Goal: Task Accomplishment & Management: Manage account settings

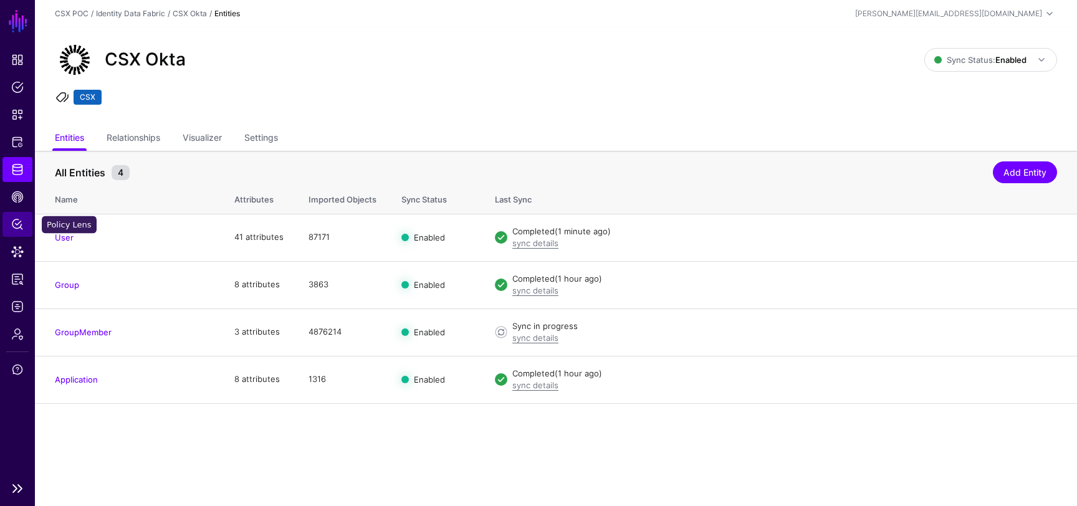
click at [20, 222] on span "Policy Lens" at bounding box center [17, 224] width 12 height 12
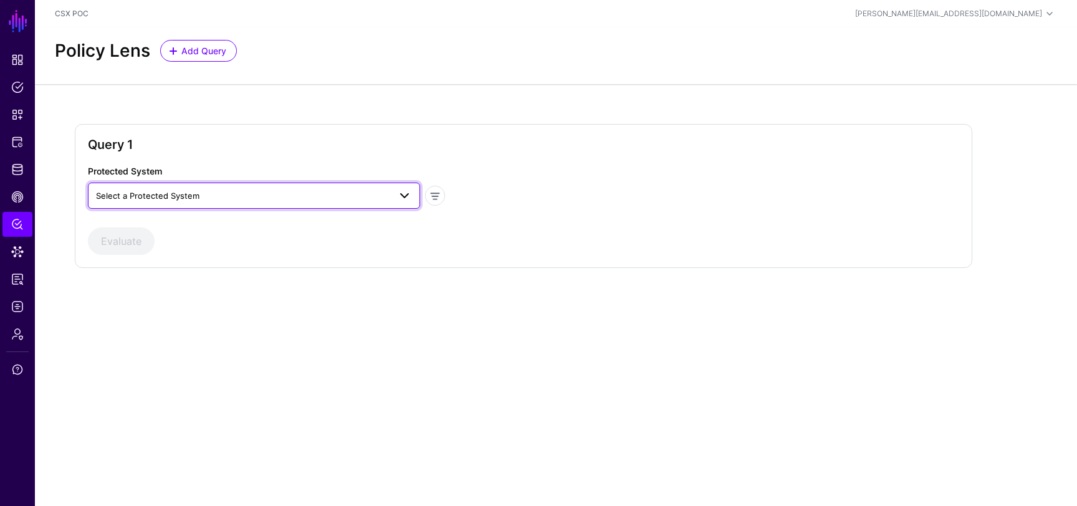
click at [275, 193] on span "Select a Protected System" at bounding box center [243, 196] width 294 height 14
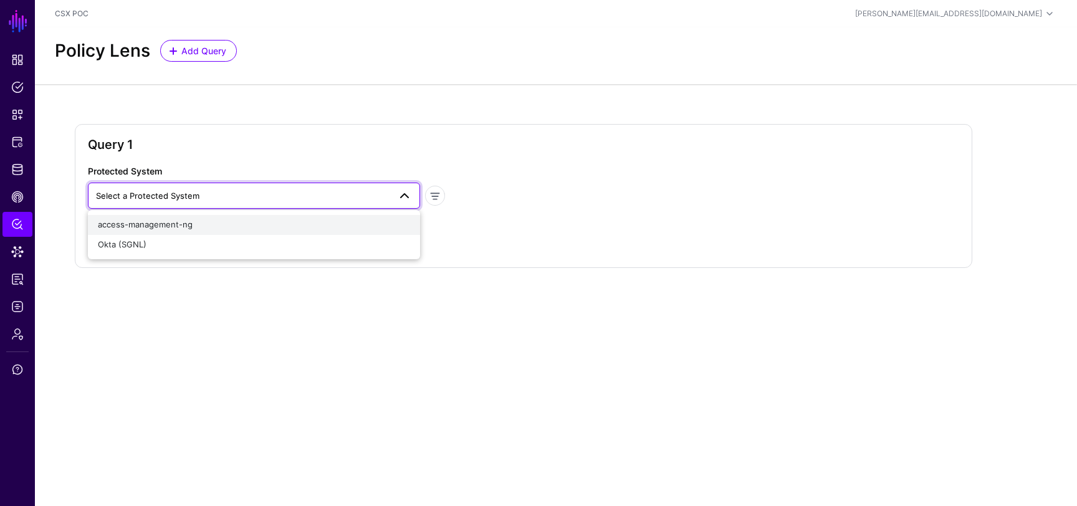
click at [259, 227] on div "access-management-ng" at bounding box center [254, 225] width 312 height 12
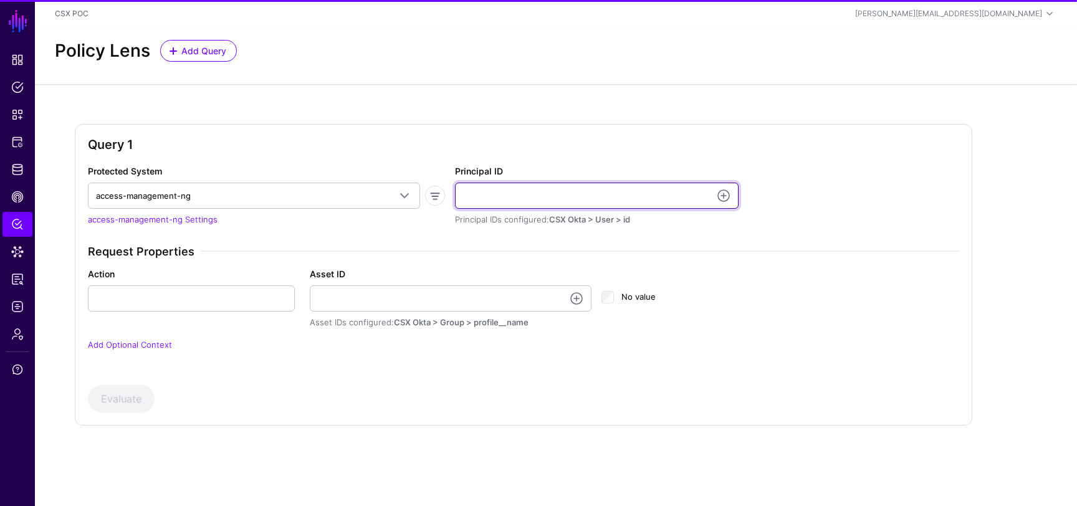
click at [543, 183] on input "Principal ID" at bounding box center [597, 196] width 284 height 26
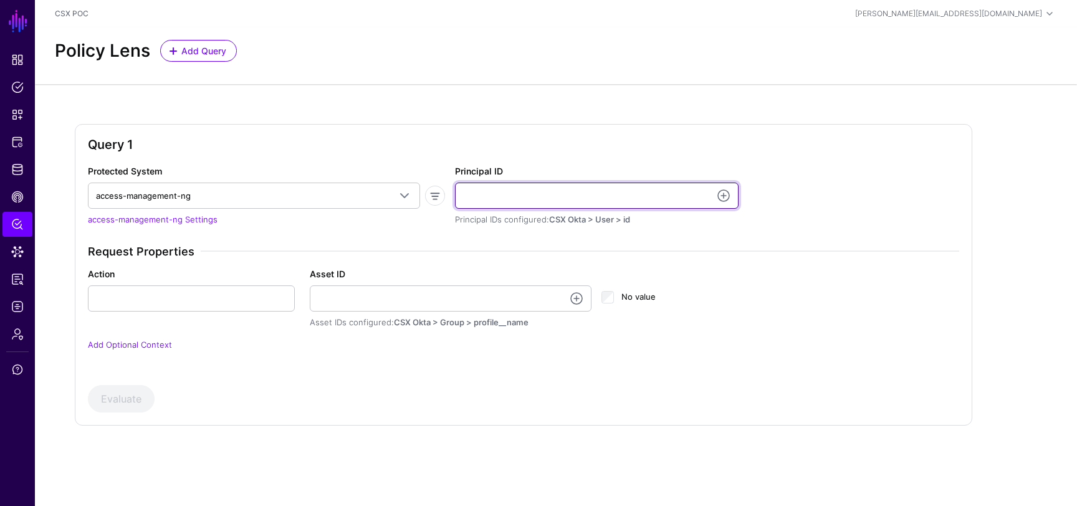
type input "**********"
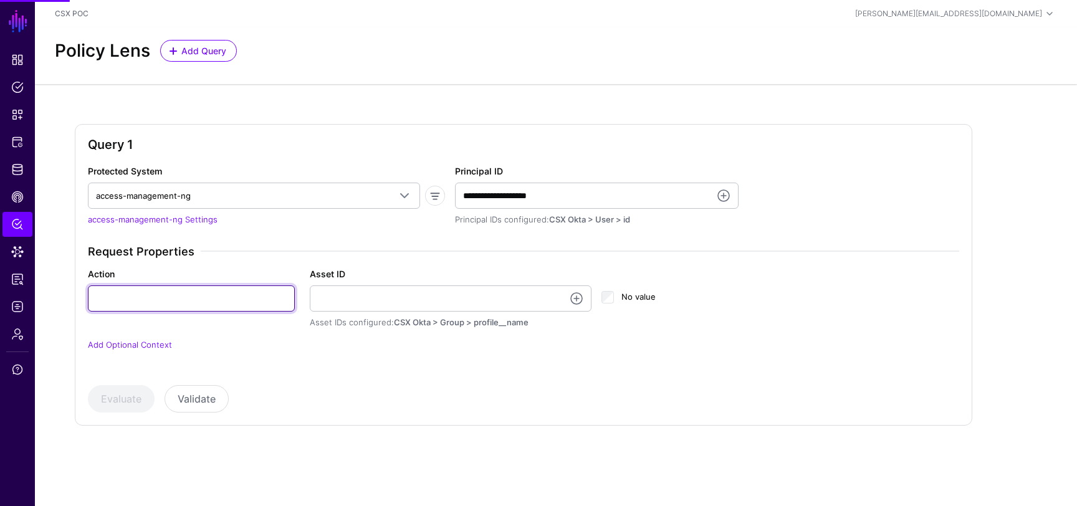
click at [242, 307] on input "Action" at bounding box center [191, 298] width 207 height 26
type input "******"
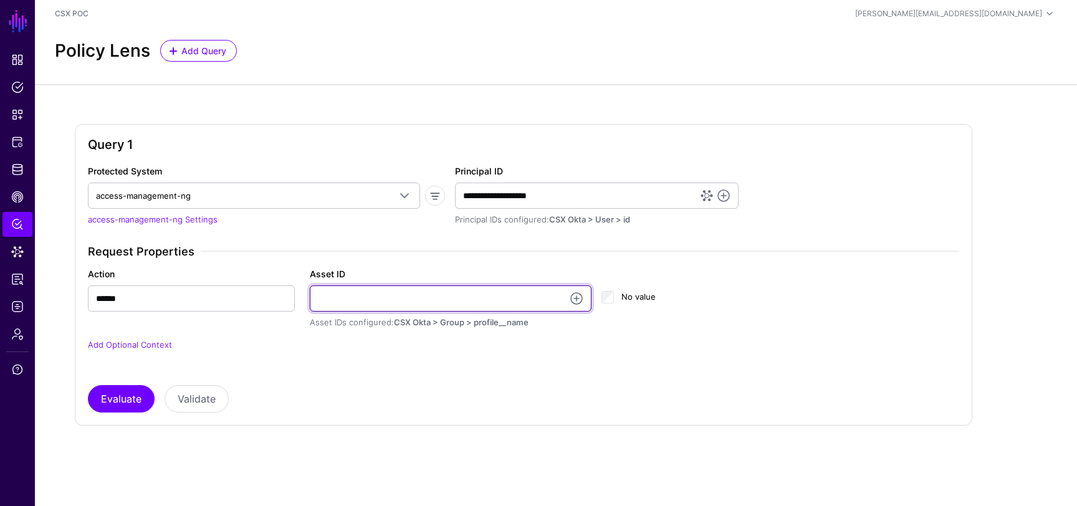
click at [416, 300] on input "Asset ID" at bounding box center [451, 298] width 282 height 26
click at [446, 303] on input "**********" at bounding box center [451, 298] width 282 height 26
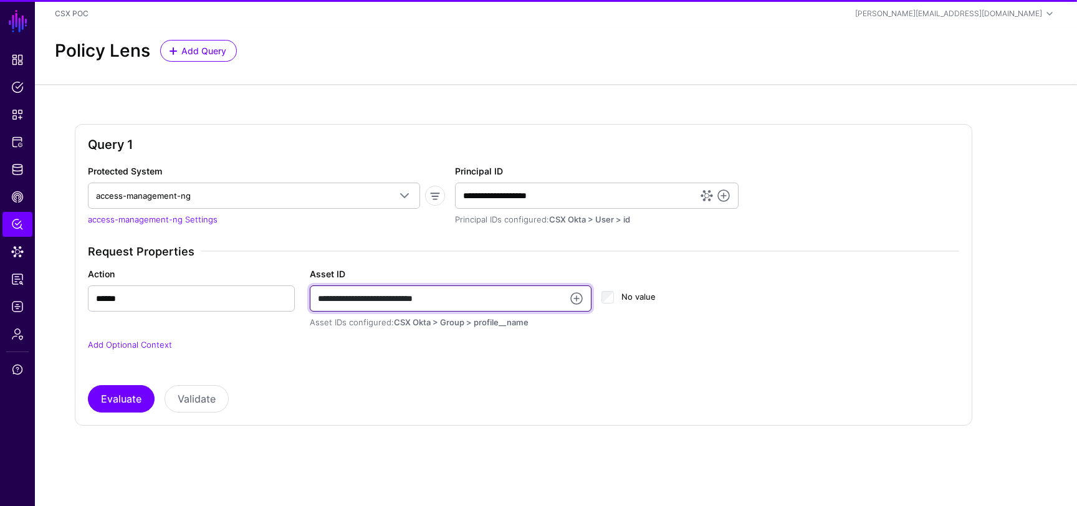
click at [446, 303] on input "**********" at bounding box center [451, 298] width 282 height 26
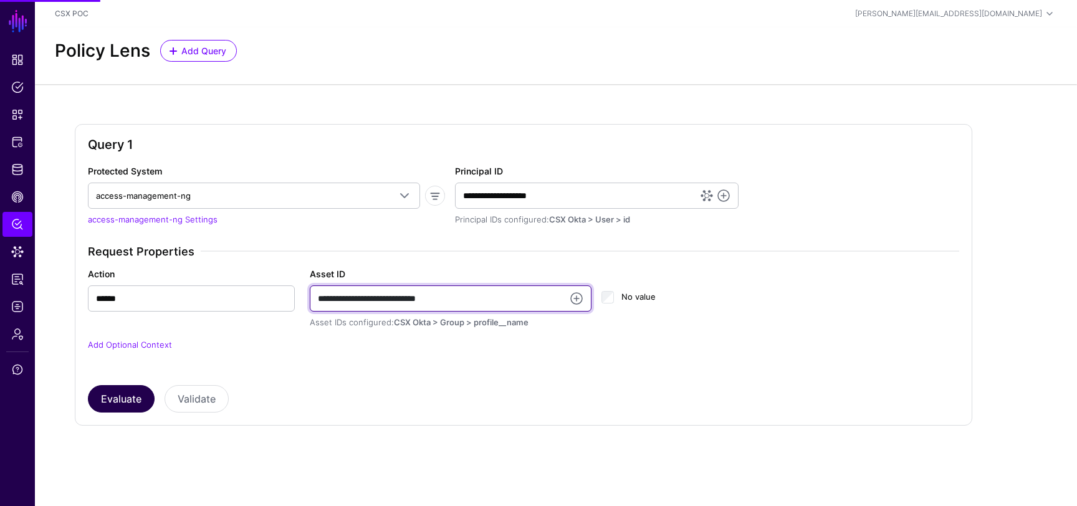
type input "**********"
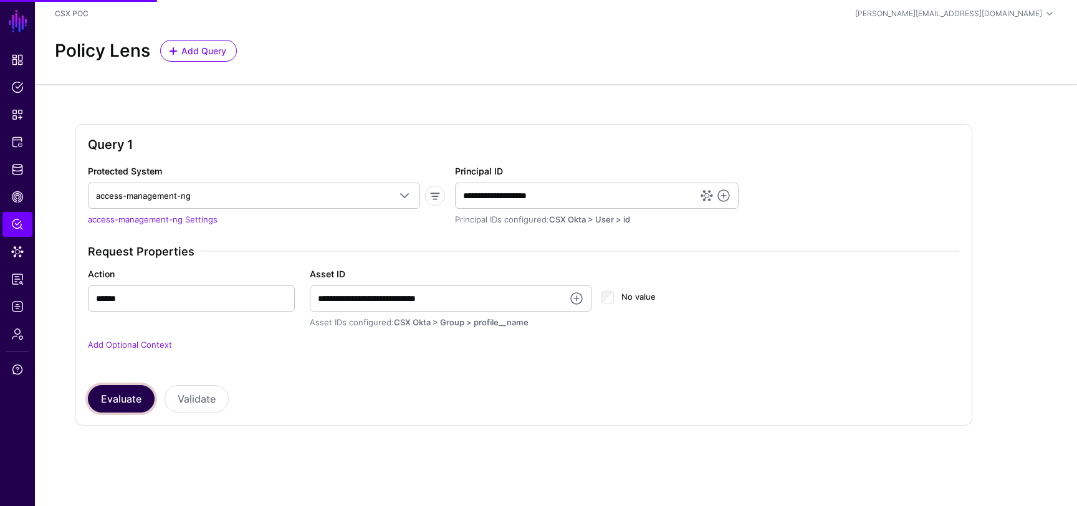
click at [128, 404] on button "Evaluate" at bounding box center [121, 398] width 67 height 27
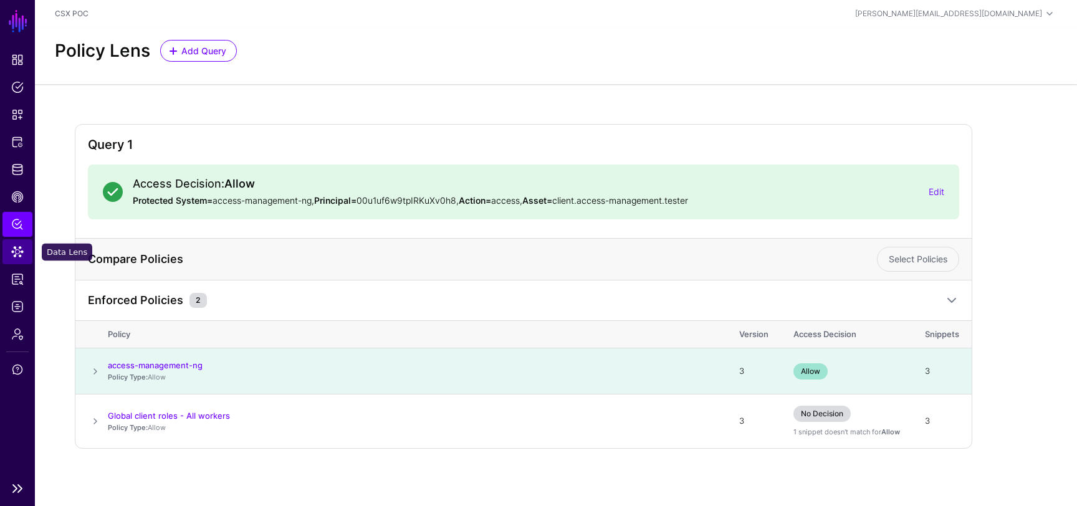
click at [22, 257] on span "Data Lens" at bounding box center [17, 252] width 12 height 12
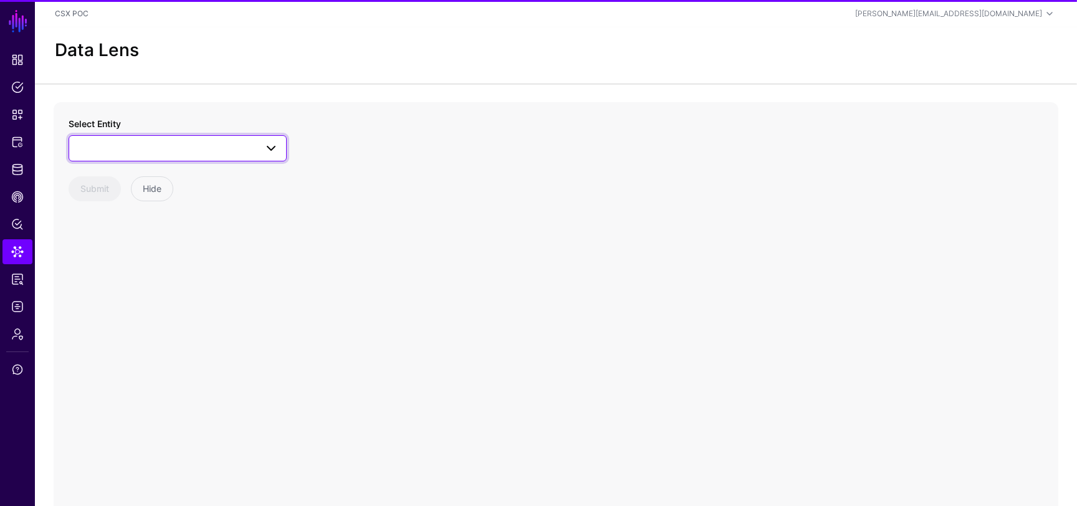
click at [136, 145] on span at bounding box center [178, 148] width 202 height 15
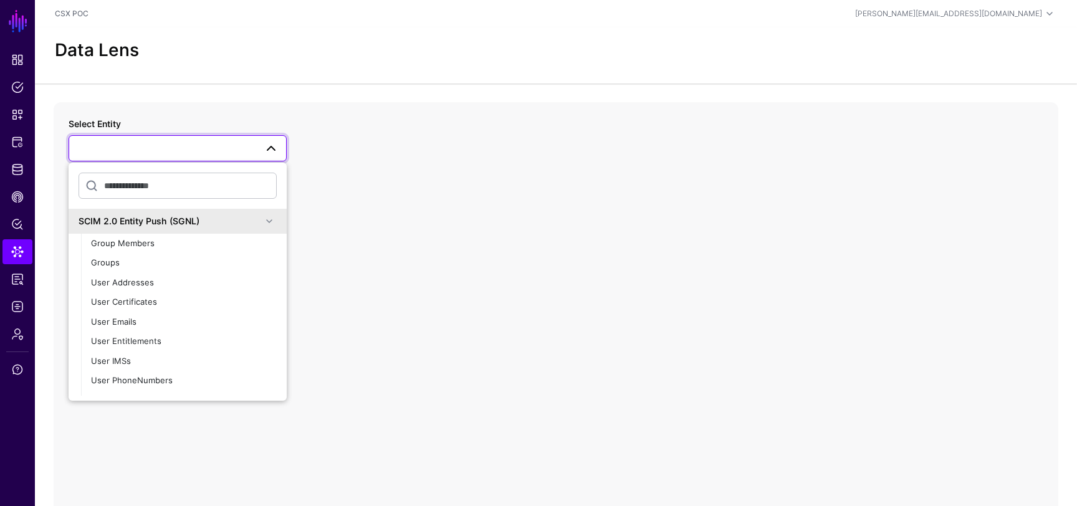
click at [176, 220] on div "SCIM 2.0 Entity Push (SGNL)" at bounding box center [170, 220] width 183 height 13
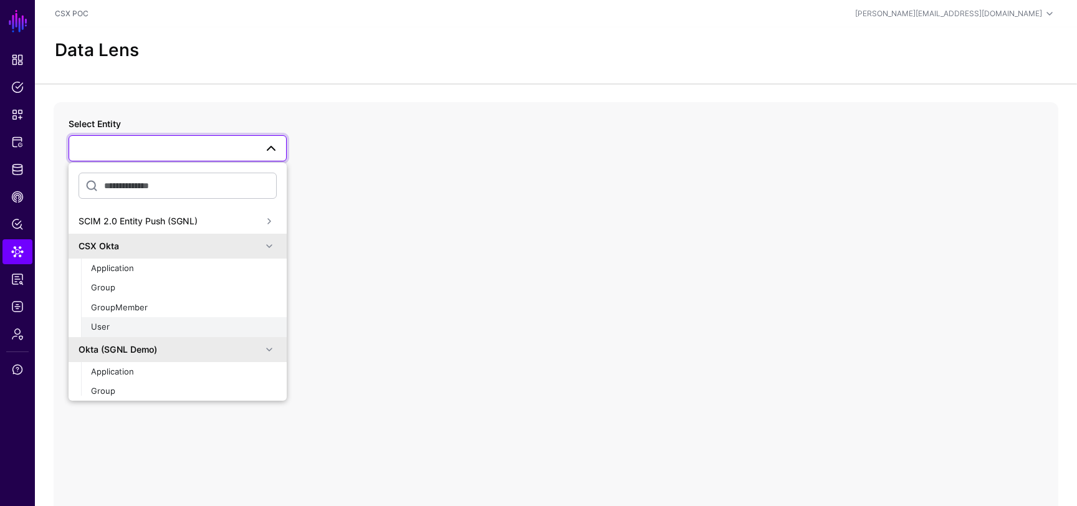
click at [131, 324] on div "User" at bounding box center [184, 327] width 186 height 12
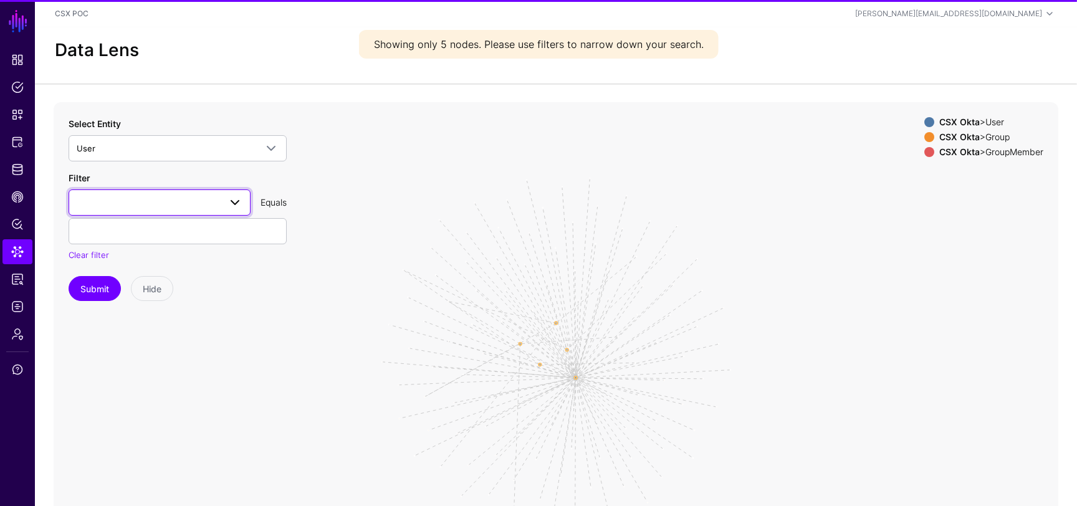
click at [165, 198] on span at bounding box center [160, 202] width 166 height 15
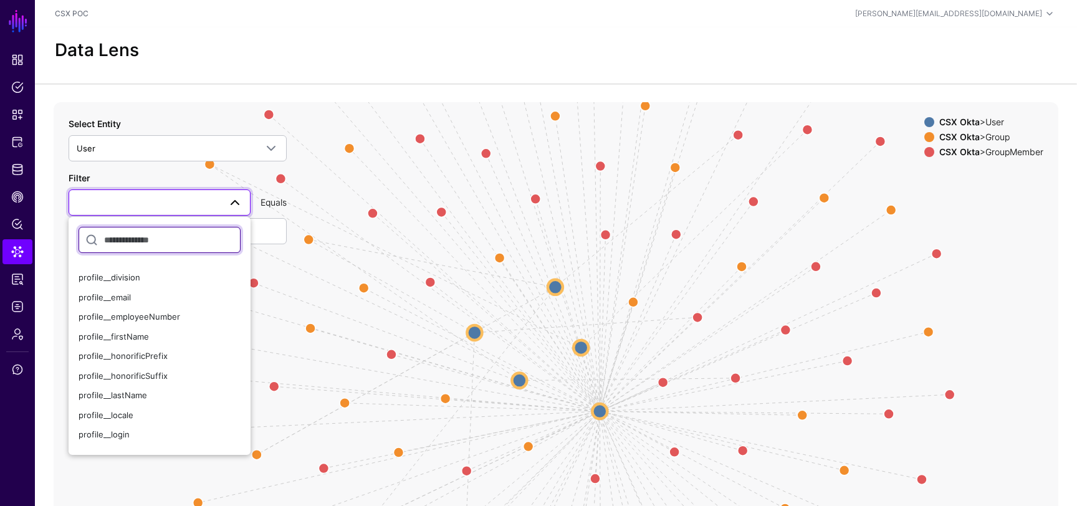
scroll to position [214, 0]
click at [143, 300] on div "profile__email" at bounding box center [160, 295] width 162 height 12
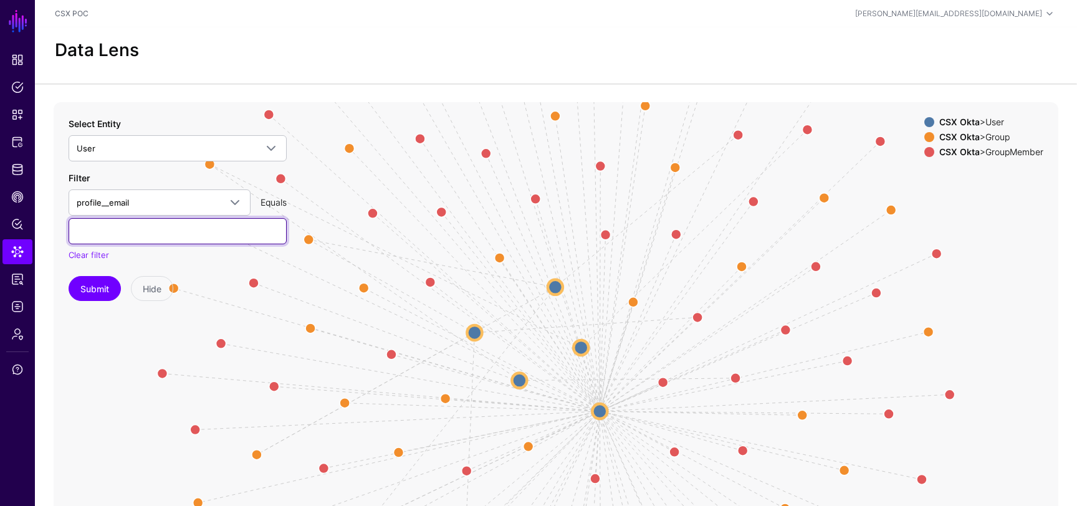
click at [158, 238] on input "text" at bounding box center [178, 231] width 218 height 26
type input "**********"
click at [111, 281] on button "Submit" at bounding box center [95, 288] width 52 height 25
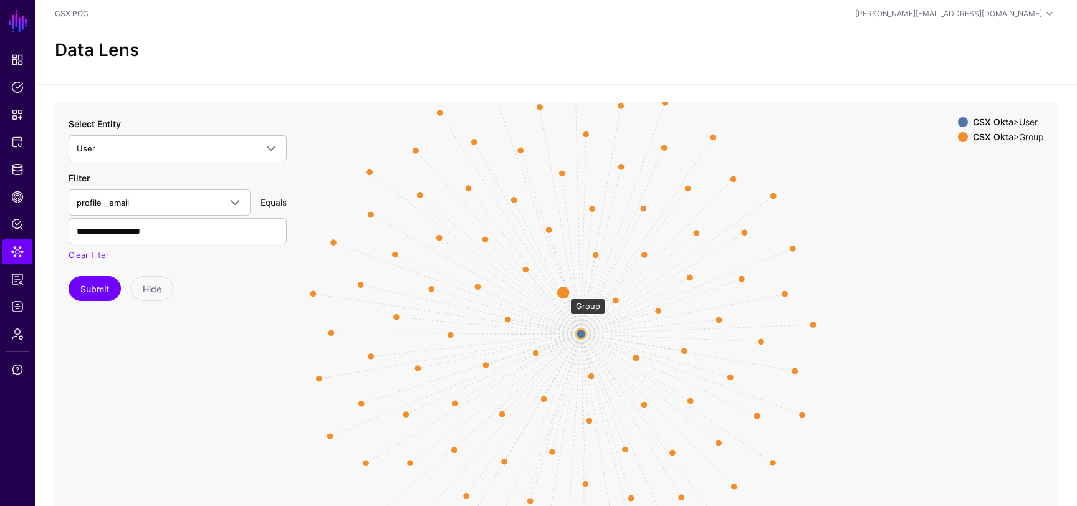
click at [564, 292] on circle at bounding box center [563, 292] width 14 height 14
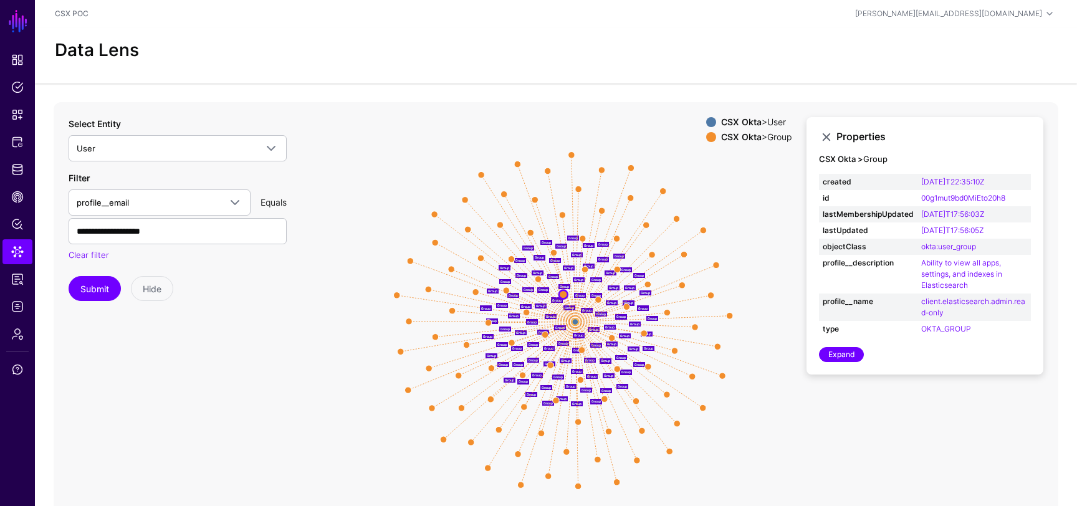
click at [520, 162] on icon "Group Group Group Group Group Group Group Group Group Group Group Group Group G…" at bounding box center [556, 351] width 1005 height 499
click at [517, 163] on circle at bounding box center [516, 162] width 6 height 6
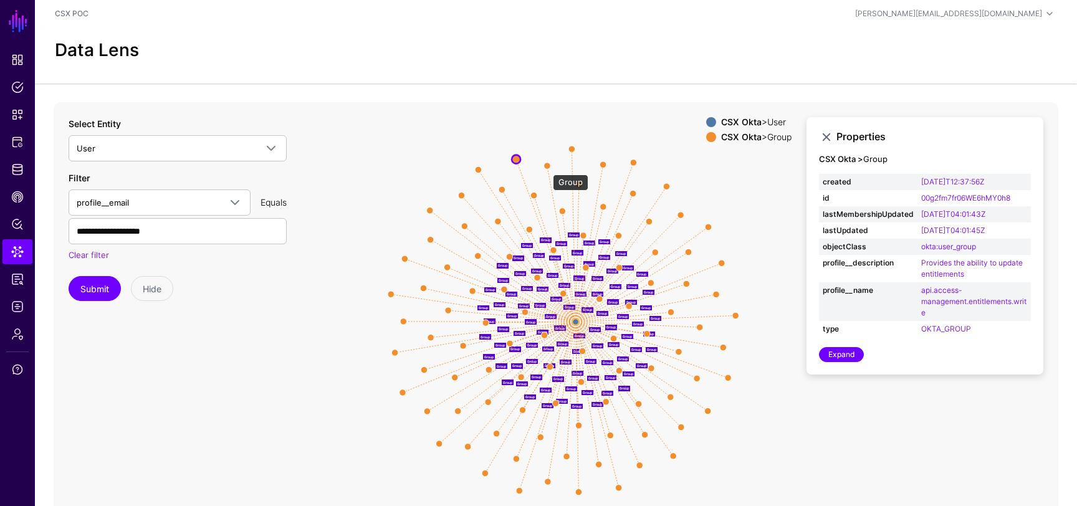
click at [547, 168] on circle at bounding box center [547, 165] width 6 height 6
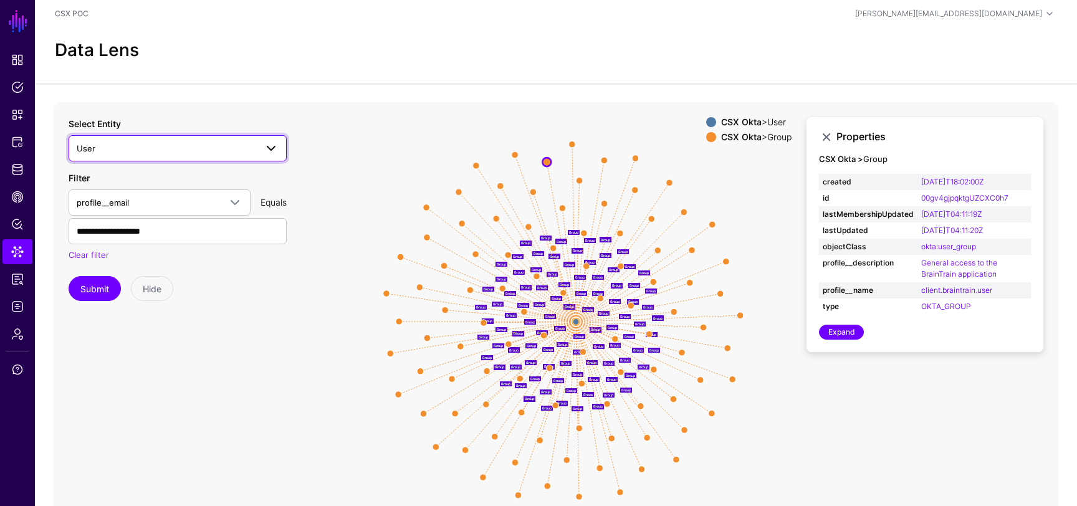
click at [230, 141] on span "User" at bounding box center [178, 148] width 202 height 15
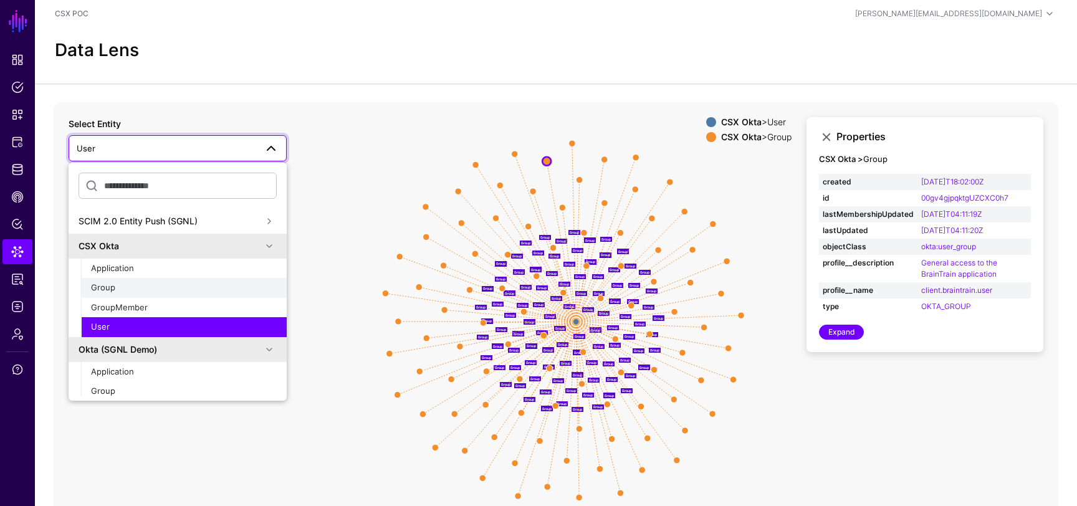
click at [187, 290] on div "Group" at bounding box center [184, 288] width 186 height 12
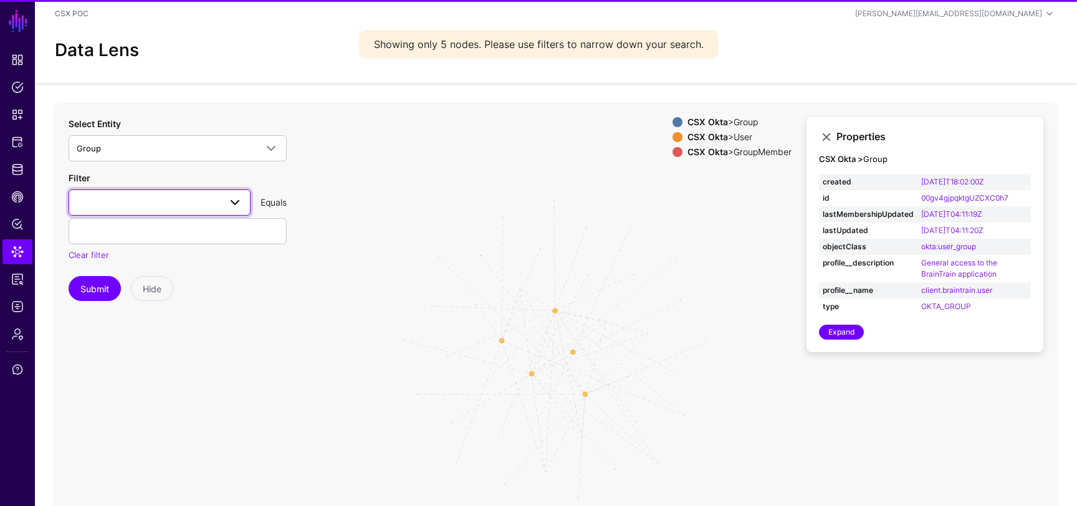
click at [188, 190] on link at bounding box center [160, 202] width 182 height 26
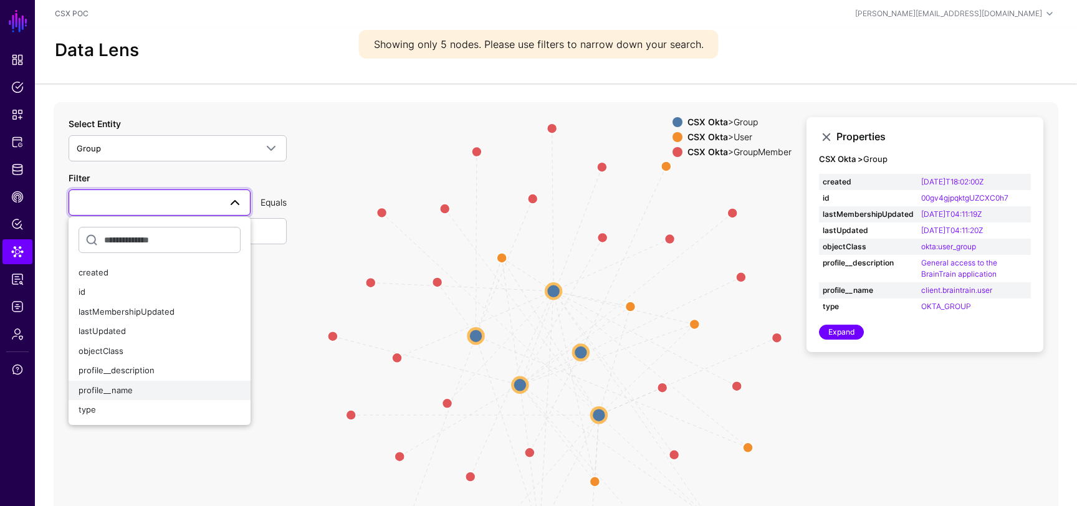
click at [142, 386] on div "profile__name" at bounding box center [160, 390] width 162 height 12
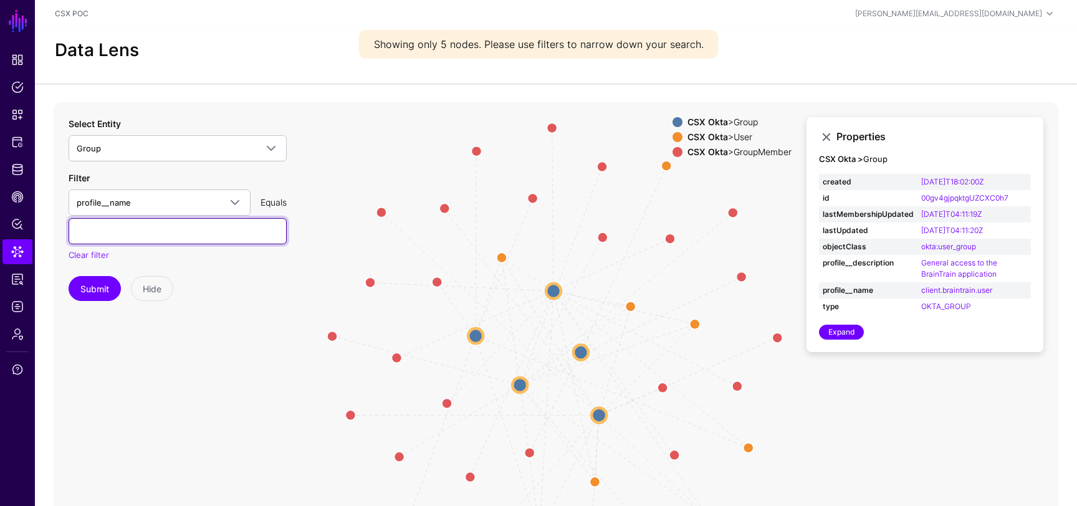
click at [160, 226] on input "text" at bounding box center [178, 231] width 218 height 26
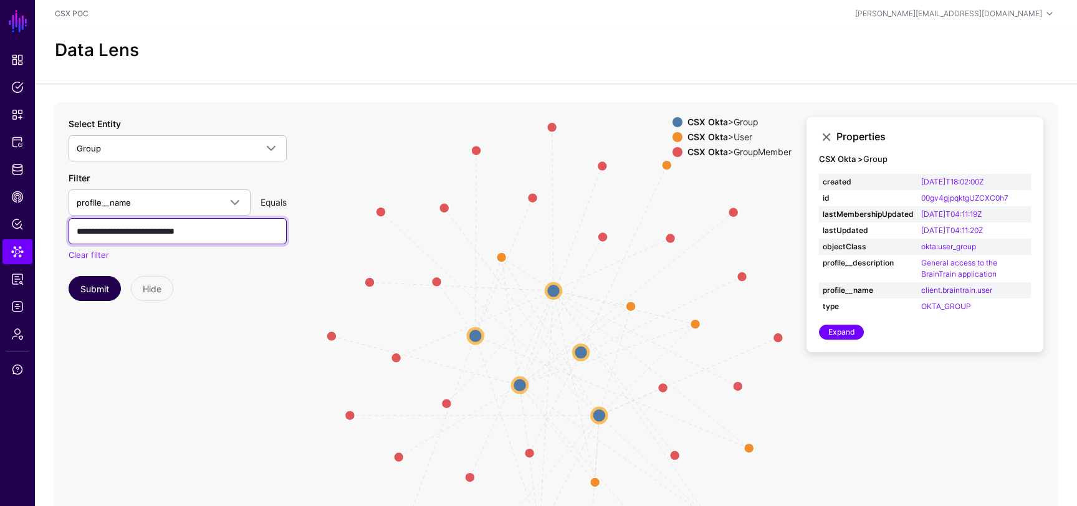
type input "**********"
click at [69, 283] on button "Submit" at bounding box center [95, 288] width 52 height 25
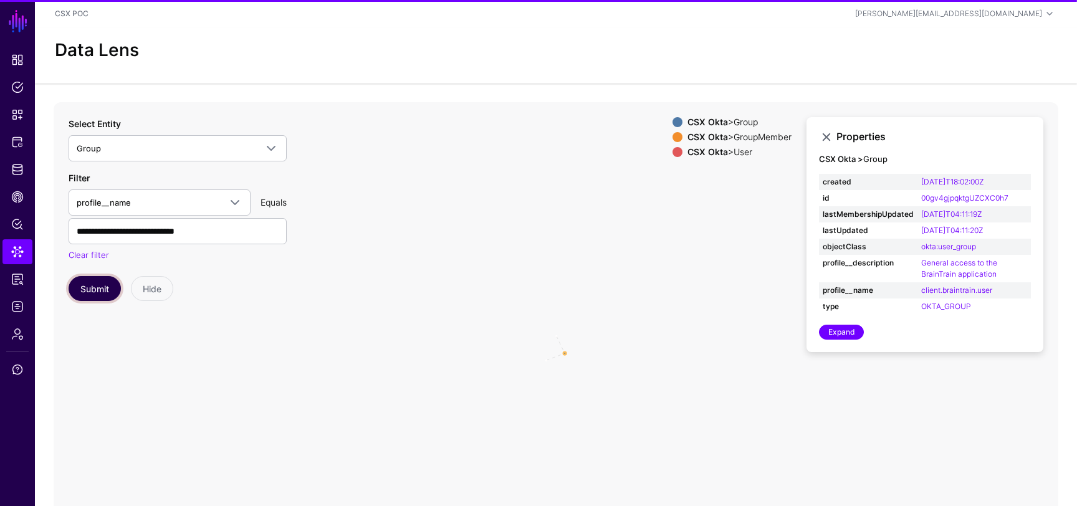
click at [88, 283] on button "Submit" at bounding box center [95, 288] width 52 height 25
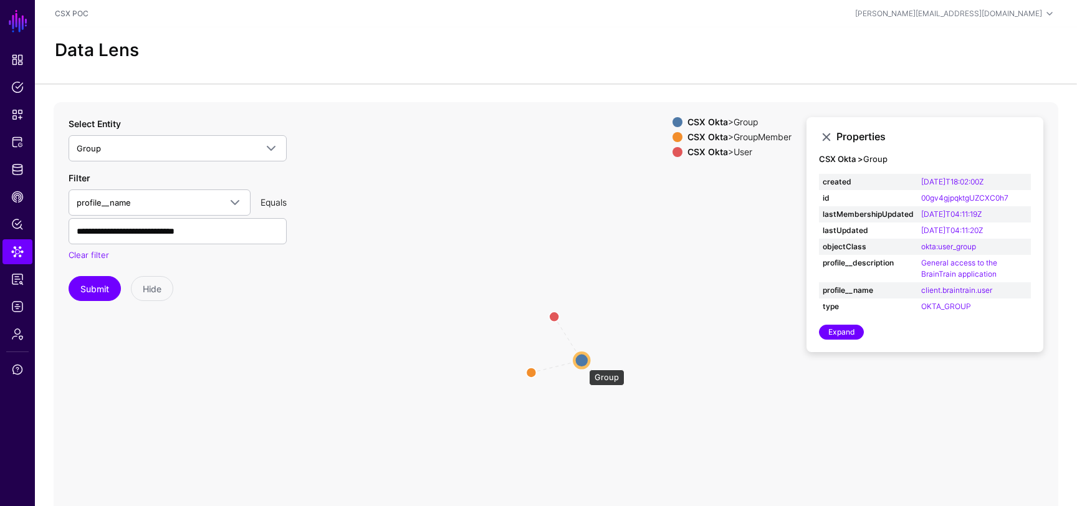
click at [583, 363] on circle at bounding box center [581, 360] width 15 height 15
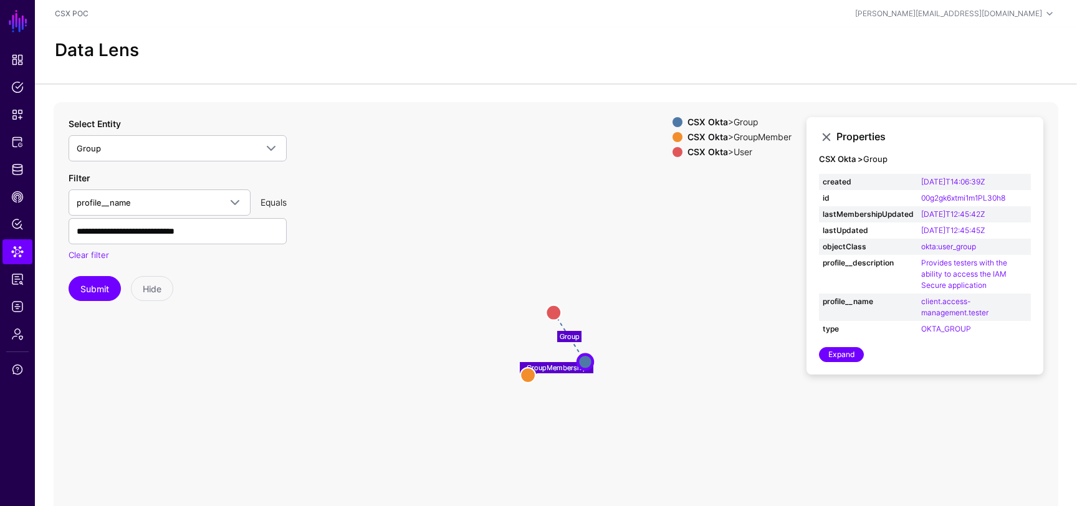
click at [538, 374] on icon "GroupMembership Group User User GroupMember GroupMember Group Group" at bounding box center [556, 351] width 1005 height 499
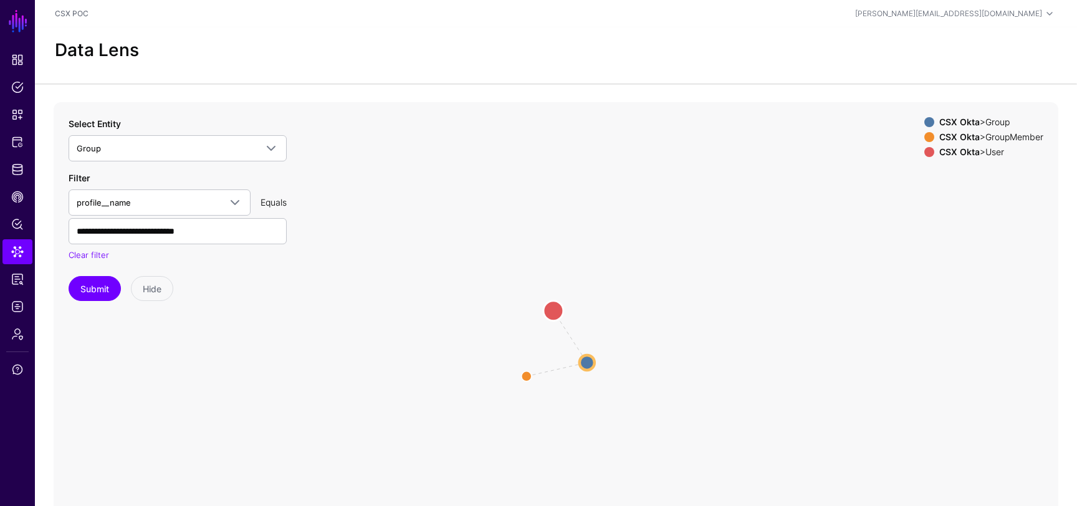
click at [554, 307] on circle at bounding box center [553, 310] width 20 height 20
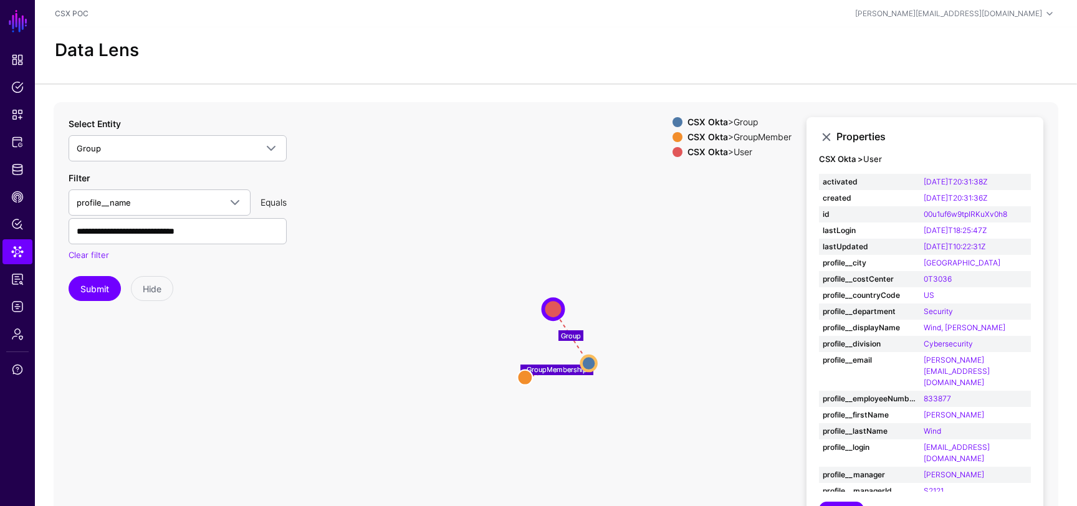
click at [707, 303] on icon "Group GroupMembership Group Group GroupMember GroupMember User User" at bounding box center [556, 351] width 1005 height 499
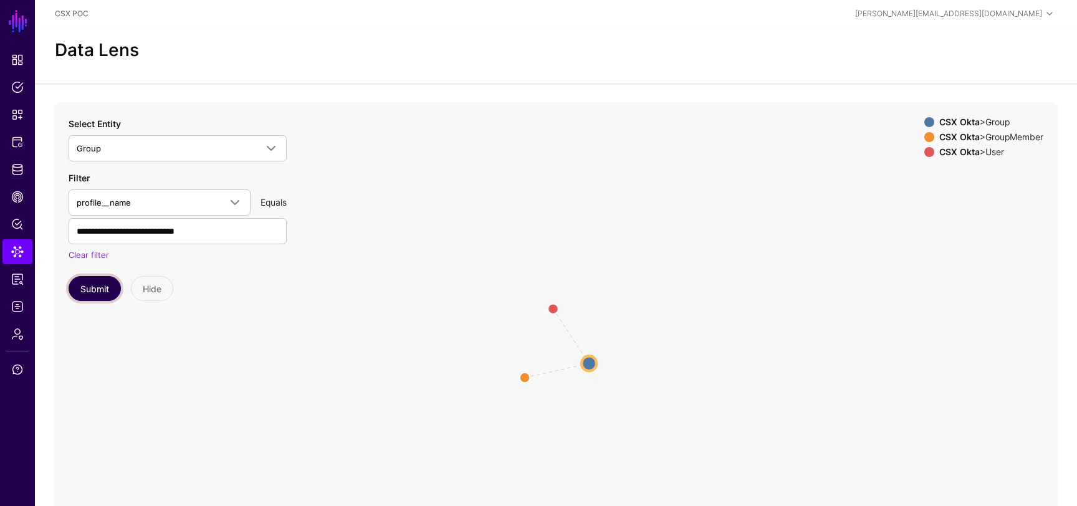
click at [100, 285] on button "Submit" at bounding box center [95, 288] width 52 height 25
click at [551, 312] on circle at bounding box center [553, 309] width 20 height 20
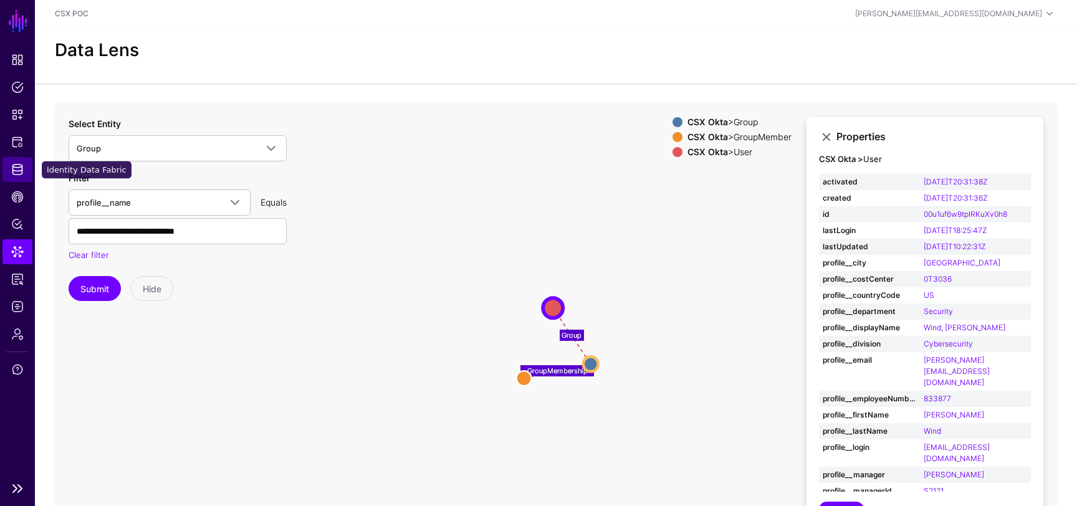
click at [21, 163] on span "Identity Data Fabric" at bounding box center [17, 169] width 12 height 12
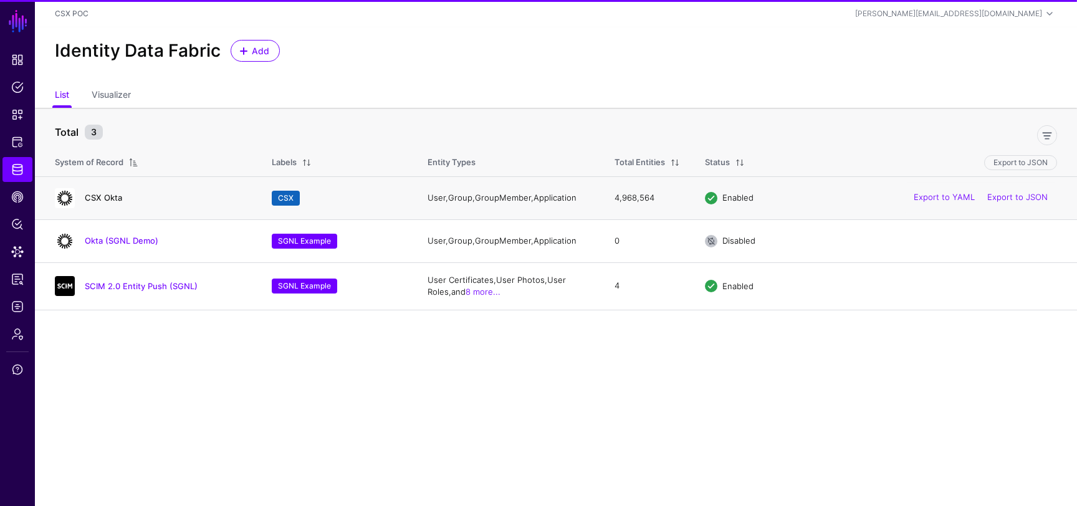
click at [112, 198] on link "CSX Okta" at bounding box center [103, 198] width 37 height 10
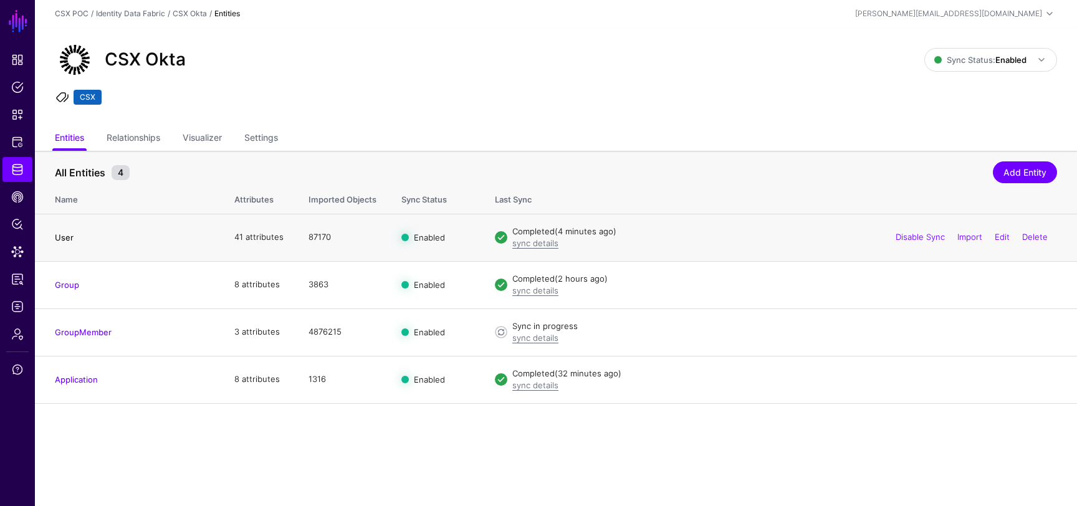
click at [72, 238] on link "User" at bounding box center [64, 237] width 19 height 10
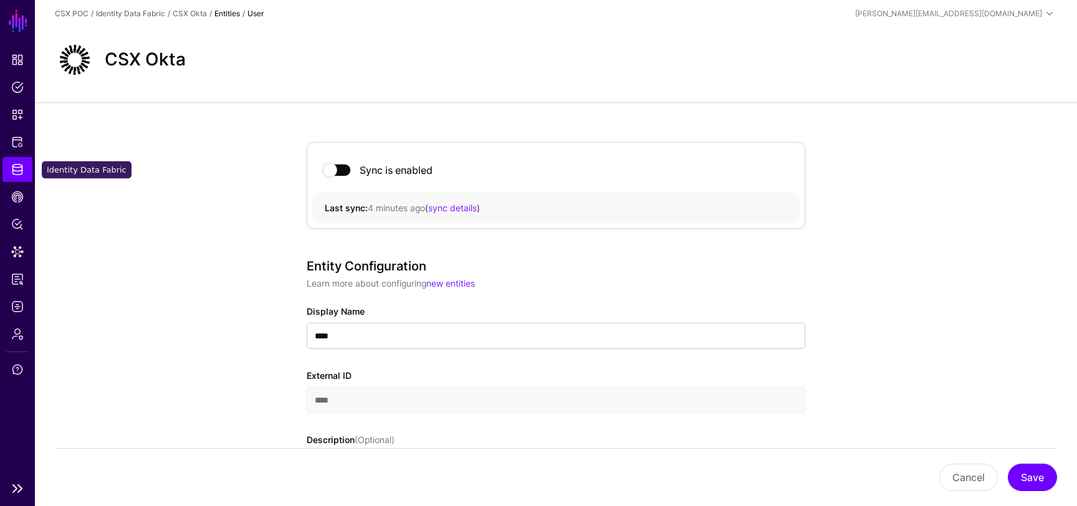
click at [29, 167] on link "Identity Data Fabric" at bounding box center [17, 169] width 30 height 25
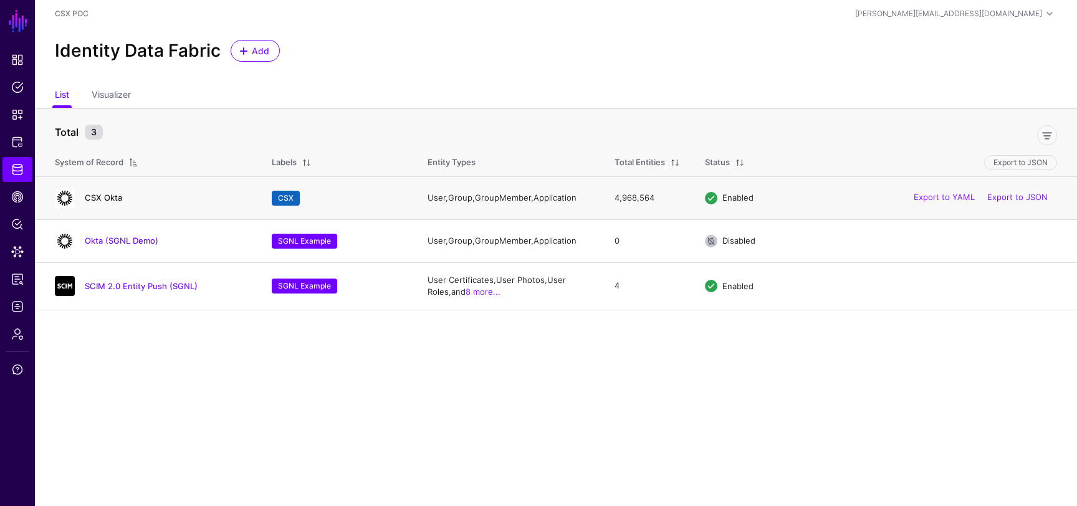
click at [100, 199] on link "CSX Okta" at bounding box center [103, 198] width 37 height 10
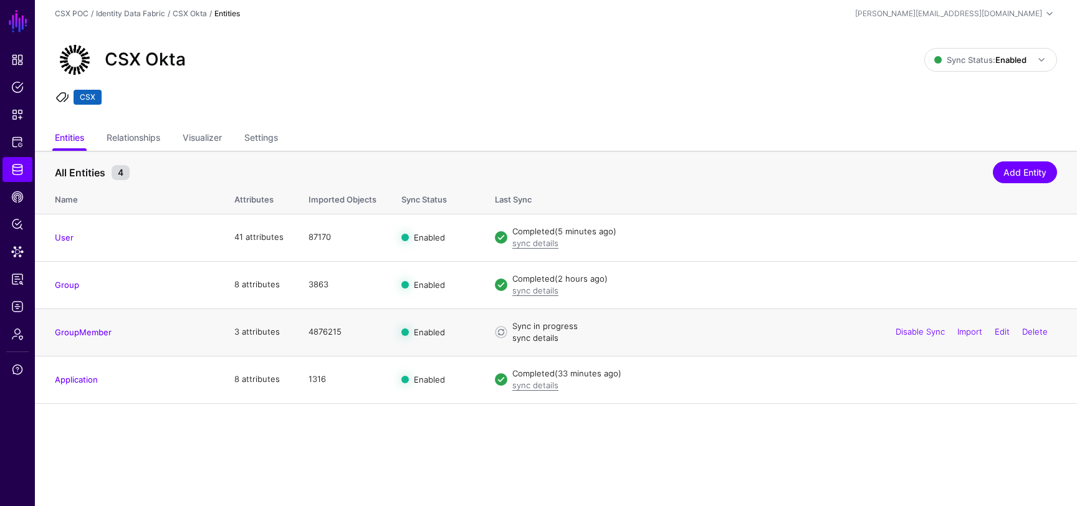
click at [528, 338] on link "sync details" at bounding box center [535, 338] width 46 height 10
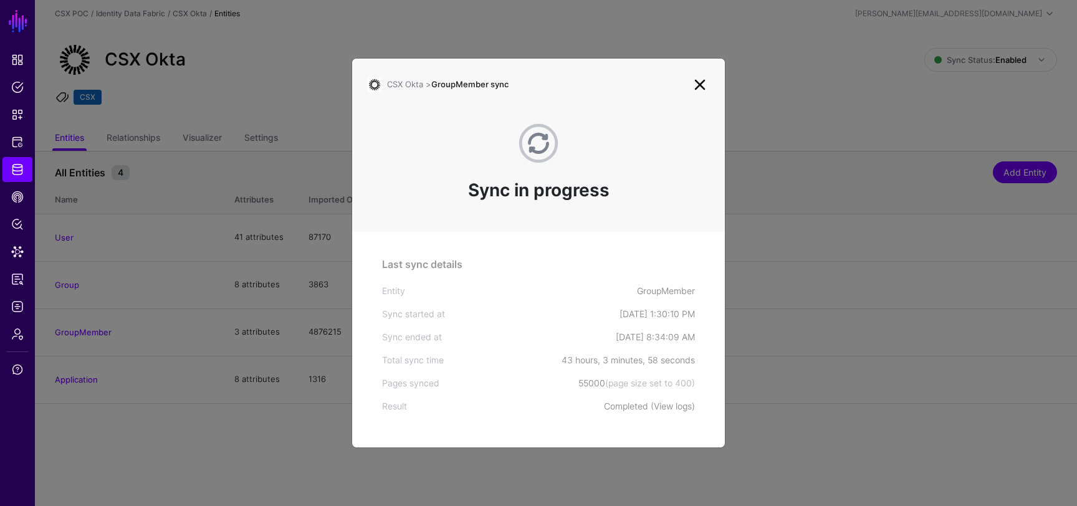
click at [672, 406] on link "View logs" at bounding box center [673, 406] width 38 height 11
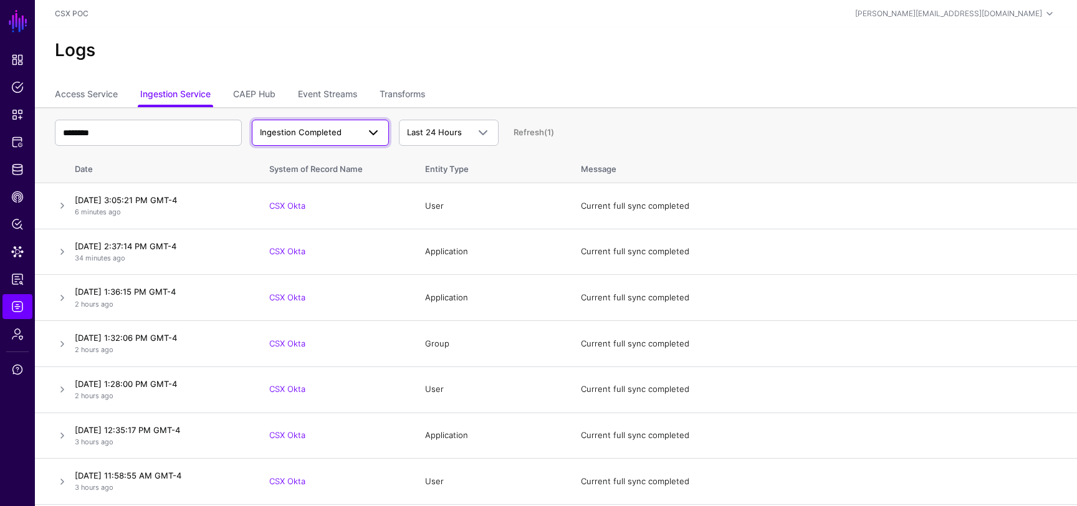
click at [371, 128] on span at bounding box center [373, 132] width 15 height 15
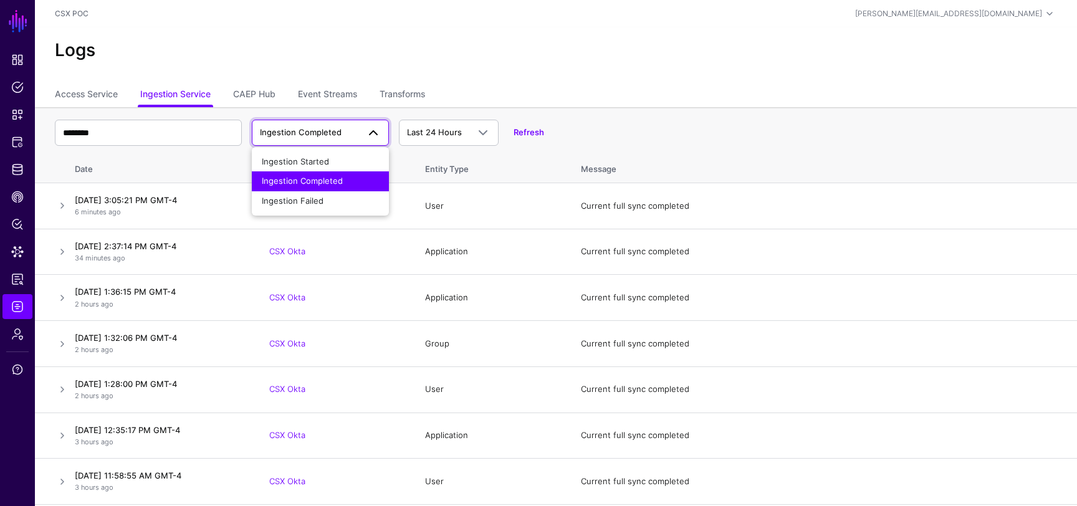
click at [370, 57] on h2 "Logs" at bounding box center [556, 50] width 1002 height 21
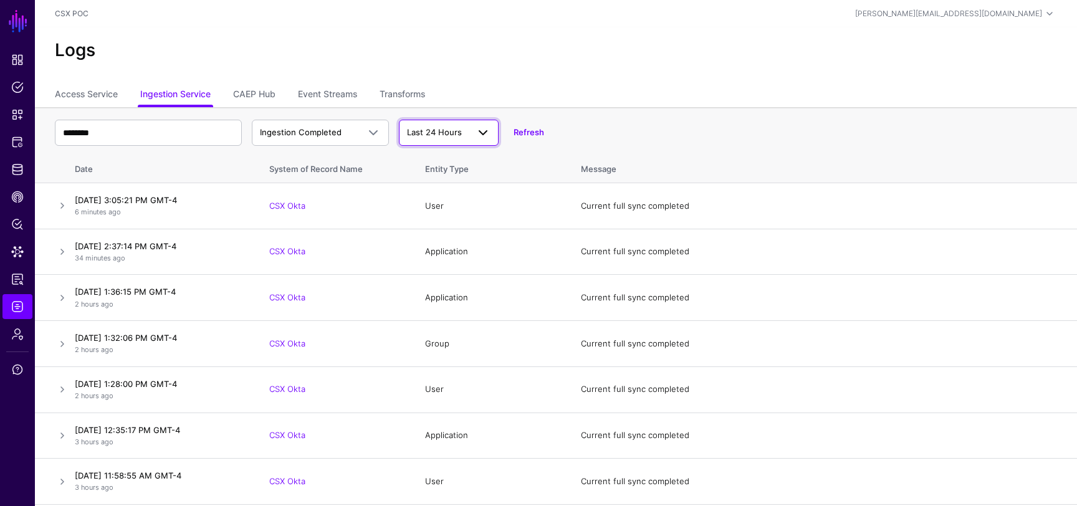
click at [457, 136] on span "Last 24 Hours" at bounding box center [434, 132] width 55 height 10
click at [457, 135] on span "Last 24 Hours" at bounding box center [434, 132] width 55 height 10
click at [63, 208] on link at bounding box center [62, 205] width 15 height 15
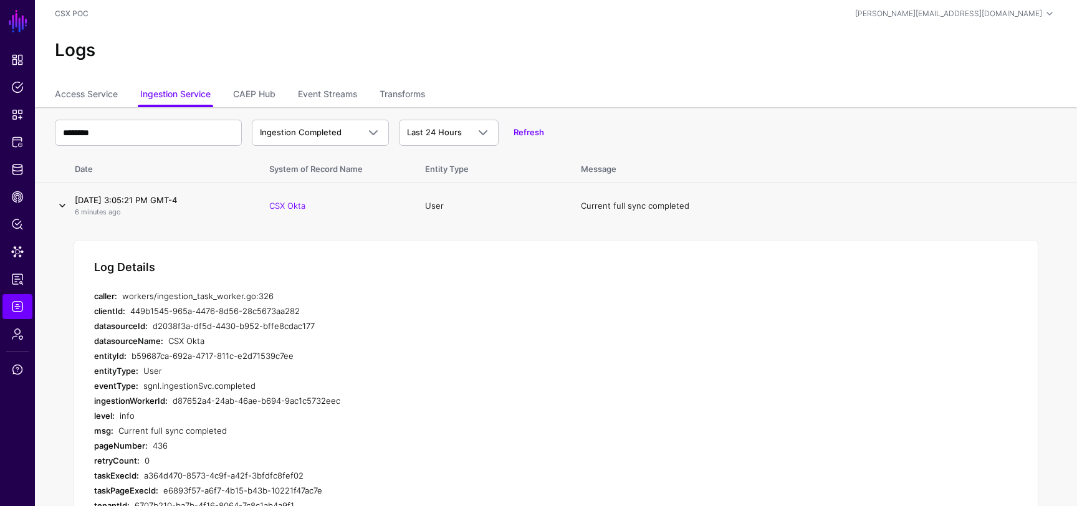
click at [63, 212] on link at bounding box center [62, 205] width 15 height 15
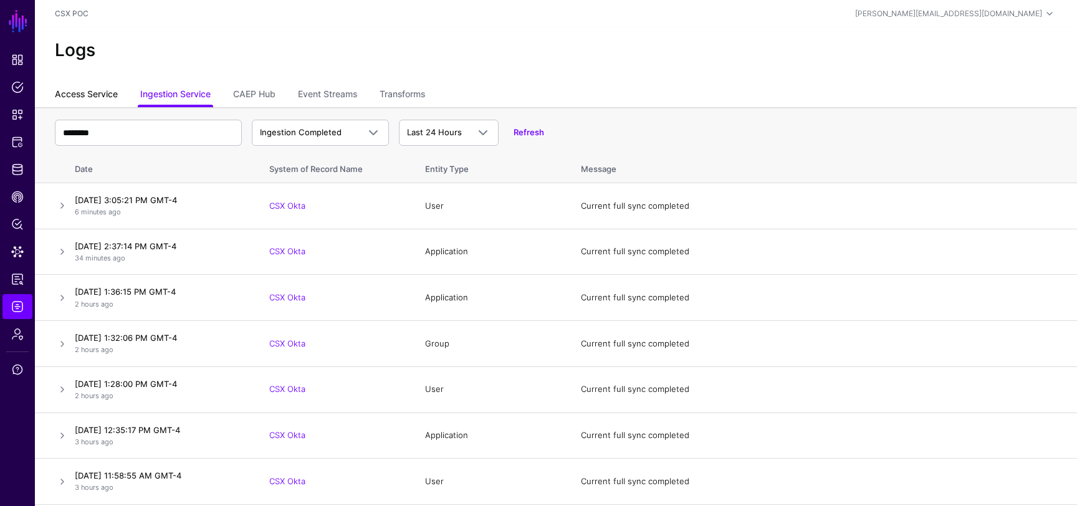
click at [97, 92] on link "Access Service" at bounding box center [86, 96] width 63 height 24
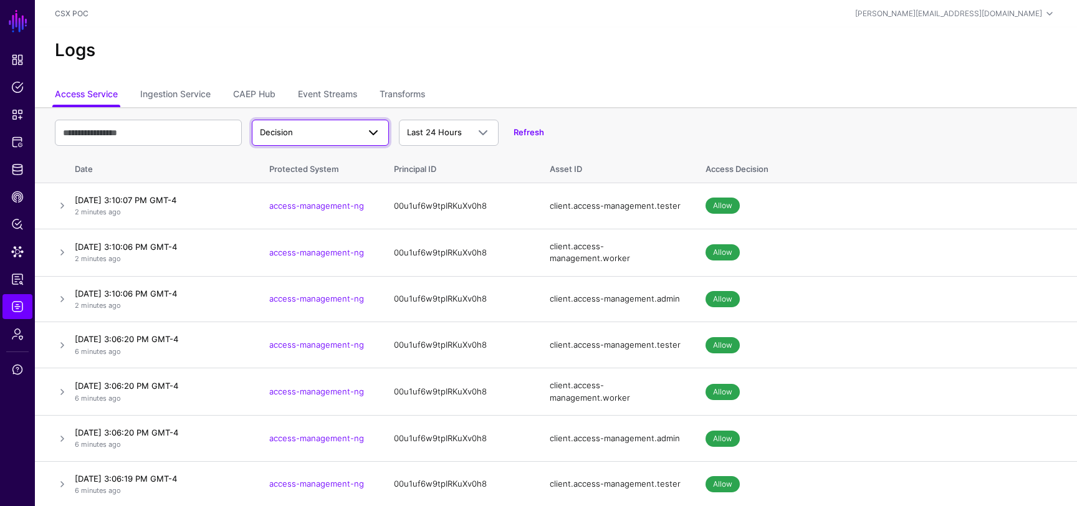
click at [308, 125] on span "Decision" at bounding box center [320, 132] width 121 height 15
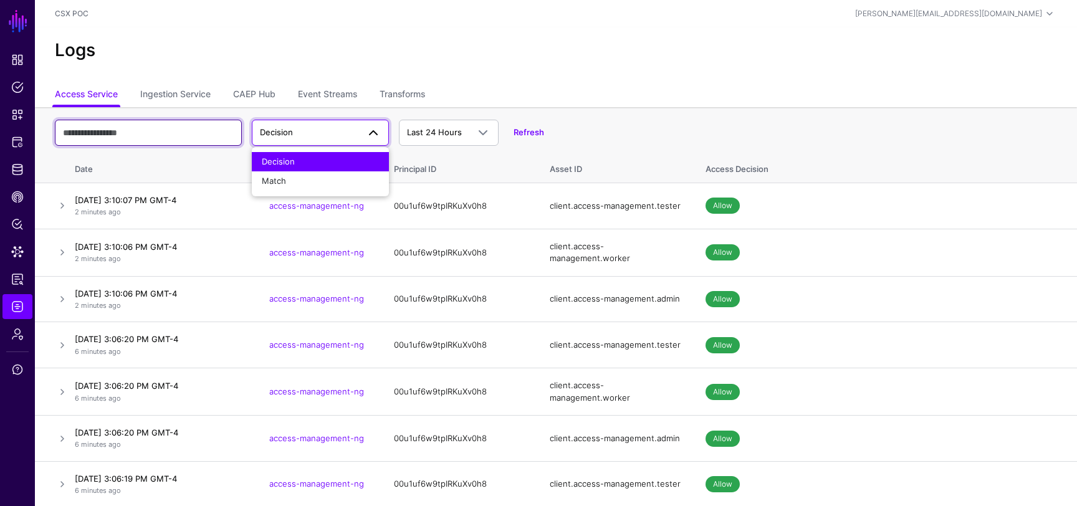
click at [217, 133] on input "text" at bounding box center [148, 133] width 187 height 26
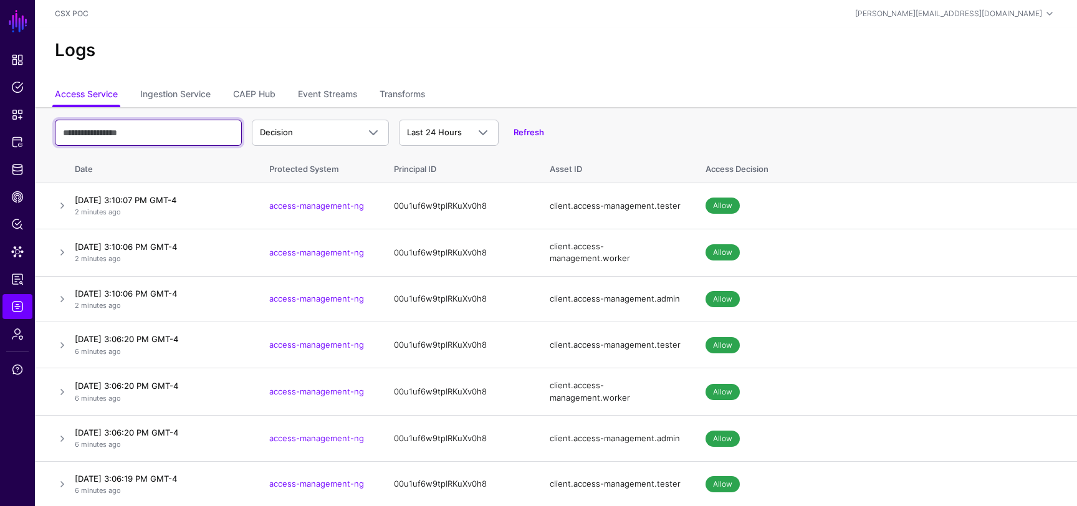
click at [195, 132] on input "text" at bounding box center [148, 133] width 187 height 26
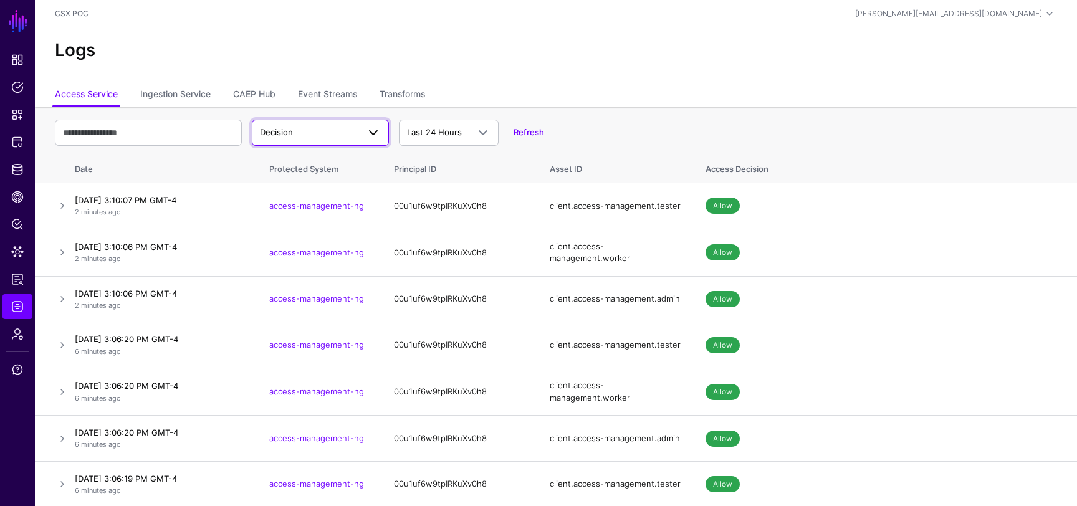
click at [298, 124] on link "Decision" at bounding box center [320, 133] width 137 height 26
click at [297, 123] on link "Decision" at bounding box center [320, 133] width 137 height 26
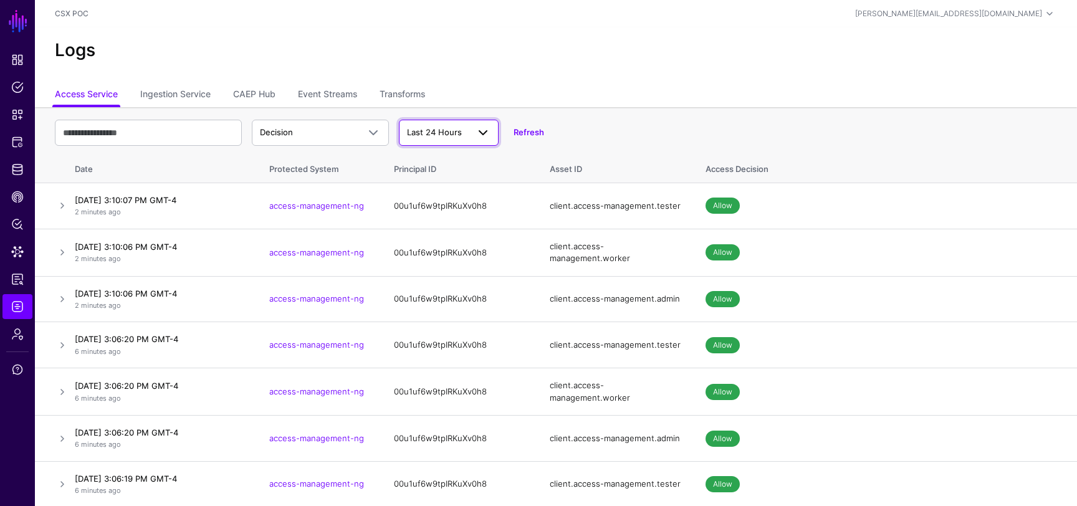
click at [440, 122] on link "Last 24 Hours" at bounding box center [449, 133] width 100 height 26
click at [480, 99] on ul "Access Service Ingestion Service CAEP Hub Event Streams Transforms" at bounding box center [556, 96] width 1002 height 24
click at [64, 208] on link at bounding box center [62, 205] width 15 height 15
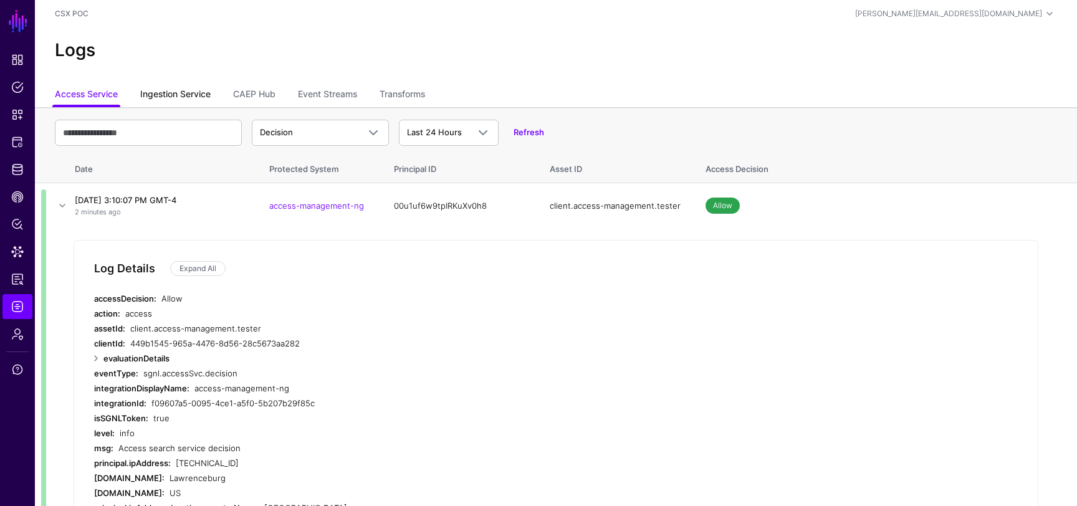
click at [179, 96] on link "Ingestion Service" at bounding box center [175, 96] width 70 height 24
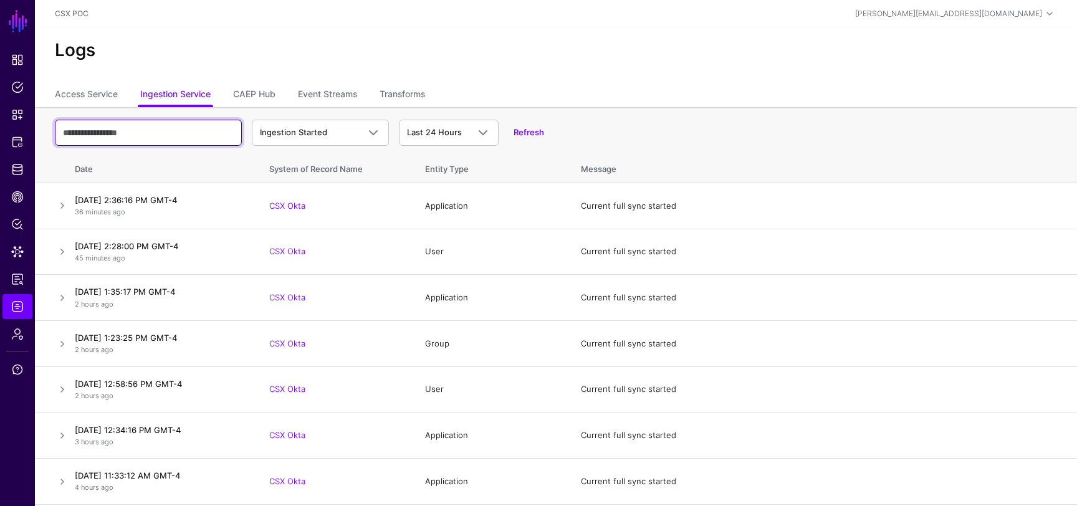
click at [212, 141] on input "text" at bounding box center [148, 133] width 187 height 26
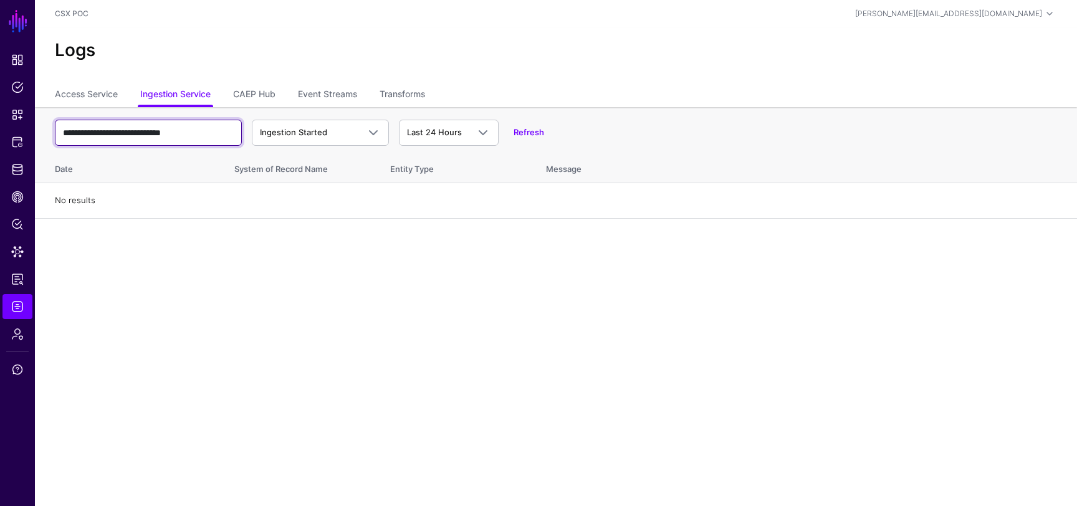
type input "**********"
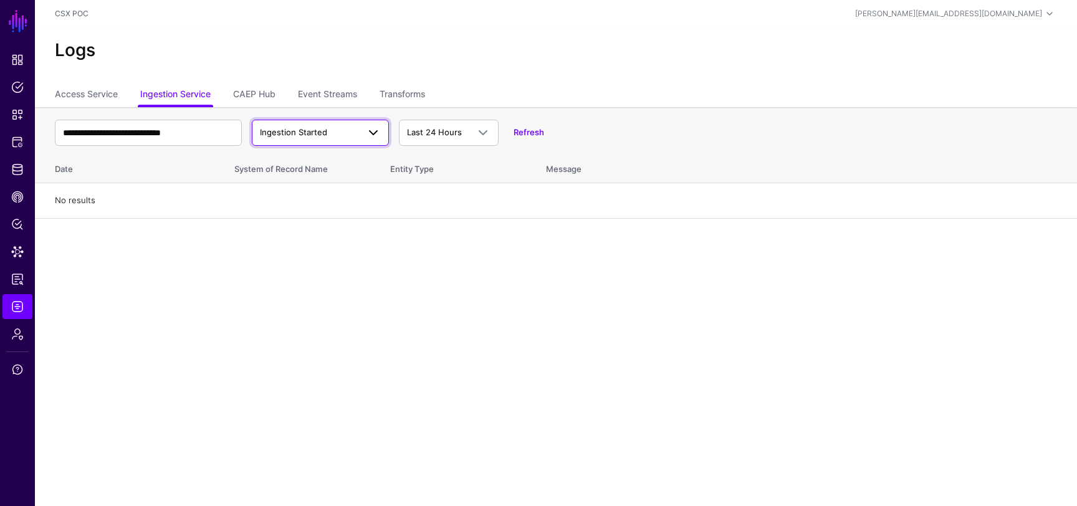
click at [290, 123] on link "Ingestion Started" at bounding box center [320, 133] width 137 height 26
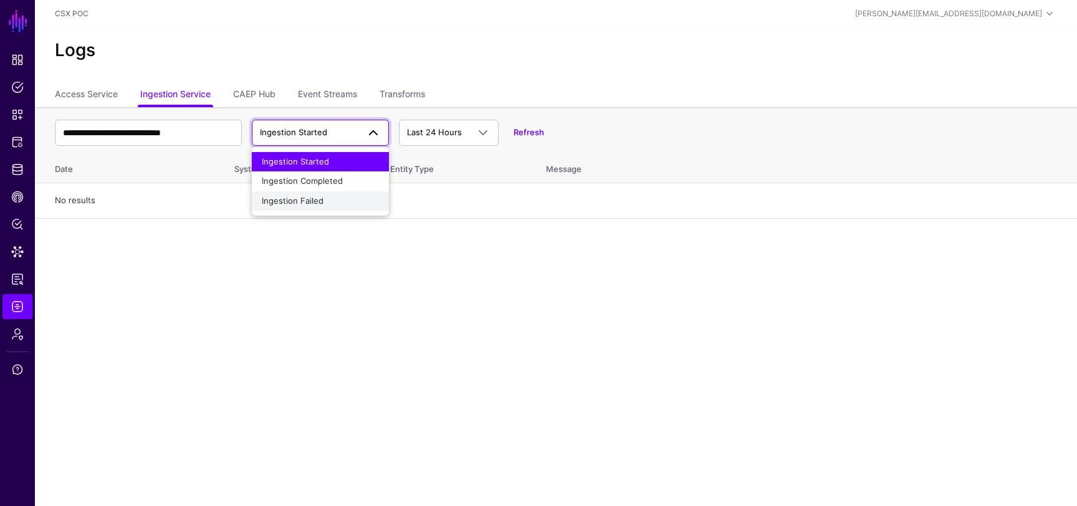
click at [287, 195] on div "Ingestion Failed" at bounding box center [320, 201] width 117 height 12
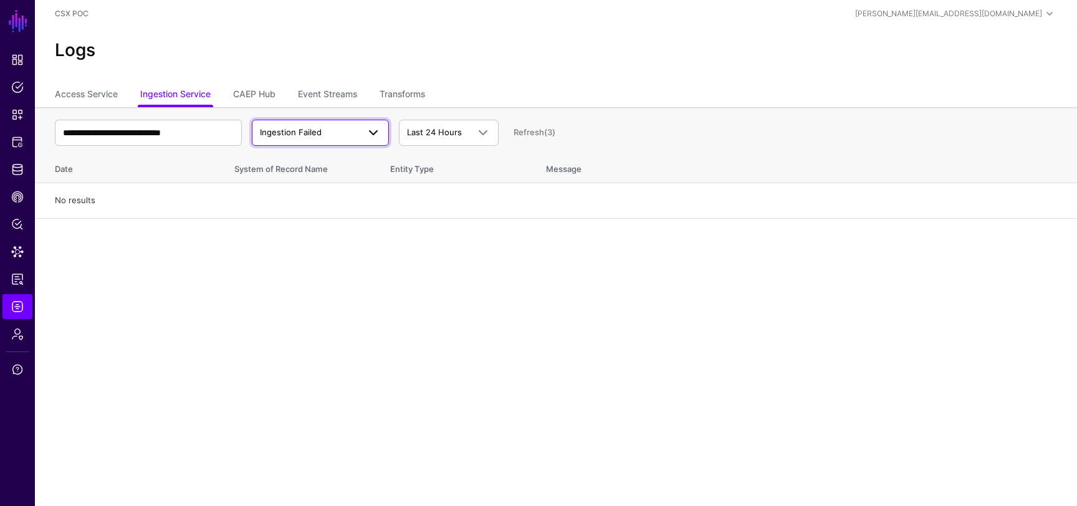
click at [307, 135] on span "Ingestion Failed" at bounding box center [291, 132] width 62 height 10
click at [309, 163] on span "Ingestion Started" at bounding box center [295, 161] width 67 height 10
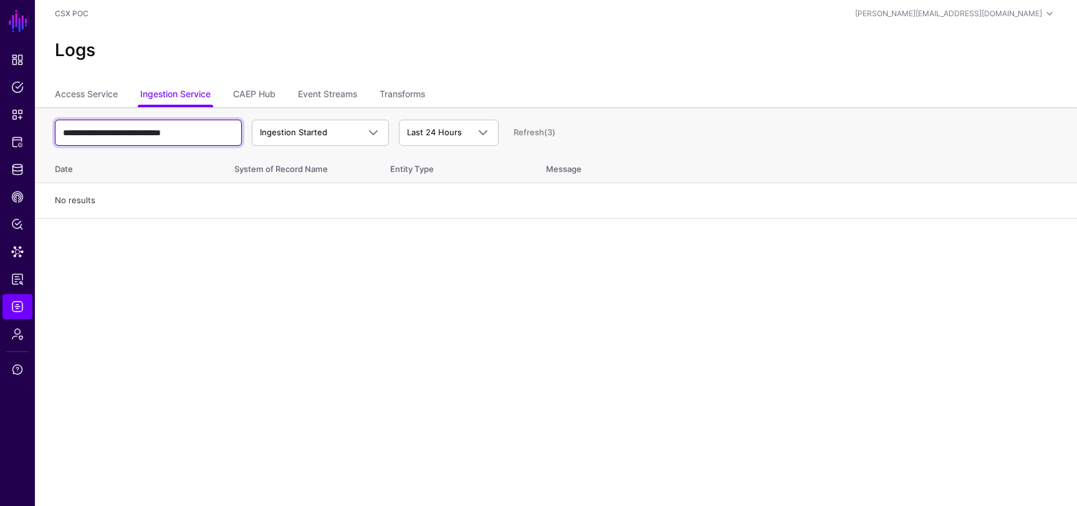
click at [216, 131] on input "**********" at bounding box center [148, 133] width 187 height 26
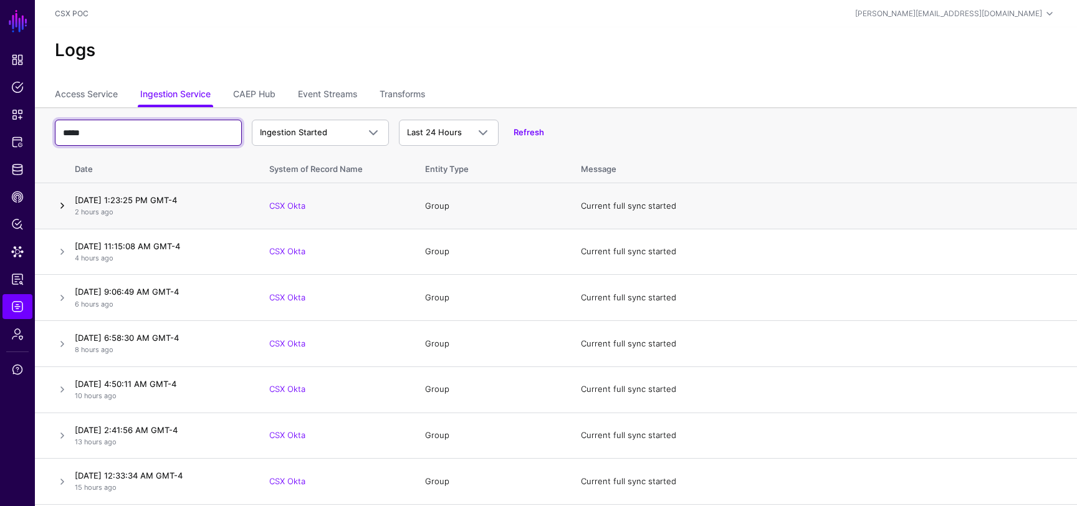
type input "*****"
click at [64, 208] on link at bounding box center [62, 205] width 15 height 15
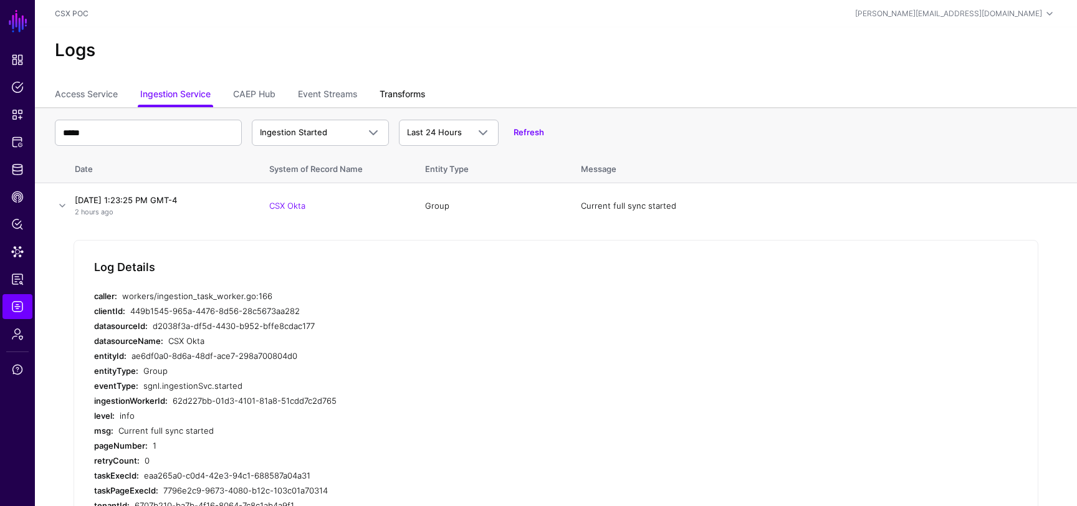
click at [404, 102] on link "Transforms" at bounding box center [401, 96] width 45 height 24
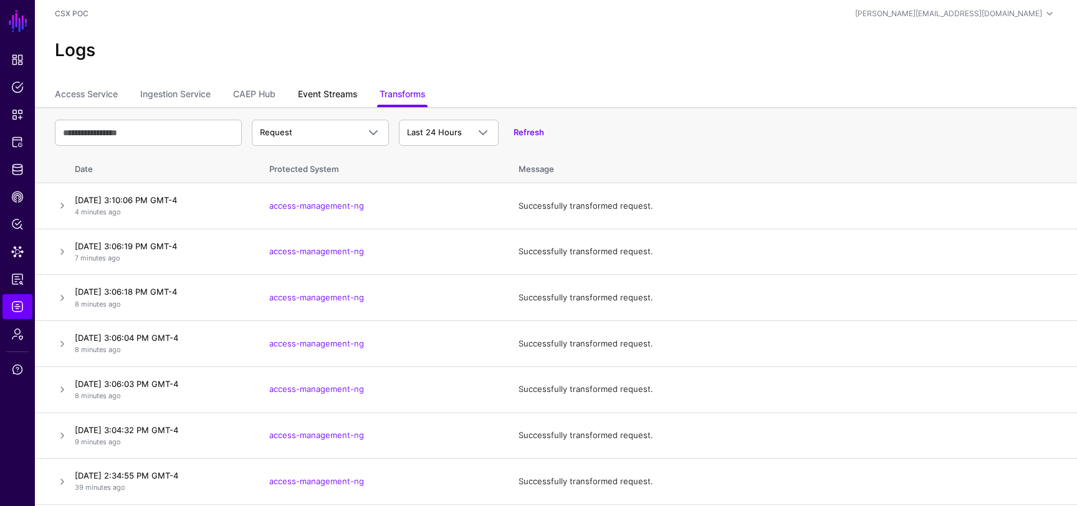
click at [325, 93] on link "Event Streams" at bounding box center [327, 96] width 59 height 24
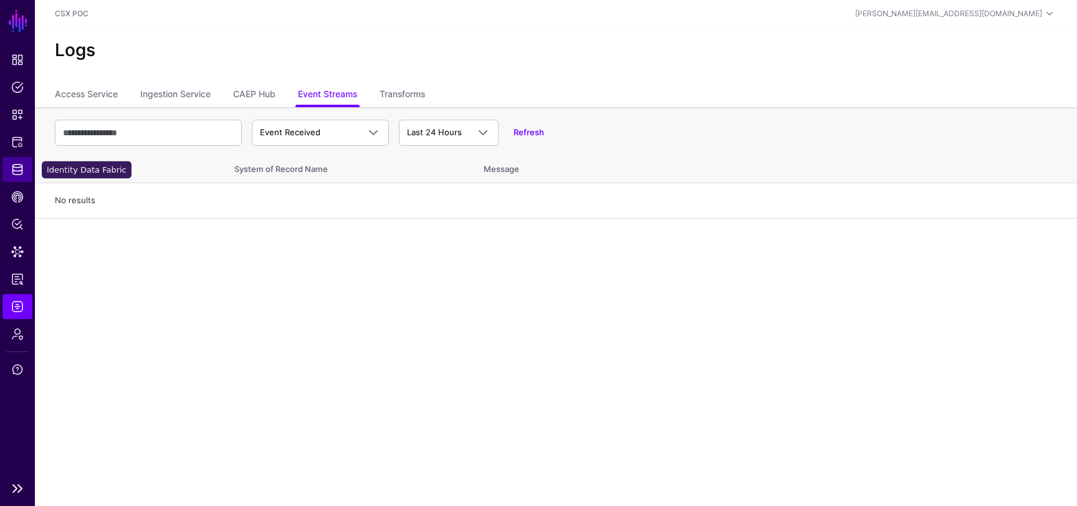
click at [17, 161] on link "Identity Data Fabric" at bounding box center [17, 169] width 30 height 25
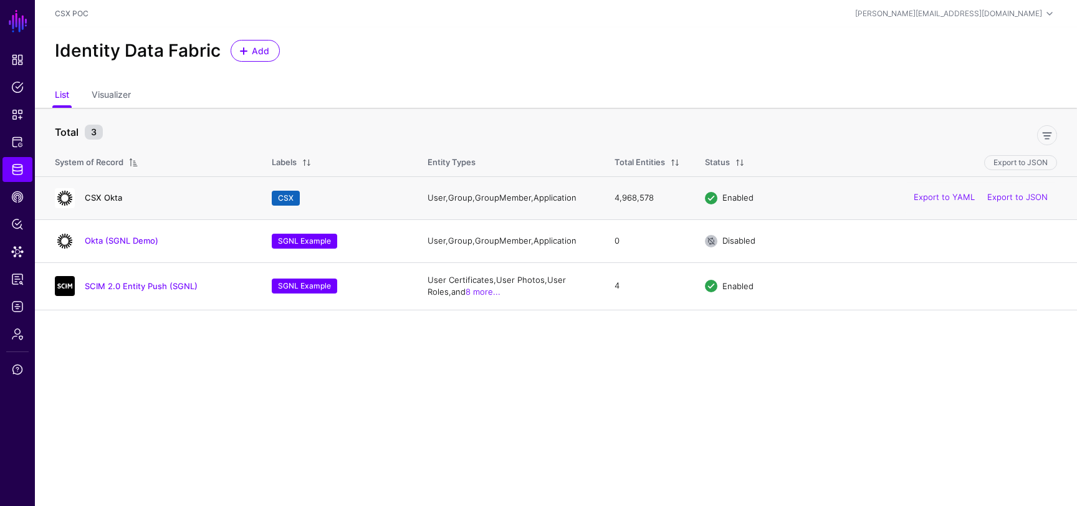
click at [91, 199] on link "CSX Okta" at bounding box center [103, 198] width 37 height 10
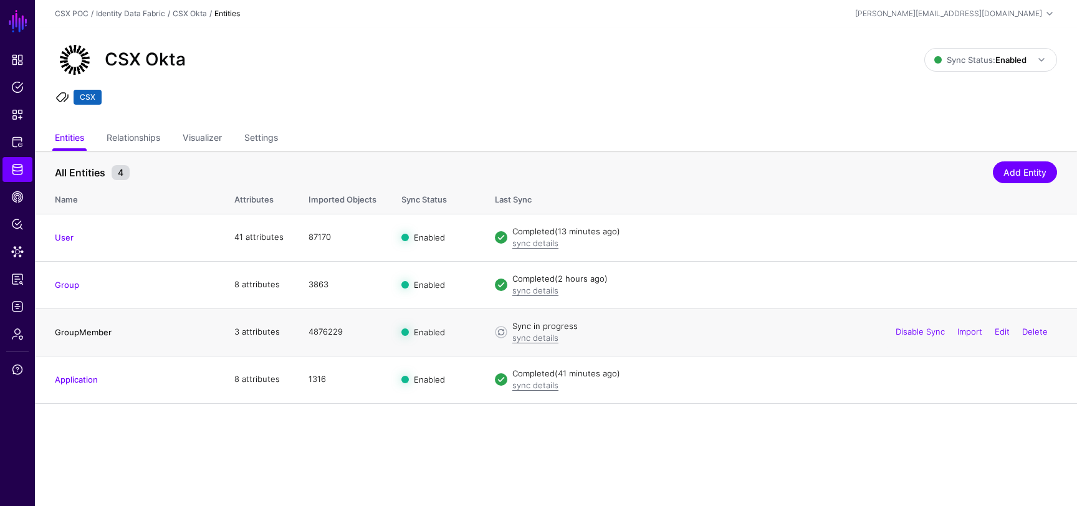
click at [98, 333] on link "GroupMember" at bounding box center [83, 332] width 57 height 10
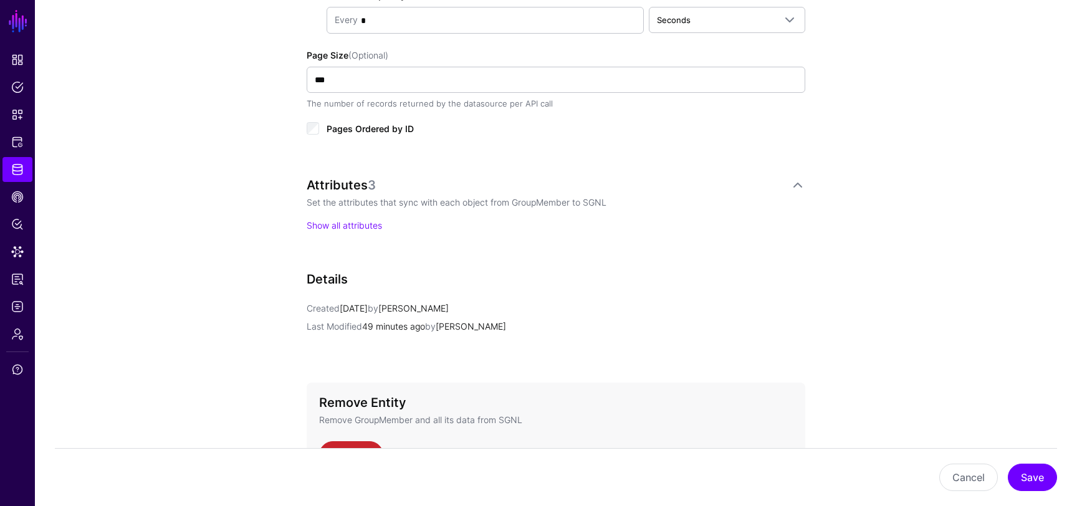
scroll to position [743, 0]
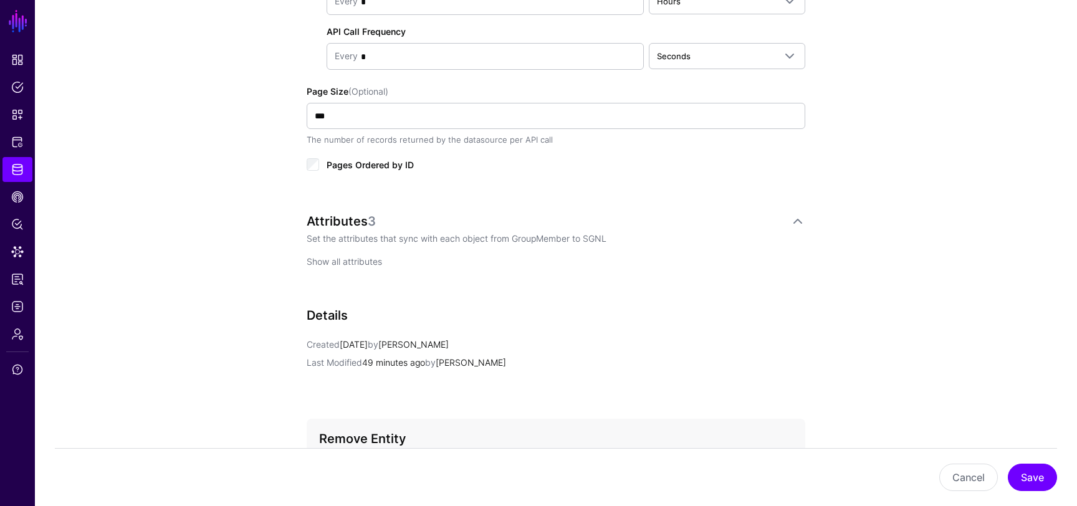
click at [327, 257] on link "Show all attributes" at bounding box center [344, 261] width 75 height 11
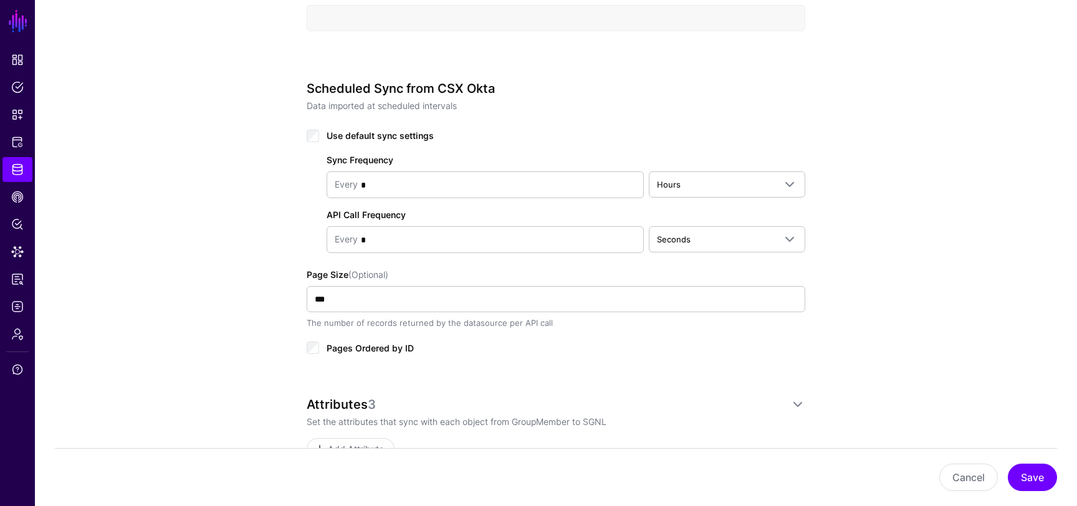
scroll to position [576, 0]
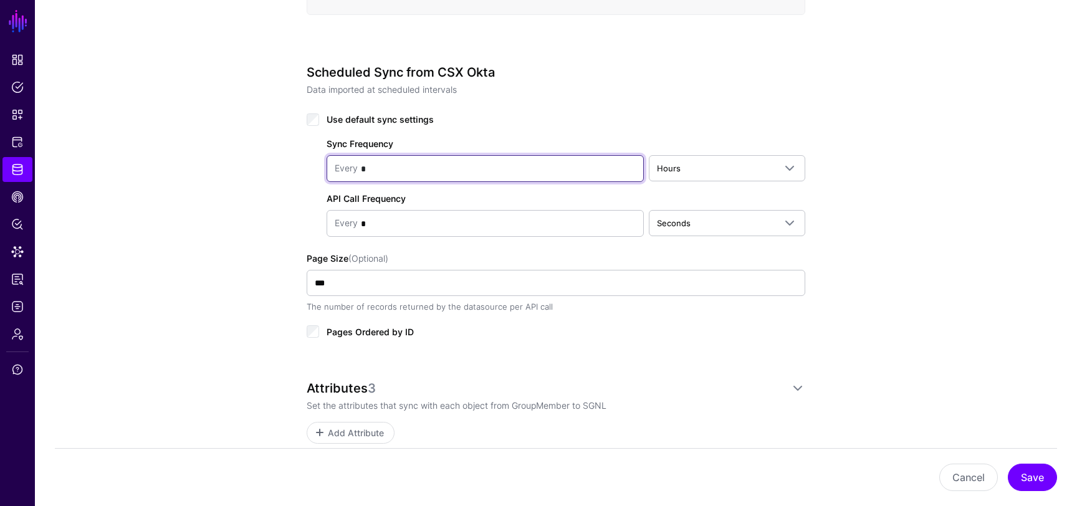
click at [381, 171] on input "*" at bounding box center [497, 168] width 278 height 25
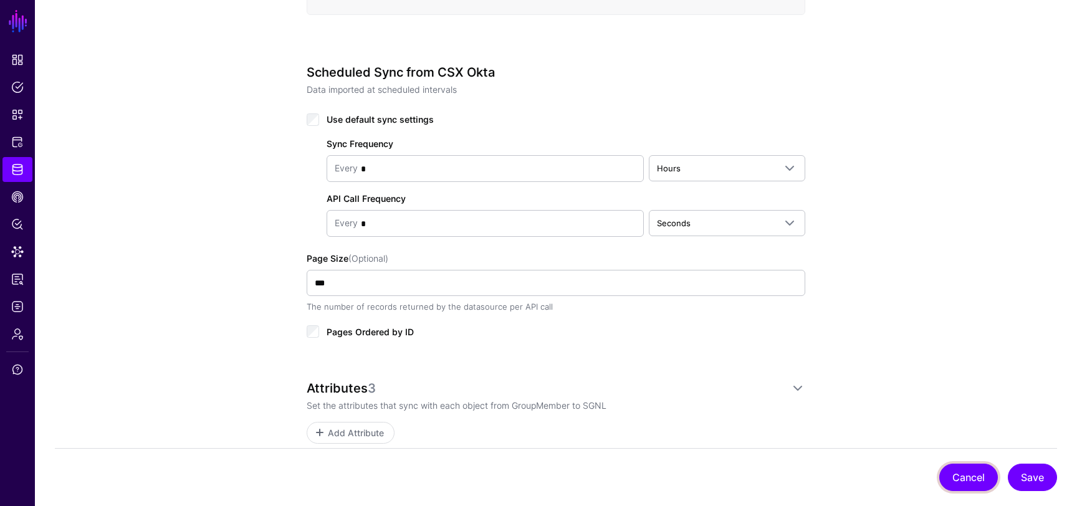
click at [965, 475] on button "Cancel" at bounding box center [968, 477] width 59 height 27
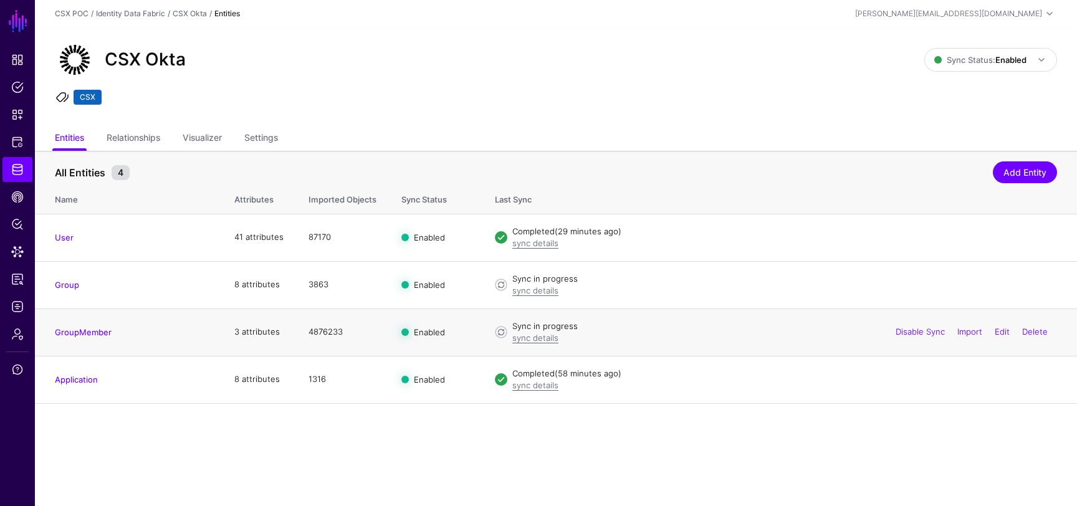
click at [92, 337] on h4 "GroupMember" at bounding box center [132, 332] width 155 height 11
click at [94, 328] on link "GroupMember" at bounding box center [83, 332] width 57 height 10
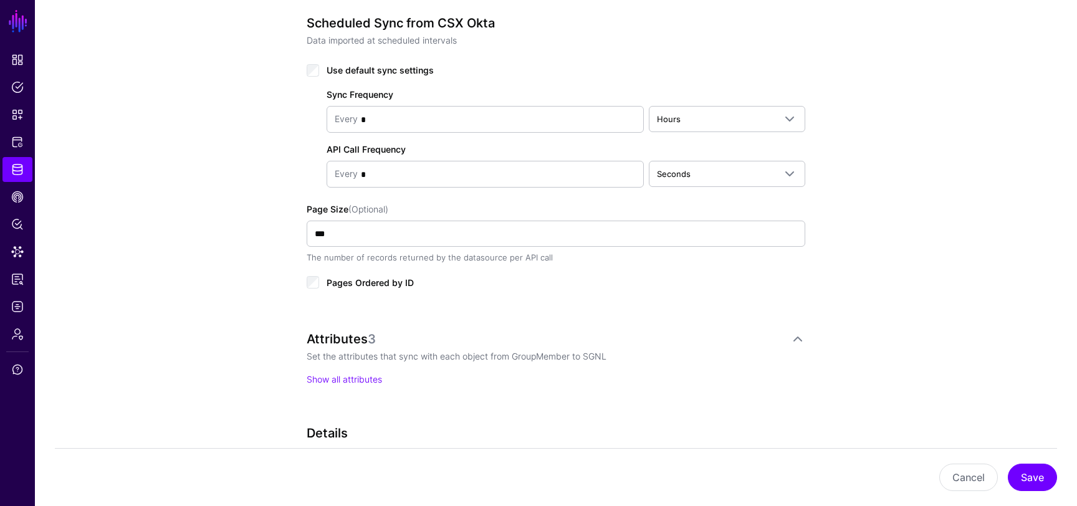
scroll to position [601, 0]
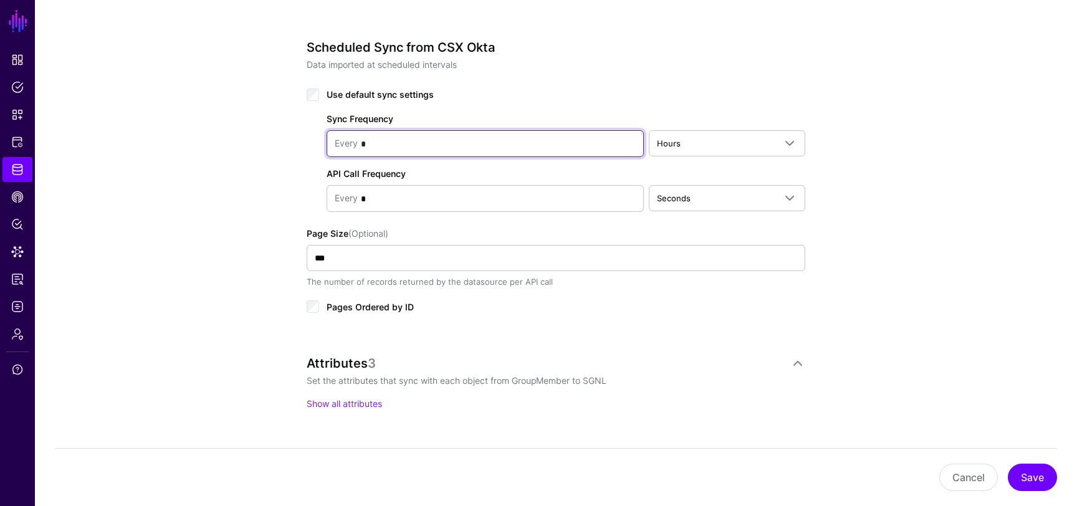
click at [415, 148] on input "*" at bounding box center [497, 143] width 278 height 25
type input "*"
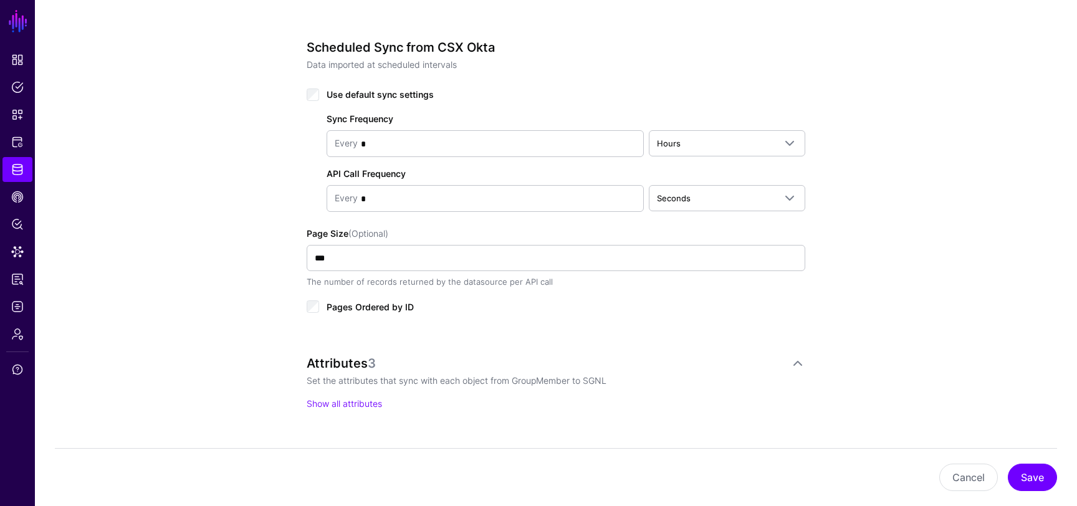
click at [937, 350] on div "**********" at bounding box center [556, 137] width 1042 height 1273
click at [1023, 469] on button "Save" at bounding box center [1032, 477] width 49 height 27
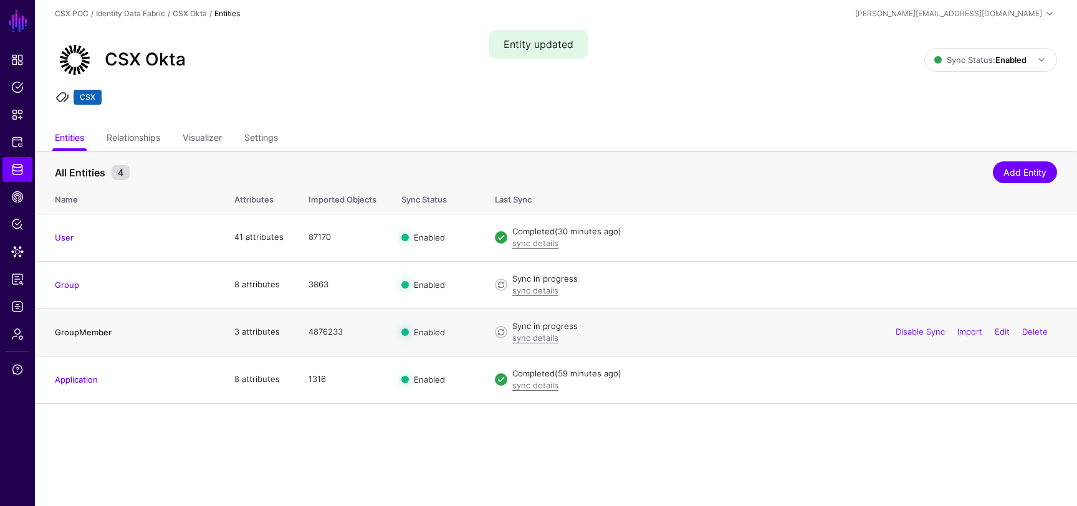
click at [97, 335] on link "GroupMember" at bounding box center [83, 332] width 57 height 10
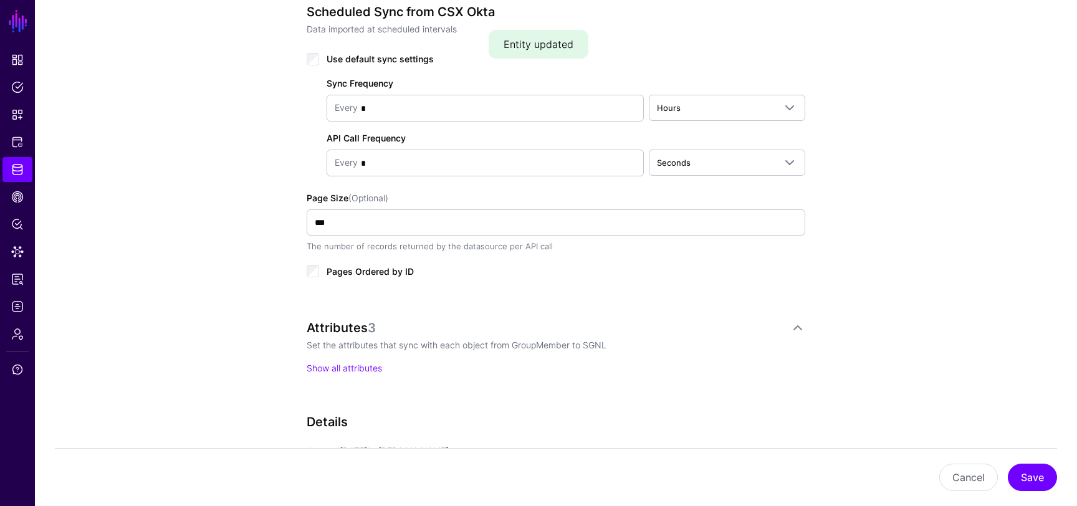
scroll to position [604, 0]
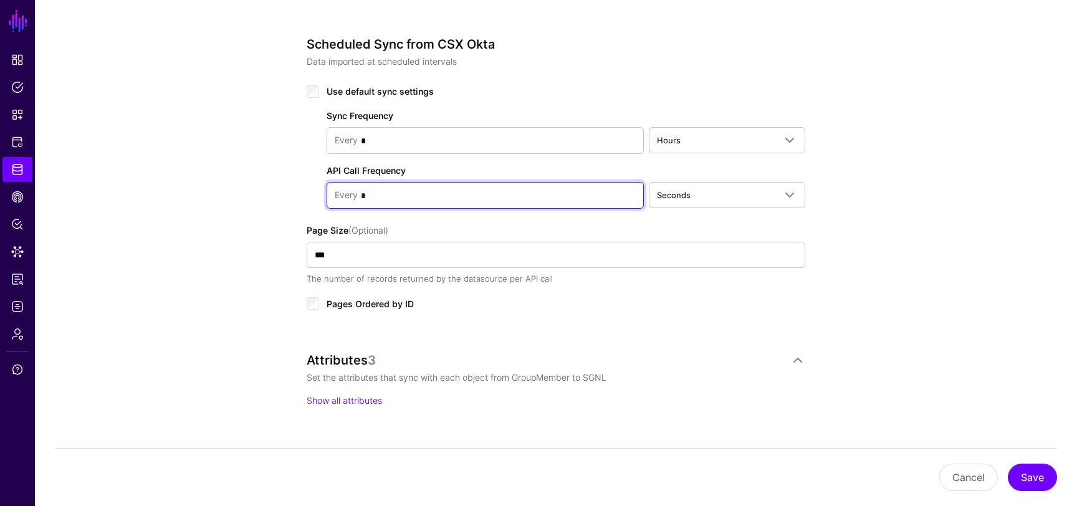
click at [391, 200] on input "*" at bounding box center [497, 195] width 278 height 25
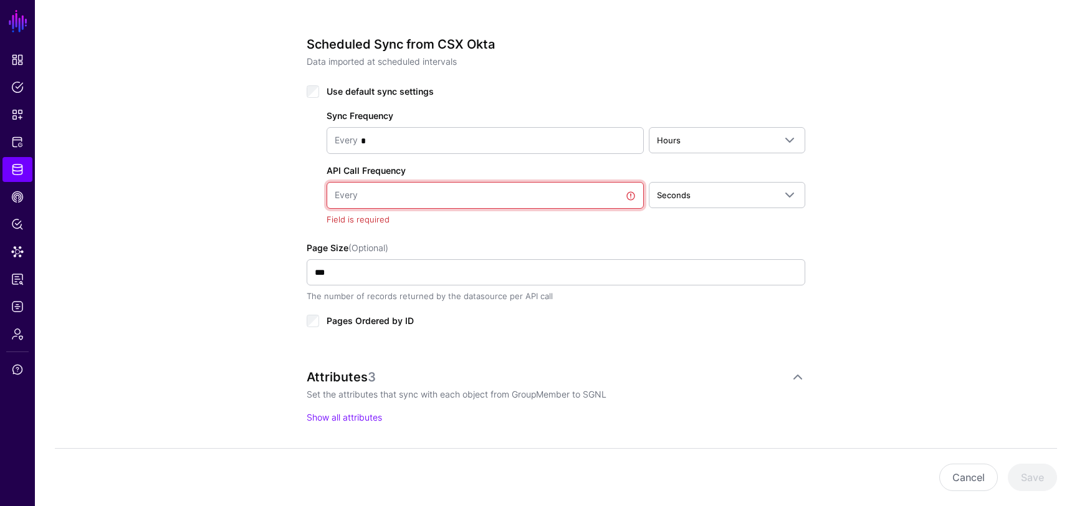
type input "*"
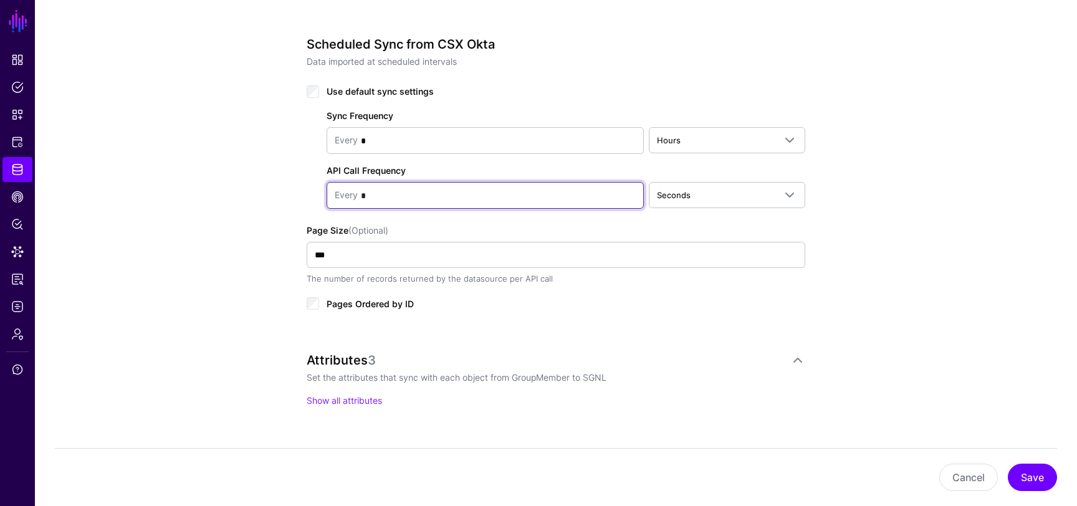
type input "*"
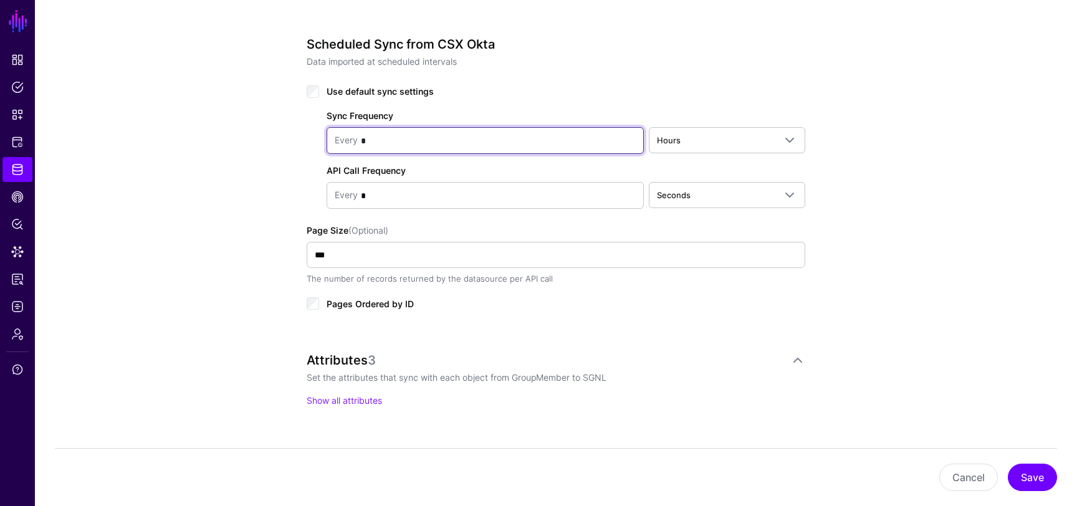
click at [482, 143] on input "*" at bounding box center [497, 140] width 278 height 25
type input "*"
click at [890, 384] on div "**********" at bounding box center [556, 134] width 1042 height 1273
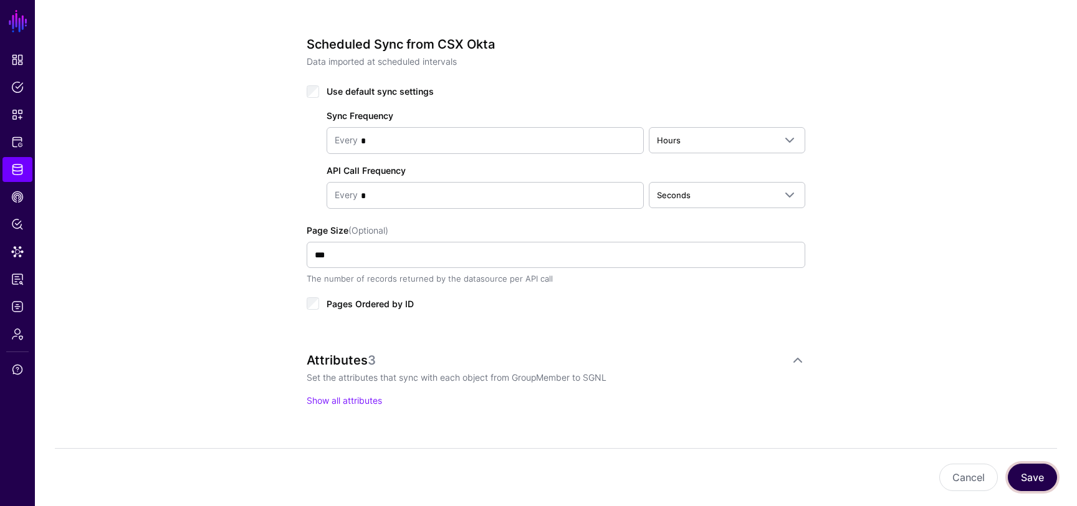
click at [1033, 471] on button "Save" at bounding box center [1032, 477] width 49 height 27
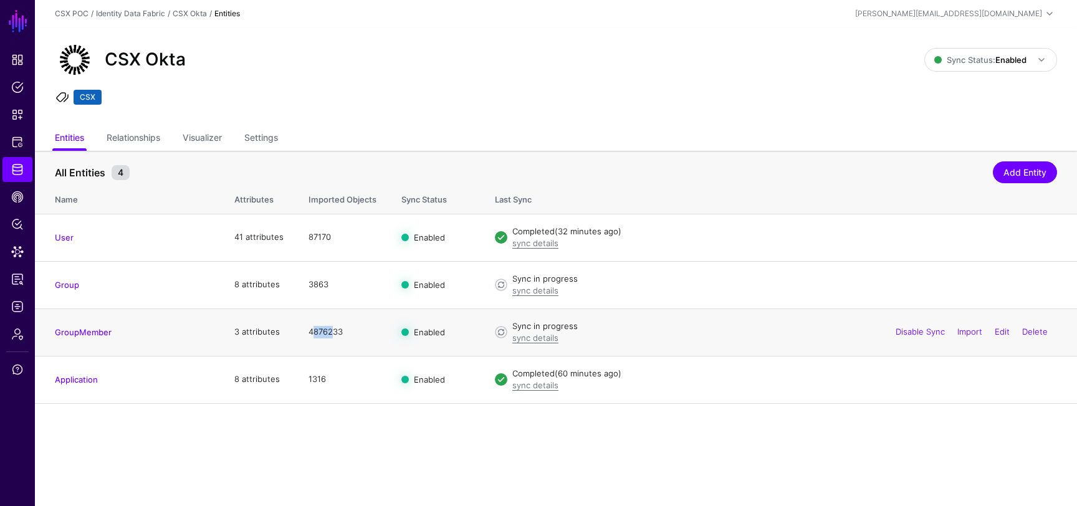
drag, startPoint x: 313, startPoint y: 335, endPoint x: 330, endPoint y: 333, distance: 16.9
click at [330, 333] on td "4876233" at bounding box center [342, 331] width 93 height 47
click at [320, 450] on main "SGNL Dashboard Policies Snippets Protected Systems Identity Data Fabric CAEP Hu…" at bounding box center [538, 253] width 1077 height 506
click at [95, 337] on h4 "GroupMember" at bounding box center [132, 332] width 155 height 11
click at [96, 332] on link "GroupMember" at bounding box center [83, 332] width 57 height 10
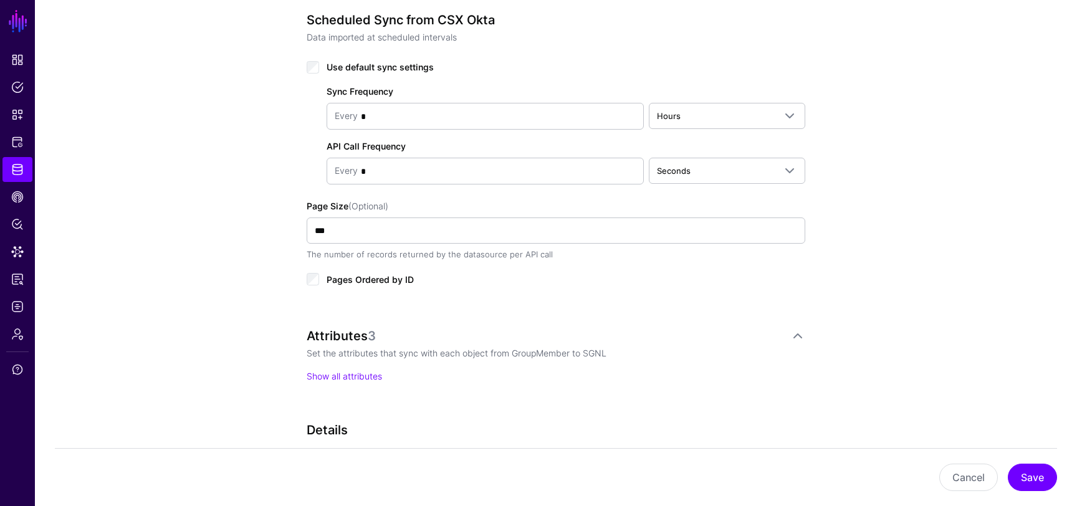
scroll to position [756, 0]
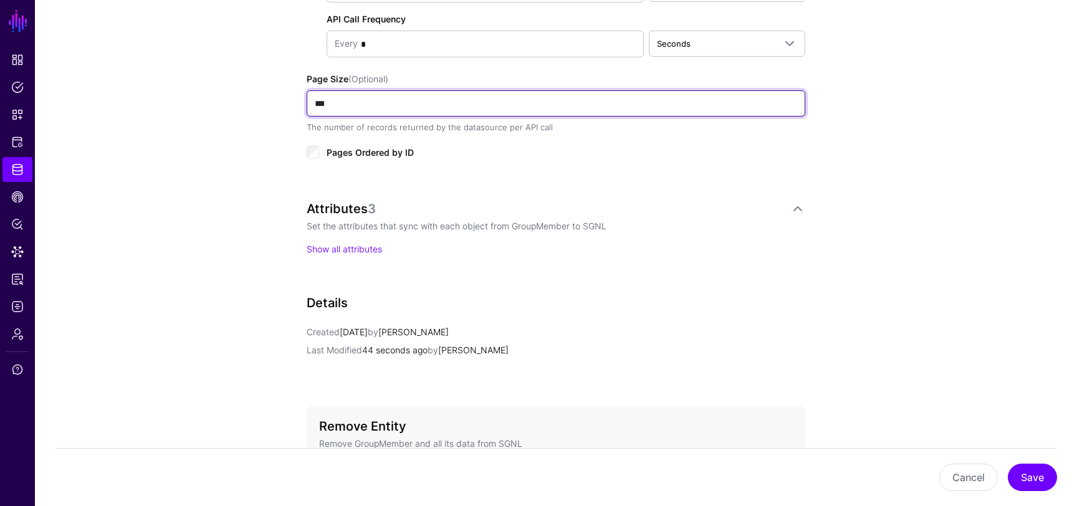
click at [320, 106] on input "***" at bounding box center [556, 103] width 499 height 26
type input "****"
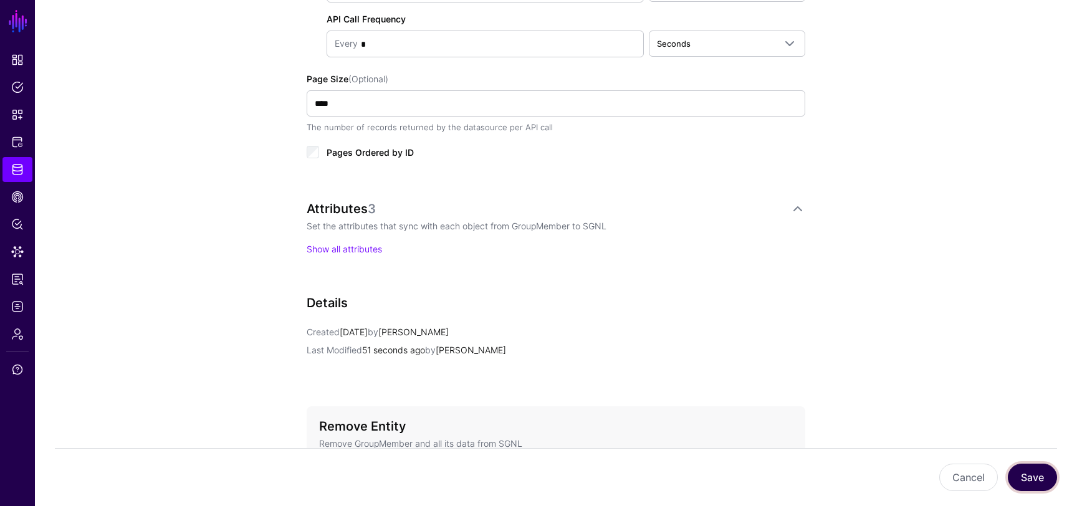
click at [1023, 474] on button "Save" at bounding box center [1032, 477] width 49 height 27
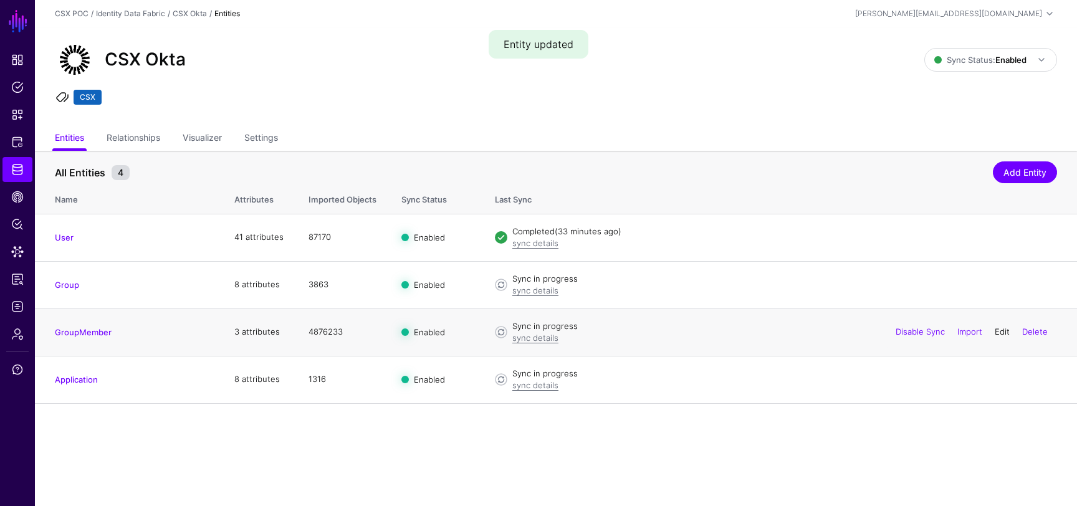
click at [999, 327] on link "Edit" at bounding box center [1002, 332] width 15 height 10
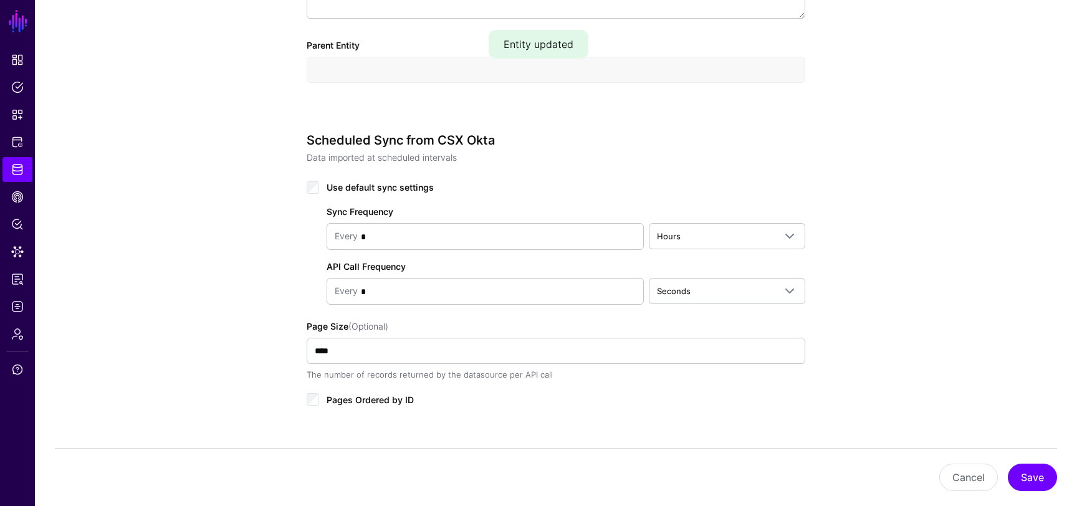
scroll to position [578, 0]
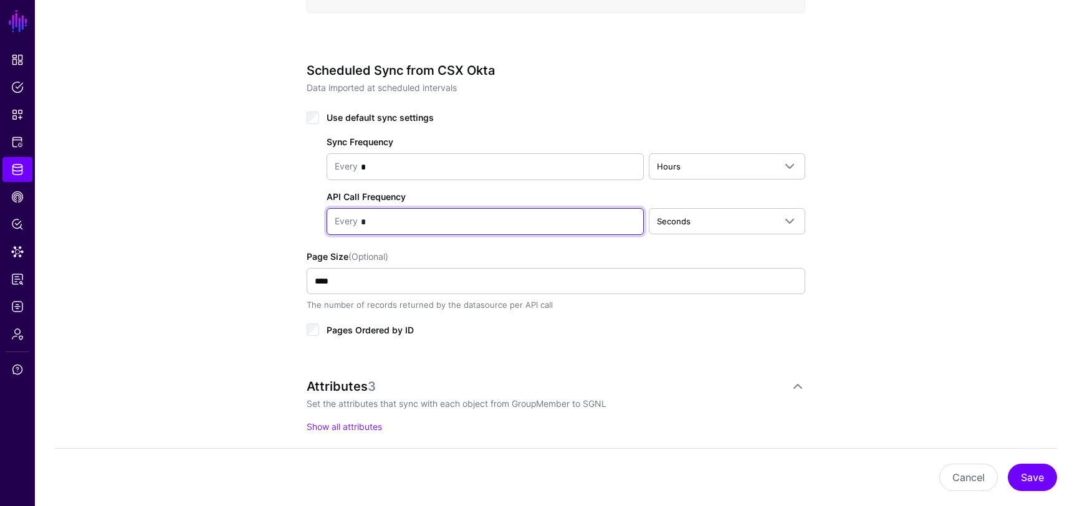
click at [444, 222] on input "*" at bounding box center [497, 221] width 278 height 25
type input "*"
click at [966, 405] on div "**********" at bounding box center [556, 160] width 1042 height 1273
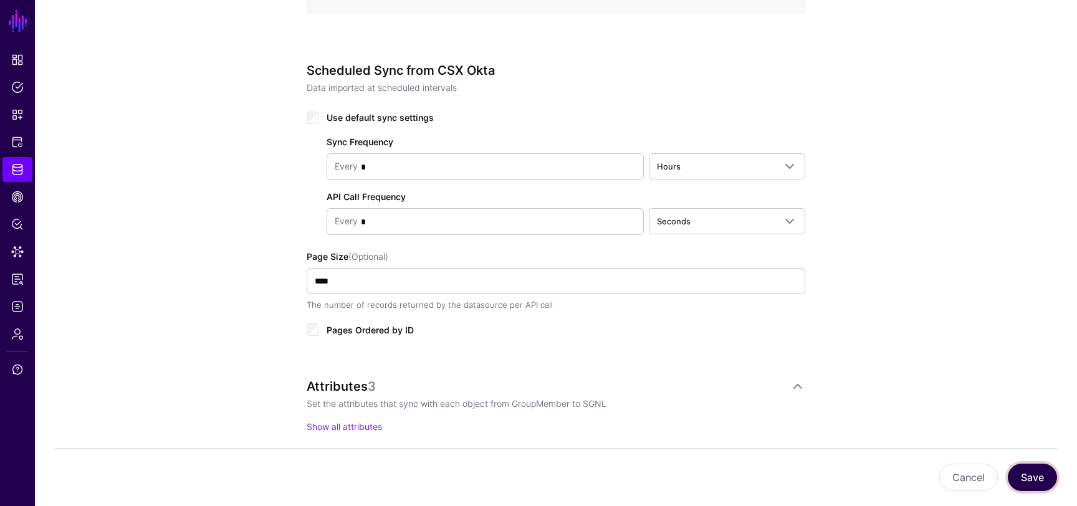
click at [1039, 483] on button "Save" at bounding box center [1032, 477] width 49 height 27
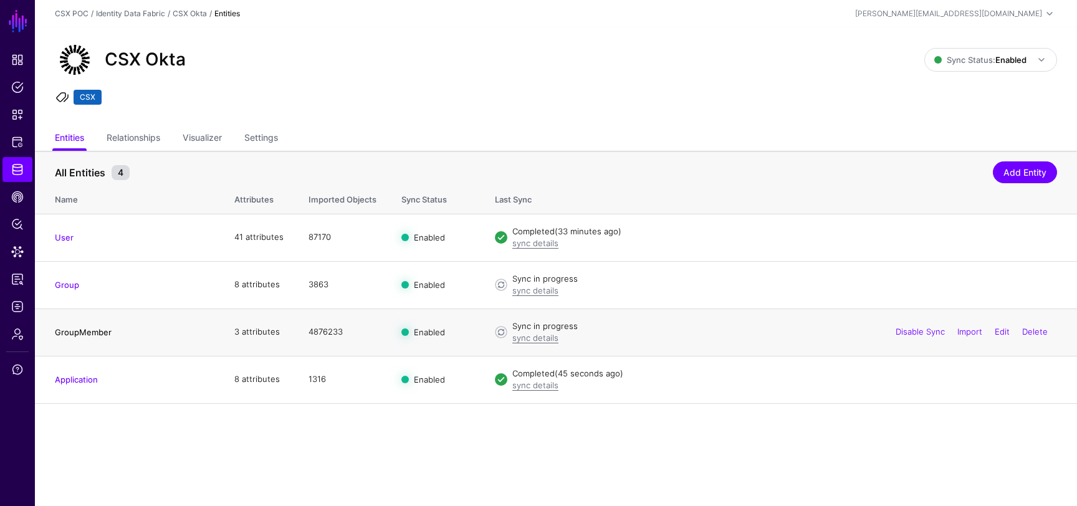
click at [90, 333] on link "GroupMember" at bounding box center [83, 332] width 57 height 10
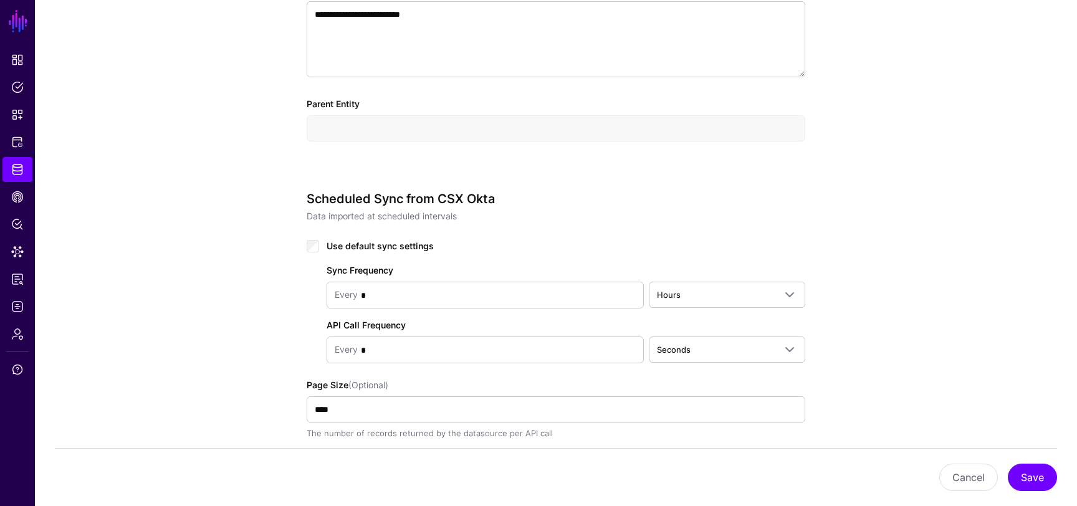
scroll to position [497, 0]
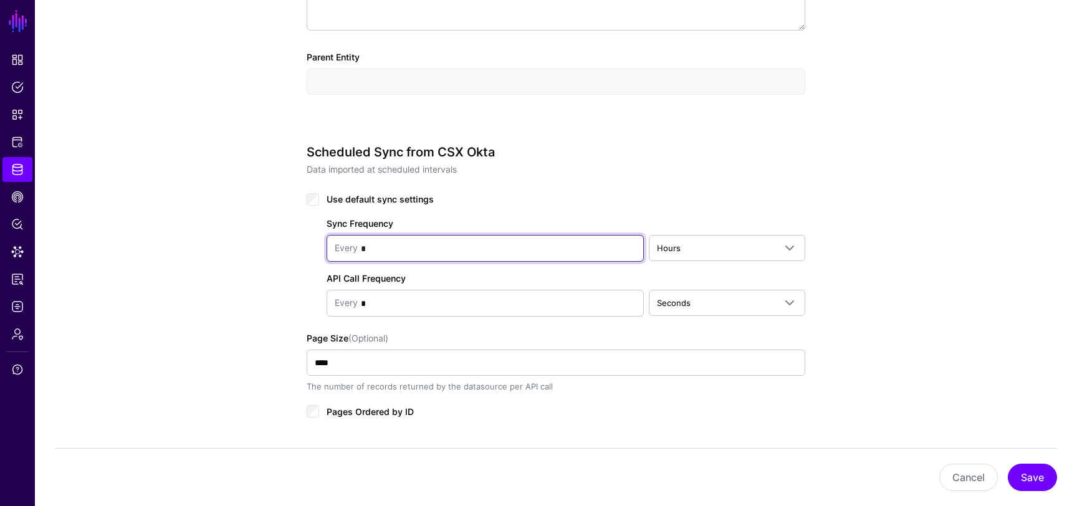
click at [379, 246] on input "*" at bounding box center [497, 248] width 278 height 25
type input "*"
click at [844, 318] on div "**********" at bounding box center [556, 242] width 578 height 1273
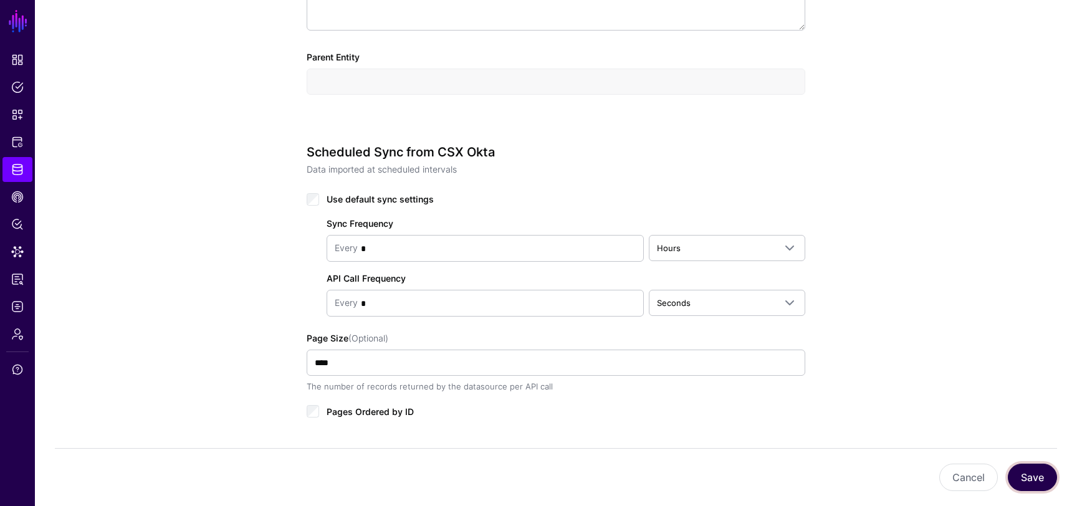
click at [1019, 469] on button "Save" at bounding box center [1032, 477] width 49 height 27
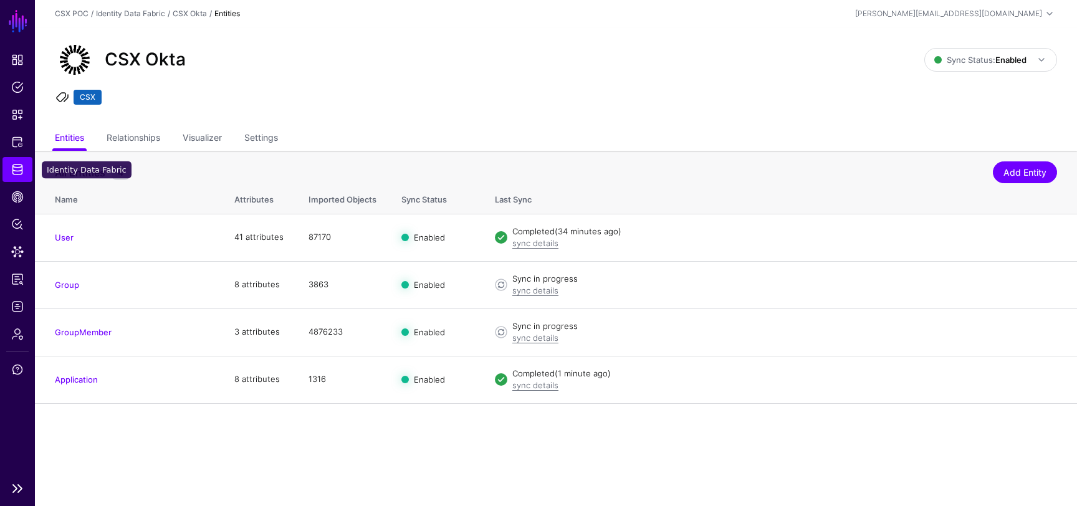
click at [12, 173] on span "Identity Data Fabric" at bounding box center [17, 169] width 12 height 12
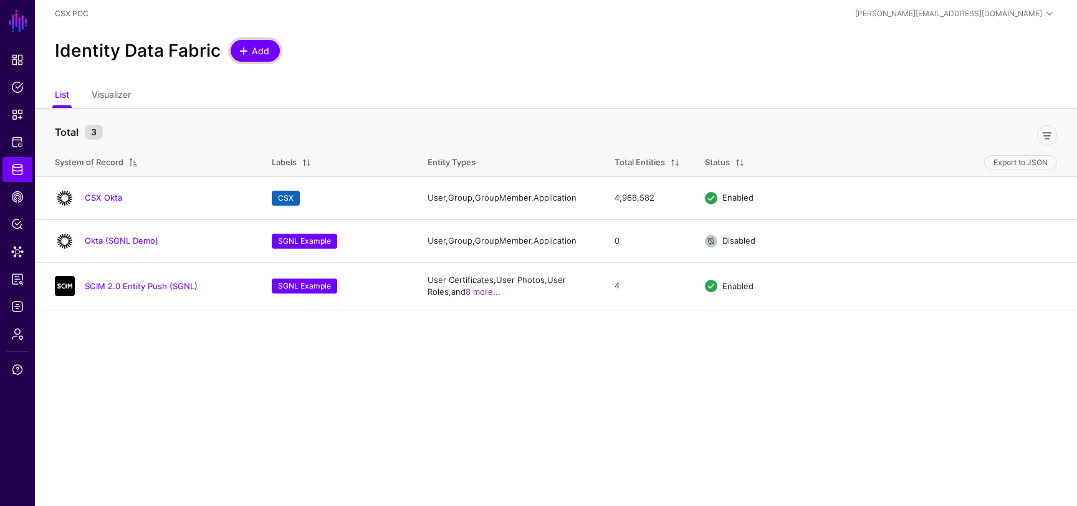
click at [239, 55] on span at bounding box center [244, 51] width 10 height 10
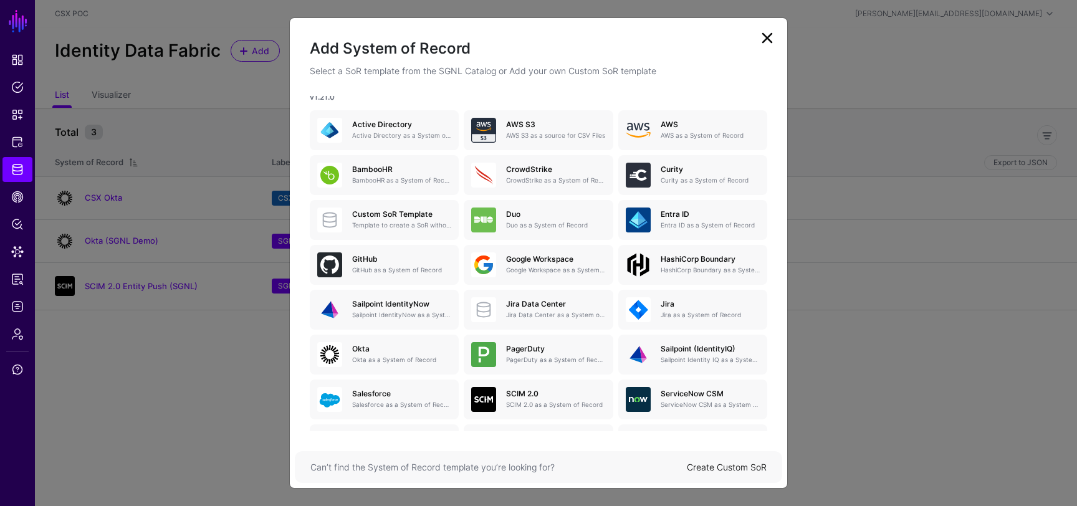
scroll to position [148, 0]
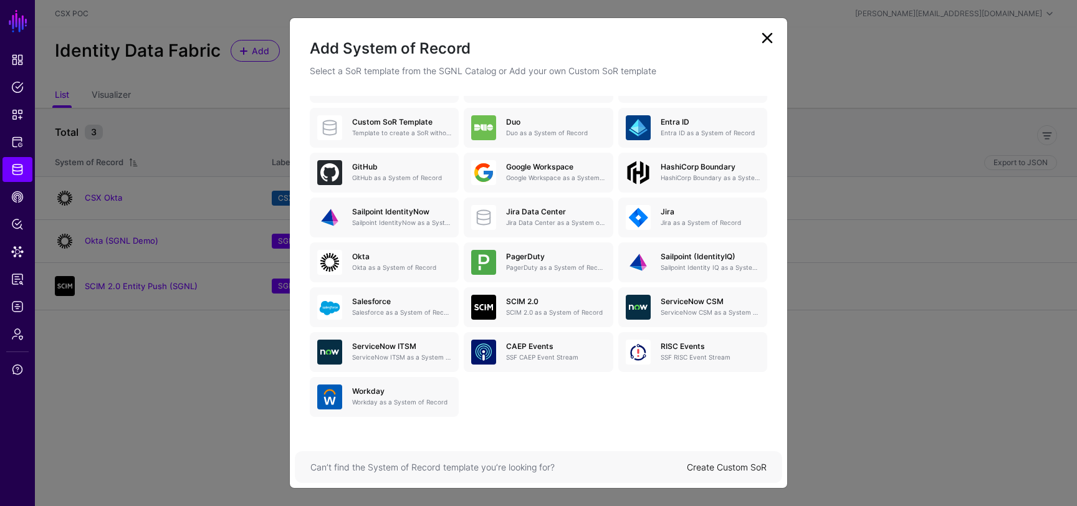
click at [229, 301] on ngb-modal-window "Add System of Record Select a SoR template from the SGNL Catalog or Add your ow…" at bounding box center [538, 253] width 1077 height 506
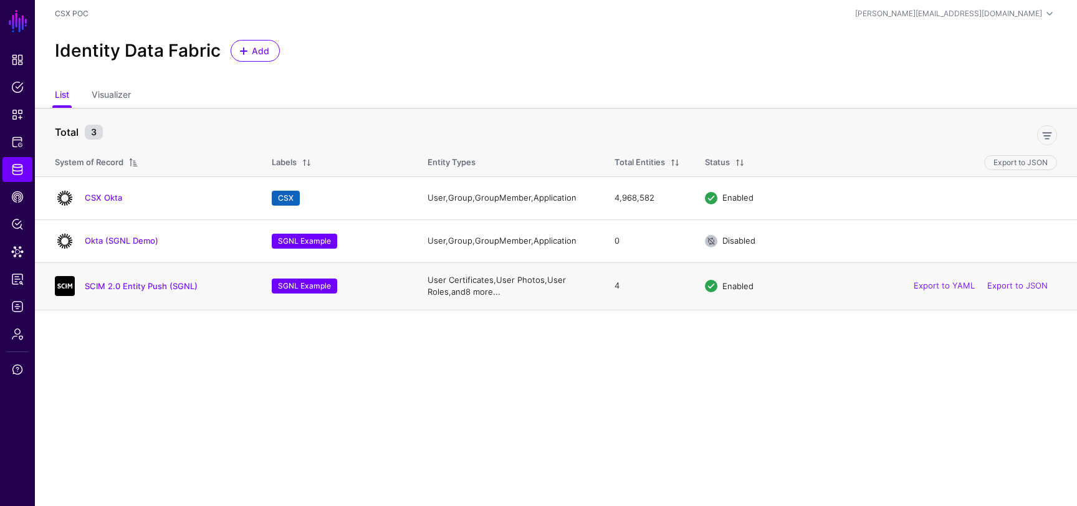
click at [489, 292] on link "8 more..." at bounding box center [482, 292] width 35 height 10
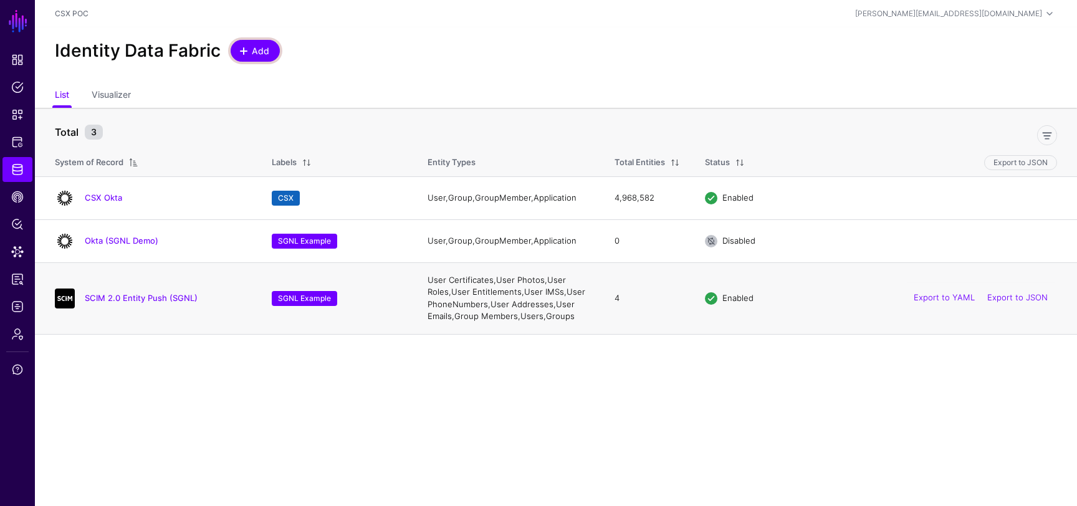
click at [269, 49] on link "Add" at bounding box center [255, 51] width 49 height 22
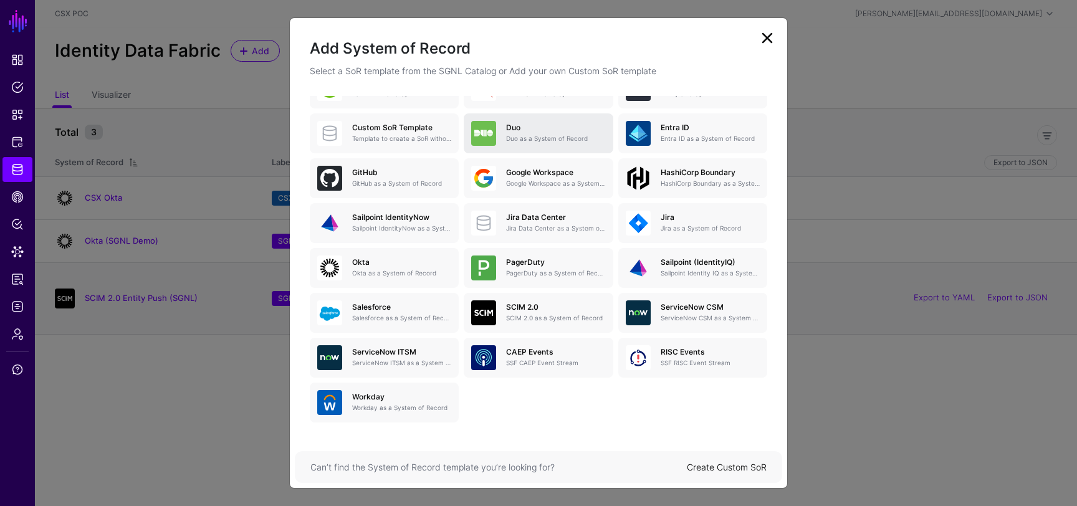
scroll to position [144, 0]
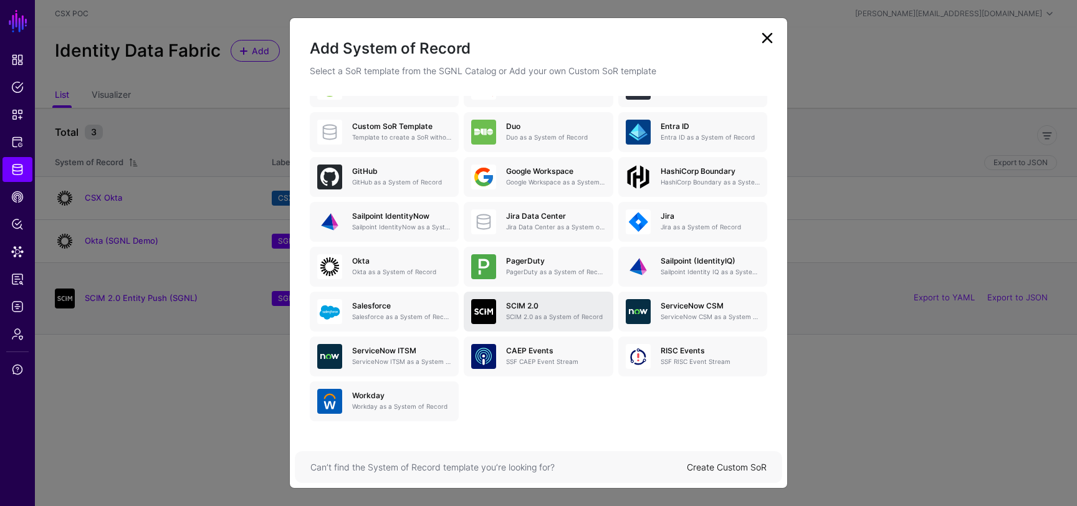
click at [570, 309] on h5 "SCIM 2.0" at bounding box center [555, 306] width 99 height 9
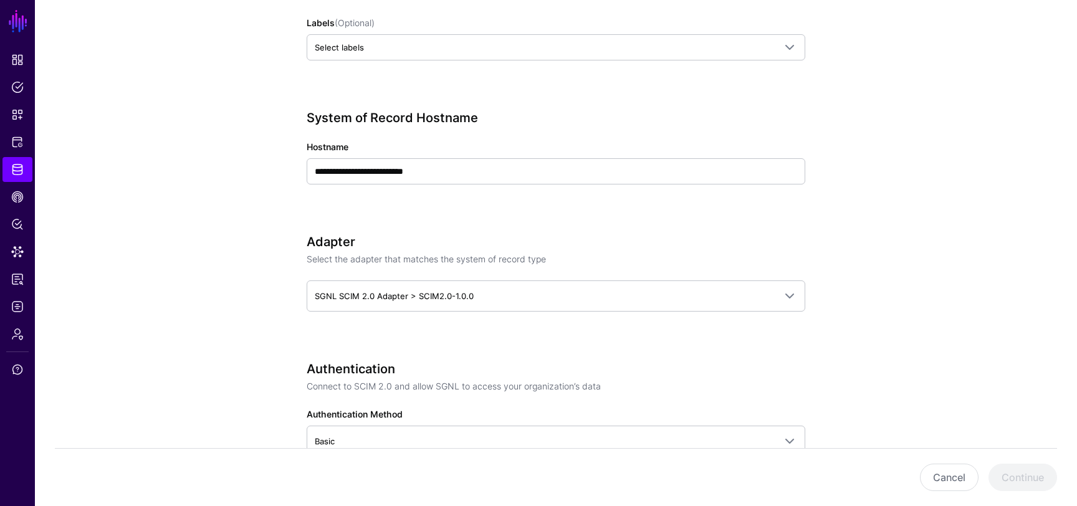
scroll to position [484, 0]
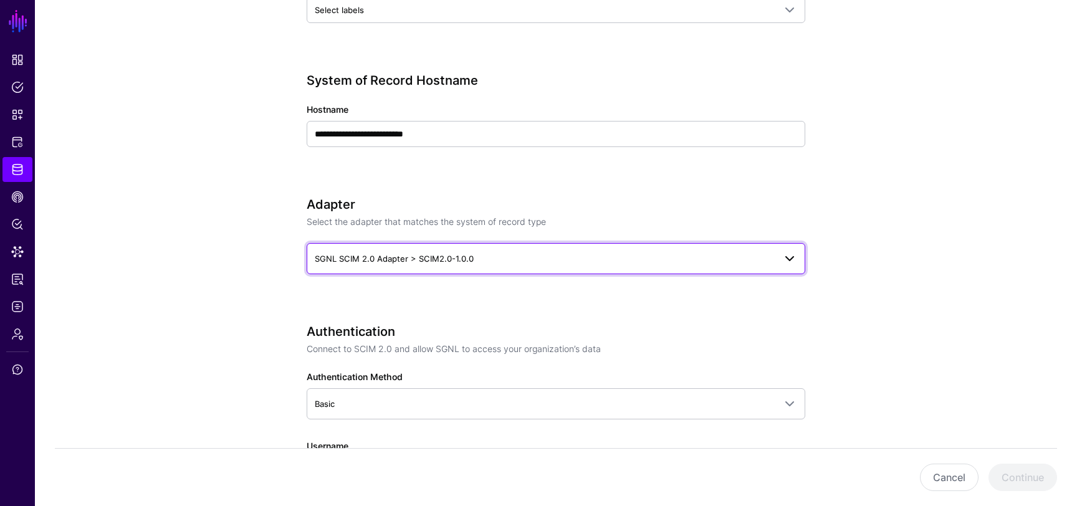
click at [396, 264] on span "SGNL SCIM 2.0 Adapter > SCIM2.0-1.0.0" at bounding box center [545, 259] width 460 height 14
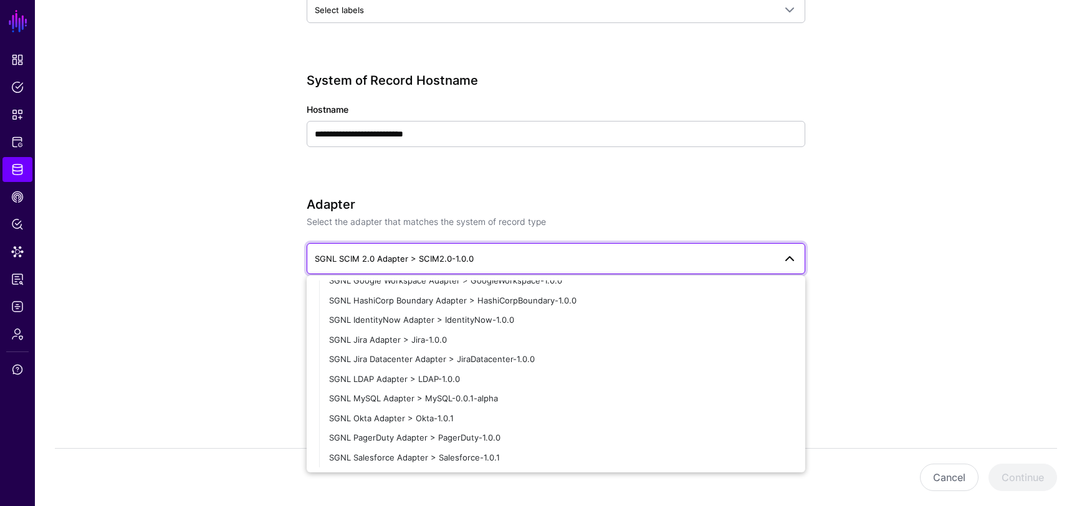
scroll to position [232, 0]
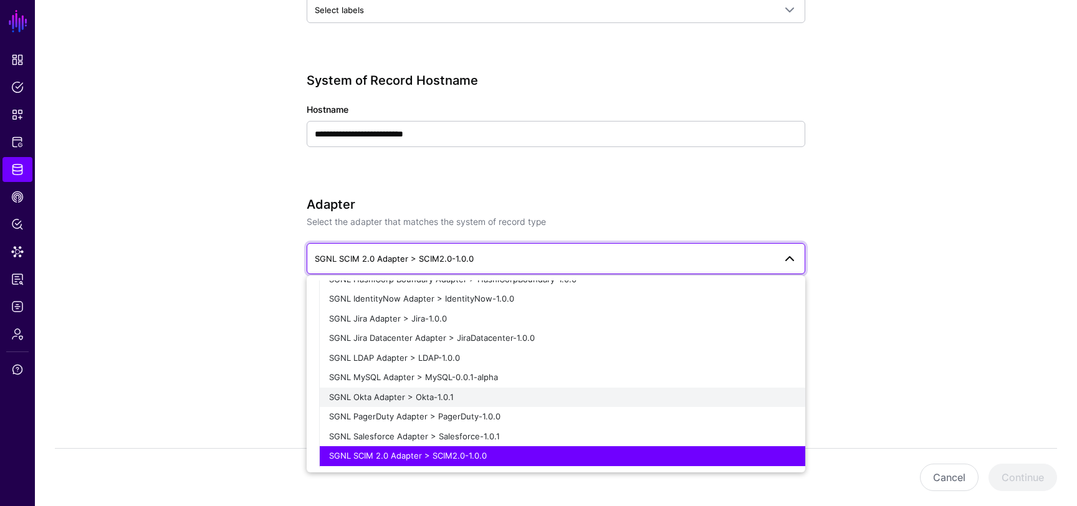
click at [412, 393] on span "SGNL Okta Adapter > Okta-1.0.1" at bounding box center [391, 397] width 125 height 10
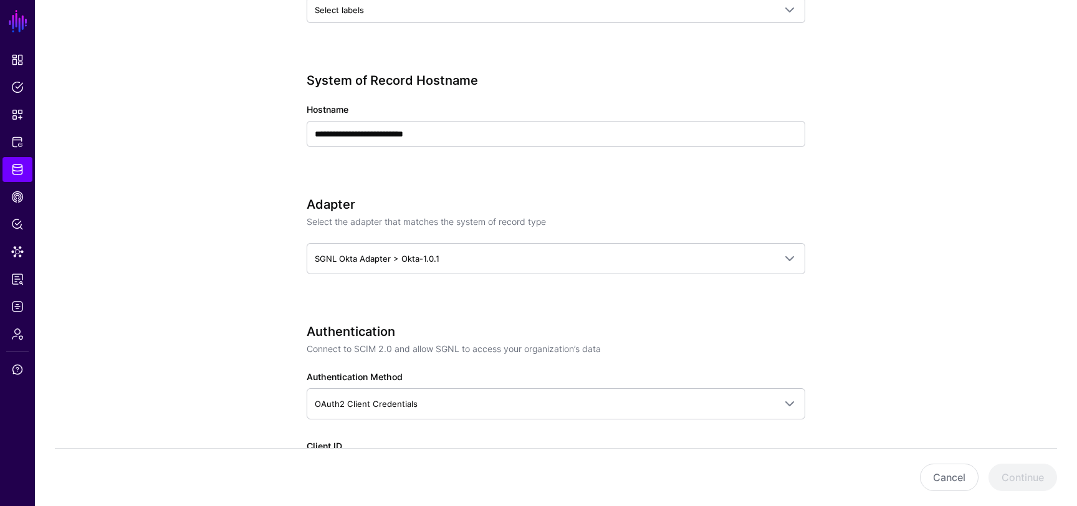
click at [244, 308] on app-datasources-details-form "**********" at bounding box center [556, 497] width 1042 height 1769
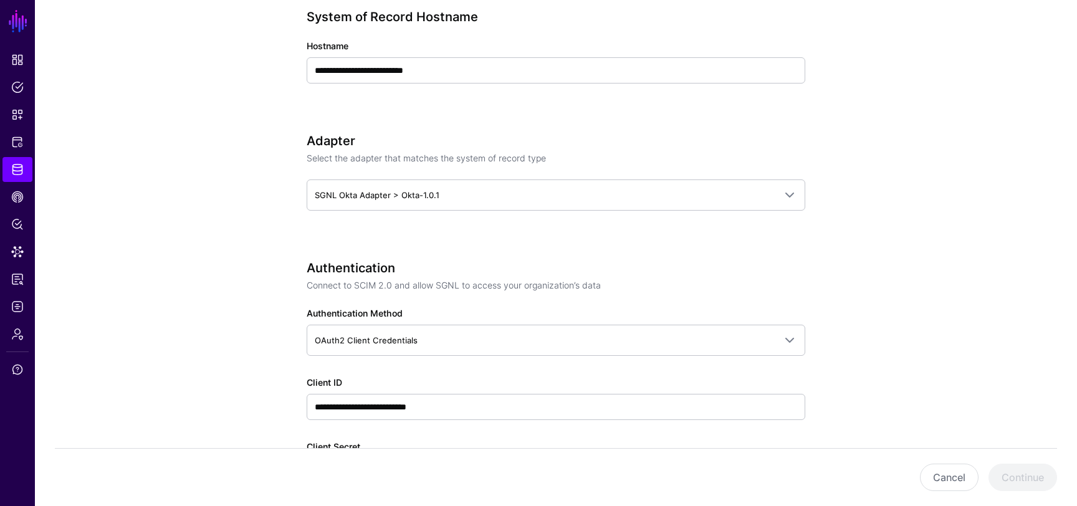
scroll to position [550, 0]
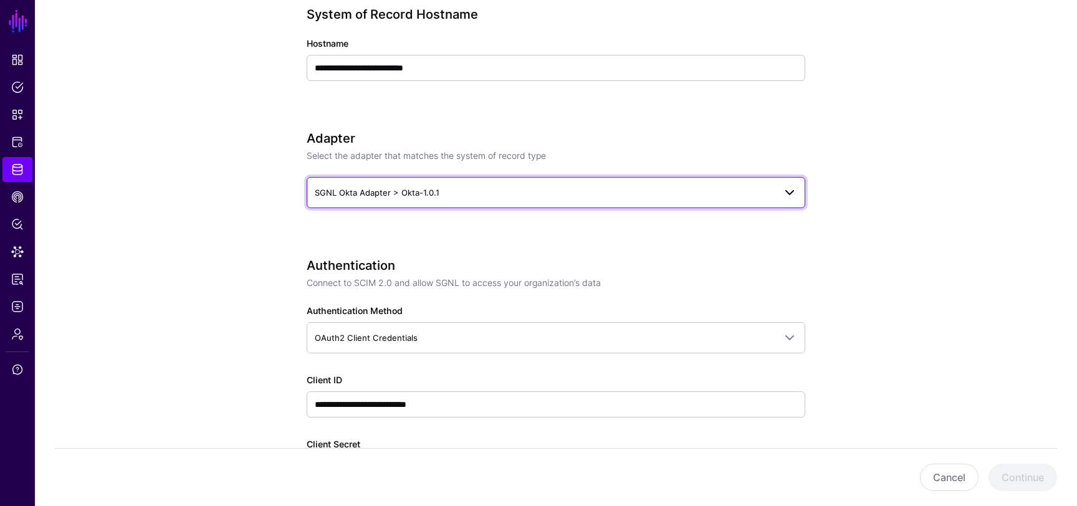
click at [347, 186] on span "SGNL Okta Adapter > Okta-1.0.1" at bounding box center [545, 193] width 460 height 14
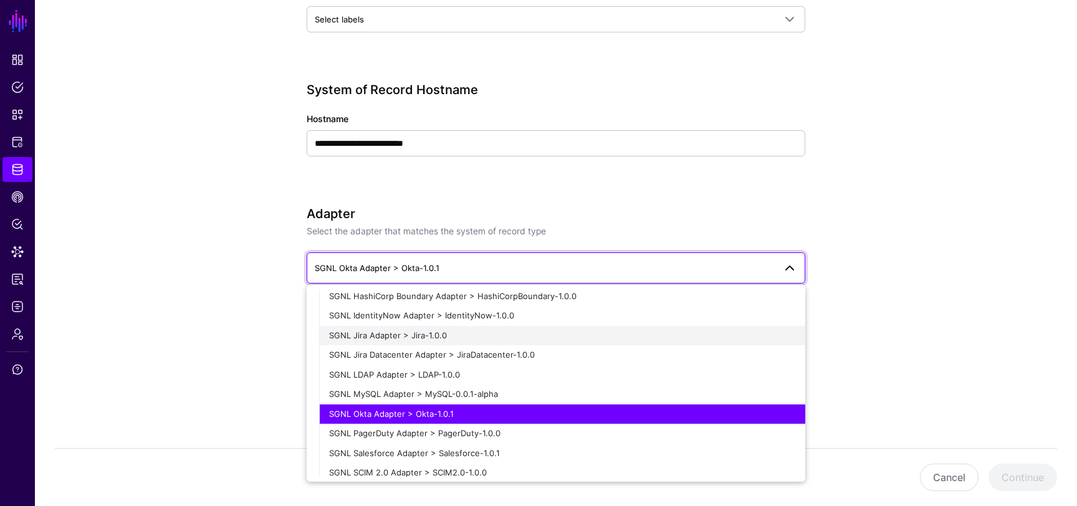
scroll to position [270, 0]
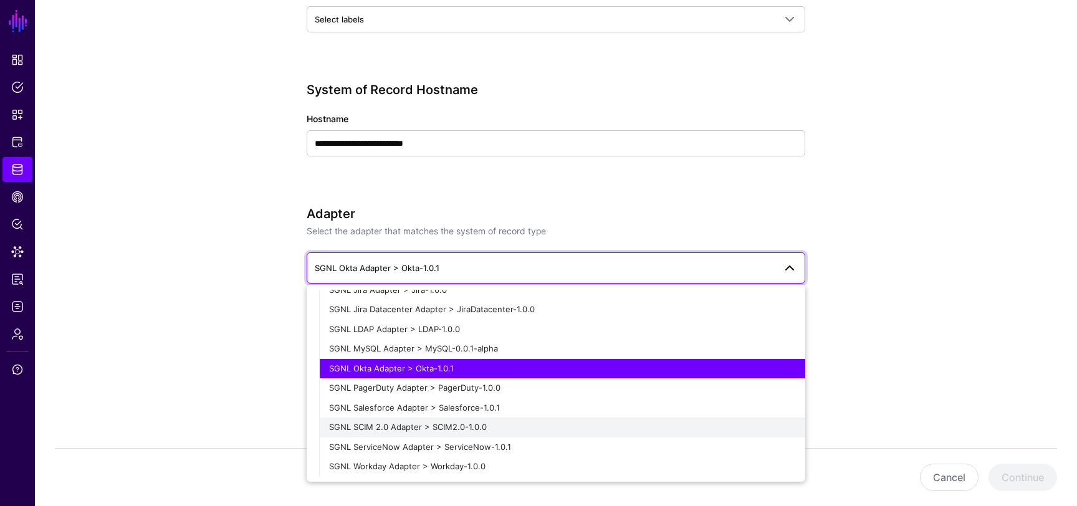
click at [387, 426] on span "SGNL SCIM 2.0 Adapter > SCIM2.0-1.0.0" at bounding box center [408, 427] width 158 height 10
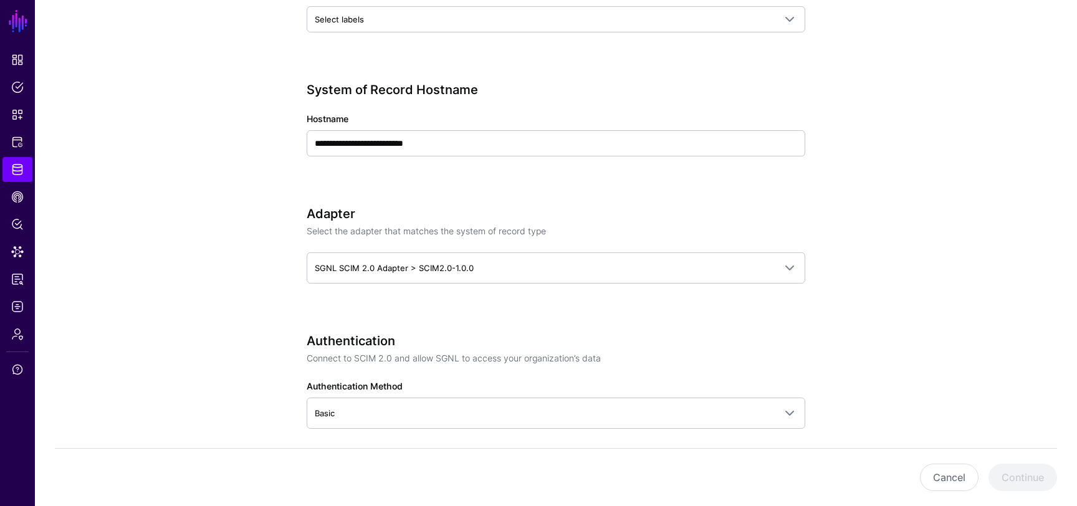
click at [301, 312] on div "**********" at bounding box center [556, 375] width 578 height 1507
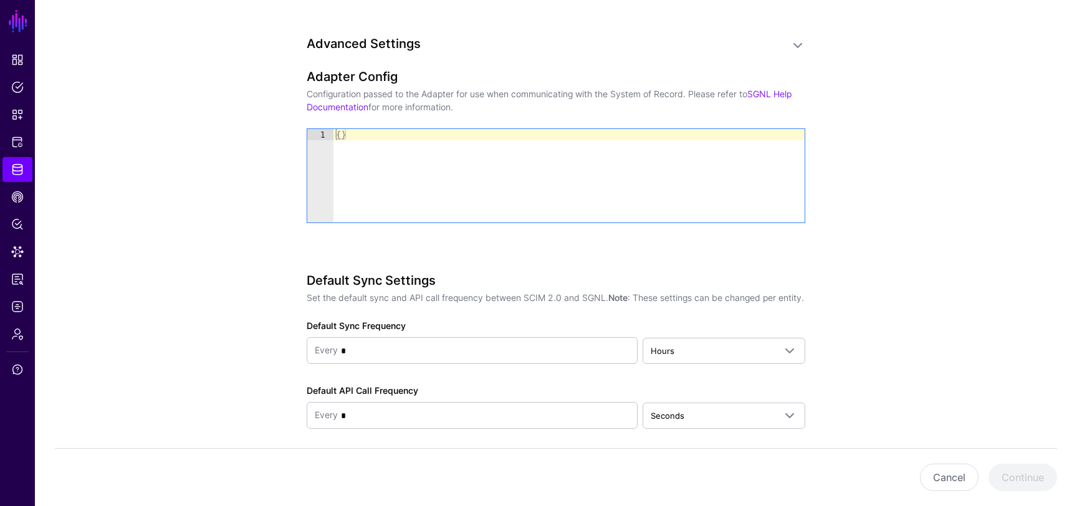
scroll to position [1109, 0]
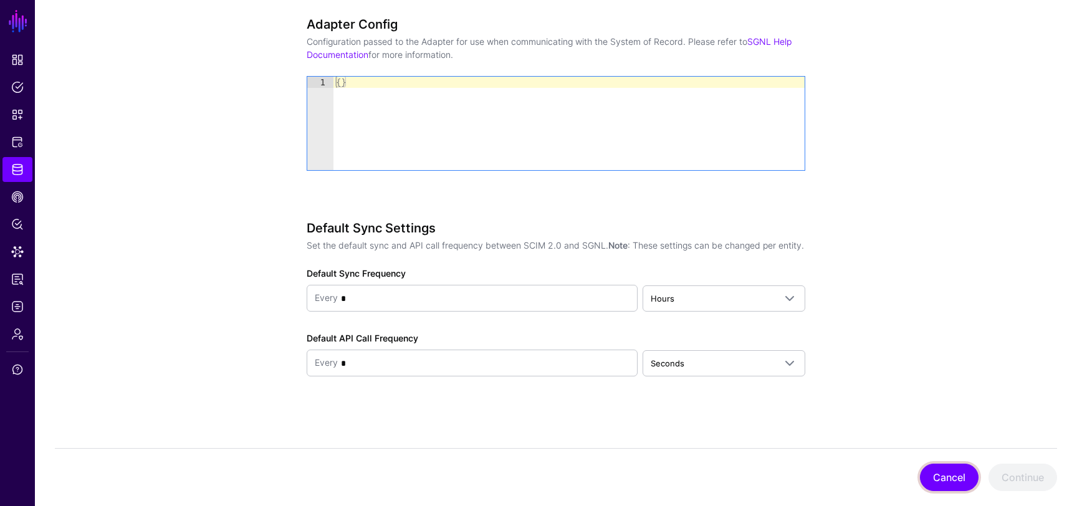
click at [967, 474] on button "Cancel" at bounding box center [949, 477] width 59 height 27
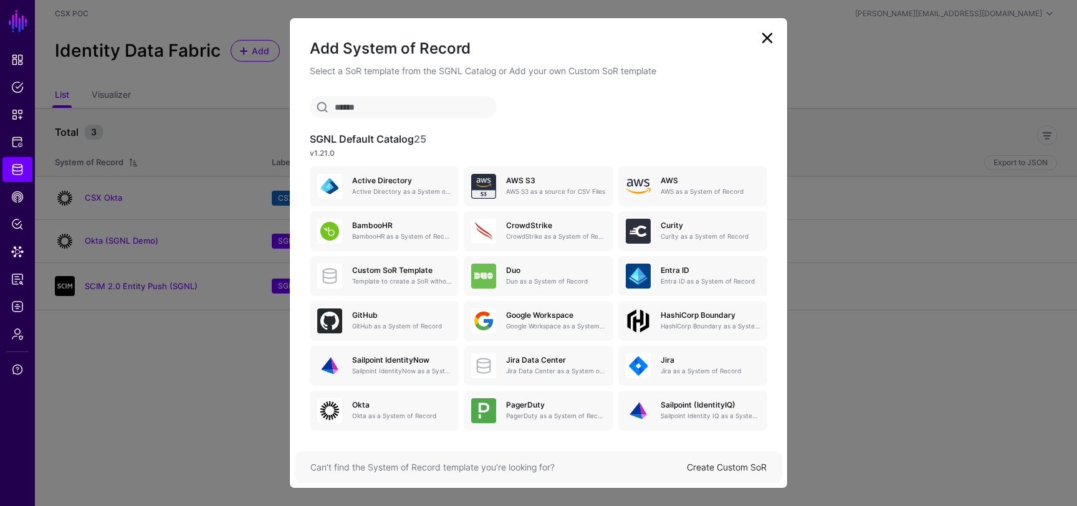
click at [462, 108] on input "text" at bounding box center [403, 107] width 187 height 22
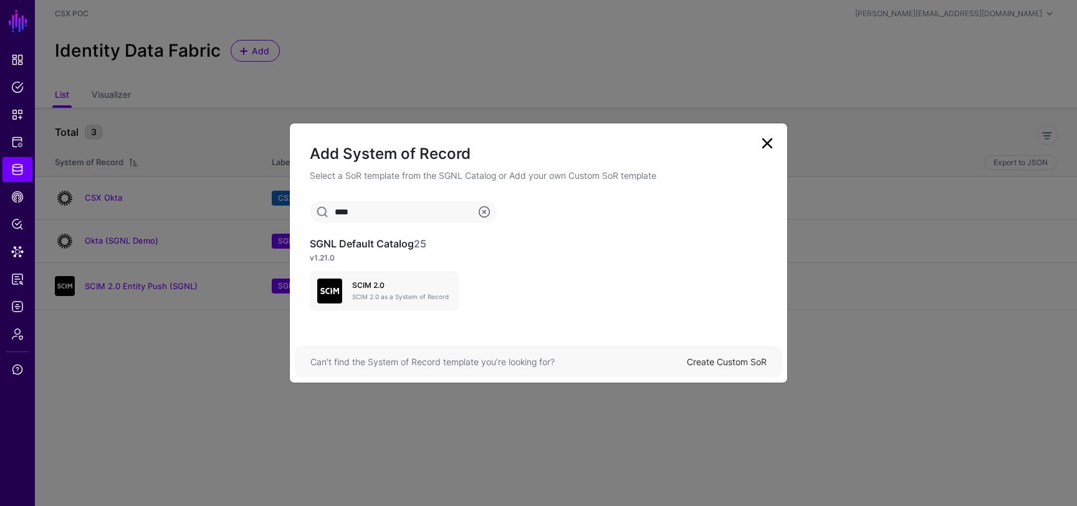
type input "****"
click at [771, 151] on link at bounding box center [767, 143] width 20 height 20
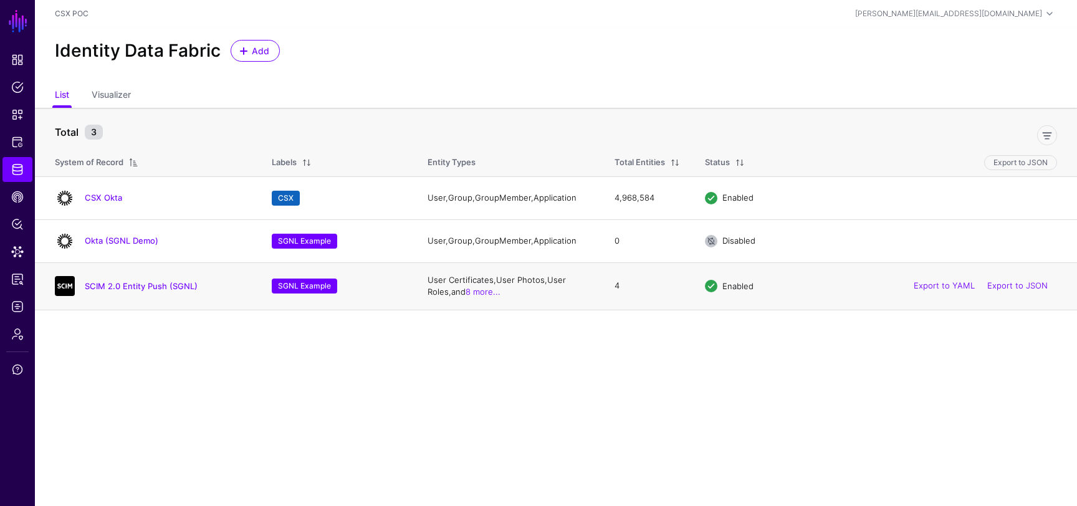
click at [119, 294] on div "SCIM 2.0 Entity Push (SGNL)" at bounding box center [151, 286] width 202 height 20
click at [123, 289] on link "SCIM 2.0 Entity Push (SGNL)" at bounding box center [141, 286] width 113 height 10
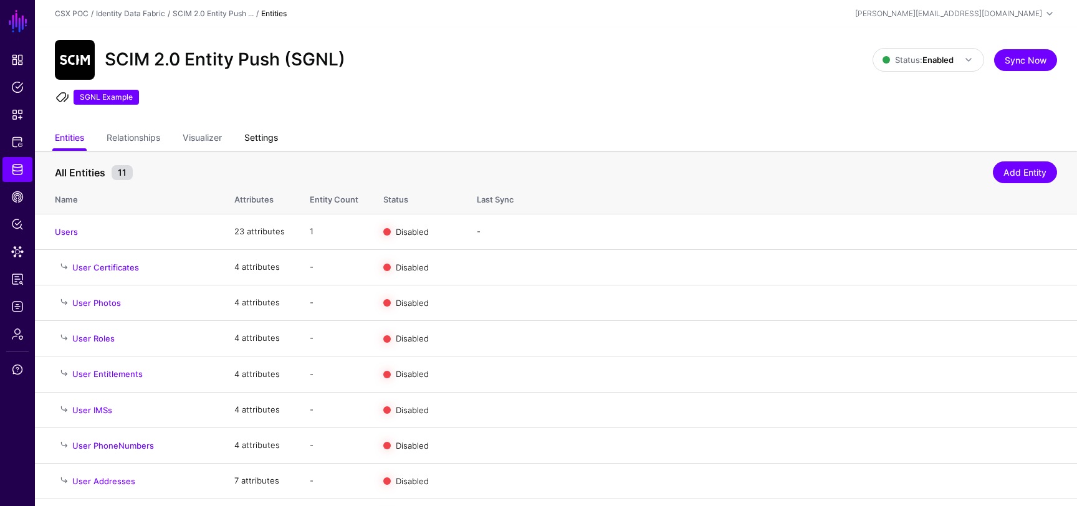
click at [255, 137] on link "Settings" at bounding box center [261, 139] width 34 height 24
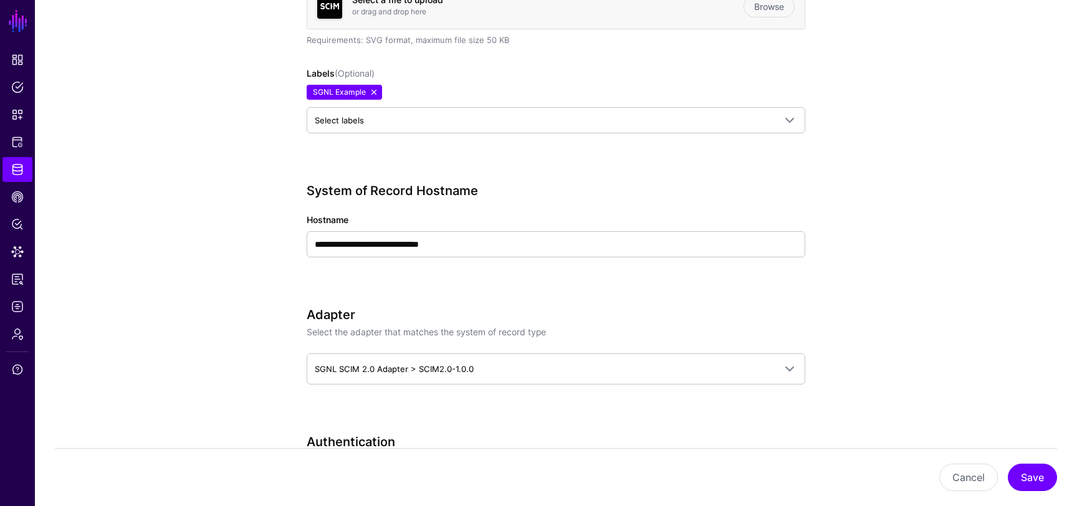
scroll to position [479, 0]
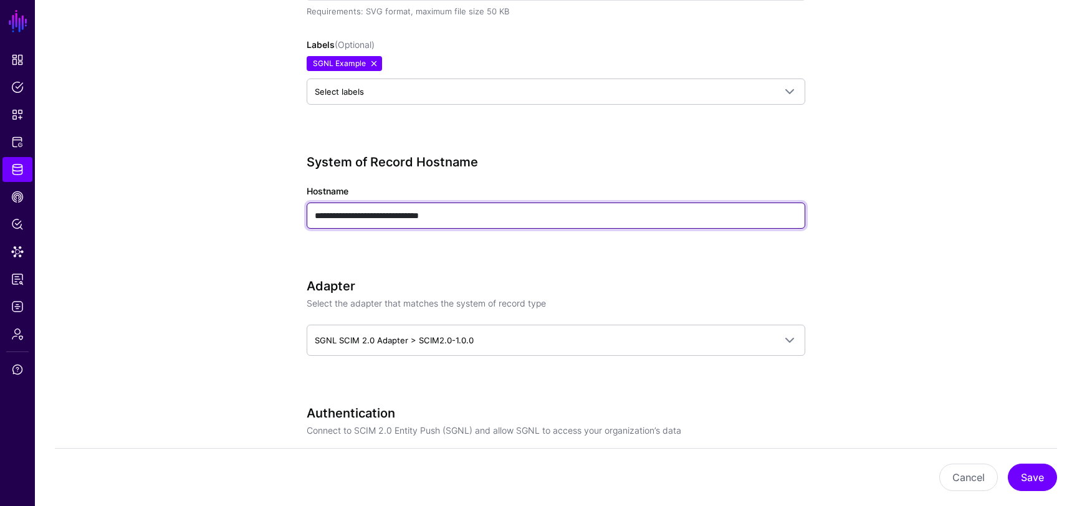
drag, startPoint x: 431, startPoint y: 213, endPoint x: 470, endPoint y: 224, distance: 40.2
click at [470, 224] on input "**********" at bounding box center [556, 216] width 499 height 26
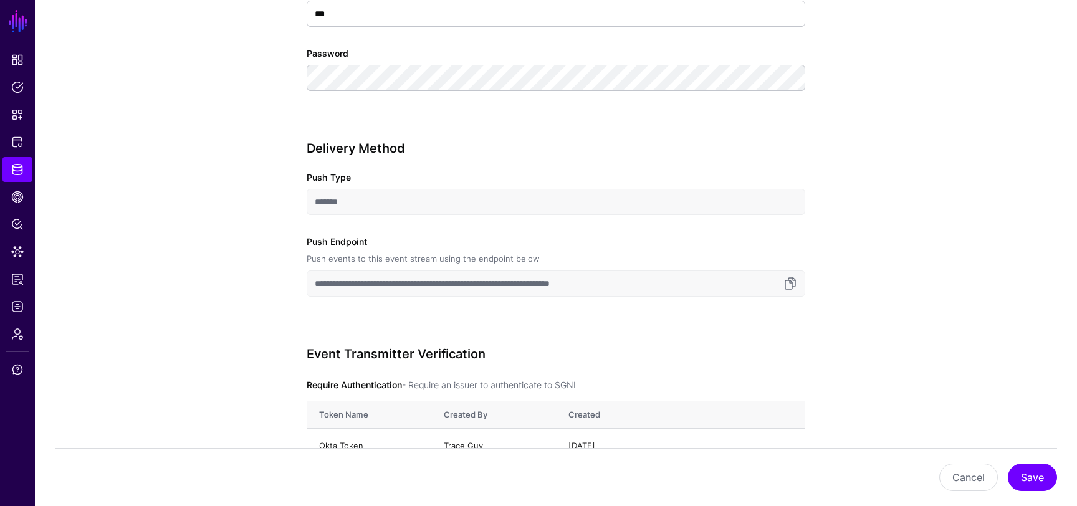
scroll to position [1074, 0]
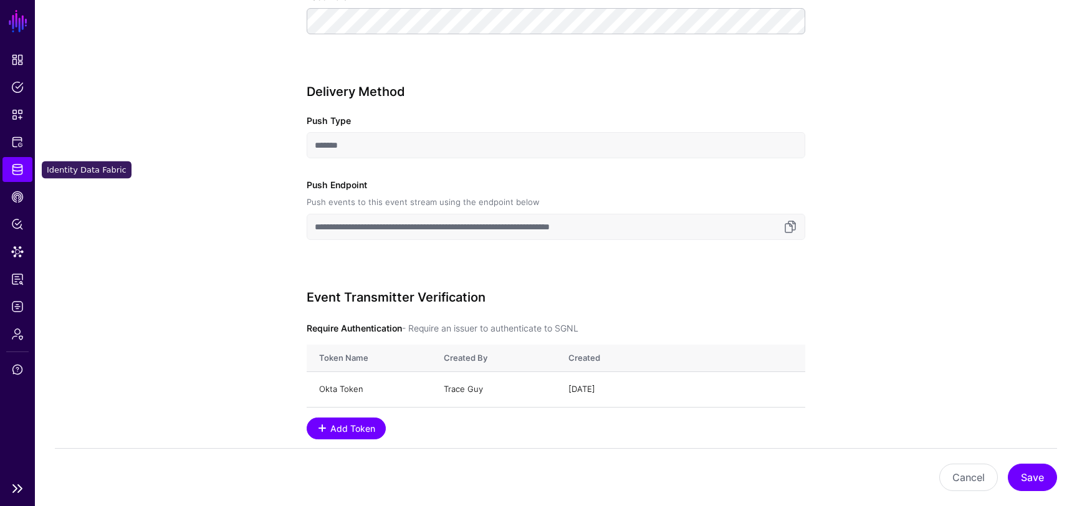
click at [16, 173] on span "Identity Data Fabric" at bounding box center [17, 169] width 12 height 12
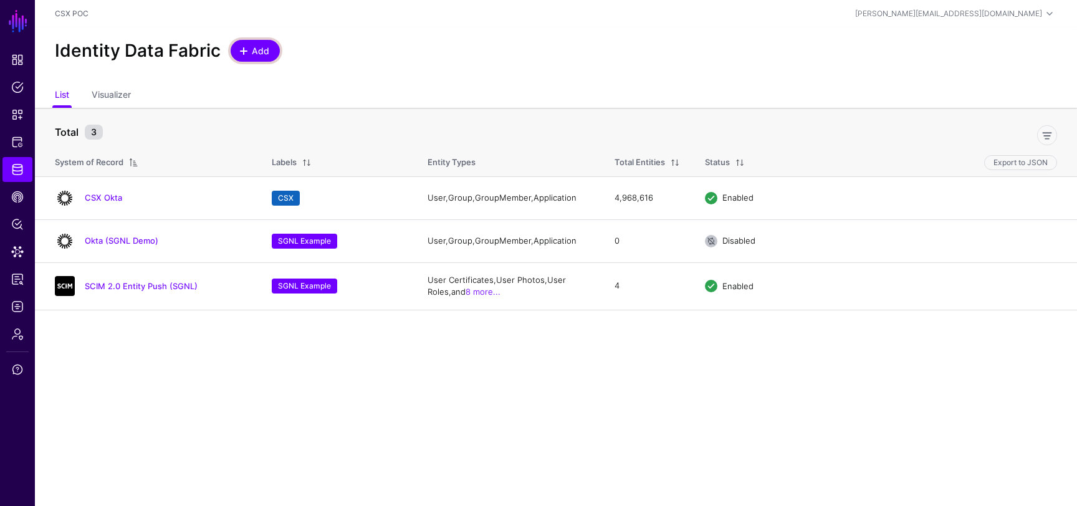
click at [255, 44] on span "Add" at bounding box center [261, 50] width 21 height 13
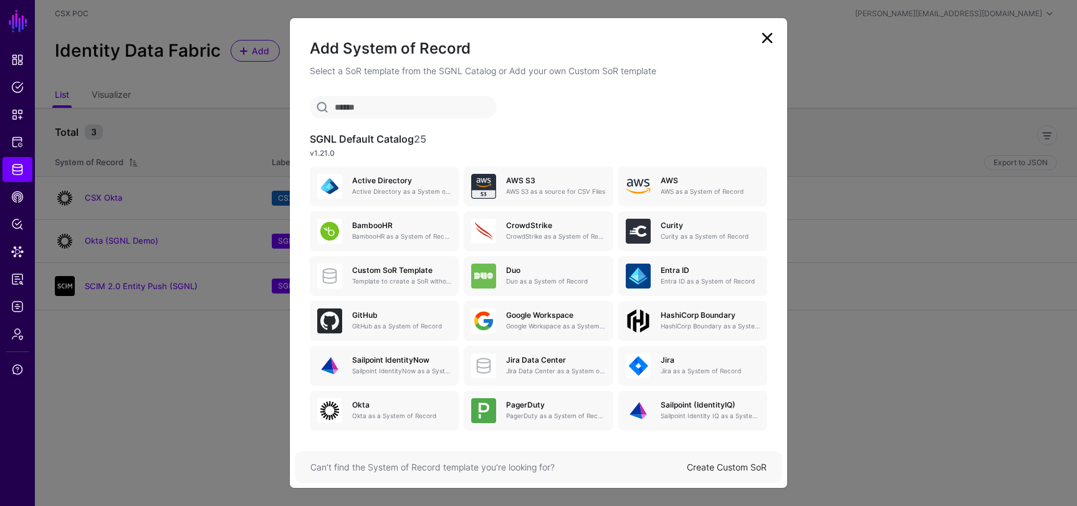
click at [426, 112] on input "text" at bounding box center [403, 107] width 187 height 22
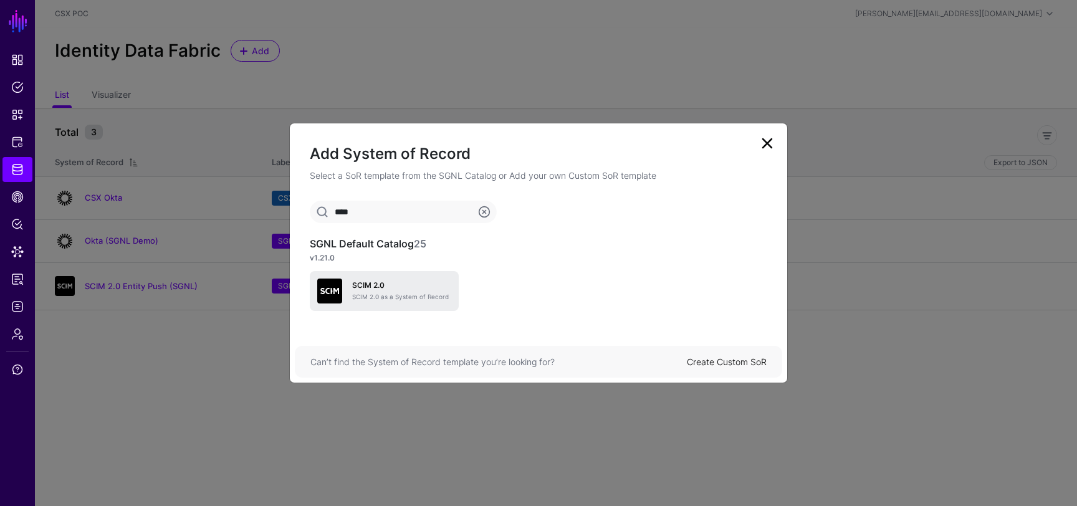
type input "****"
click at [391, 290] on div "SCIM 2.0 SCIM 2.0 as a System of Record" at bounding box center [396, 291] width 109 height 20
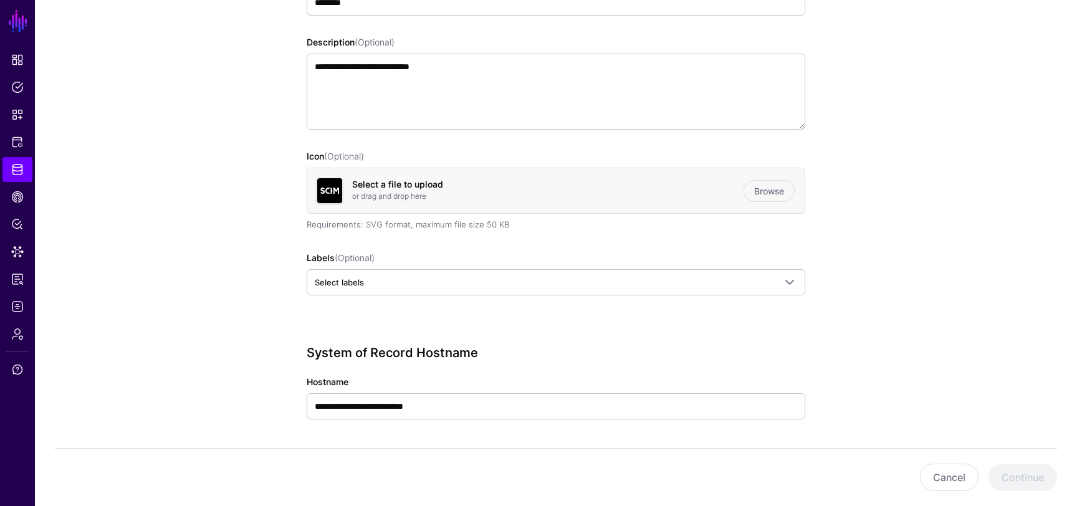
scroll to position [287, 0]
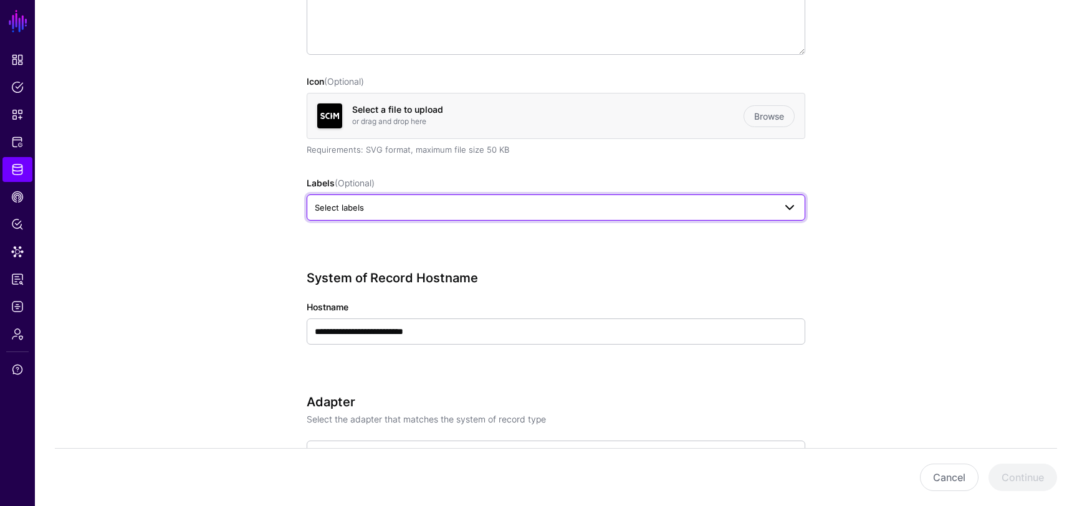
click at [561, 201] on span "Select labels" at bounding box center [545, 208] width 460 height 14
click at [392, 270] on div "CSX" at bounding box center [399, 276] width 16 height 12
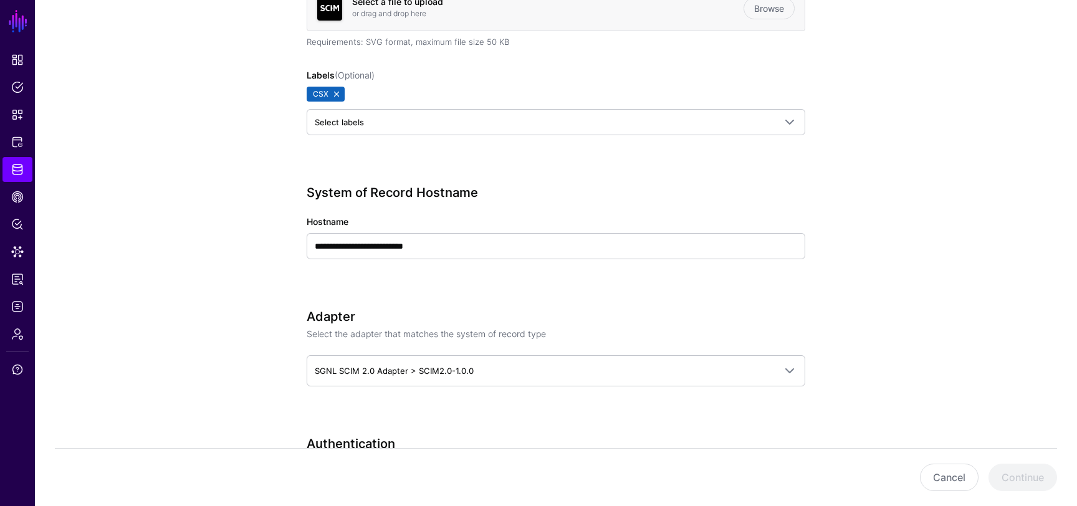
scroll to position [440, 0]
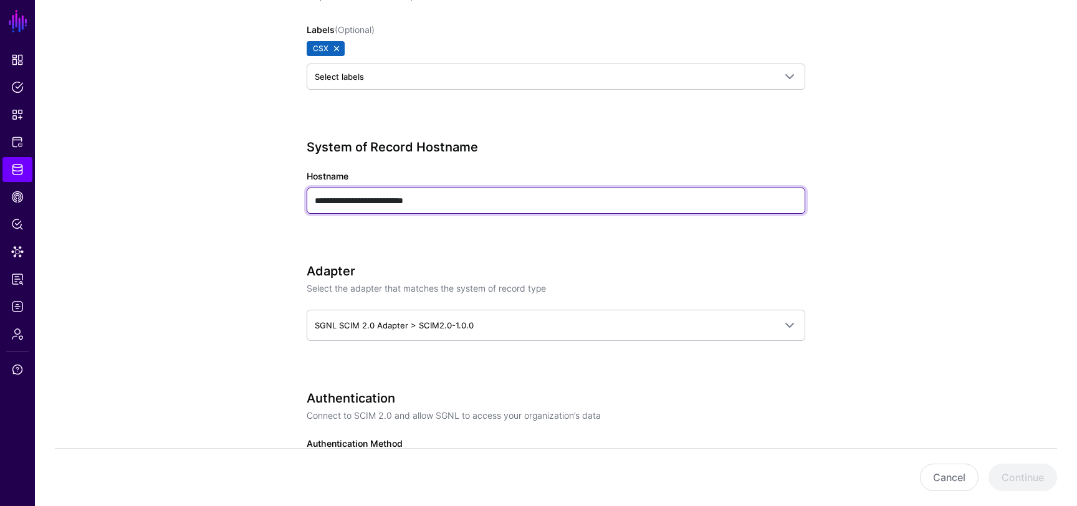
click at [442, 206] on input "**********" at bounding box center [556, 201] width 499 height 26
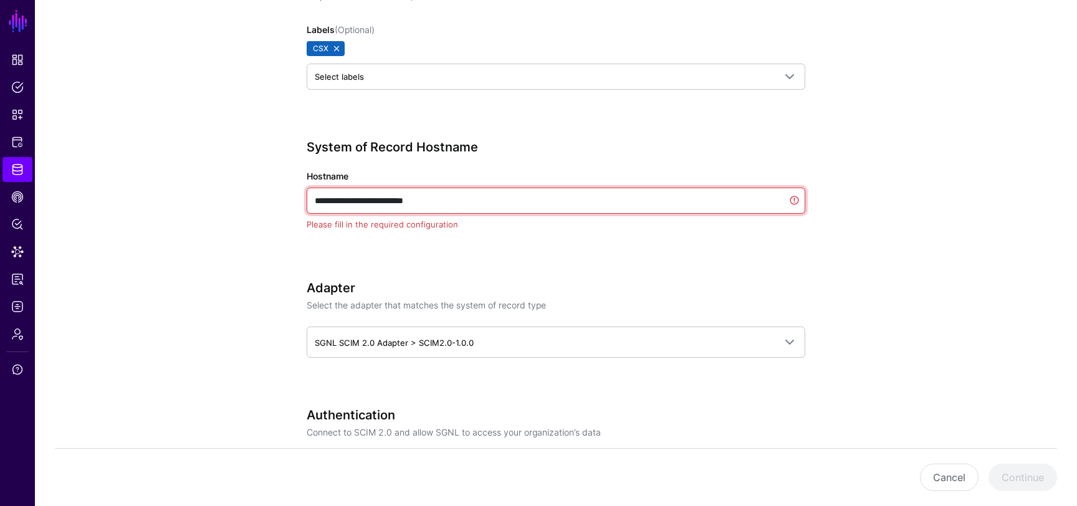
click at [442, 206] on input "**********" at bounding box center [556, 201] width 499 height 26
paste input "**********"
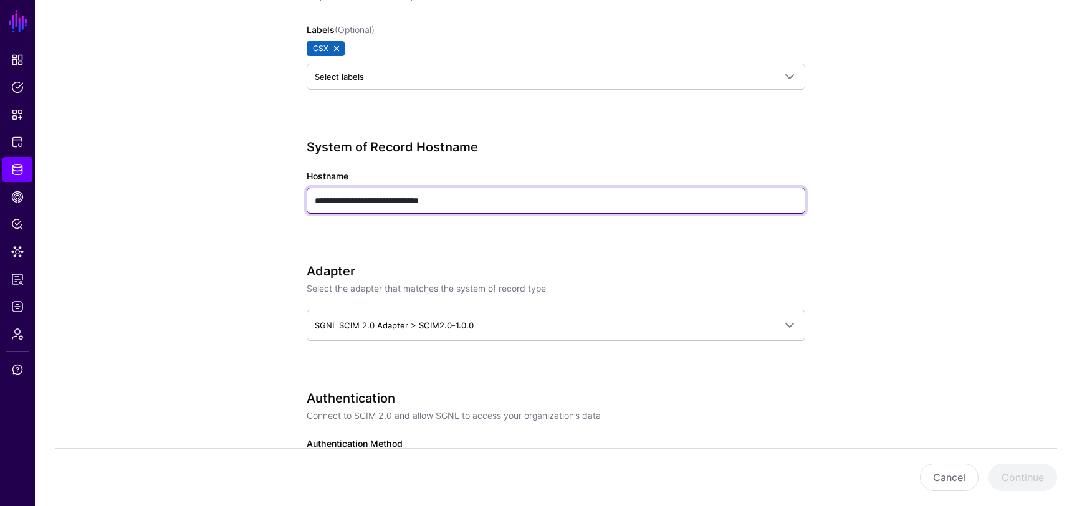
drag, startPoint x: 429, startPoint y: 201, endPoint x: 224, endPoint y: 189, distance: 205.3
click at [224, 189] on app-datasources-details-form "**********" at bounding box center [556, 421] width 1042 height 1529
paste input "**********"
type input "**********"
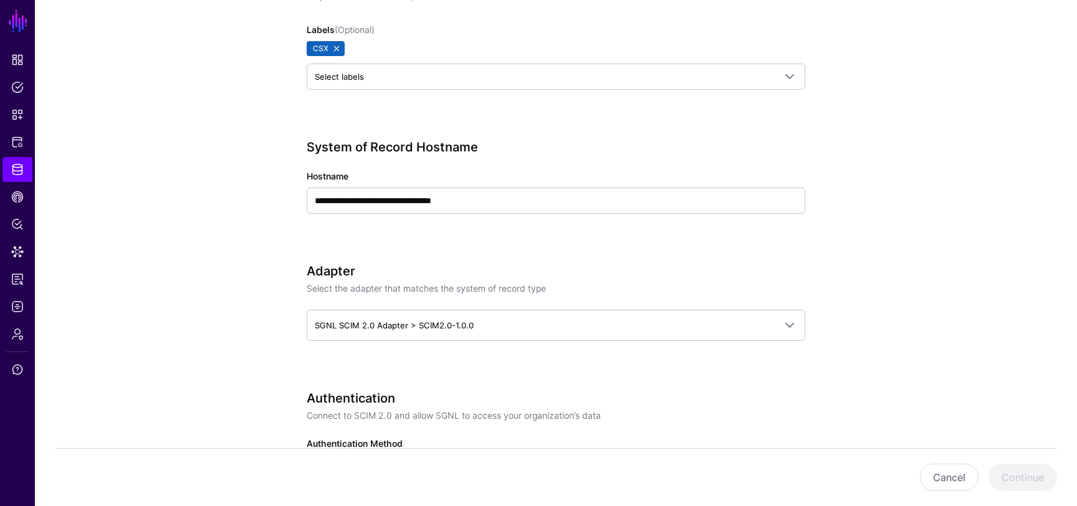
click at [174, 282] on app-datasources-details-form "**********" at bounding box center [556, 421] width 1042 height 1529
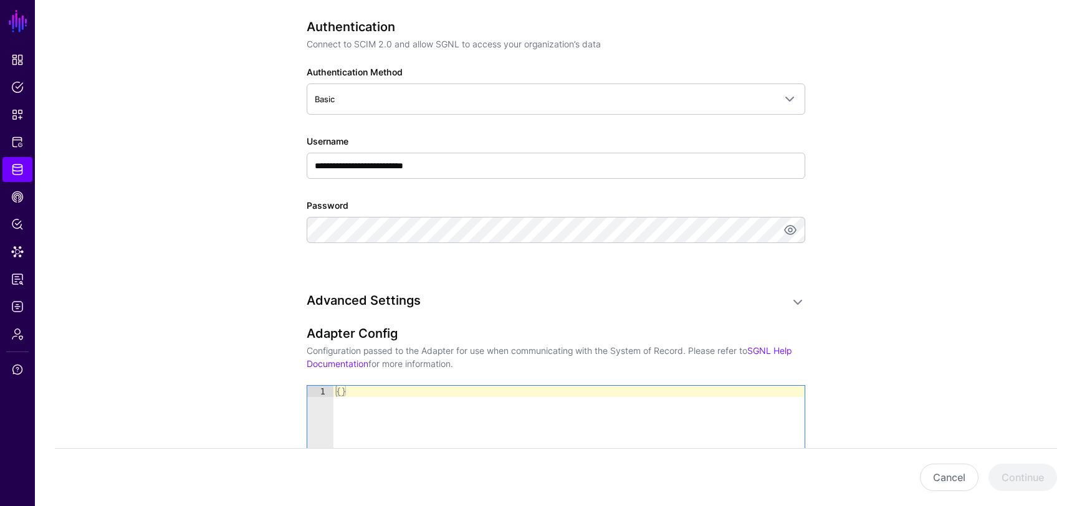
scroll to position [804, 0]
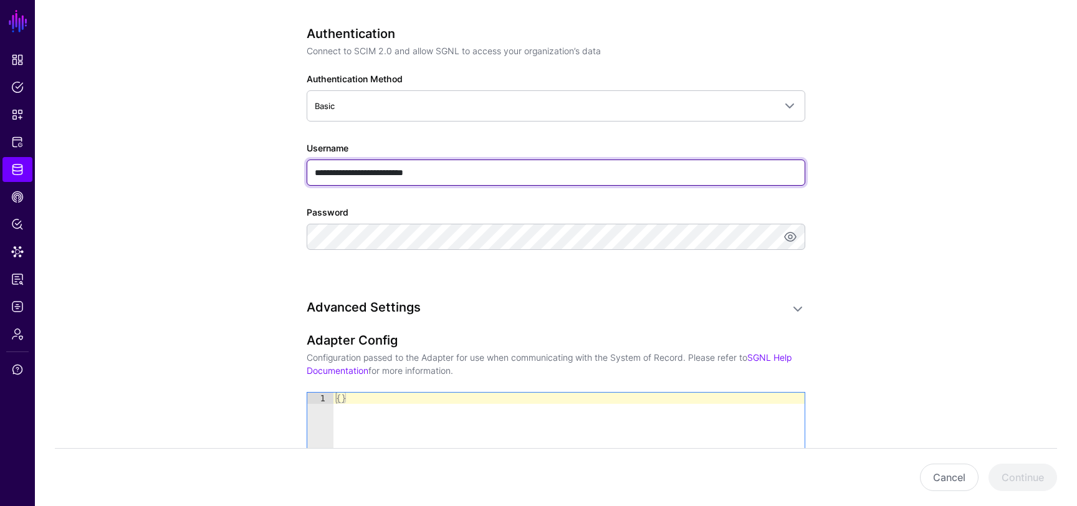
click at [378, 176] on input "**********" at bounding box center [556, 173] width 499 height 26
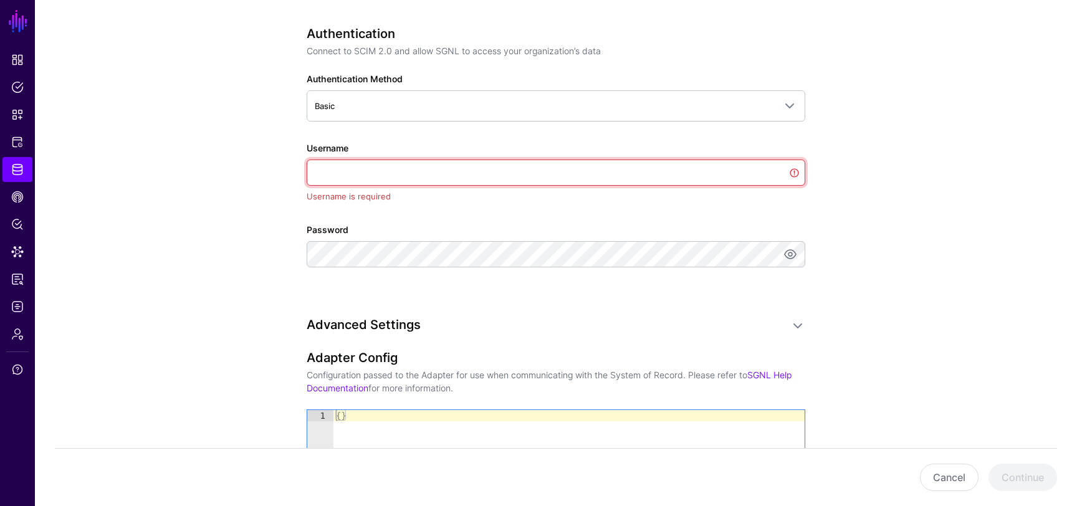
paste input "***"
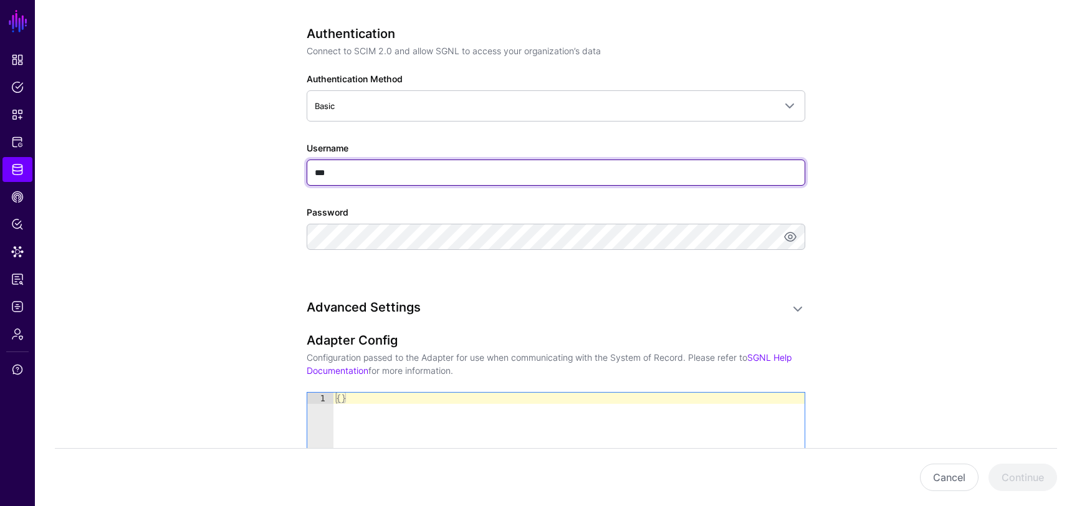
type input "***"
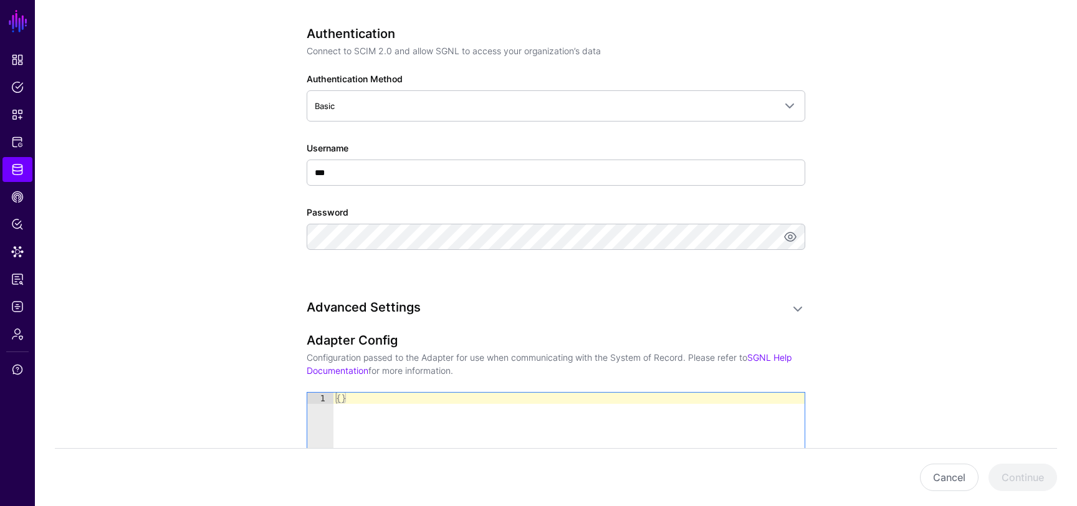
click at [345, 212] on label "Password" at bounding box center [328, 212] width 42 height 13
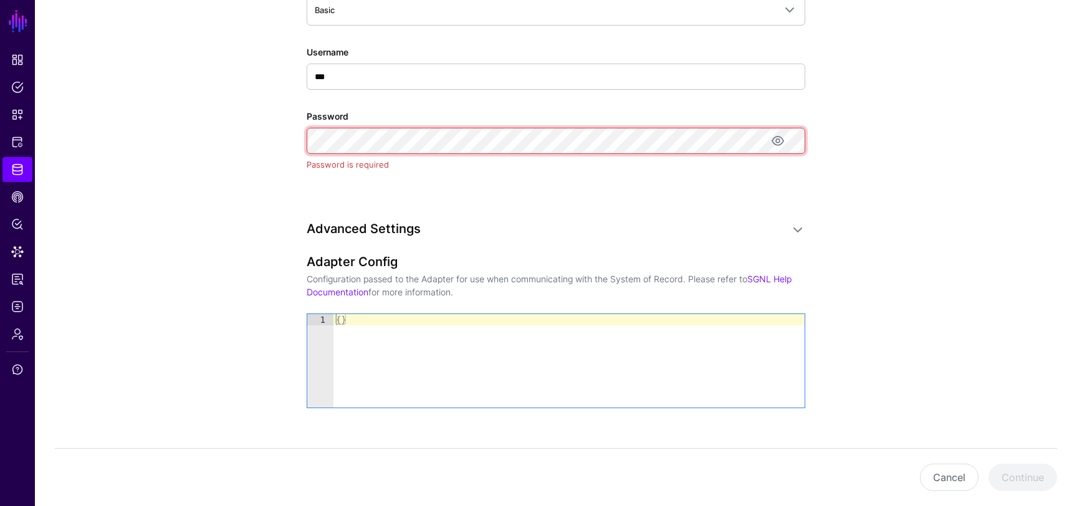
scroll to position [972, 0]
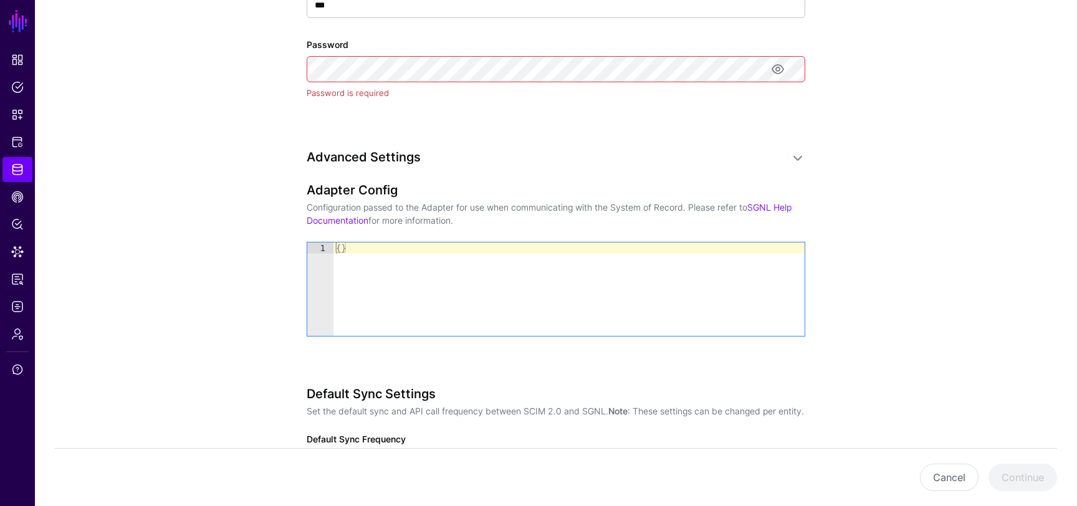
click at [618, 161] on h3 "Advanced Settings" at bounding box center [544, 157] width 474 height 15
click at [628, 159] on h3 "Advanced Settings" at bounding box center [544, 157] width 474 height 15
click at [797, 156] on link at bounding box center [797, 158] width 15 height 15
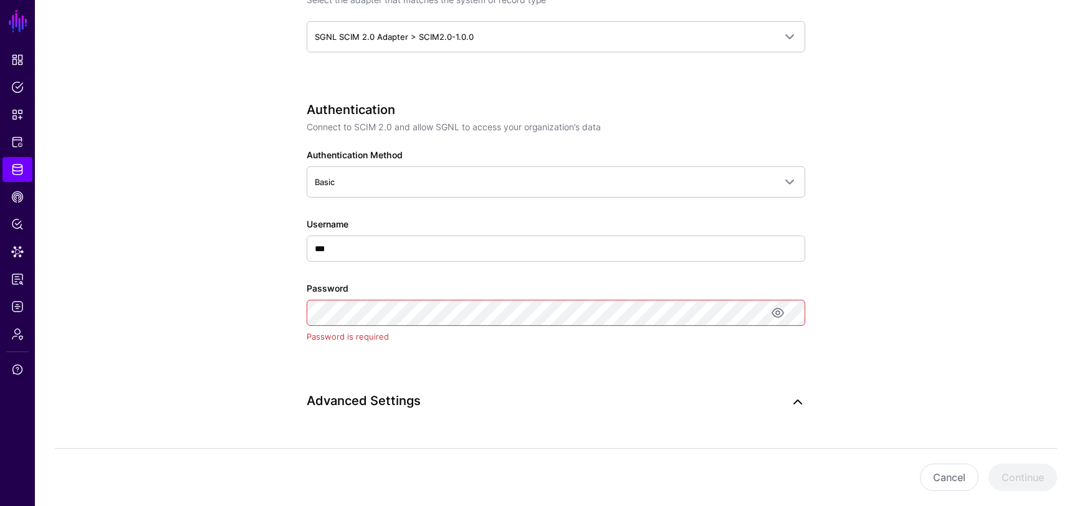
scroll to position [728, 0]
click at [797, 403] on link at bounding box center [797, 402] width 15 height 15
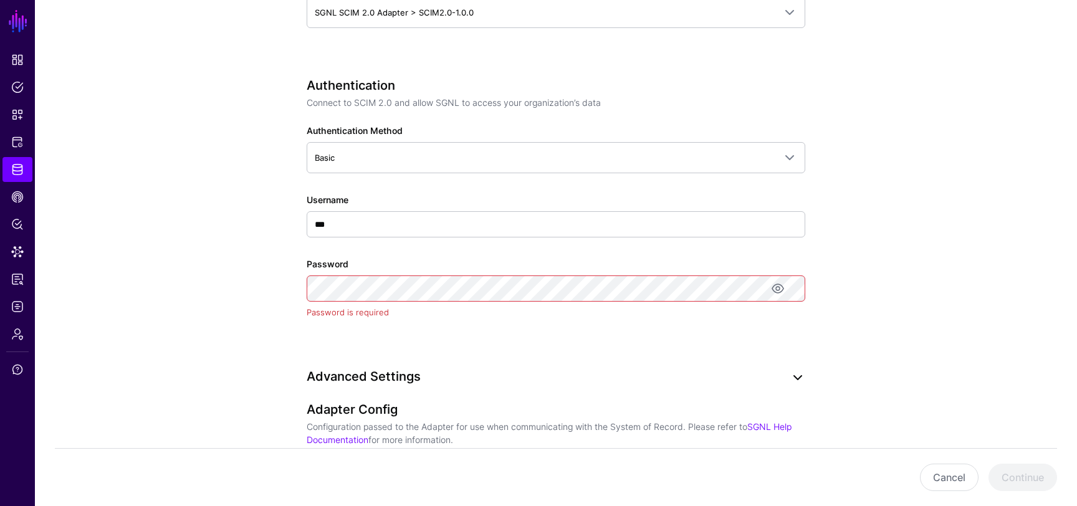
scroll to position [804, 0]
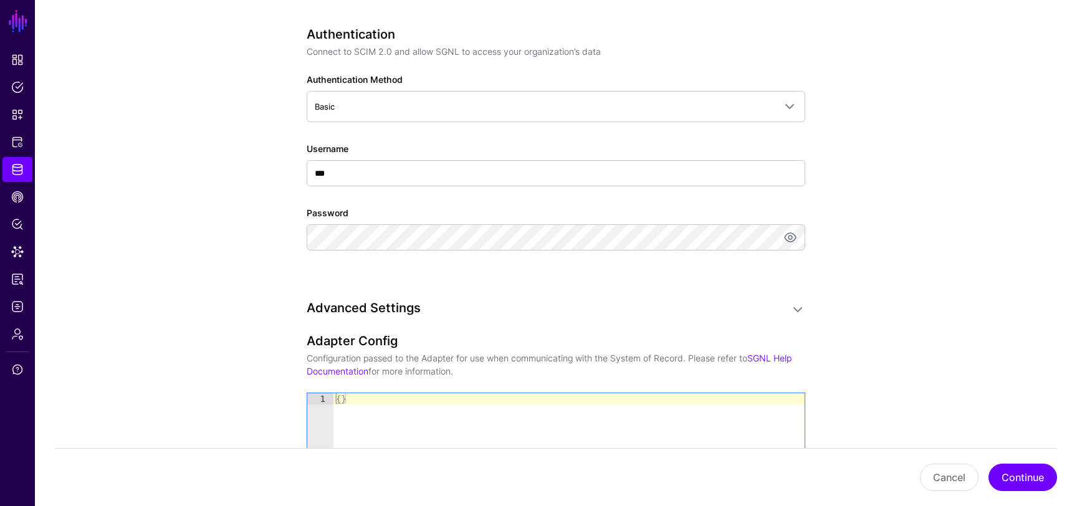
click at [923, 287] on app-datasources-details-form "**********" at bounding box center [556, 57] width 1042 height 1529
click at [1016, 472] on button "Continue" at bounding box center [1022, 477] width 69 height 27
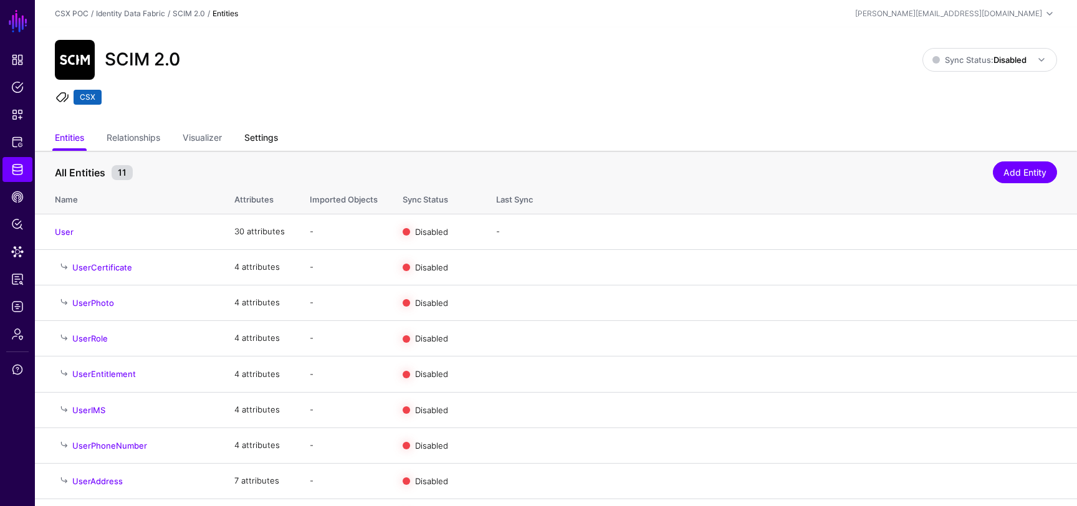
click at [259, 134] on link "Settings" at bounding box center [261, 139] width 34 height 24
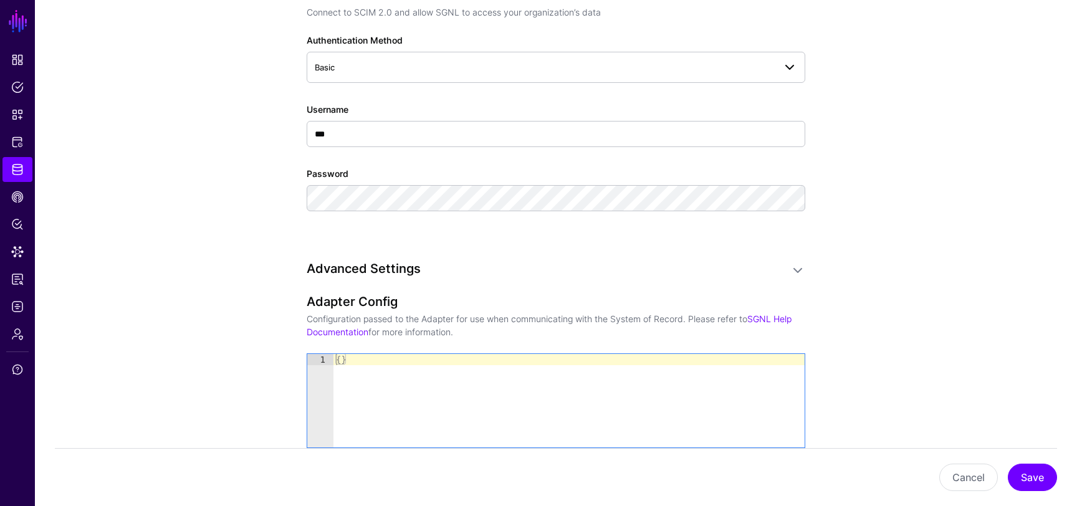
scroll to position [970, 0]
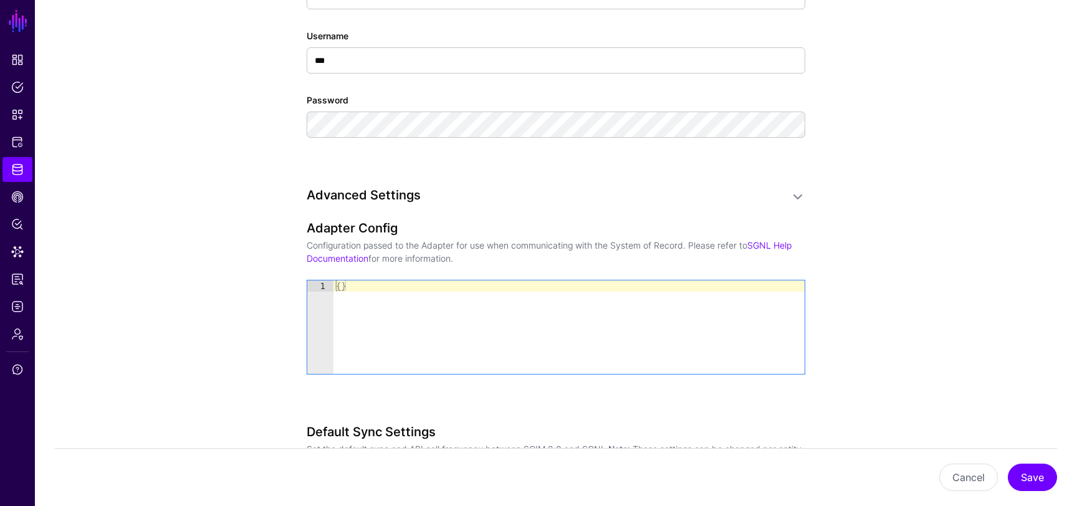
click at [453, 188] on h3 "Advanced Settings" at bounding box center [544, 195] width 474 height 15
click at [446, 193] on h3 "Advanced Settings" at bounding box center [544, 195] width 474 height 15
click at [798, 193] on link at bounding box center [797, 196] width 15 height 15
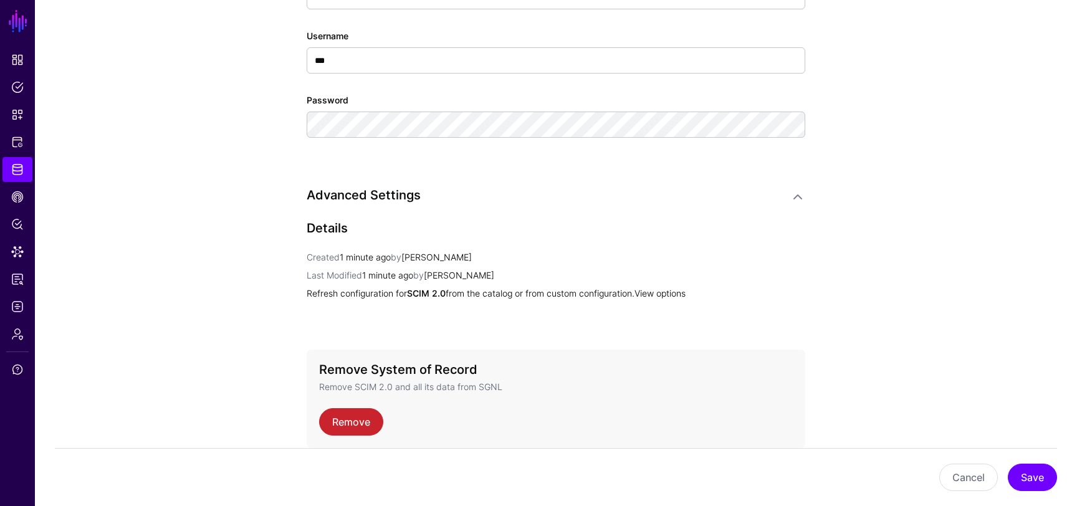
click at [682, 294] on link "View options" at bounding box center [659, 293] width 51 height 11
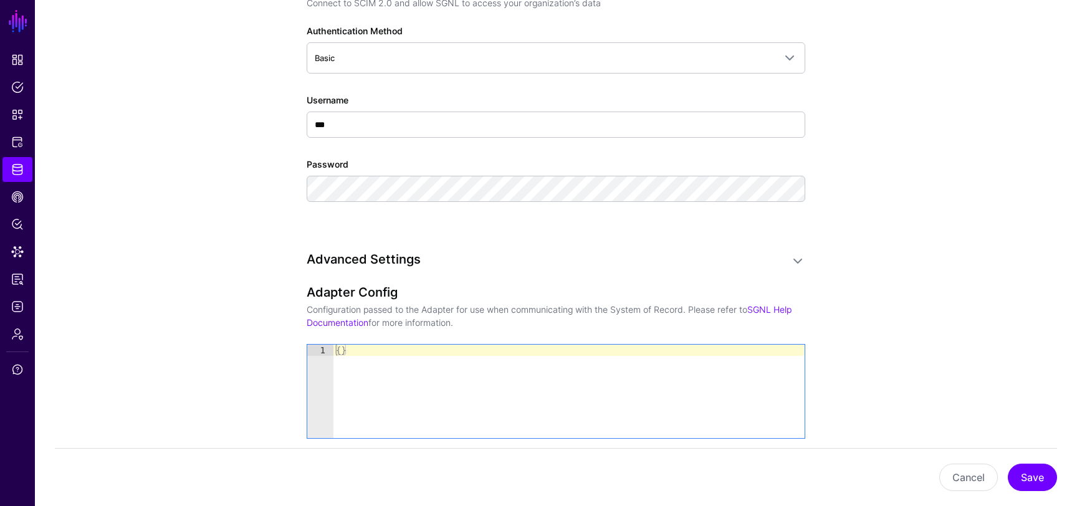
scroll to position [909, 0]
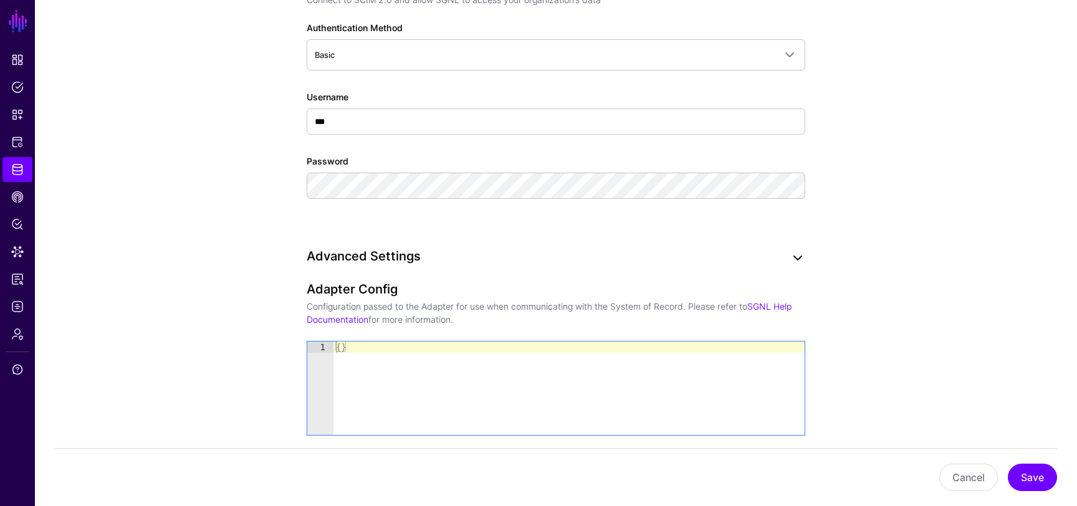
click at [802, 260] on link at bounding box center [797, 258] width 15 height 15
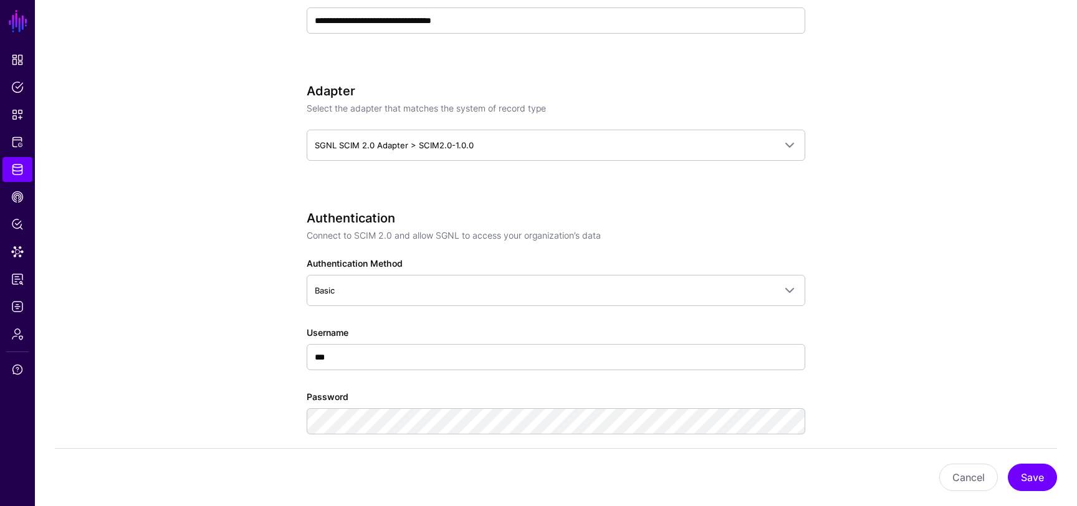
scroll to position [665, 0]
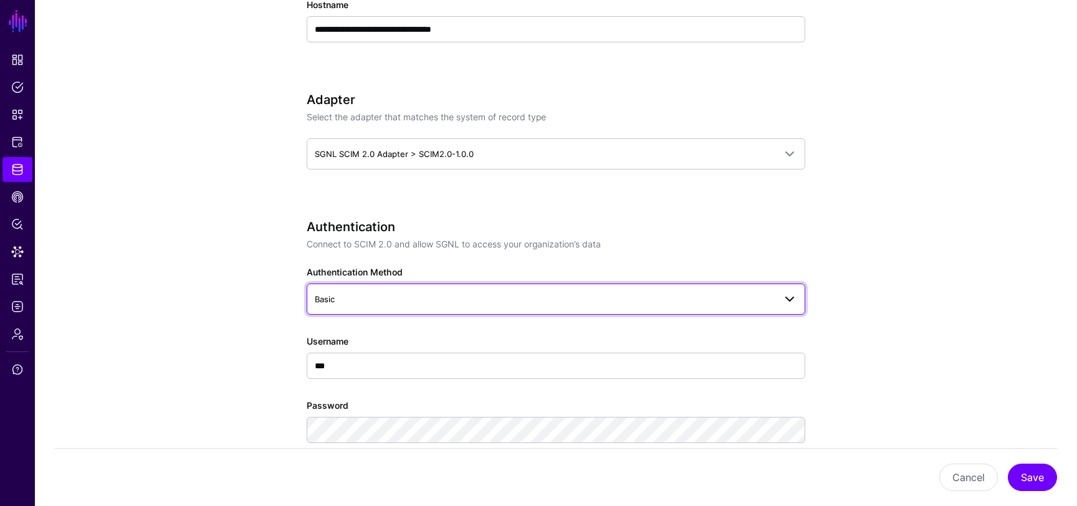
click at [781, 304] on span at bounding box center [786, 299] width 22 height 15
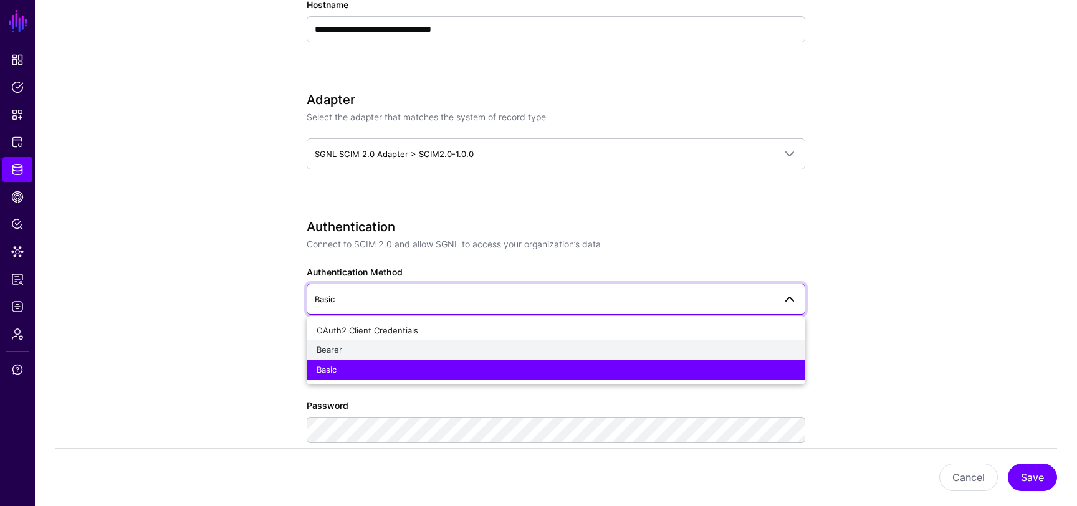
click at [743, 351] on div "Bearer" at bounding box center [556, 350] width 479 height 12
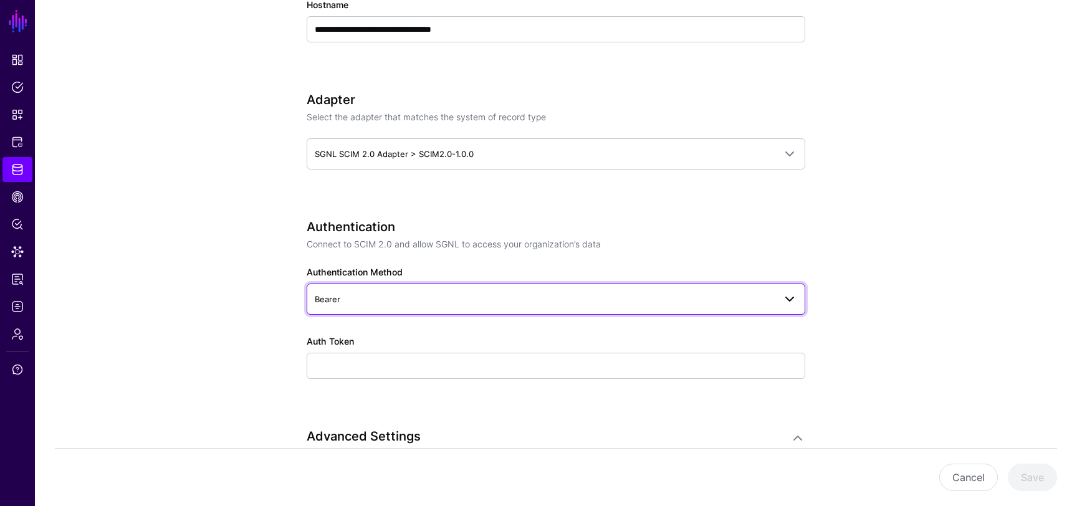
click at [758, 296] on span "Bearer" at bounding box center [545, 299] width 460 height 14
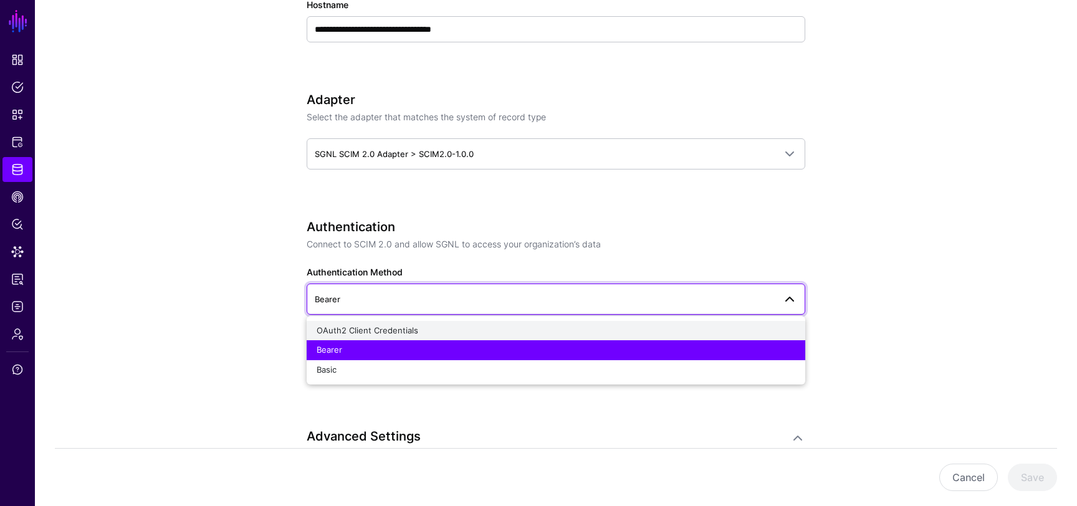
click at [738, 332] on div "OAuth2 Client Credentials" at bounding box center [556, 331] width 479 height 12
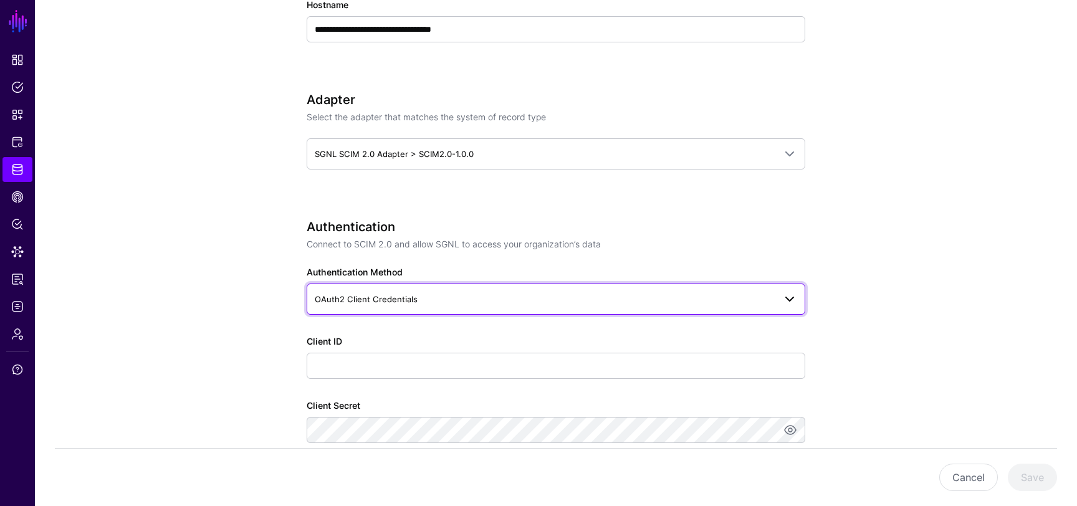
click at [742, 296] on span "OAuth2 Client Credentials" at bounding box center [545, 299] width 460 height 14
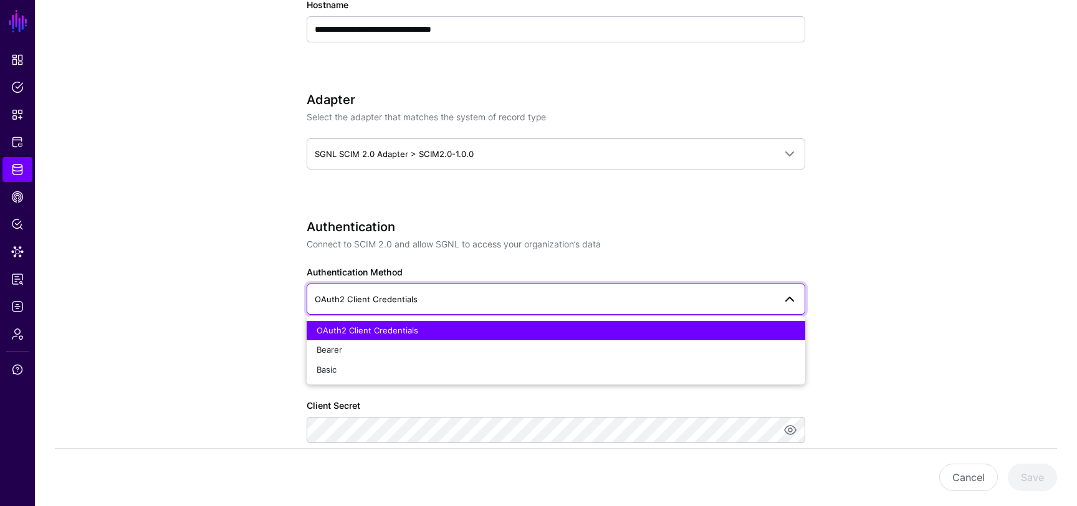
click at [692, 379] on div "OAuth2 Client Credentials Bearer Basic" at bounding box center [556, 350] width 499 height 69
click at [693, 370] on div "Basic" at bounding box center [556, 370] width 479 height 12
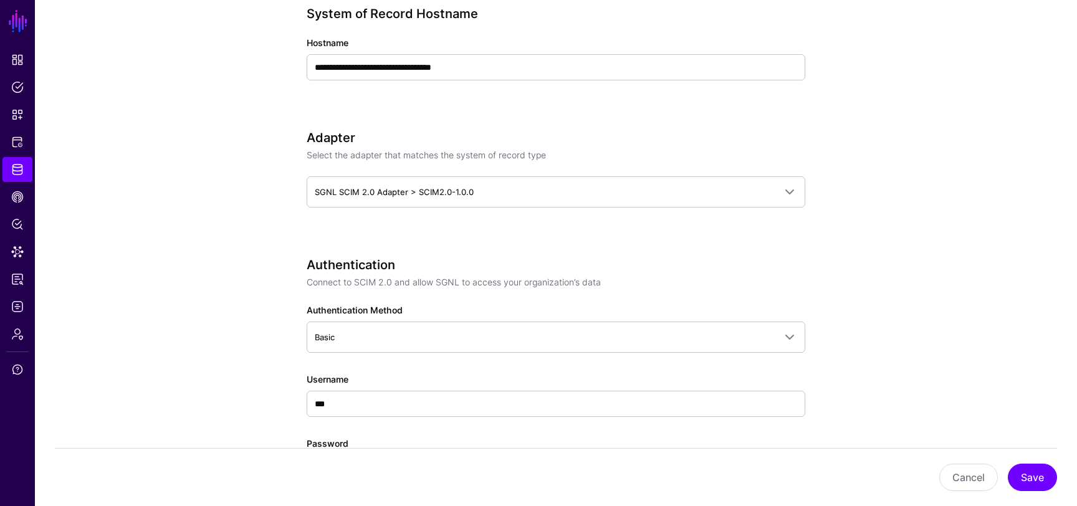
scroll to position [1026, 0]
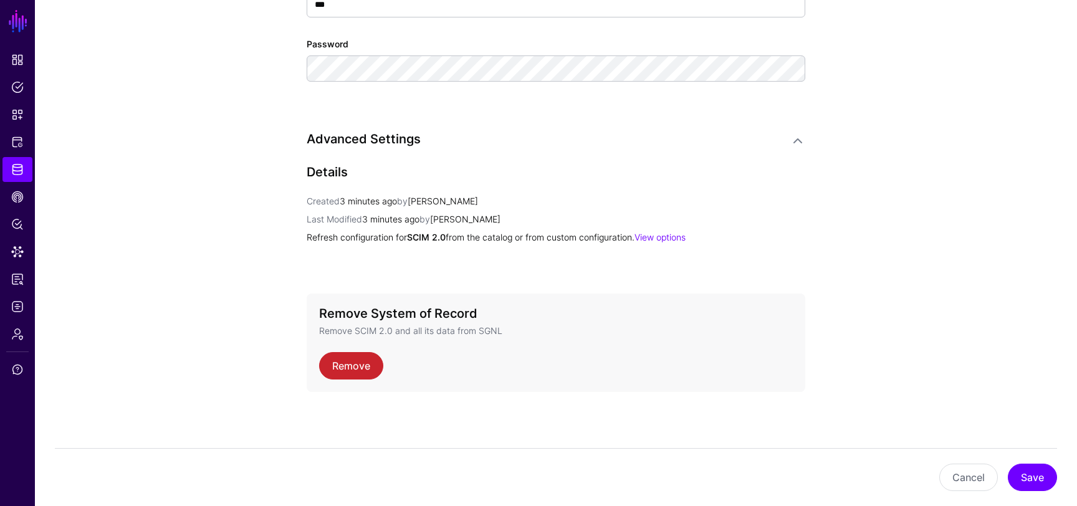
click at [357, 143] on h3 "Advanced Settings" at bounding box center [544, 138] width 474 height 15
click at [794, 140] on link at bounding box center [797, 140] width 15 height 15
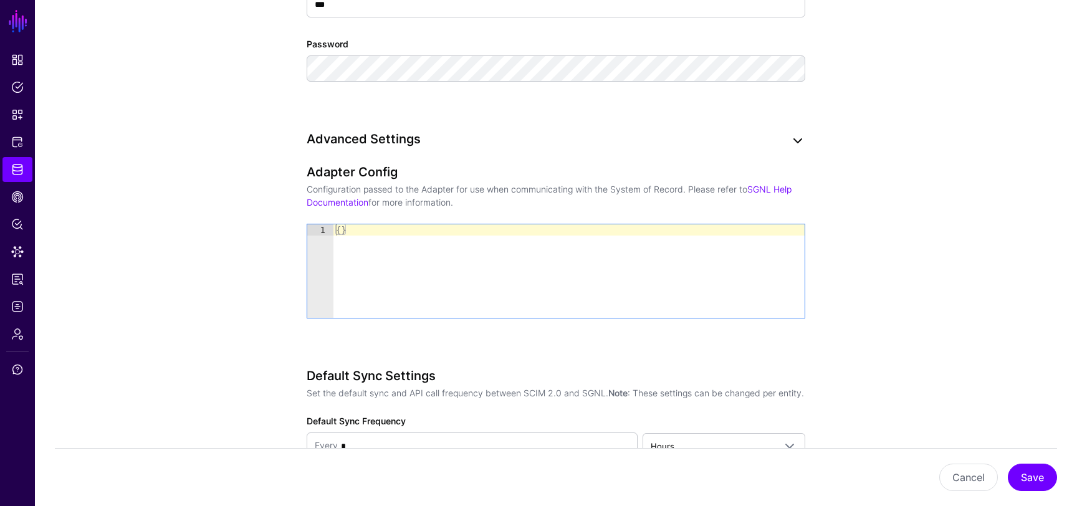
click at [794, 140] on link at bounding box center [797, 140] width 15 height 15
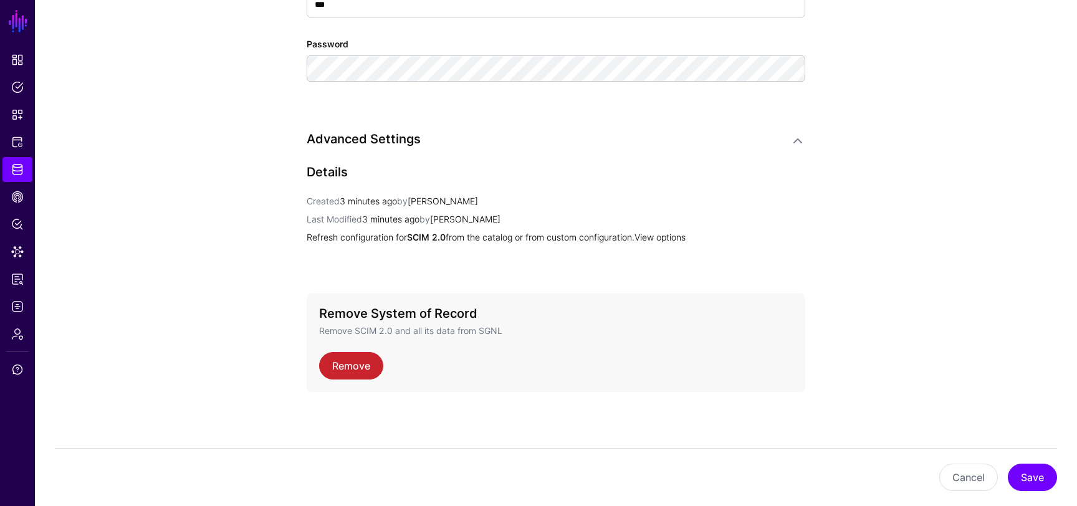
click at [671, 236] on link "View options" at bounding box center [659, 237] width 51 height 11
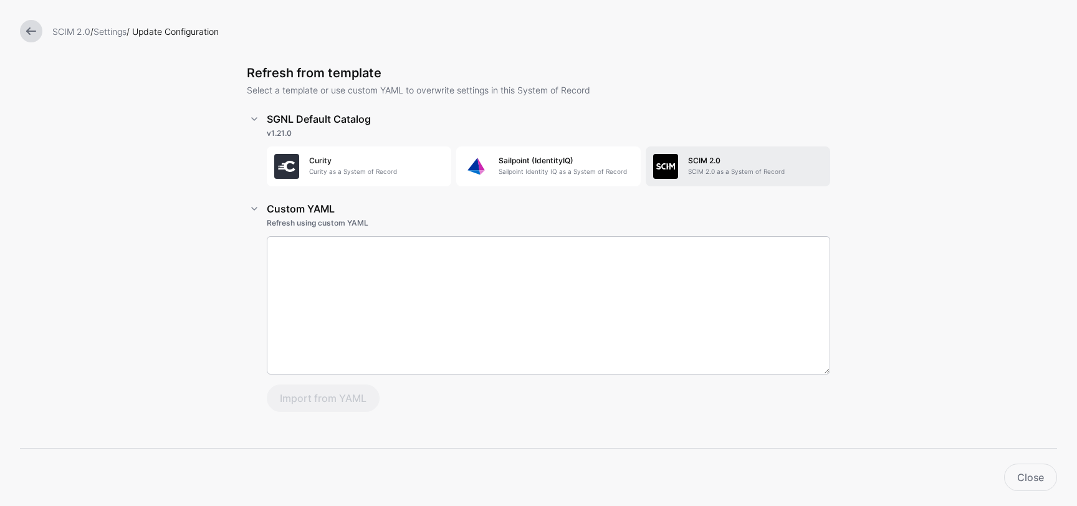
click at [702, 172] on p "SCIM 2.0 as a System of Record" at bounding box center [755, 171] width 135 height 9
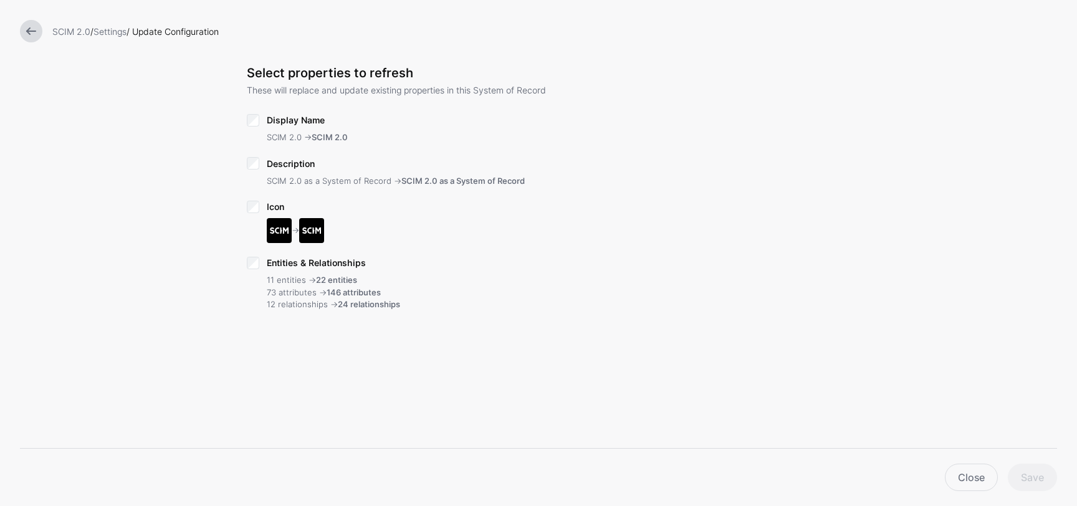
click at [39, 32] on link at bounding box center [31, 31] width 22 height 22
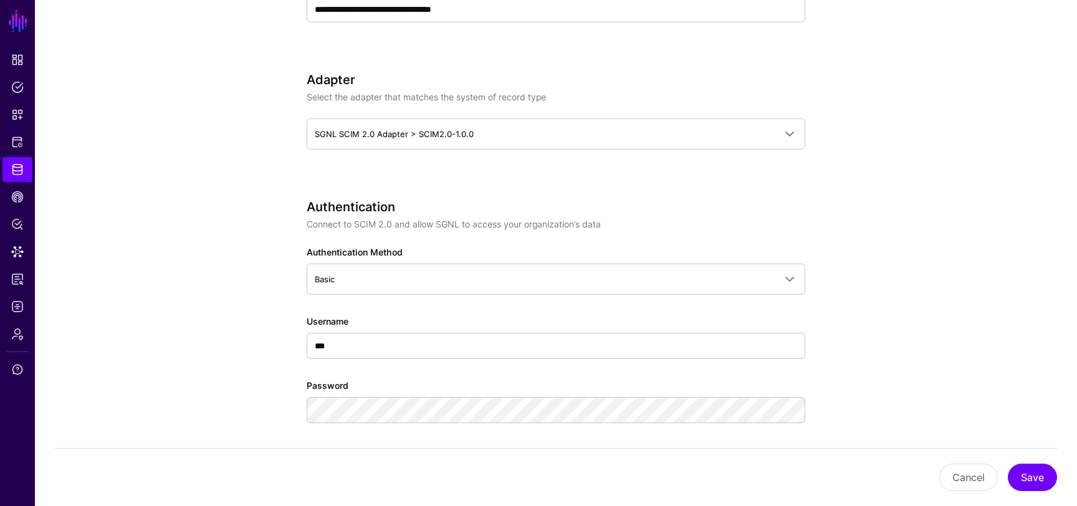
scroll to position [672, 0]
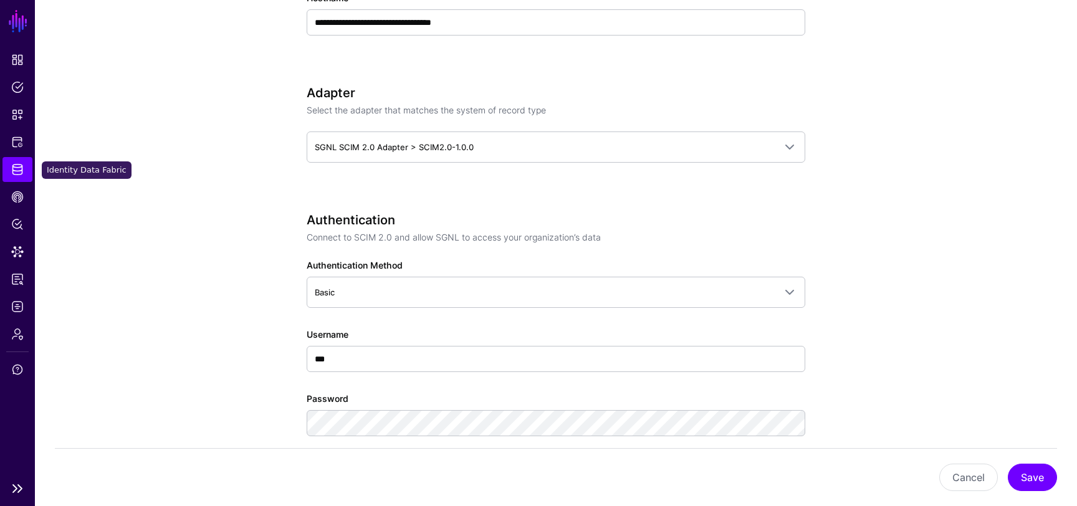
click at [16, 168] on span "Identity Data Fabric" at bounding box center [17, 169] width 12 height 12
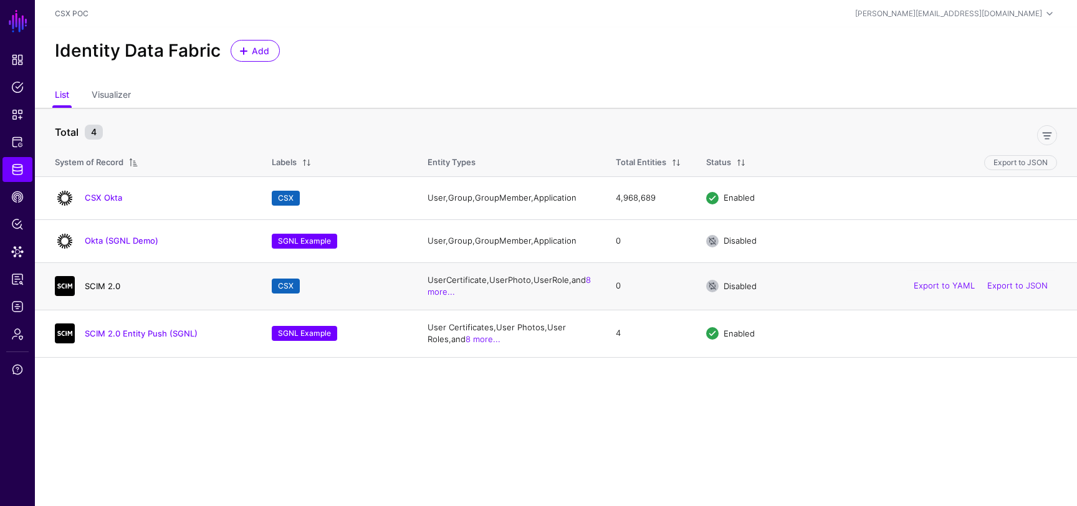
click at [101, 282] on link "SCIM 2.0" at bounding box center [103, 286] width 36 height 10
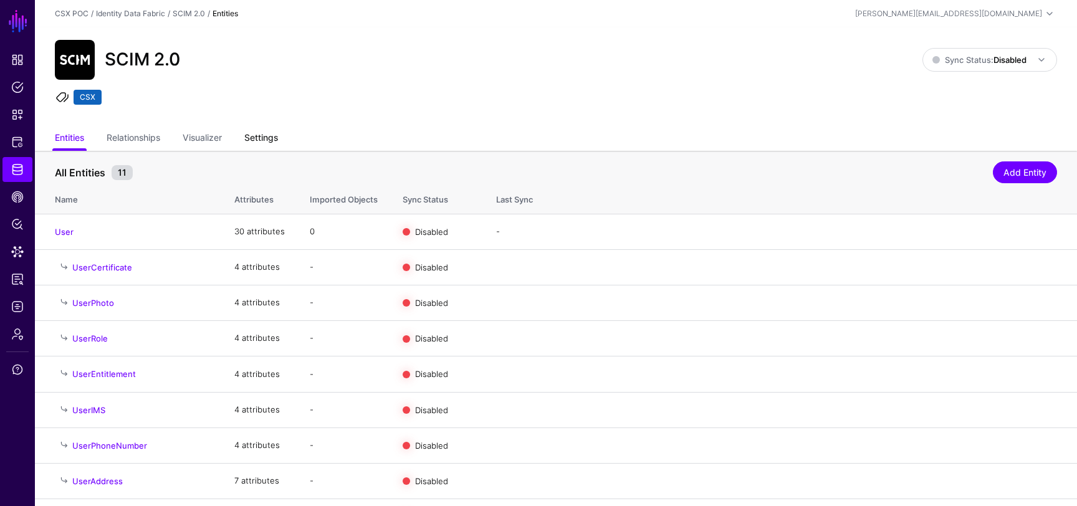
click at [259, 130] on link "Settings" at bounding box center [261, 139] width 34 height 24
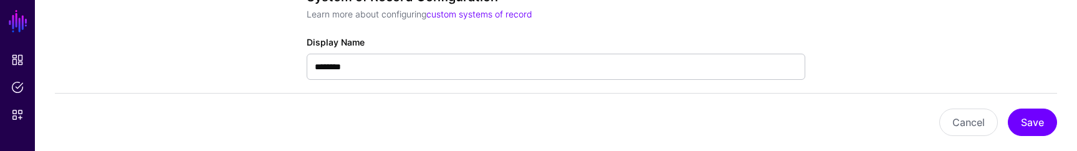
scroll to position [209, 0]
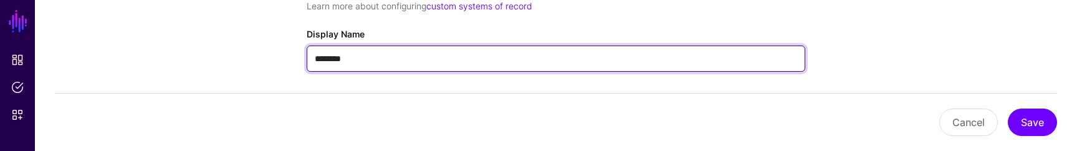
click at [317, 59] on input "********" at bounding box center [556, 58] width 499 height 26
type input "**********"
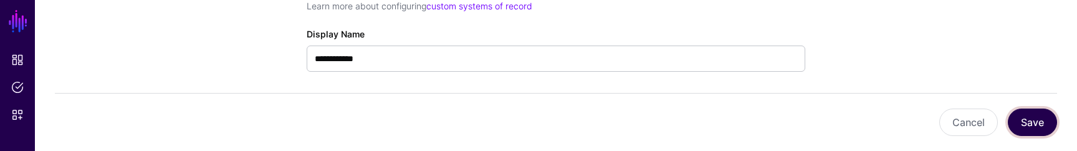
click at [1042, 128] on button "Save" at bounding box center [1032, 121] width 49 height 27
click at [1031, 128] on button "Save" at bounding box center [1032, 121] width 49 height 27
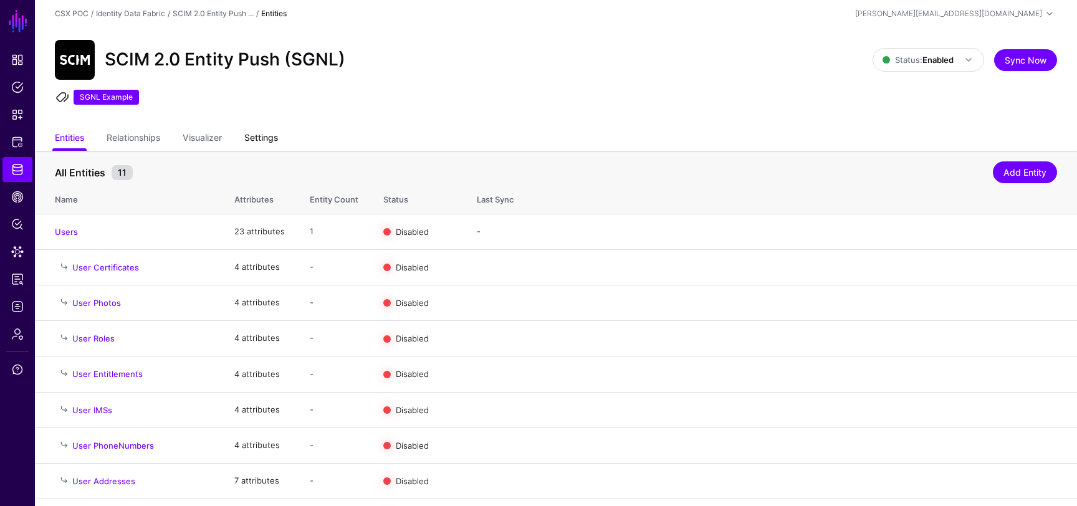
click at [269, 132] on link "Settings" at bounding box center [261, 139] width 34 height 24
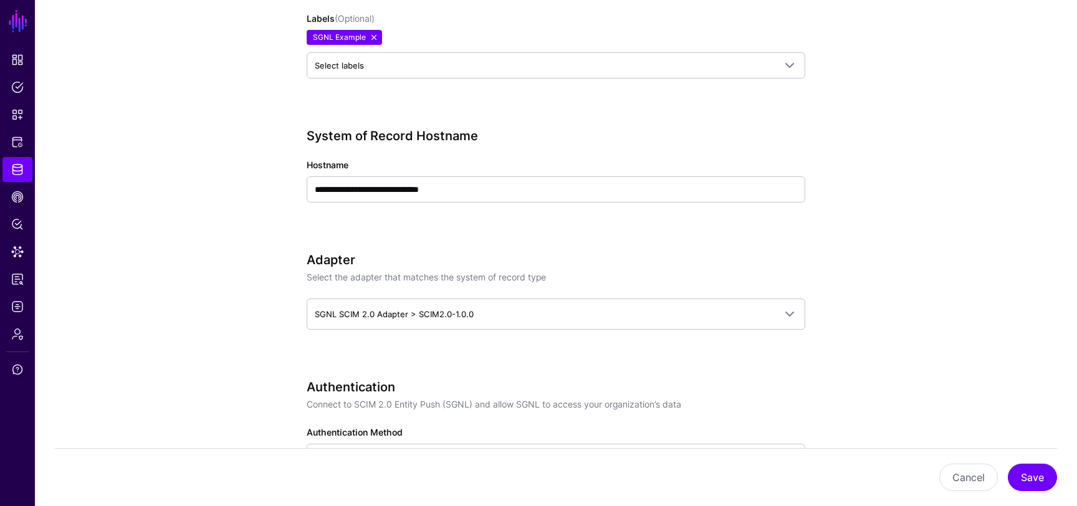
scroll to position [551, 0]
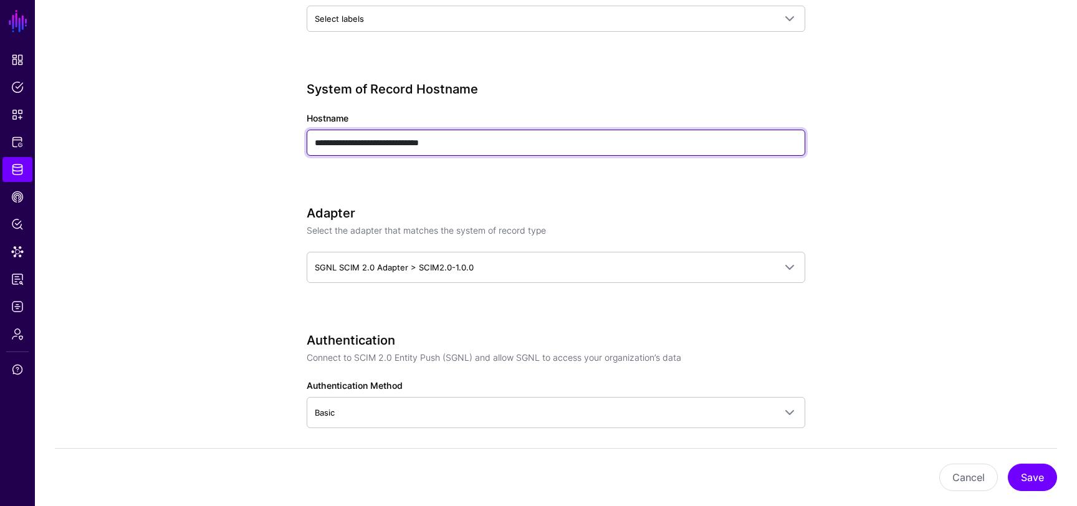
click at [492, 138] on input "**********" at bounding box center [556, 143] width 499 height 26
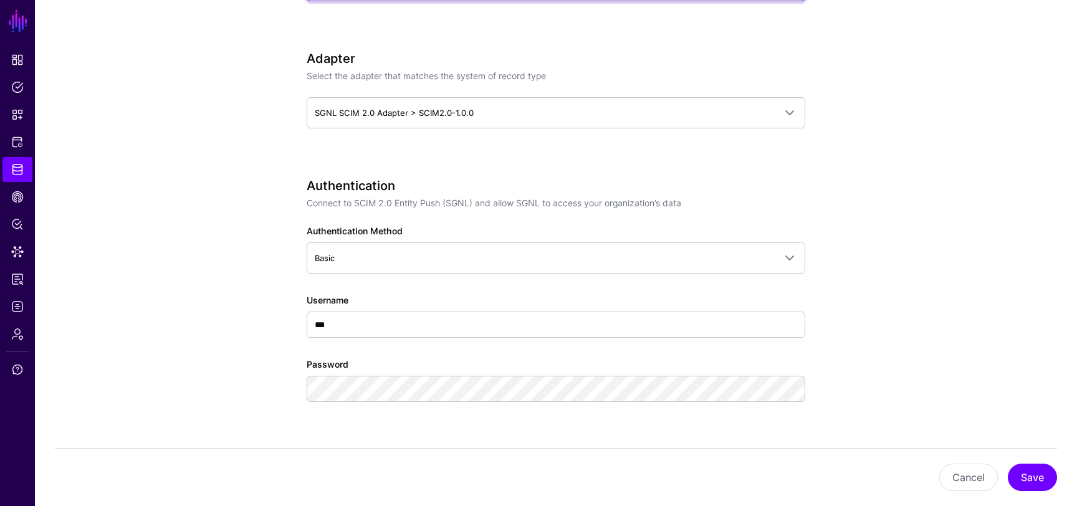
scroll to position [854, 0]
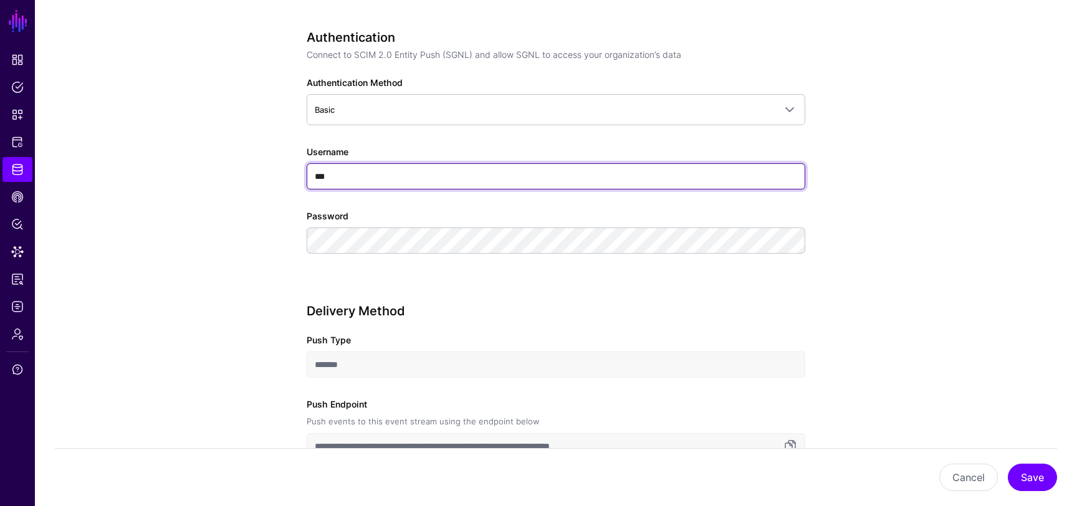
click at [345, 178] on input "***" at bounding box center [556, 176] width 499 height 26
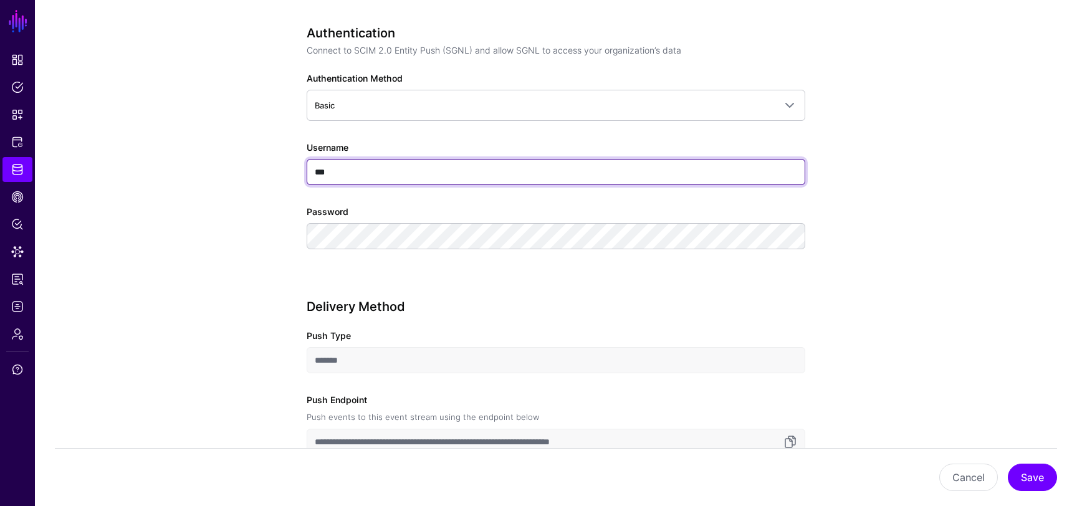
scroll to position [861, 0]
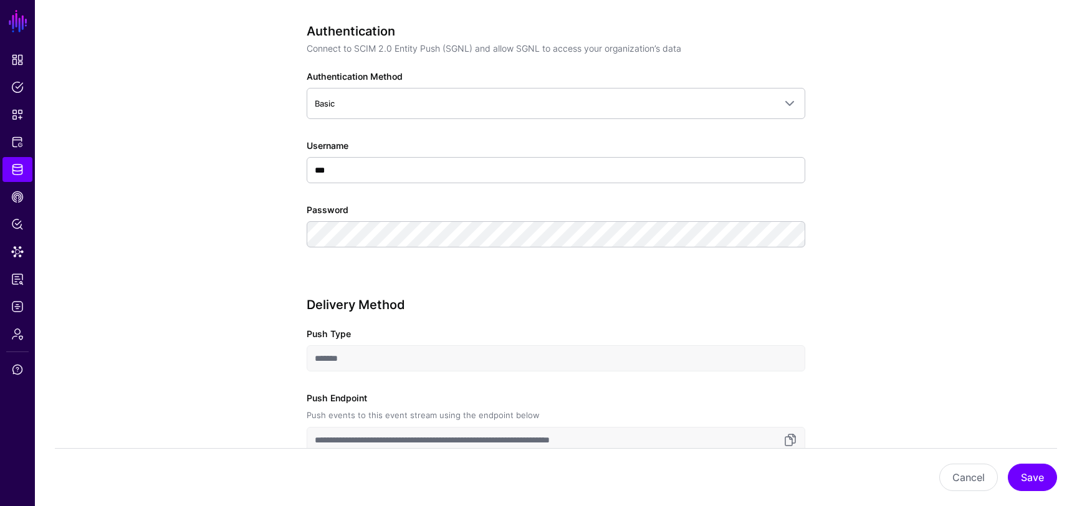
click at [237, 143] on app-datasources-details-form "**********" at bounding box center [556, 367] width 1042 height 2155
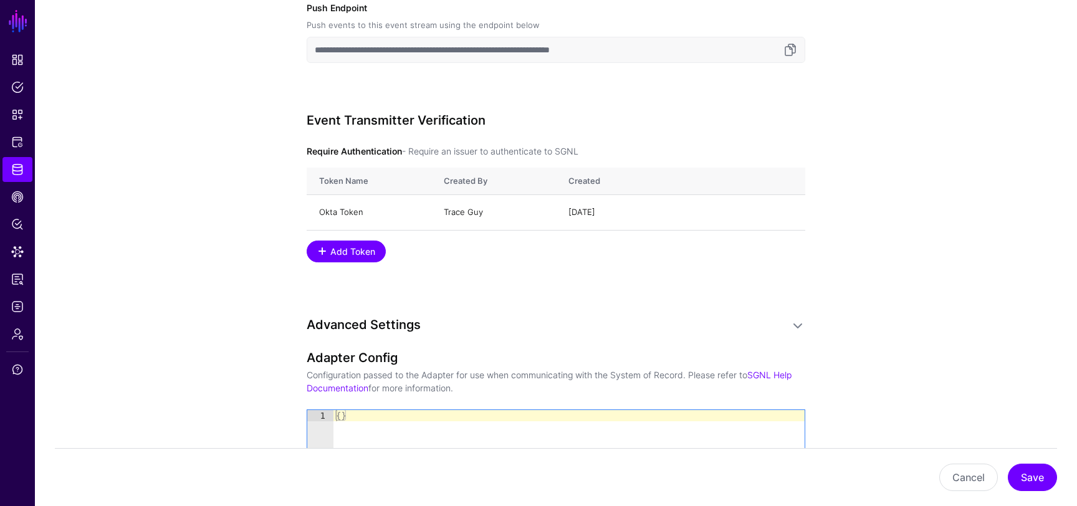
scroll to position [1306, 0]
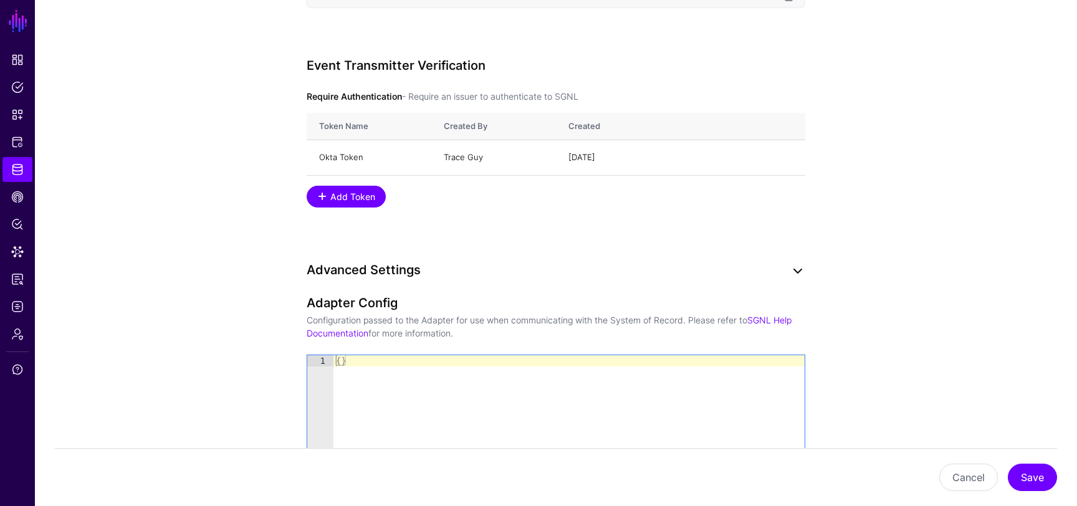
click at [791, 269] on link at bounding box center [797, 271] width 15 height 15
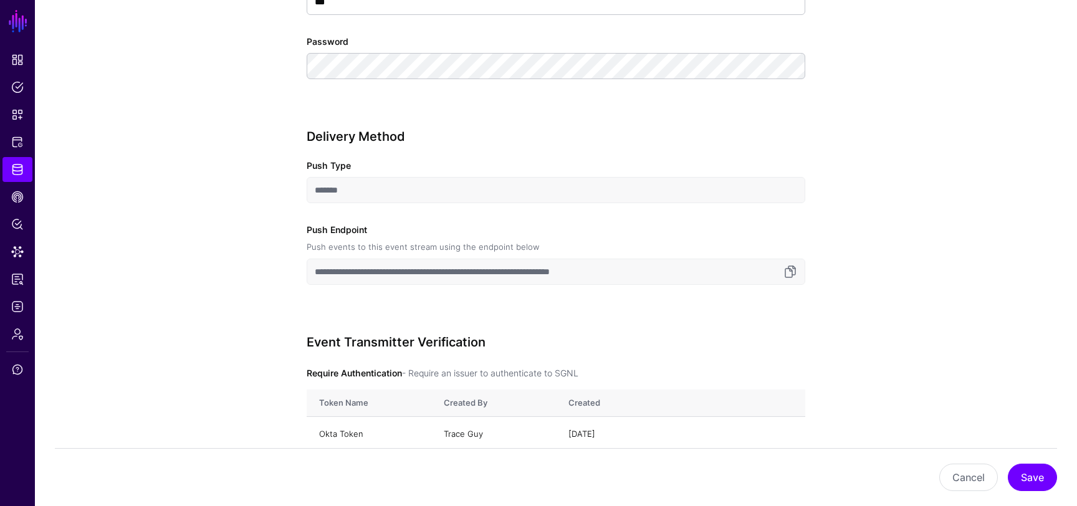
scroll to position [1028, 0]
click at [21, 169] on span "Identity Data Fabric" at bounding box center [17, 169] width 12 height 12
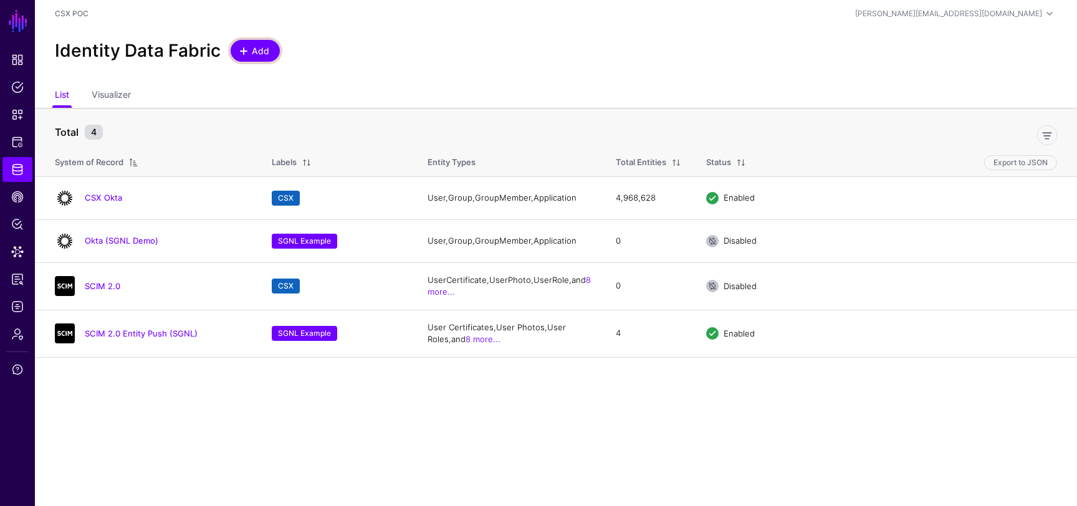
click at [245, 49] on span at bounding box center [244, 51] width 10 height 10
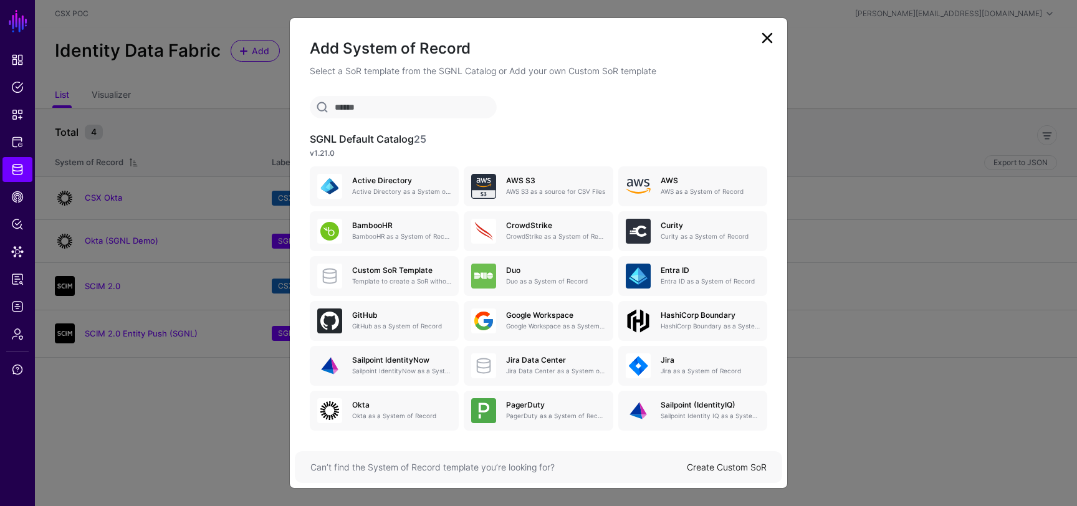
click at [447, 106] on input "text" at bounding box center [403, 107] width 187 height 22
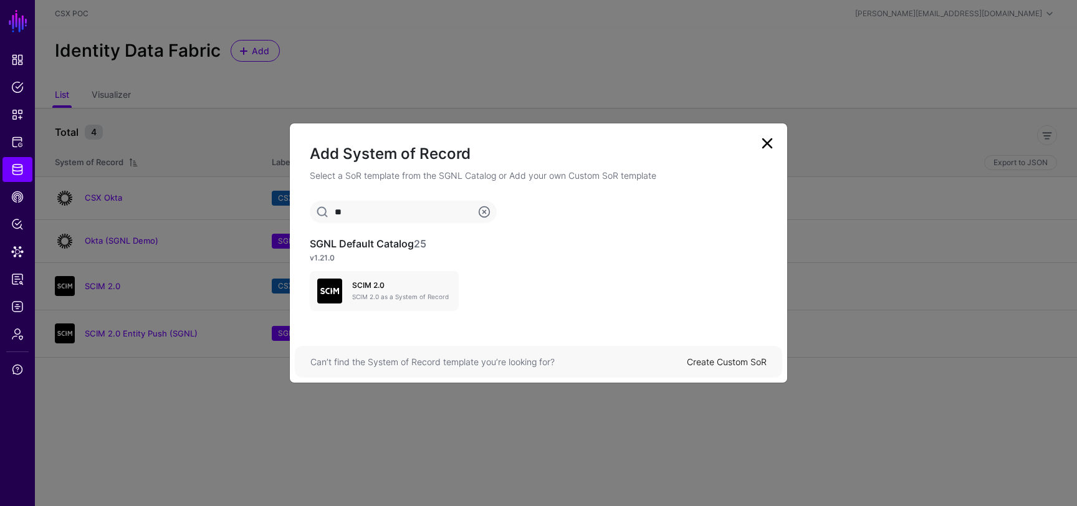
type input "*"
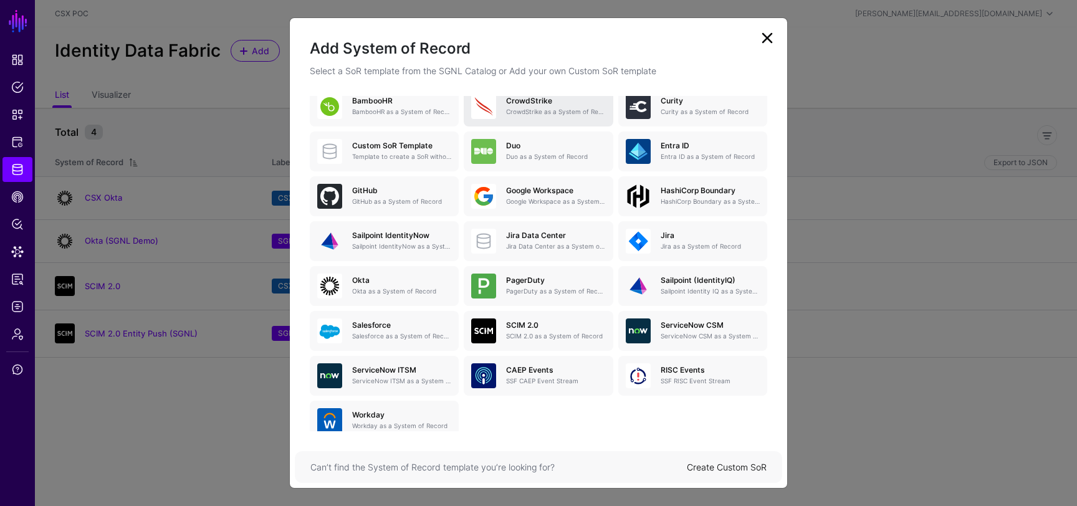
scroll to position [148, 0]
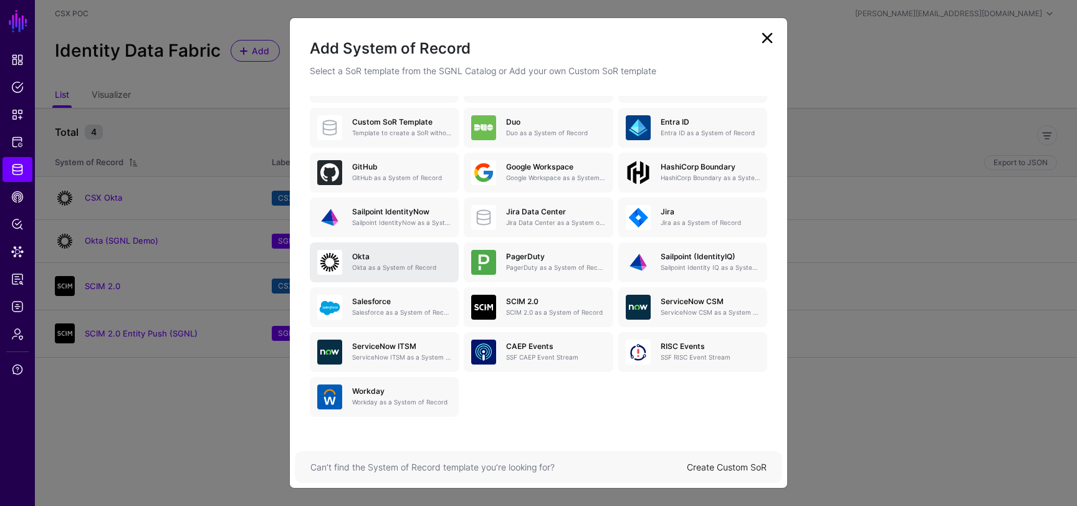
click at [429, 266] on p "Okta as a System of Record" at bounding box center [401, 267] width 99 height 9
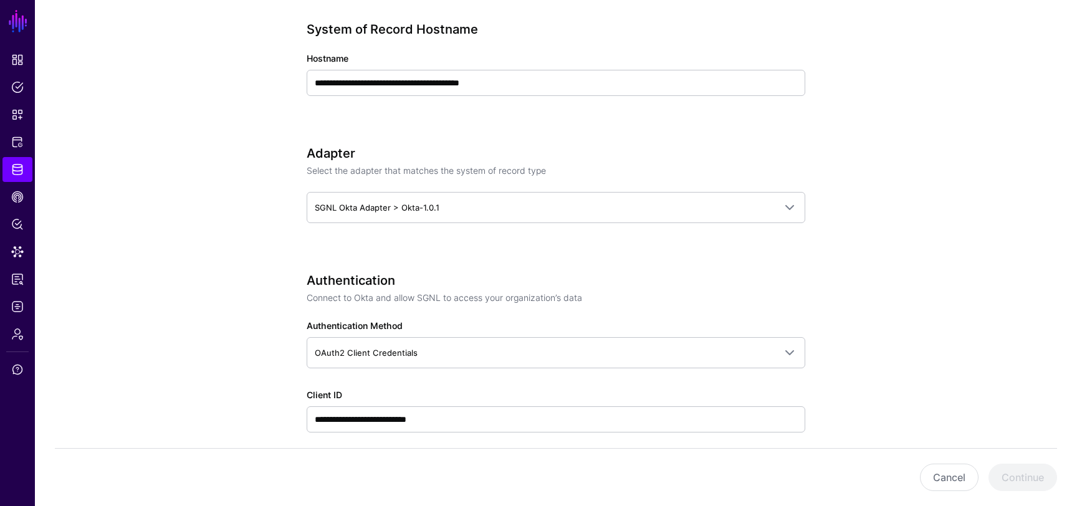
scroll to position [472, 0]
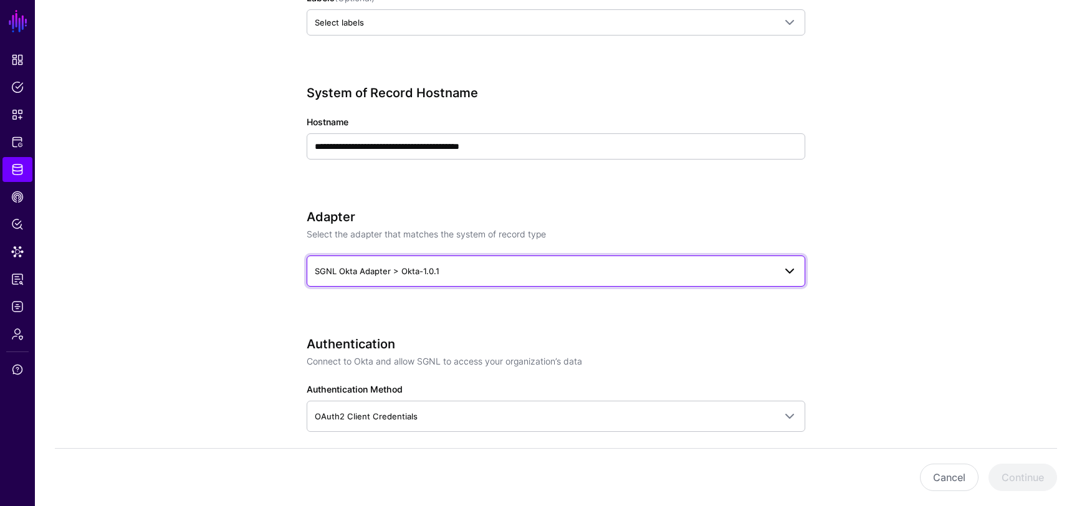
click at [348, 269] on span "SGNL Okta Adapter > Okta-1.0.1" at bounding box center [377, 271] width 125 height 10
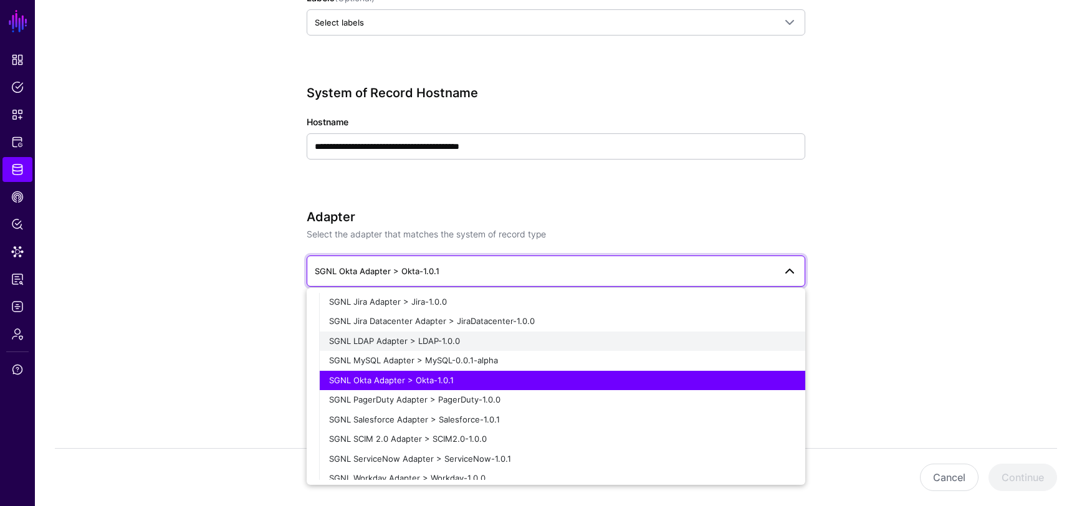
scroll to position [269, 0]
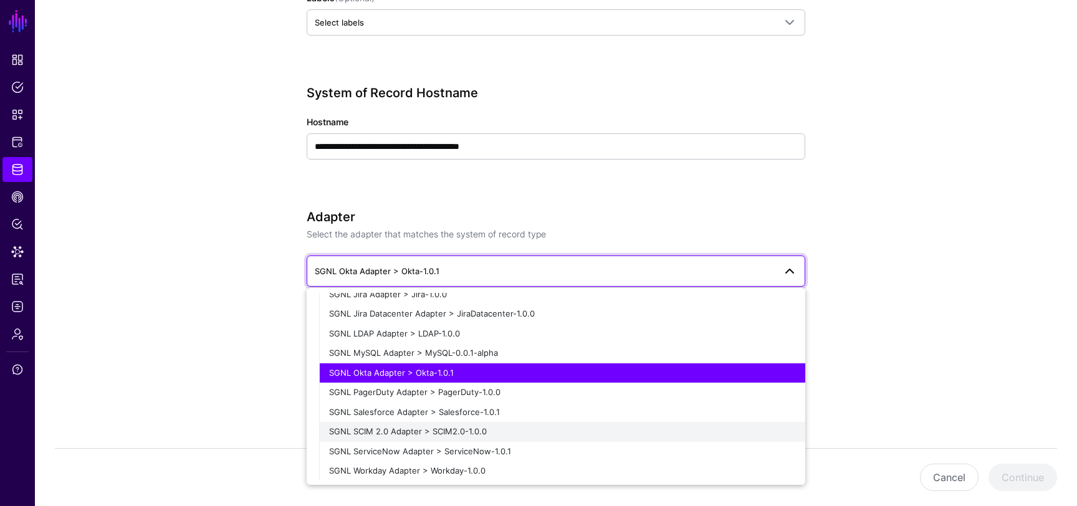
click at [456, 431] on span "SGNL SCIM 2.0 Adapter > SCIM2.0-1.0.0" at bounding box center [408, 431] width 158 height 10
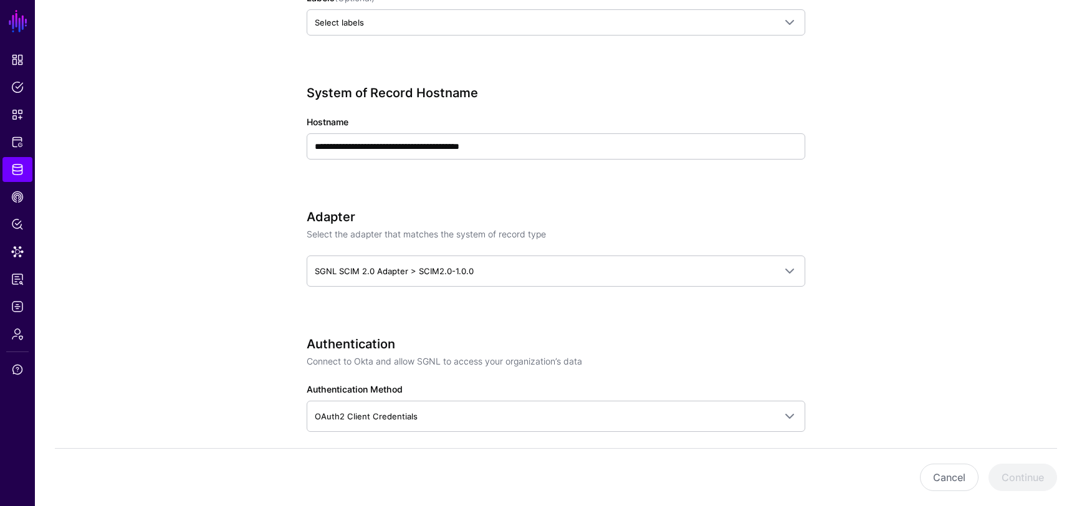
click at [300, 318] on div "**********" at bounding box center [556, 509] width 578 height 1769
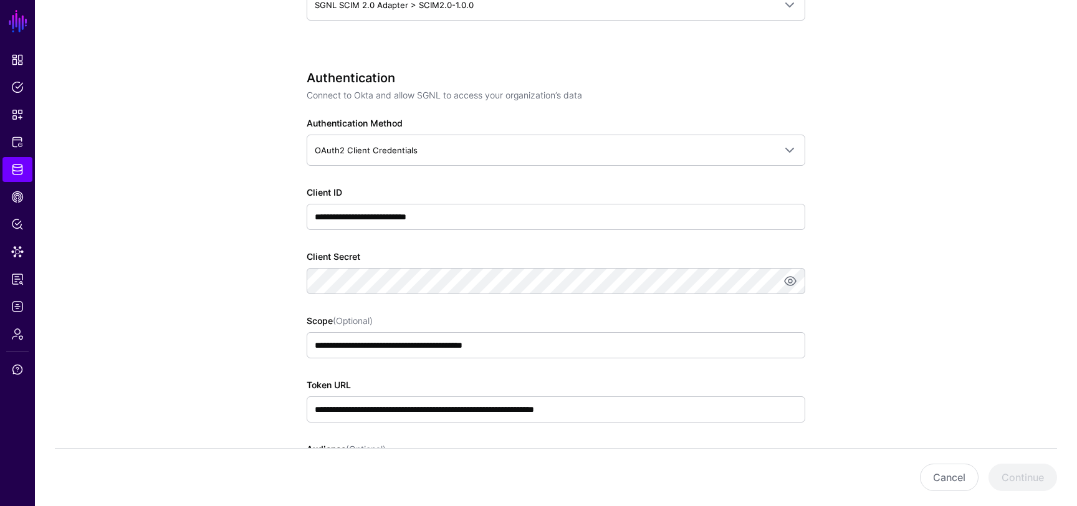
scroll to position [777, 0]
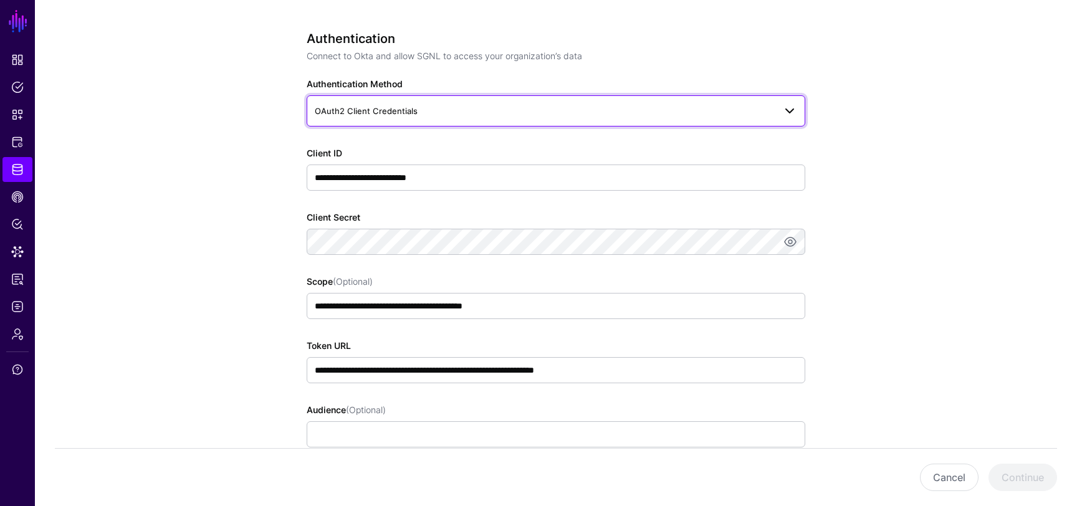
click at [412, 110] on span "OAuth2 Client Credentials" at bounding box center [366, 111] width 103 height 10
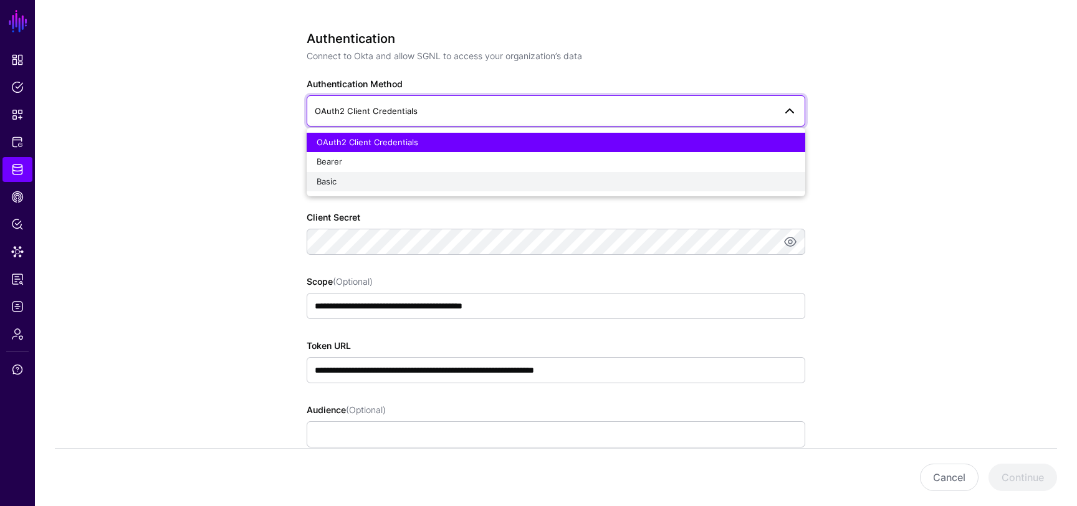
click at [373, 185] on div "Basic" at bounding box center [556, 182] width 479 height 12
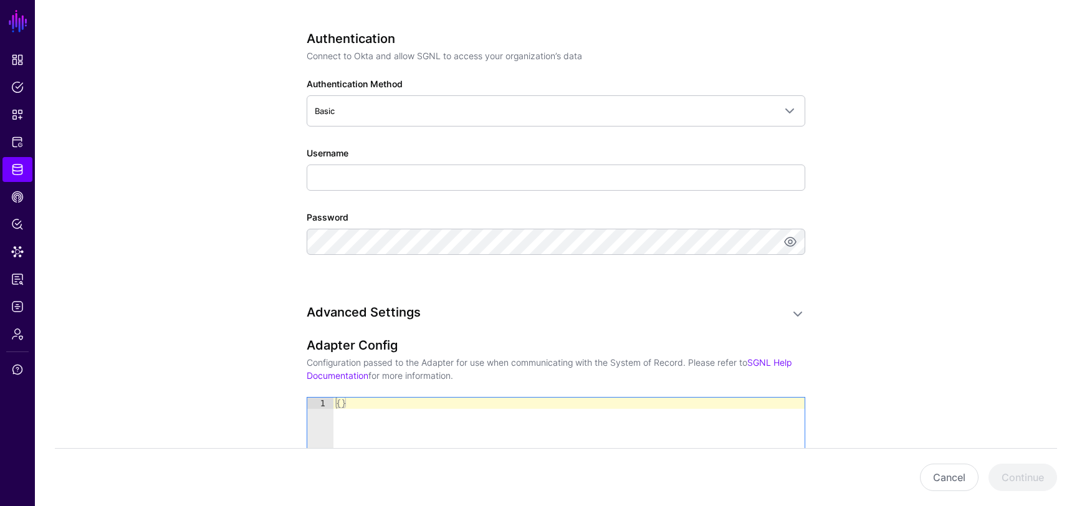
click at [240, 185] on app-datasources-details-form "**********" at bounding box center [556, 73] width 1042 height 1507
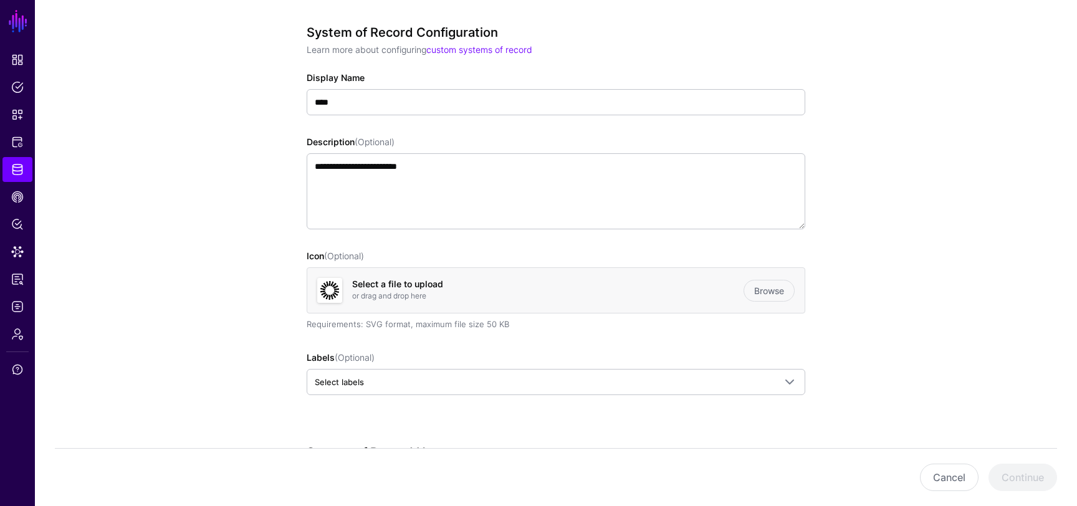
scroll to position [0, 0]
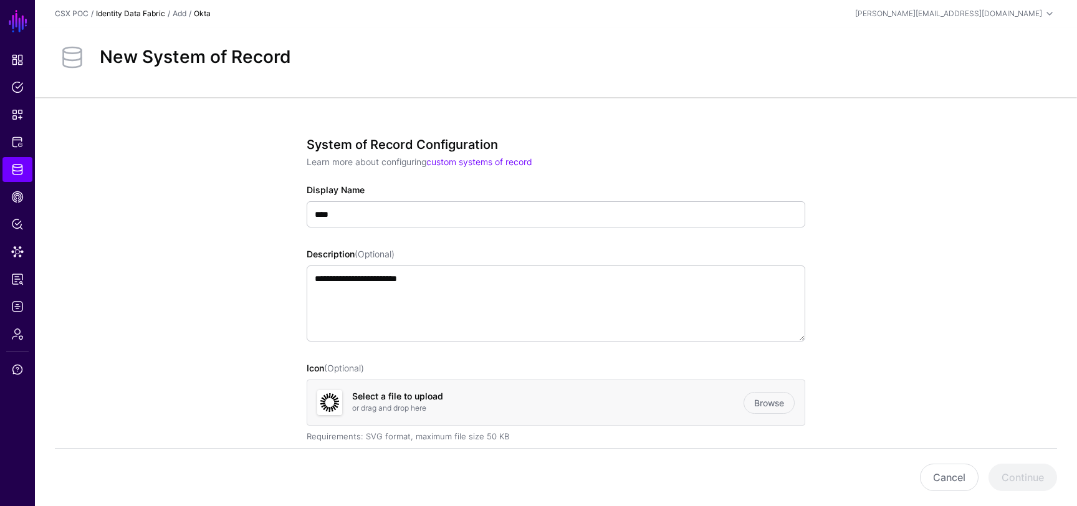
click at [134, 9] on link "Identity Data Fabric" at bounding box center [130, 13] width 69 height 9
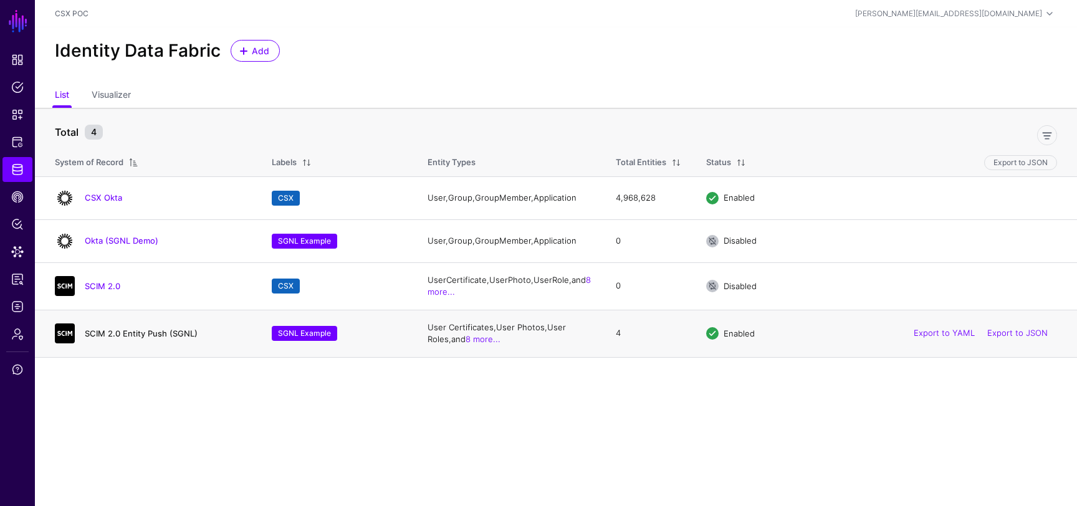
click at [135, 335] on link "SCIM 2.0 Entity Push (SGNL)" at bounding box center [141, 333] width 113 height 10
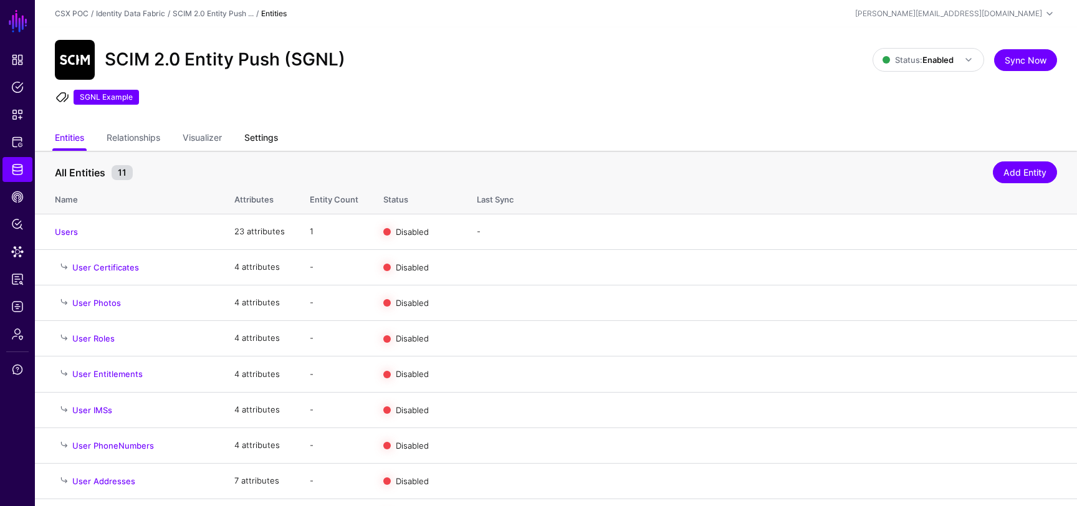
click at [268, 140] on link "Settings" at bounding box center [261, 139] width 34 height 24
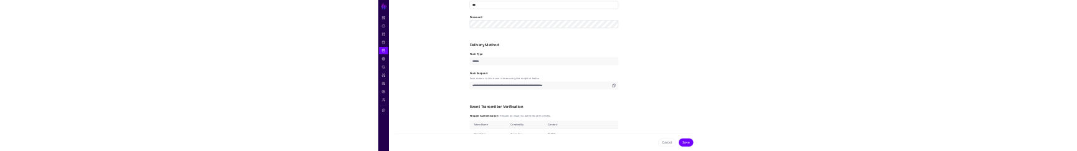
scroll to position [1077, 0]
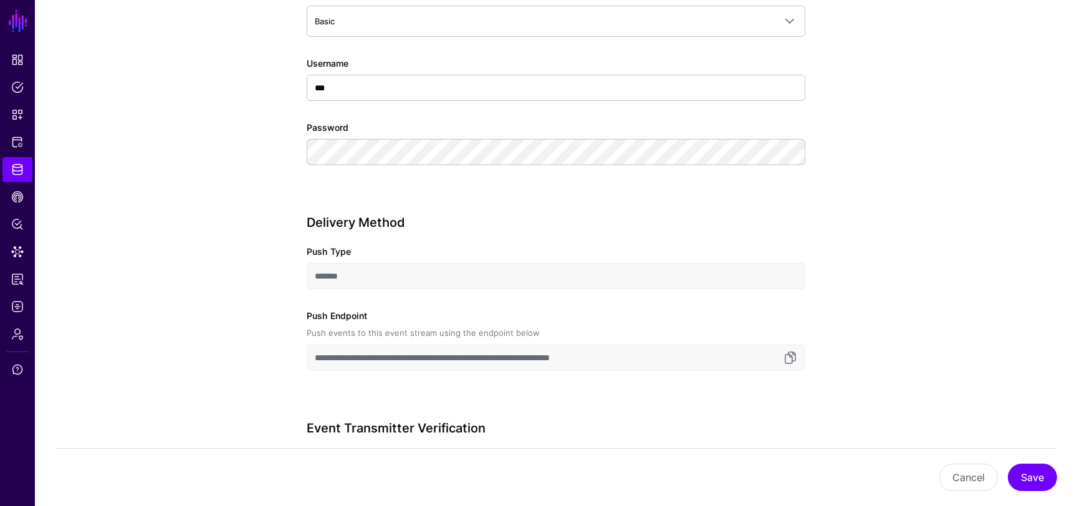
scroll to position [954, 0]
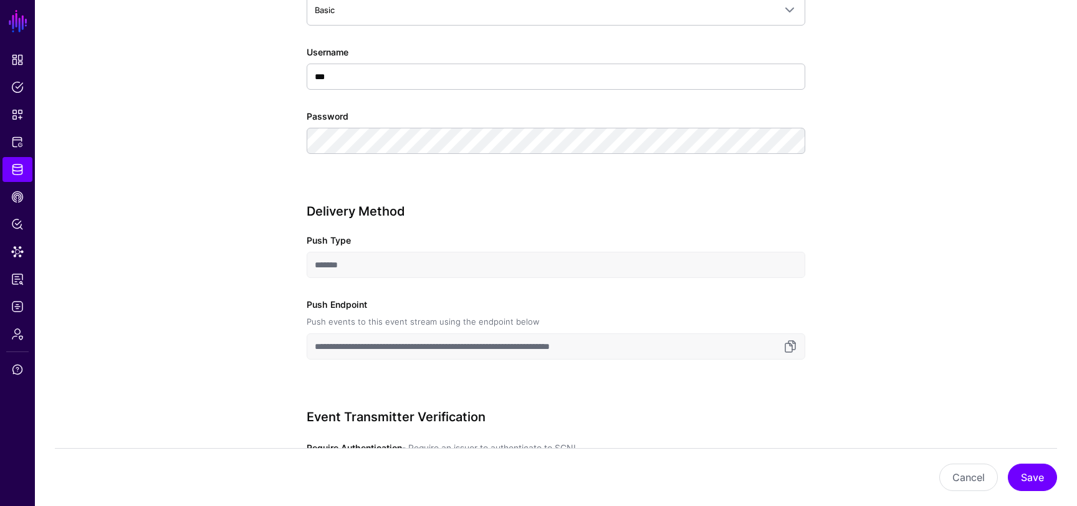
click at [344, 150] on input "*******" at bounding box center [556, 265] width 499 height 26
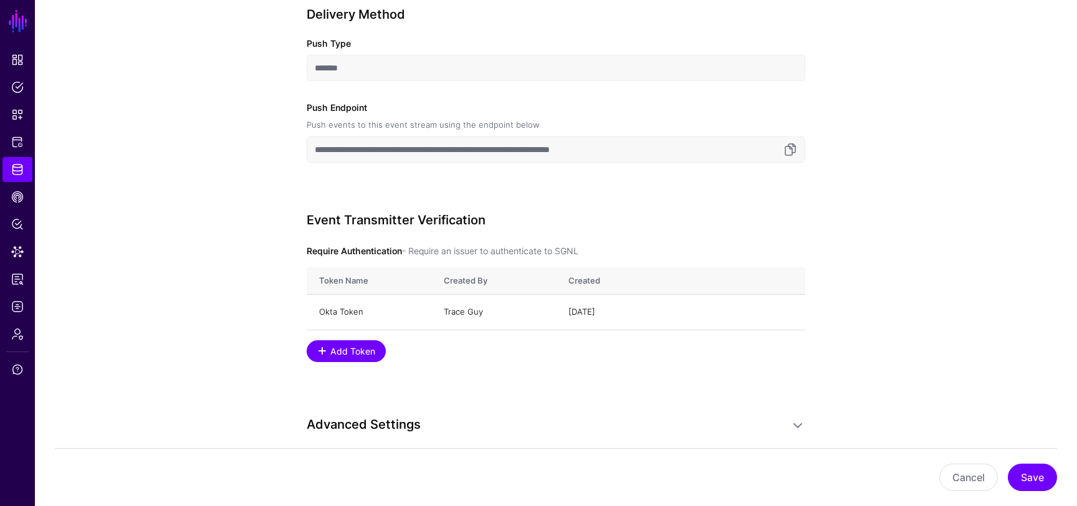
scroll to position [1158, 0]
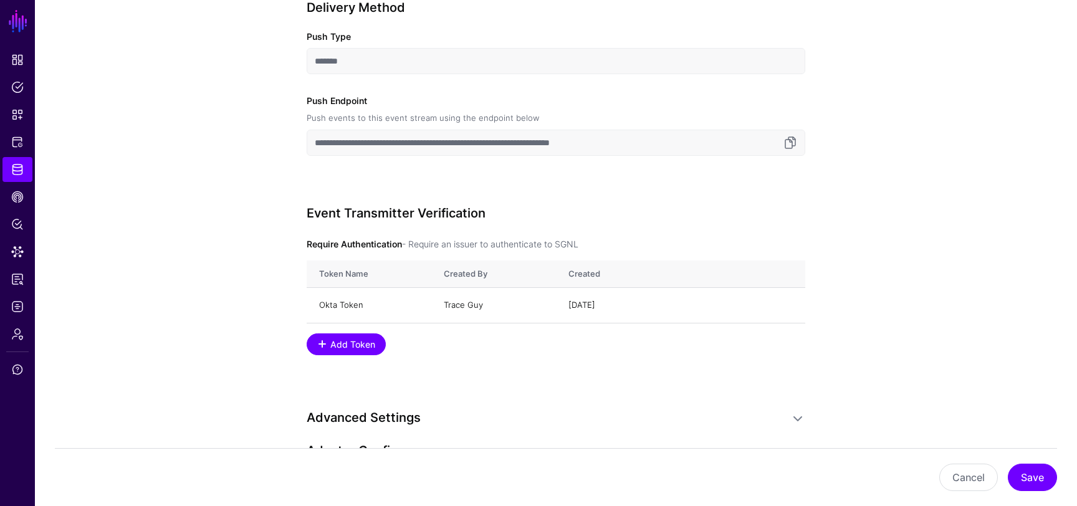
drag, startPoint x: 477, startPoint y: 146, endPoint x: 688, endPoint y: 143, distance: 210.6
click at [688, 143] on input "**********" at bounding box center [556, 143] width 499 height 26
click at [629, 150] on td "1 week ago Delete" at bounding box center [680, 306] width 249 height 36
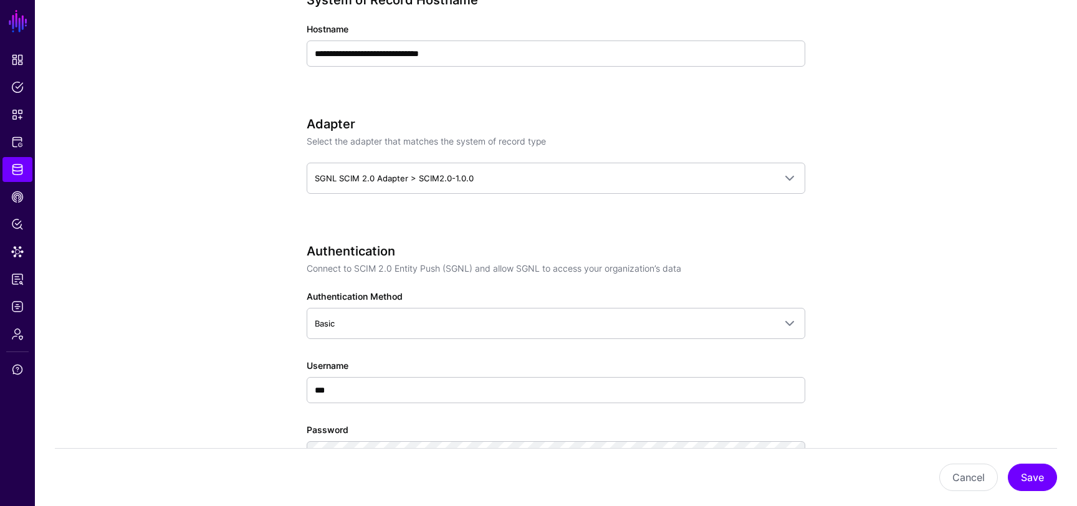
scroll to position [636, 0]
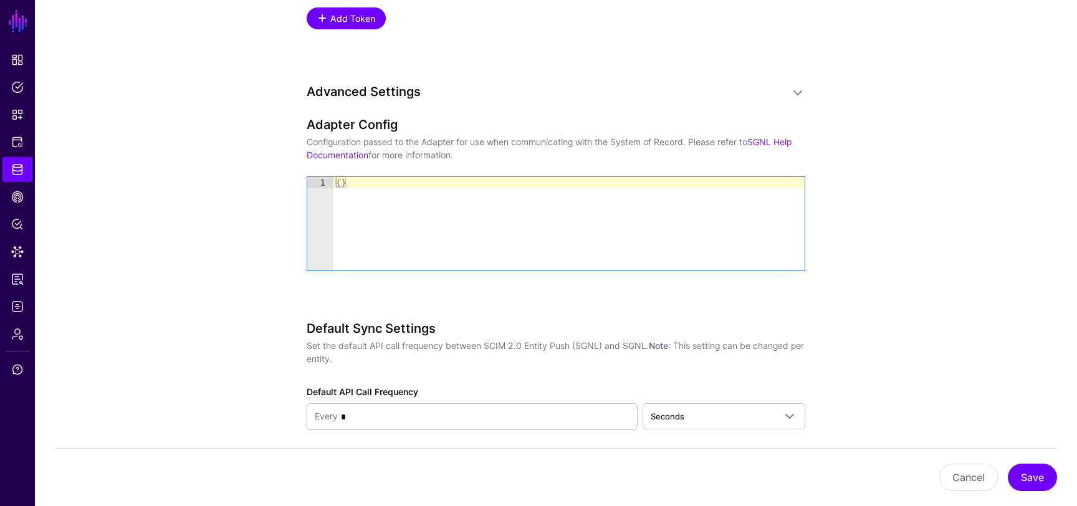
scroll to position [1492, 0]
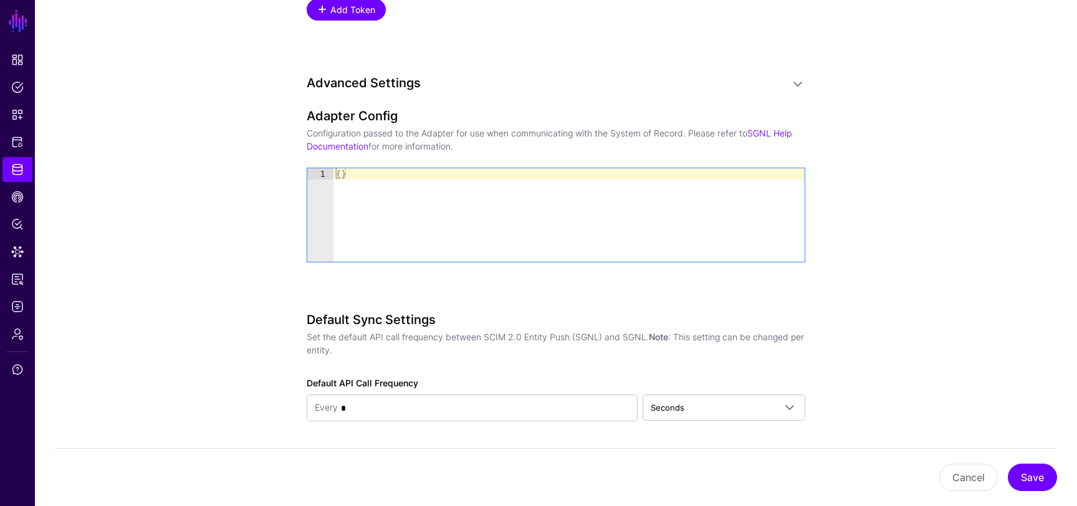
click at [802, 85] on link at bounding box center [797, 84] width 15 height 15
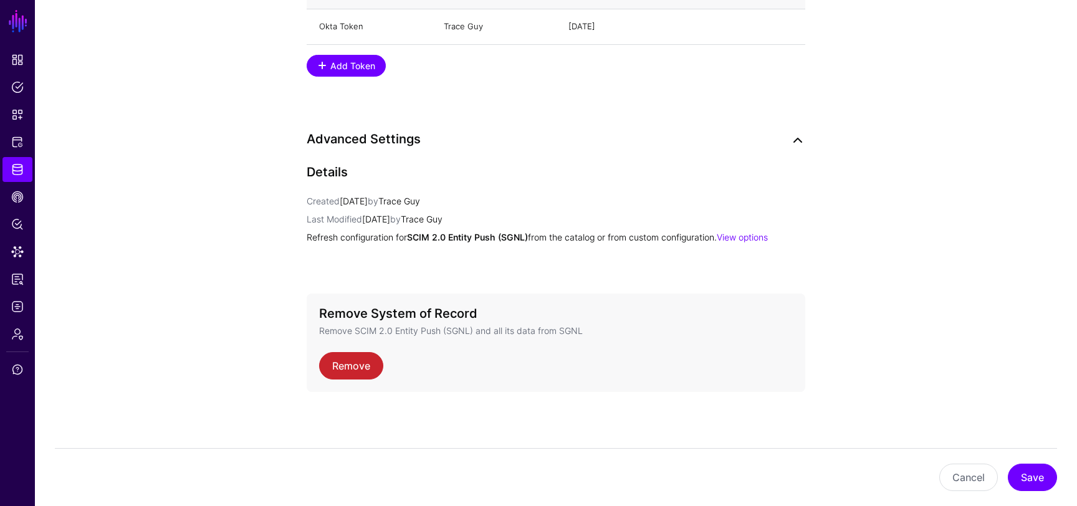
click at [798, 142] on link at bounding box center [797, 140] width 15 height 15
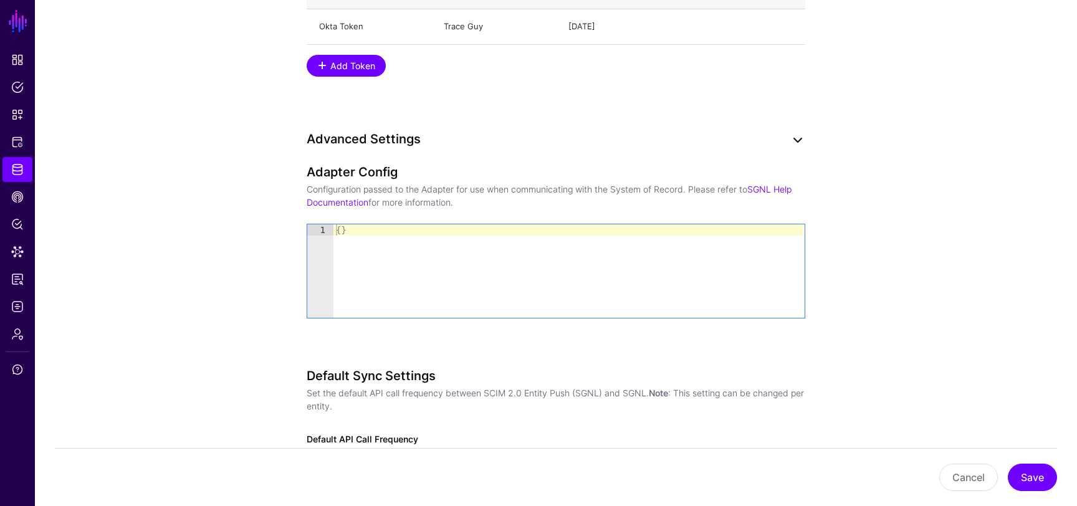
scroll to position [1492, 0]
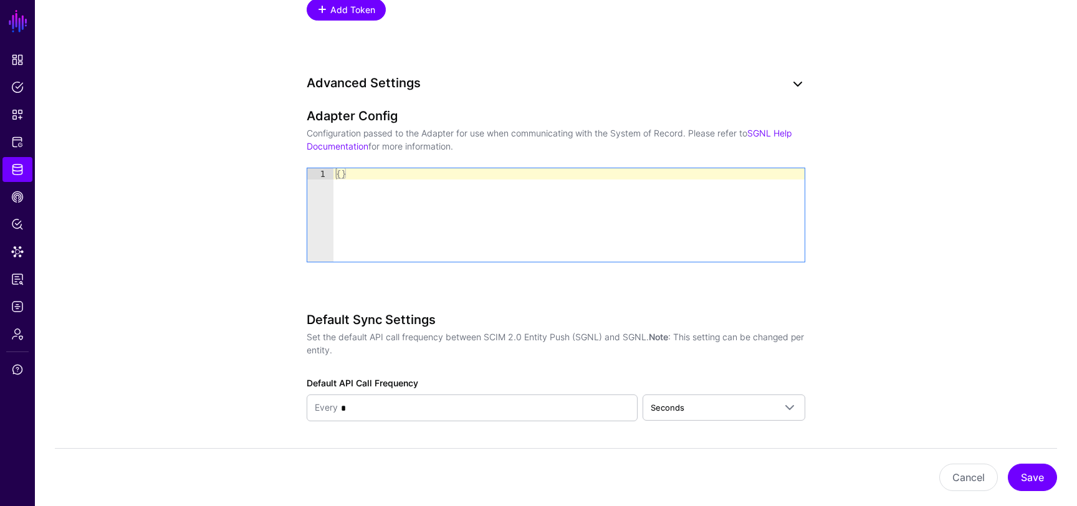
click at [798, 90] on link at bounding box center [797, 84] width 15 height 15
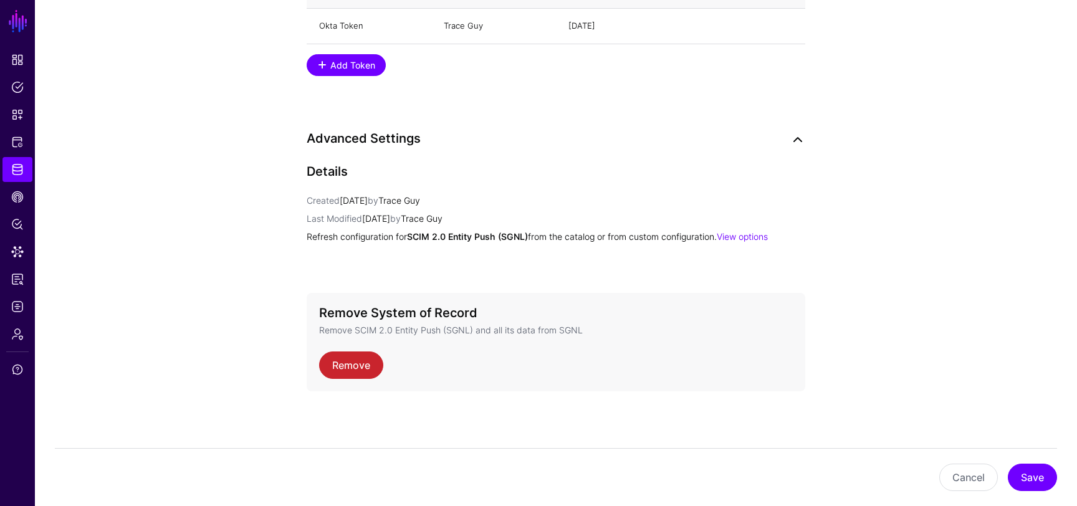
scroll to position [1436, 0]
click at [793, 140] on link at bounding box center [797, 140] width 15 height 15
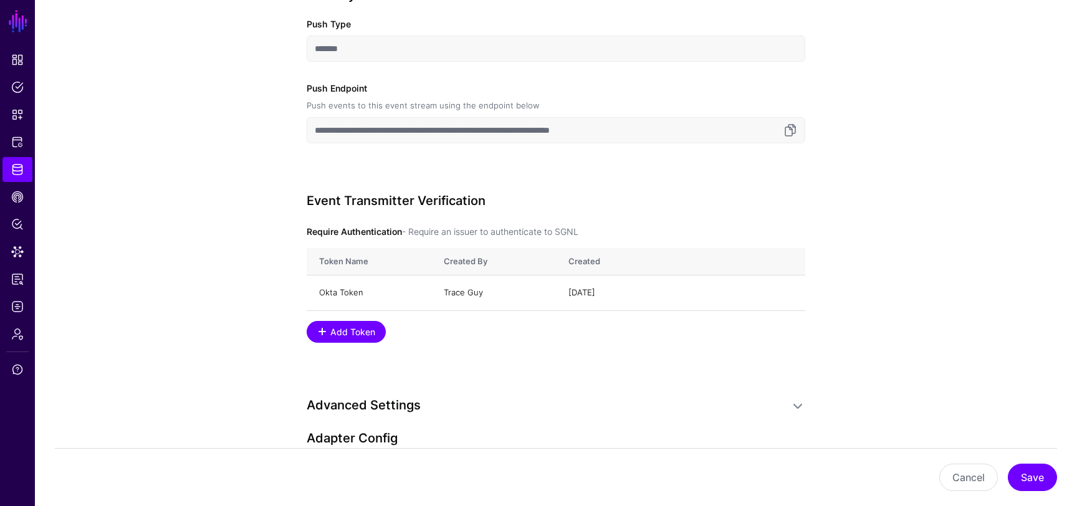
scroll to position [1203, 0]
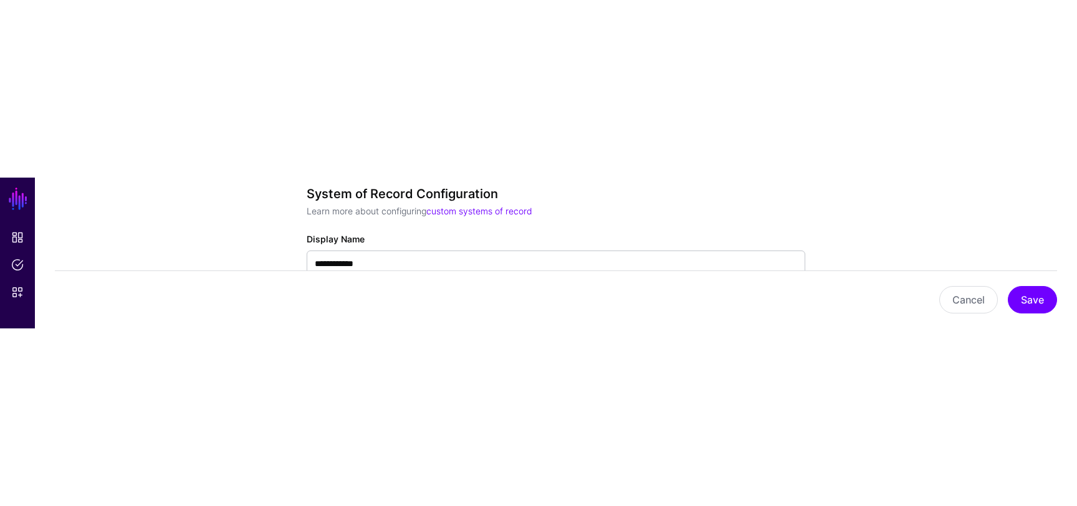
scroll to position [214, 0]
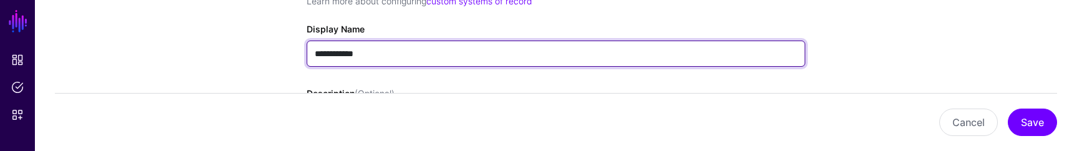
click at [396, 50] on input "**********" at bounding box center [556, 54] width 499 height 26
type input "**********"
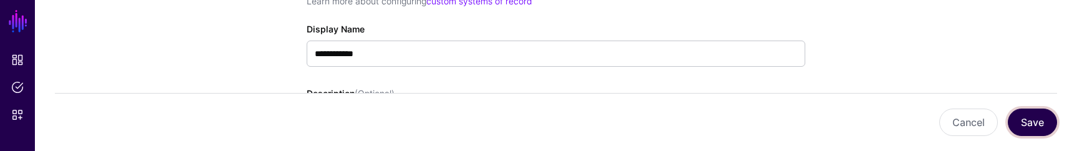
click at [1036, 126] on button "Save" at bounding box center [1032, 121] width 49 height 27
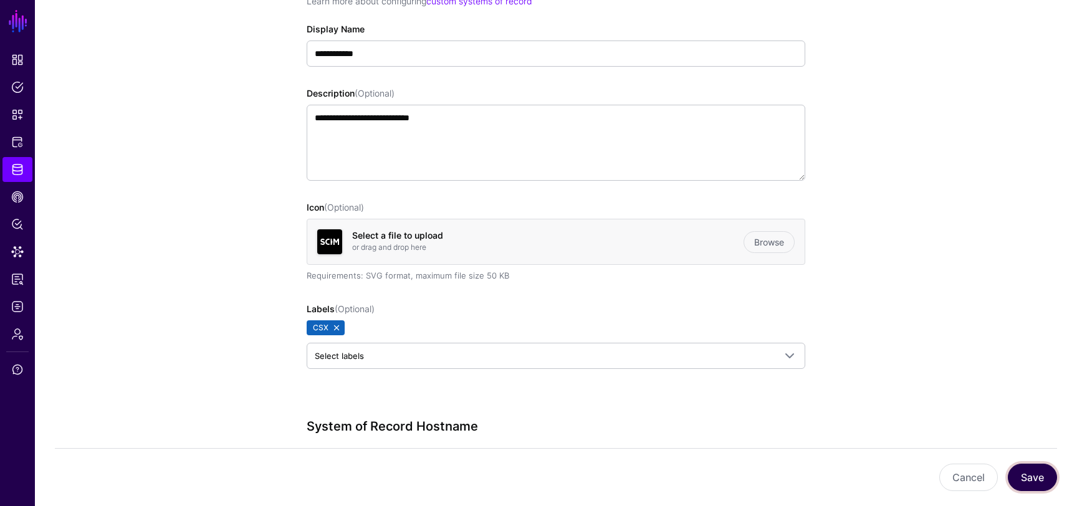
scroll to position [0, 0]
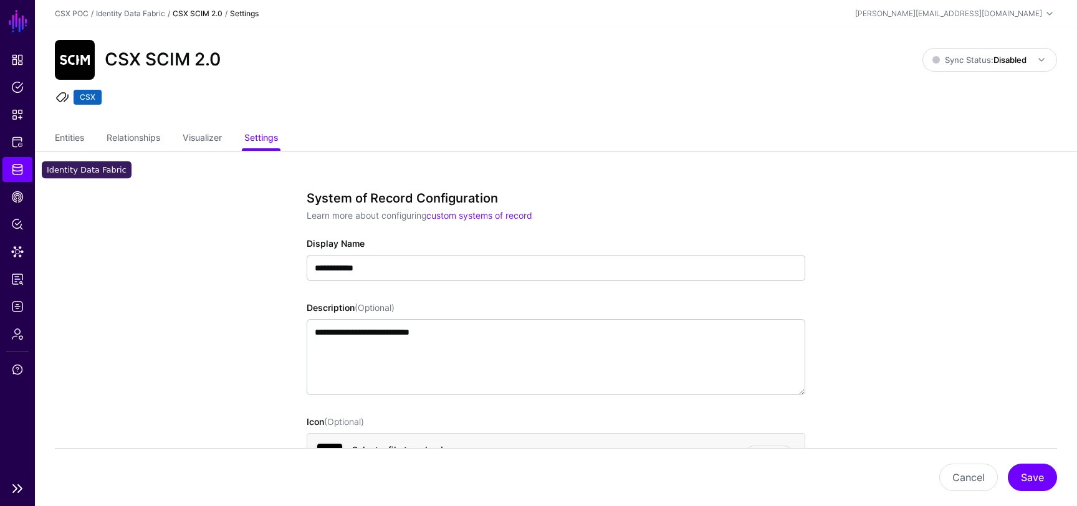
click at [23, 150] on span "Identity Data Fabric" at bounding box center [17, 169] width 12 height 12
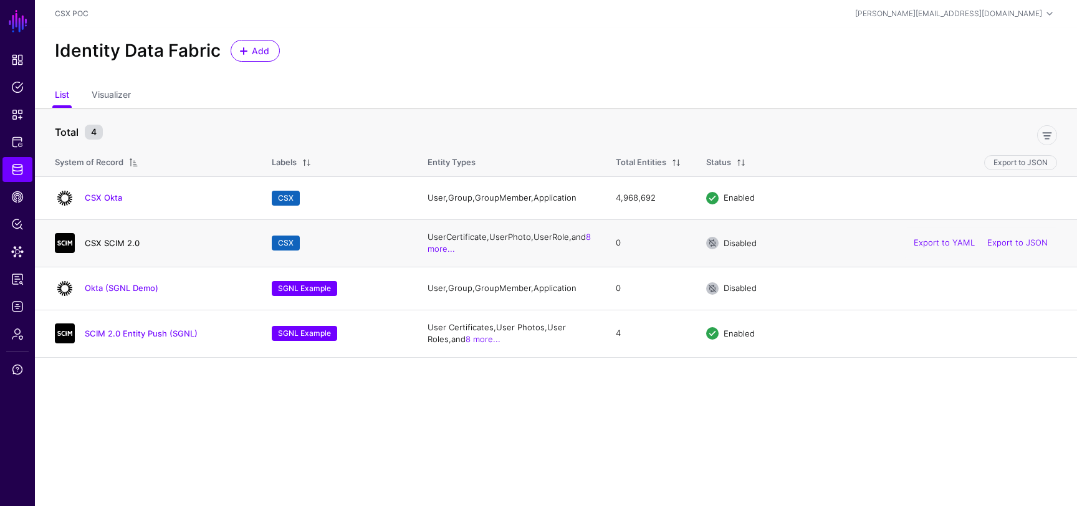
click at [110, 150] on link "CSX SCIM 2.0" at bounding box center [112, 243] width 55 height 10
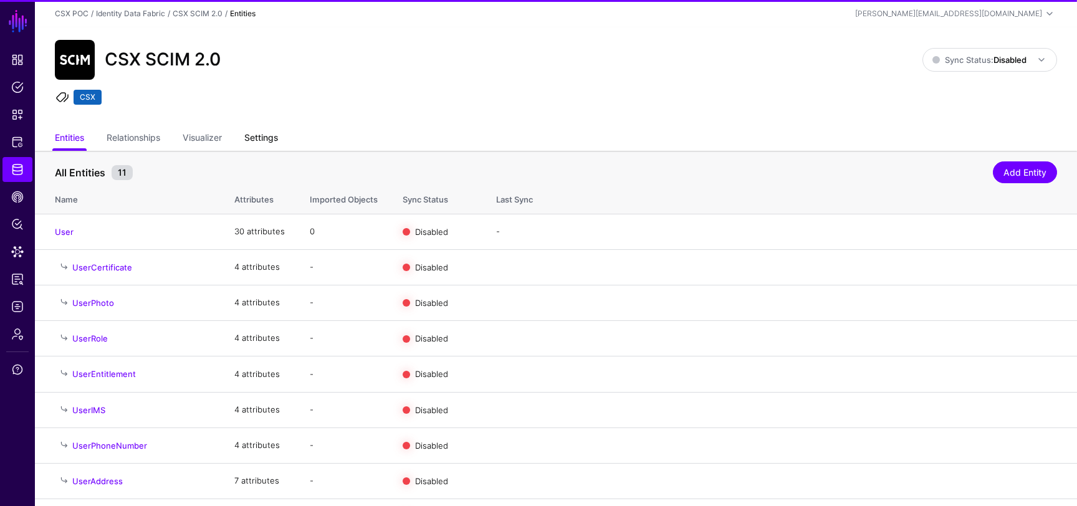
click at [259, 136] on link "Settings" at bounding box center [261, 139] width 34 height 24
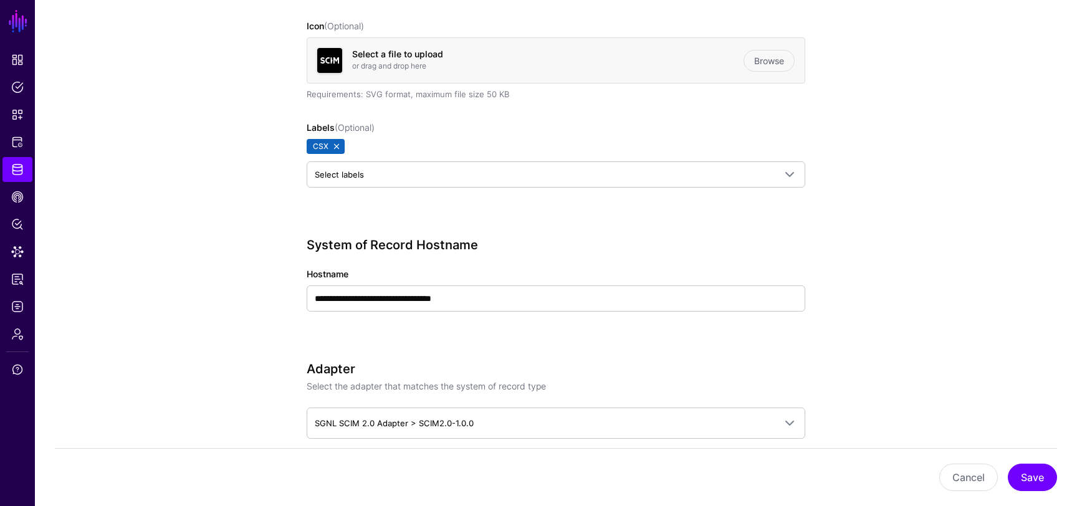
scroll to position [461, 0]
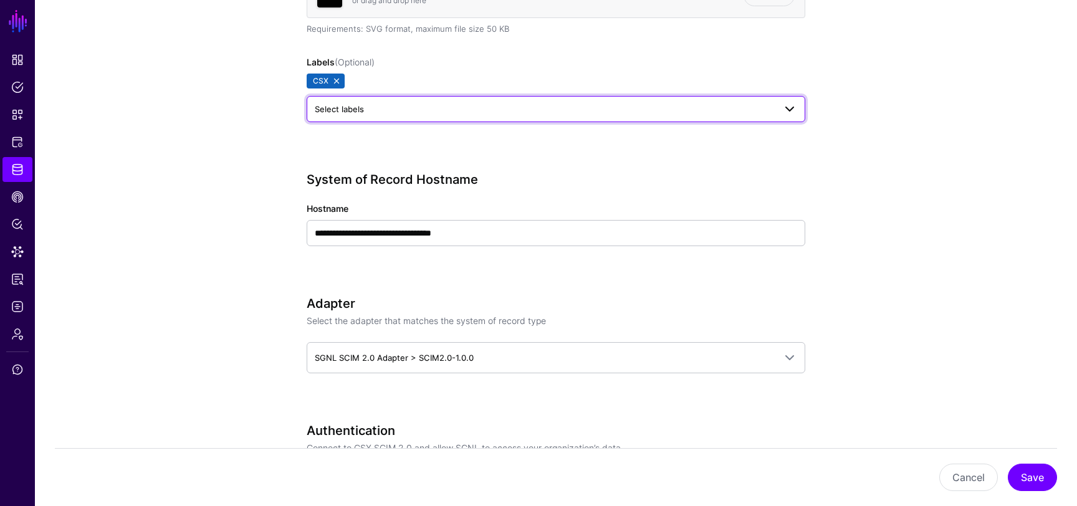
click at [616, 109] on span "Select labels" at bounding box center [545, 109] width 460 height 14
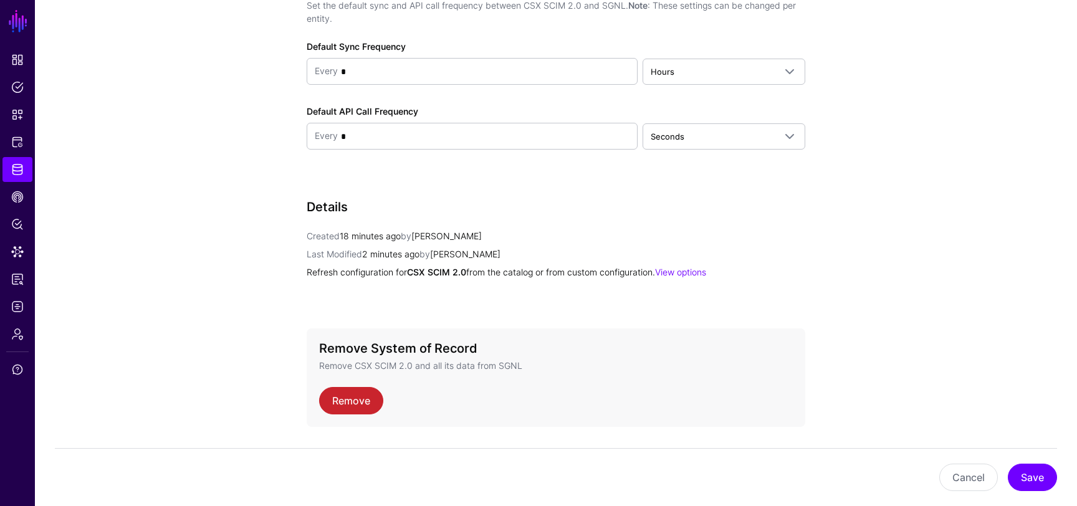
scroll to position [1448, 0]
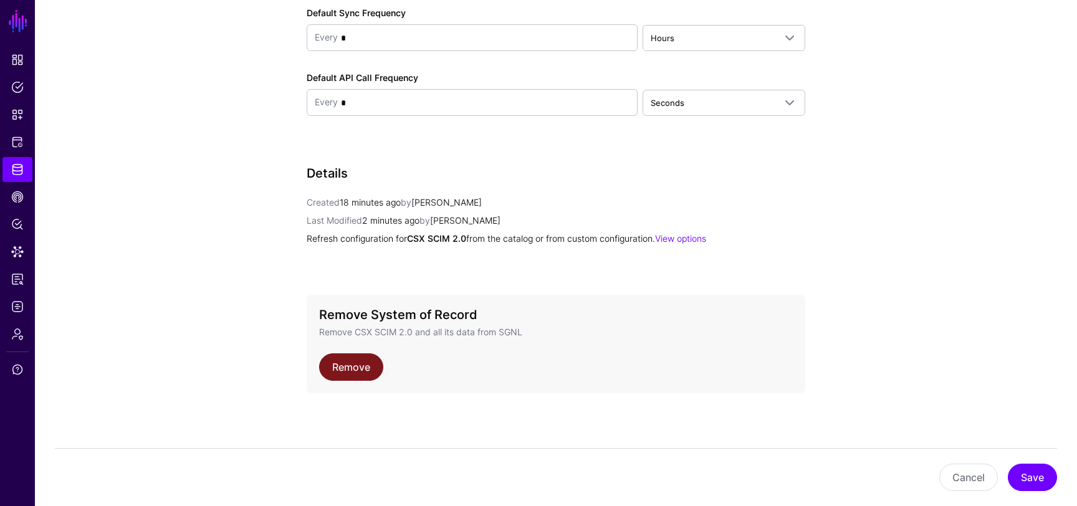
click at [371, 150] on link "Remove" at bounding box center [351, 366] width 64 height 27
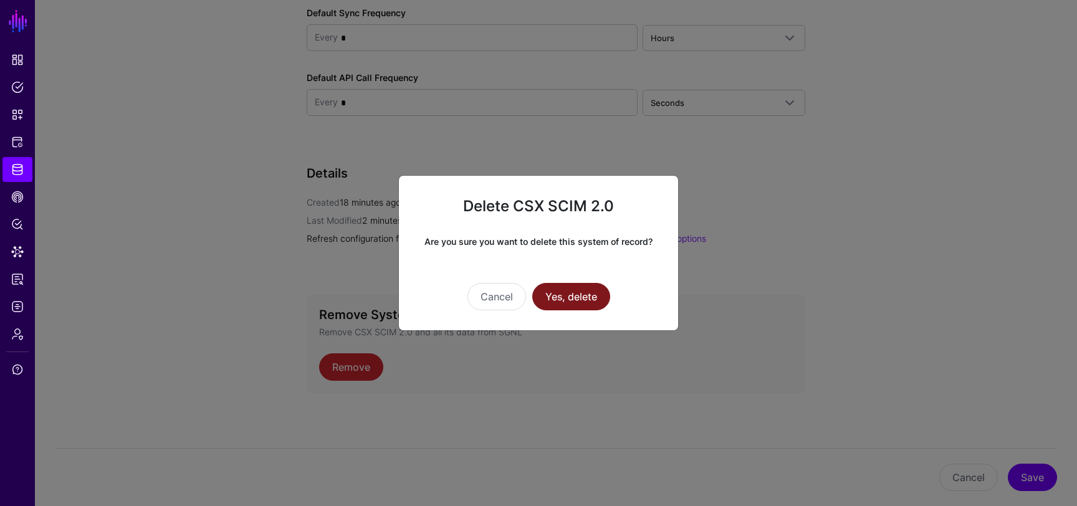
click at [561, 150] on button "Yes, delete" at bounding box center [571, 296] width 78 height 27
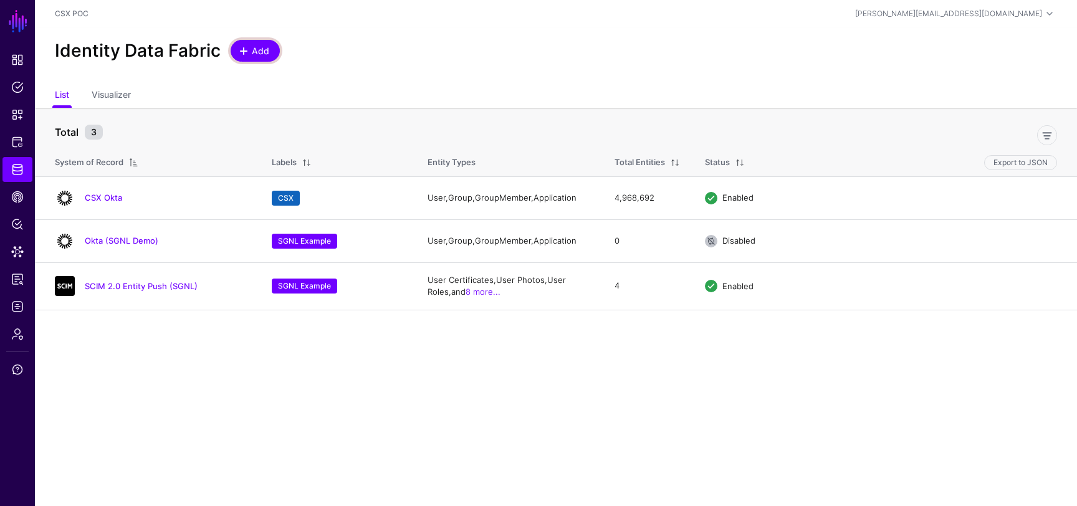
click at [254, 45] on span "Add" at bounding box center [261, 50] width 21 height 13
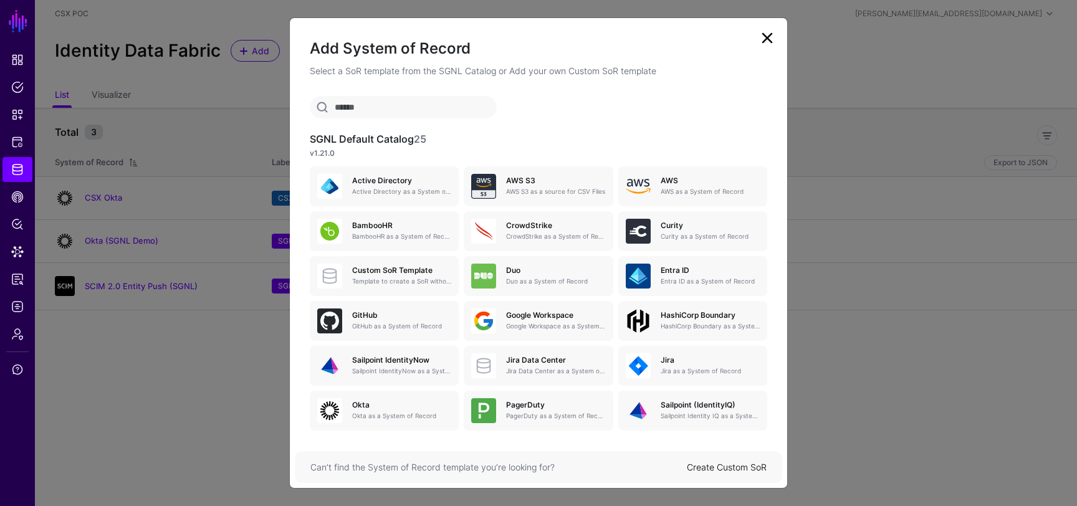
scroll to position [148, 0]
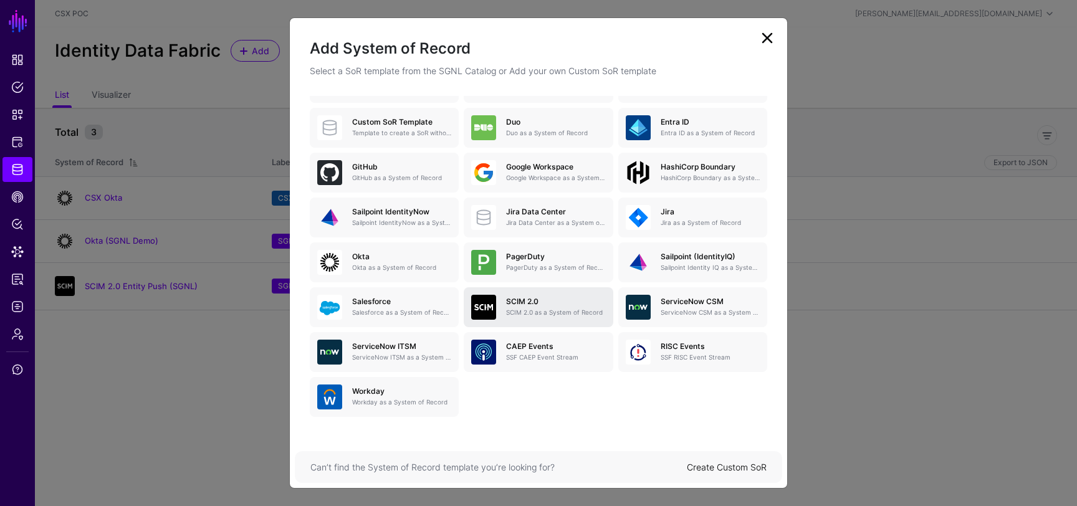
click at [520, 150] on div "SCIM 2.0 SCIM 2.0 as a System of Record" at bounding box center [550, 307] width 109 height 20
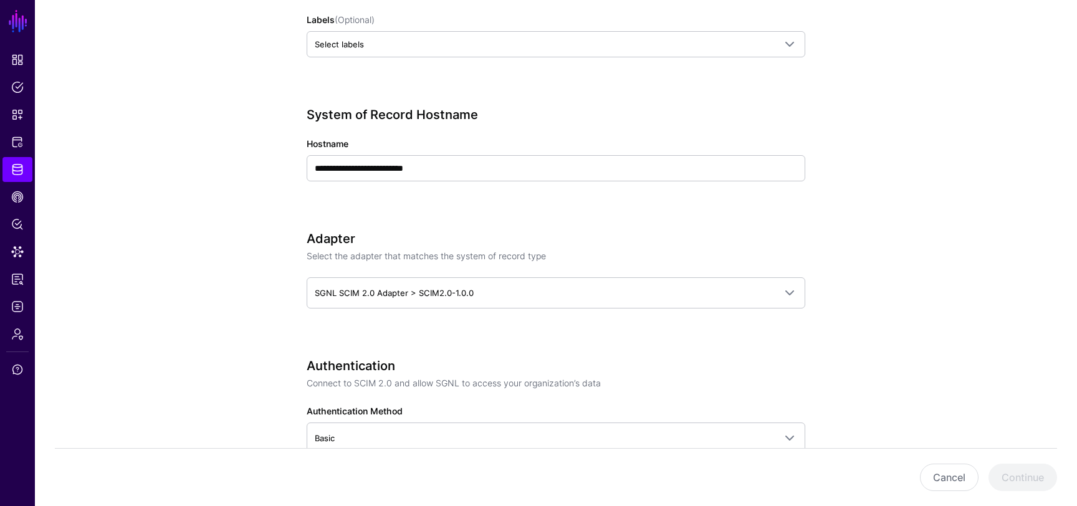
scroll to position [475, 0]
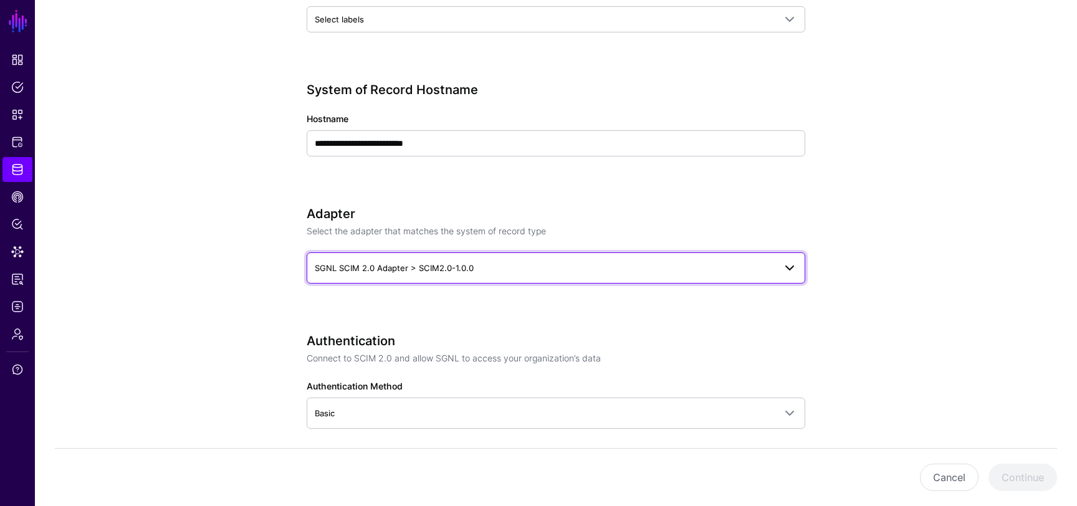
click at [453, 150] on span "SGNL SCIM 2.0 Adapter > SCIM2.0-1.0.0" at bounding box center [394, 268] width 159 height 10
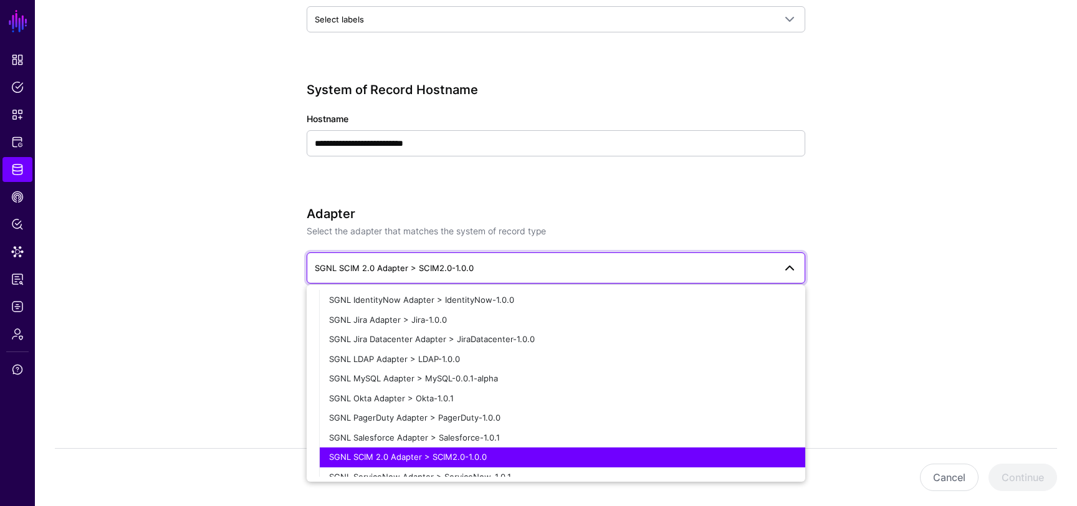
scroll to position [270, 0]
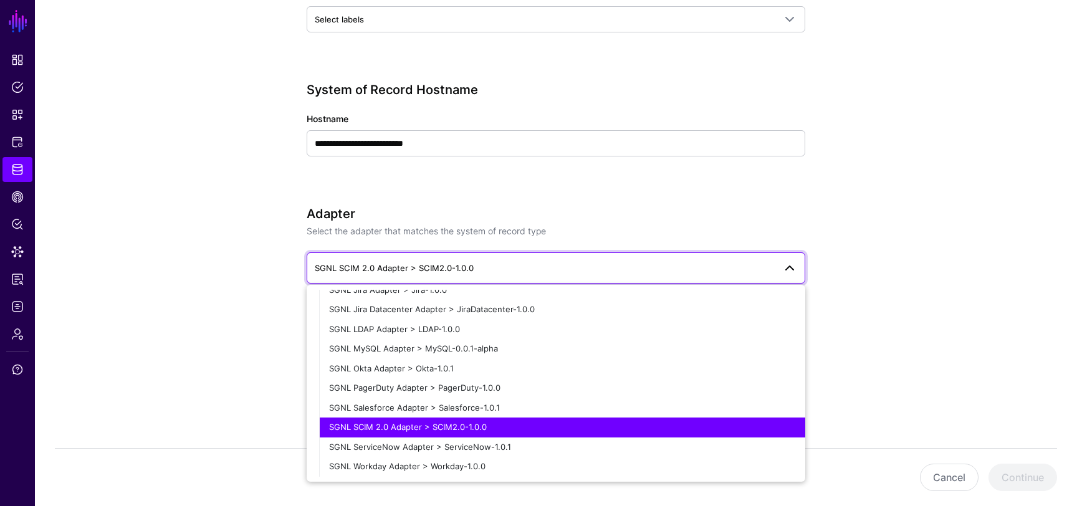
click at [261, 150] on app-datasources-details-form "**********" at bounding box center [556, 375] width 1042 height 1507
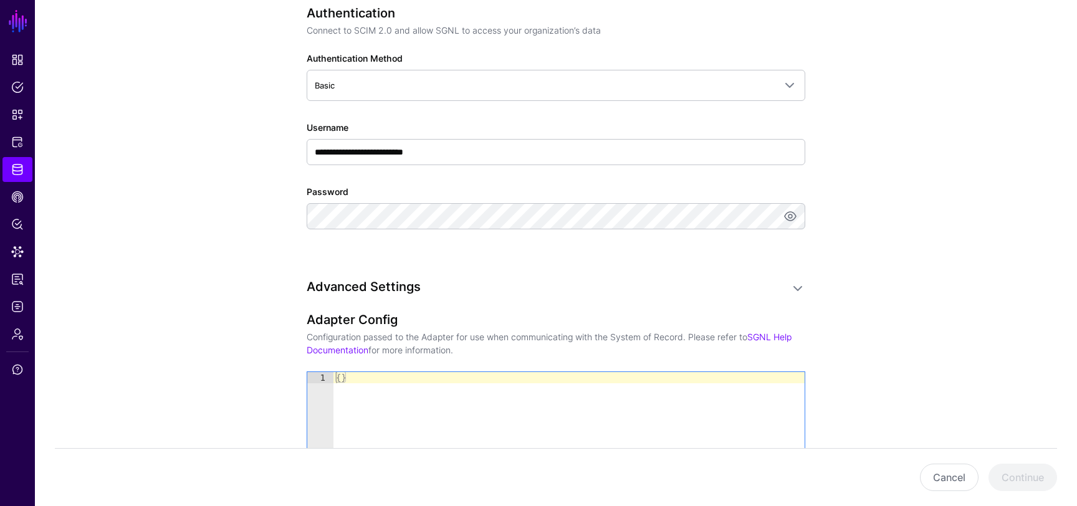
scroll to position [807, 0]
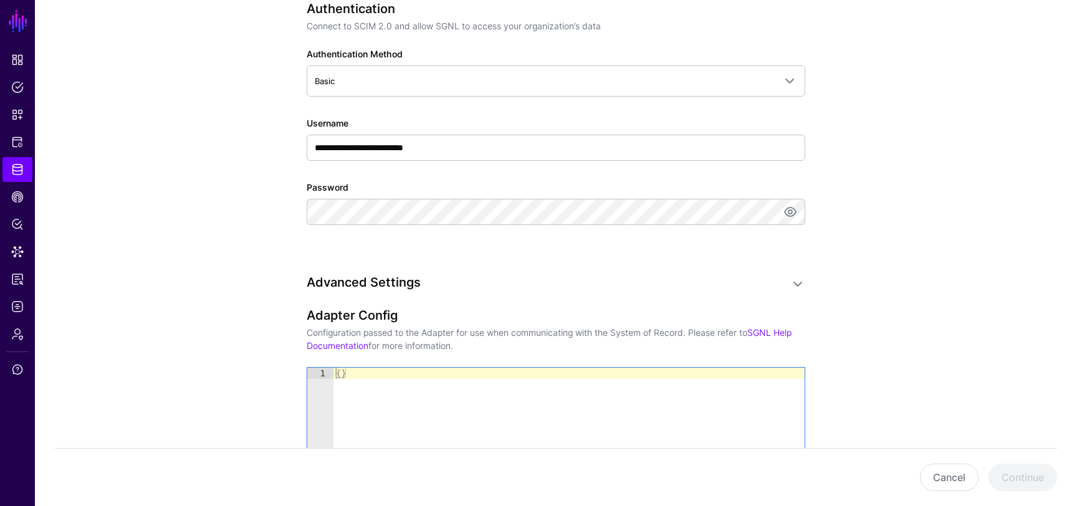
click at [205, 115] on app-datasources-details-form "**********" at bounding box center [556, 43] width 1042 height 1507
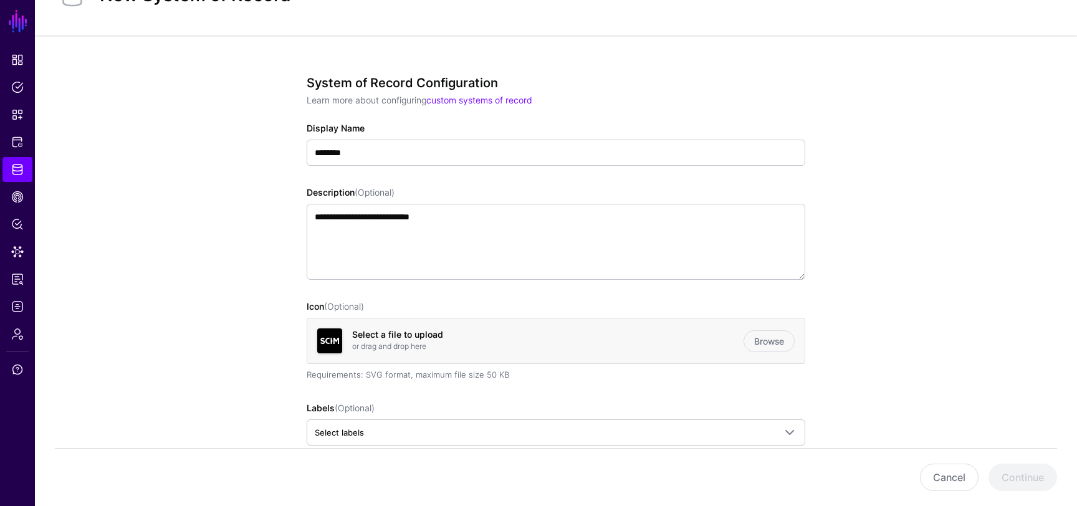
scroll to position [0, 0]
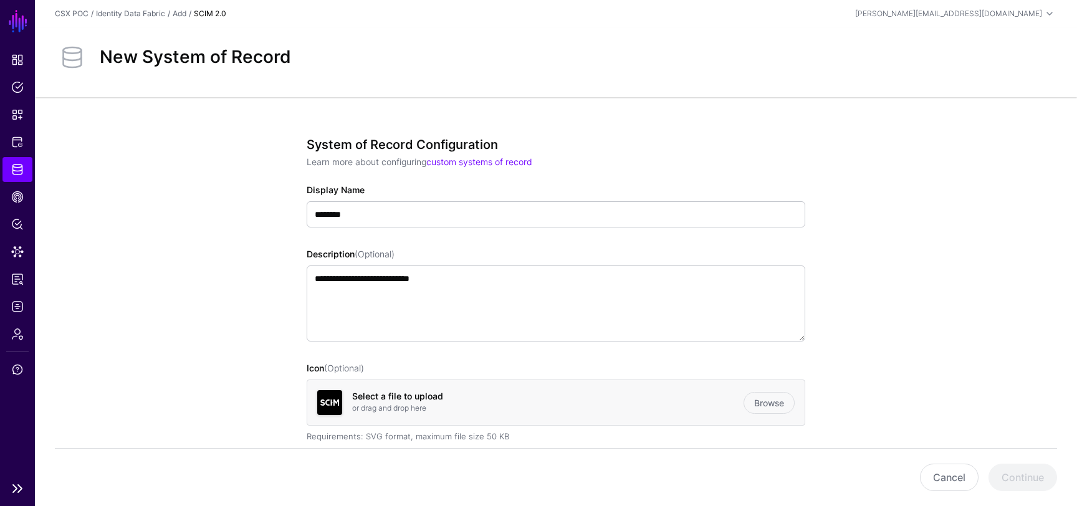
click at [14, 150] on link "Identity Data Fabric" at bounding box center [17, 169] width 30 height 25
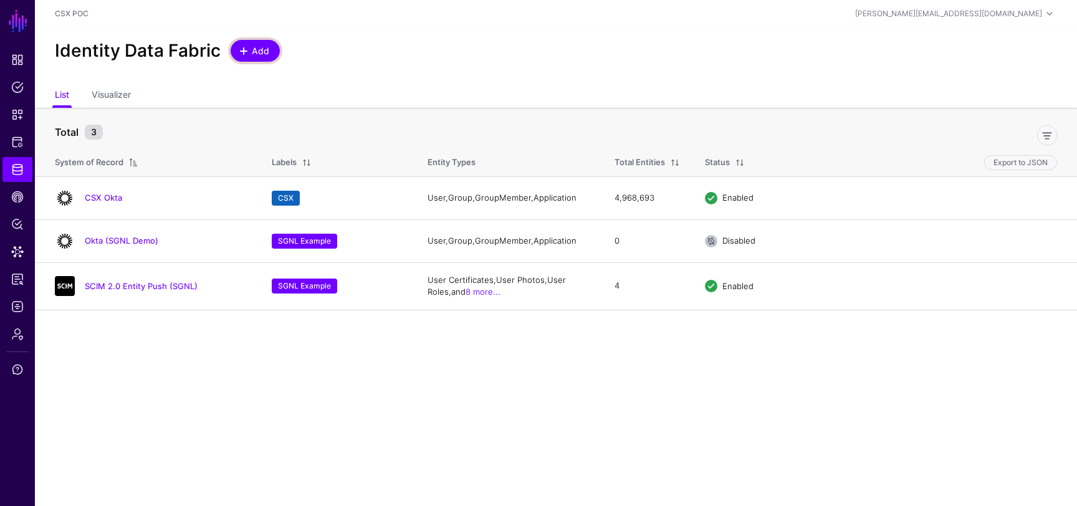
click at [257, 50] on span "Add" at bounding box center [261, 50] width 21 height 13
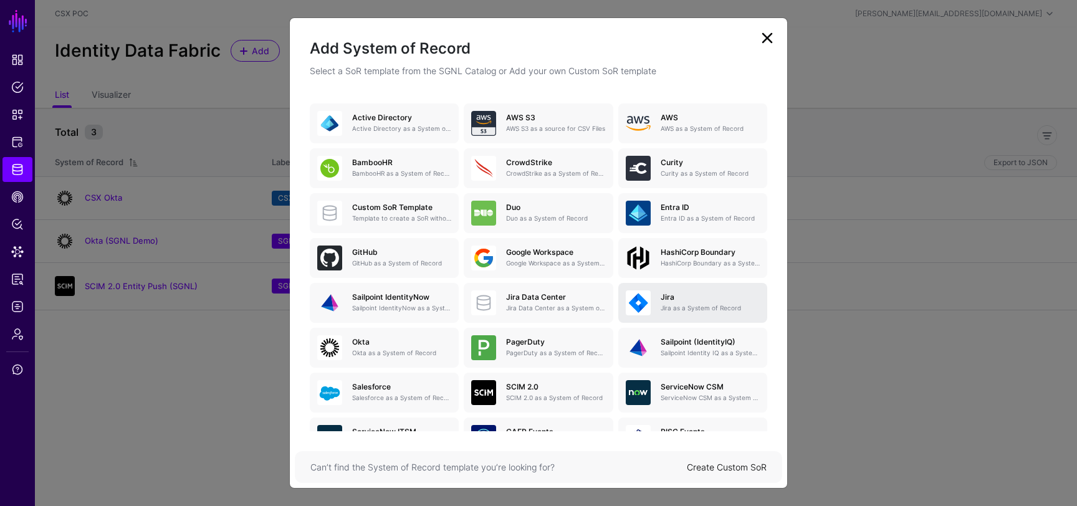
scroll to position [148, 0]
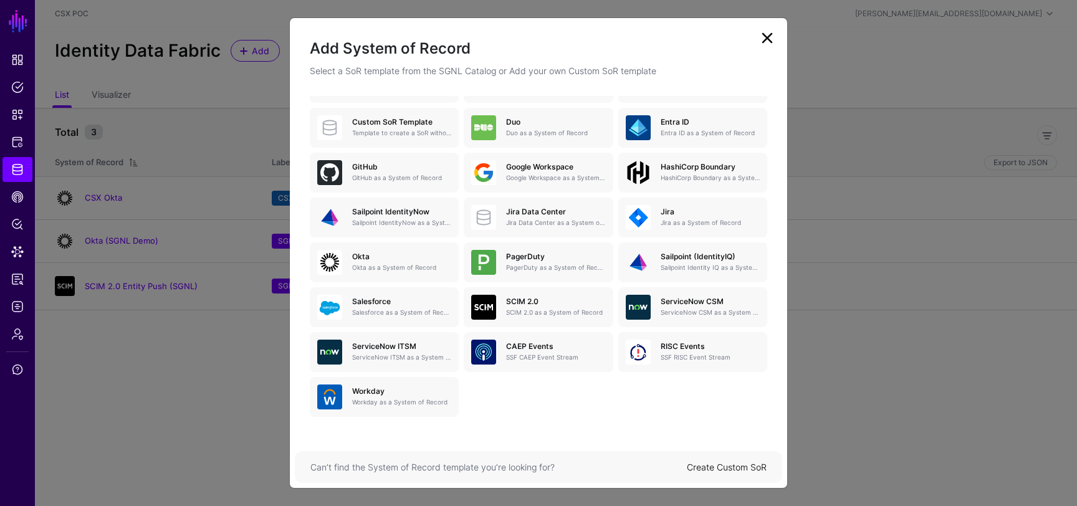
click at [719, 150] on link "Create Custom SoR" at bounding box center [727, 467] width 80 height 11
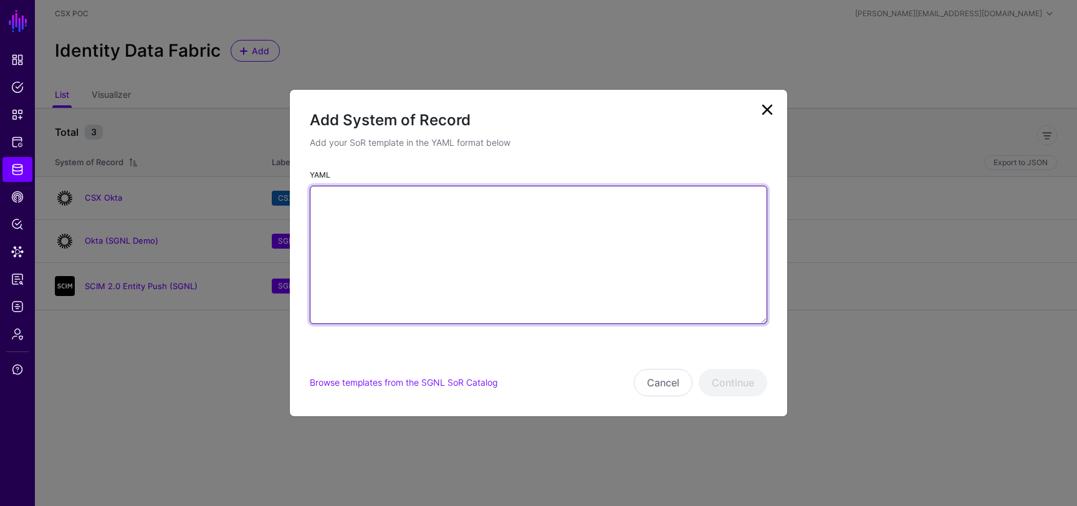
click at [490, 150] on textarea "YAML" at bounding box center [538, 255] width 457 height 138
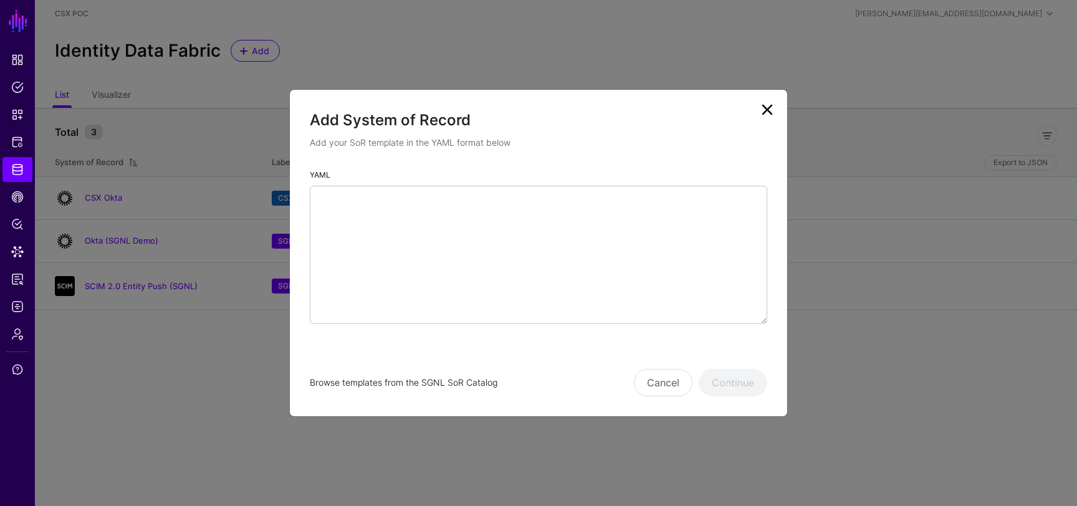
click at [412, 150] on link "Browse templates from the SGNL SoR Catalog" at bounding box center [404, 382] width 188 height 11
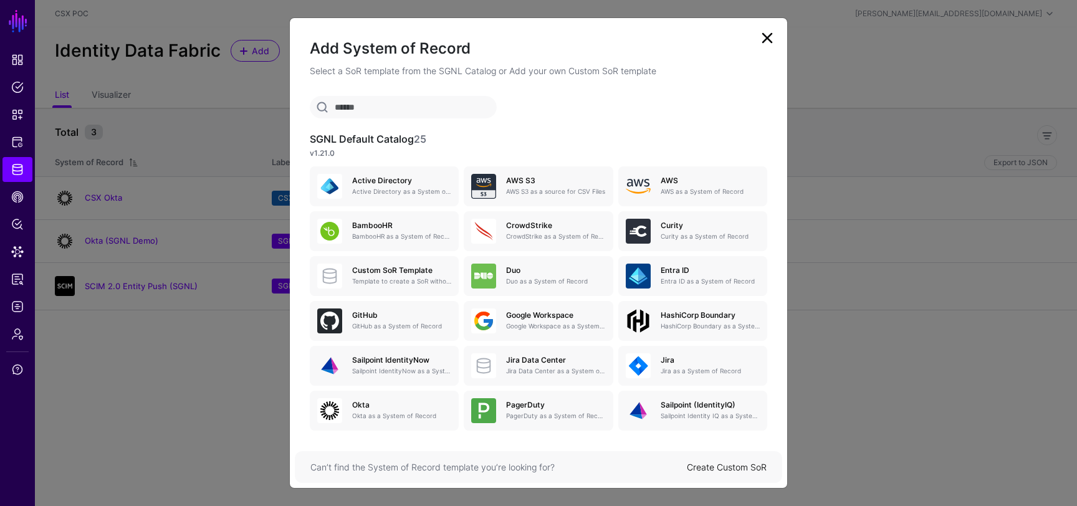
click at [416, 121] on div "SGNL Default Catalog 25 v1.21.0 Active Directory Active Directory as a System o…" at bounding box center [538, 330] width 457 height 469
click at [410, 111] on input "text" at bounding box center [403, 107] width 187 height 22
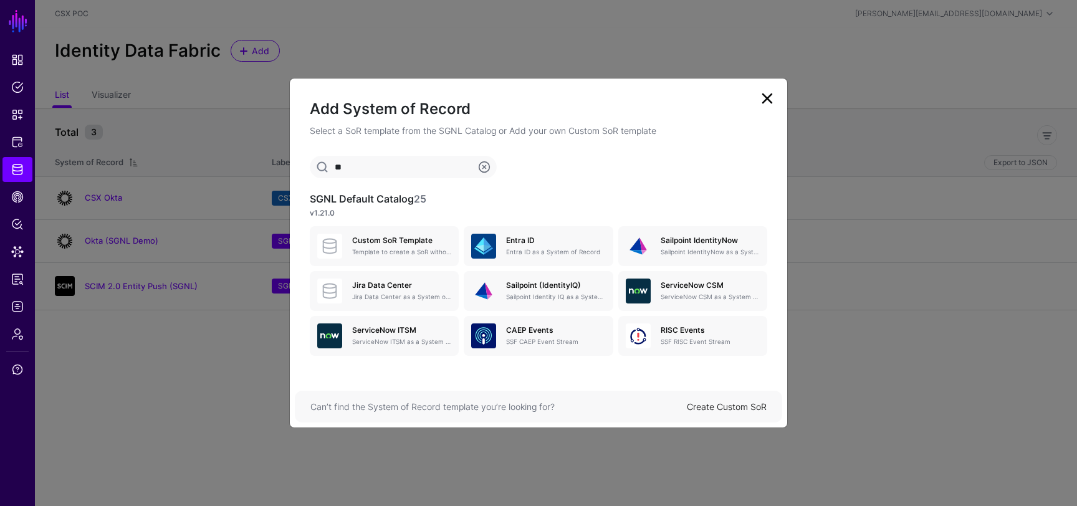
type input "*"
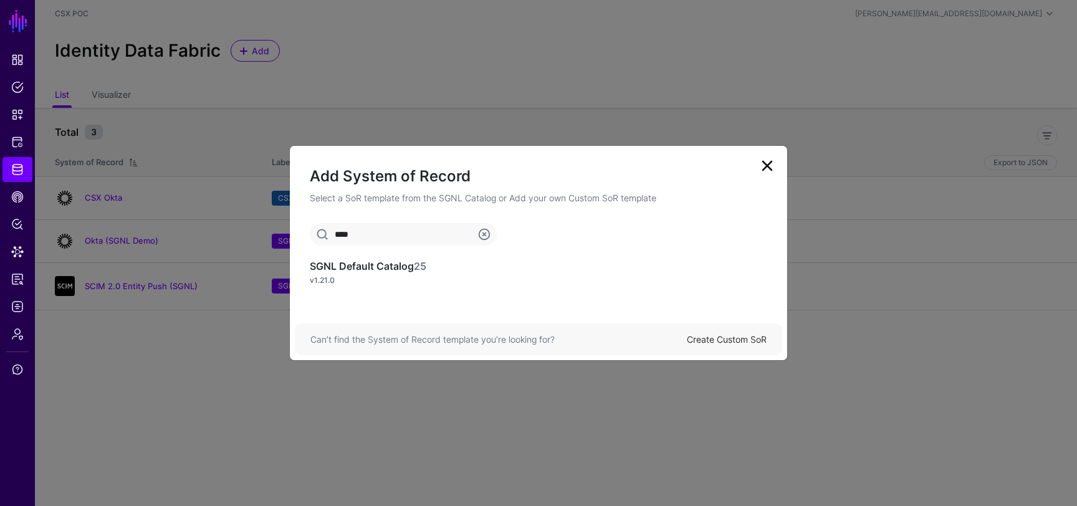
type input "****"
click at [725, 150] on link "Create Custom SoR" at bounding box center [727, 339] width 80 height 11
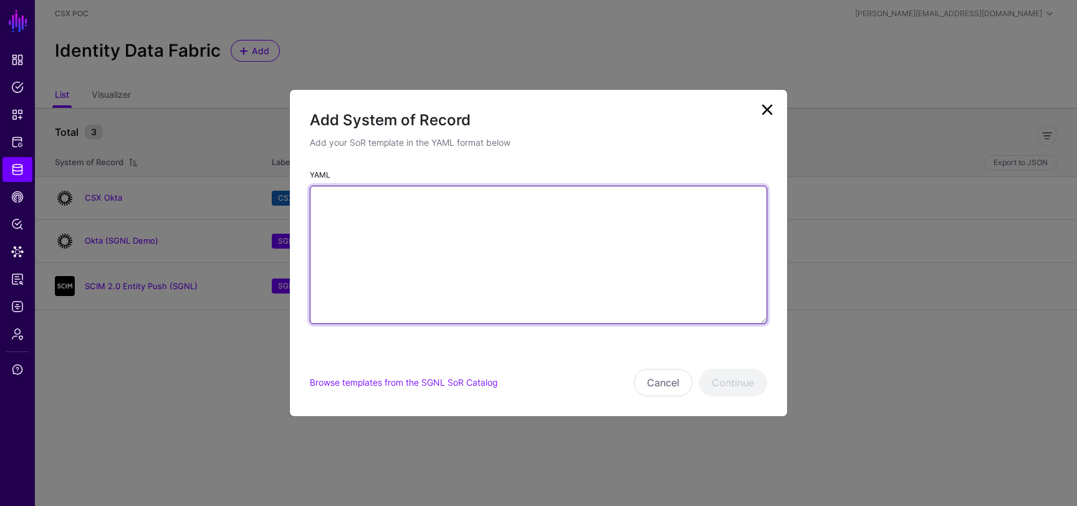
click at [433, 150] on textarea "YAML" at bounding box center [538, 255] width 457 height 138
paste textarea "**********"
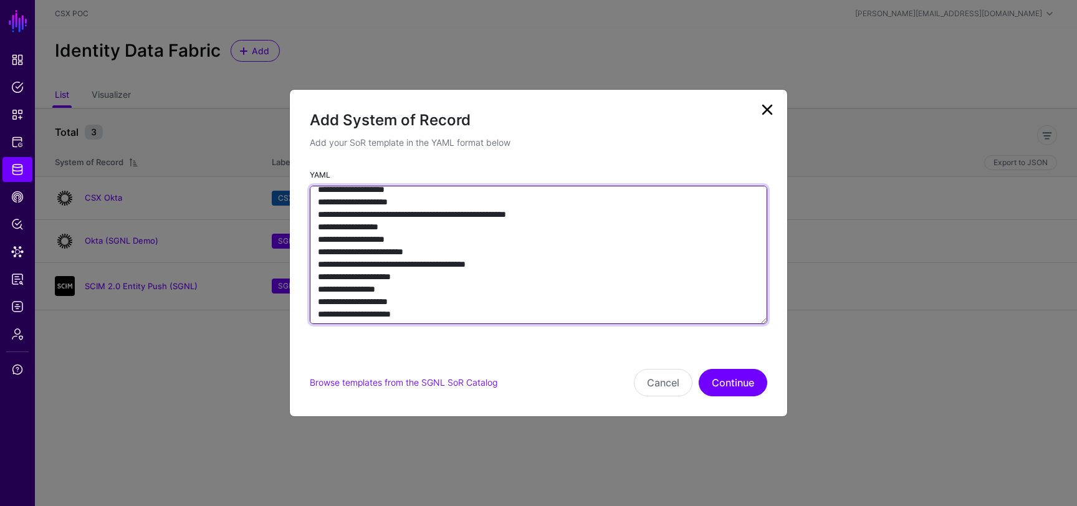
scroll to position [810, 0]
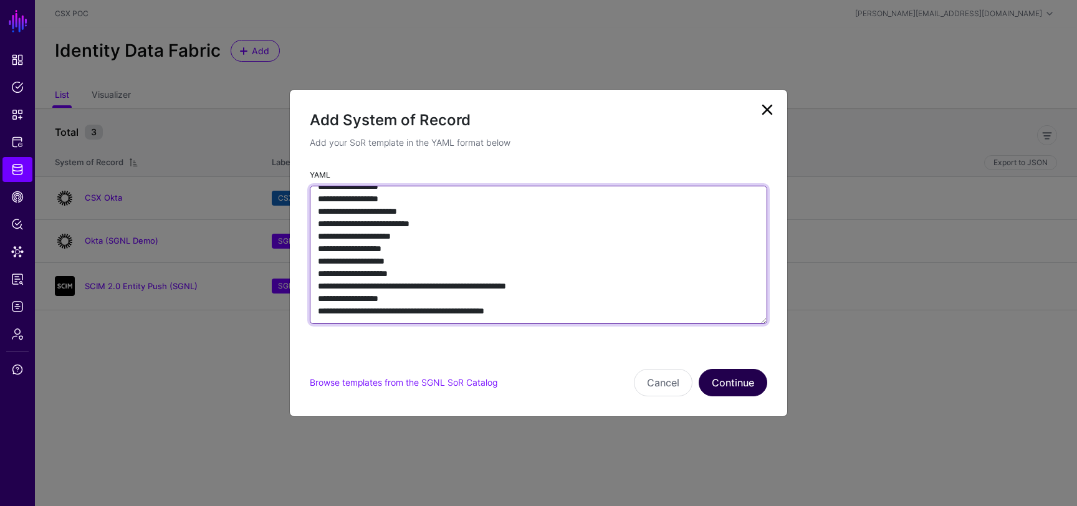
type textarea "**********"
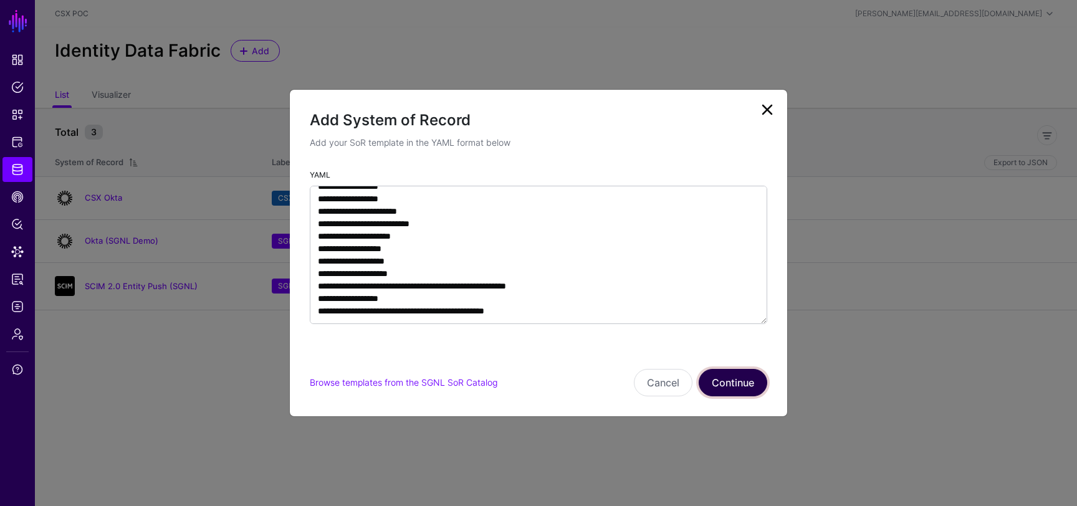
click at [723, 150] on button "Continue" at bounding box center [733, 382] width 69 height 27
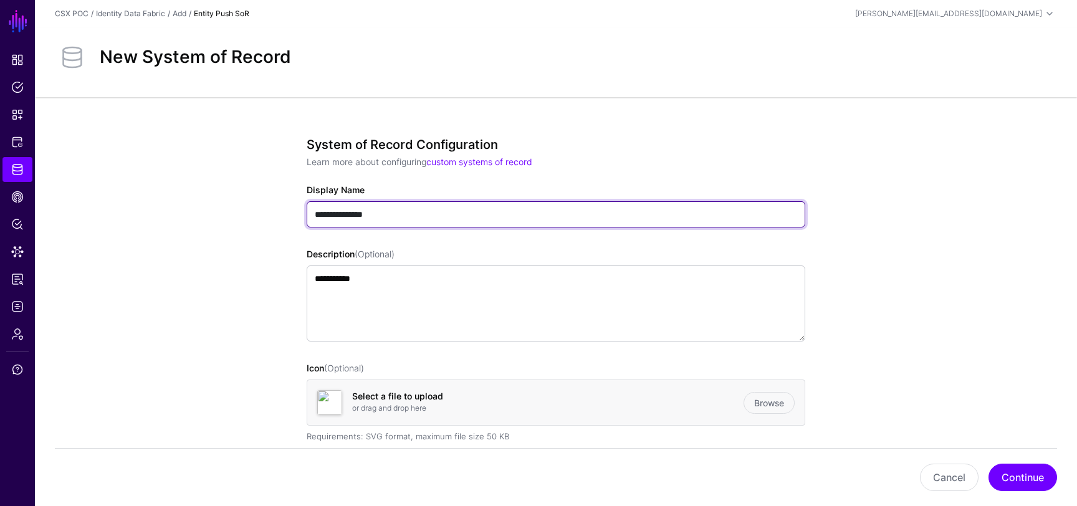
click at [408, 150] on input "**********" at bounding box center [556, 214] width 499 height 26
type input "**********"
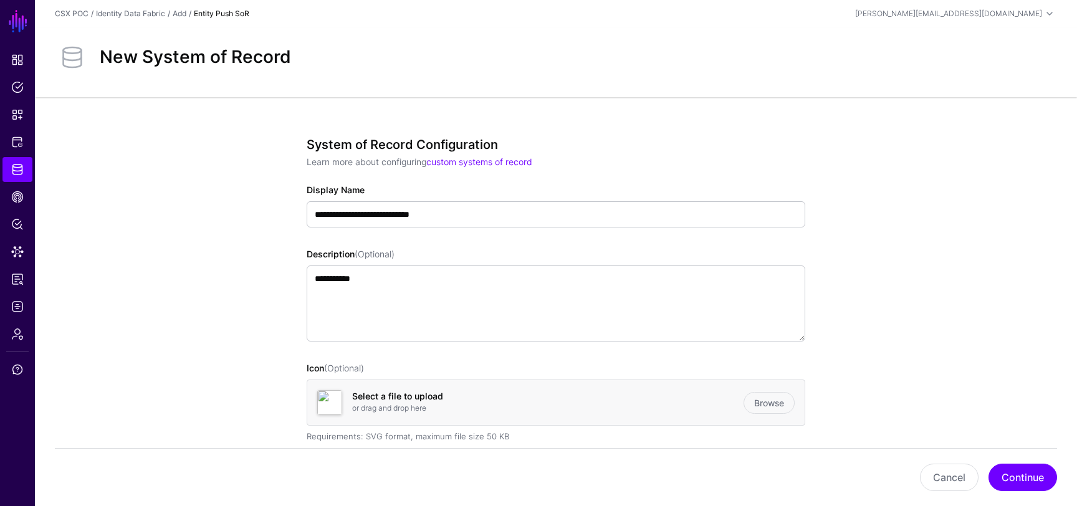
click at [933, 150] on app-datasources-details-form "**********" at bounding box center [556, 492] width 1042 height 791
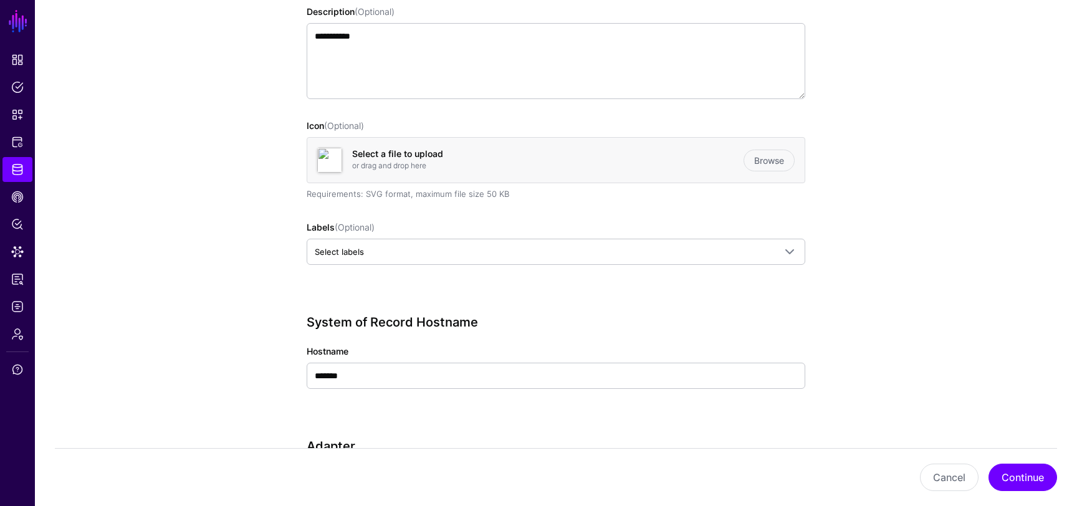
scroll to position [260, 0]
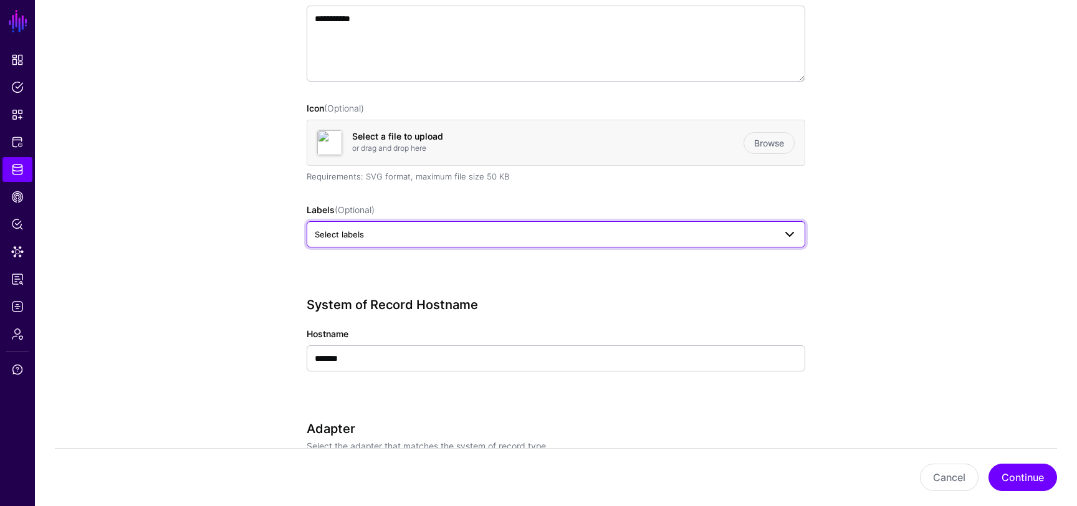
click at [663, 150] on span "Select labels" at bounding box center [545, 234] width 460 height 14
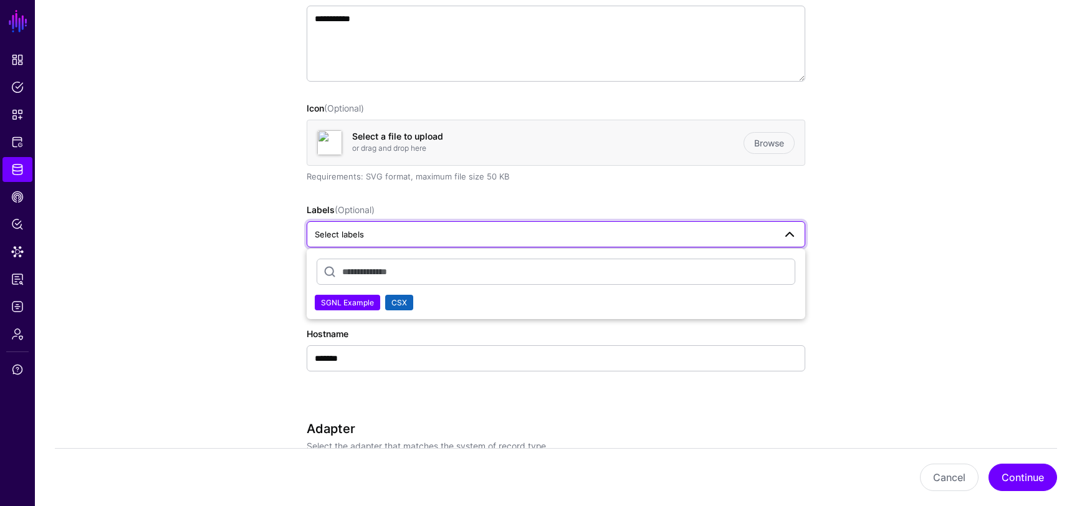
click at [402, 150] on span "CSX" at bounding box center [399, 302] width 16 height 9
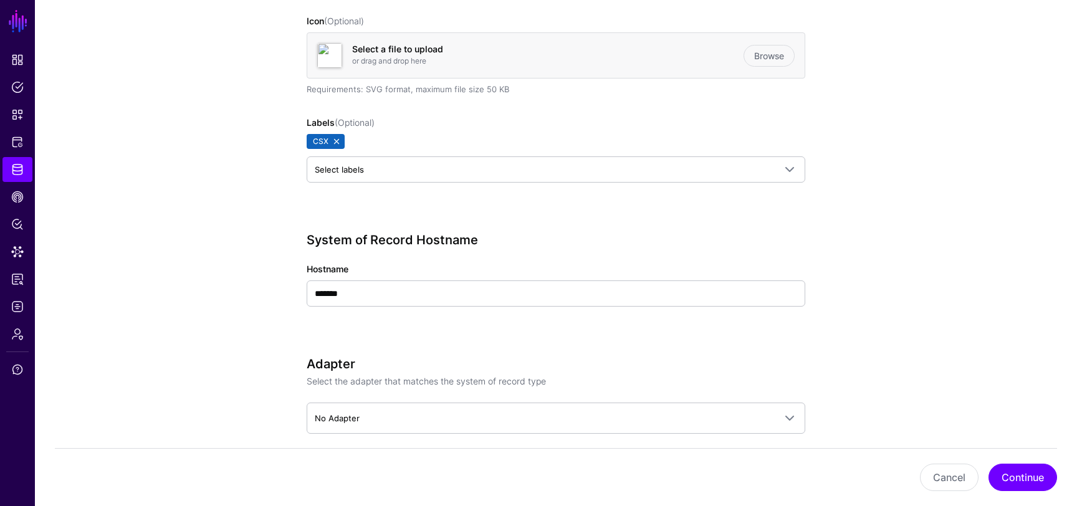
scroll to position [360, 0]
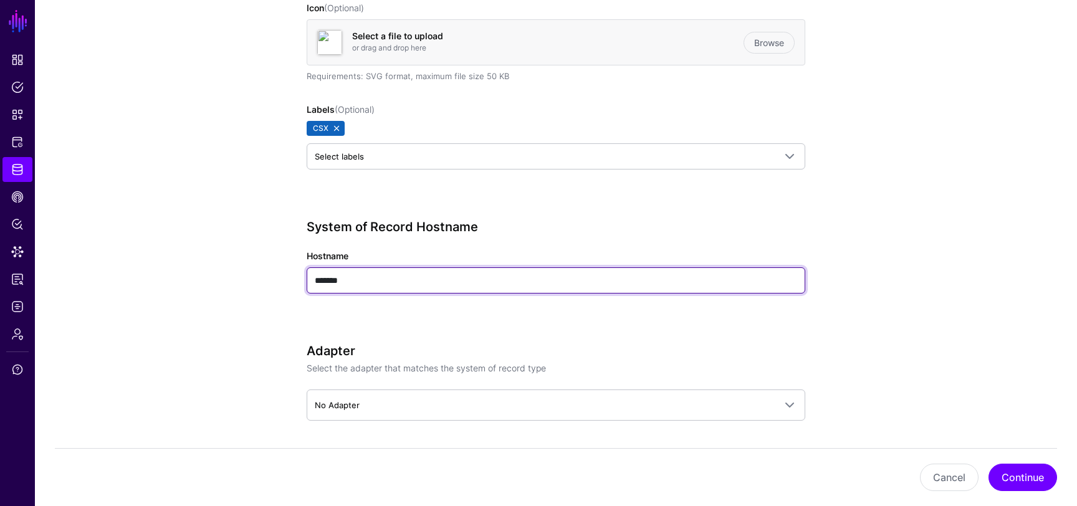
click at [361, 150] on input "*******" at bounding box center [556, 280] width 499 height 26
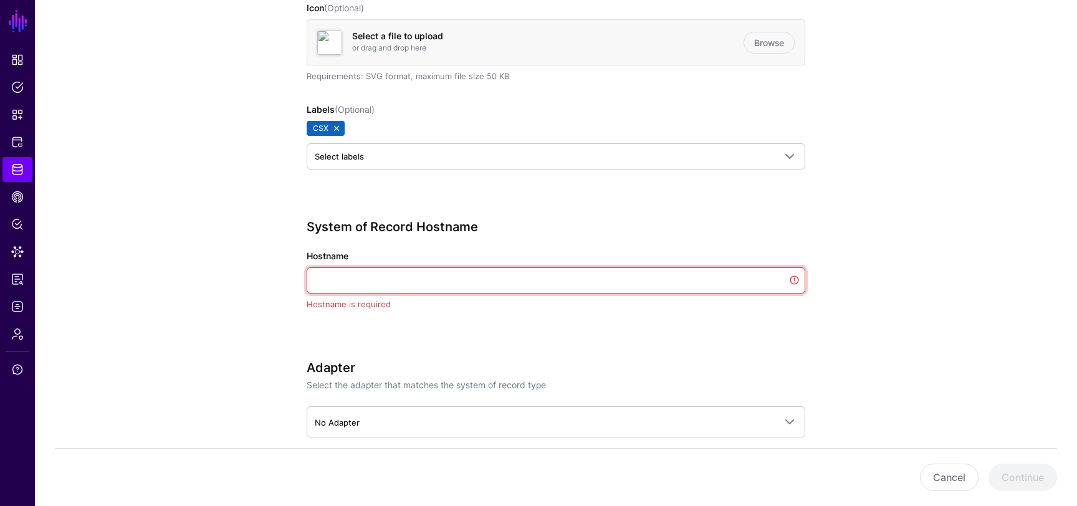
paste input "**********"
drag, startPoint x: 345, startPoint y: 280, endPoint x: 226, endPoint y: 265, distance: 120.6
click at [232, 150] on app-datasources-details-form "**********" at bounding box center [556, 152] width 1042 height 831
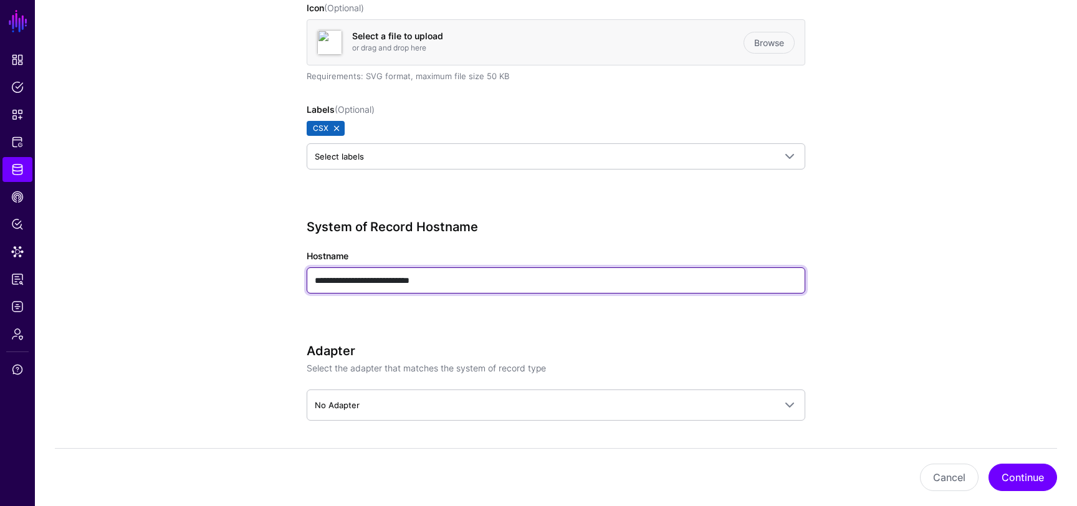
click at [479, 150] on input "**********" at bounding box center [556, 280] width 499 height 26
type input "**********"
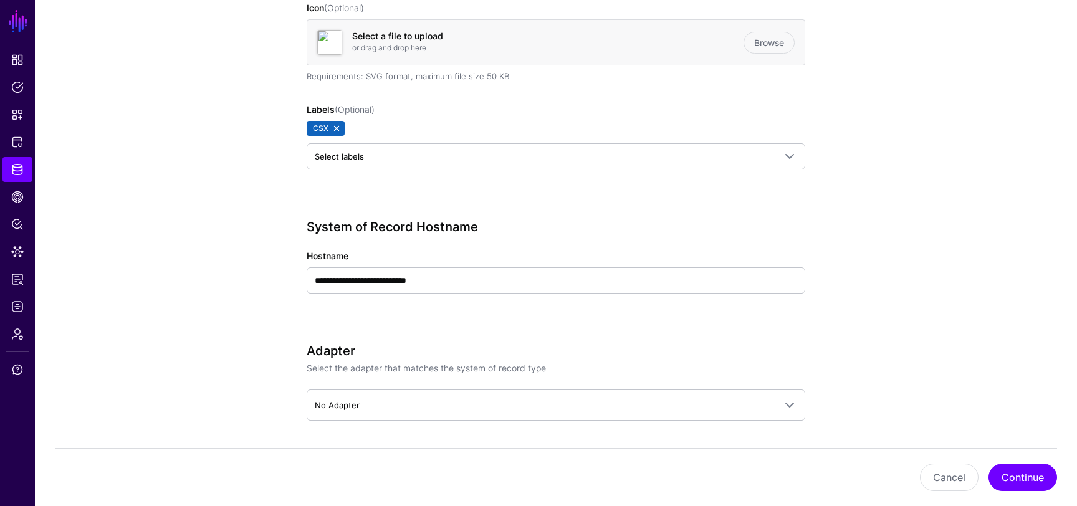
click at [880, 150] on app-datasources-details-form "**********" at bounding box center [556, 143] width 1042 height 813
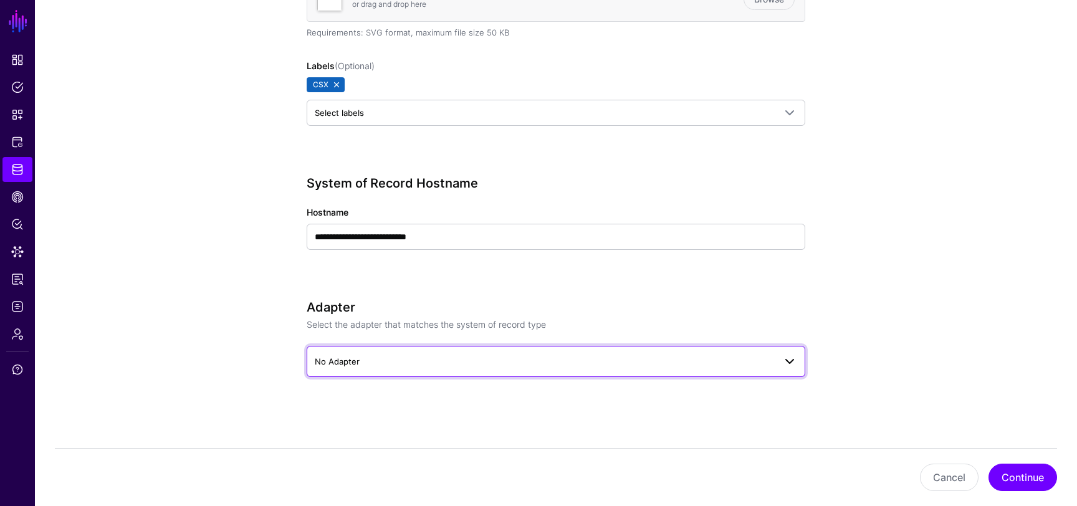
click at [732, 150] on span "No Adapter" at bounding box center [545, 362] width 460 height 14
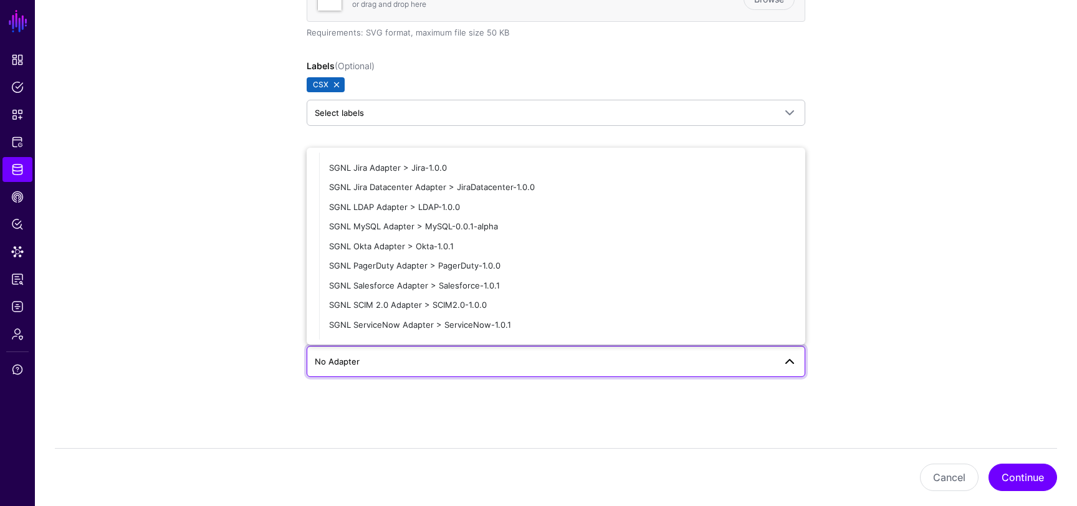
scroll to position [270, 0]
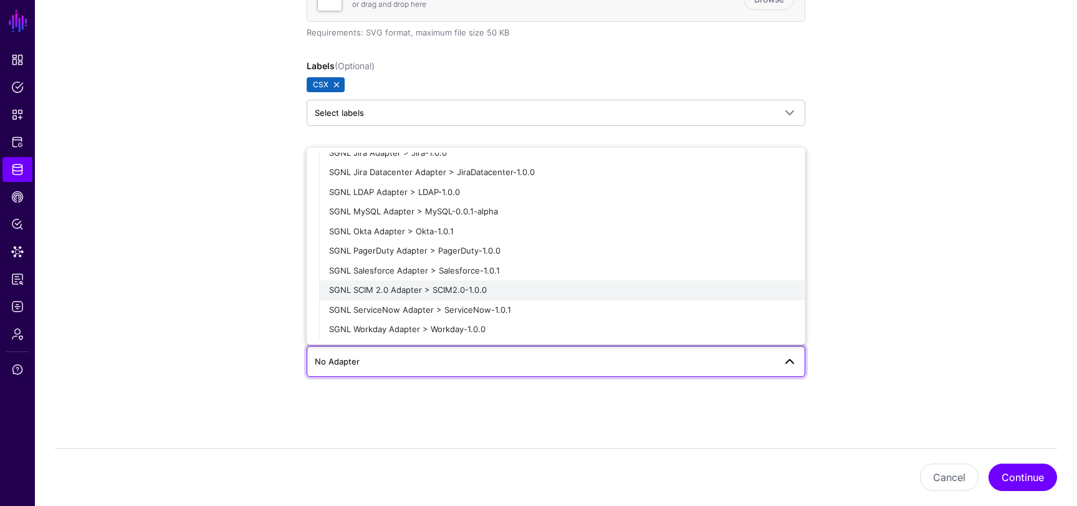
click at [507, 150] on div "SGNL SCIM 2.0 Adapter > SCIM2.0-1.0.0" at bounding box center [562, 290] width 466 height 12
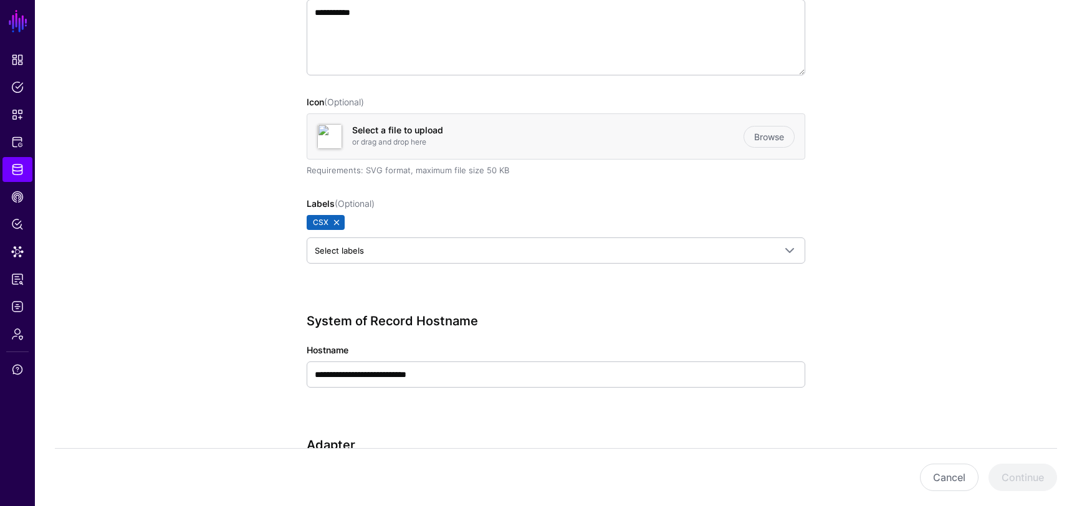
scroll to position [383, 0]
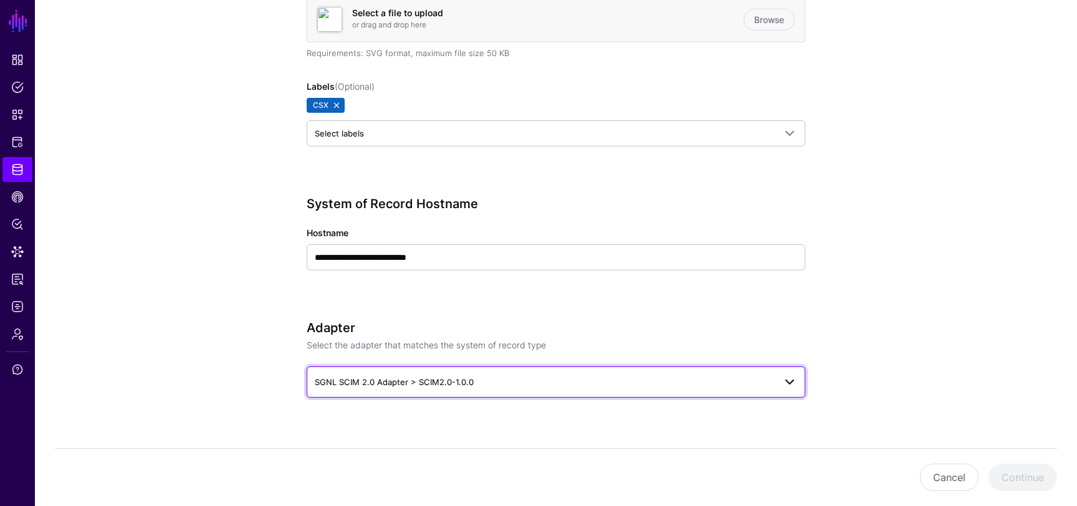
click at [343, 150] on link "SGNL SCIM 2.0 Adapter > SCIM2.0-1.0.0" at bounding box center [556, 381] width 499 height 31
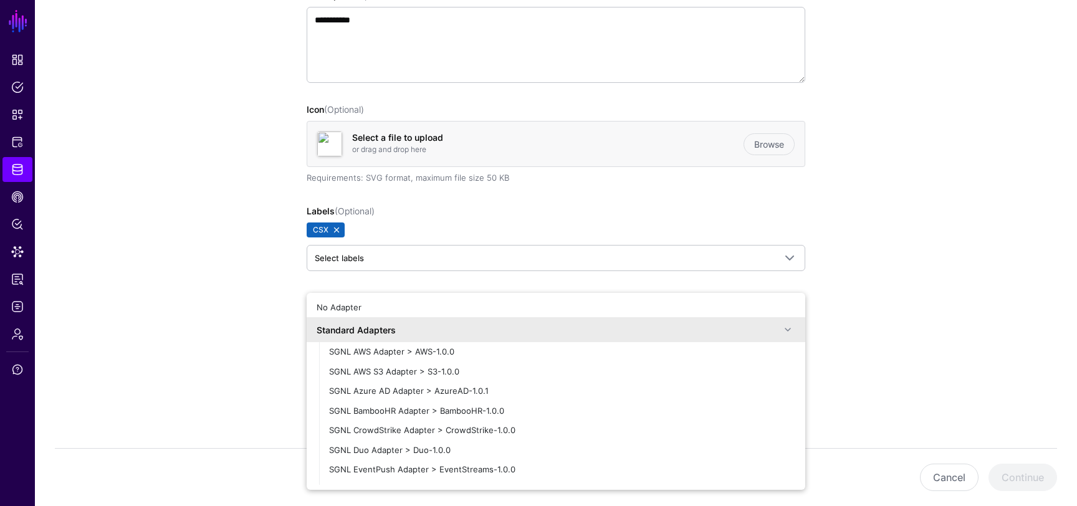
scroll to position [171, 0]
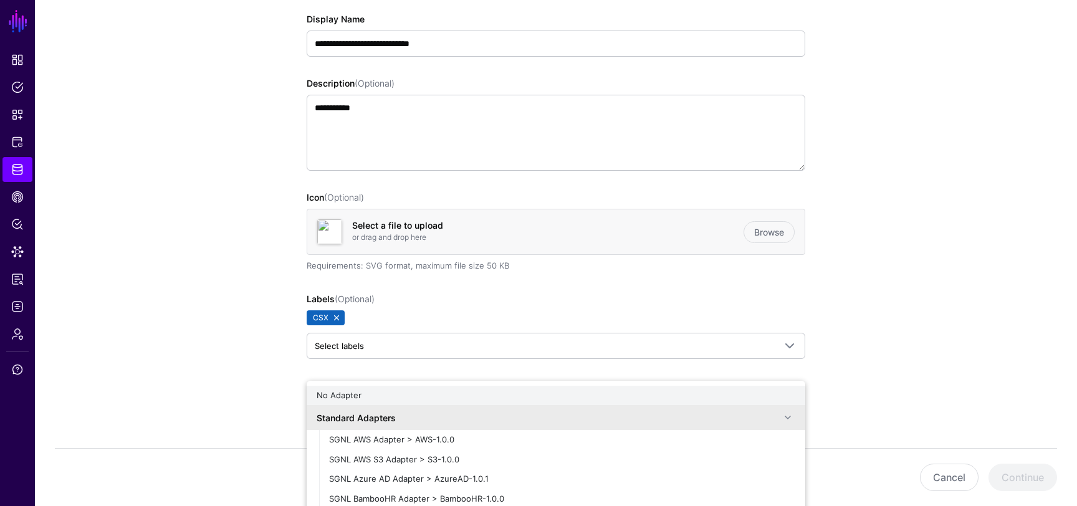
click at [351, 150] on span "No Adapter" at bounding box center [339, 395] width 45 height 10
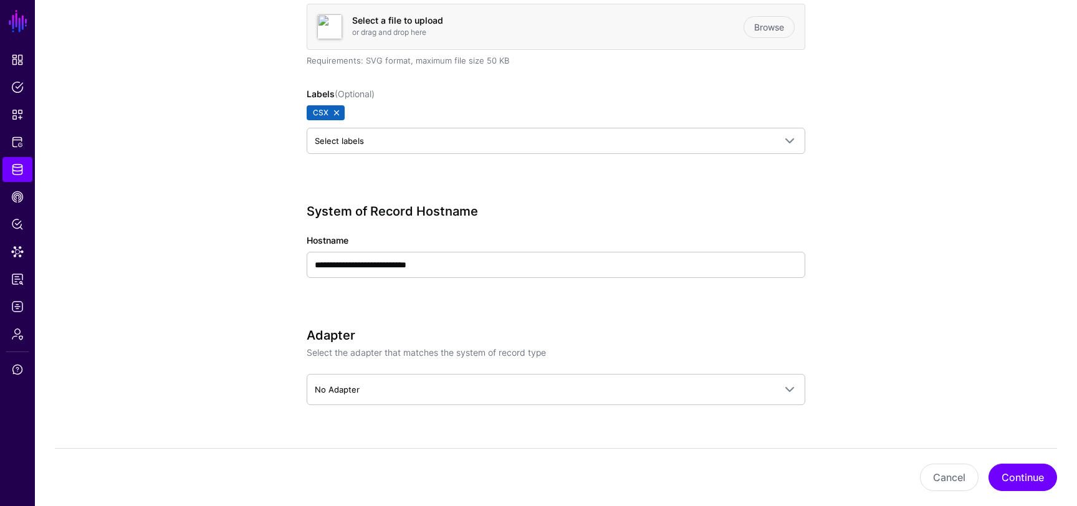
scroll to position [404, 0]
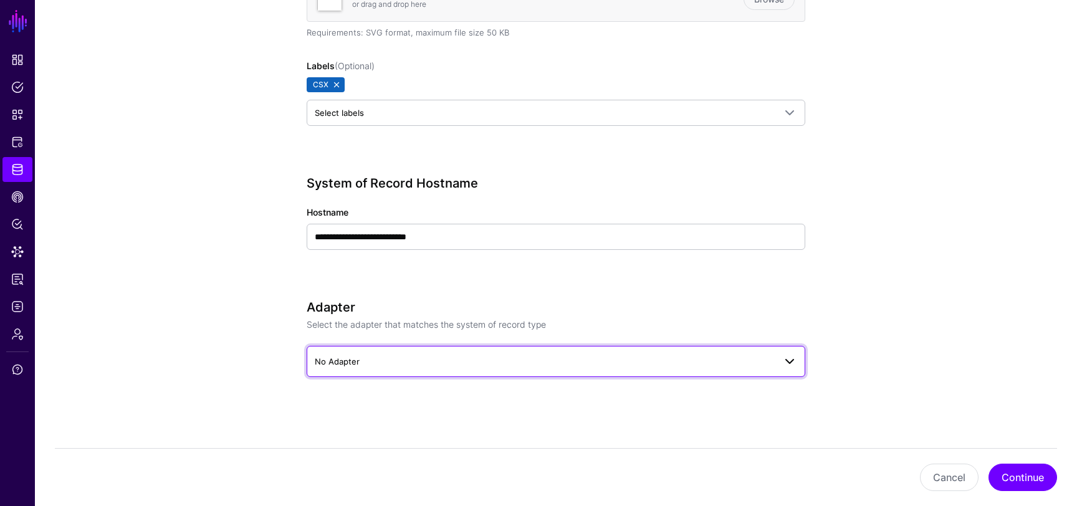
click at [392, 150] on span "No Adapter" at bounding box center [545, 362] width 460 height 14
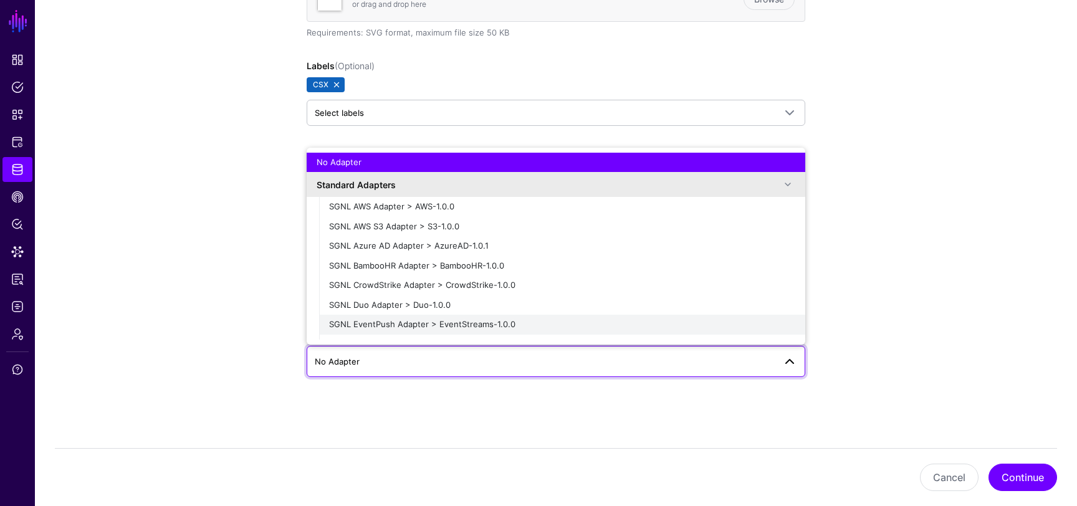
scroll to position [270, 0]
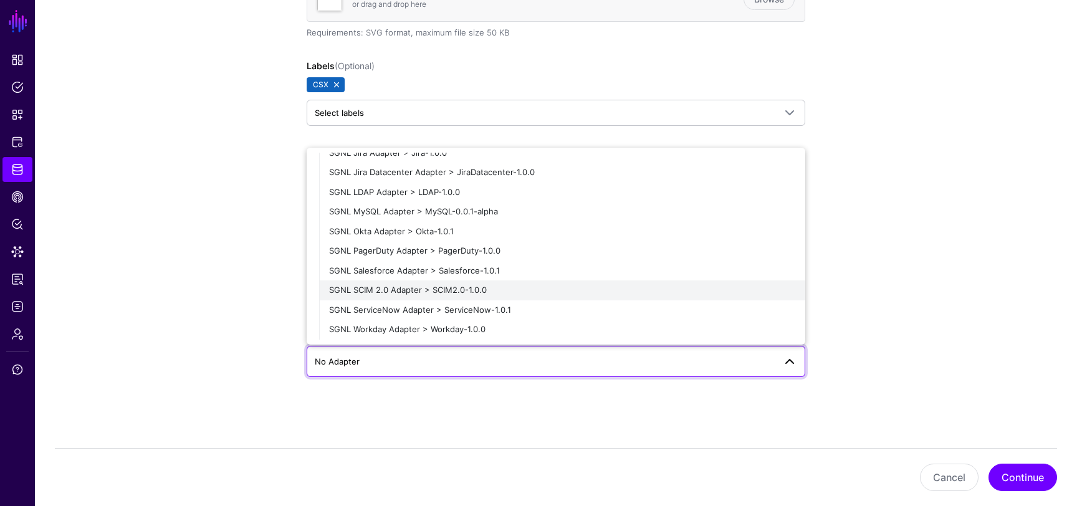
click at [420, 150] on span "SGNL SCIM 2.0 Adapter > SCIM2.0-1.0.0" at bounding box center [408, 290] width 158 height 10
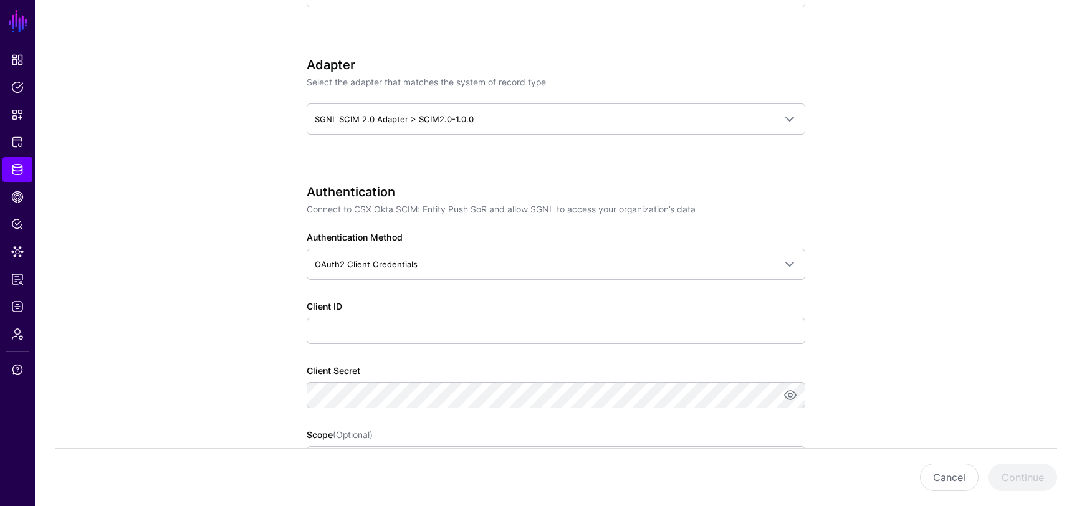
scroll to position [669, 0]
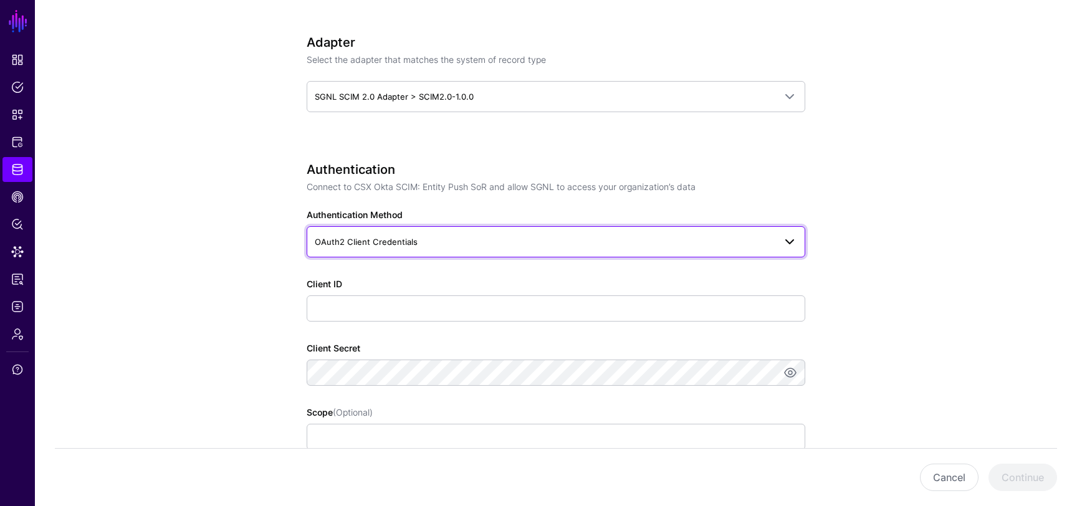
click at [737, 150] on span "OAuth2 Client Credentials" at bounding box center [545, 242] width 460 height 14
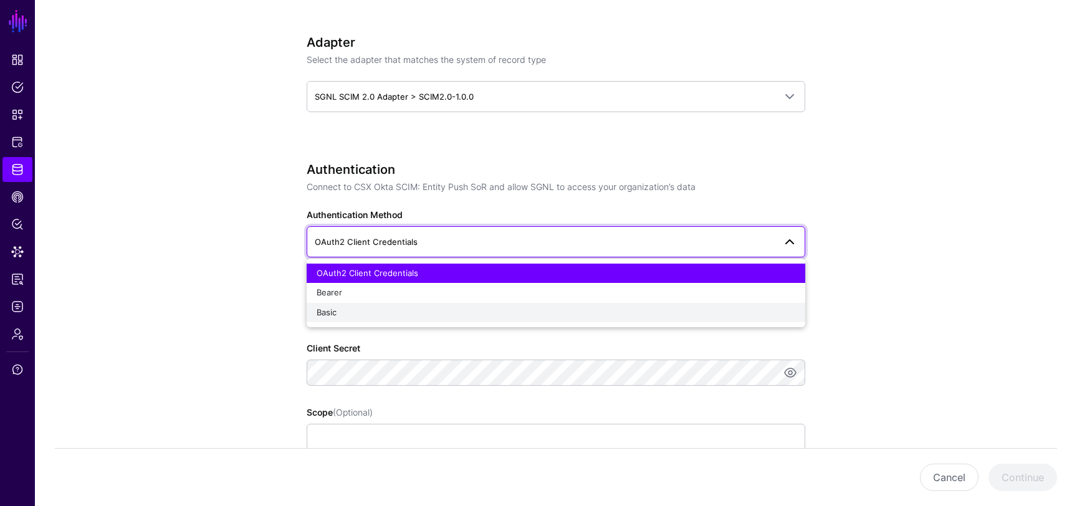
click at [527, 150] on div "Basic" at bounding box center [556, 313] width 479 height 12
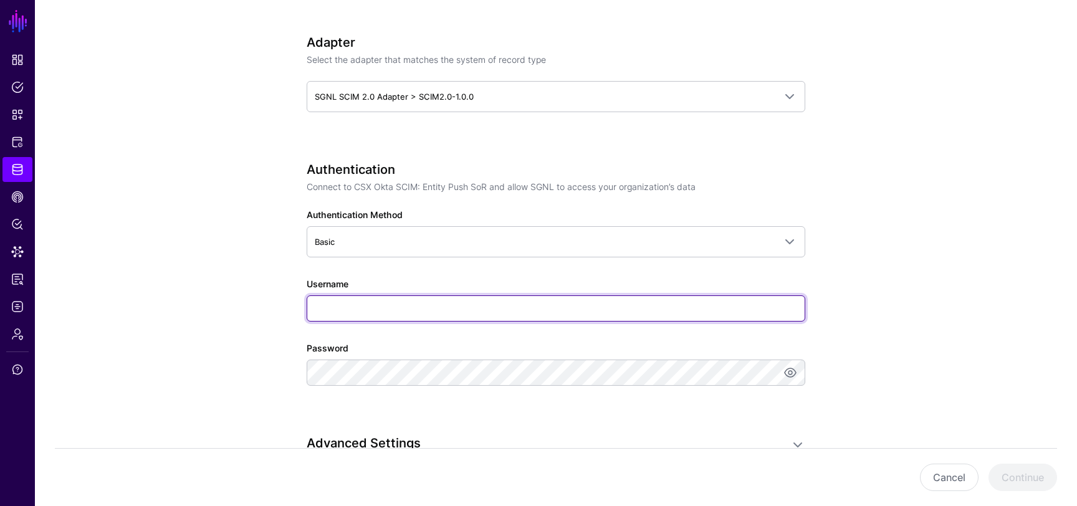
click at [513, 150] on input "Username" at bounding box center [556, 308] width 499 height 26
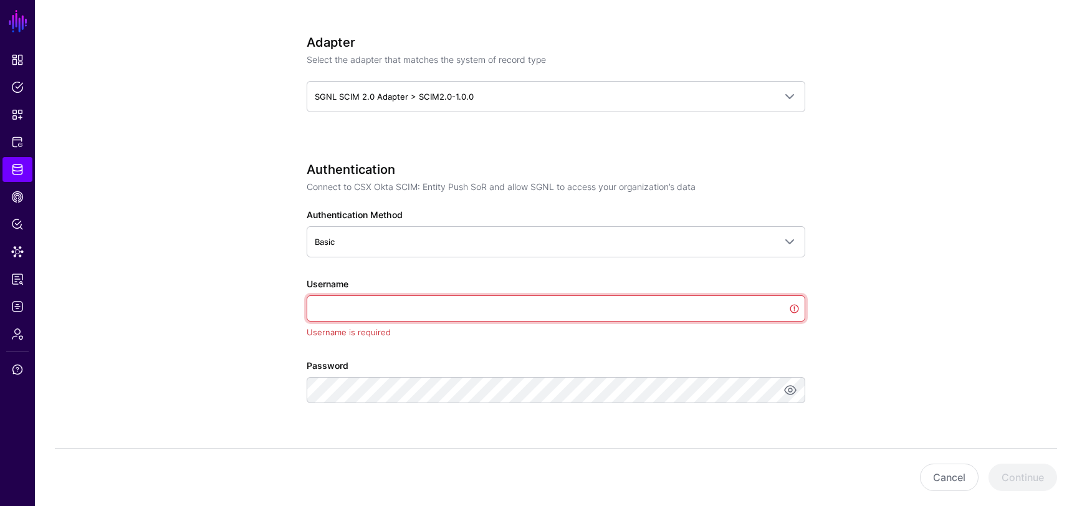
type input "***"
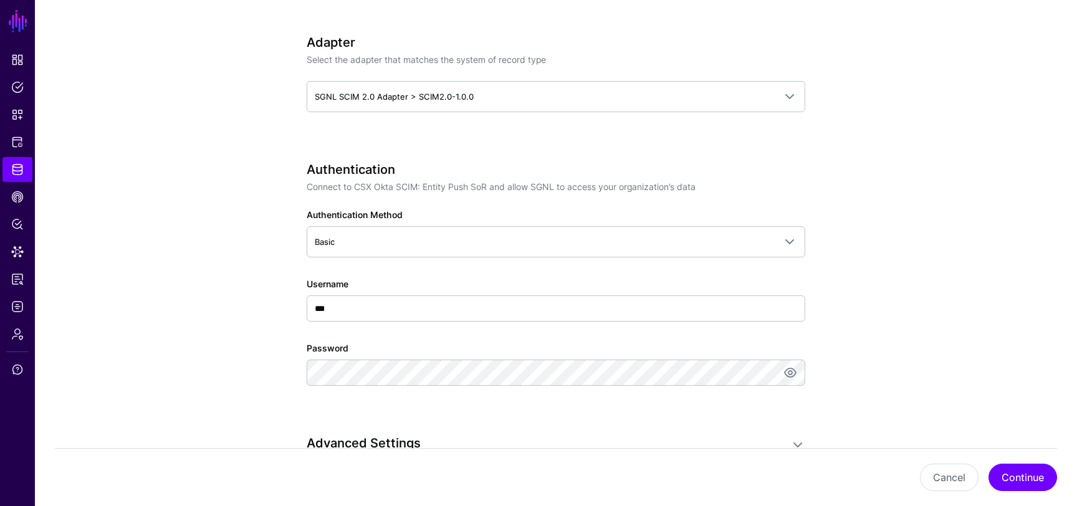
click at [876, 150] on app-datasources-details-form "**********" at bounding box center [556, 170] width 1042 height 1482
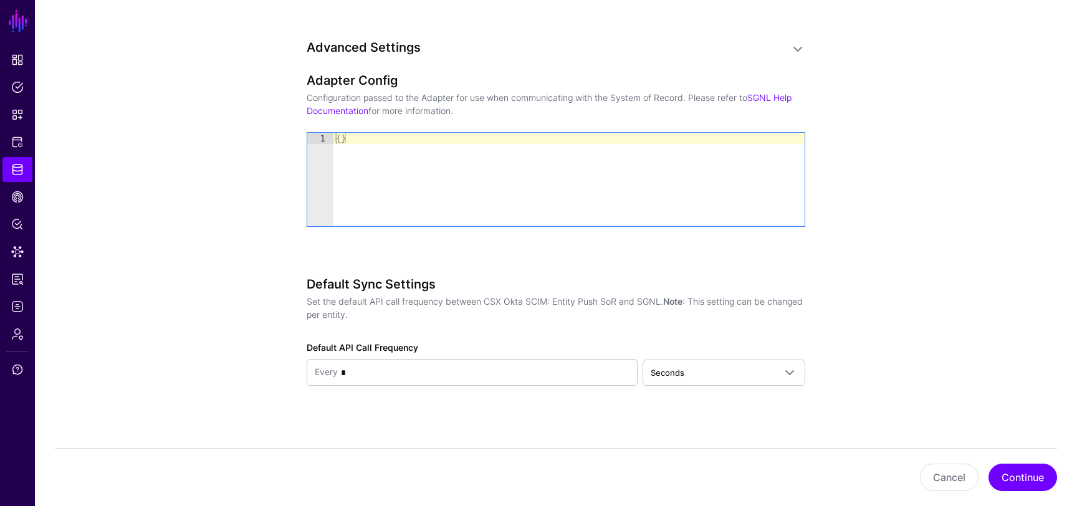
scroll to position [1072, 0]
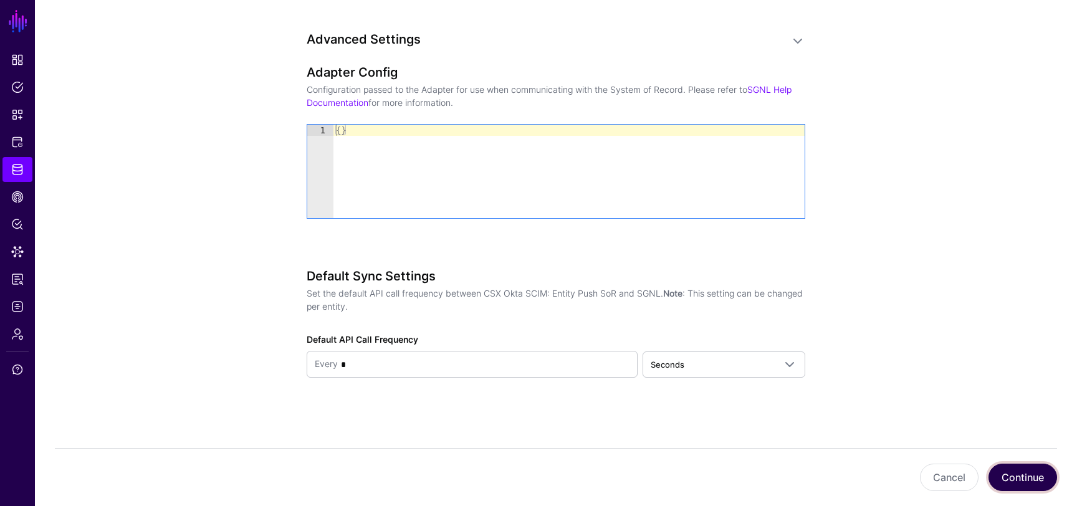
click at [1006, 150] on button "Continue" at bounding box center [1022, 477] width 69 height 27
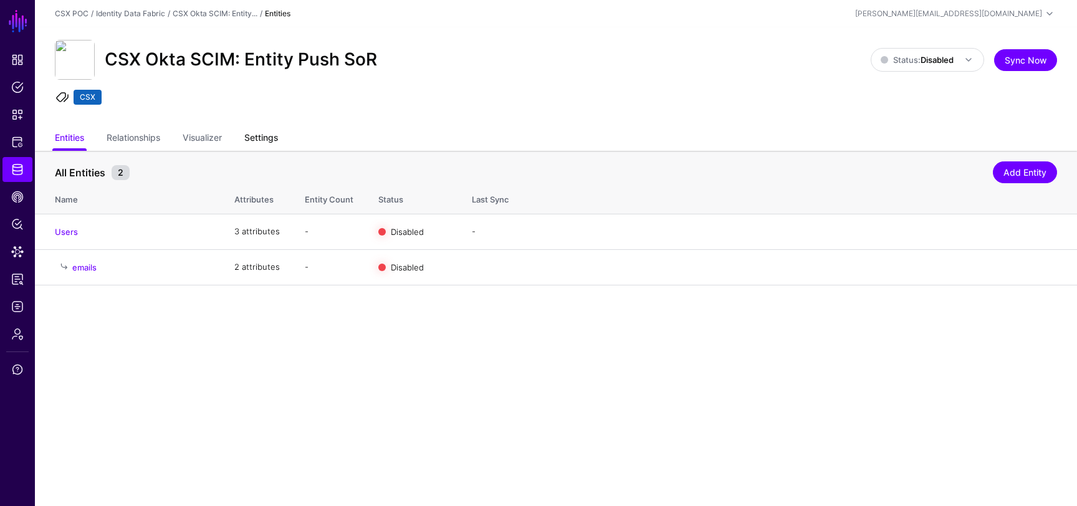
click at [257, 139] on link "Settings" at bounding box center [261, 139] width 34 height 24
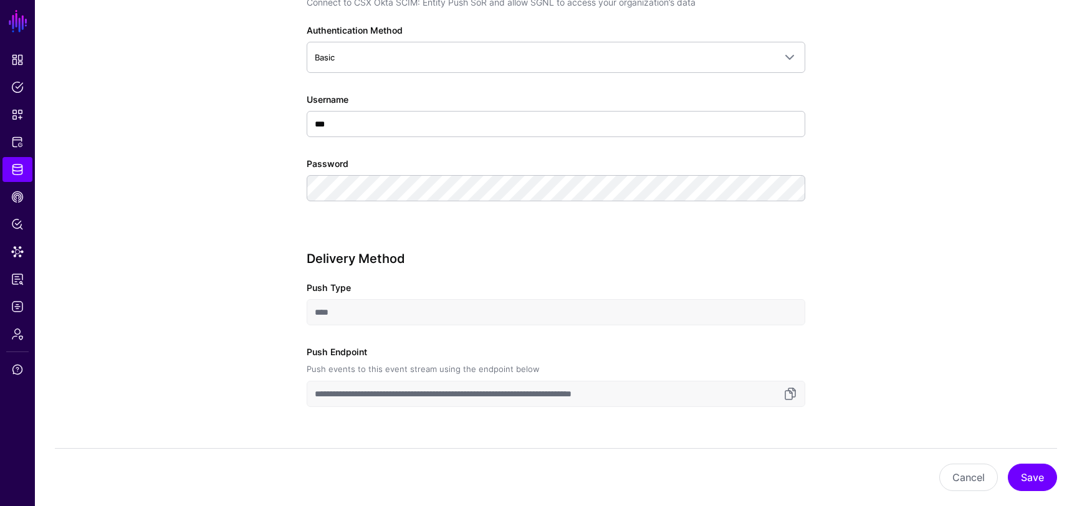
scroll to position [977, 0]
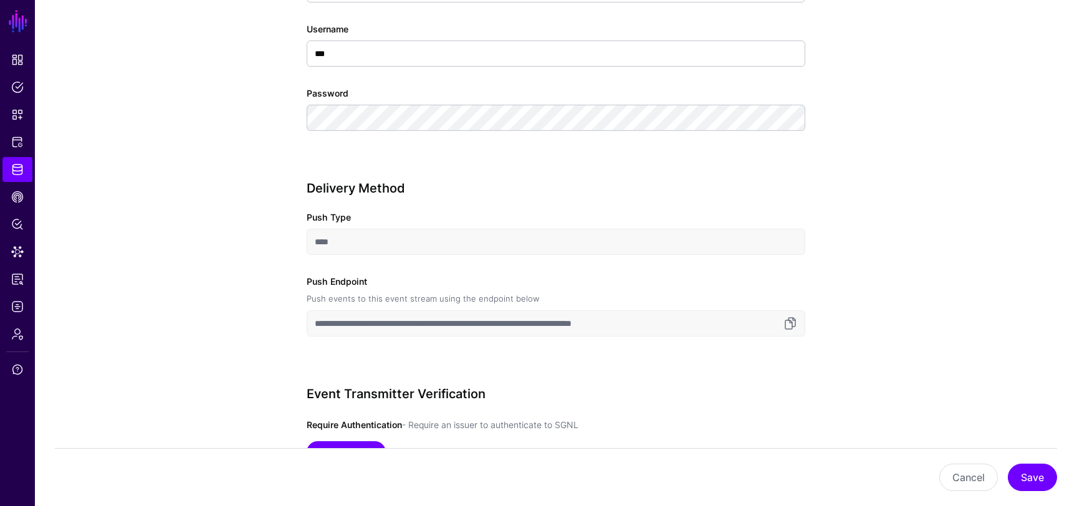
click at [345, 150] on input "****" at bounding box center [556, 242] width 499 height 26
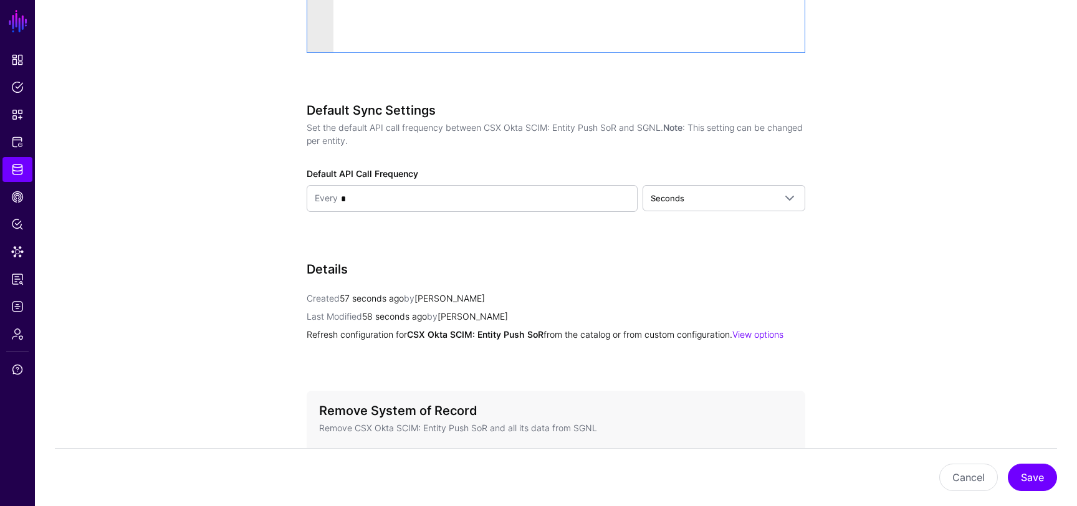
scroll to position [1797, 0]
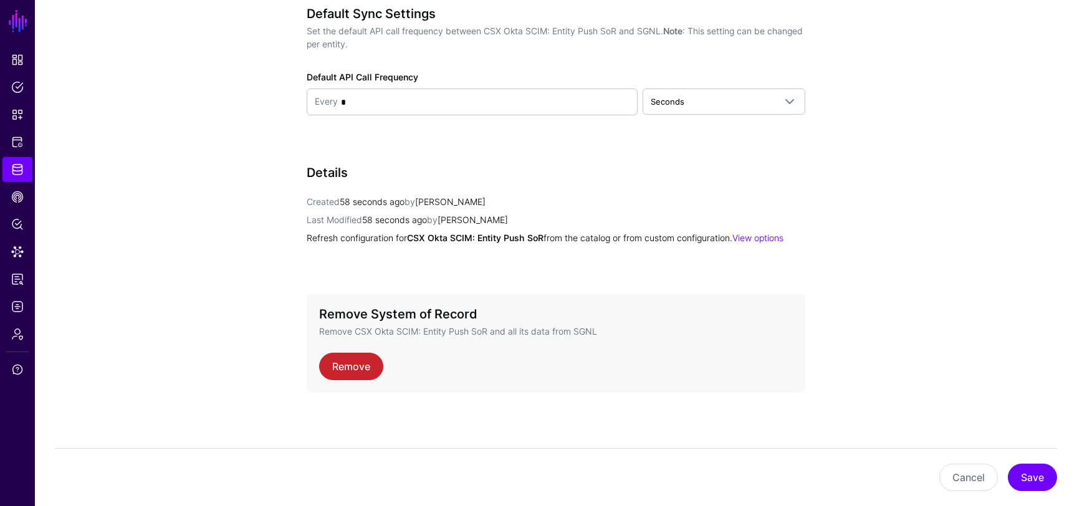
click at [359, 150] on div "Remove System of Record Remove CSX Okta SCIM: Entity Push SoR and all its data …" at bounding box center [556, 343] width 499 height 98
click at [356, 150] on link "Remove" at bounding box center [351, 366] width 64 height 27
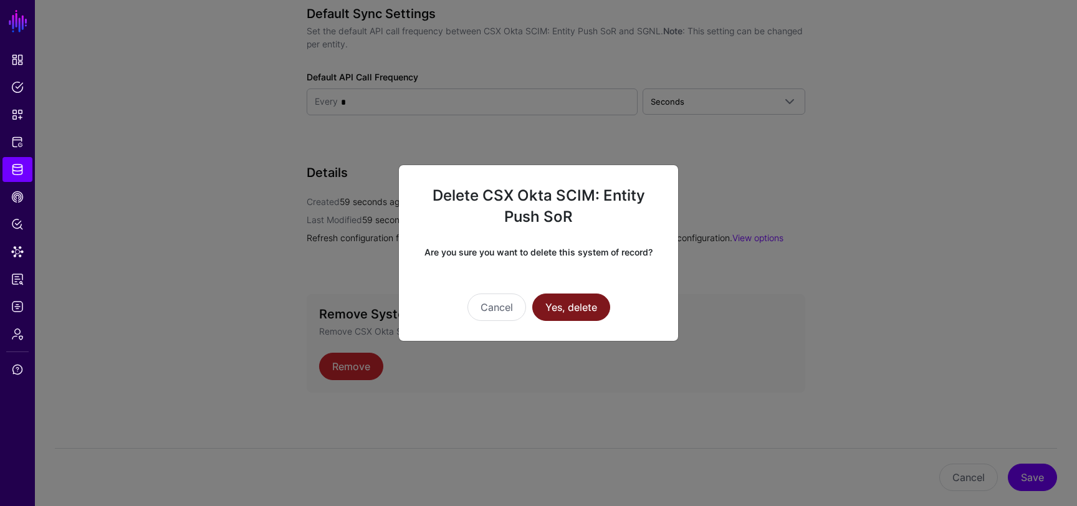
click at [588, 150] on button "Yes, delete" at bounding box center [571, 307] width 78 height 27
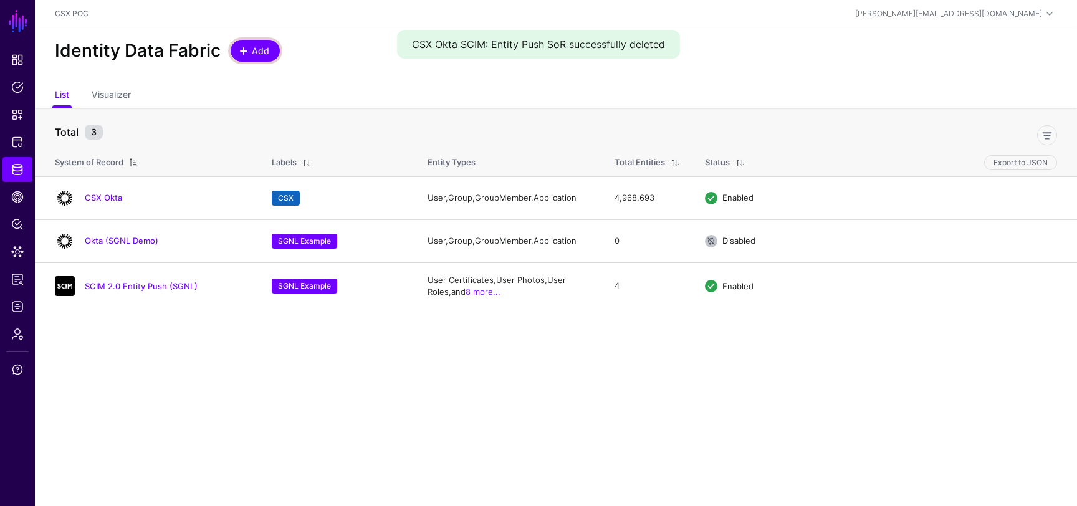
click at [264, 42] on link "Add" at bounding box center [255, 51] width 49 height 22
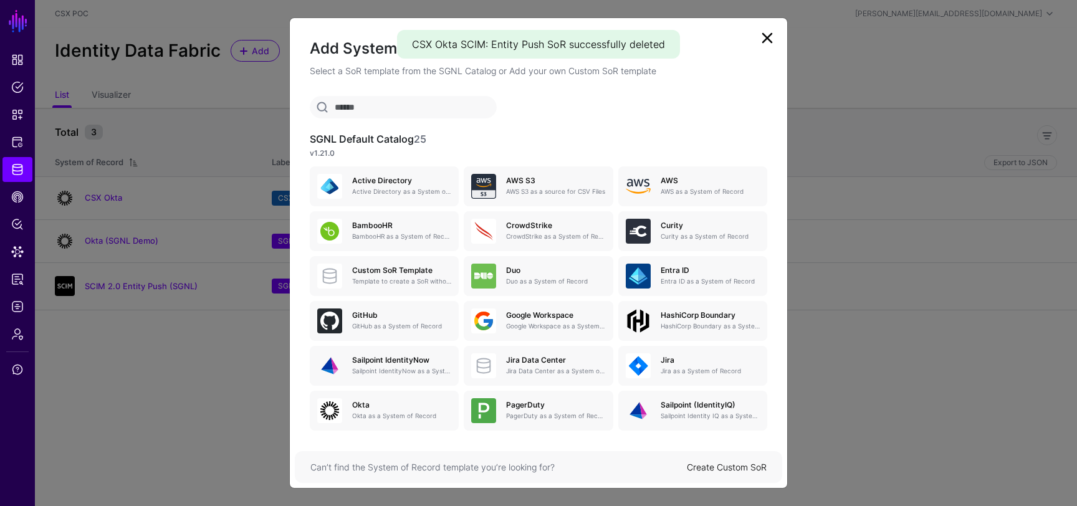
click at [182, 150] on ngb-modal-window "Add System of Record Select a SoR template from the SGNL Catalog or Add your ow…" at bounding box center [538, 253] width 1077 height 506
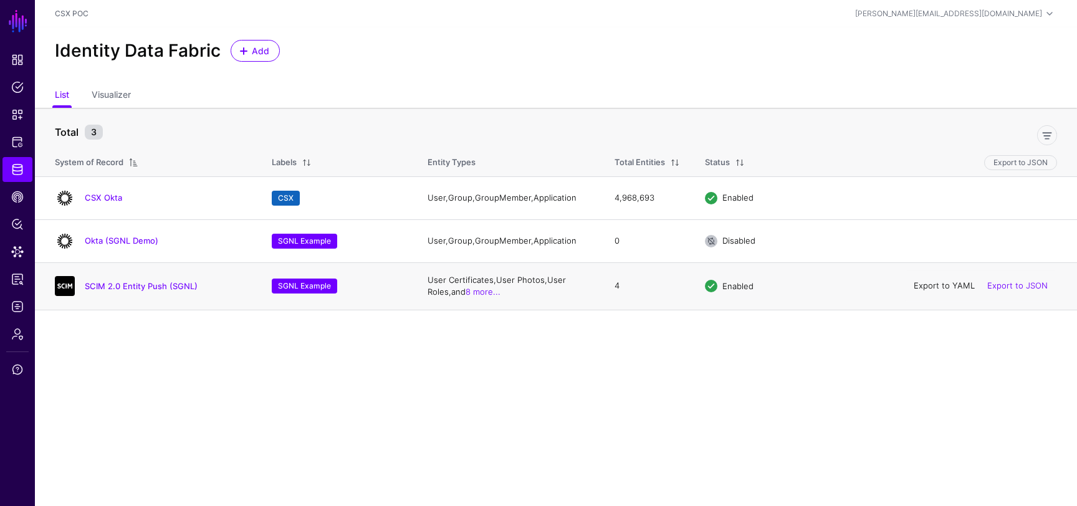
click at [953, 150] on link "Export to YAML" at bounding box center [944, 285] width 61 height 10
click at [246, 48] on span at bounding box center [244, 51] width 10 height 10
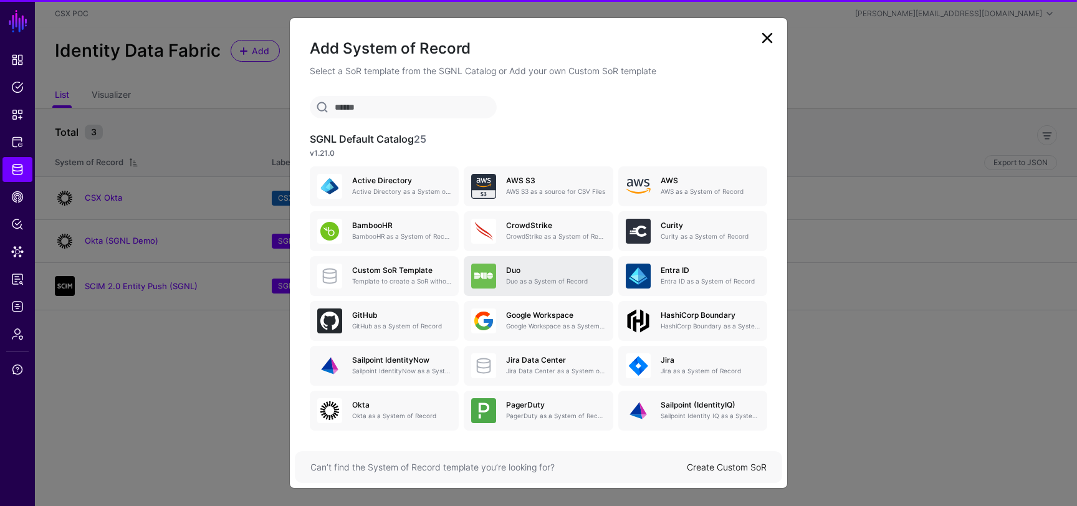
scroll to position [148, 0]
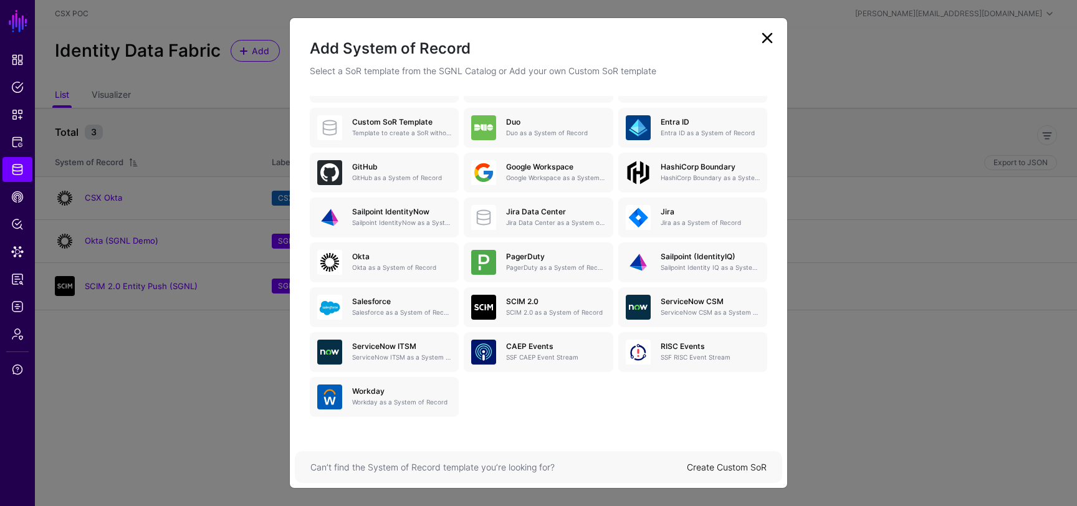
click at [716, 150] on link "Create Custom SoR" at bounding box center [727, 467] width 80 height 11
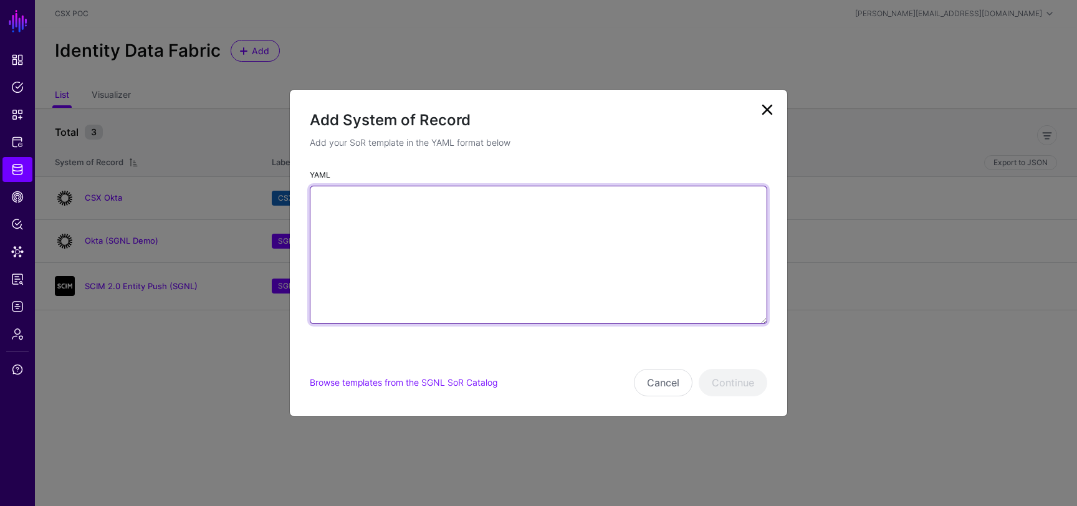
click at [459, 150] on textarea "YAML" at bounding box center [538, 255] width 457 height 138
paste textarea "**********"
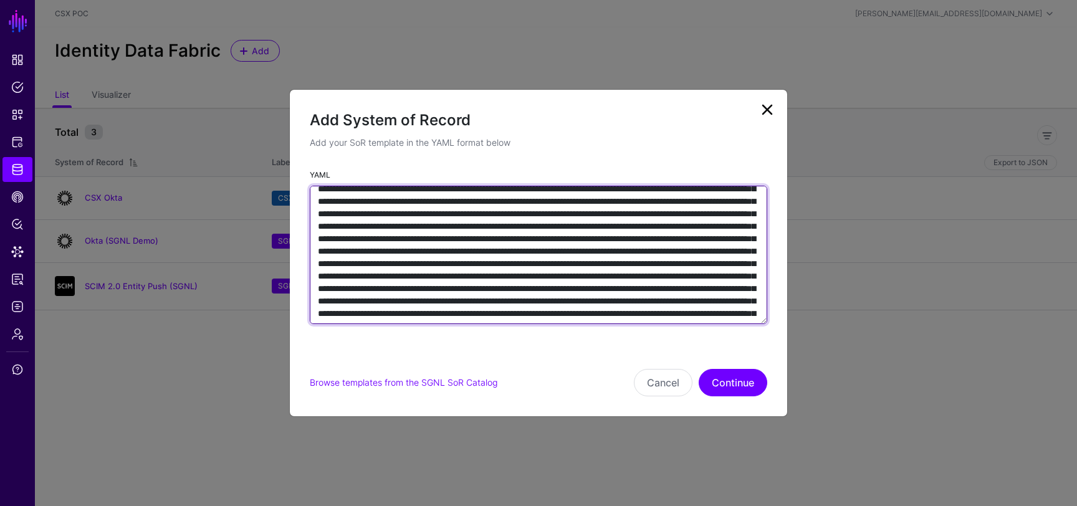
scroll to position [0, 0]
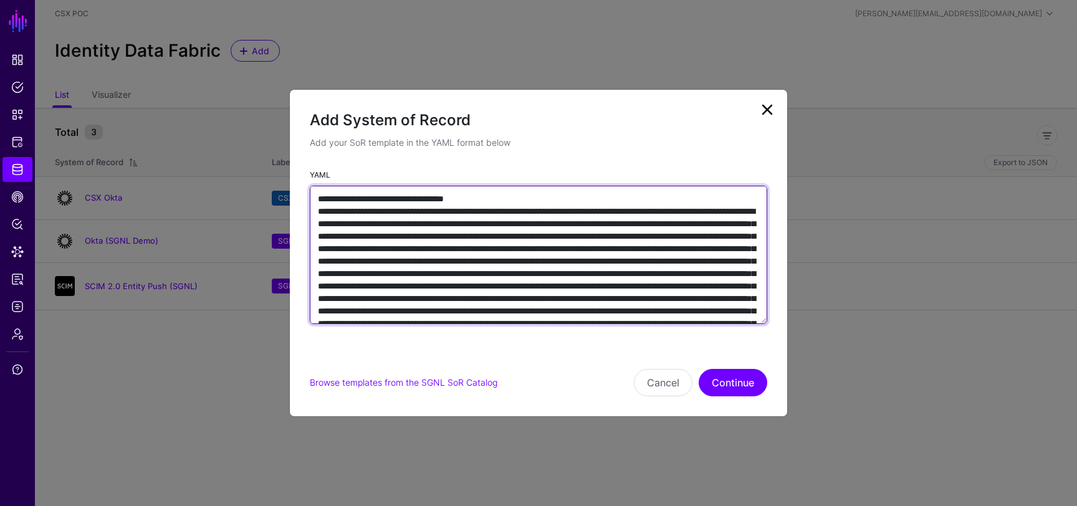
click at [376, 150] on textarea "YAML" at bounding box center [538, 255] width 457 height 138
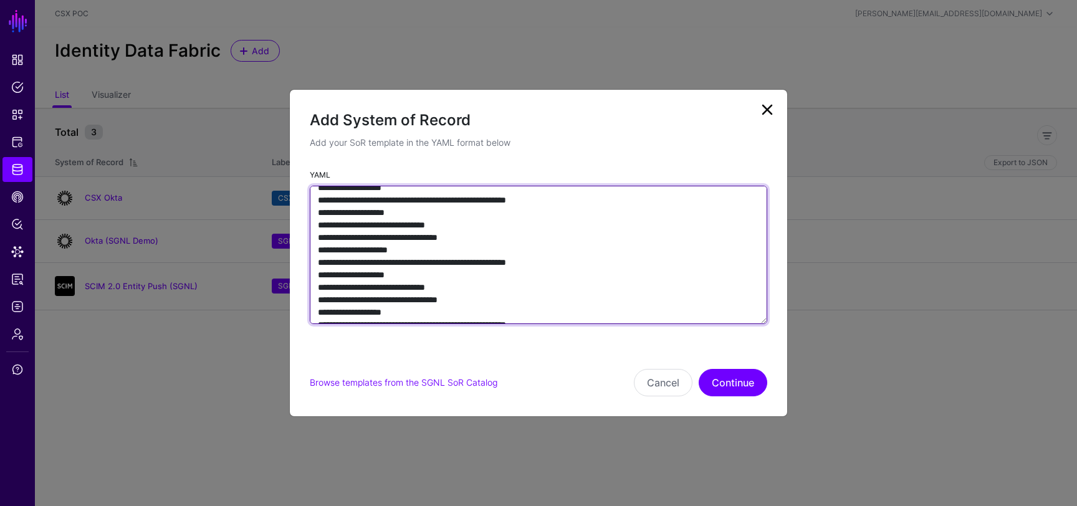
scroll to position [993, 0]
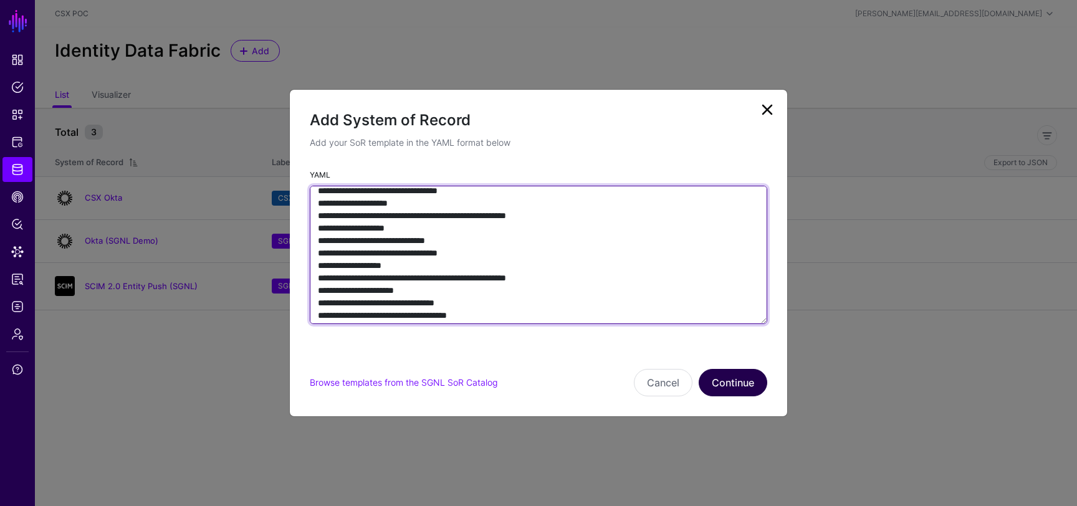
type textarea "**********"
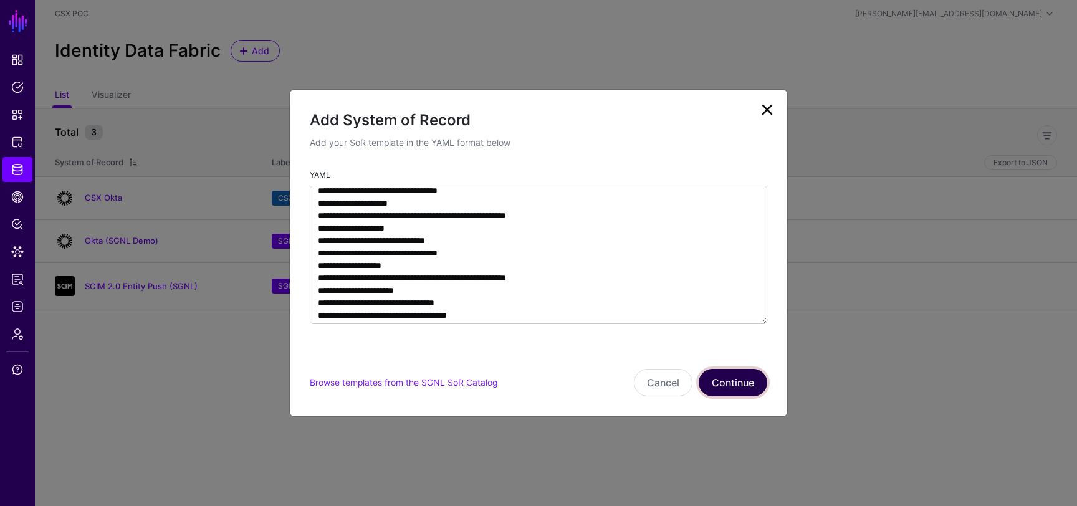
click at [733, 150] on button "Continue" at bounding box center [733, 382] width 69 height 27
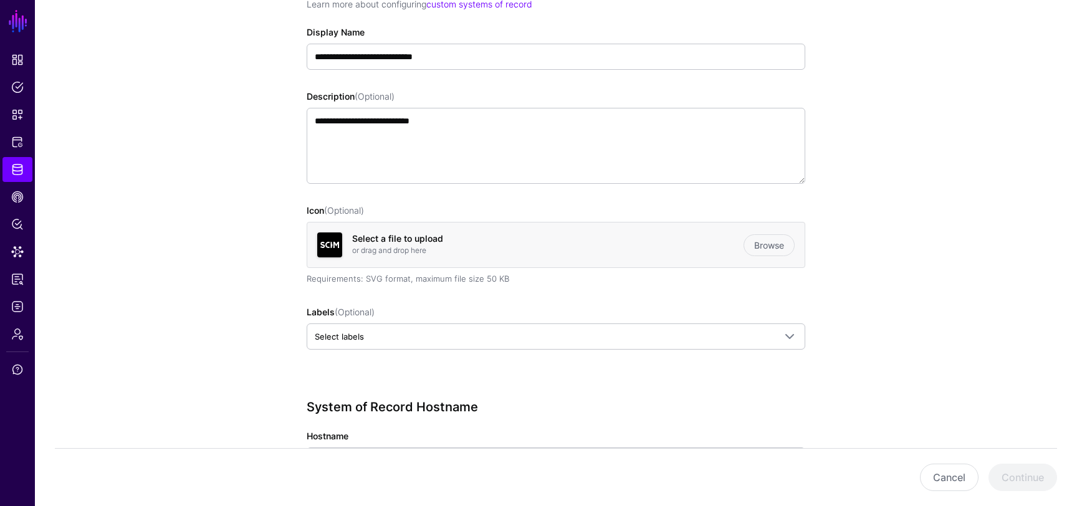
scroll to position [226, 0]
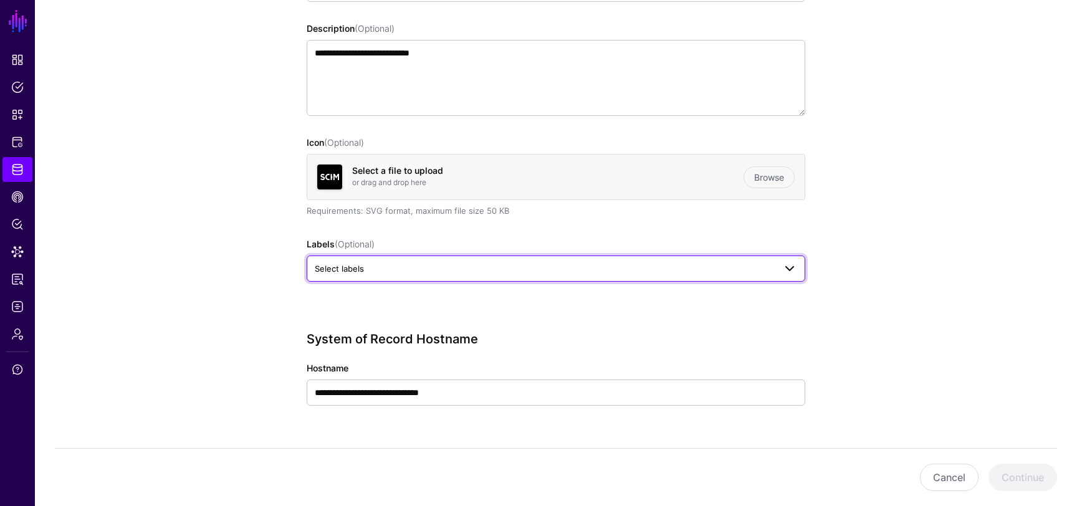
click at [462, 150] on link "Select labels" at bounding box center [556, 268] width 499 height 26
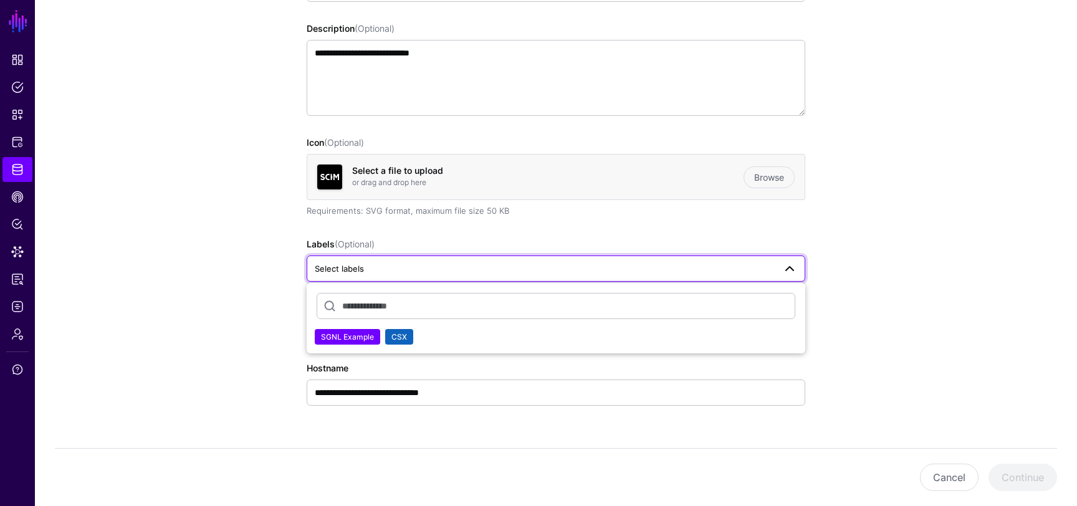
click at [409, 150] on button "CSX" at bounding box center [399, 337] width 28 height 16
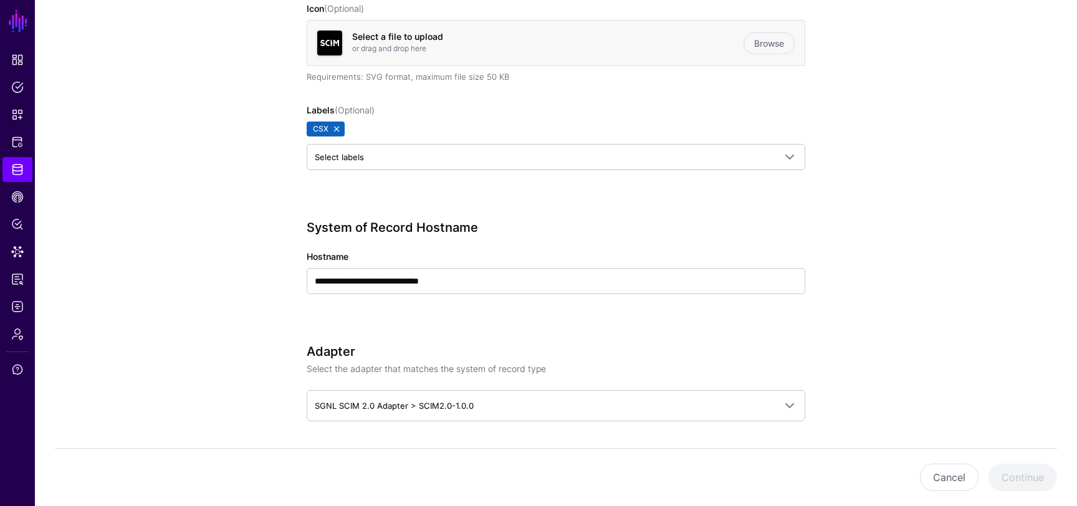
scroll to position [431, 0]
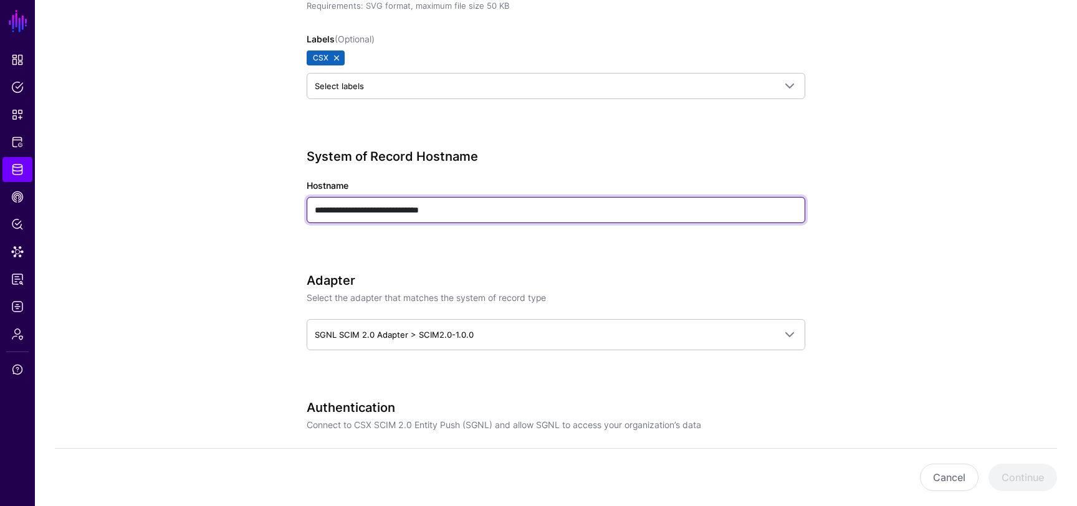
click at [428, 150] on input "**********" at bounding box center [556, 210] width 499 height 26
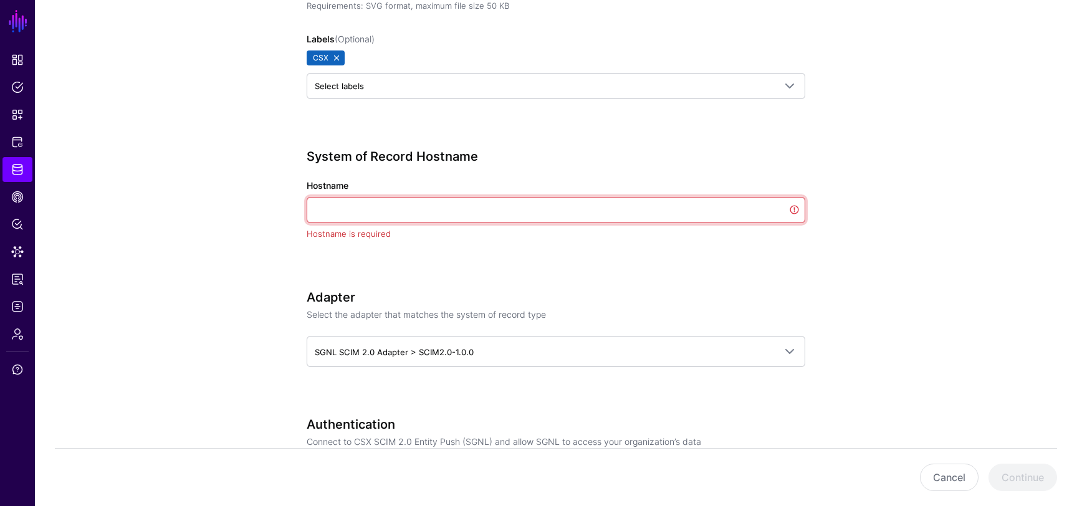
paste input "**********"
type input "**********"
paste input "**********"
drag, startPoint x: 345, startPoint y: 210, endPoint x: 212, endPoint y: 210, distance: 132.1
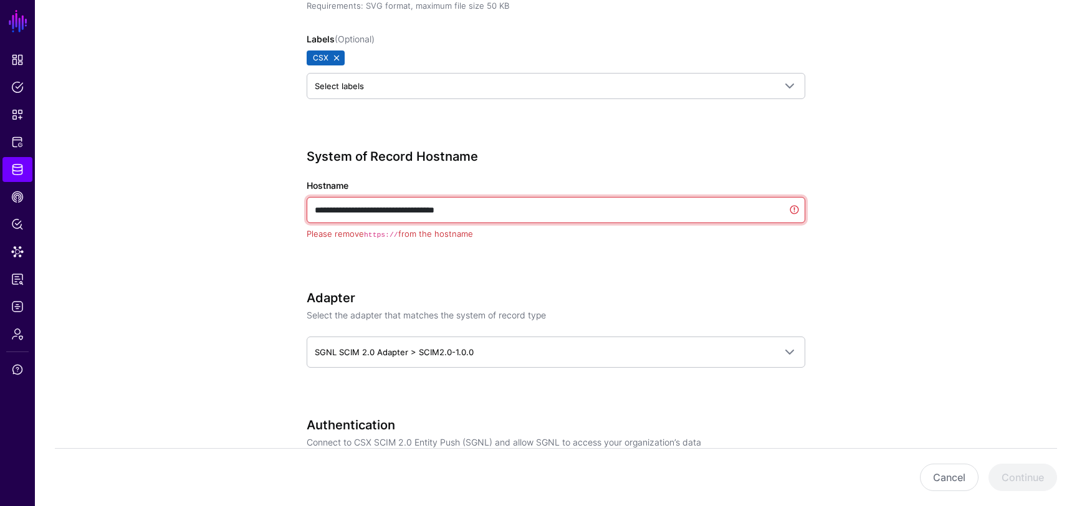
click at [212, 150] on app-datasources-details-form "**********" at bounding box center [556, 417] width 1042 height 1500
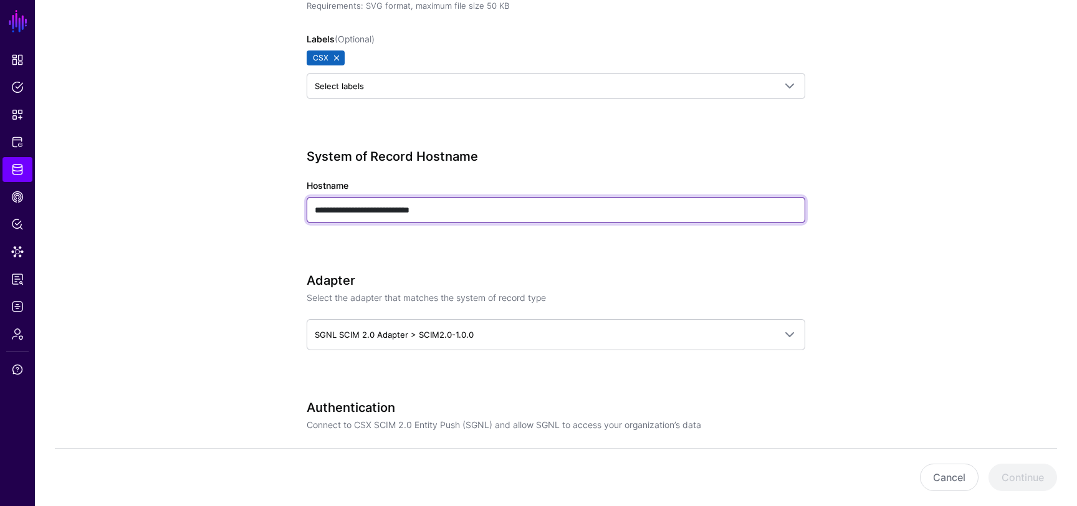
type input "**********"
click at [474, 150] on input "**********" at bounding box center [556, 210] width 499 height 26
drag, startPoint x: 431, startPoint y: 209, endPoint x: 236, endPoint y: 191, distance: 195.3
click at [236, 150] on app-datasources-details-form "**********" at bounding box center [556, 408] width 1042 height 1482
paste input "**********"
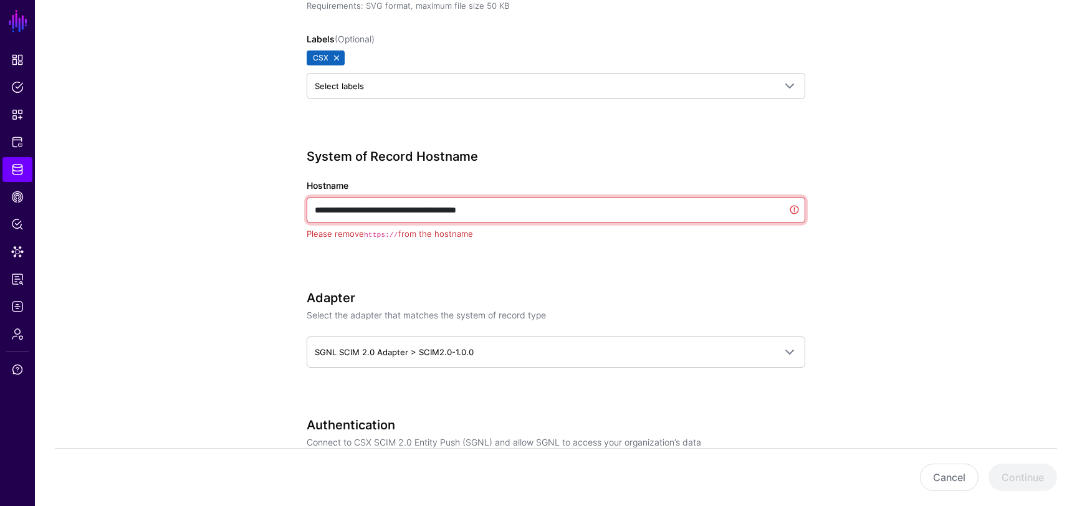
drag, startPoint x: 346, startPoint y: 209, endPoint x: 277, endPoint y: 203, distance: 68.8
click at [279, 150] on div "**********" at bounding box center [556, 417] width 578 height 1500
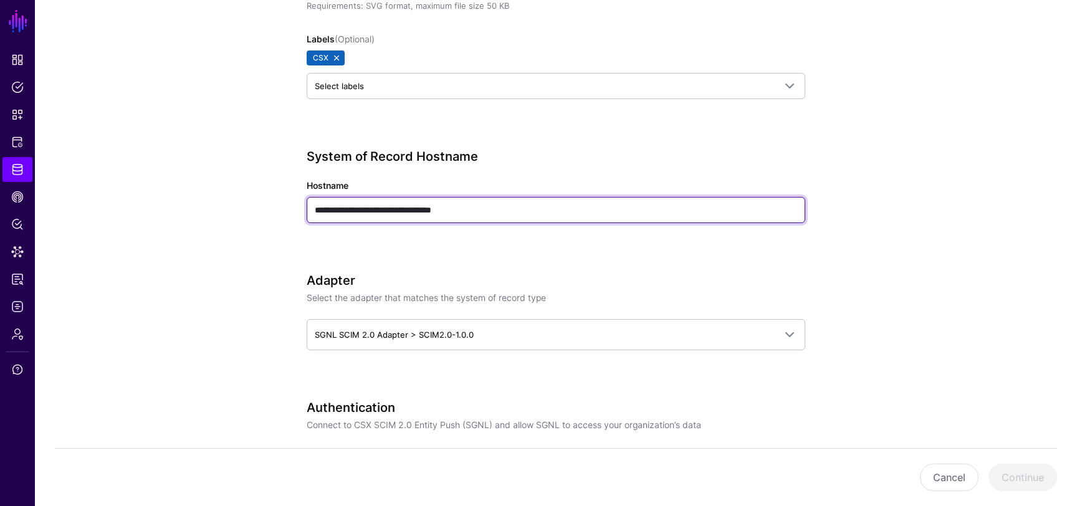
type input "**********"
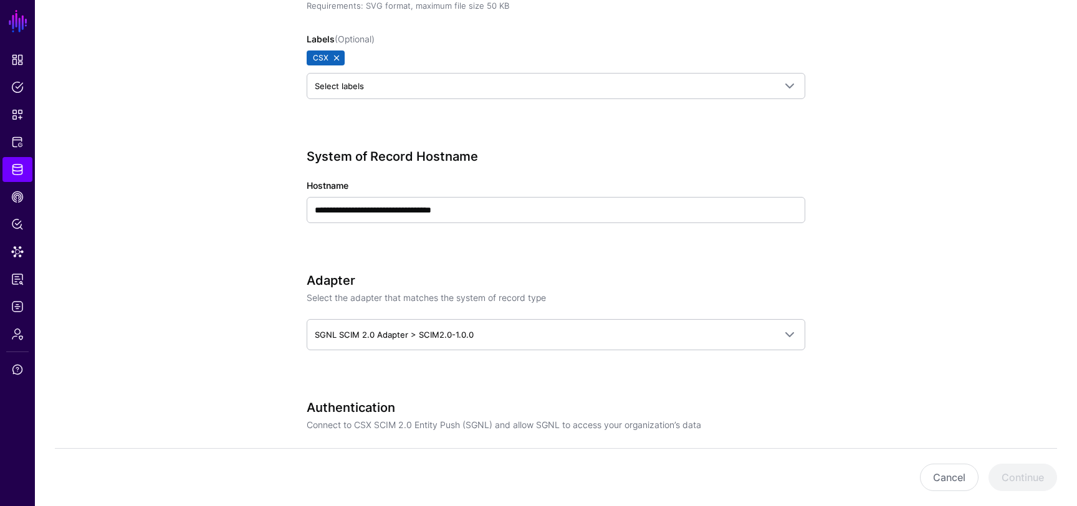
click at [237, 150] on app-datasources-details-form "**********" at bounding box center [556, 408] width 1042 height 1482
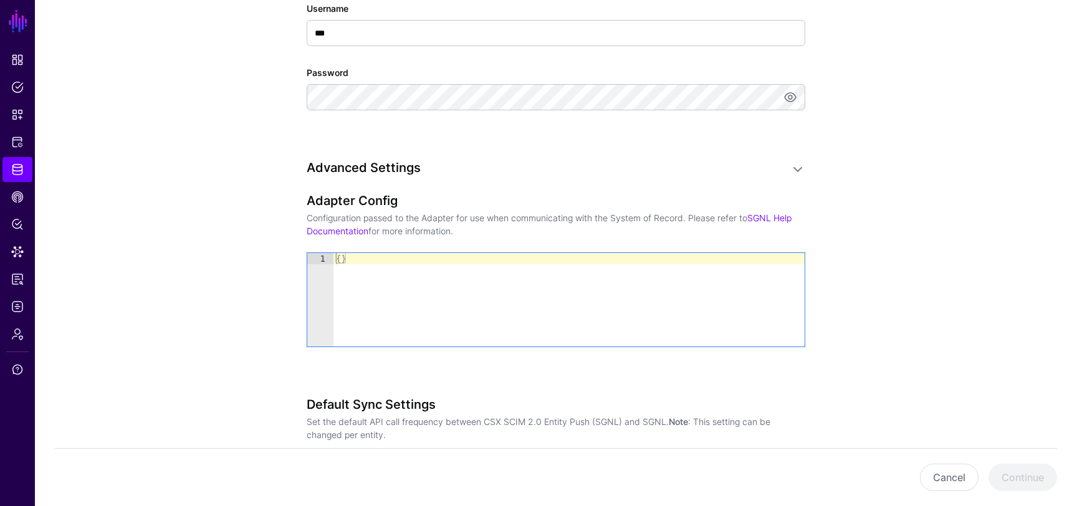
scroll to position [911, 0]
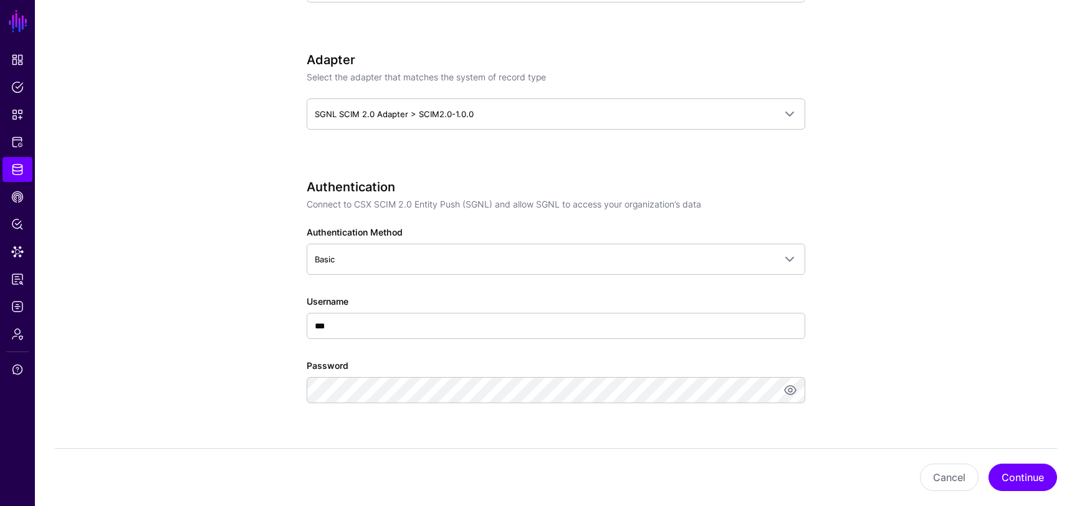
scroll to position [952, 0]
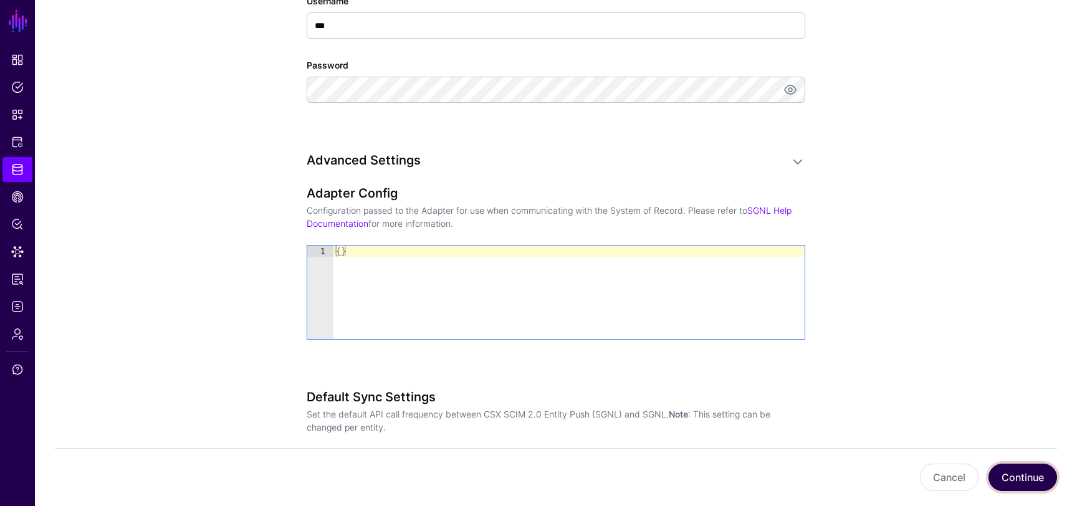
click at [1038, 150] on button "Continue" at bounding box center [1022, 477] width 69 height 27
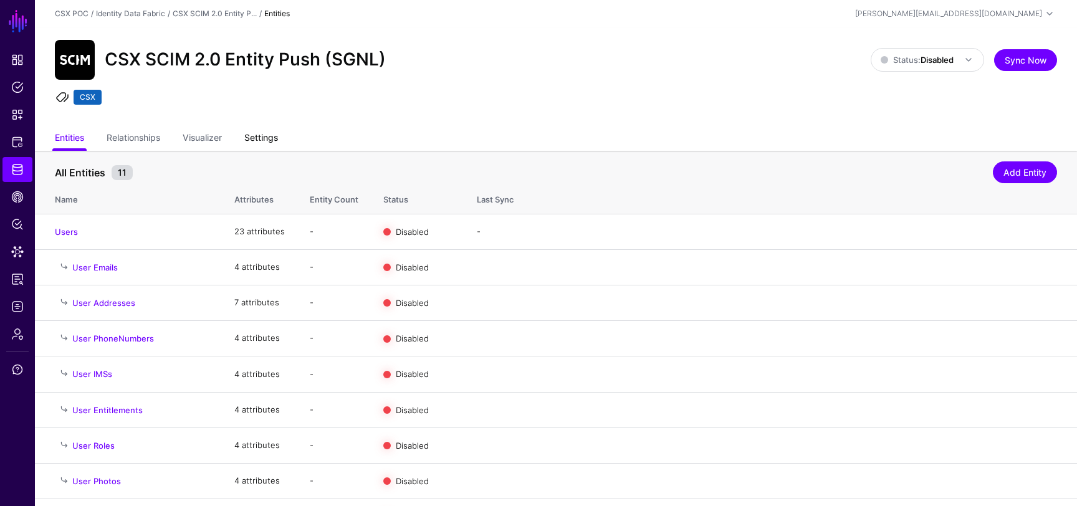
click at [262, 136] on link "Settings" at bounding box center [261, 139] width 34 height 24
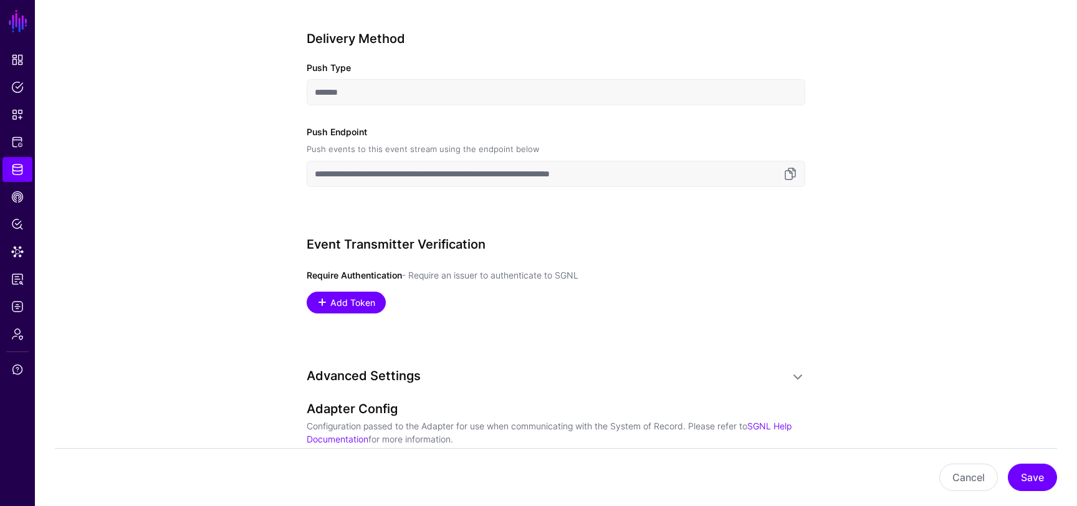
scroll to position [1097, 0]
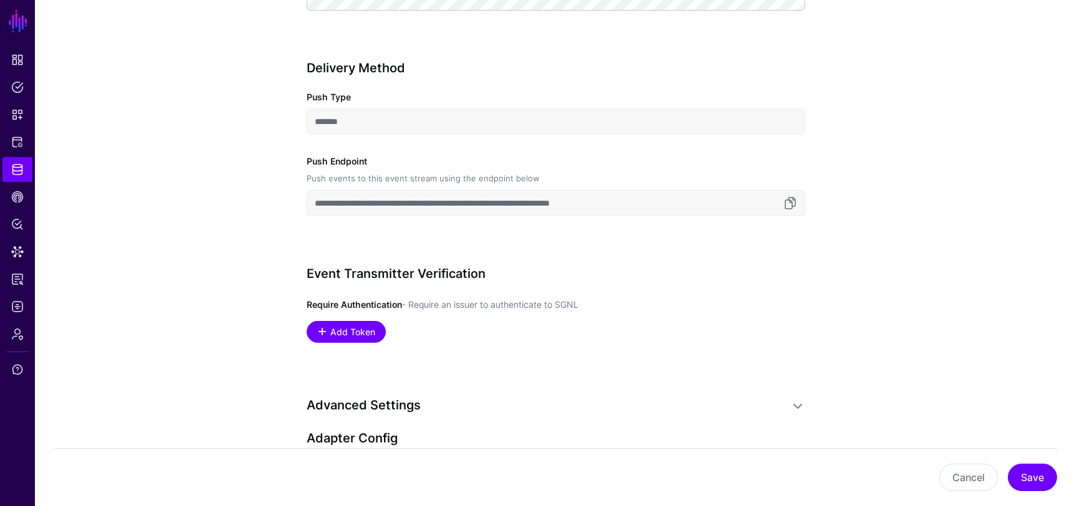
click at [494, 150] on input "**********" at bounding box center [556, 203] width 499 height 26
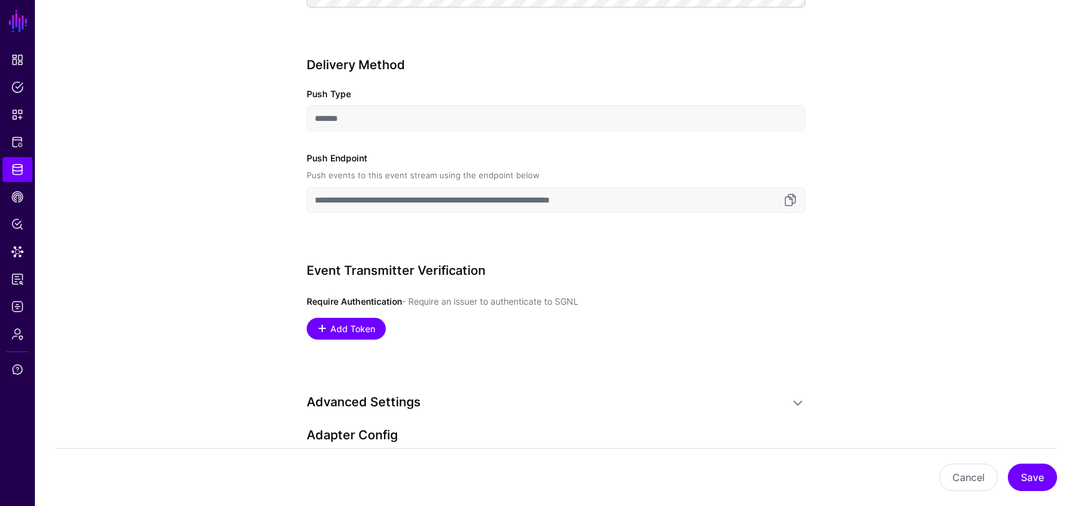
scroll to position [1175, 0]
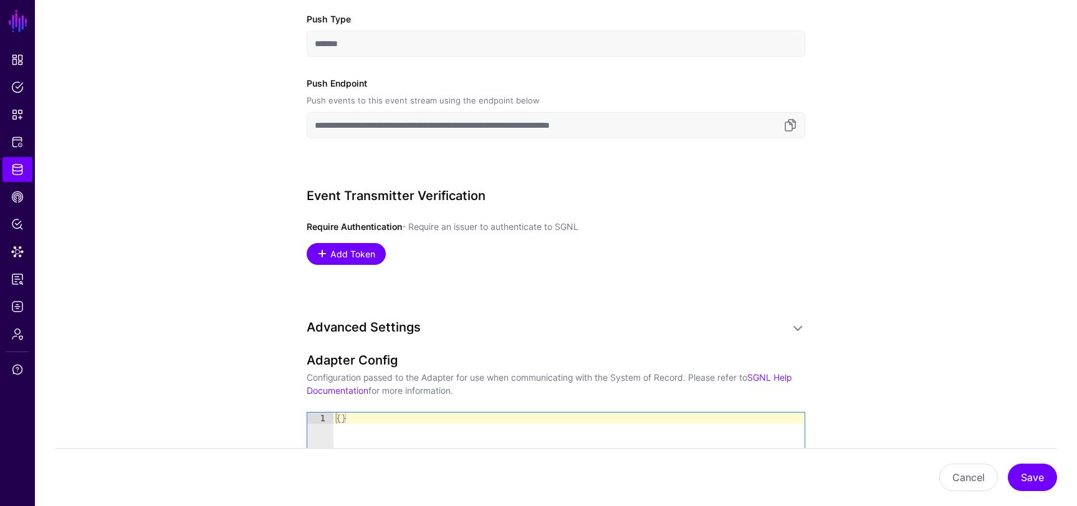
click at [448, 124] on input "**********" at bounding box center [556, 125] width 499 height 26
click at [344, 150] on span "Add Token" at bounding box center [353, 253] width 48 height 13
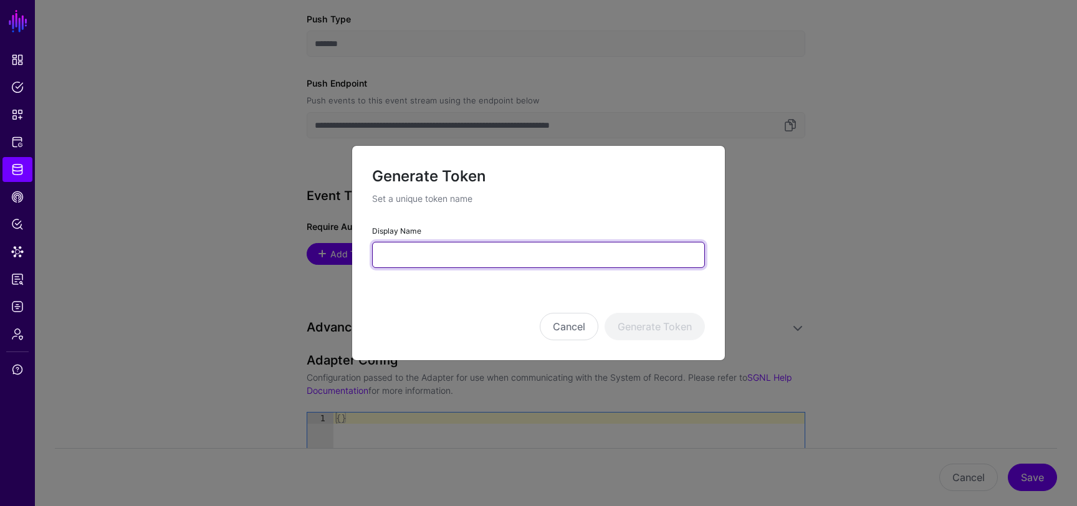
click at [432, 150] on input "Display Name" at bounding box center [538, 255] width 333 height 26
type input "**********"
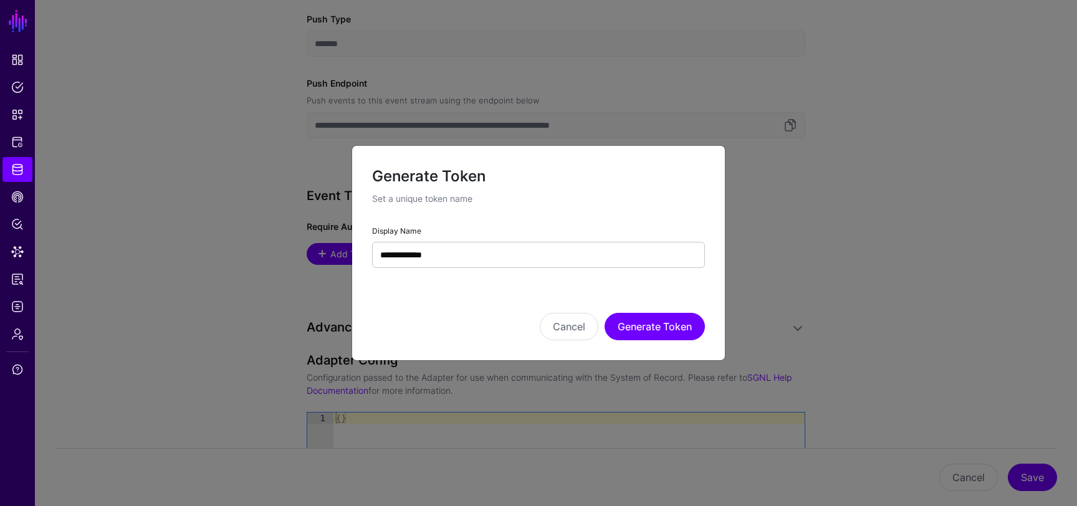
click at [425, 150] on div "Cancel Generate Token" at bounding box center [538, 326] width 333 height 27
click at [652, 150] on button "Generate Token" at bounding box center [654, 326] width 100 height 27
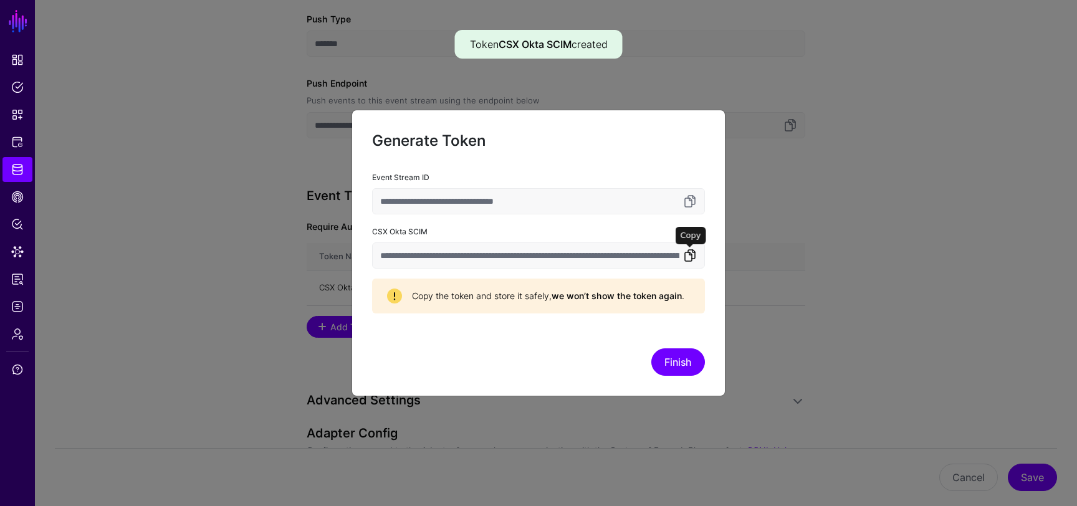
click at [694, 150] on link at bounding box center [689, 255] width 15 height 15
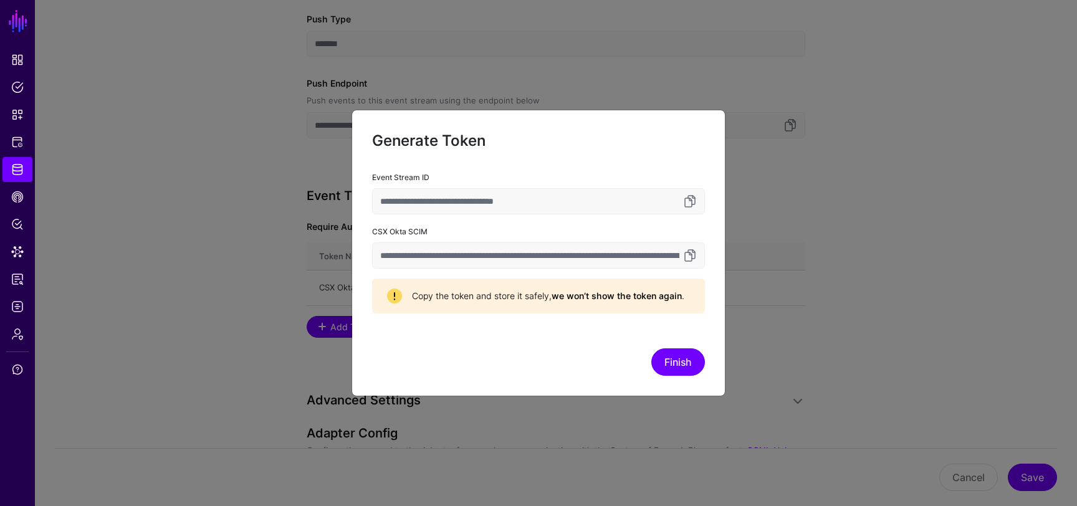
click at [577, 150] on input "**********" at bounding box center [538, 255] width 333 height 26
click at [690, 150] on link at bounding box center [689, 255] width 15 height 15
click at [691, 150] on link at bounding box center [689, 201] width 15 height 15
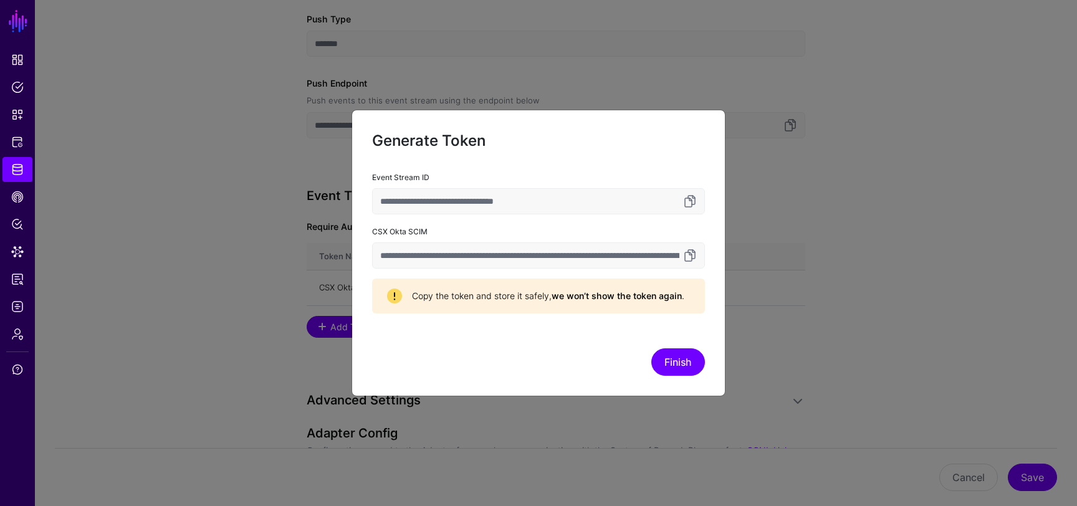
click at [585, 150] on input "**********" at bounding box center [538, 255] width 333 height 26
click at [683, 150] on button "Finish" at bounding box center [678, 361] width 54 height 27
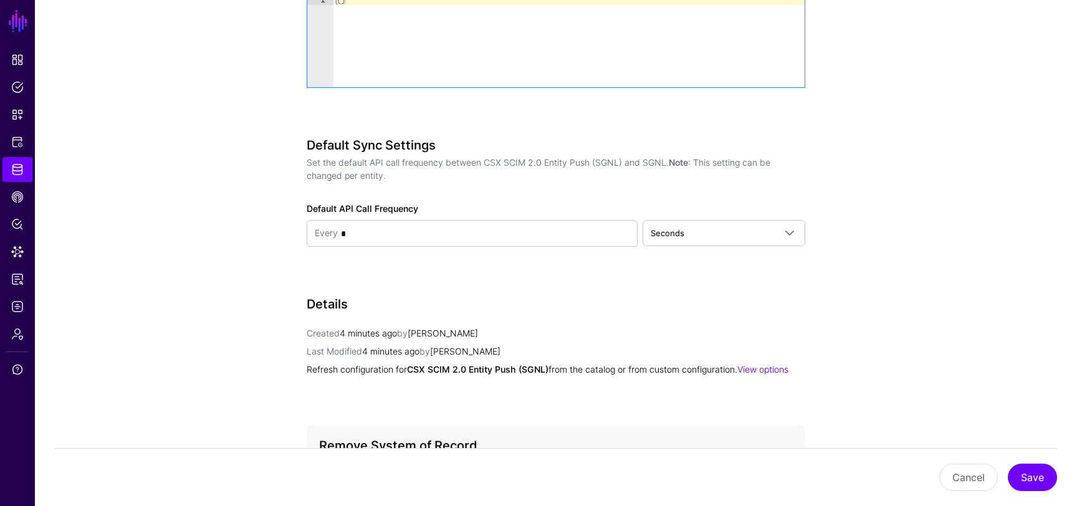
scroll to position [1671, 0]
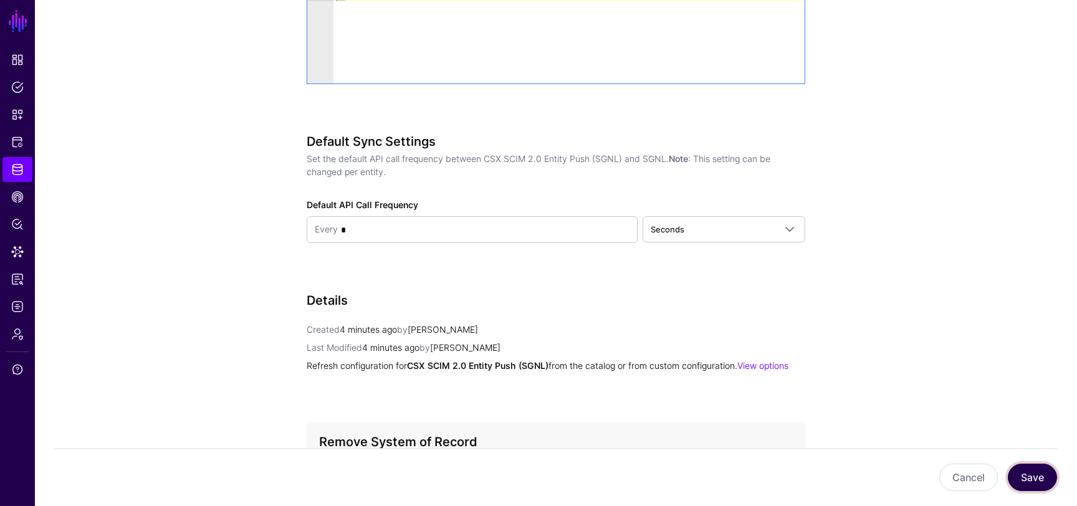
click at [1025, 150] on button "Save" at bounding box center [1032, 477] width 49 height 27
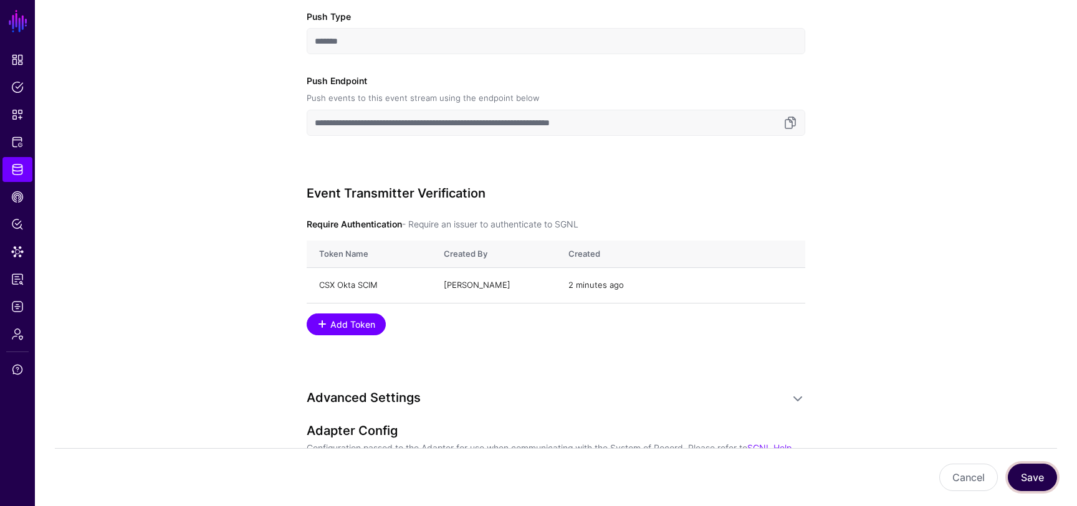
scroll to position [1021, 0]
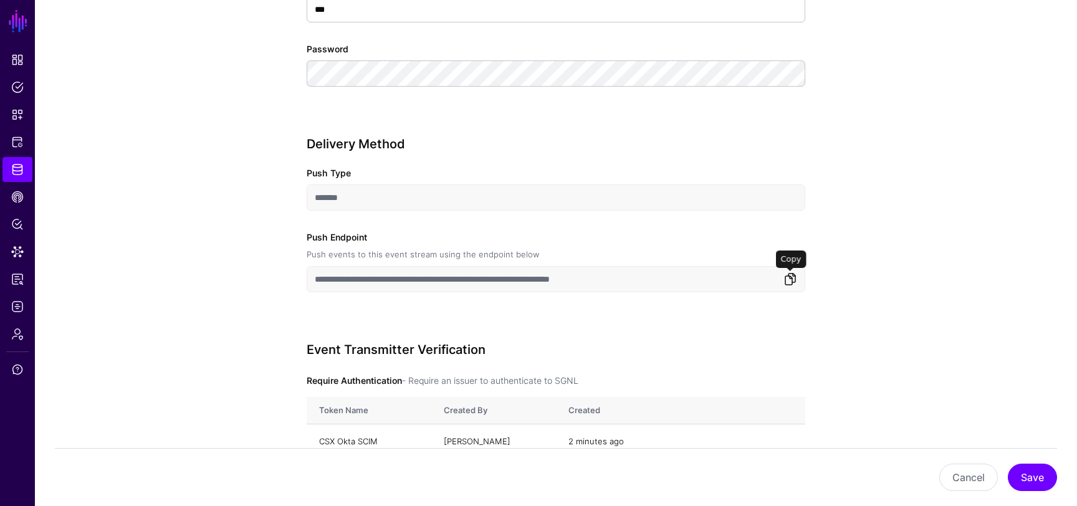
click at [791, 150] on link at bounding box center [790, 279] width 15 height 15
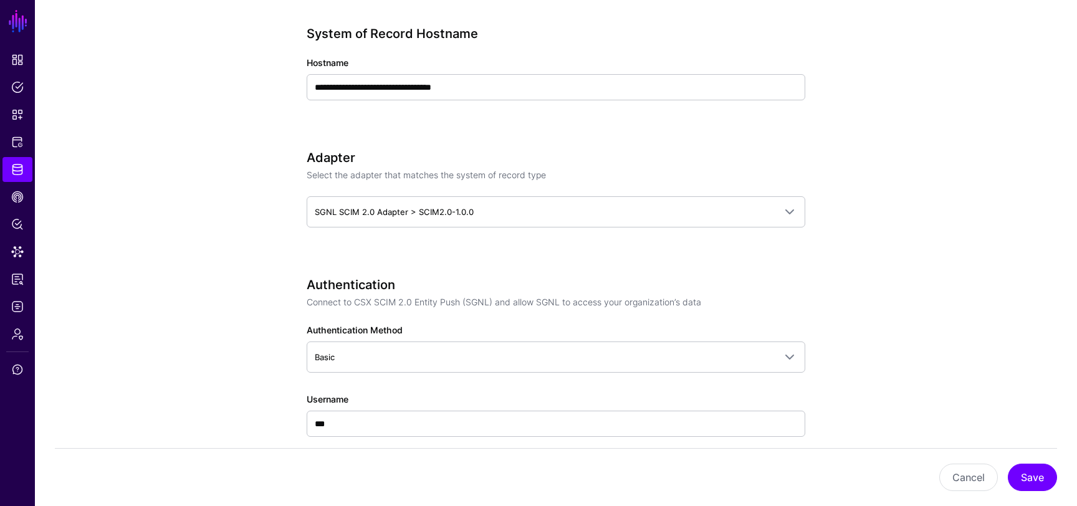
scroll to position [532, 0]
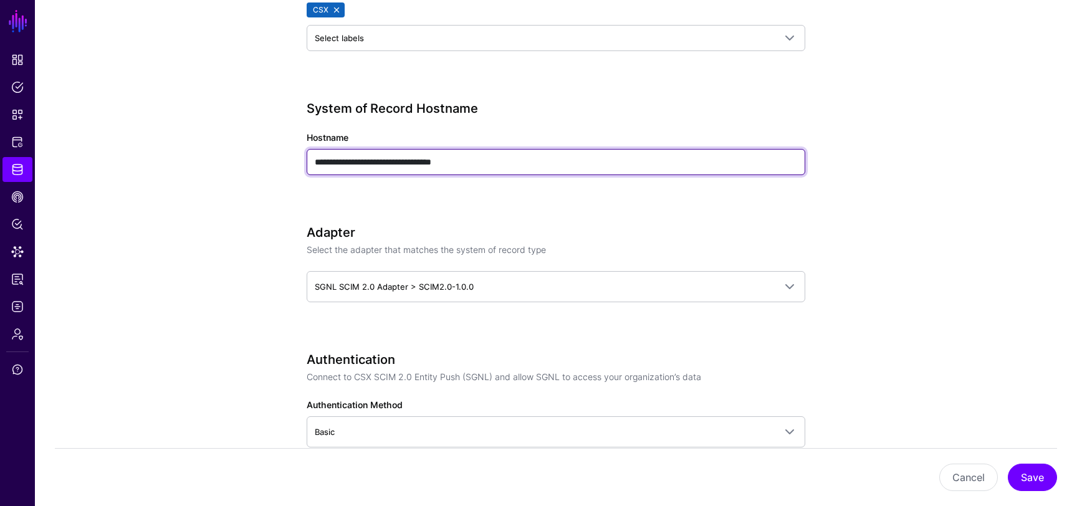
click at [364, 150] on input "**********" at bounding box center [556, 162] width 499 height 26
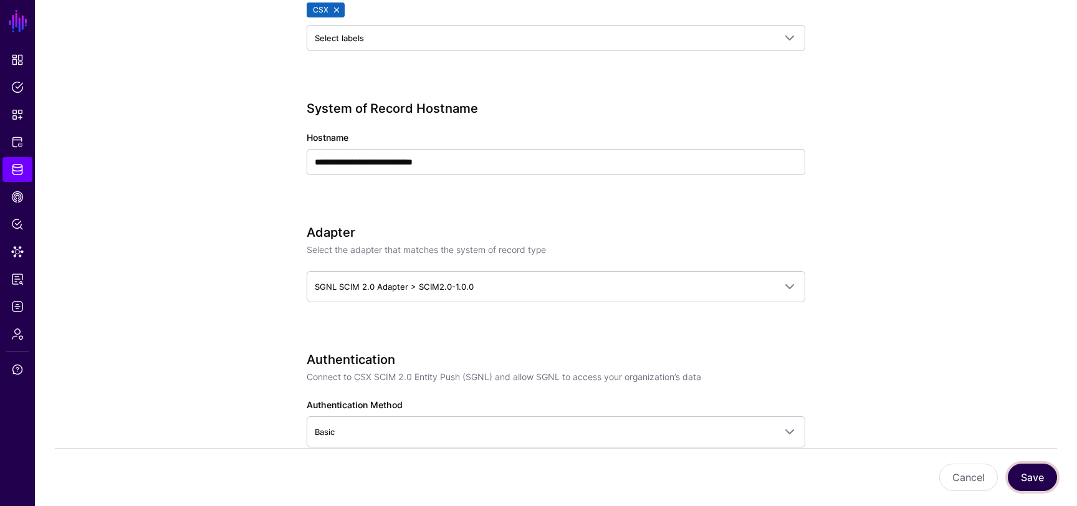
click at [1018, 150] on button "Save" at bounding box center [1032, 477] width 49 height 27
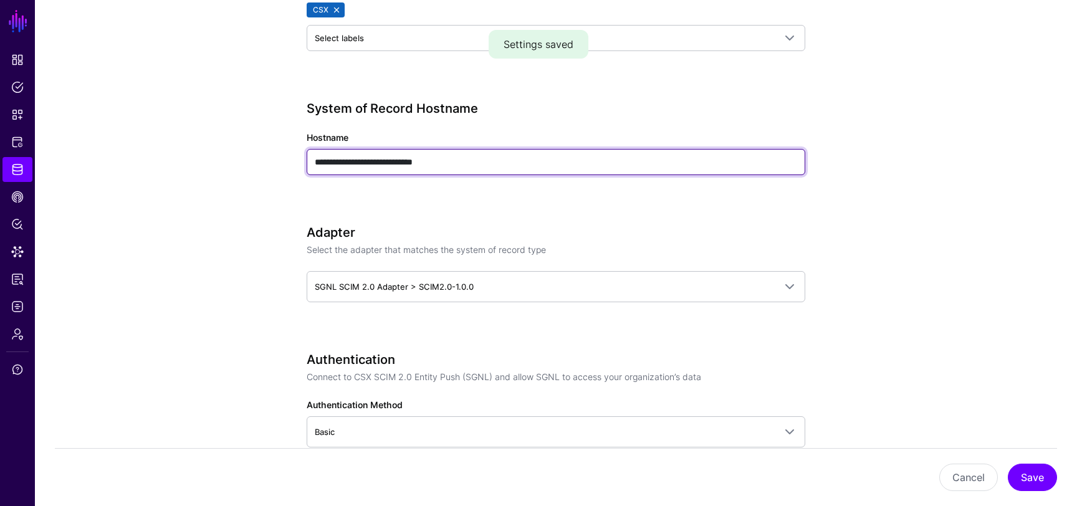
drag, startPoint x: 419, startPoint y: 161, endPoint x: 301, endPoint y: 153, distance: 118.0
type input "**********"
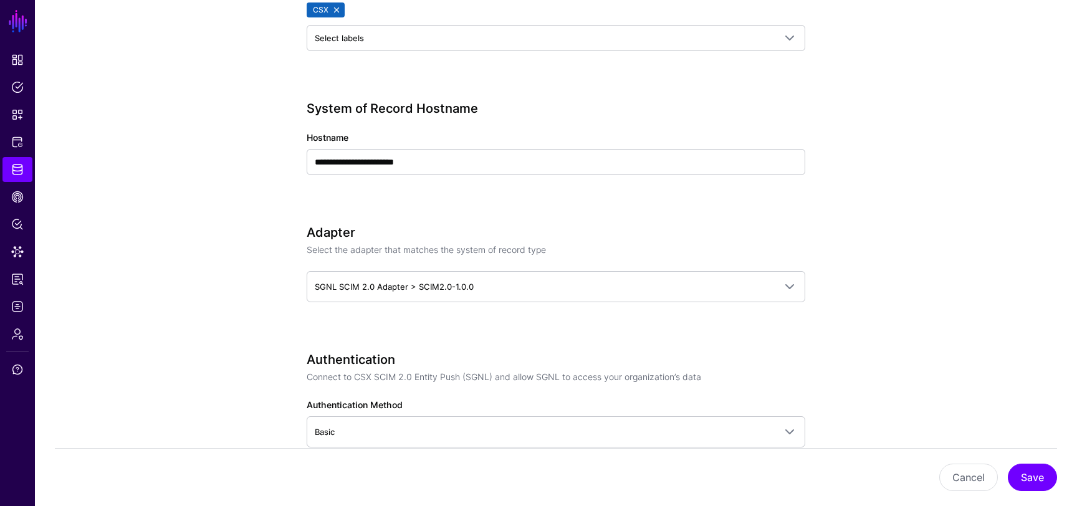
click at [1023, 150] on button "Save" at bounding box center [1032, 477] width 49 height 27
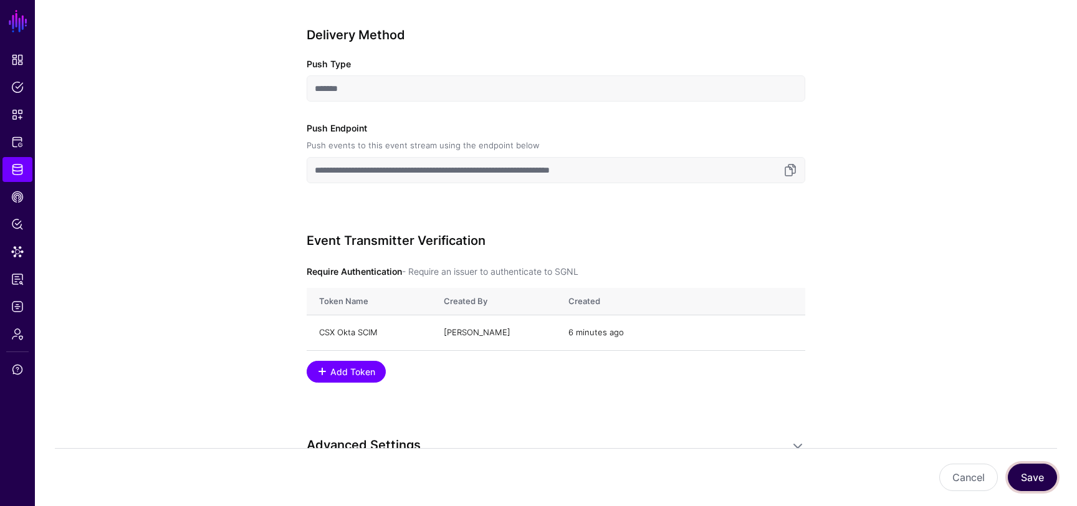
scroll to position [1133, 0]
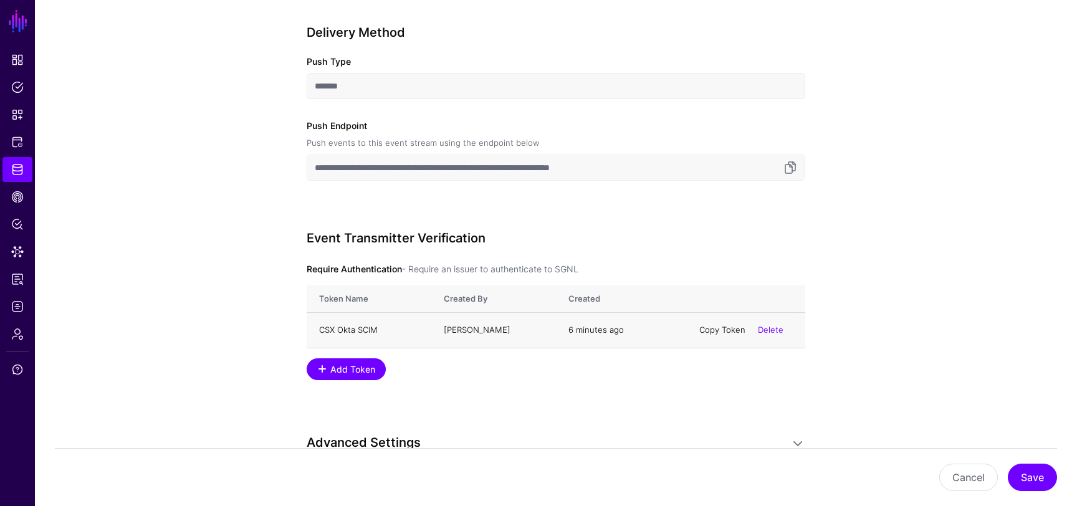
click at [724, 150] on link "Copy Token" at bounding box center [722, 330] width 46 height 10
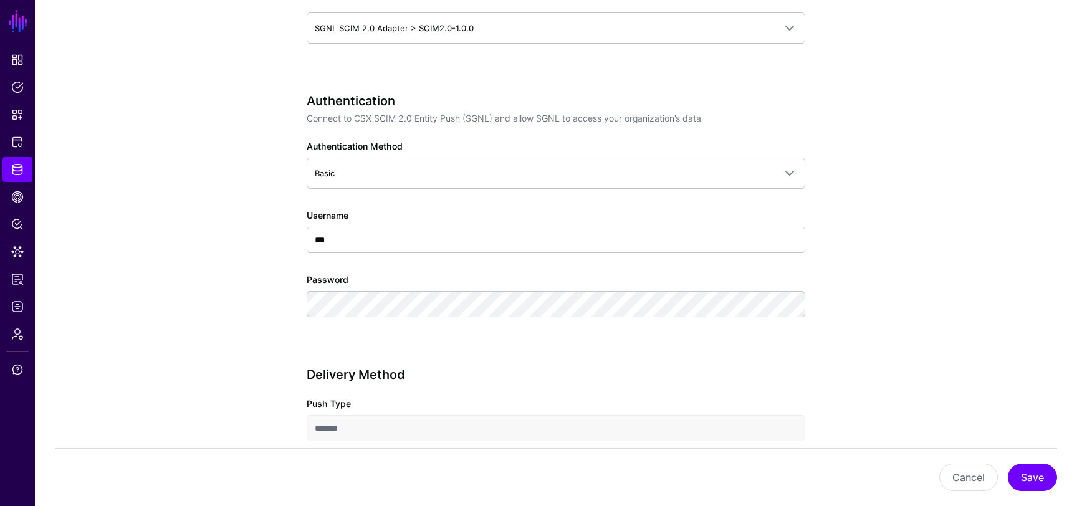
scroll to position [751, 0]
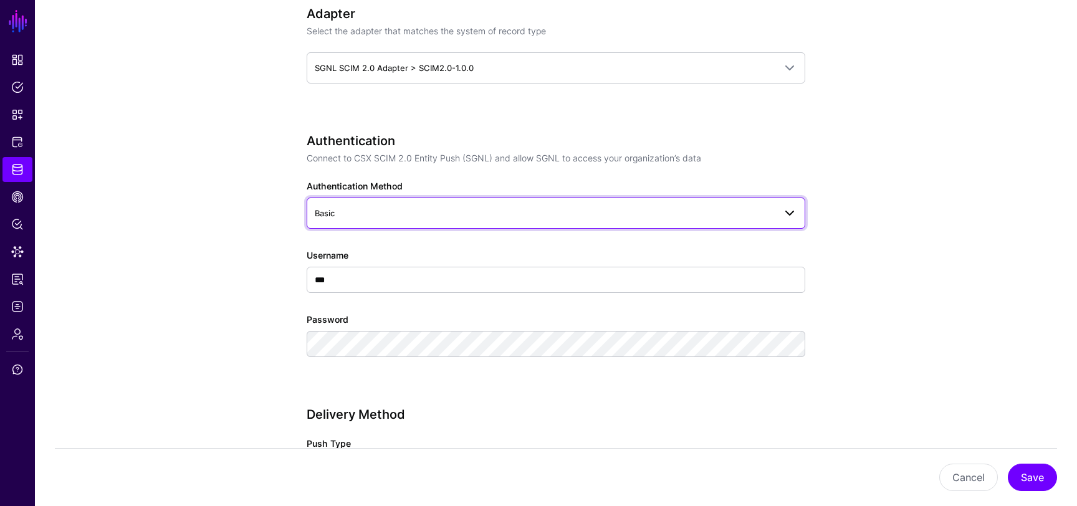
click at [351, 150] on span "Basic" at bounding box center [545, 213] width 460 height 14
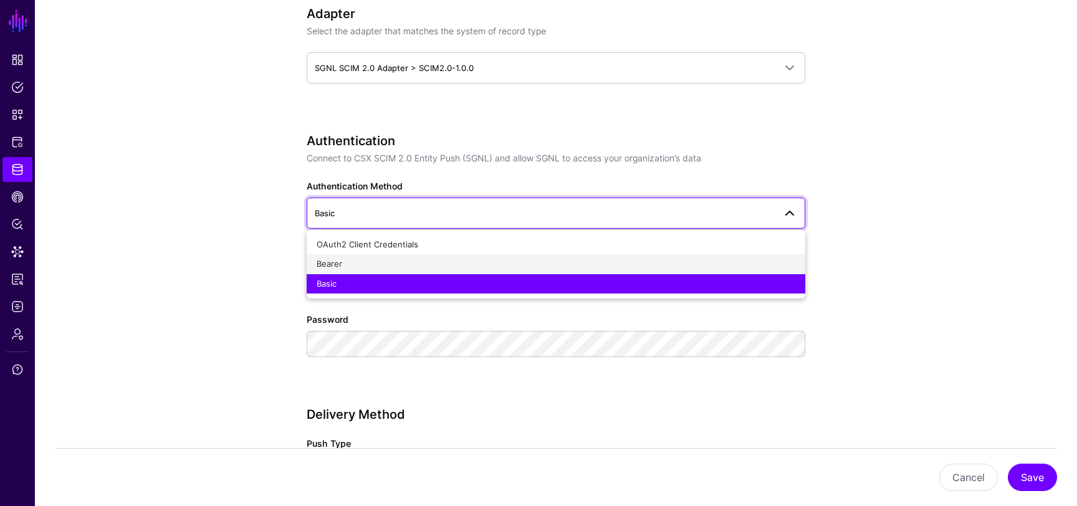
click at [358, 150] on div "Bearer" at bounding box center [556, 264] width 479 height 12
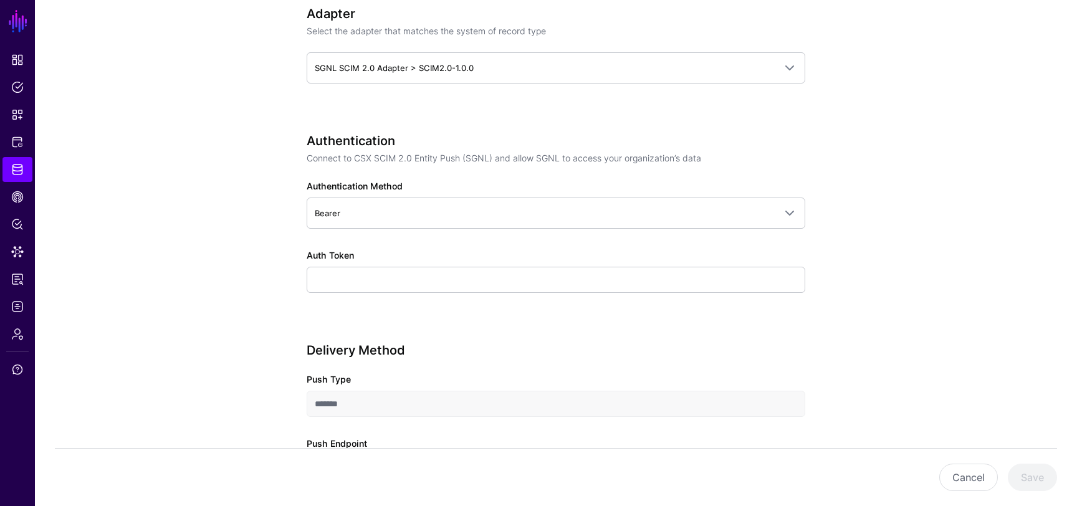
click at [261, 150] on app-datasources-details-form "**********" at bounding box center [556, 445] width 1042 height 2091
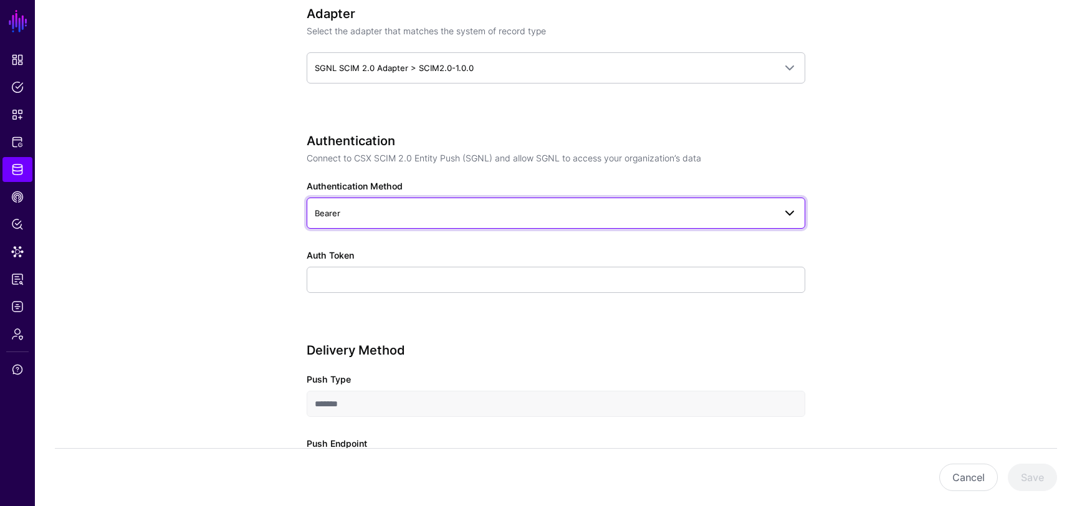
click at [367, 150] on span "Bearer" at bounding box center [556, 213] width 482 height 15
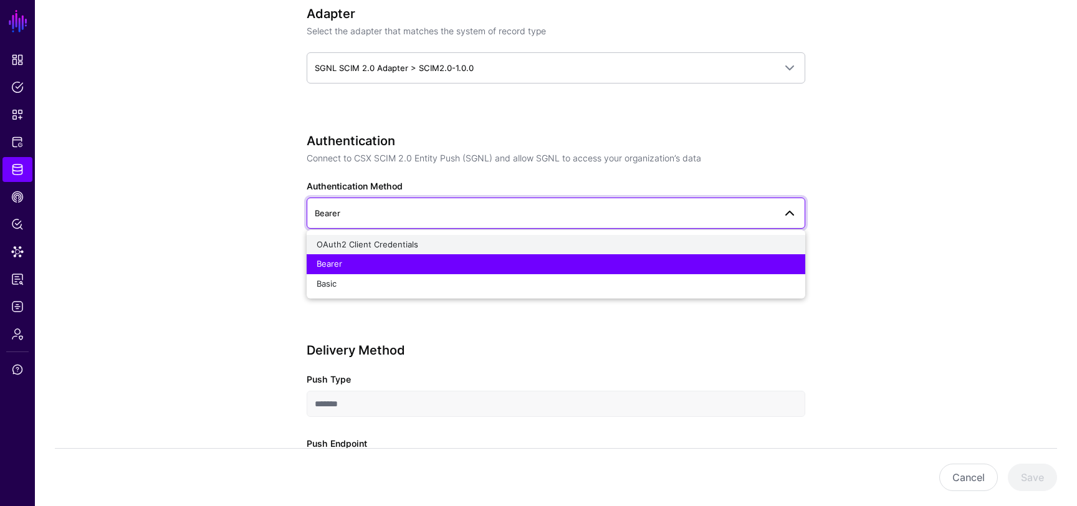
click at [371, 150] on span "OAuth2 Client Credentials" at bounding box center [368, 244] width 102 height 10
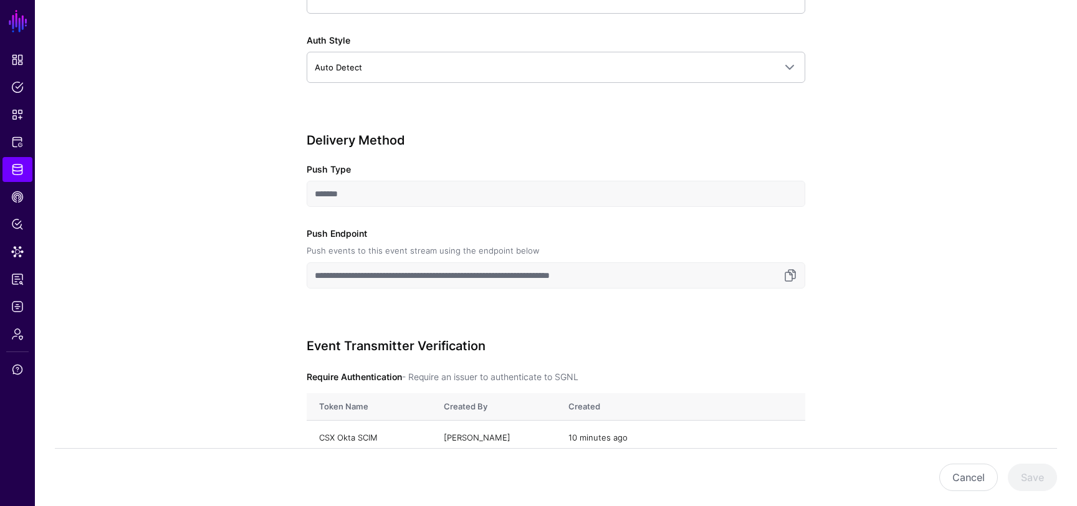
scroll to position [1289, 0]
click at [492, 150] on input "**********" at bounding box center [556, 273] width 499 height 26
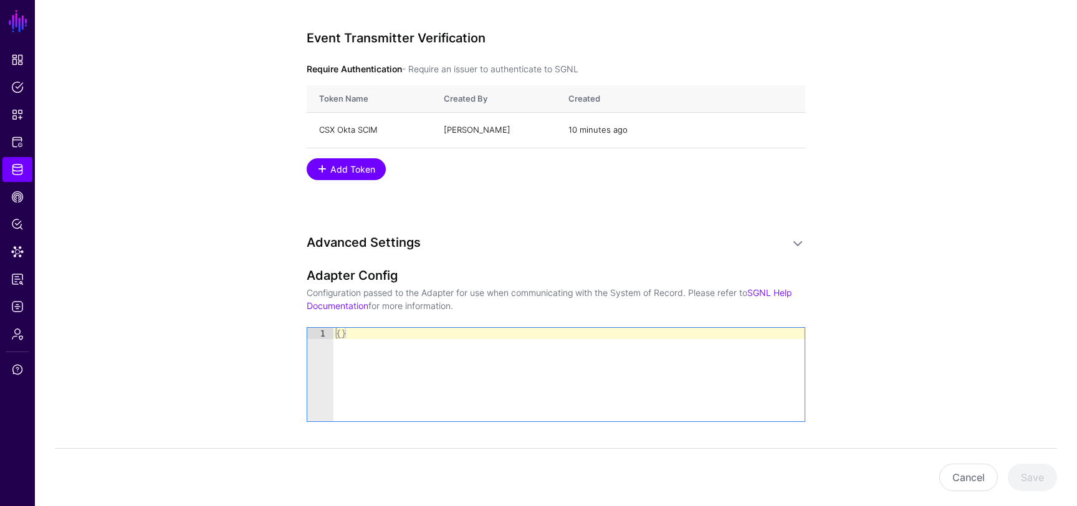
scroll to position [1550, 0]
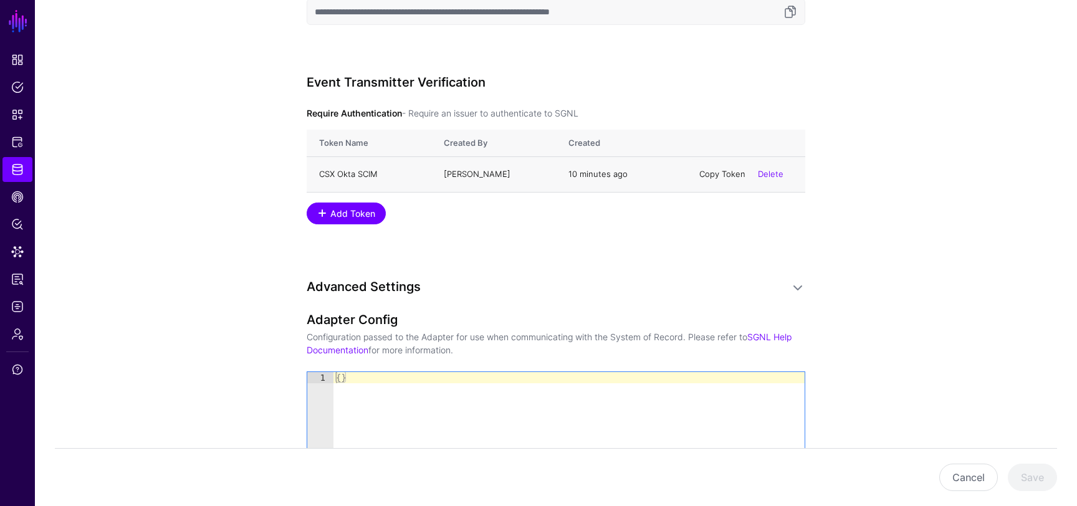
click at [721, 150] on link "Copy Token" at bounding box center [722, 174] width 46 height 10
click at [772, 150] on link "Delete" at bounding box center [771, 174] width 26 height 10
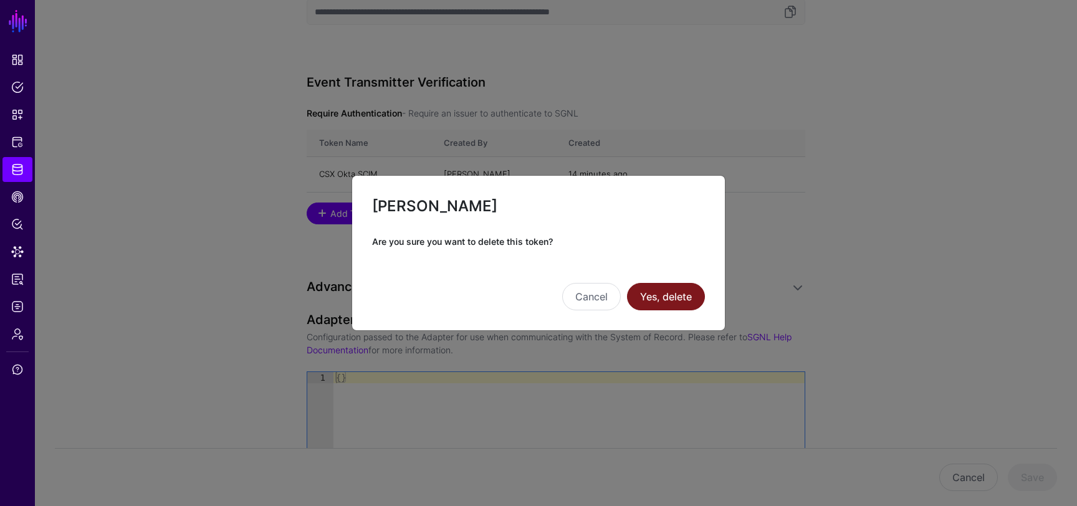
click at [687, 150] on button "Yes, delete" at bounding box center [666, 296] width 78 height 27
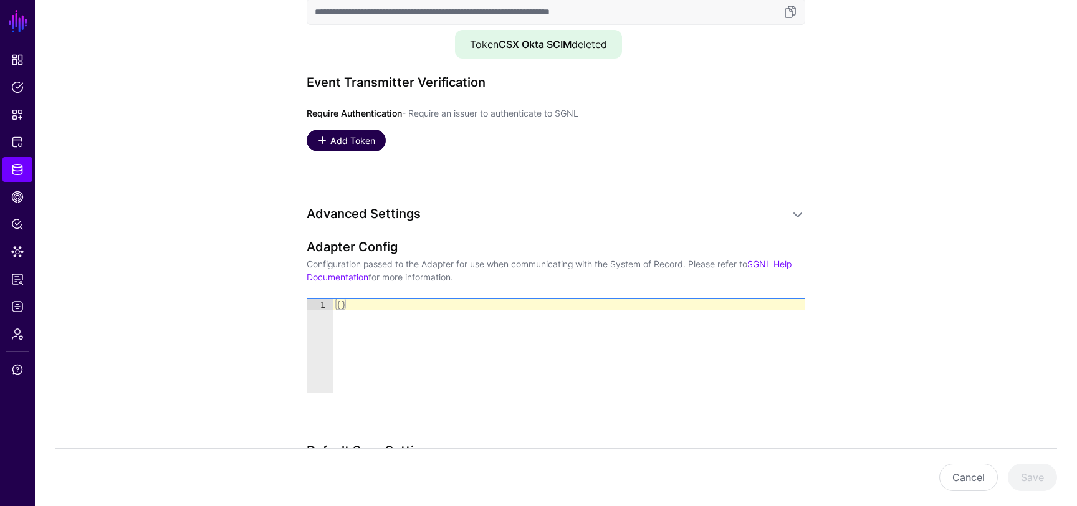
click at [354, 140] on span "Add Token" at bounding box center [353, 140] width 48 height 13
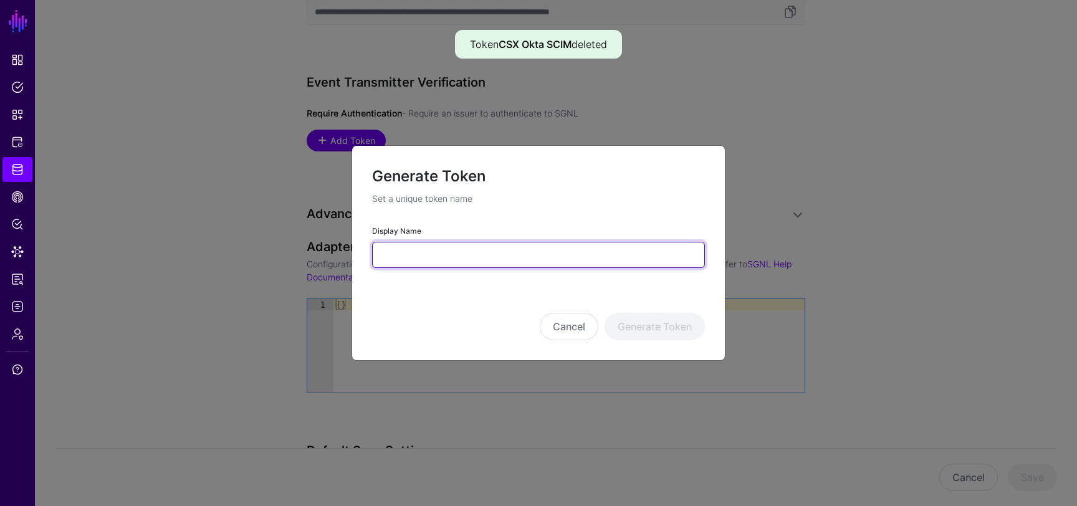
click at [515, 150] on input "Display Name" at bounding box center [538, 255] width 333 height 26
type input "**********"
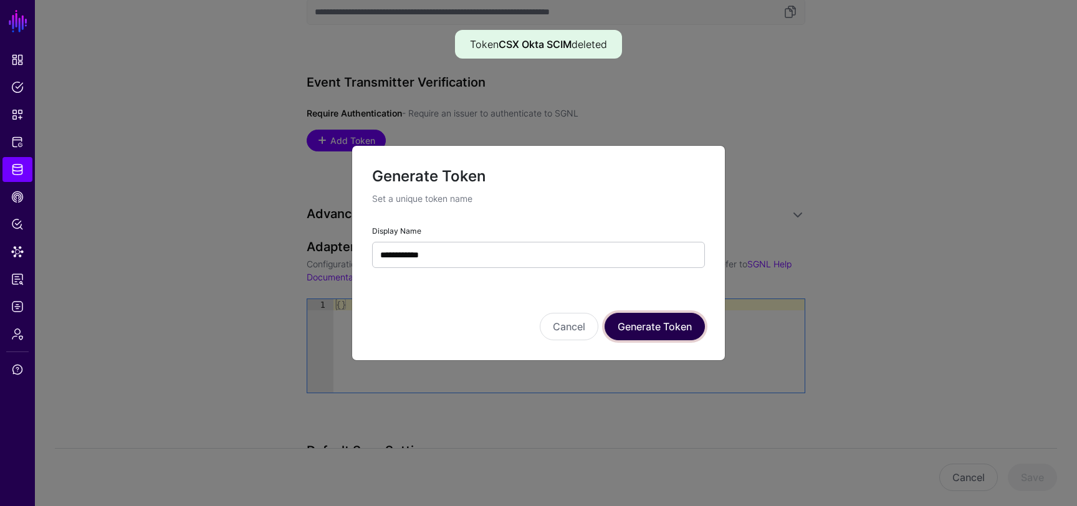
click at [627, 150] on button "Generate Token" at bounding box center [654, 326] width 100 height 27
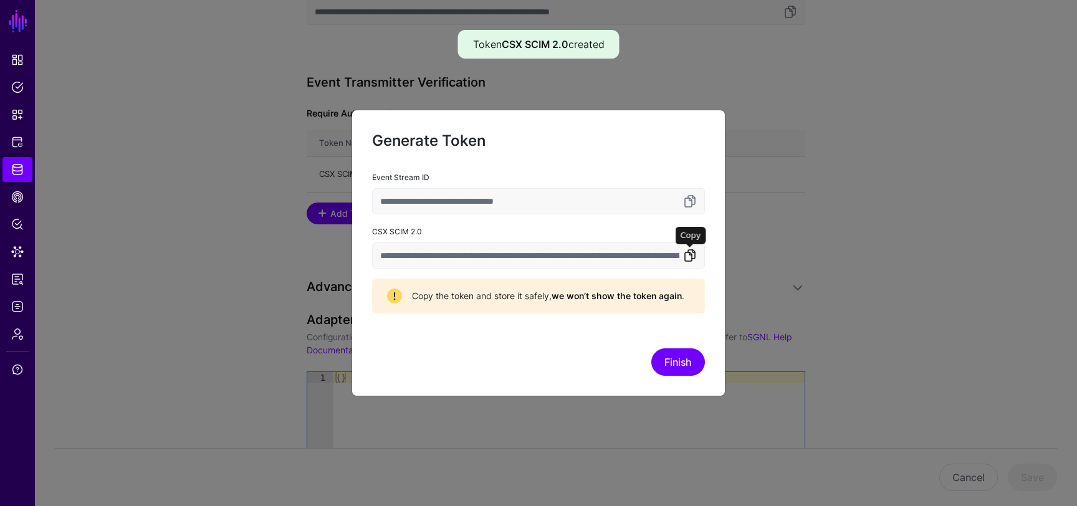
click at [692, 150] on link at bounding box center [689, 255] width 15 height 15
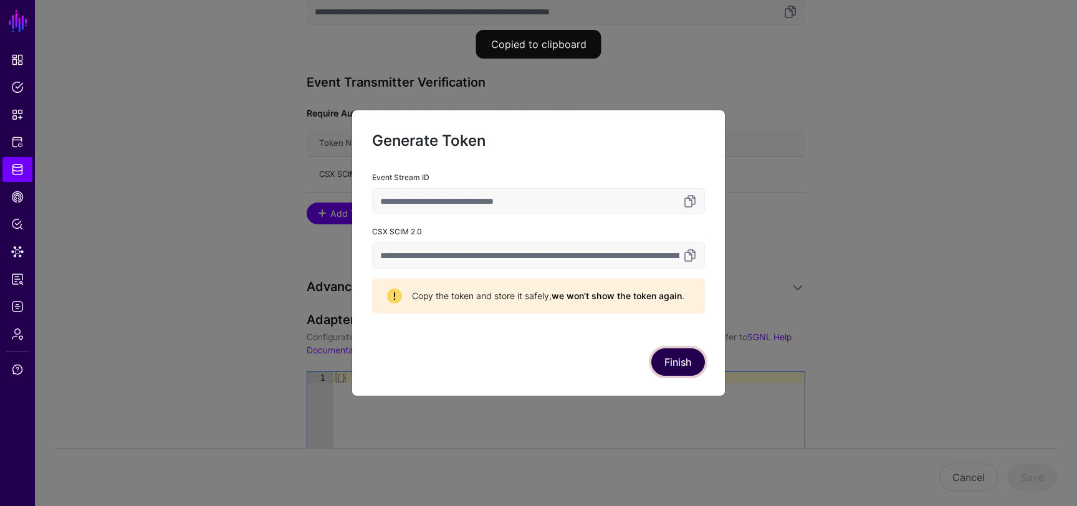
click at [682, 150] on button "Finish" at bounding box center [678, 361] width 54 height 27
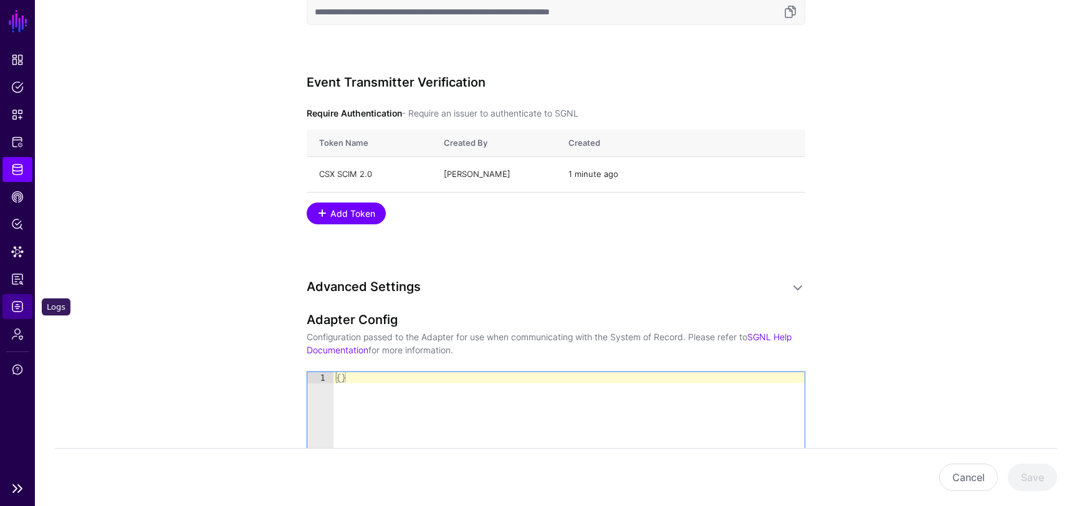
click at [21, 150] on span "Logs" at bounding box center [17, 306] width 12 height 12
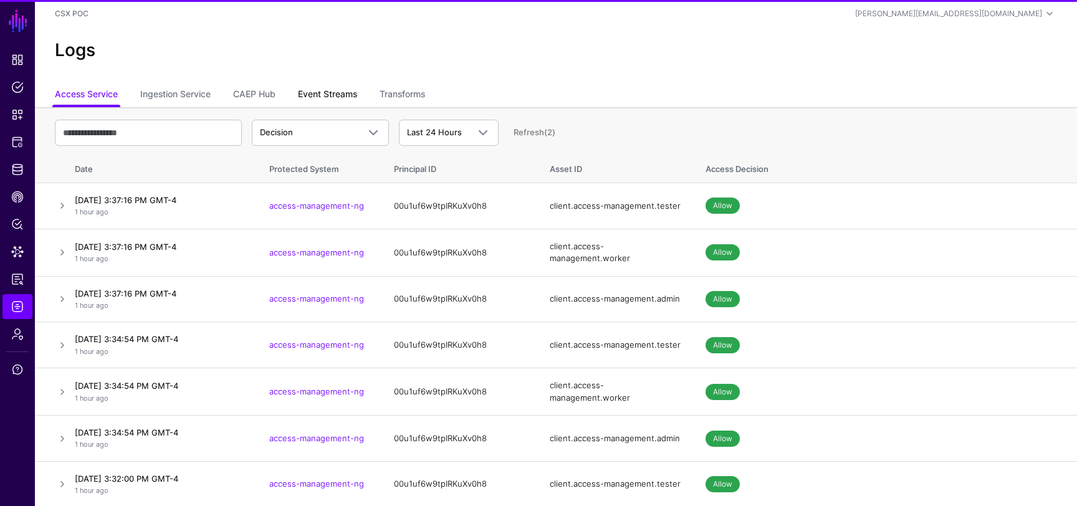
click at [335, 87] on link "Event Streams" at bounding box center [327, 96] width 59 height 24
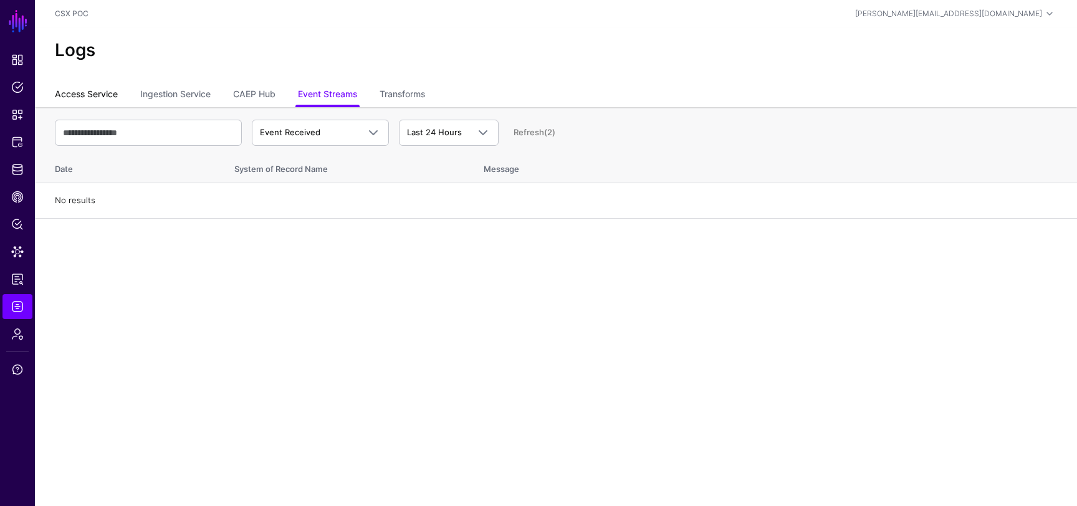
click at [105, 93] on link "Access Service" at bounding box center [86, 96] width 63 height 24
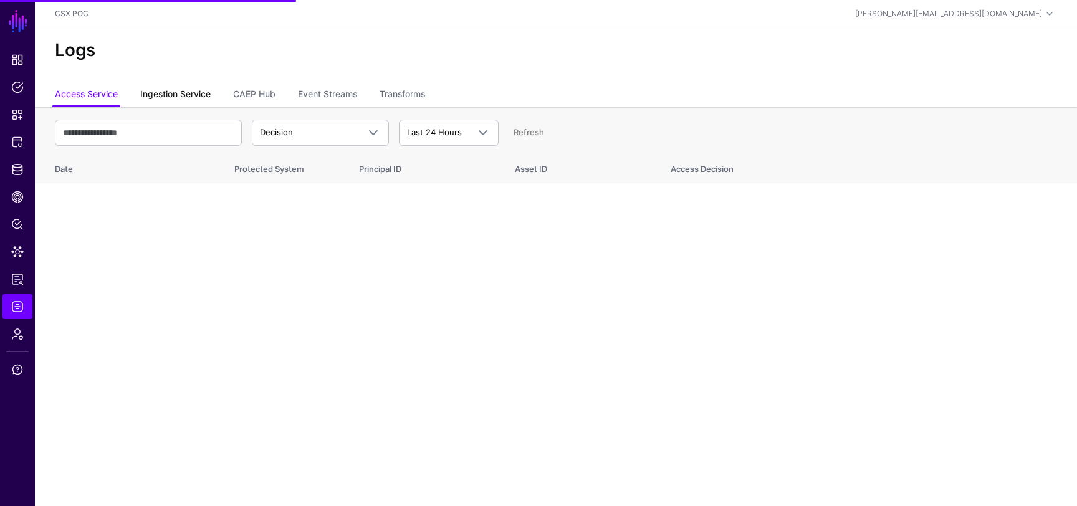
click at [153, 90] on link "Ingestion Service" at bounding box center [175, 96] width 70 height 24
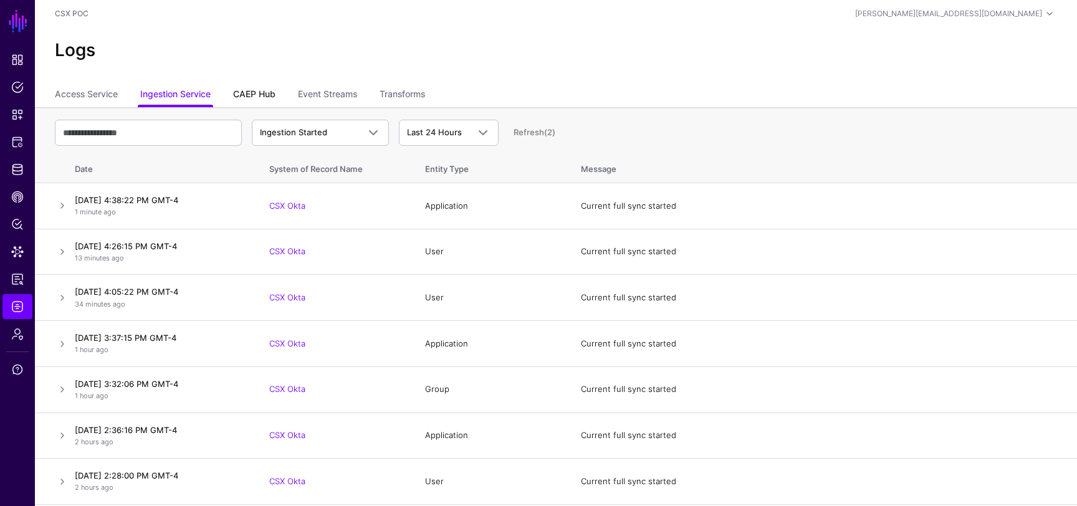
click at [270, 88] on link "CAEP Hub" at bounding box center [254, 96] width 42 height 24
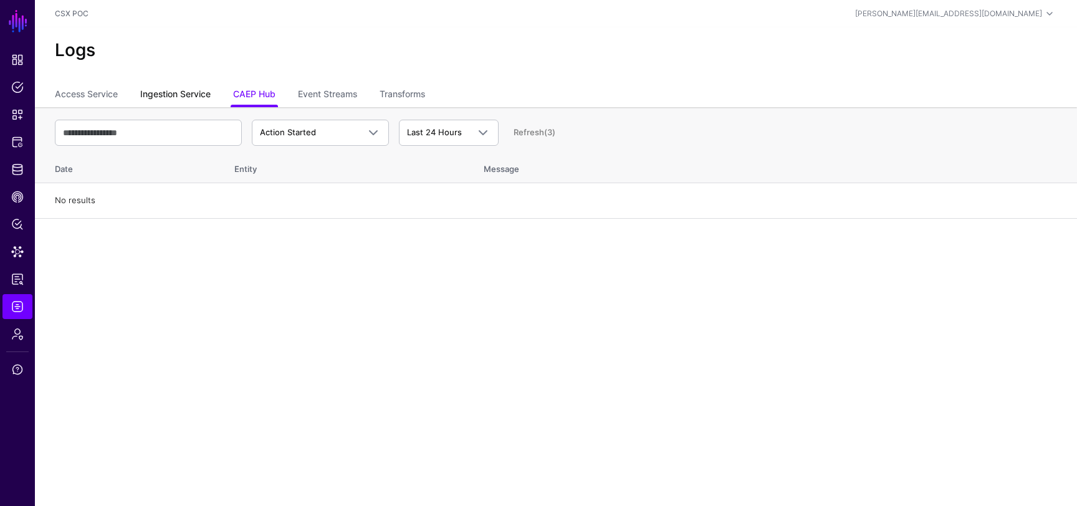
click at [186, 97] on link "Ingestion Service" at bounding box center [175, 96] width 70 height 24
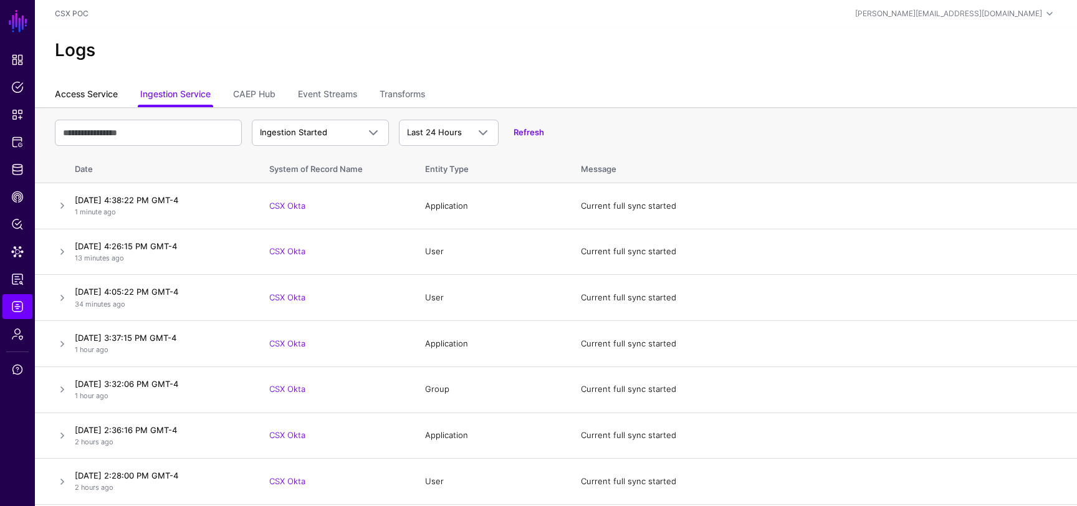
click at [98, 98] on link "Access Service" at bounding box center [86, 96] width 63 height 24
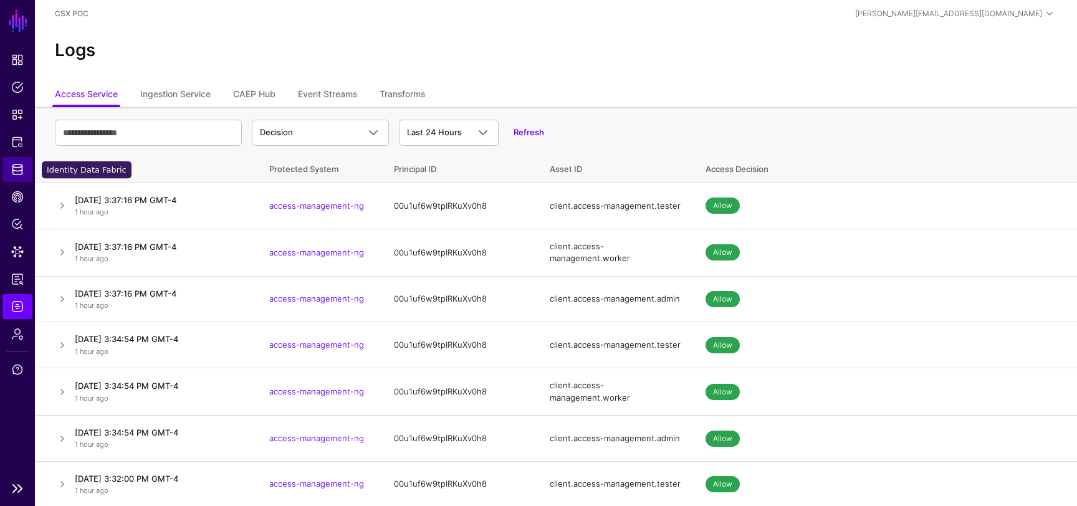
click at [21, 150] on span "Identity Data Fabric" at bounding box center [17, 169] width 12 height 12
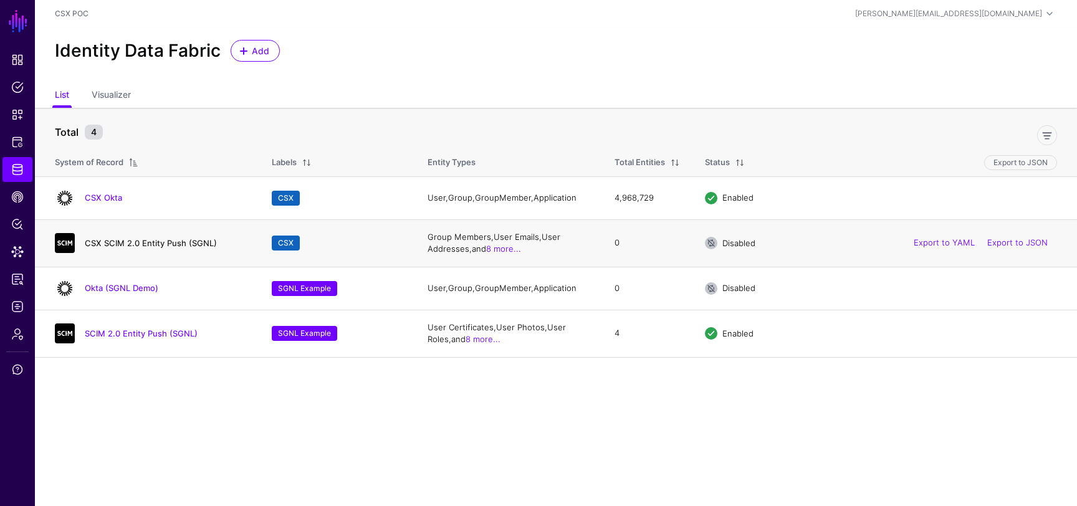
click at [151, 150] on link "CSX SCIM 2.0 Entity Push (SGNL)" at bounding box center [151, 243] width 132 height 10
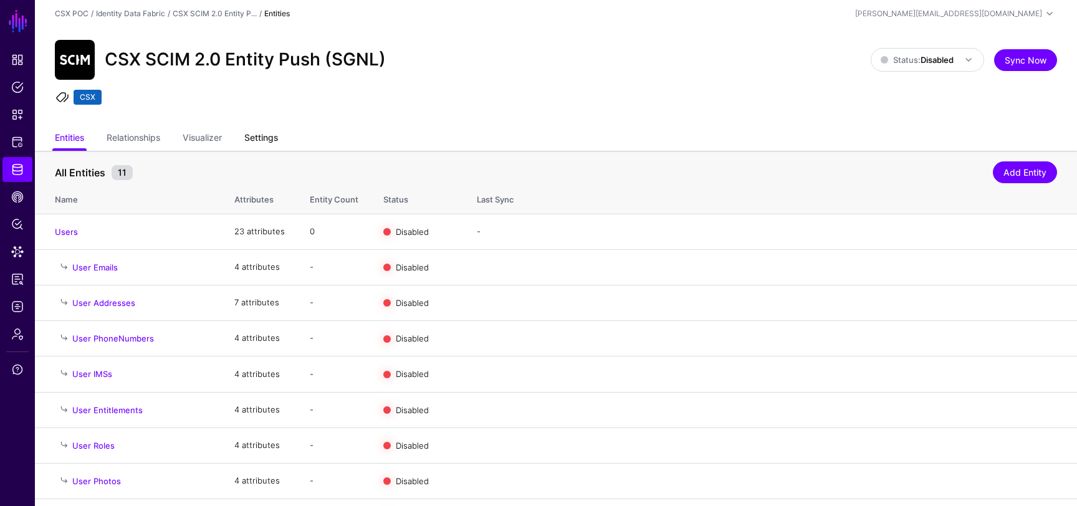
click at [271, 130] on link "Settings" at bounding box center [261, 139] width 34 height 24
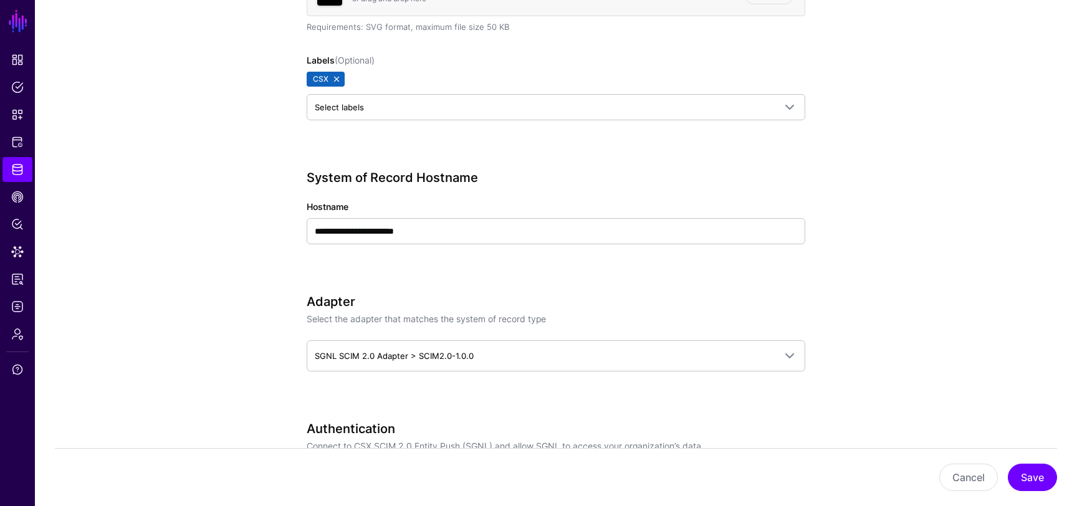
scroll to position [415, 0]
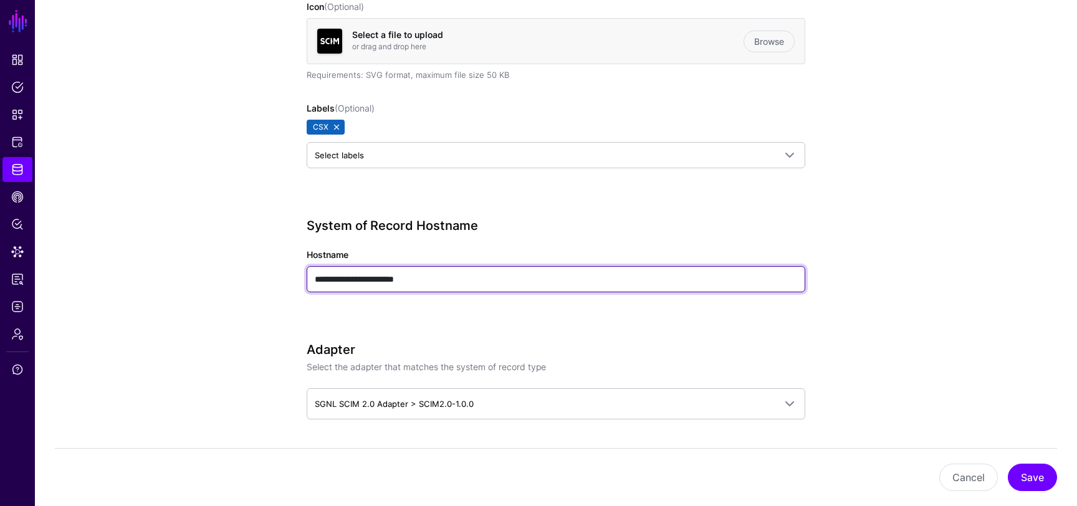
drag, startPoint x: 388, startPoint y: 278, endPoint x: 246, endPoint y: 264, distance: 142.1
paste input "**********"
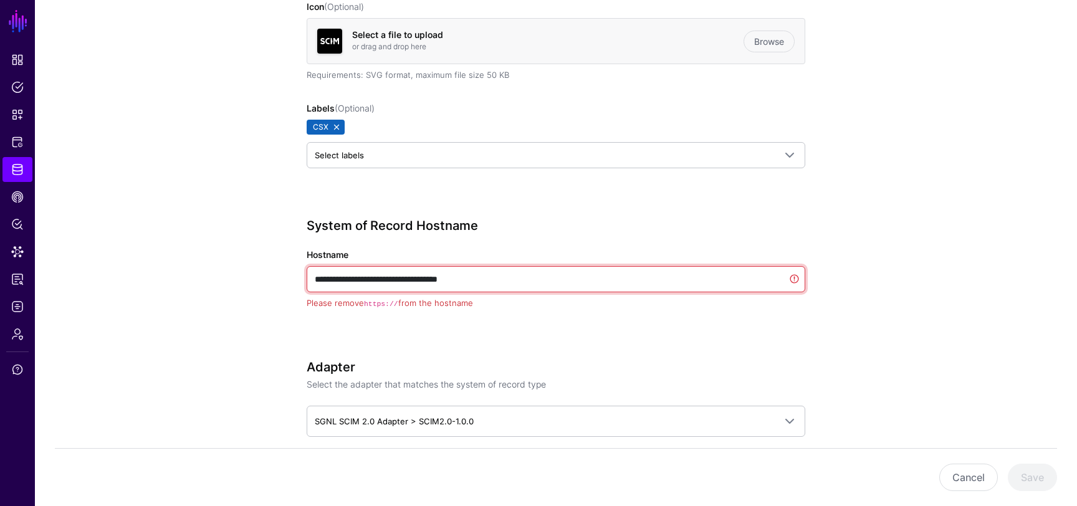
drag, startPoint x: 344, startPoint y: 278, endPoint x: 268, endPoint y: 264, distance: 77.3
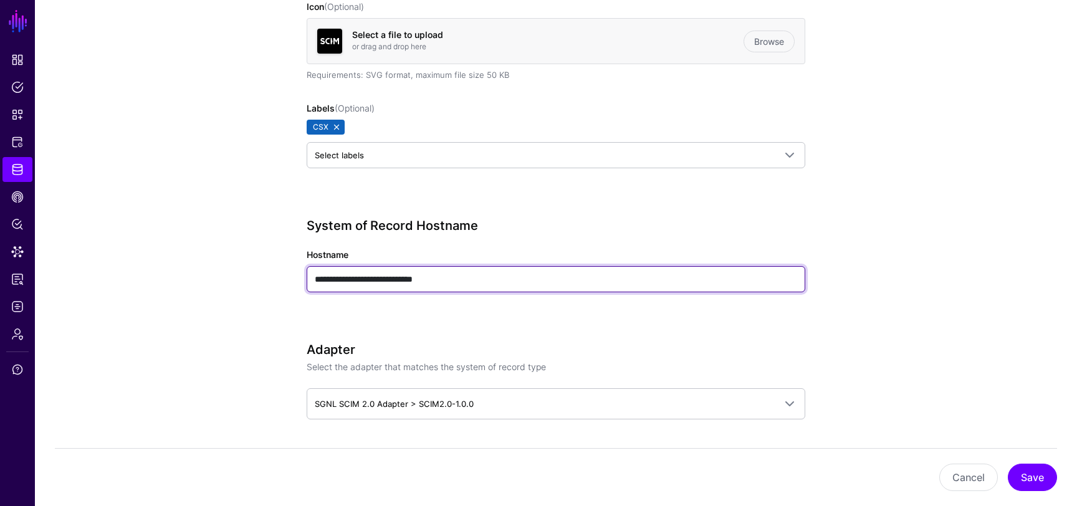
type input "**********"
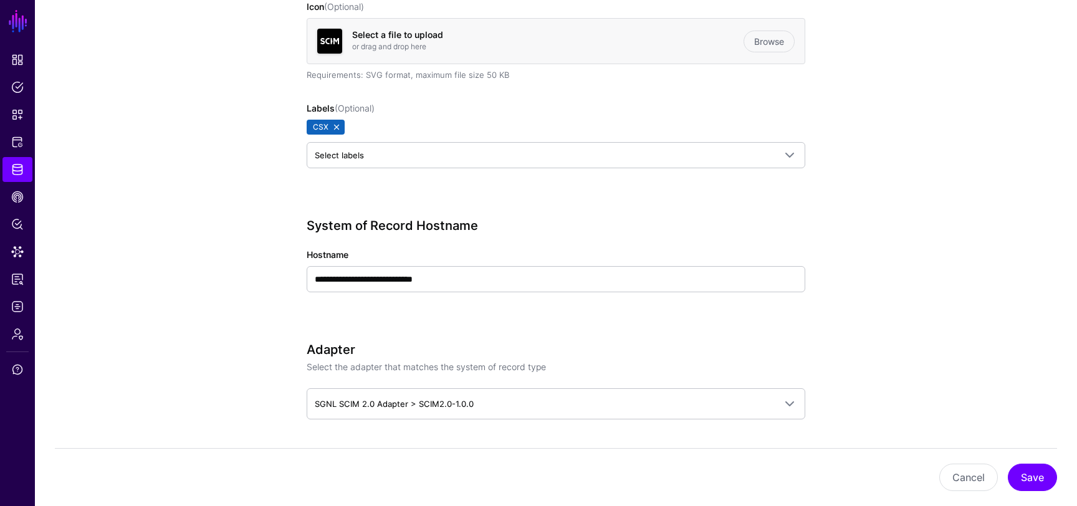
click at [1024, 150] on button "Save" at bounding box center [1032, 477] width 49 height 27
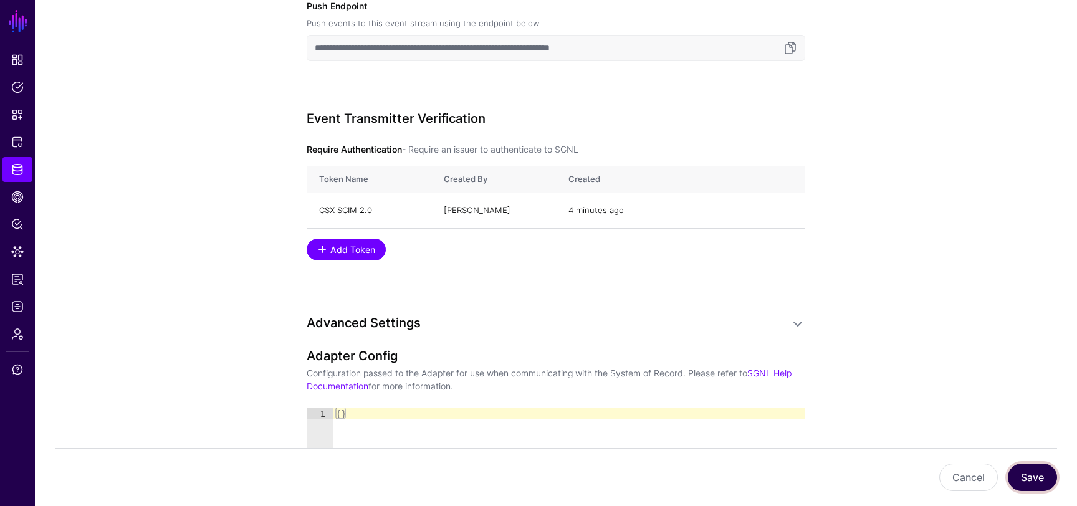
scroll to position [1158, 0]
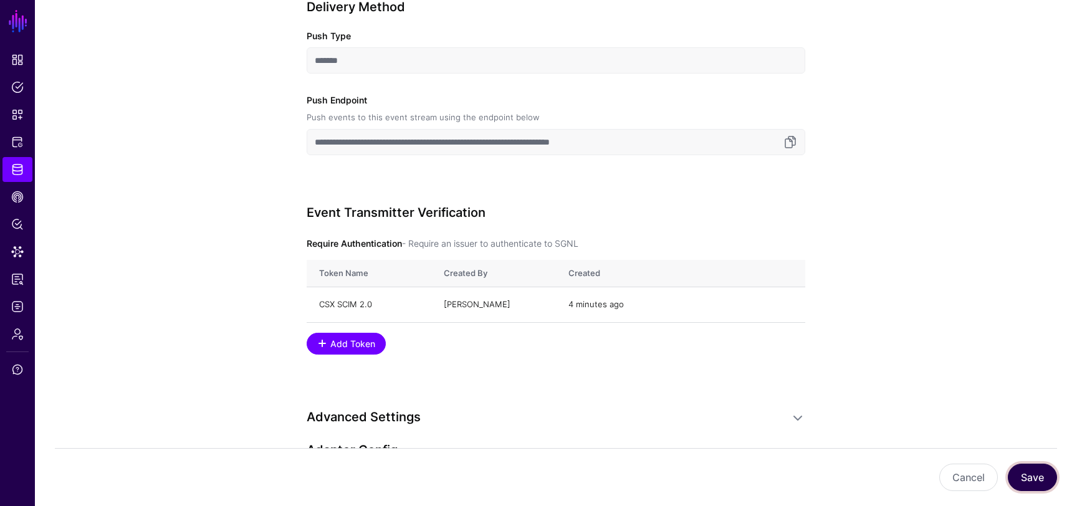
click at [1044, 150] on button "Save" at bounding box center [1032, 477] width 49 height 27
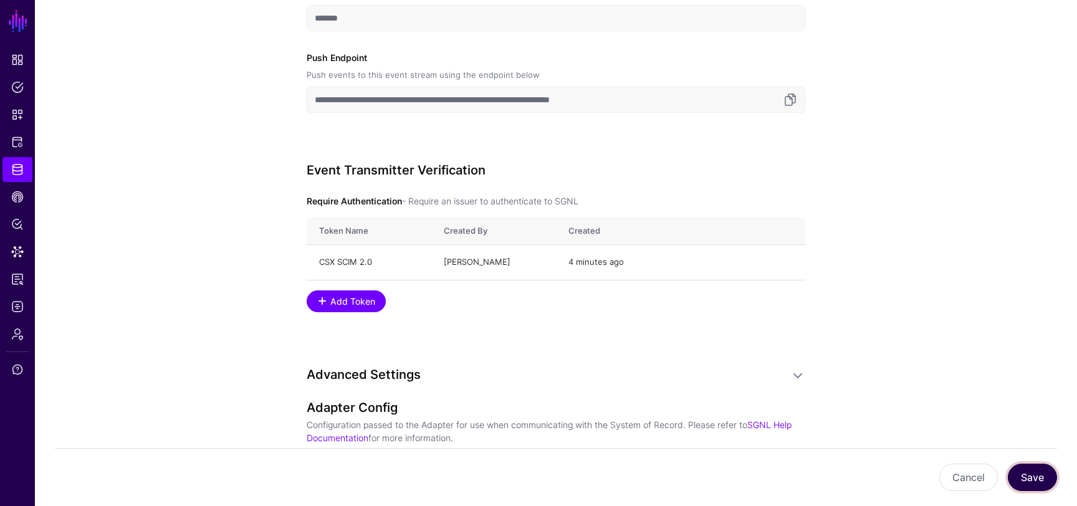
scroll to position [1218, 0]
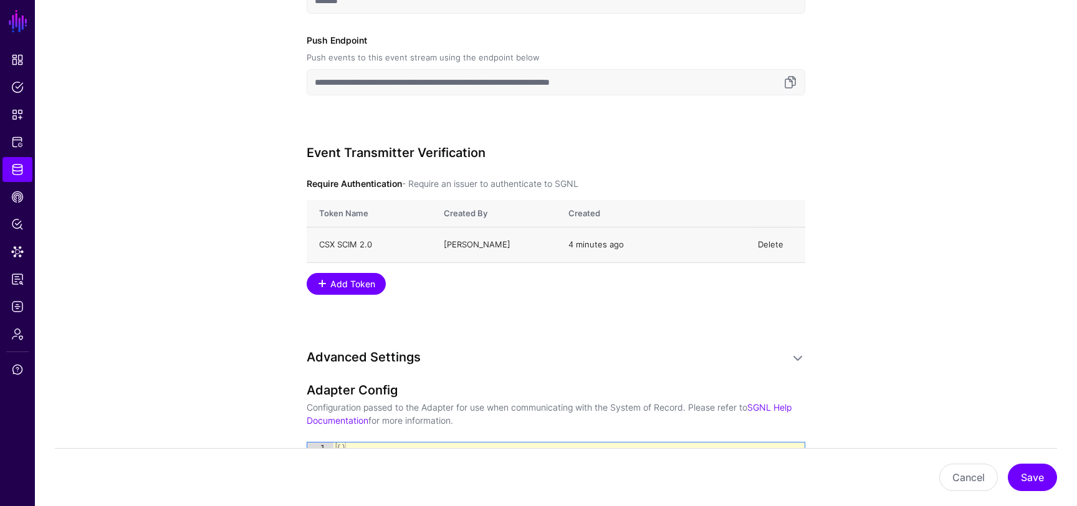
click at [767, 150] on link "Delete" at bounding box center [771, 244] width 26 height 10
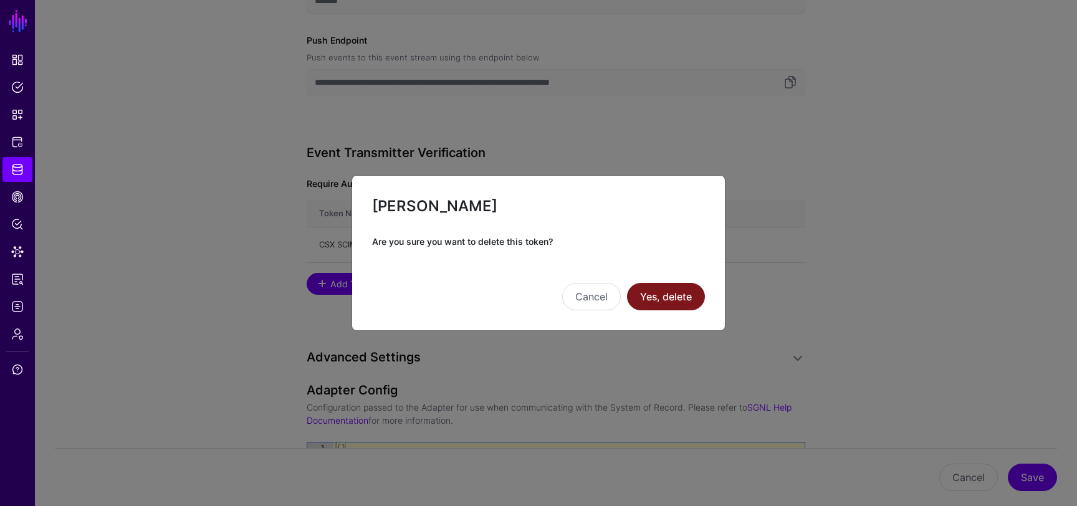
click at [681, 150] on button "Yes, delete" at bounding box center [666, 296] width 78 height 27
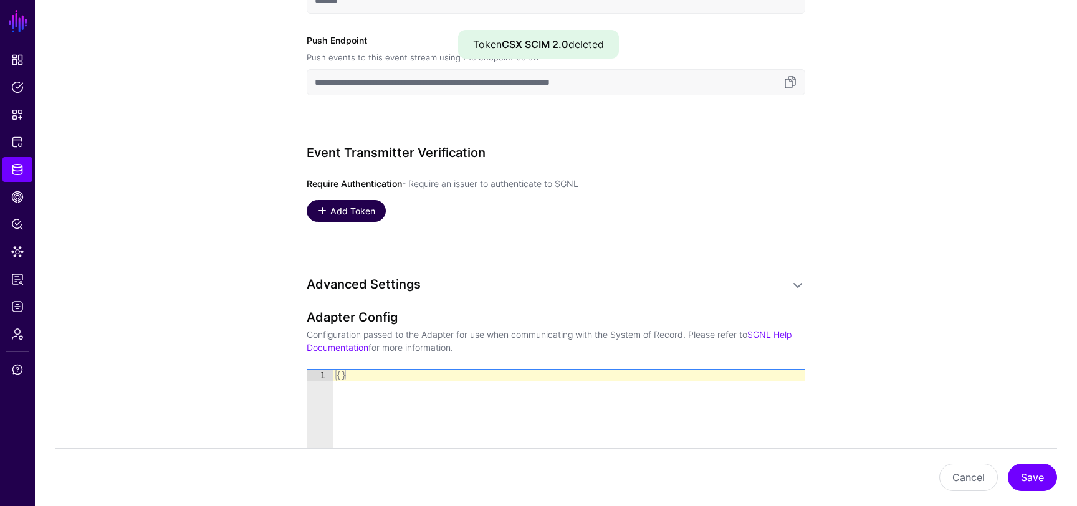
click at [371, 150] on span "Add Token" at bounding box center [353, 210] width 48 height 13
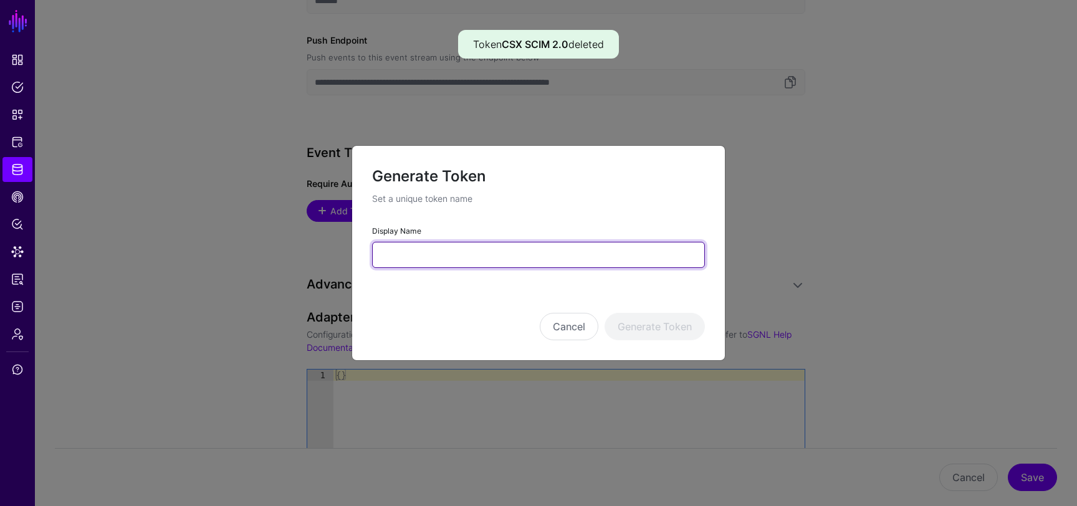
click at [435, 150] on input "Display Name" at bounding box center [538, 255] width 333 height 26
type input "**********"
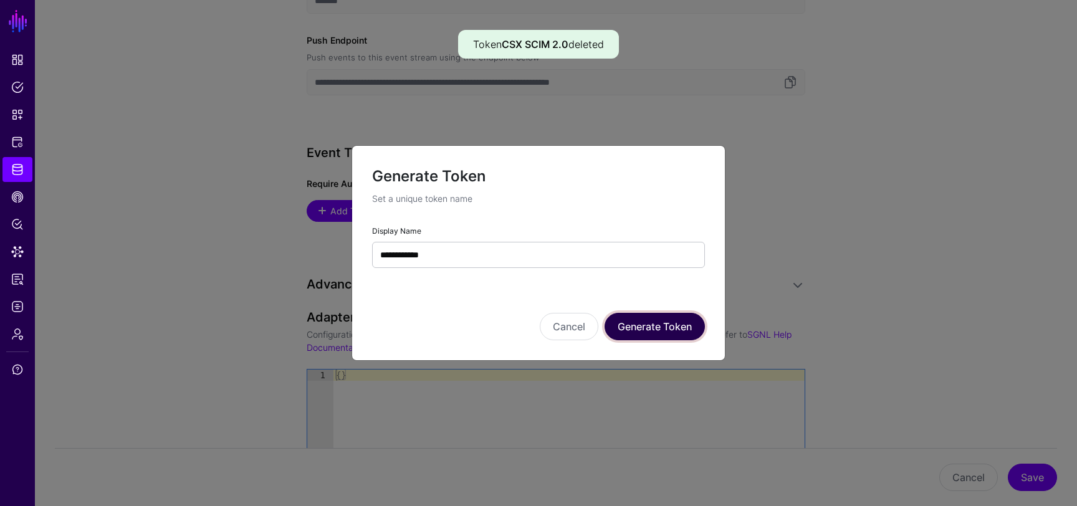
click at [662, 150] on button "Generate Token" at bounding box center [654, 326] width 100 height 27
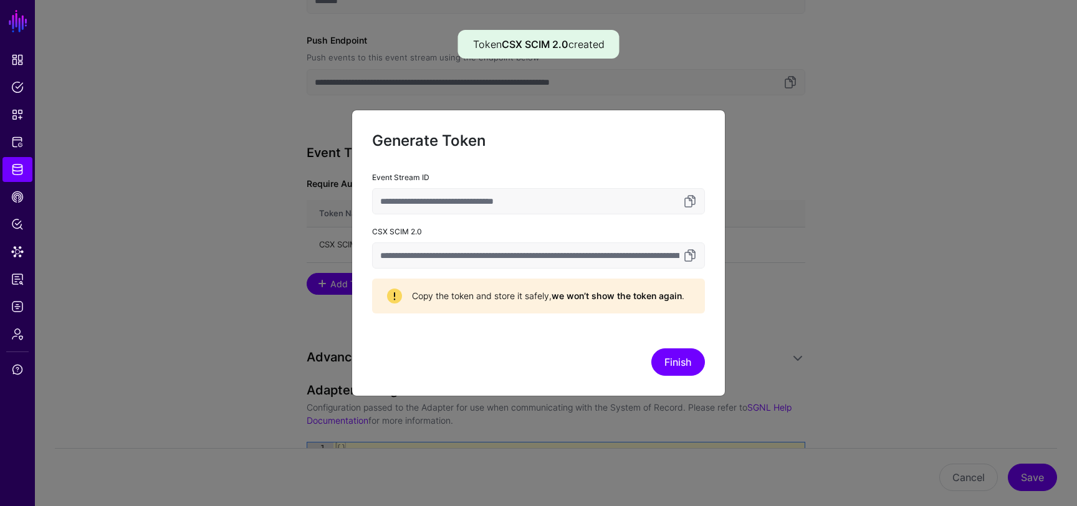
click at [648, 150] on input "**********" at bounding box center [538, 255] width 333 height 26
click at [460, 150] on input "**********" at bounding box center [538, 201] width 333 height 26
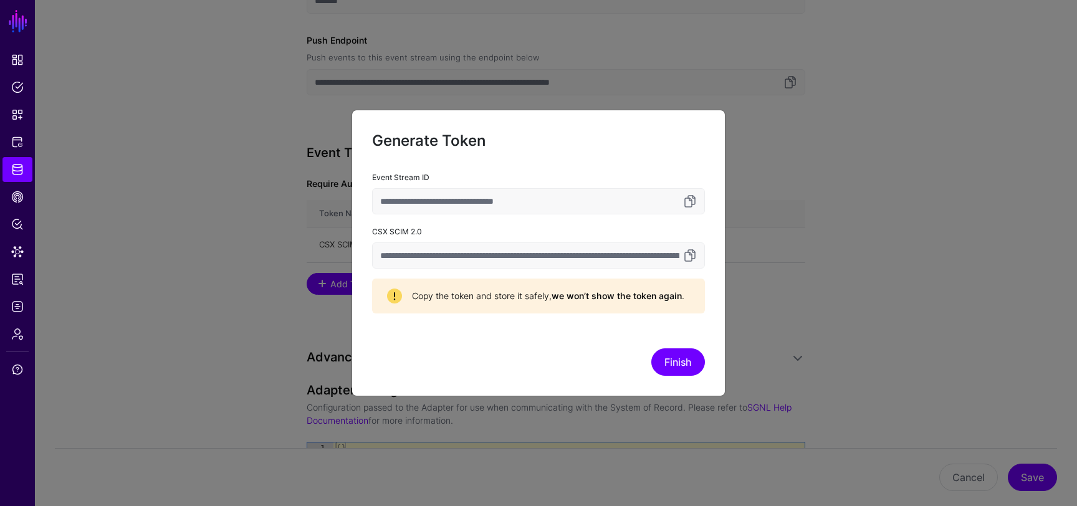
click at [460, 150] on input "**********" at bounding box center [538, 201] width 333 height 26
click at [690, 150] on link at bounding box center [689, 255] width 15 height 15
click at [630, 150] on input "**********" at bounding box center [538, 255] width 333 height 26
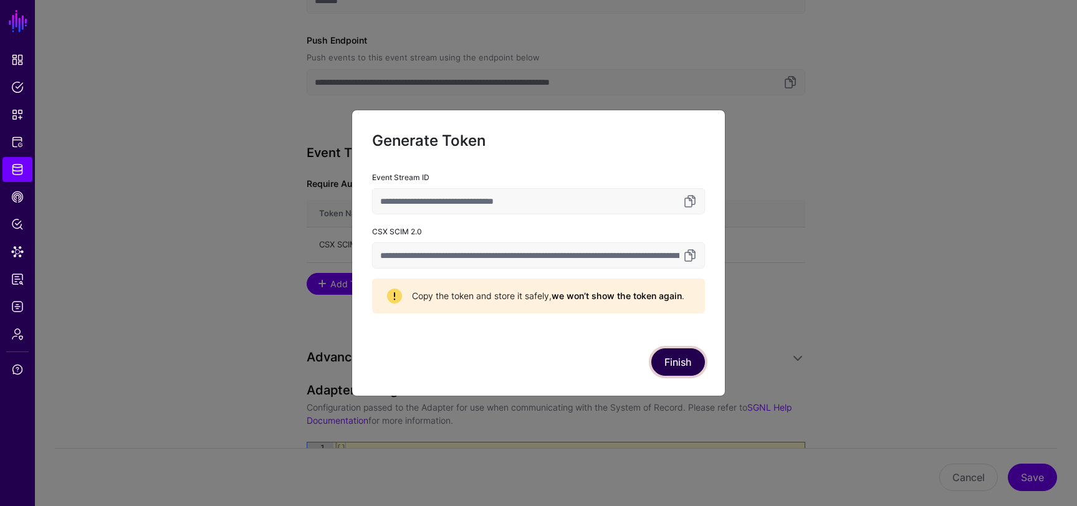
click at [686, 150] on button "Finish" at bounding box center [678, 361] width 54 height 27
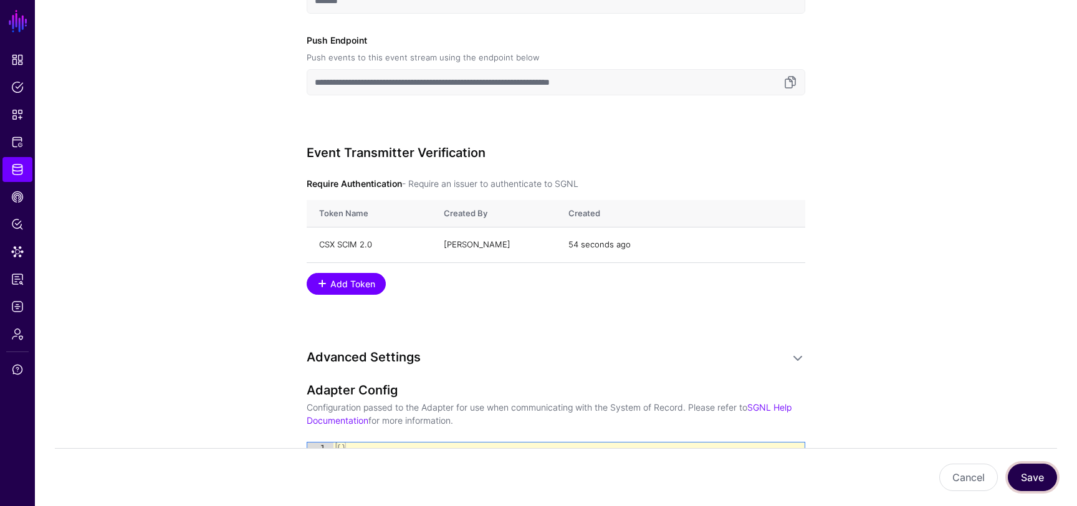
click at [1045, 150] on button "Save" at bounding box center [1032, 477] width 49 height 27
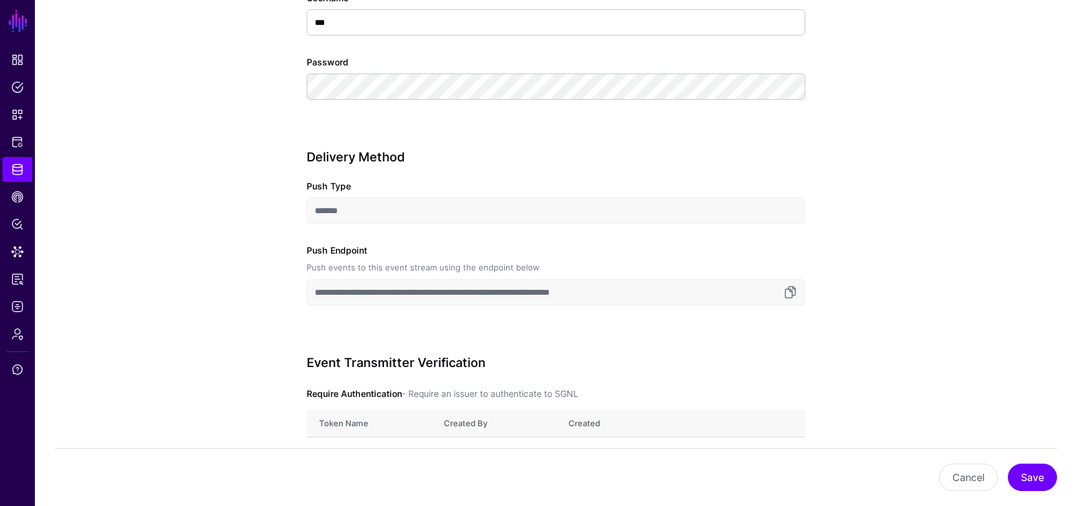
scroll to position [1062, 0]
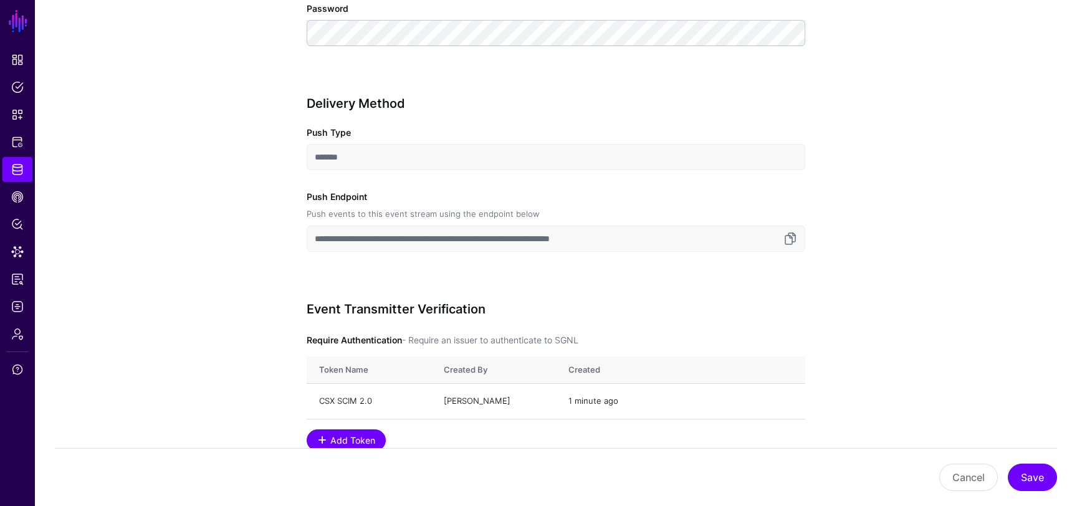
click at [426, 238] on input "**********" at bounding box center [556, 239] width 499 height 26
click at [659, 240] on input "**********" at bounding box center [556, 239] width 499 height 26
drag, startPoint x: 670, startPoint y: 240, endPoint x: 479, endPoint y: 237, distance: 191.3
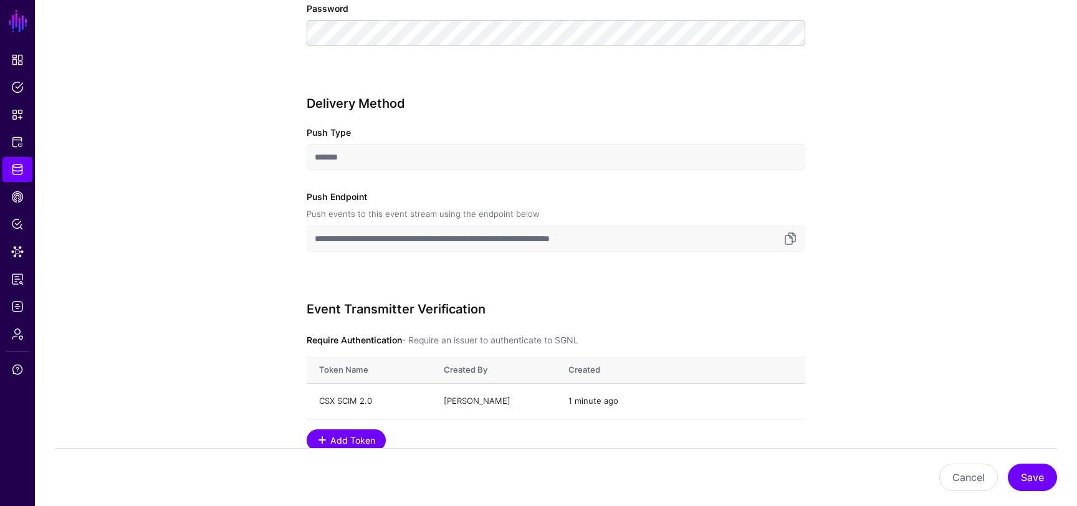
click at [479, 237] on input "**********" at bounding box center [556, 239] width 499 height 26
drag, startPoint x: 479, startPoint y: 240, endPoint x: 662, endPoint y: 241, distance: 183.2
click at [662, 241] on input "**********" at bounding box center [556, 239] width 499 height 26
click at [563, 234] on input "**********" at bounding box center [556, 239] width 499 height 26
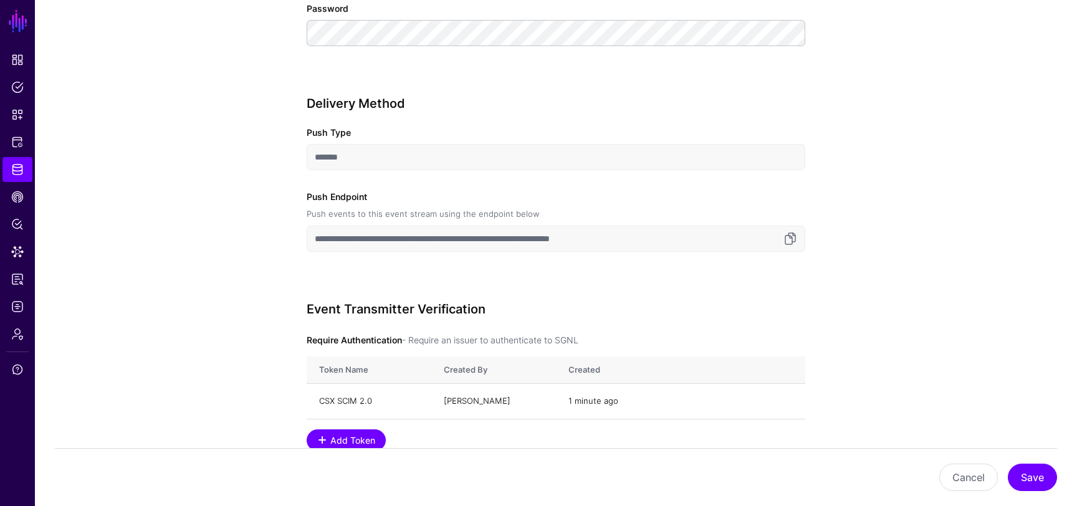
click at [563, 234] on input "**********" at bounding box center [556, 239] width 499 height 26
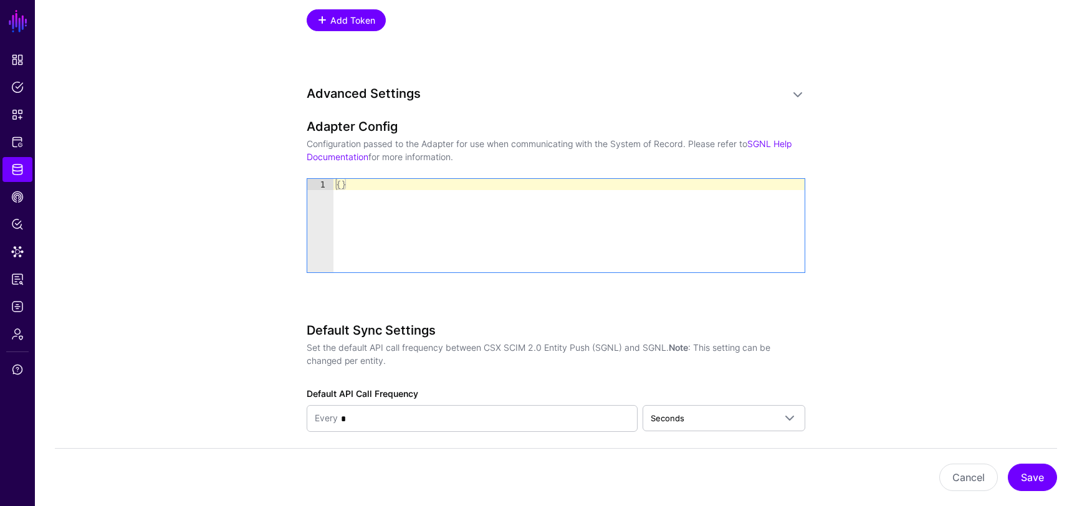
scroll to position [1525, 0]
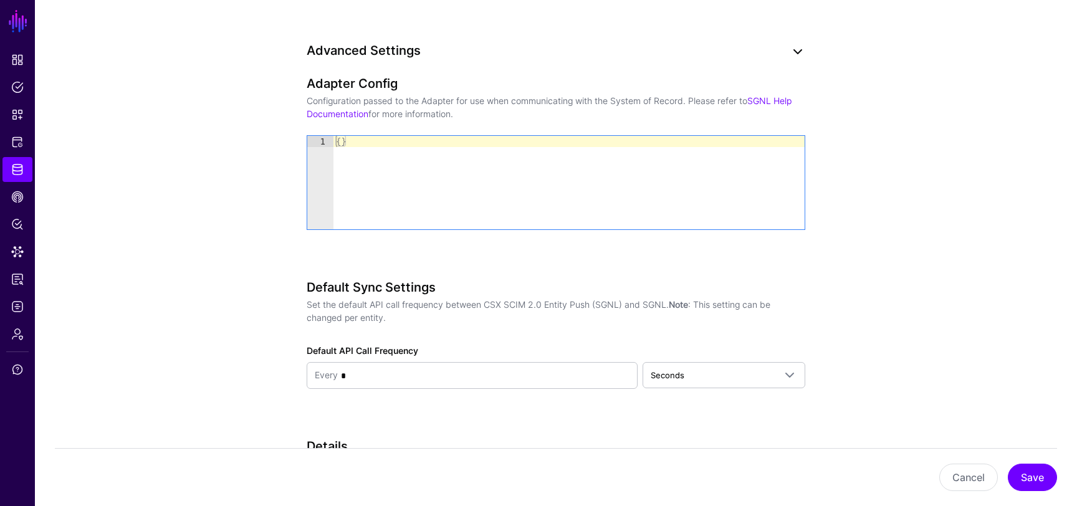
click at [797, 47] on link at bounding box center [797, 51] width 15 height 15
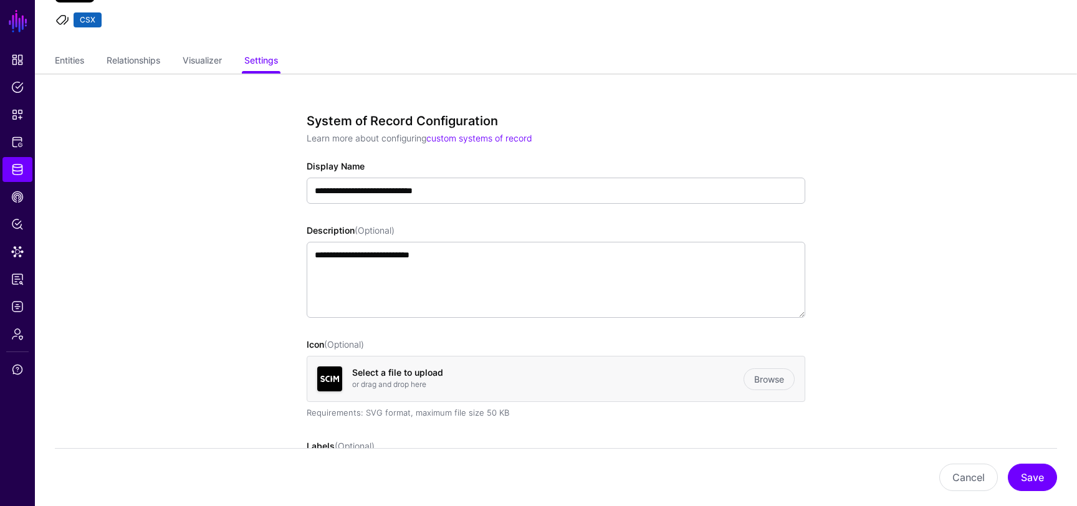
scroll to position [19, 0]
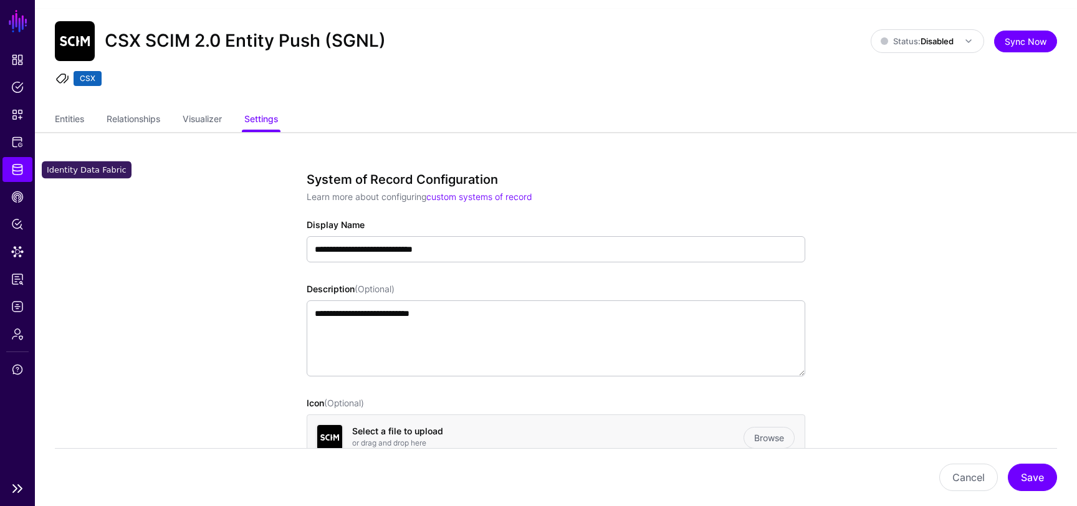
click at [18, 167] on span "Identity Data Fabric" at bounding box center [17, 169] width 12 height 12
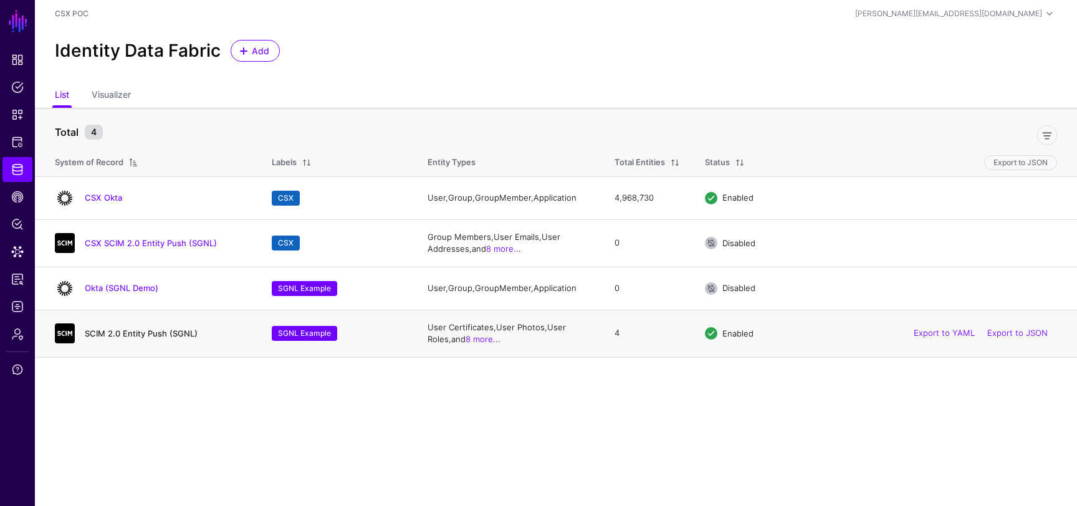
click at [173, 333] on link "SCIM 2.0 Entity Push (SGNL)" at bounding box center [141, 333] width 113 height 10
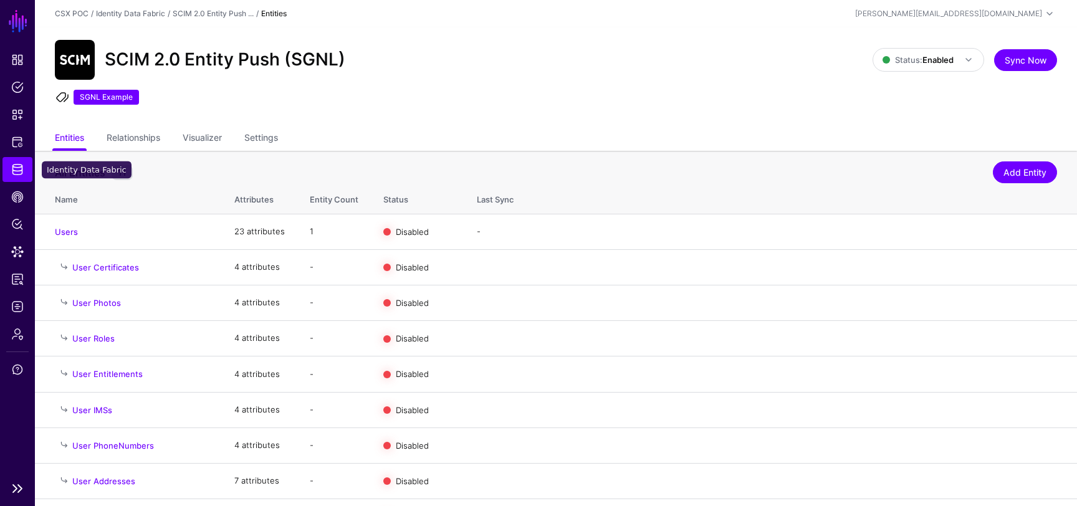
click at [13, 174] on span "Identity Data Fabric" at bounding box center [17, 169] width 12 height 12
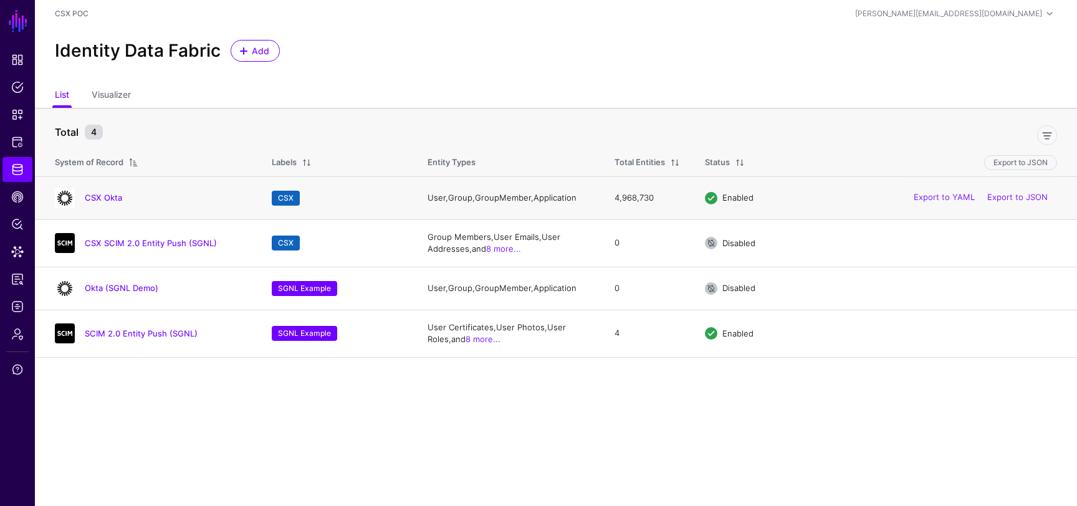
click at [104, 179] on td "CSX Okta" at bounding box center [147, 197] width 224 height 43
click at [103, 199] on link "CSX Okta" at bounding box center [103, 198] width 37 height 10
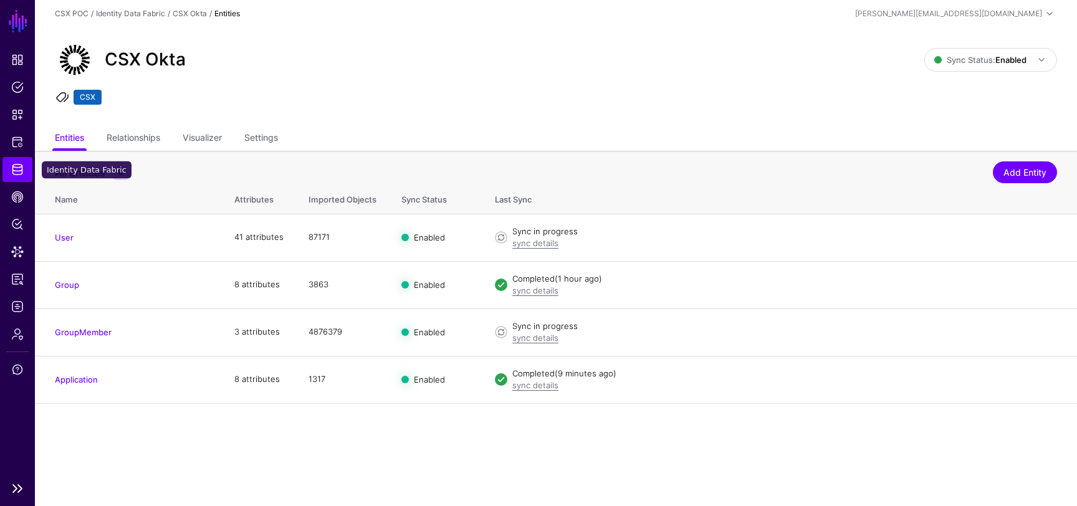
click at [13, 162] on link "Identity Data Fabric" at bounding box center [17, 169] width 30 height 25
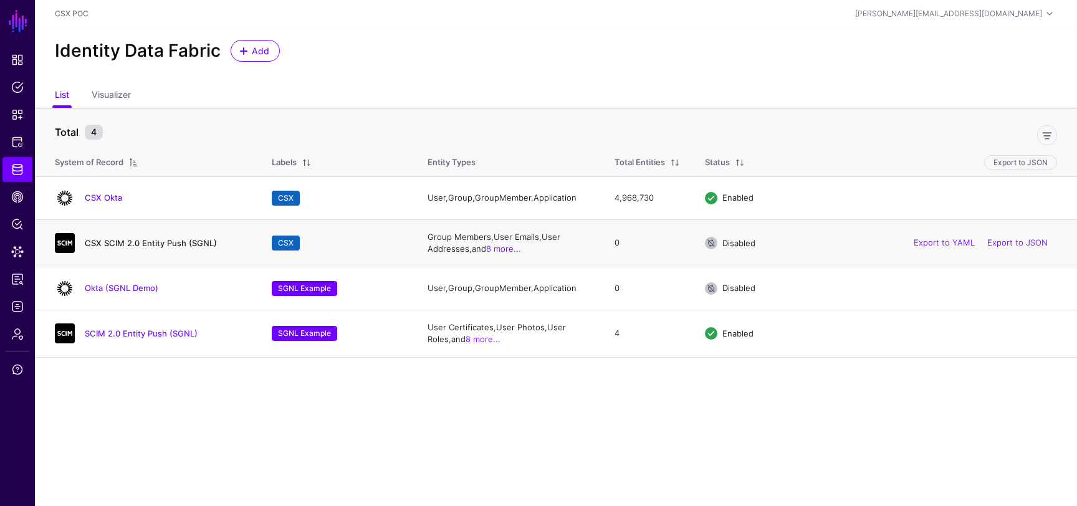
click at [161, 240] on link "CSX SCIM 2.0 Entity Push (SGNL)" at bounding box center [151, 243] width 132 height 10
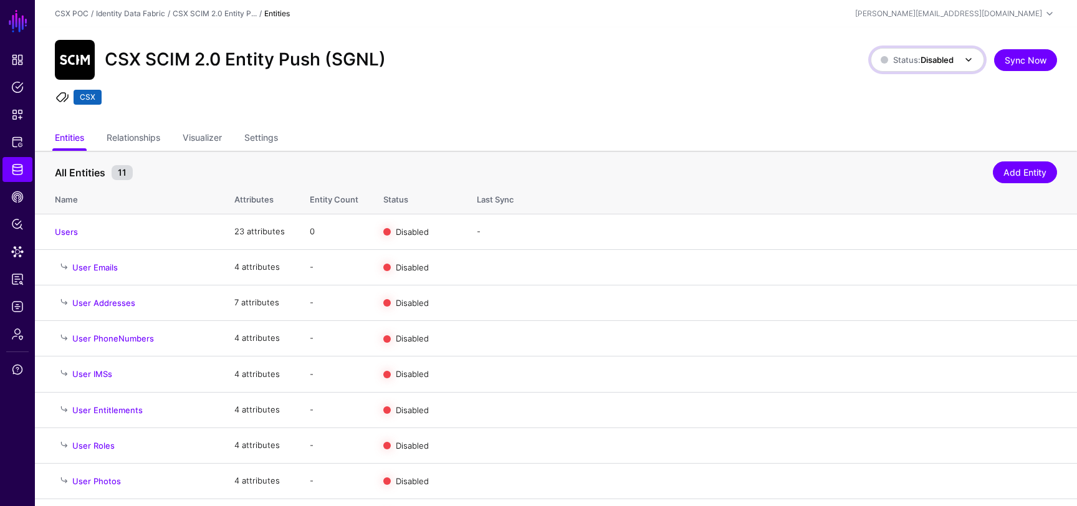
click at [937, 59] on strong "Disabled" at bounding box center [936, 60] width 33 height 10
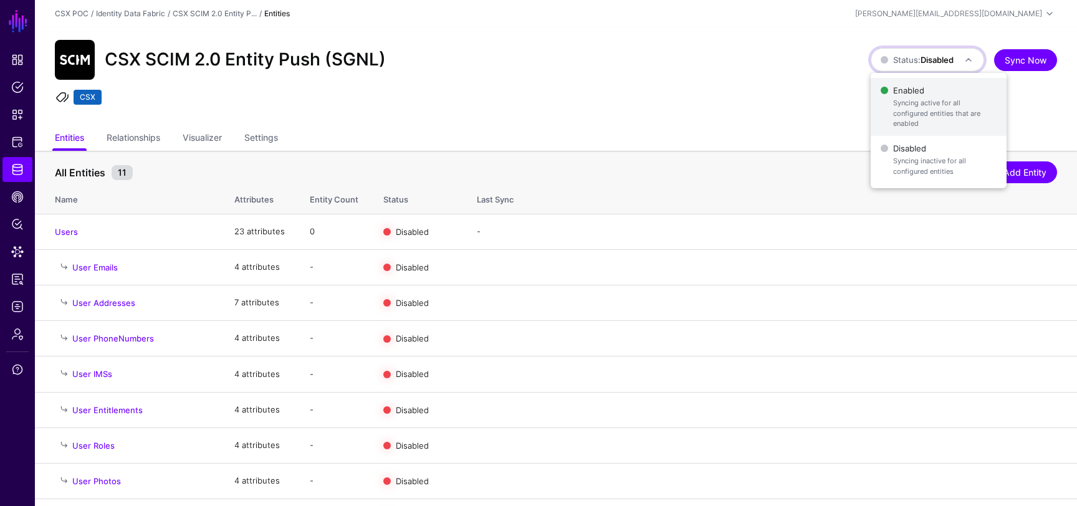
click at [913, 95] on span "Enabled Syncing active for all configured entities that are enabled" at bounding box center [939, 107] width 116 height 50
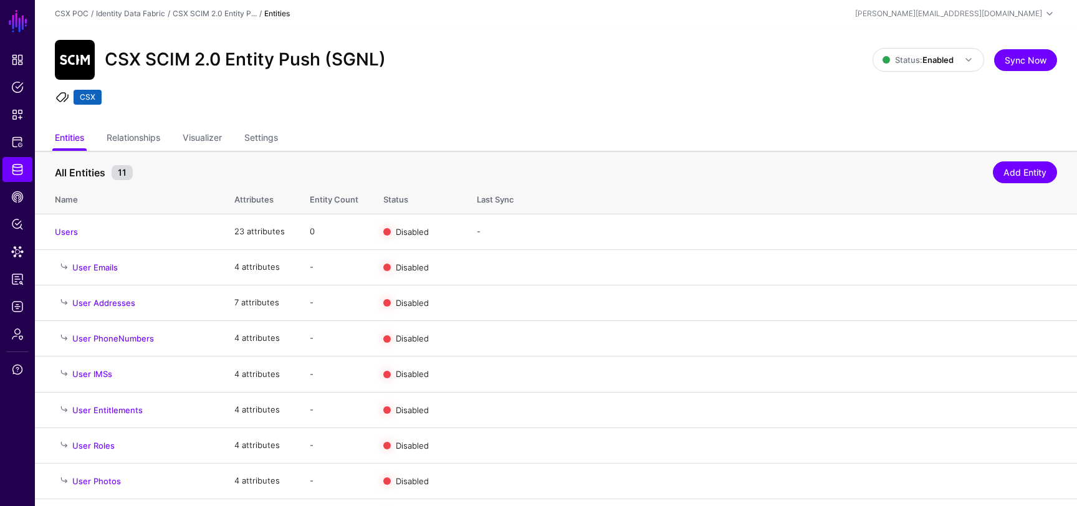
scroll to position [103, 0]
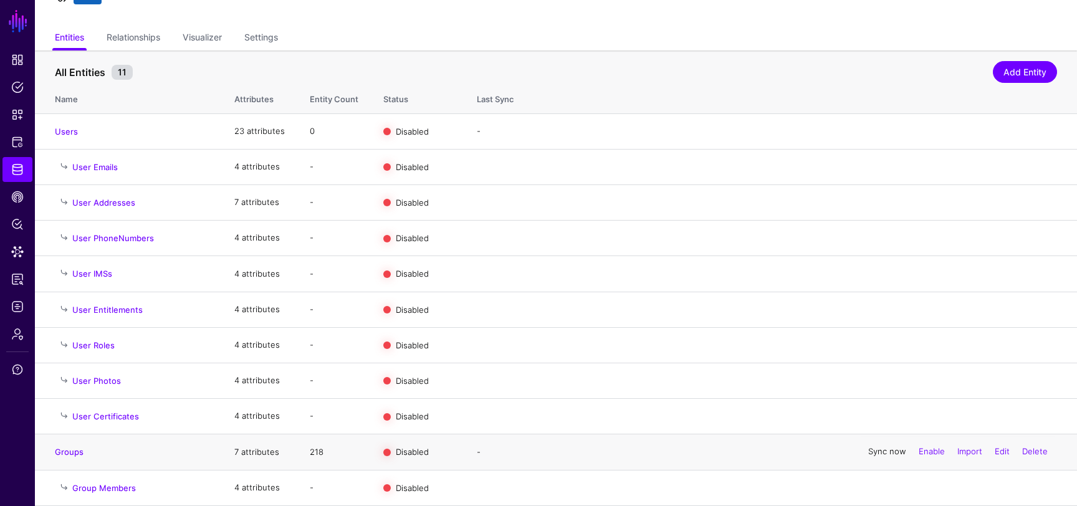
click at [885, 452] on link "Sync now" at bounding box center [887, 452] width 38 height 10
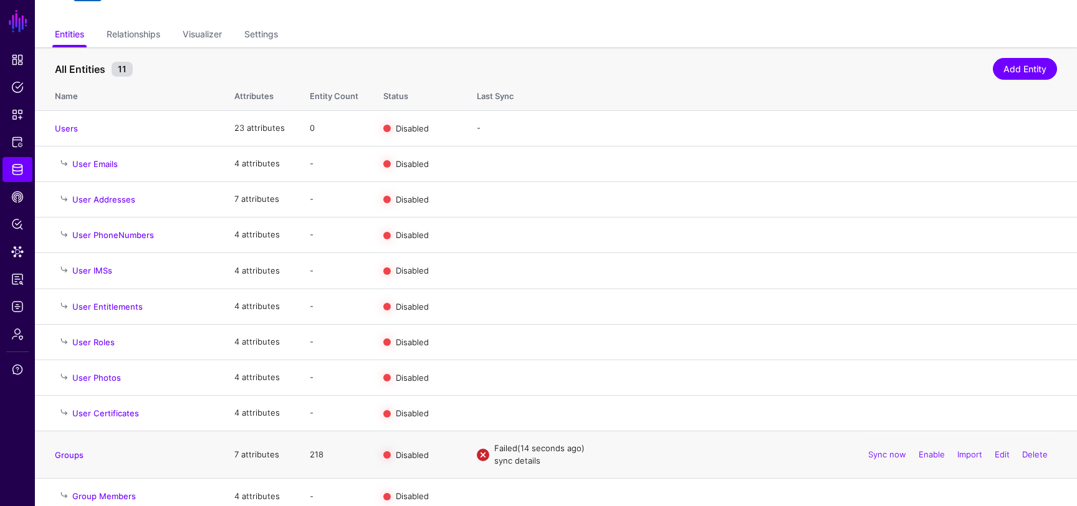
click at [513, 465] on link "sync details" at bounding box center [517, 461] width 46 height 10
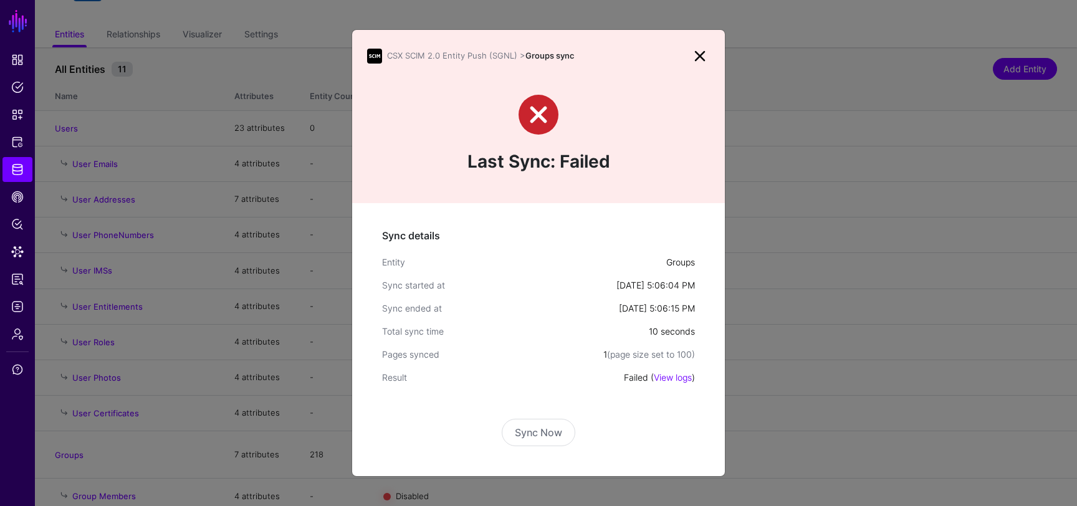
click at [694, 53] on link at bounding box center [700, 56] width 20 height 20
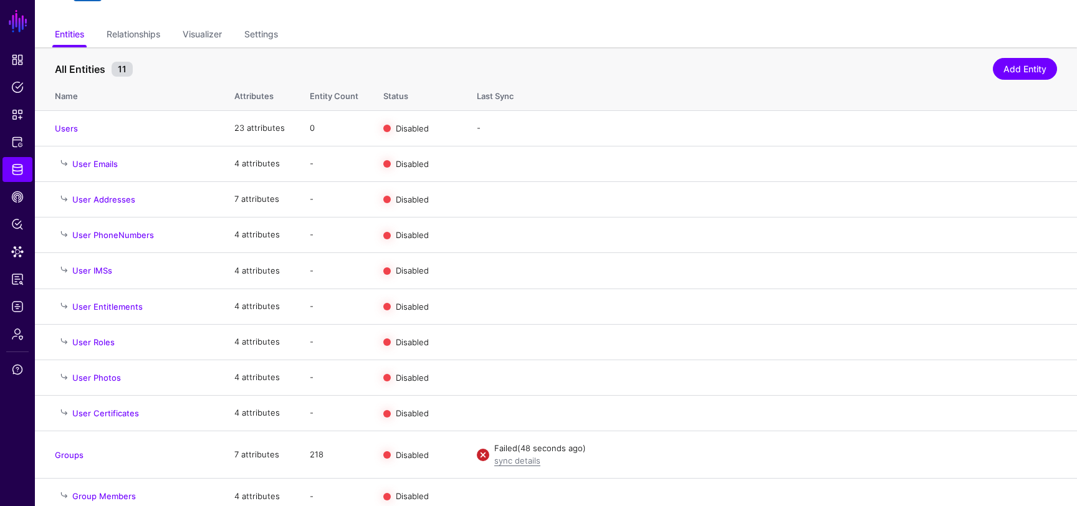
scroll to position [115, 0]
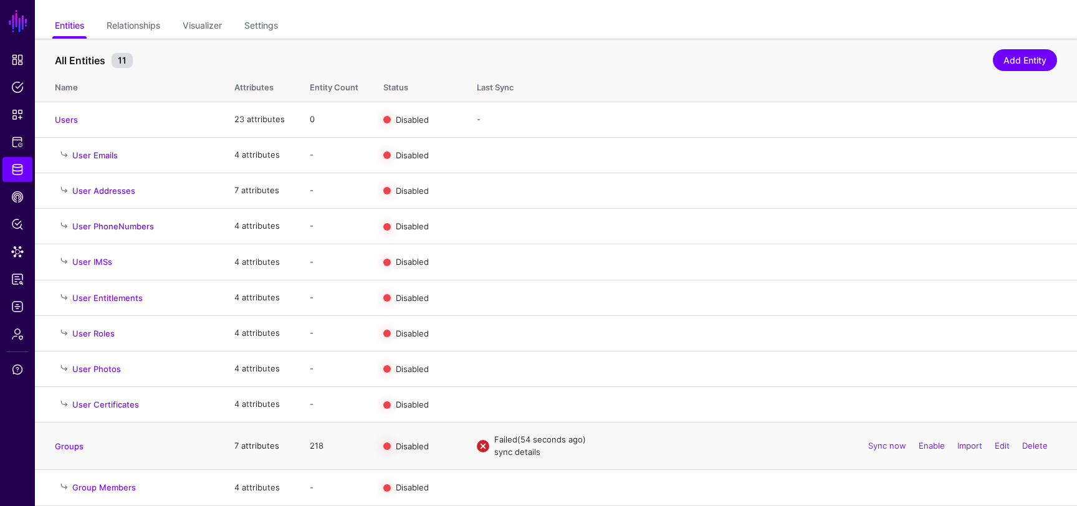
click at [518, 451] on link "sync details" at bounding box center [517, 452] width 46 height 10
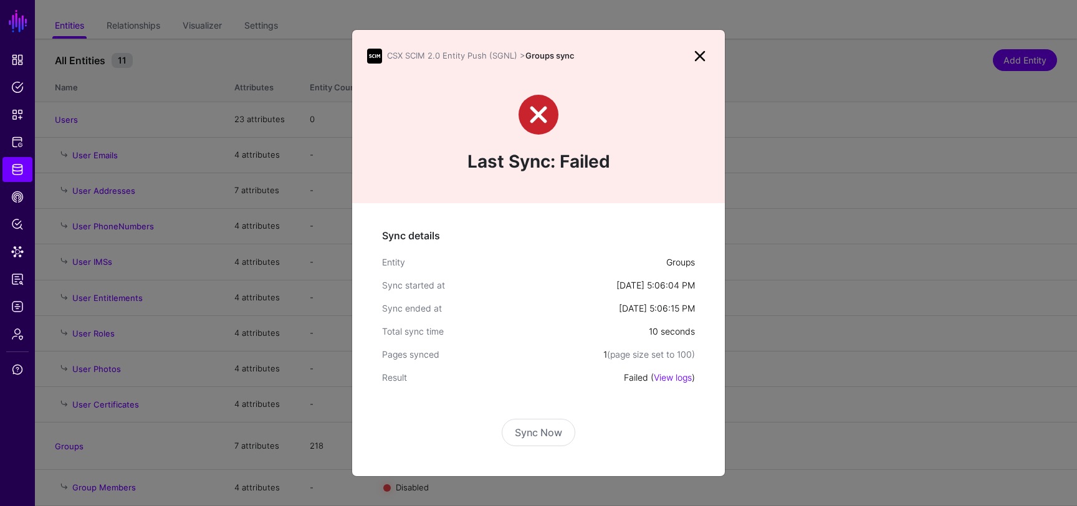
click at [702, 53] on link at bounding box center [700, 56] width 20 height 20
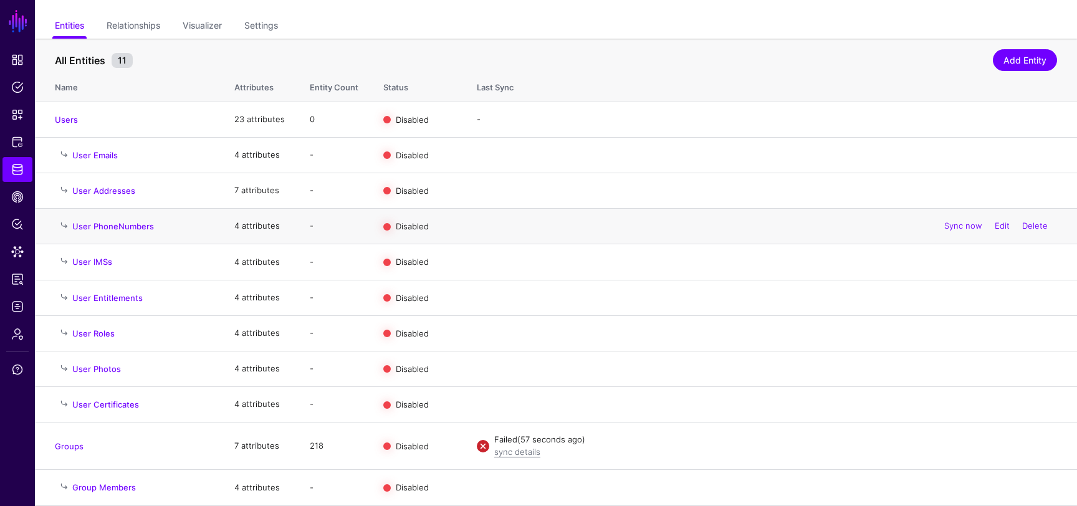
scroll to position [0, 0]
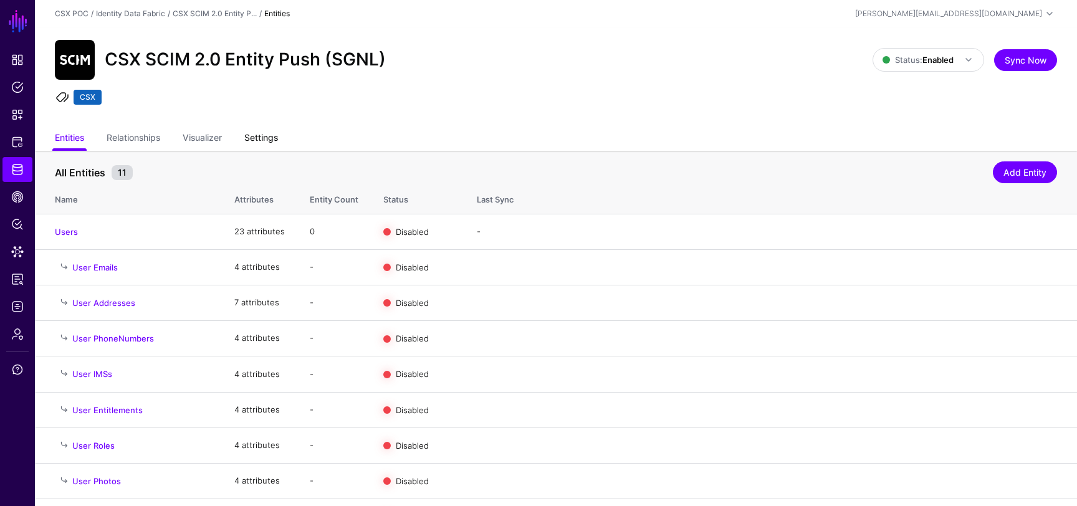
click at [259, 135] on link "Settings" at bounding box center [261, 139] width 34 height 24
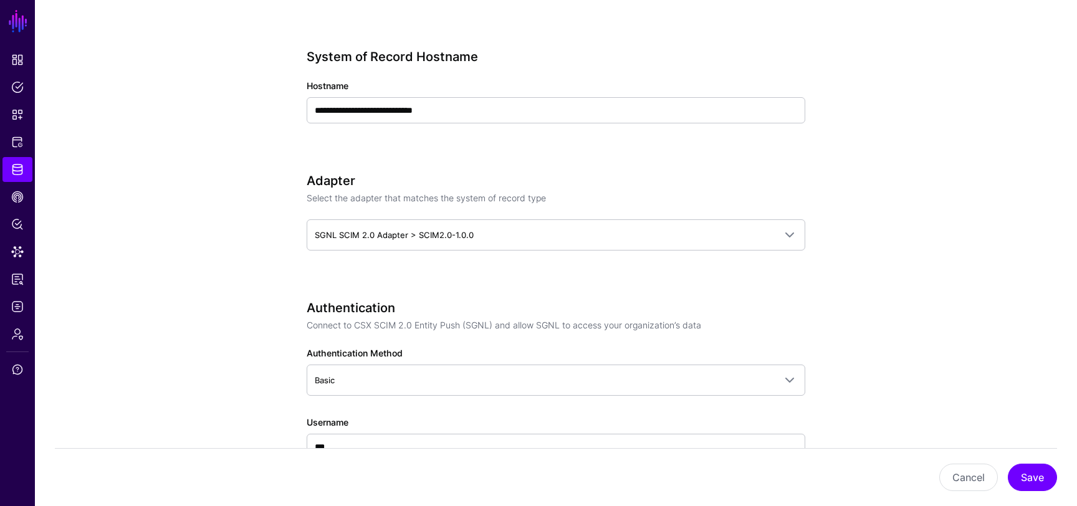
scroll to position [594, 0]
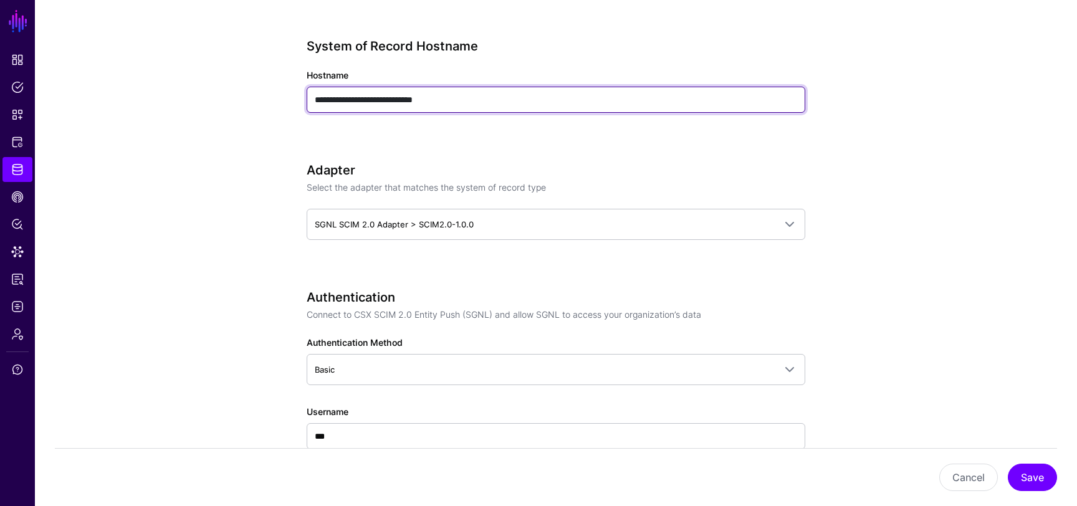
click at [475, 101] on input "**********" at bounding box center [556, 100] width 499 height 26
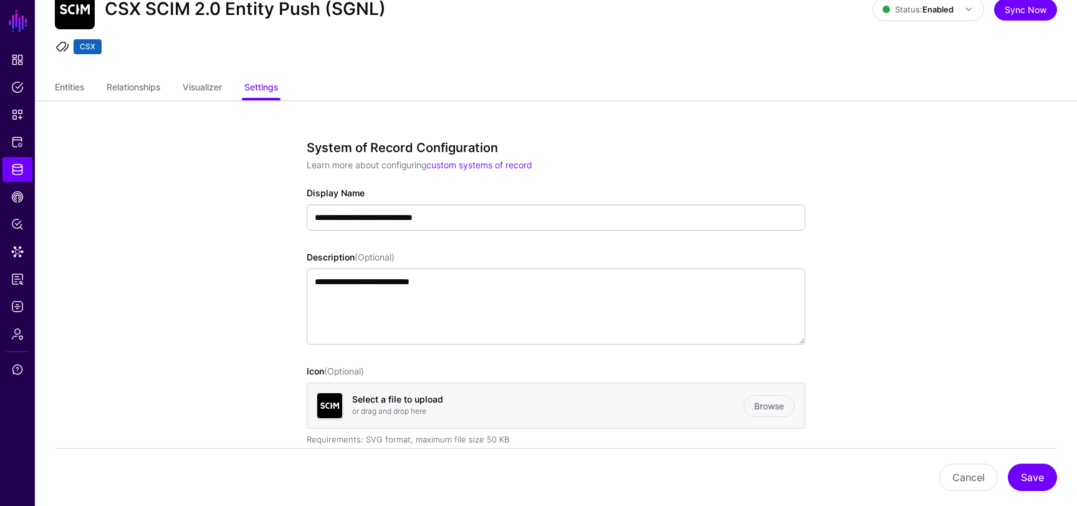
scroll to position [0, 0]
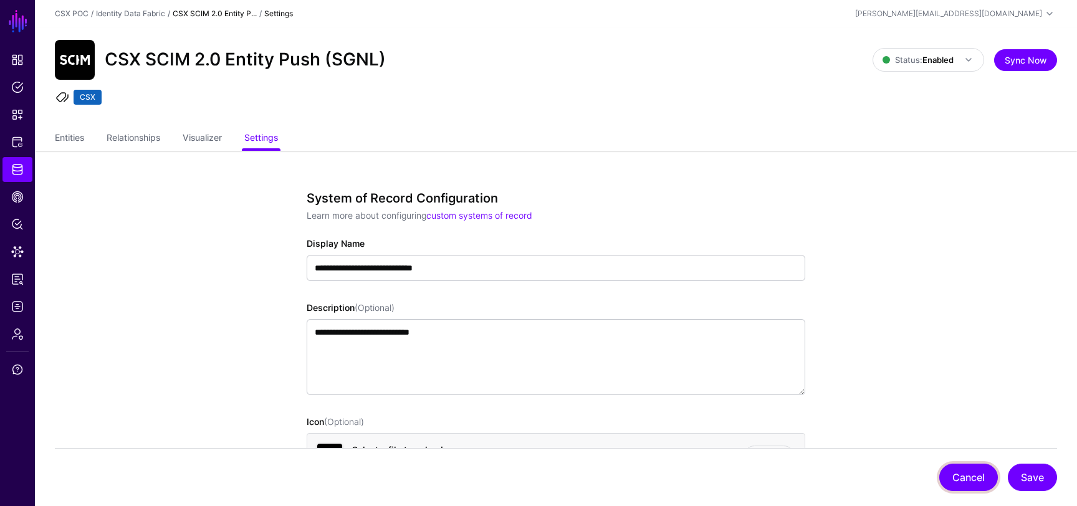
click at [946, 467] on button "Cancel" at bounding box center [968, 477] width 59 height 27
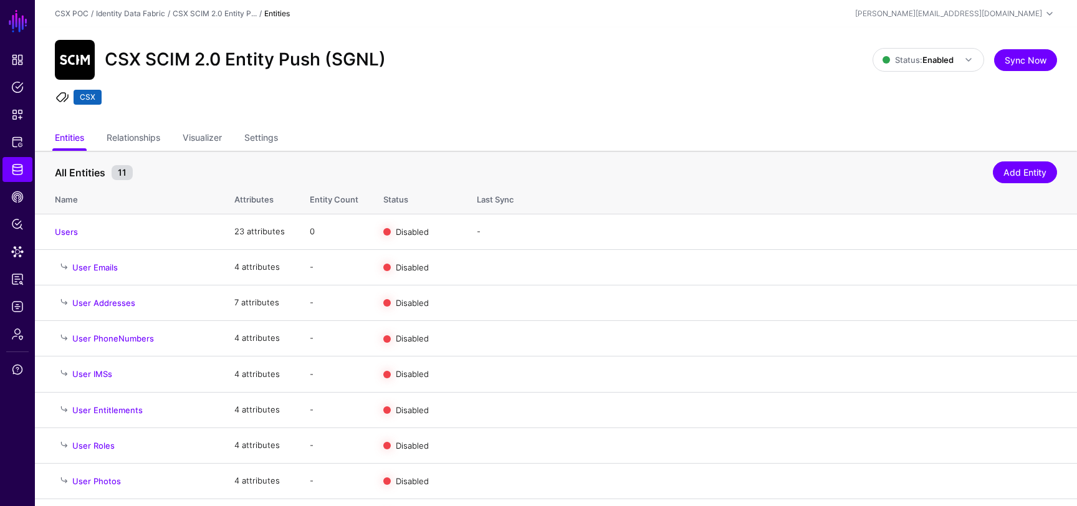
scroll to position [115, 0]
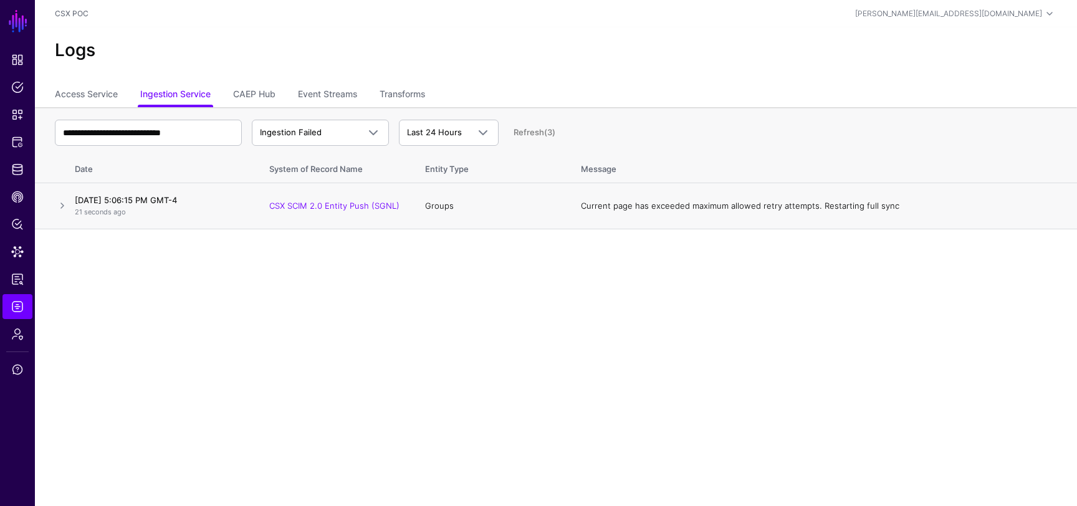
click at [55, 214] on td at bounding box center [52, 206] width 35 height 46
click at [60, 208] on link at bounding box center [62, 205] width 15 height 15
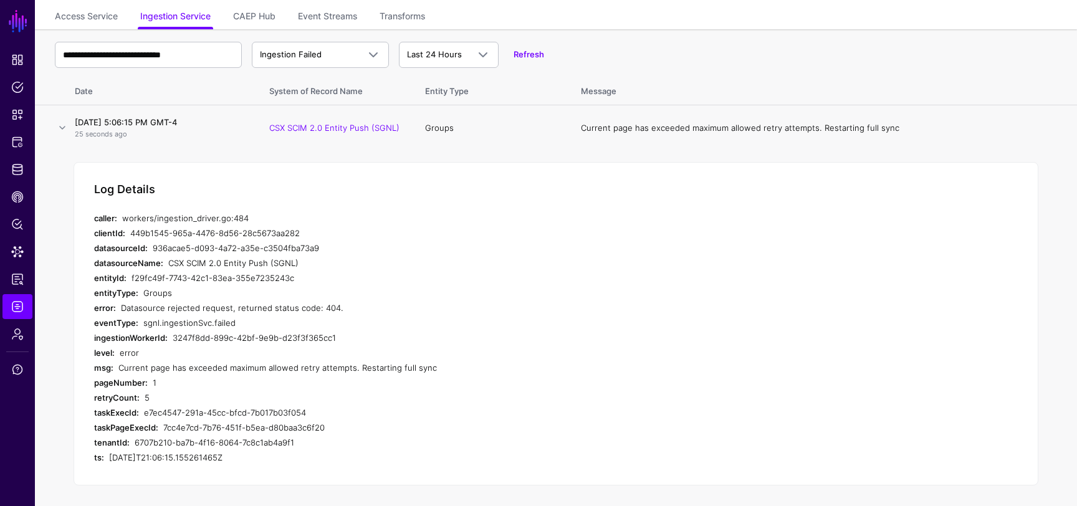
scroll to position [82, 0]
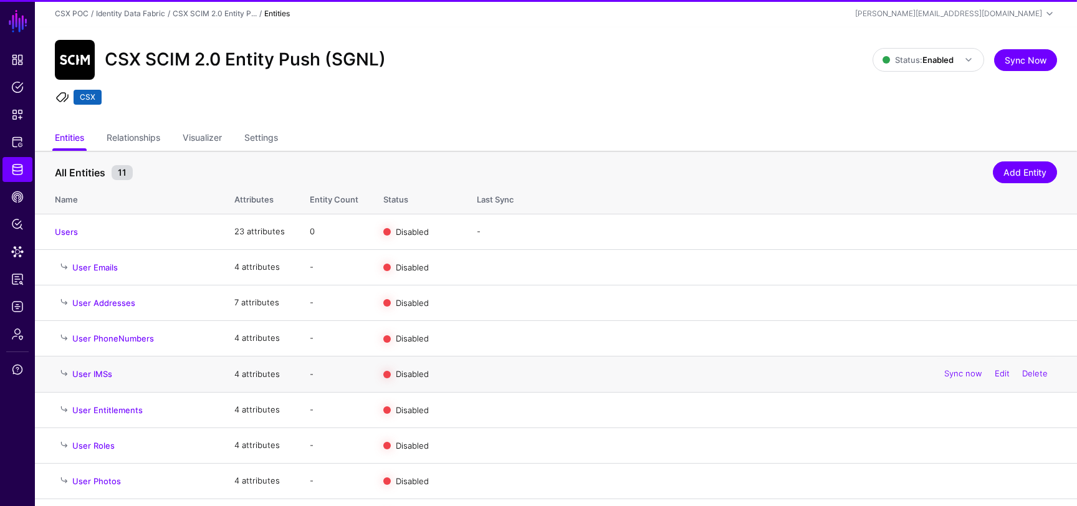
scroll to position [115, 0]
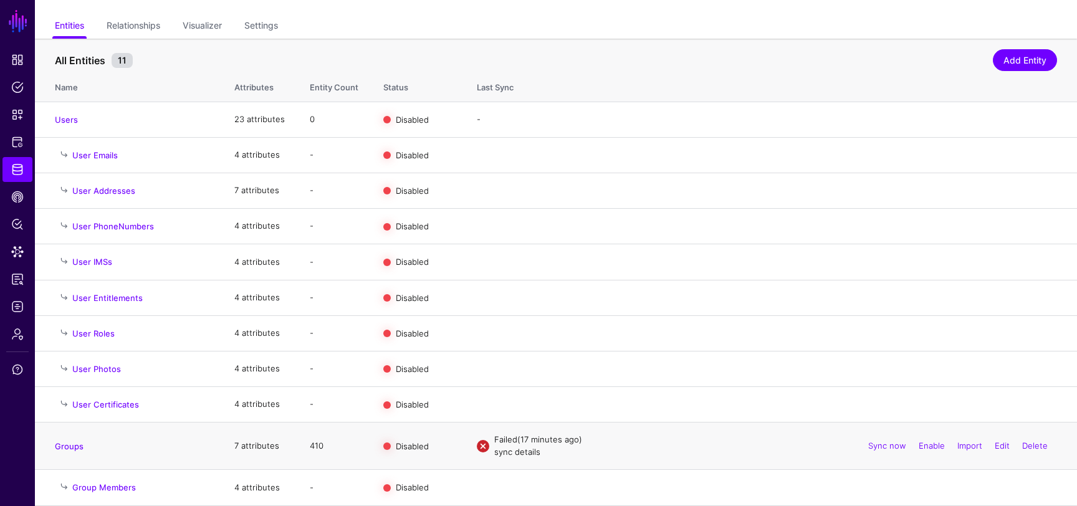
click at [516, 452] on link "sync details" at bounding box center [517, 452] width 46 height 10
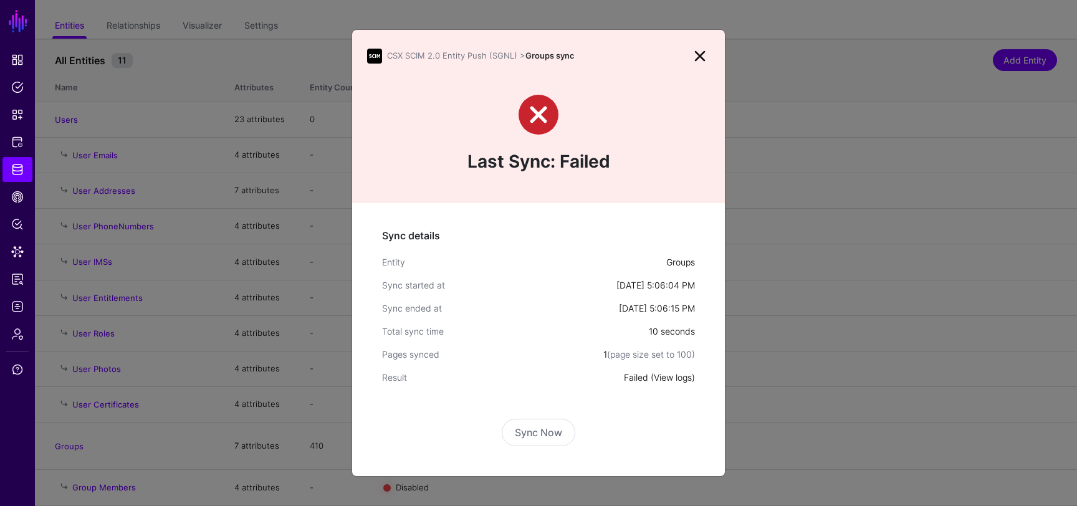
click at [672, 375] on link "View logs" at bounding box center [673, 377] width 38 height 11
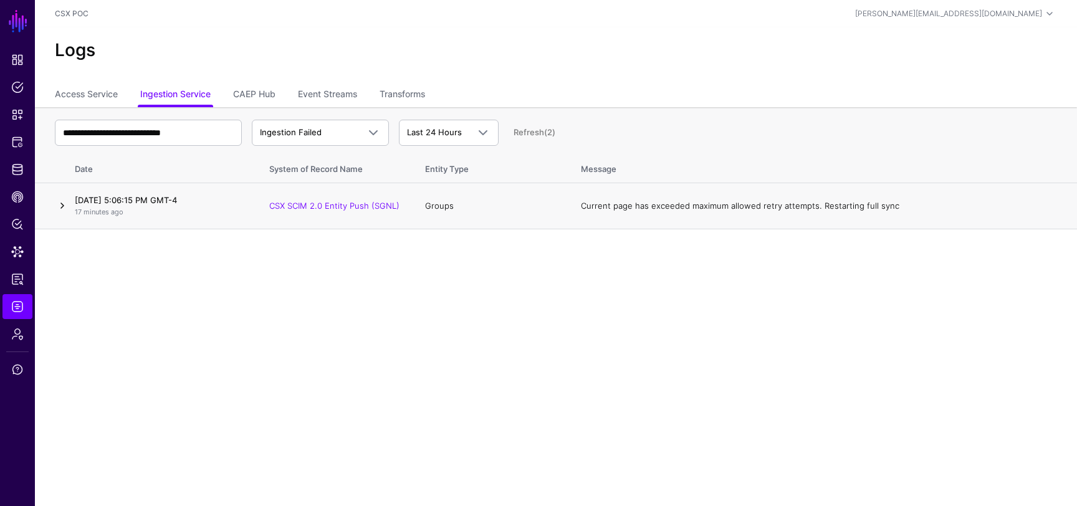
click at [61, 205] on link at bounding box center [62, 205] width 15 height 15
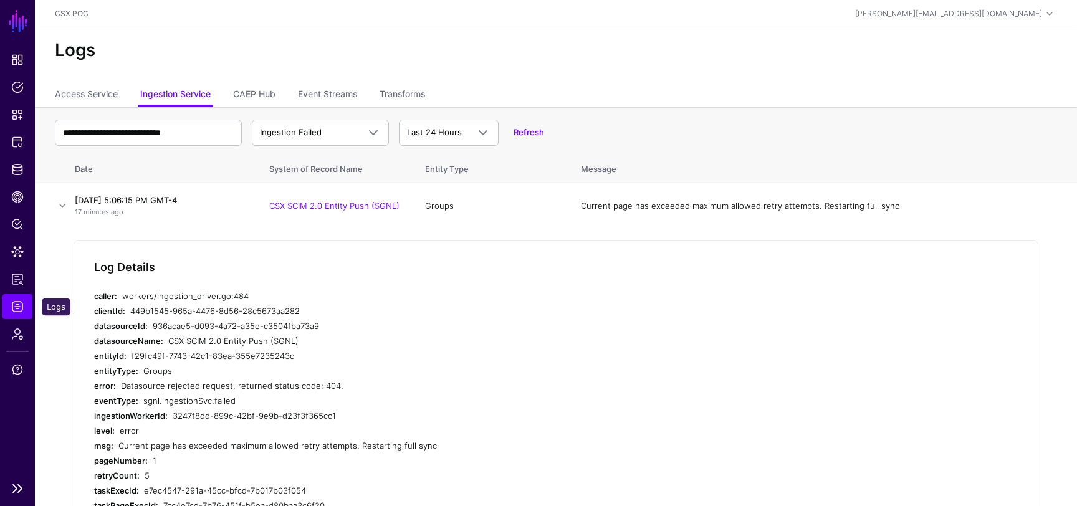
click at [16, 307] on span "Logs" at bounding box center [17, 306] width 12 height 12
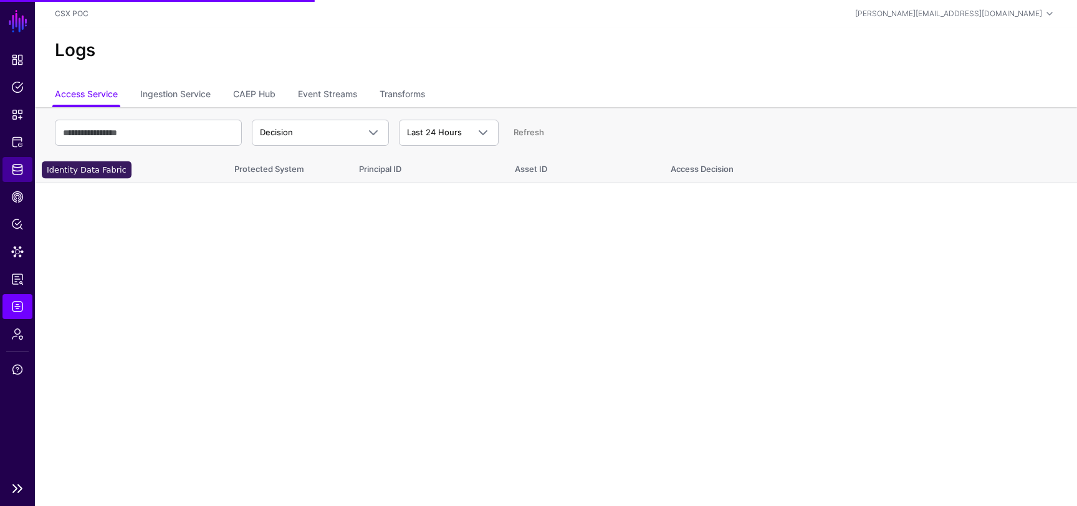
click at [15, 171] on span "Identity Data Fabric" at bounding box center [17, 169] width 12 height 12
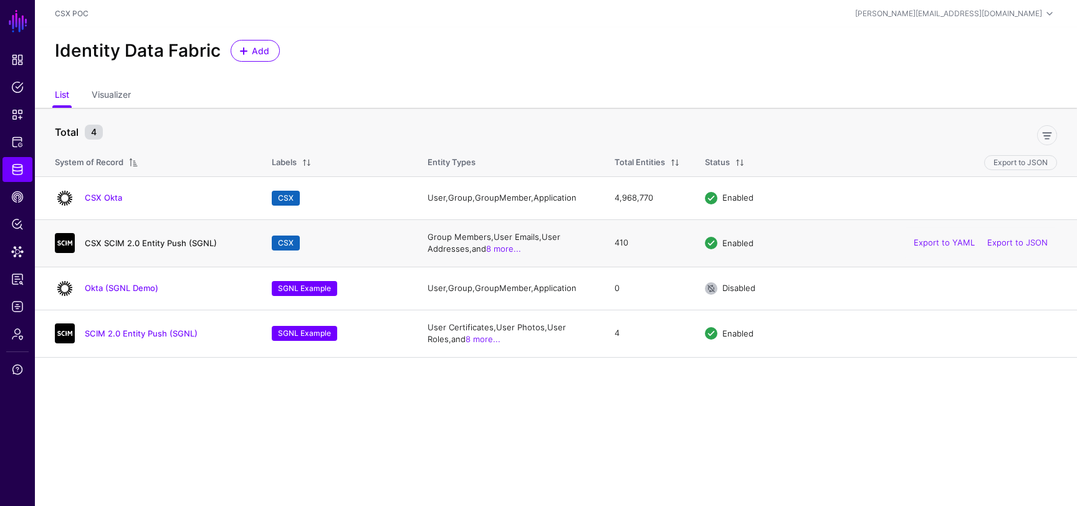
click at [163, 244] on link "CSX SCIM 2.0 Entity Push (SGNL)" at bounding box center [151, 243] width 132 height 10
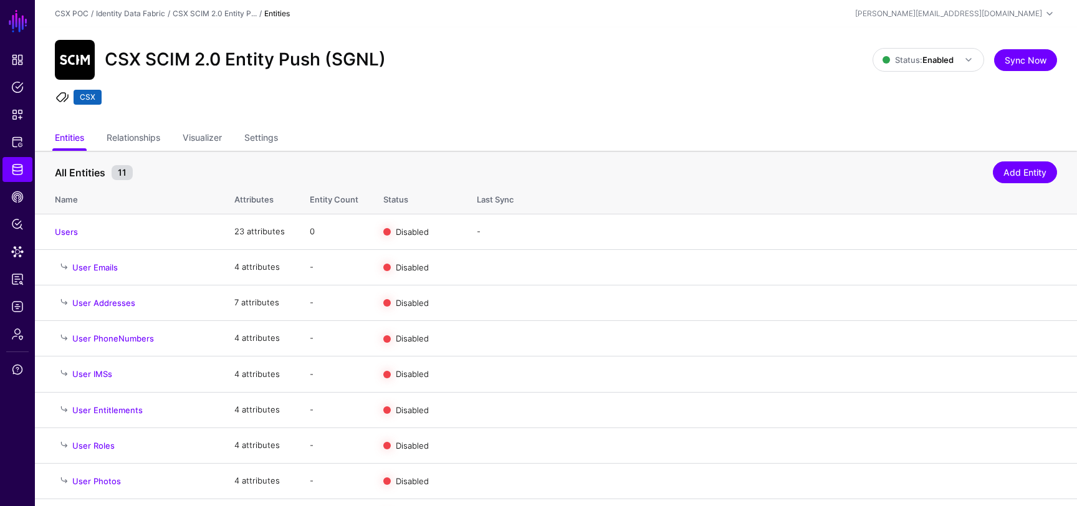
scroll to position [115, 0]
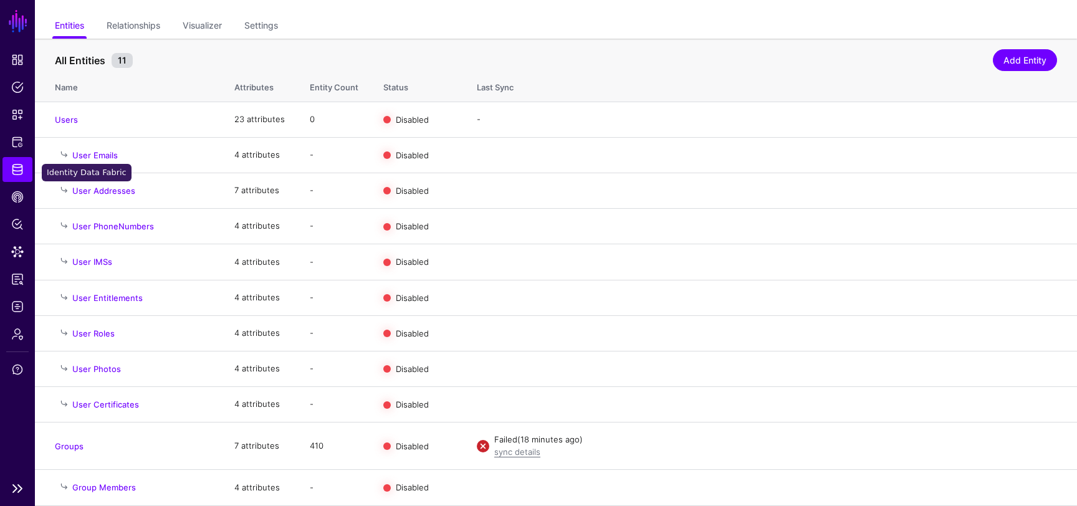
click at [15, 169] on span "Identity Data Fabric" at bounding box center [17, 169] width 12 height 12
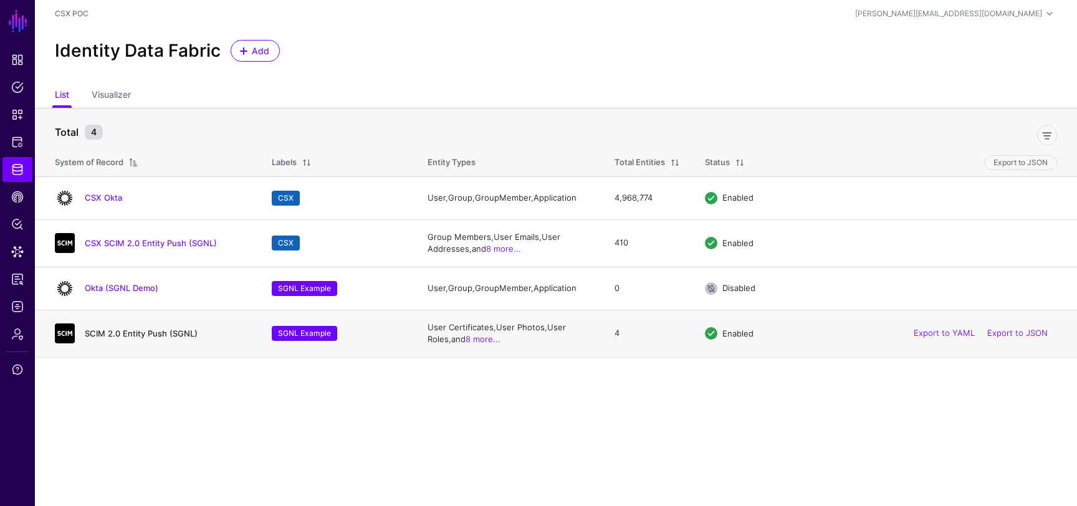
click at [166, 332] on link "SCIM 2.0 Entity Push (SGNL)" at bounding box center [141, 333] width 113 height 10
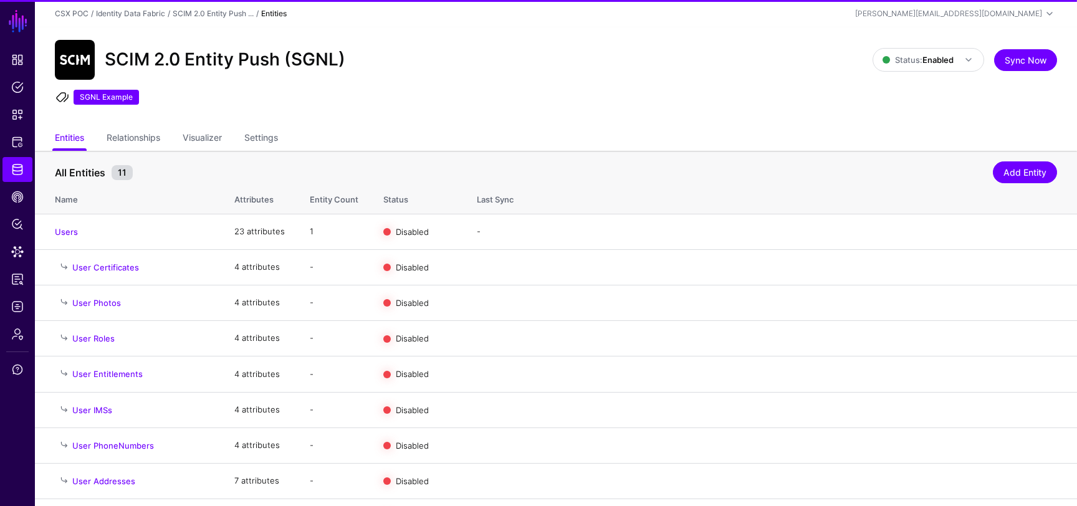
scroll to position [103, 0]
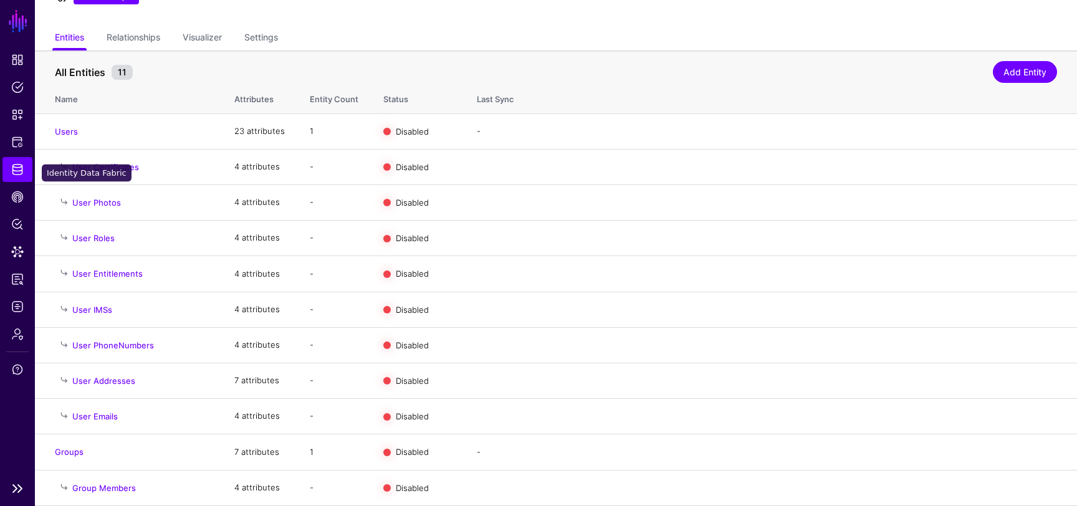
click at [13, 167] on span "Identity Data Fabric" at bounding box center [17, 169] width 12 height 12
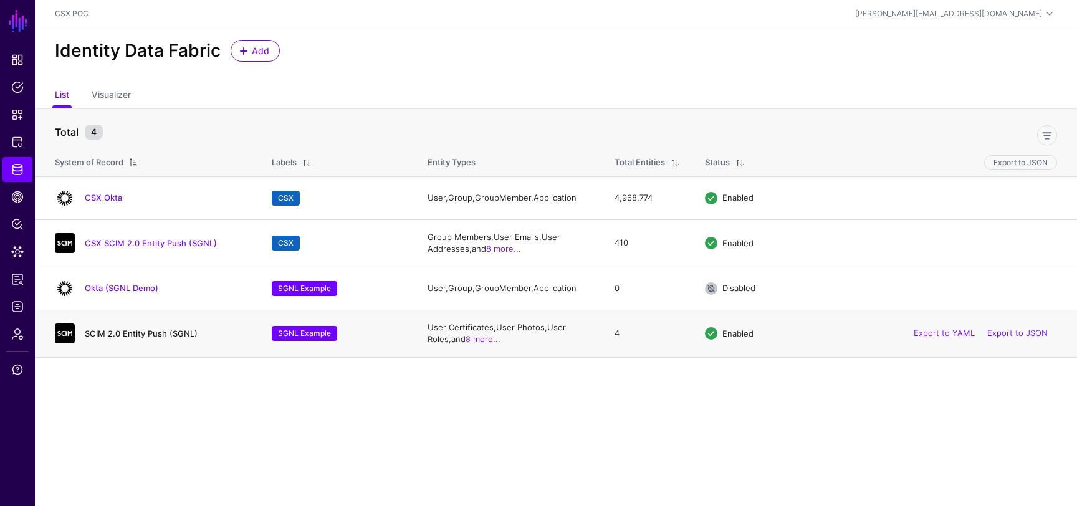
click at [141, 338] on link "SCIM 2.0 Entity Push (SGNL)" at bounding box center [141, 333] width 113 height 10
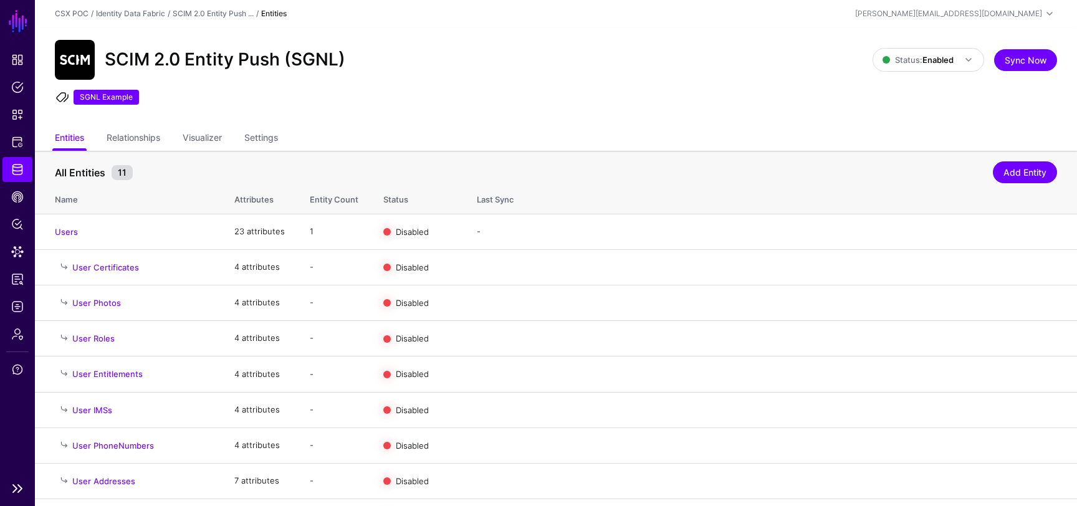
click at [16, 156] on ul "Dashboard Policies Snippets Protected Systems Identity Data Fabric CAEP Hub Pol…" at bounding box center [17, 260] width 35 height 427
click at [17, 168] on span "Identity Data Fabric" at bounding box center [17, 169] width 12 height 12
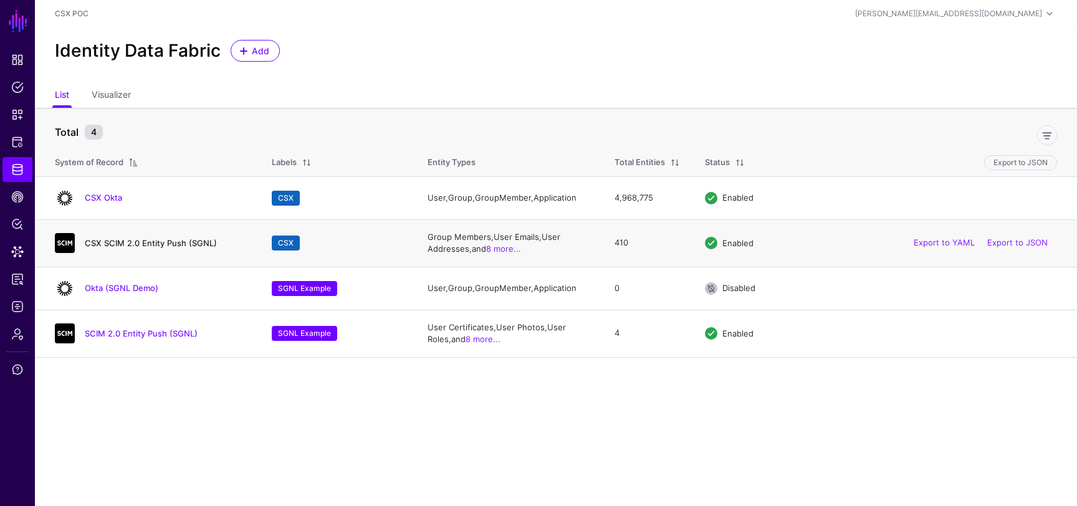
click at [145, 238] on link "CSX SCIM 2.0 Entity Push (SGNL)" at bounding box center [151, 243] width 132 height 10
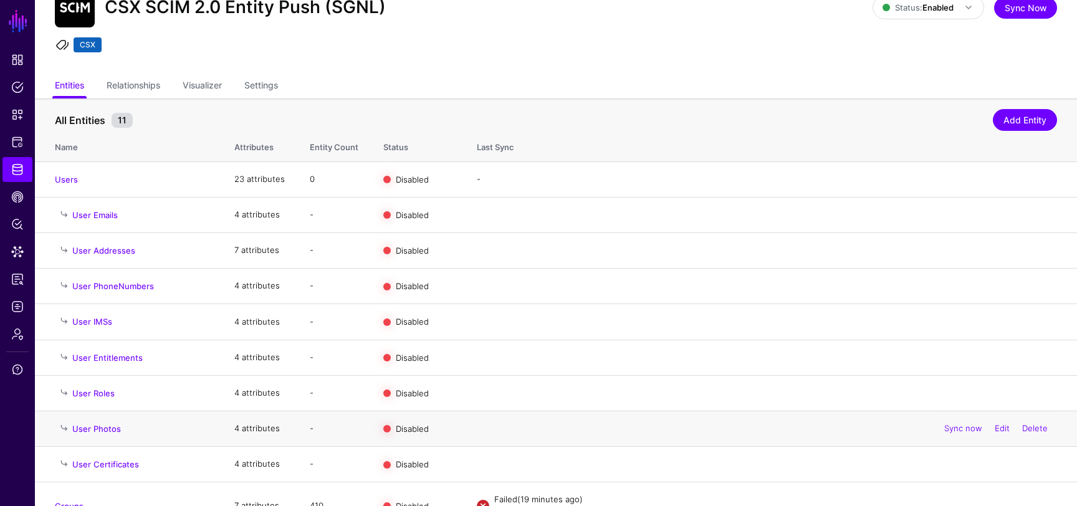
scroll to position [115, 0]
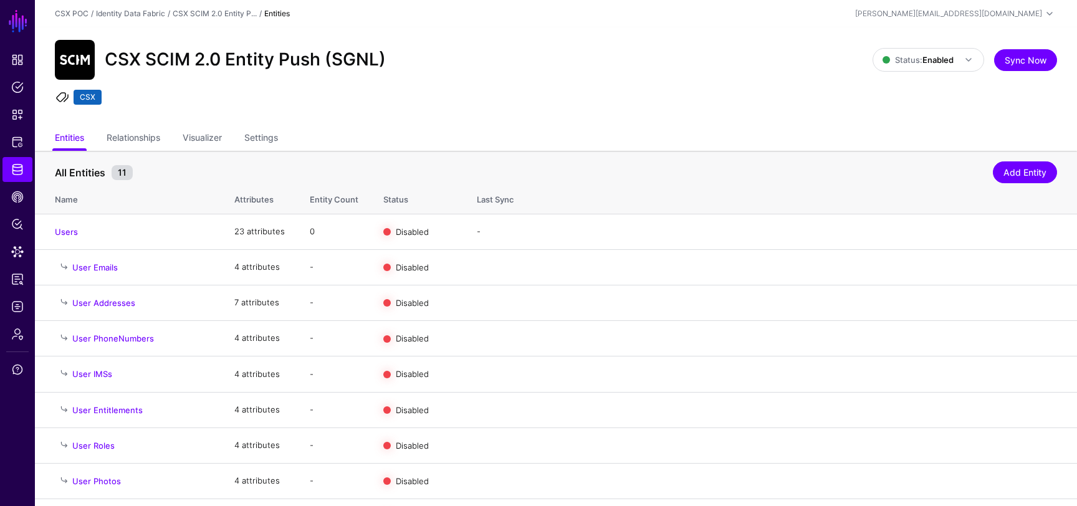
scroll to position [115, 0]
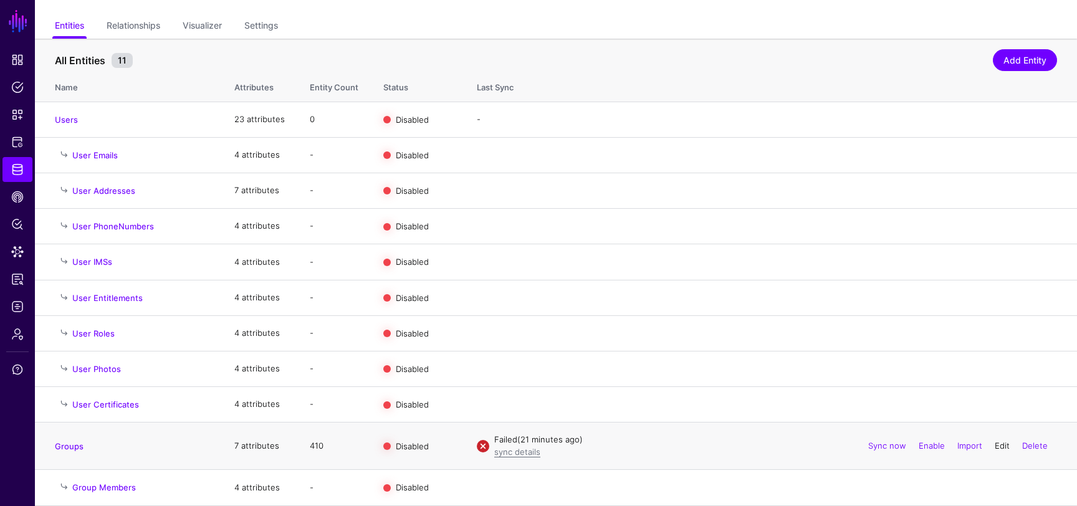
click at [1002, 447] on link "Edit" at bounding box center [1002, 446] width 15 height 10
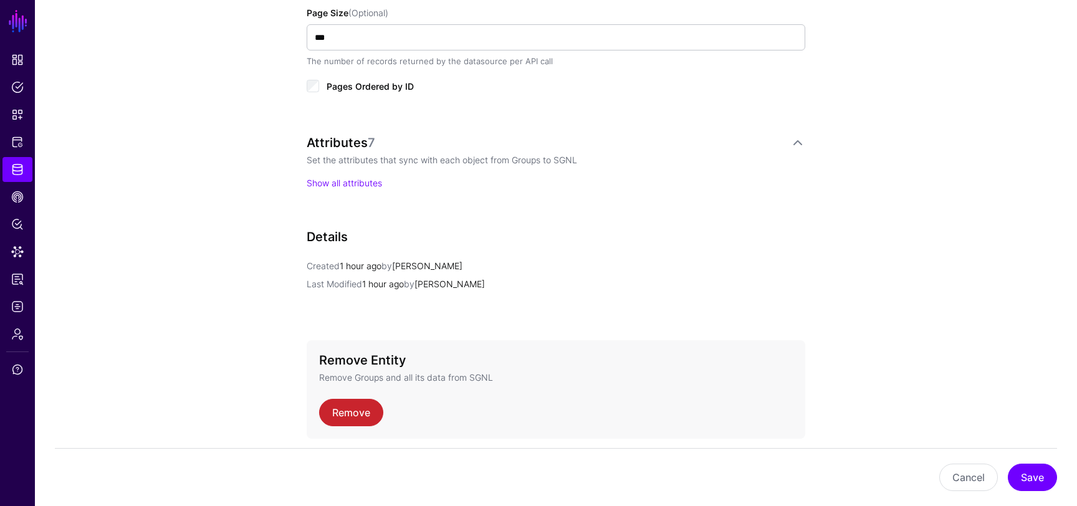
scroll to position [845, 0]
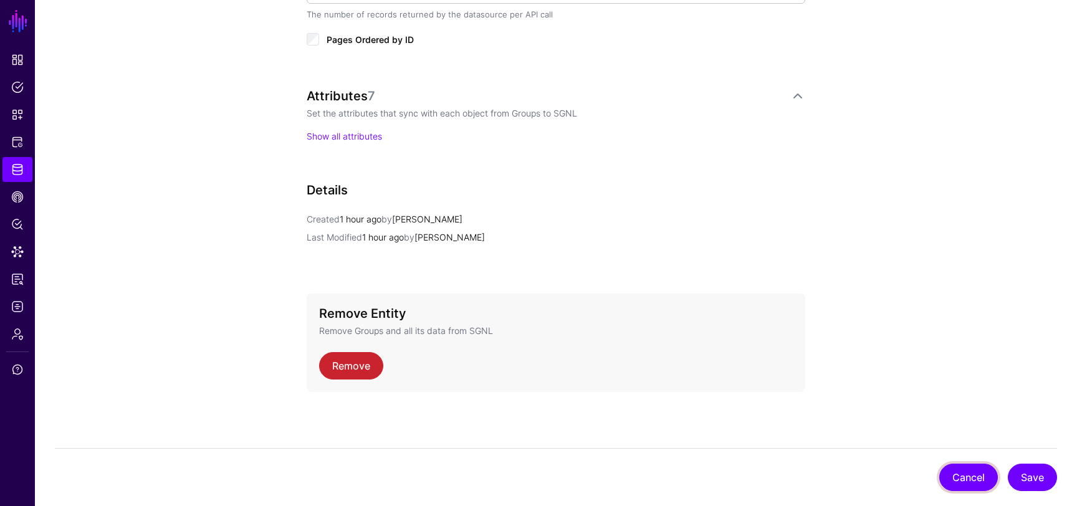
click at [954, 475] on button "Cancel" at bounding box center [968, 477] width 59 height 27
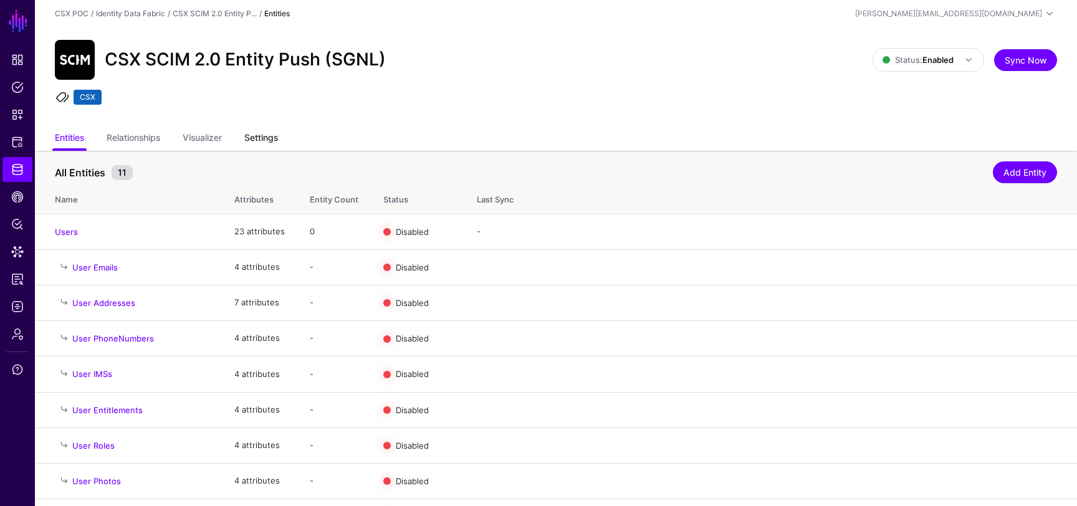
click at [254, 150] on link "Settings" at bounding box center [261, 139] width 34 height 24
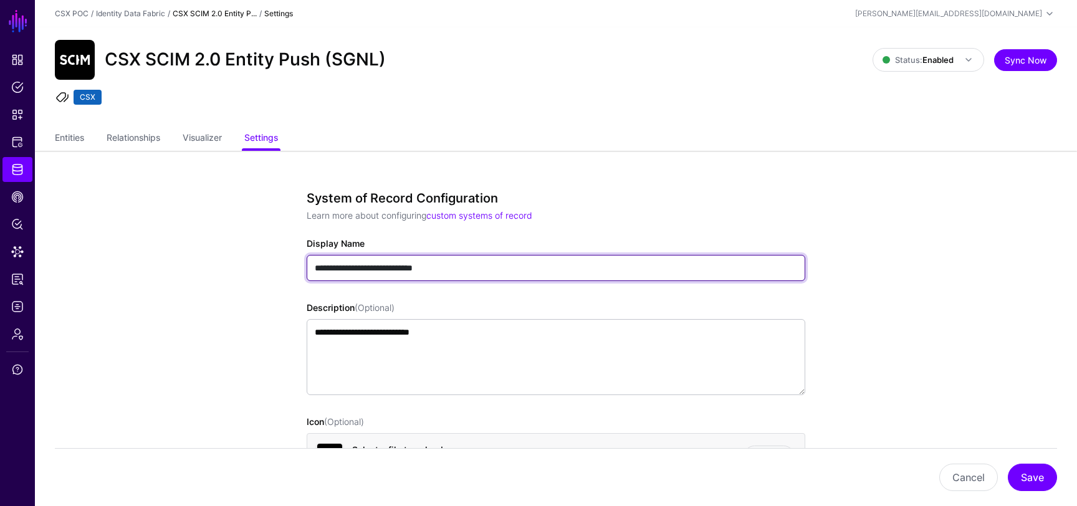
drag, startPoint x: 424, startPoint y: 269, endPoint x: 633, endPoint y: 270, distance: 209.4
click at [633, 270] on input "**********" at bounding box center [556, 268] width 499 height 26
drag, startPoint x: 422, startPoint y: 267, endPoint x: 518, endPoint y: 264, distance: 95.4
click at [518, 265] on input "**********" at bounding box center [556, 268] width 499 height 26
type input "**********"
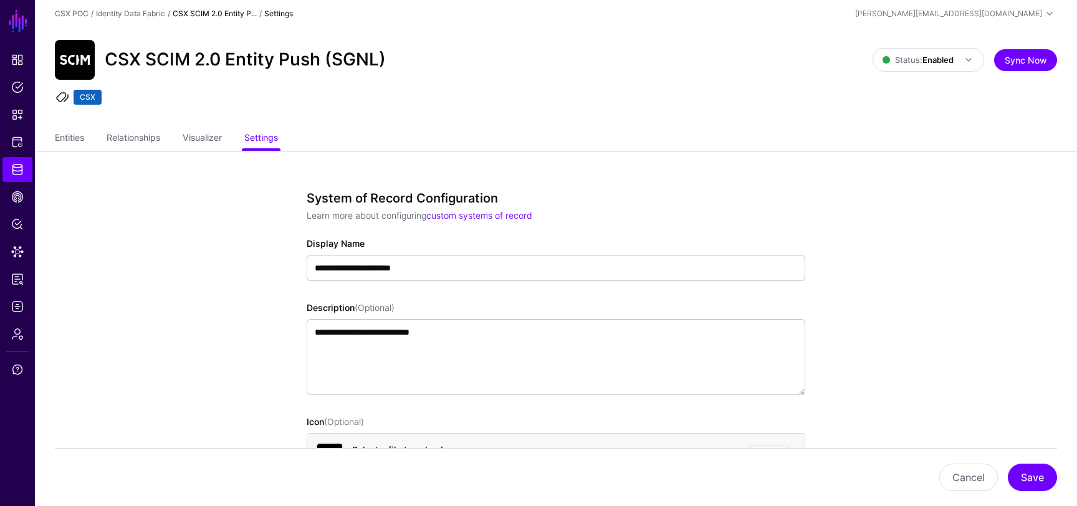
click at [1028, 474] on button "Save" at bounding box center [1032, 477] width 49 height 27
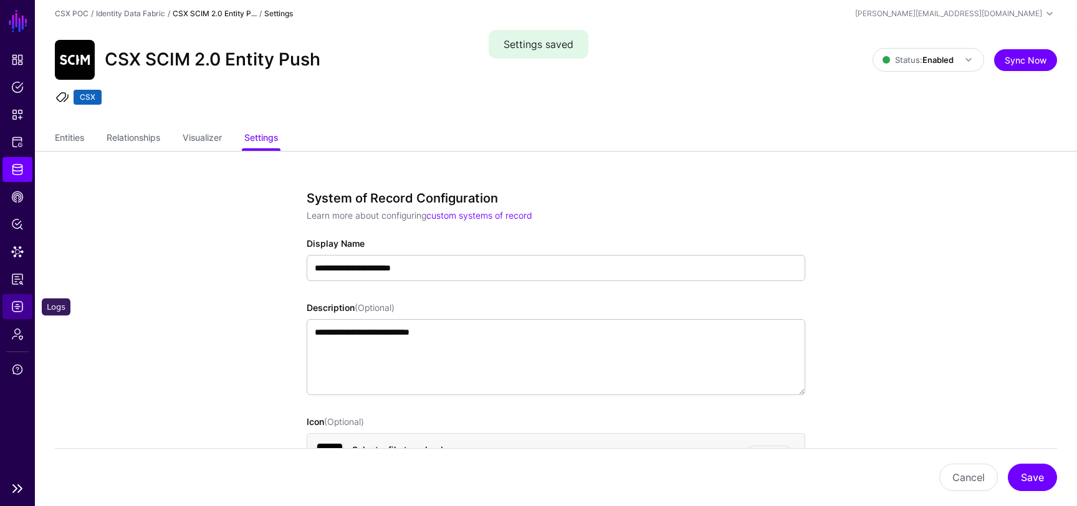
click at [14, 307] on span "Logs" at bounding box center [17, 306] width 12 height 12
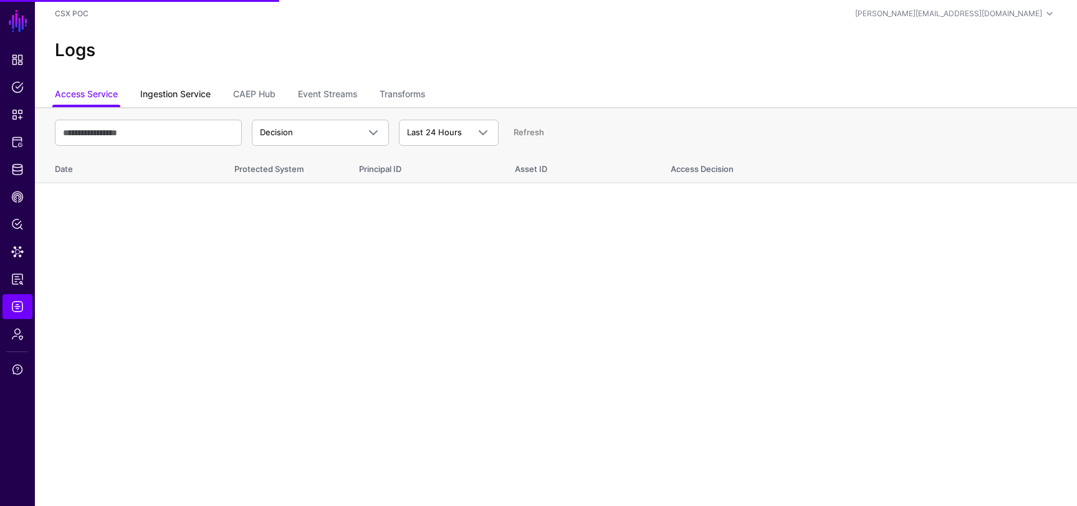
click at [180, 92] on link "Ingestion Service" at bounding box center [175, 96] width 70 height 24
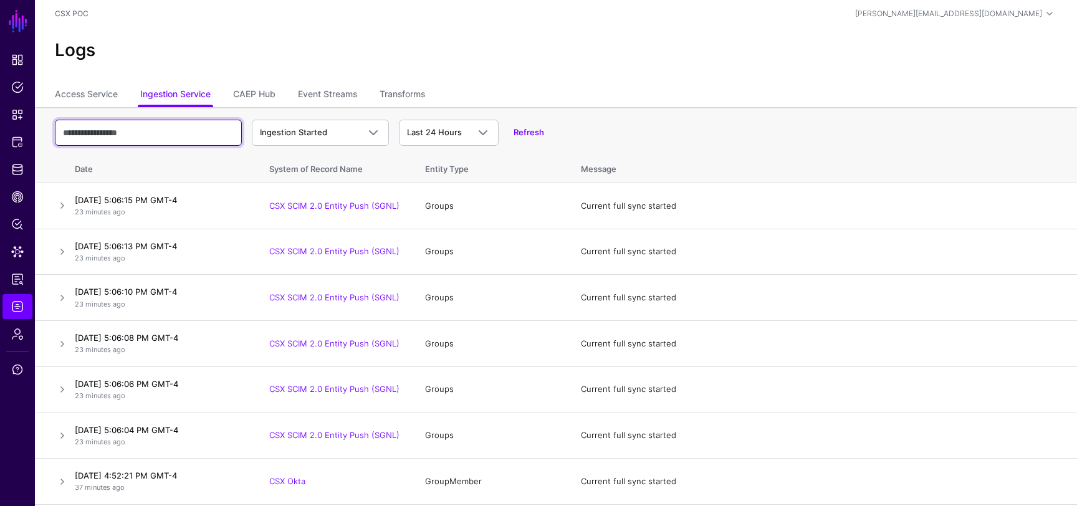
click at [157, 133] on input "text" at bounding box center [148, 133] width 187 height 26
type input "****"
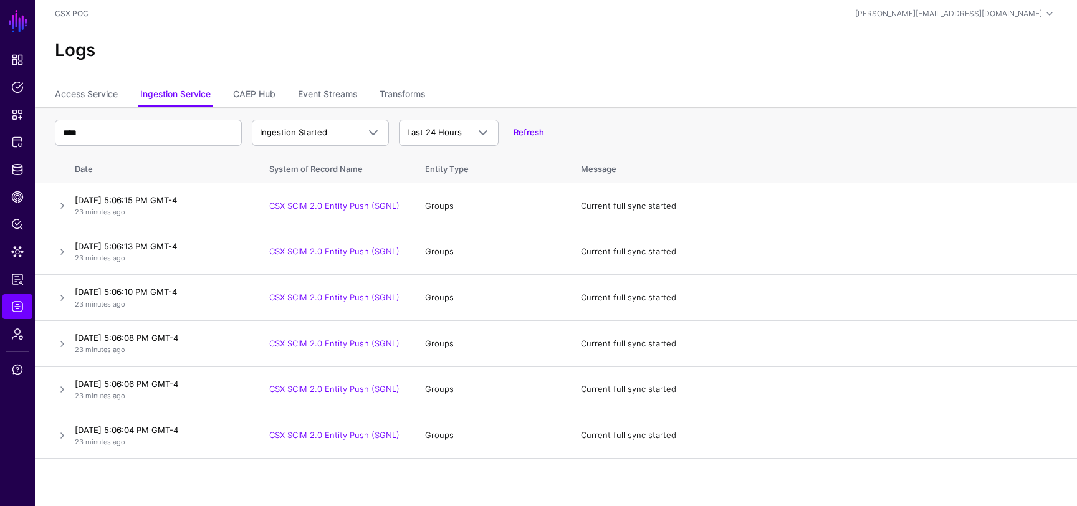
click at [626, 58] on h2 "Logs" at bounding box center [556, 50] width 1002 height 21
click at [64, 202] on link at bounding box center [62, 205] width 15 height 15
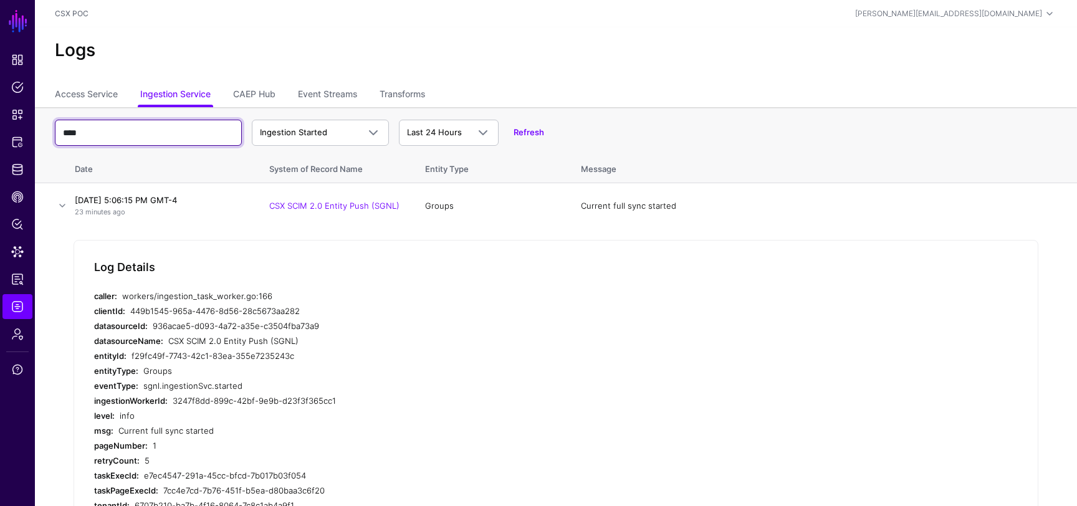
click at [139, 129] on input "****" at bounding box center [148, 133] width 187 height 26
type input "****"
click at [63, 204] on link at bounding box center [62, 205] width 15 height 15
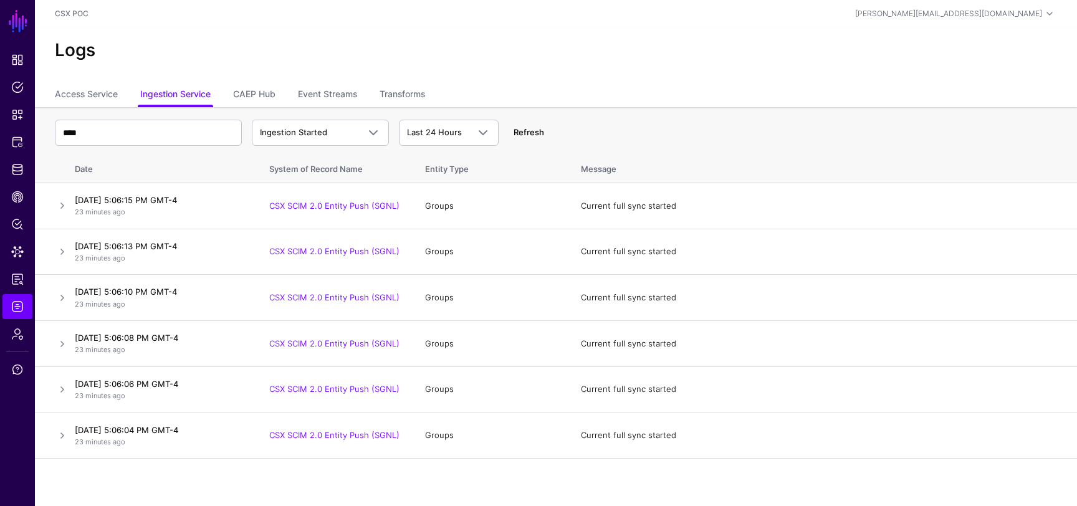
click at [529, 130] on link "Refresh" at bounding box center [528, 132] width 31 height 10
click at [12, 163] on span "Identity Data Fabric" at bounding box center [17, 169] width 12 height 12
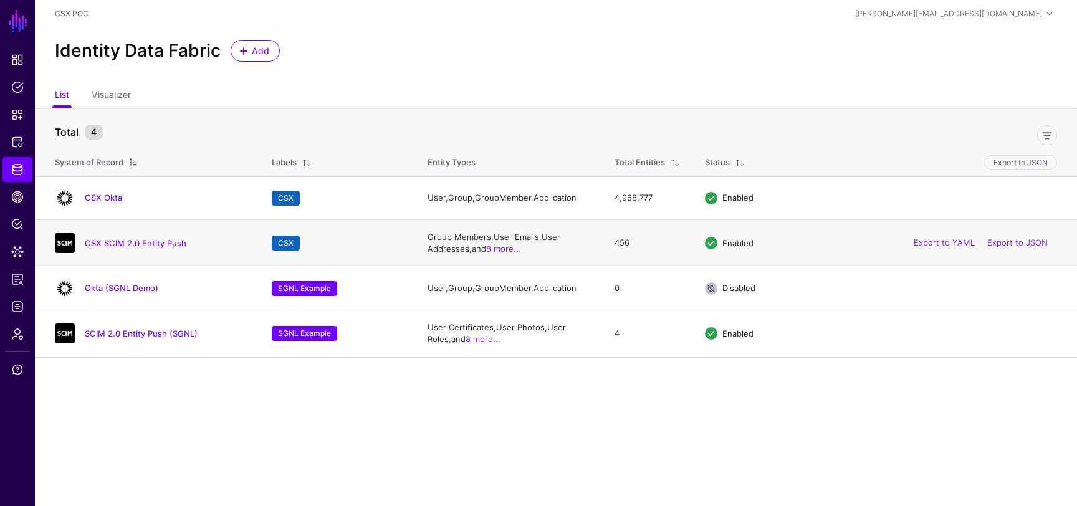
click at [141, 255] on td "CSX SCIM 2.0 Entity Push" at bounding box center [147, 242] width 224 height 47
click at [140, 244] on link "CSX SCIM 2.0 Entity Push" at bounding box center [136, 243] width 102 height 10
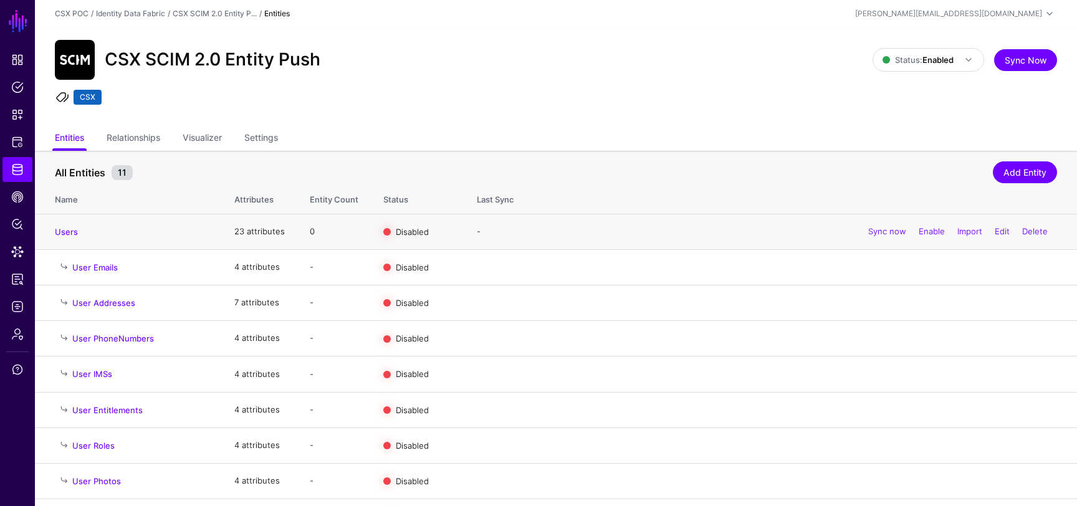
scroll to position [115, 0]
click at [69, 230] on link "Users" at bounding box center [66, 232] width 23 height 10
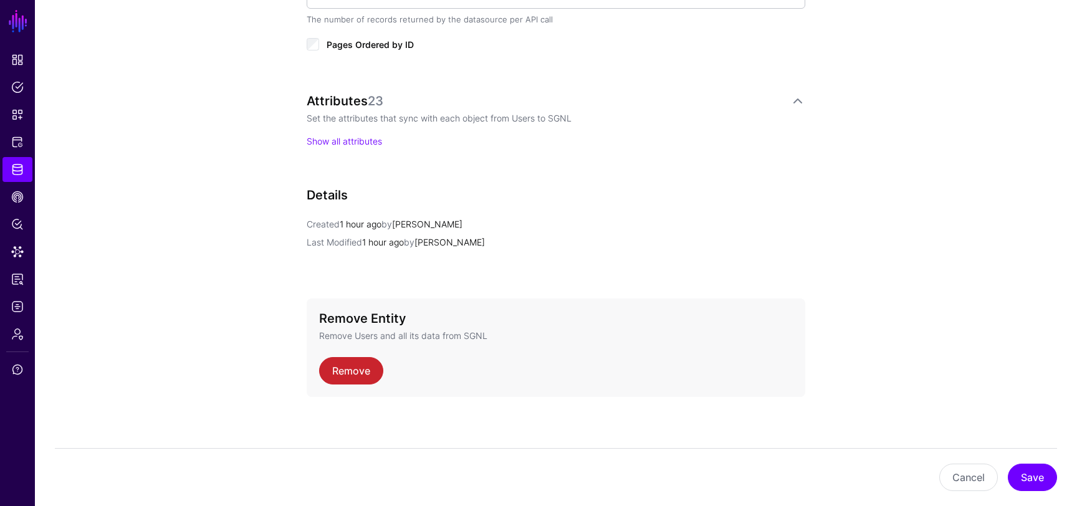
scroll to position [845, 0]
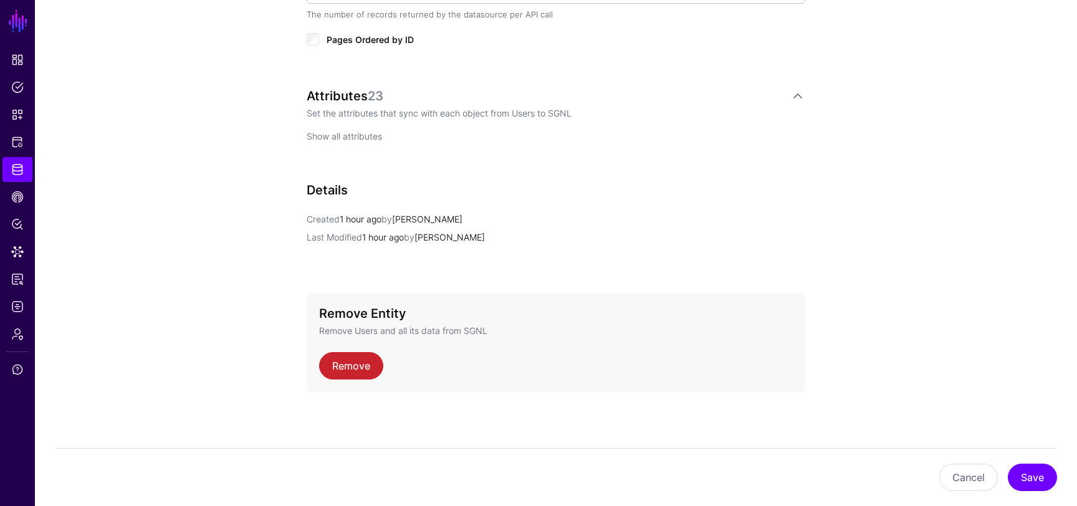
click at [358, 136] on link "Show all attributes" at bounding box center [344, 136] width 75 height 11
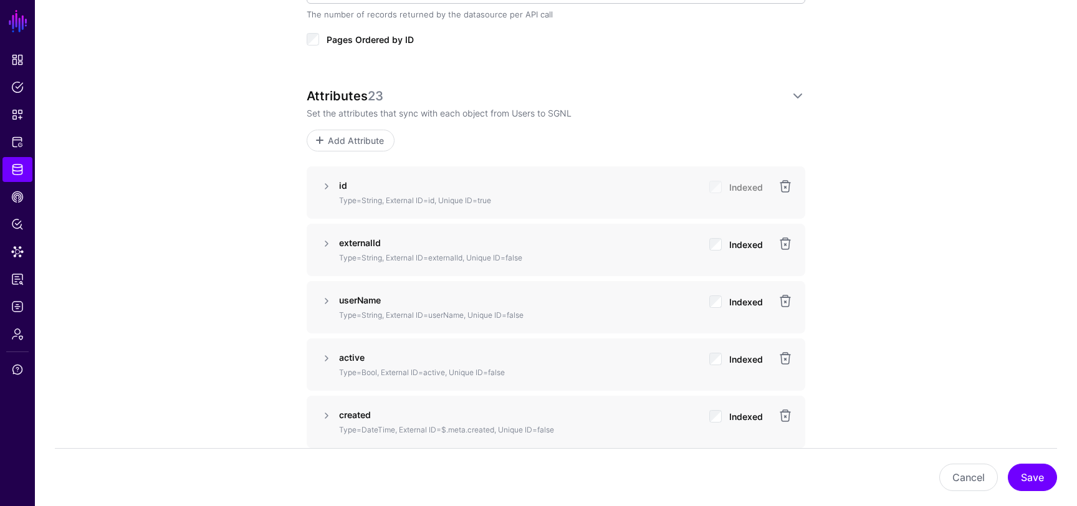
click at [315, 181] on div "id Type=String, External ID=id, Unique ID=true Indexed" at bounding box center [556, 192] width 499 height 52
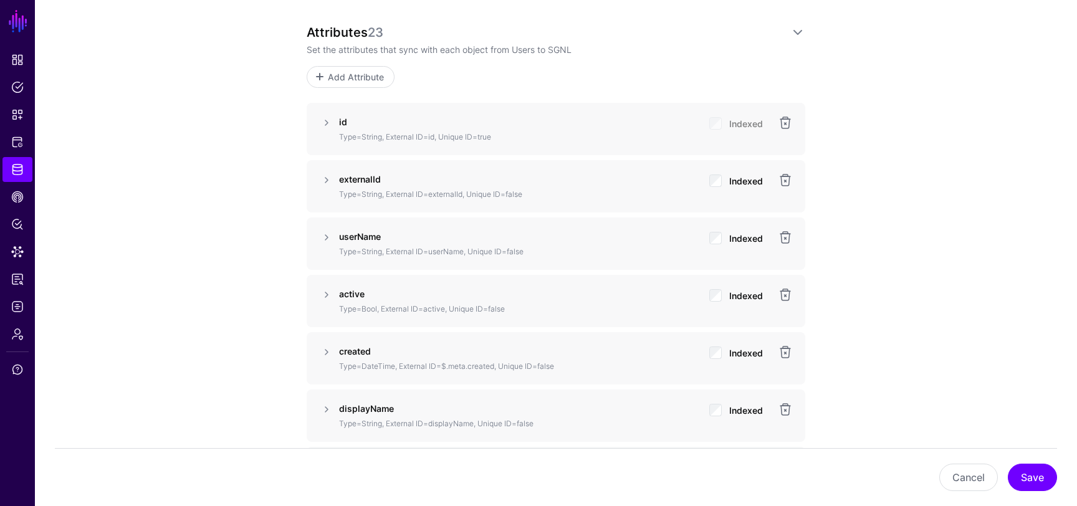
click at [360, 237] on strong "userName" at bounding box center [360, 236] width 42 height 11
copy strong "userName"
click at [333, 239] on link at bounding box center [326, 237] width 15 height 15
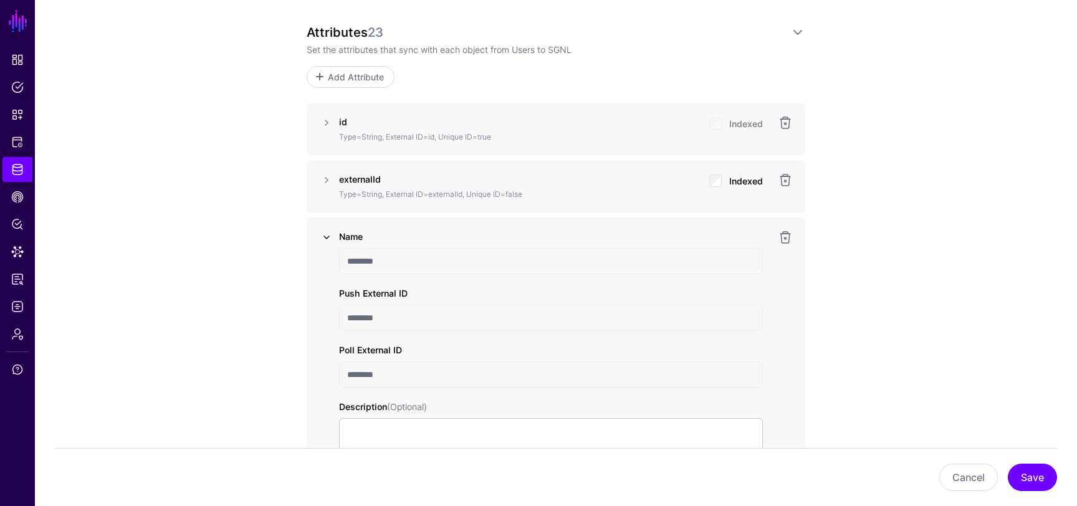
click at [333, 239] on link at bounding box center [326, 237] width 15 height 15
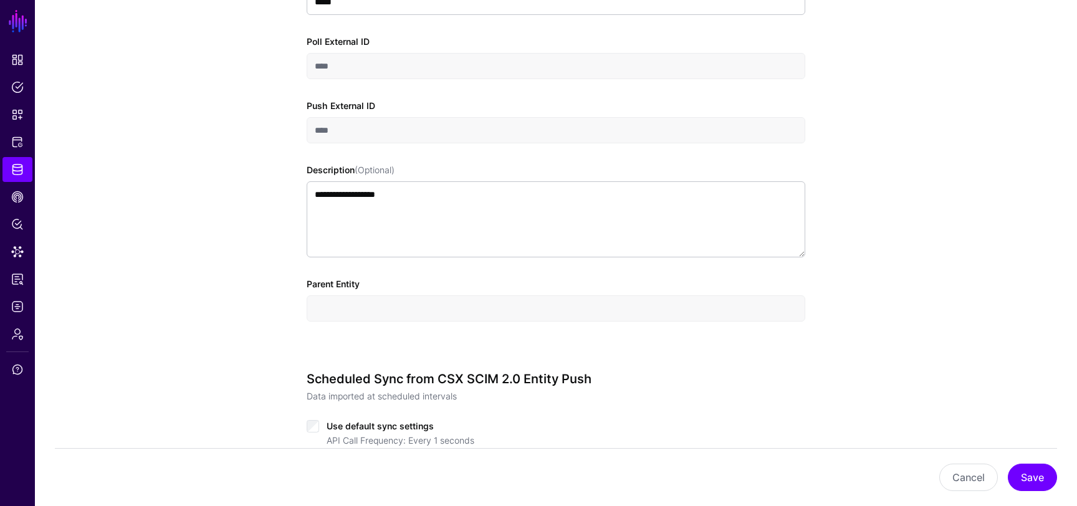
scroll to position [148, 0]
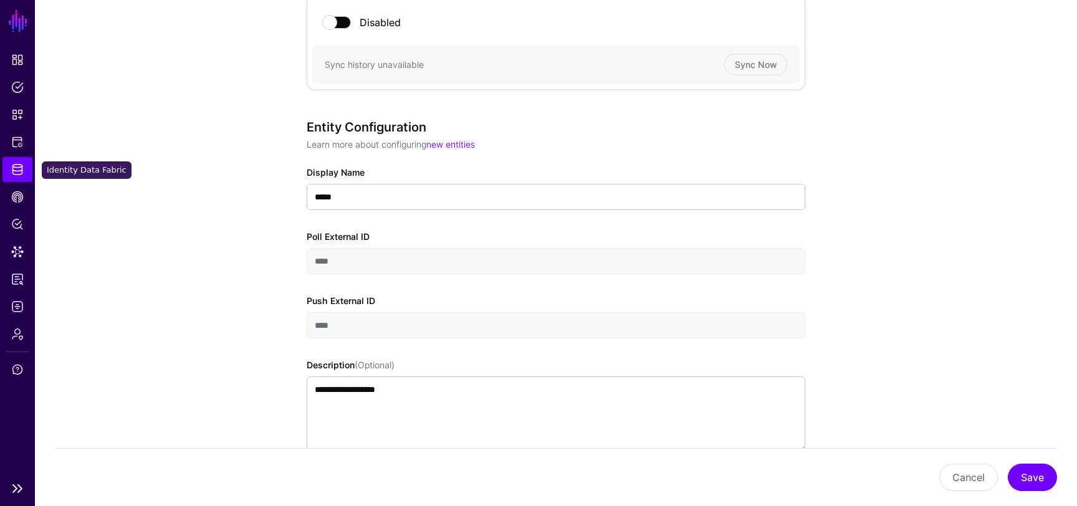
click at [6, 166] on link "Identity Data Fabric" at bounding box center [17, 169] width 30 height 25
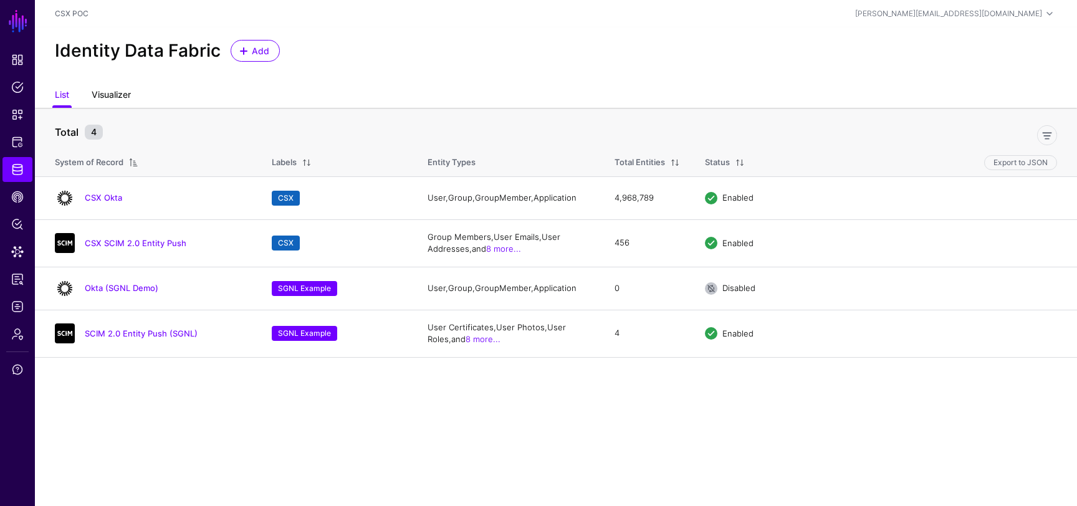
click at [106, 100] on link "Visualizer" at bounding box center [111, 96] width 39 height 24
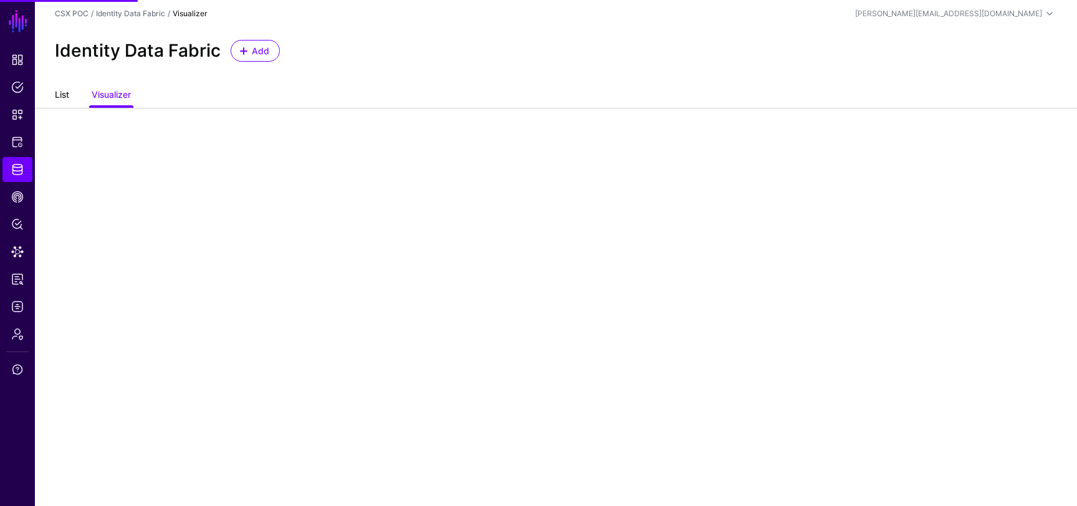
click at [64, 98] on link "List" at bounding box center [62, 96] width 14 height 24
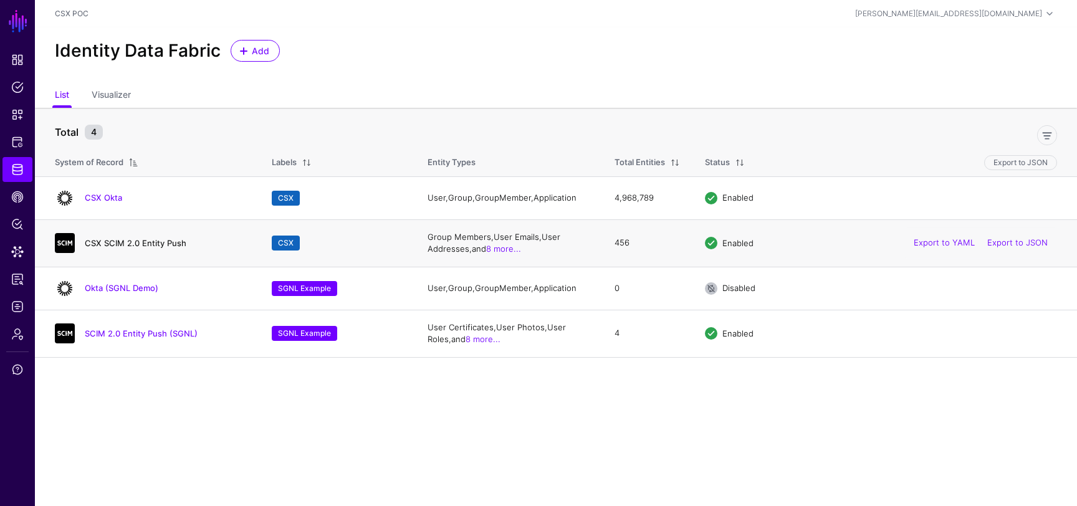
click at [131, 242] on link "CSX SCIM 2.0 Entity Push" at bounding box center [136, 243] width 102 height 10
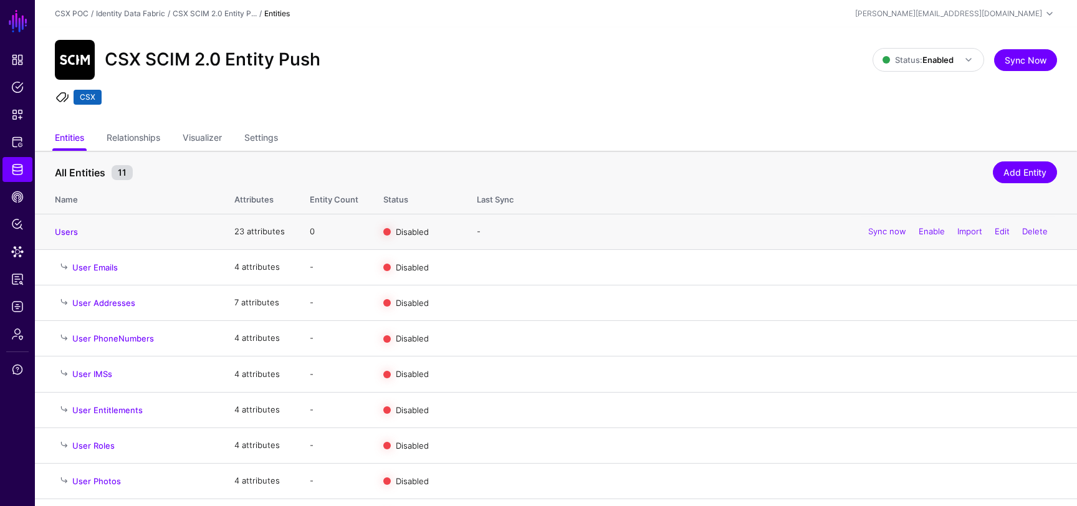
click at [79, 222] on td "Users" at bounding box center [128, 232] width 187 height 36
click at [74, 227] on link "Users" at bounding box center [66, 232] width 23 height 10
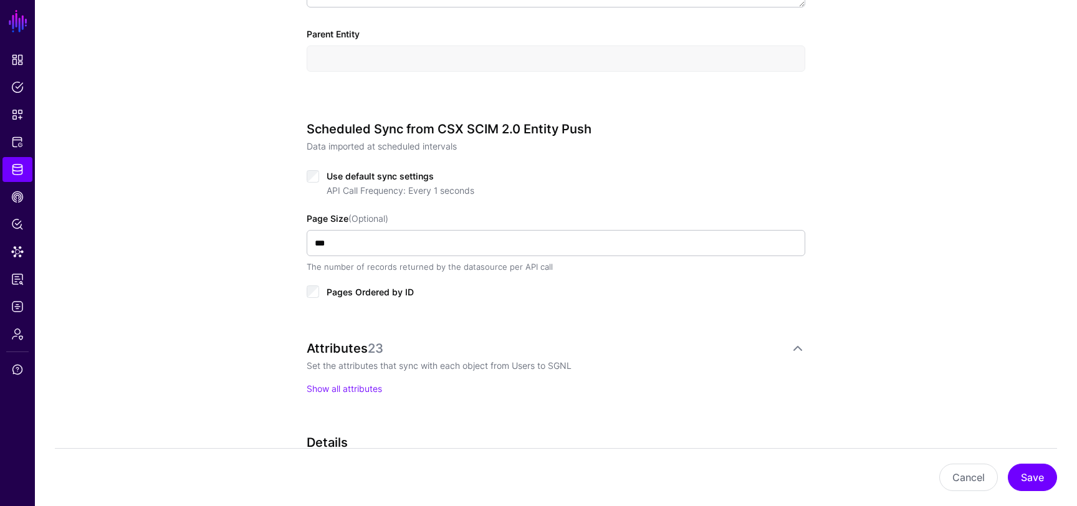
scroll to position [845, 0]
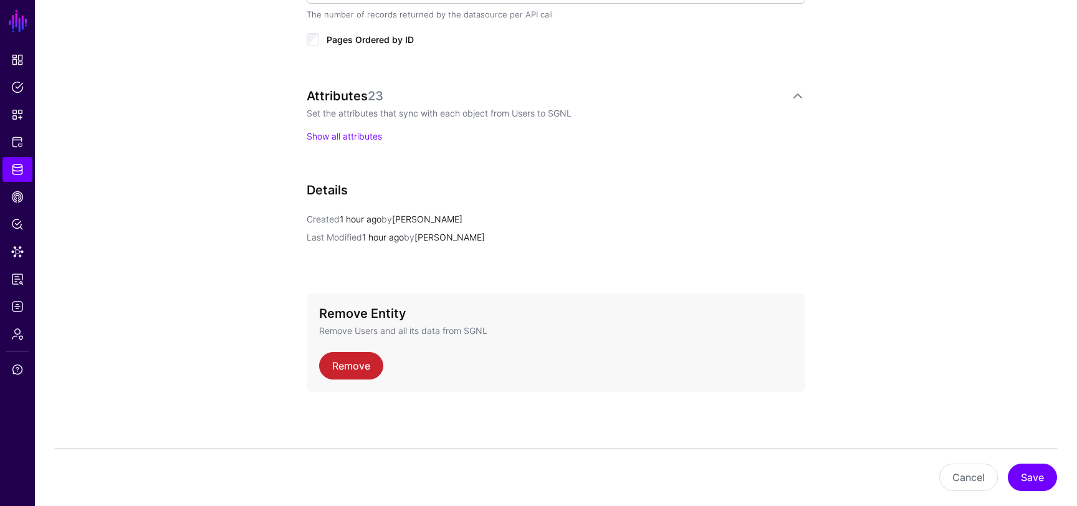
click at [360, 128] on div "Attributes 23 Set the attributes that sync with each object from Users to SGNL …" at bounding box center [556, 115] width 499 height 54
click at [360, 135] on link "Show all attributes" at bounding box center [344, 136] width 75 height 11
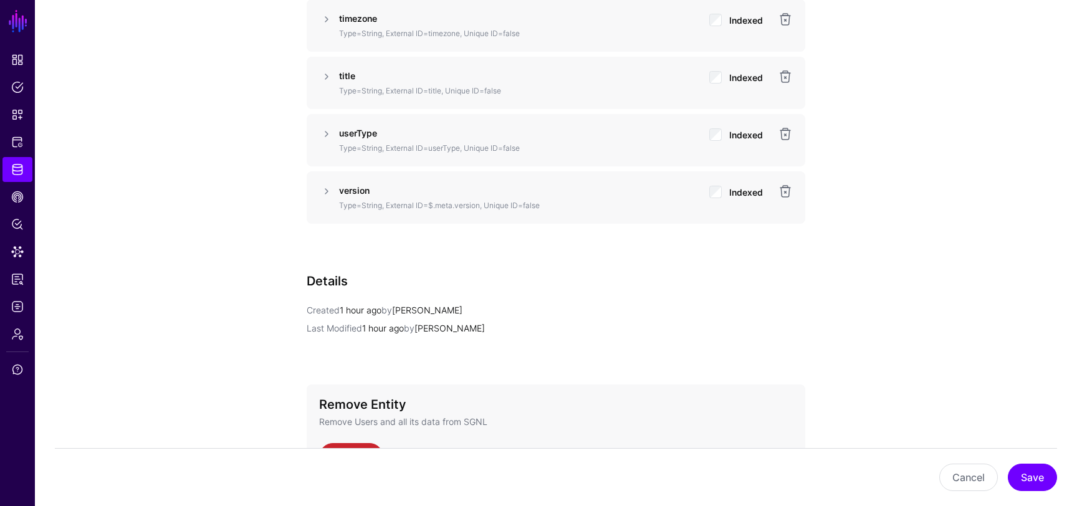
scroll to position [1891, 0]
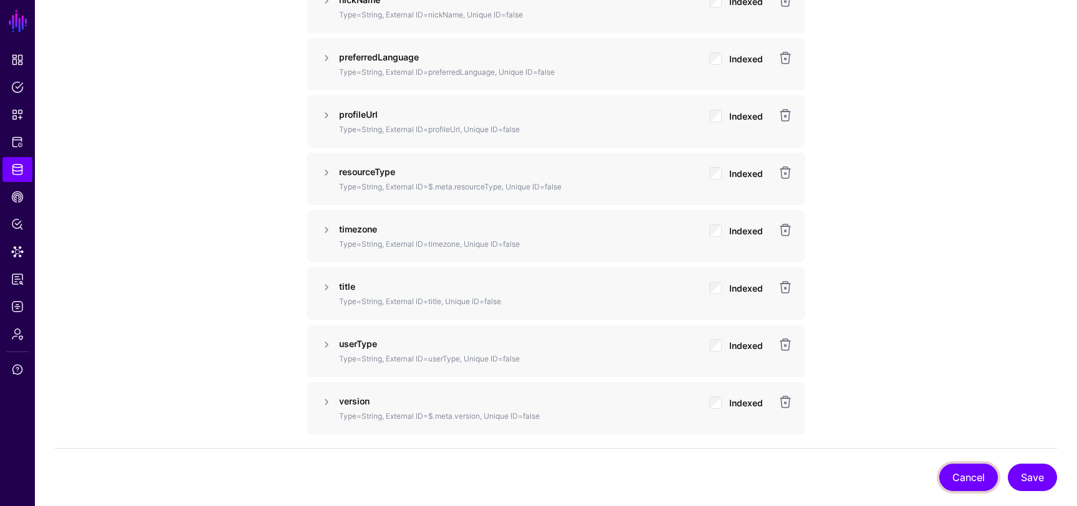
click at [963, 472] on button "Cancel" at bounding box center [968, 477] width 59 height 27
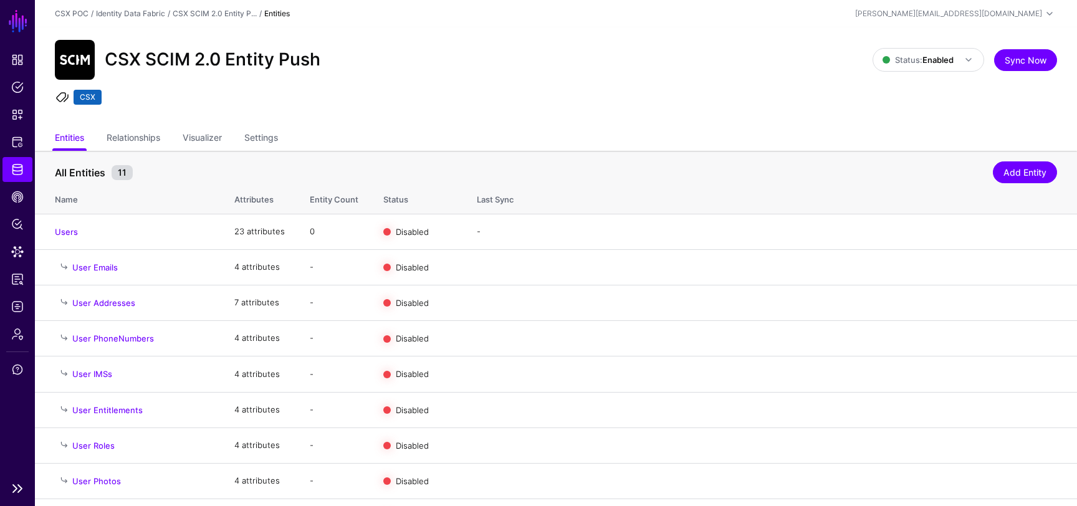
click at [24, 171] on link "Identity Data Fabric" at bounding box center [17, 169] width 30 height 25
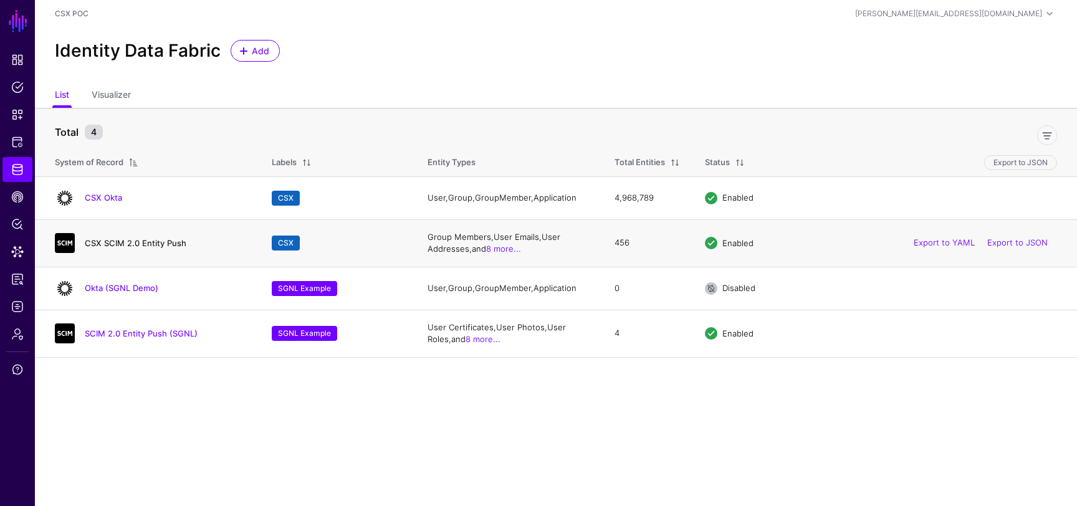
click at [148, 242] on link "CSX SCIM 2.0 Entity Push" at bounding box center [136, 243] width 102 height 10
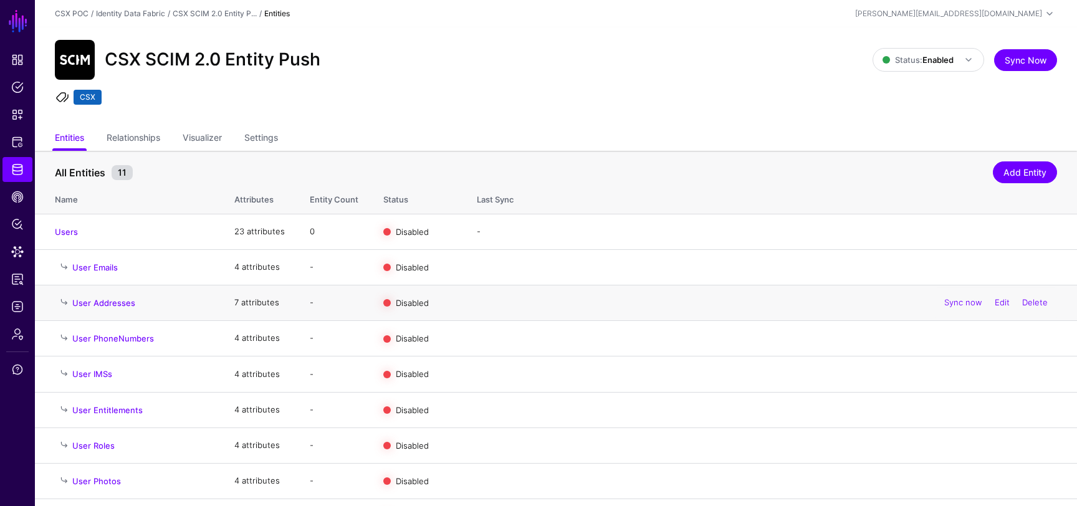
scroll to position [115, 0]
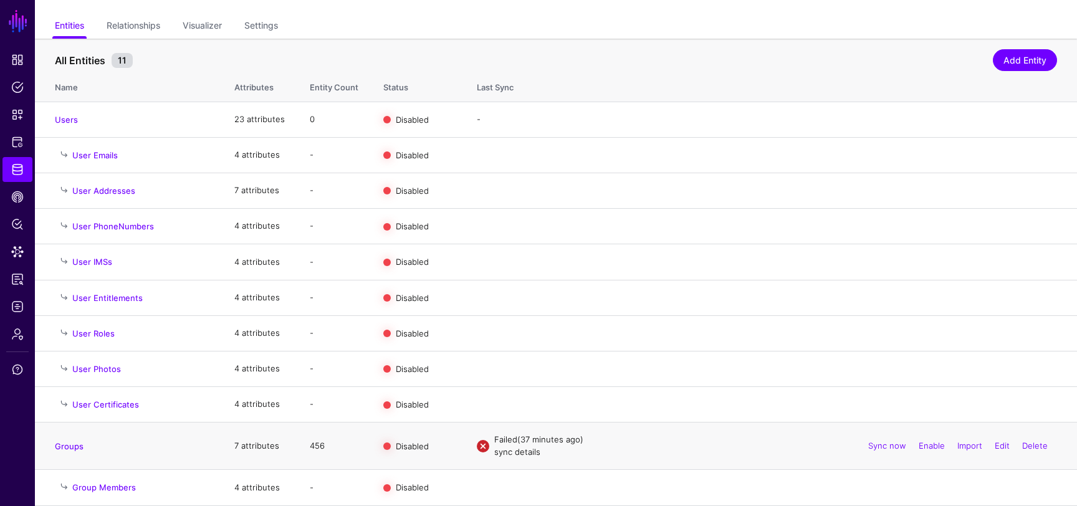
click at [517, 454] on link "sync details" at bounding box center [517, 452] width 46 height 10
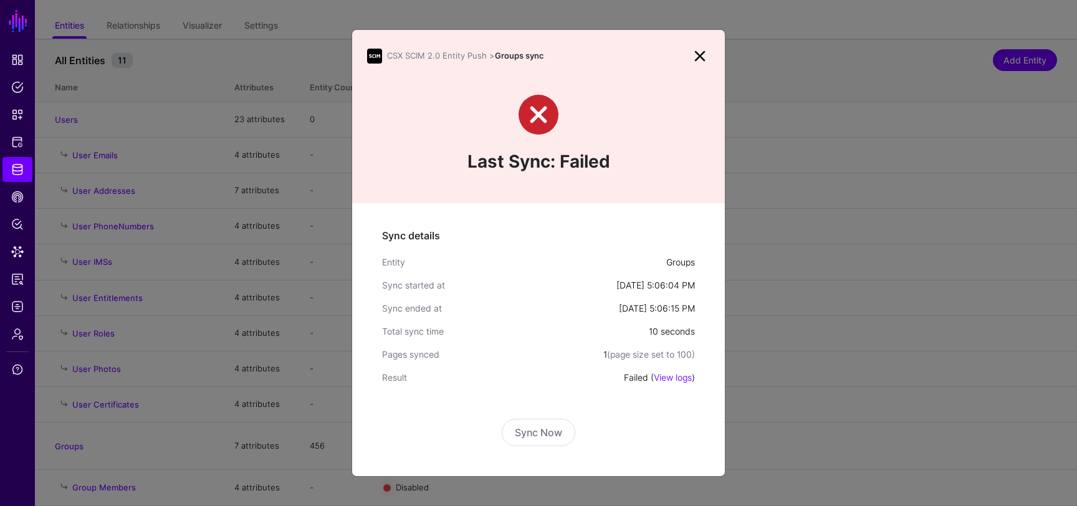
click at [698, 57] on link at bounding box center [700, 56] width 20 height 20
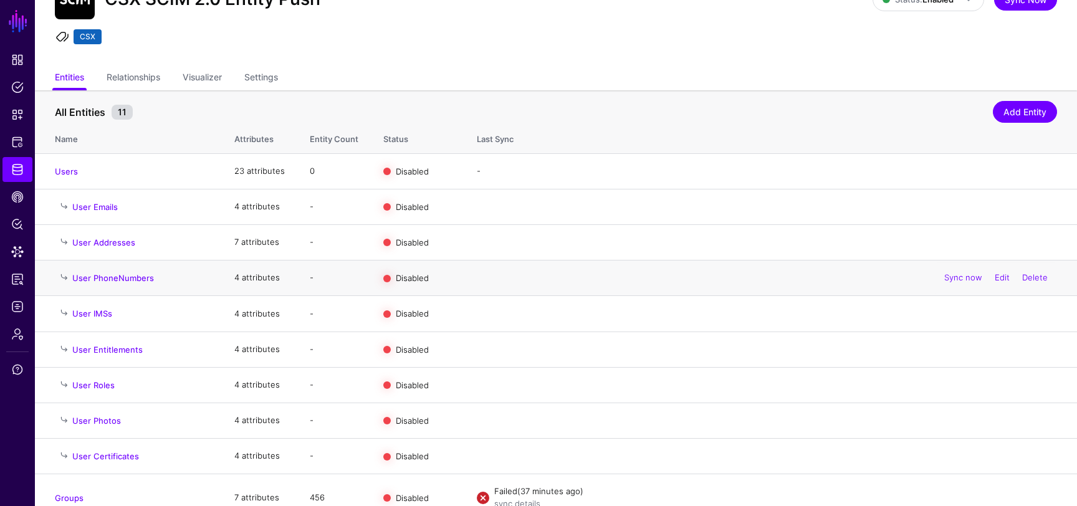
scroll to position [0, 0]
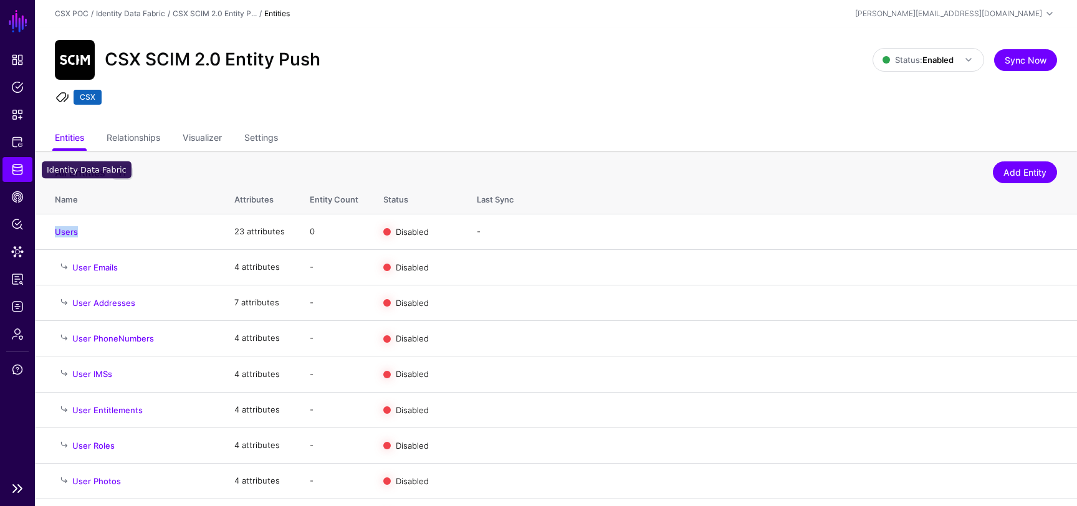
click at [14, 169] on span "Identity Data Fabric" at bounding box center [17, 169] width 12 height 12
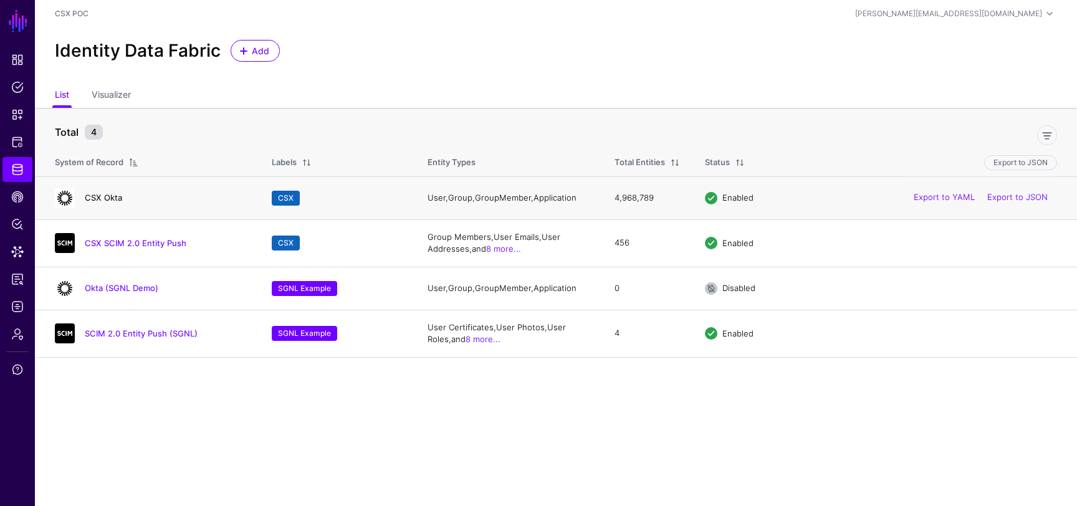
click at [98, 200] on link "CSX Okta" at bounding box center [103, 198] width 37 height 10
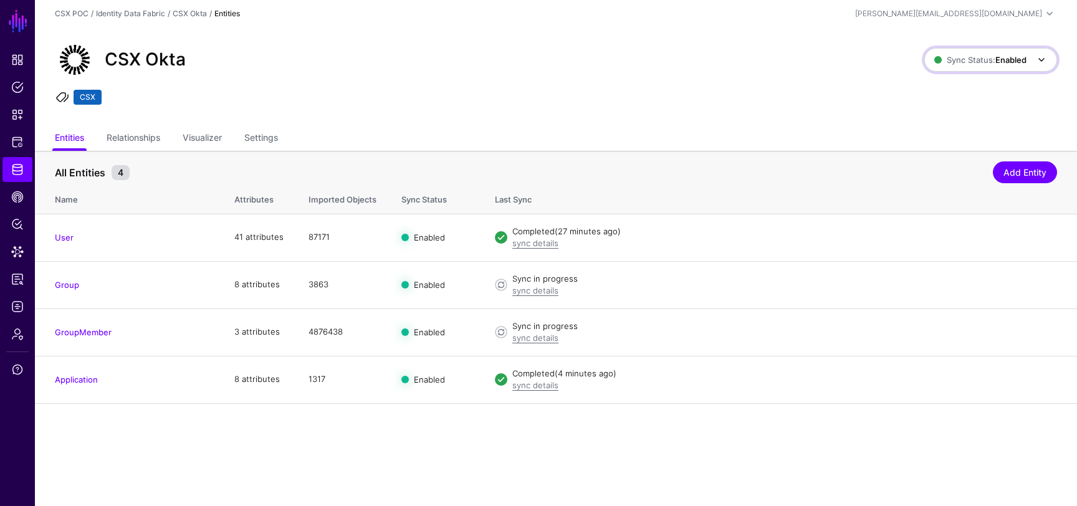
click at [1014, 58] on strong "Enabled" at bounding box center [1010, 60] width 31 height 10
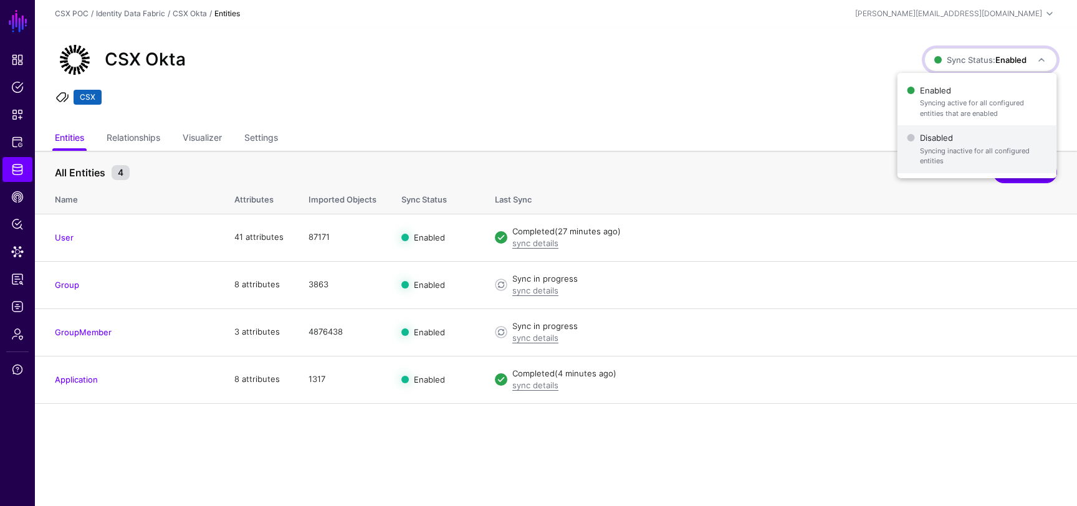
click at [950, 138] on span "Disabled Syncing inactive for all configured entities" at bounding box center [977, 149] width 140 height 41
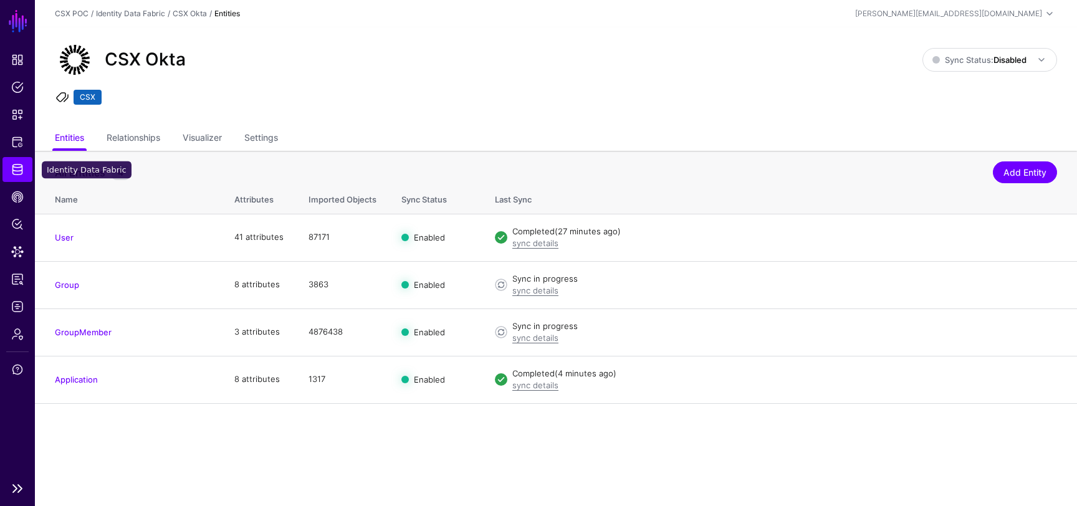
click at [20, 170] on span "Identity Data Fabric" at bounding box center [17, 169] width 12 height 12
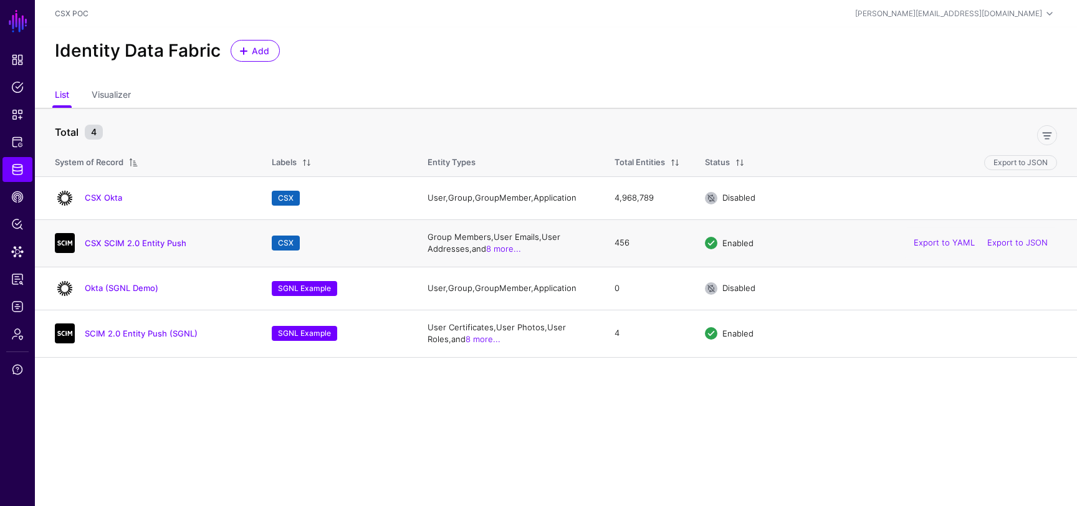
click at [133, 249] on div "CSX SCIM 2.0 Entity Push" at bounding box center [151, 243] width 202 height 20
click at [136, 231] on td "CSX SCIM 2.0 Entity Push" at bounding box center [147, 242] width 224 height 47
click at [138, 240] on link "CSX SCIM 2.0 Entity Push" at bounding box center [136, 243] width 102 height 10
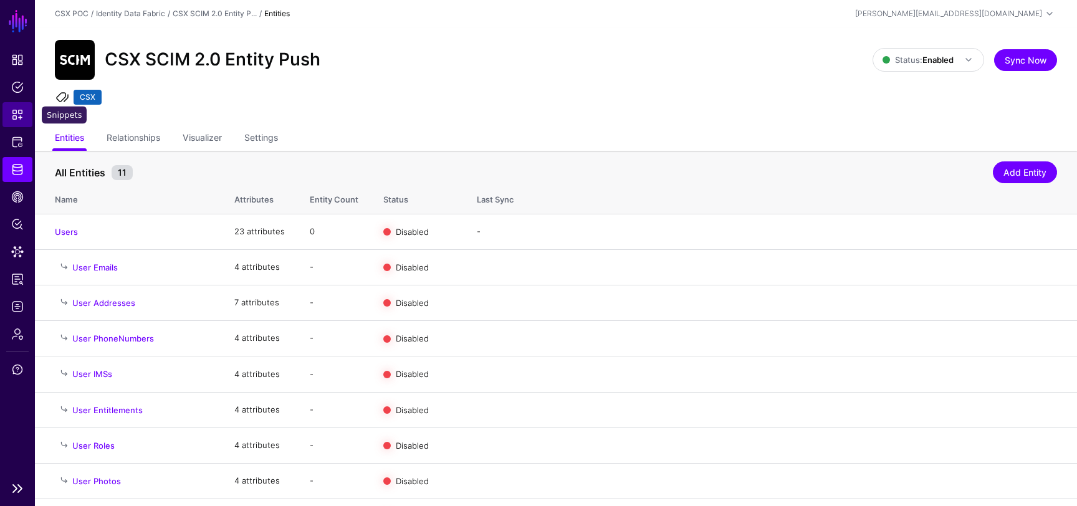
click at [19, 111] on span "Snippets" at bounding box center [17, 114] width 12 height 12
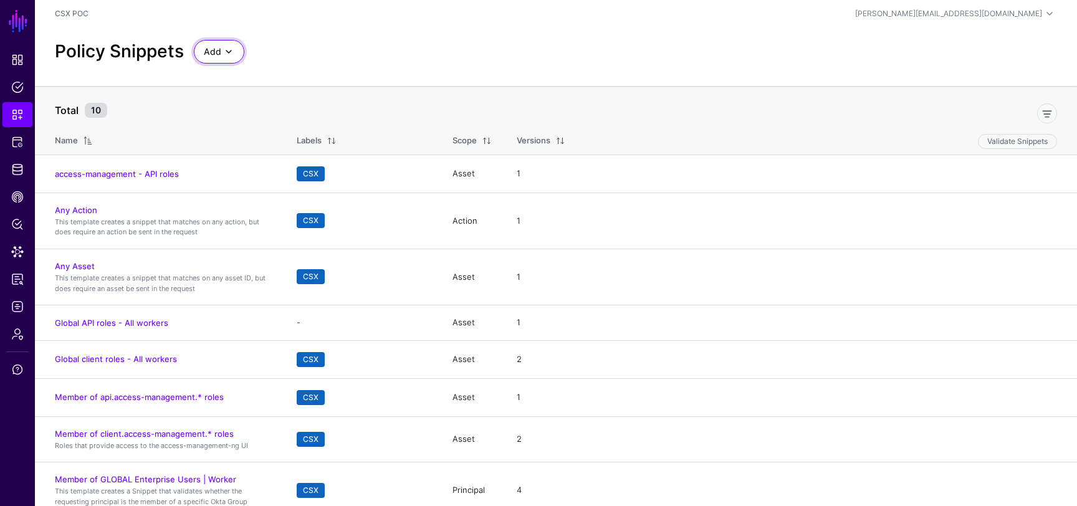
click at [229, 57] on span at bounding box center [228, 51] width 15 height 15
click at [290, 95] on span "Start from a Blank Snippet" at bounding box center [255, 99] width 102 height 10
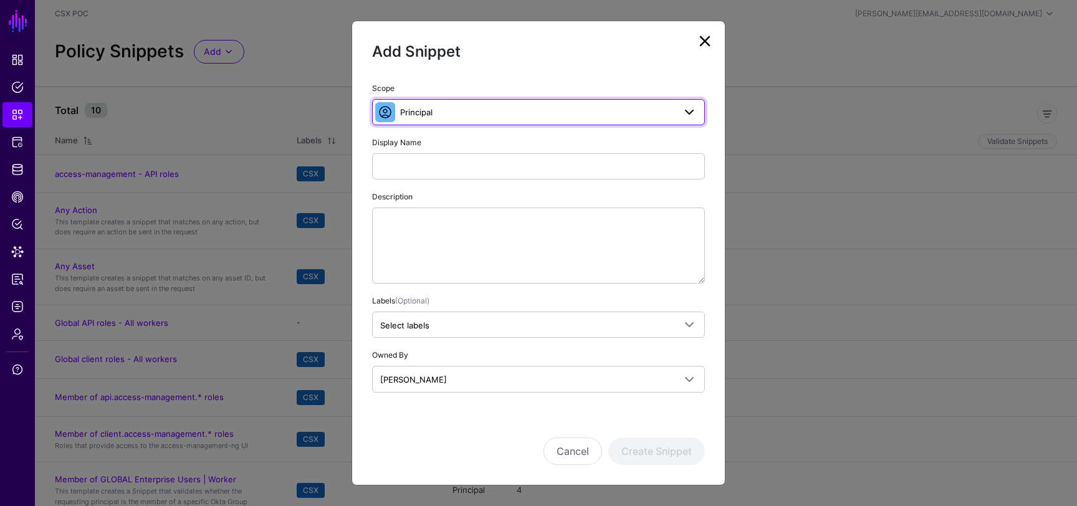
click at [446, 117] on span "Principal" at bounding box center [537, 112] width 274 height 14
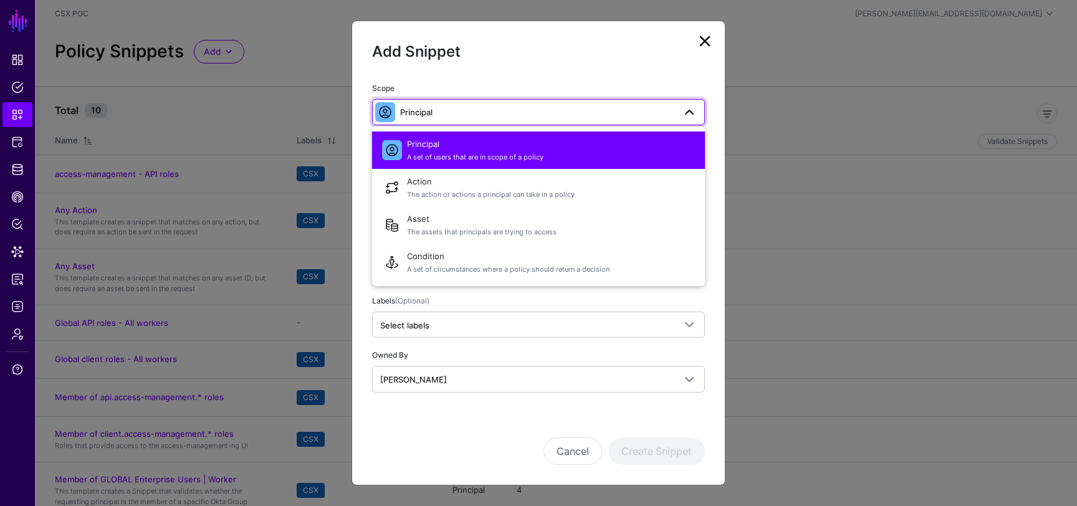
click at [461, 152] on span "A set of users that are in scope of a policy" at bounding box center [551, 157] width 288 height 11
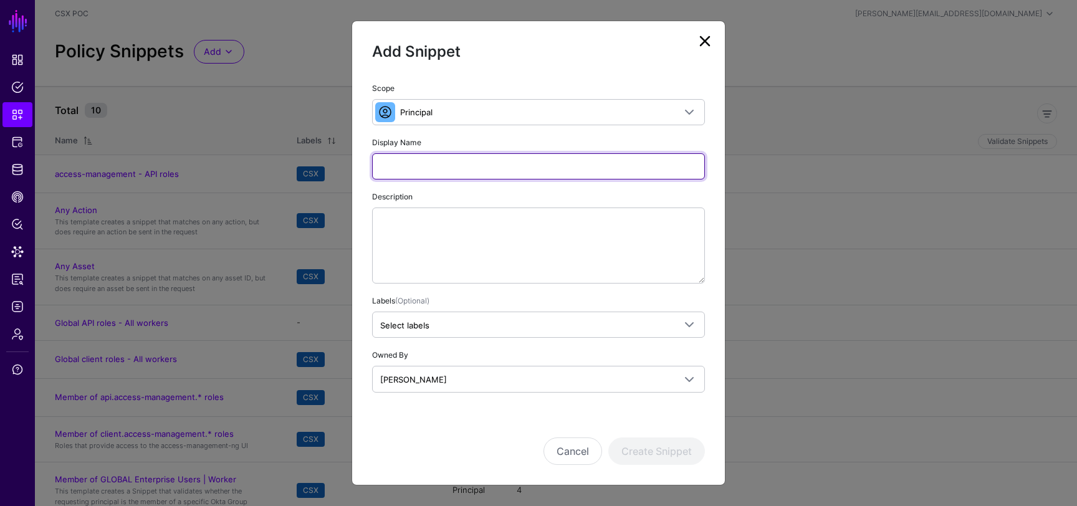
click at [464, 167] on input "Display Name" at bounding box center [538, 166] width 333 height 26
type input "**********"
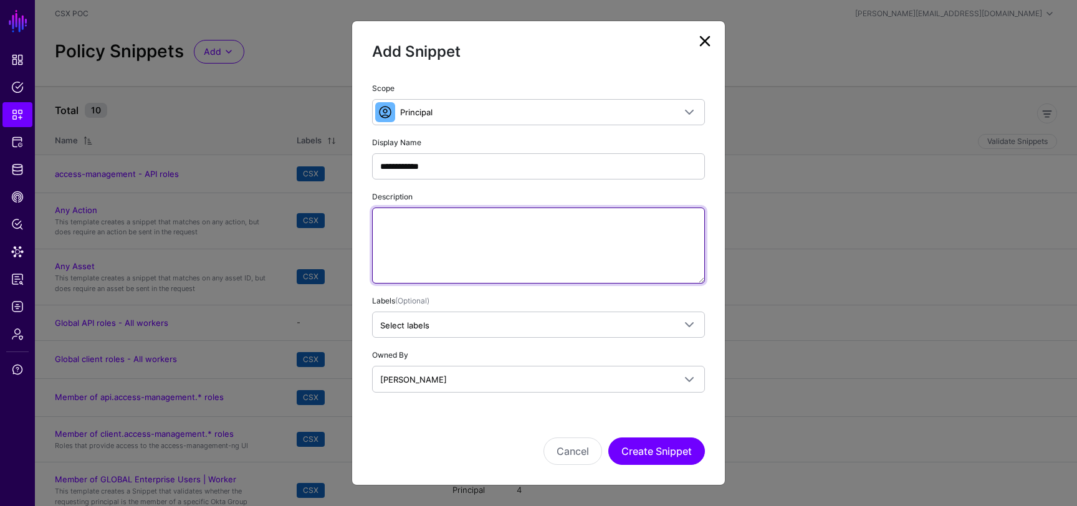
click at [461, 231] on textarea "Description" at bounding box center [538, 246] width 333 height 76
type textarea "****"
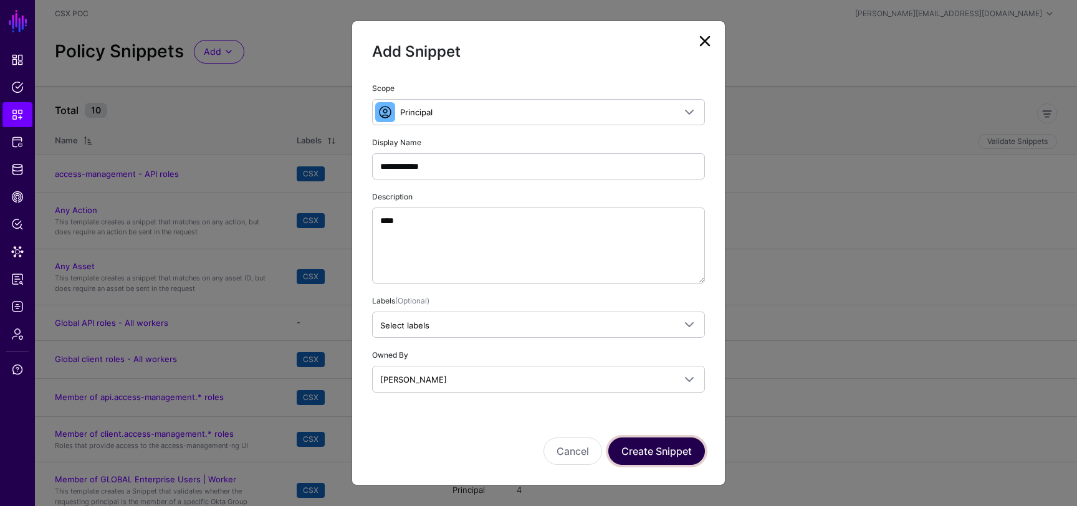
click at [666, 445] on button "Create Snippet" at bounding box center [656, 450] width 97 height 27
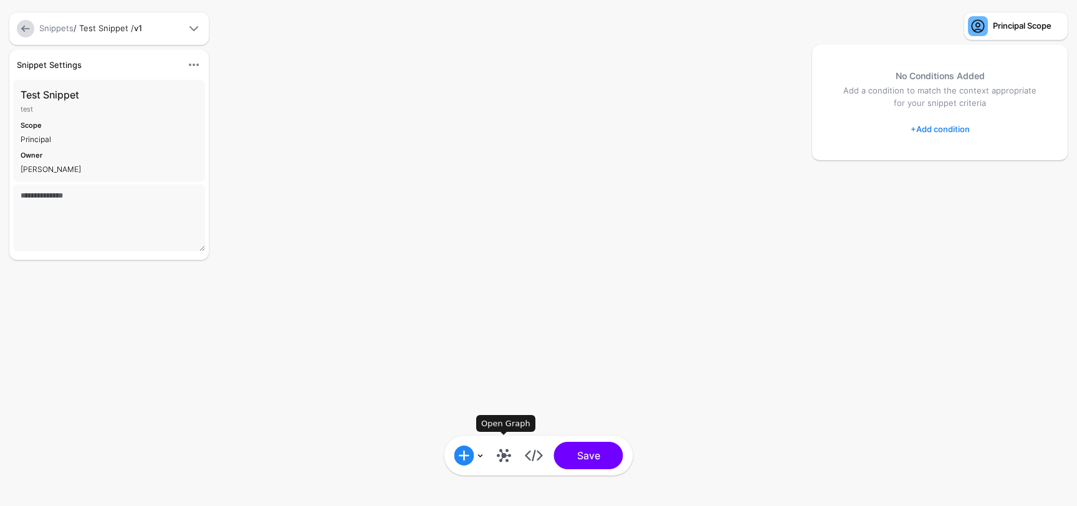
click at [496, 459] on link at bounding box center [504, 456] width 20 height 20
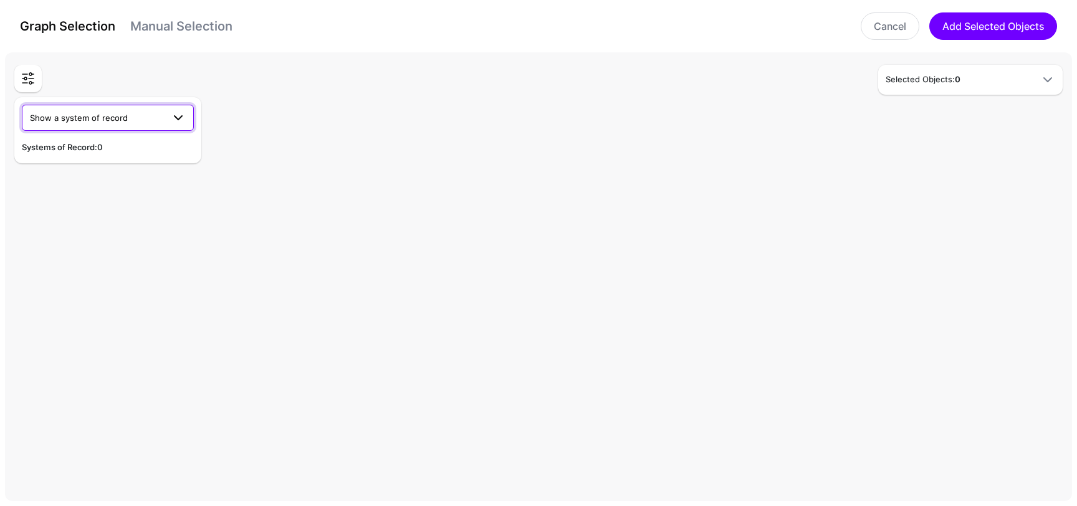
click at [170, 114] on span at bounding box center [174, 117] width 22 height 15
click at [159, 159] on button "CSX SCIM 2.0 Entity Push" at bounding box center [108, 167] width 172 height 20
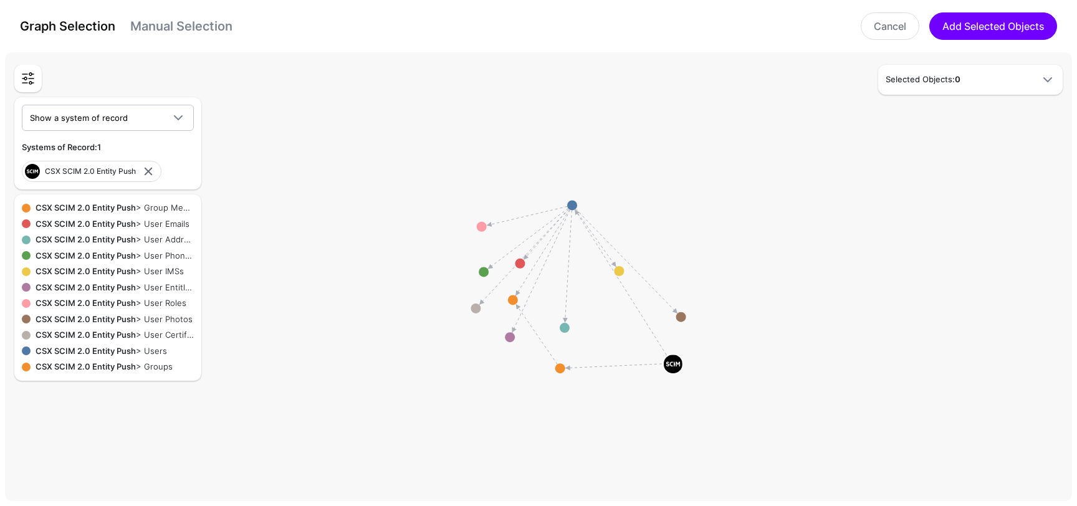
drag, startPoint x: 570, startPoint y: 282, endPoint x: 679, endPoint y: 371, distance: 140.8
click at [679, 371] on image at bounding box center [673, 364] width 19 height 19
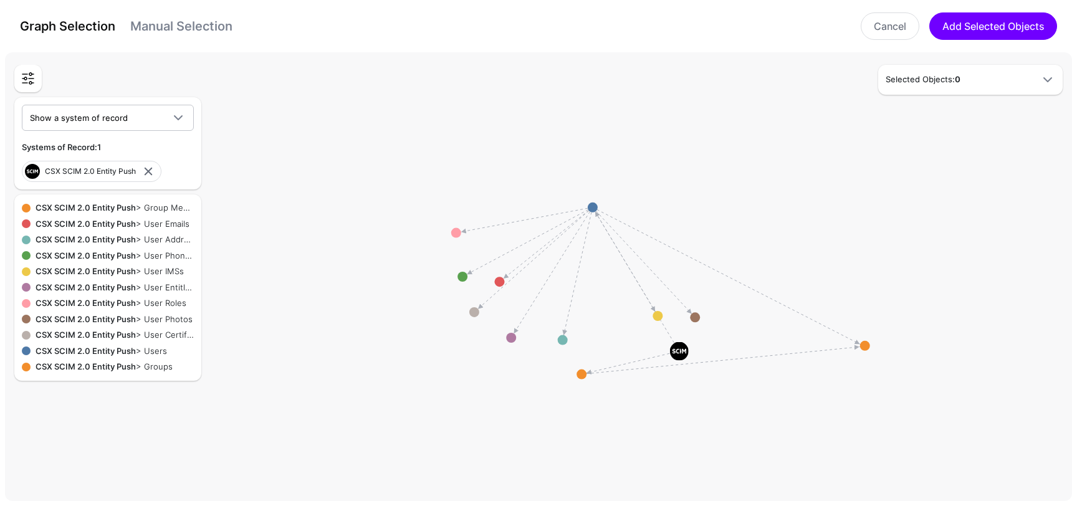
drag, startPoint x: 509, startPoint y: 305, endPoint x: 867, endPoint y: 346, distance: 360.6
click at [867, 346] on circle at bounding box center [865, 346] width 10 height 10
drag, startPoint x: 847, startPoint y: 338, endPoint x: 864, endPoint y: 377, distance: 42.7
click at [864, 378] on circle at bounding box center [859, 378] width 10 height 10
click at [603, 215] on circle at bounding box center [604, 213] width 10 height 10
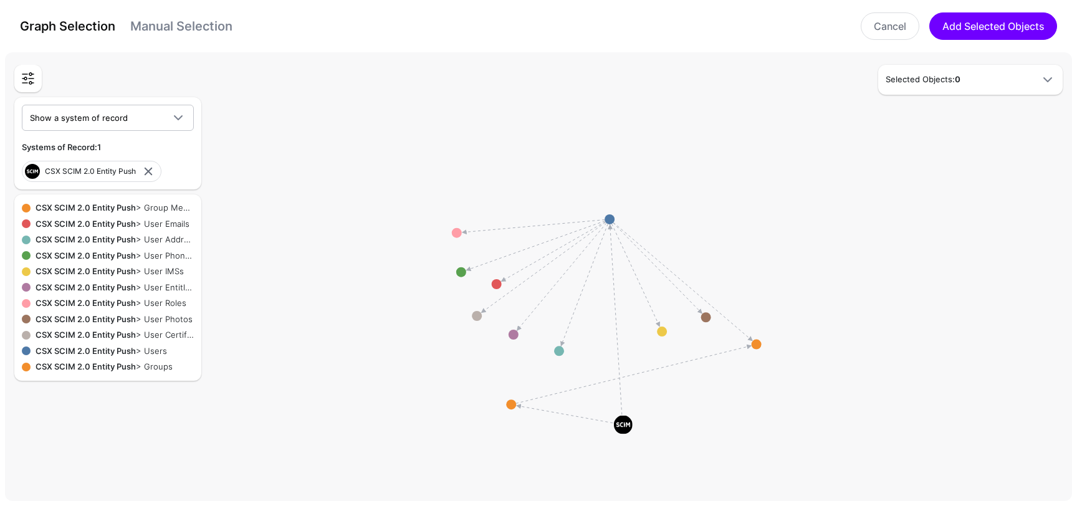
drag, startPoint x: 694, startPoint y: 350, endPoint x: 624, endPoint y: 426, distance: 102.7
click at [624, 426] on image at bounding box center [623, 425] width 19 height 19
click at [614, 220] on circle at bounding box center [610, 221] width 10 height 10
click at [611, 220] on circle at bounding box center [611, 222] width 10 height 10
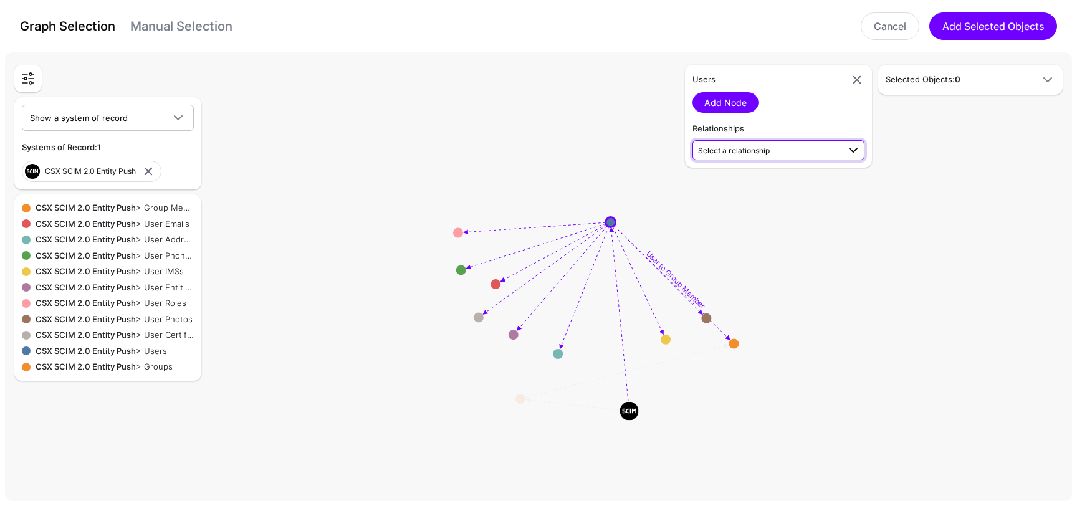
click at [794, 145] on span "Select a relationship" at bounding box center [768, 149] width 140 height 13
click at [813, 112] on div "Add Node" at bounding box center [778, 102] width 172 height 21
click at [796, 162] on div "Users Add Node Relationships Select a relationship User Groups Users (CSX SCI..…" at bounding box center [778, 116] width 187 height 103
click at [799, 146] on span "Select a relationship" at bounding box center [768, 149] width 140 height 13
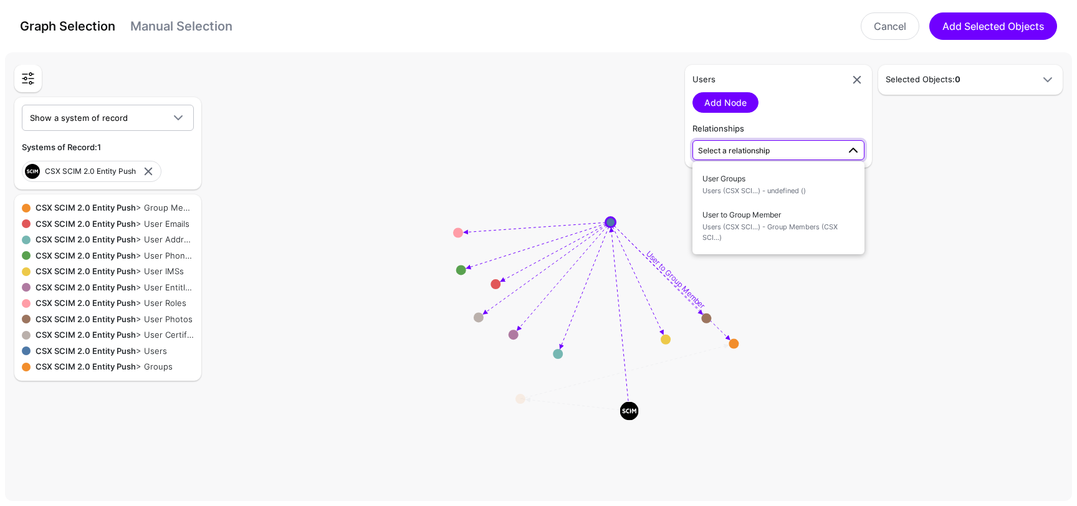
click at [800, 123] on h5 "Relationships" at bounding box center [778, 129] width 172 height 12
click at [820, 150] on span "Select a relationship" at bounding box center [768, 149] width 140 height 13
click at [808, 115] on div "Users Add Node Relationships Select a relationship User Groups Users (CSX SCI..…" at bounding box center [778, 116] width 187 height 103
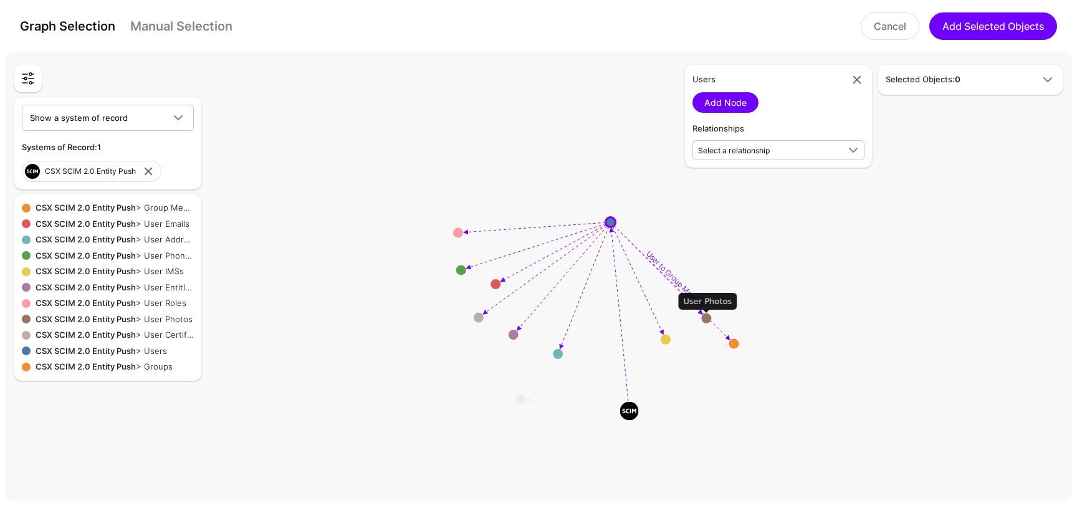
click at [707, 320] on circle at bounding box center [706, 318] width 10 height 10
click at [147, 169] on link at bounding box center [148, 171] width 15 height 15
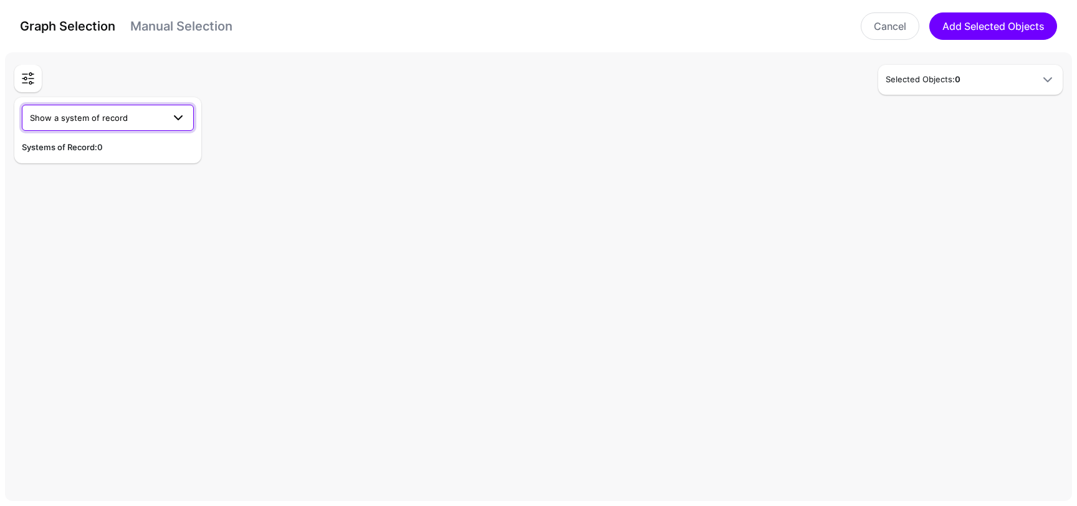
click at [164, 120] on span at bounding box center [174, 117] width 22 height 15
click at [140, 171] on div "CSX SCIM 2.0 Entity Push" at bounding box center [108, 167] width 152 height 12
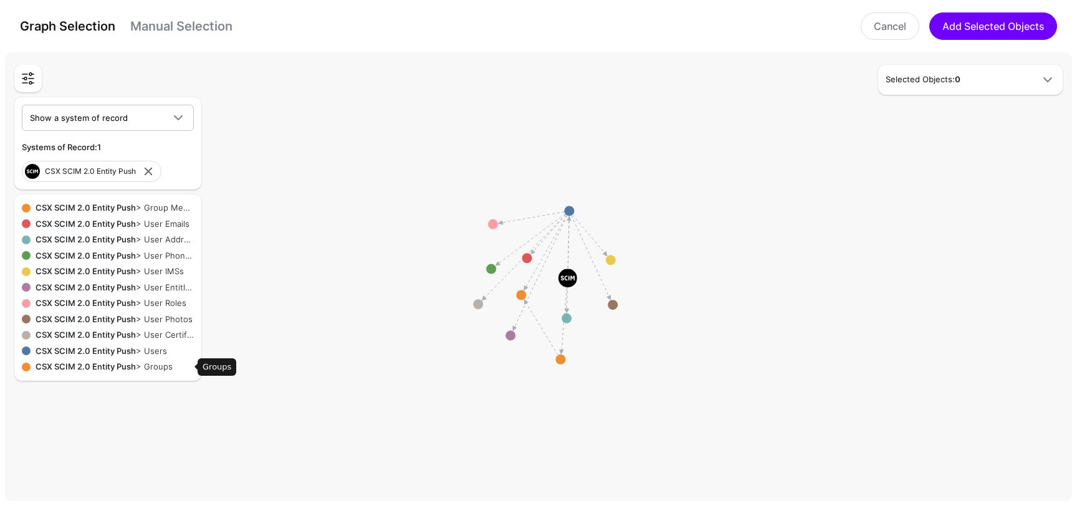
click at [155, 364] on div "CSX SCIM 2.0 Entity Push > Groups" at bounding box center [112, 367] width 163 height 12
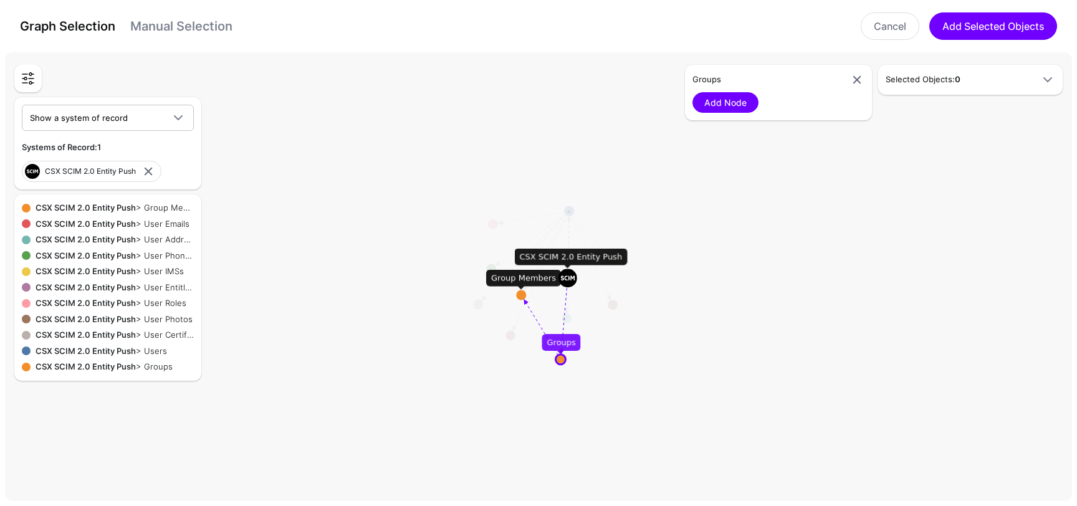
click at [523, 300] on rect at bounding box center [543, 278] width 107681 height 45365
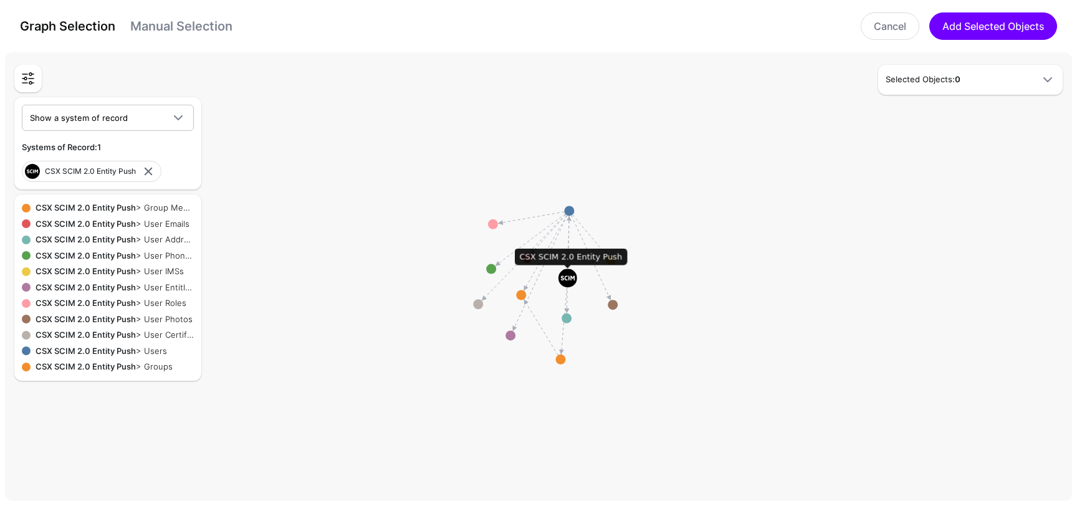
click at [570, 280] on image at bounding box center [567, 278] width 19 height 19
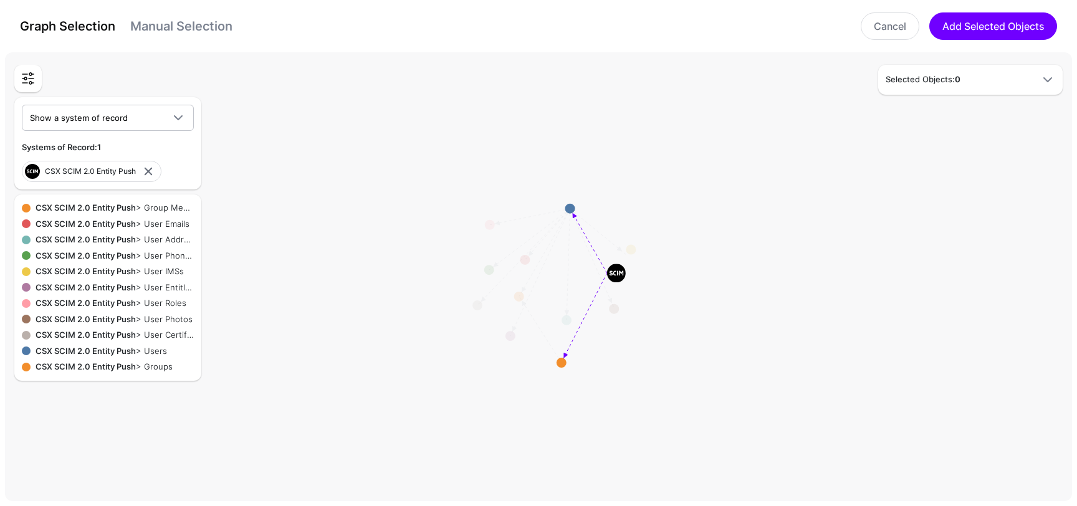
drag, startPoint x: 570, startPoint y: 280, endPoint x: 669, endPoint y: 274, distance: 98.7
click at [626, 274] on image at bounding box center [616, 273] width 19 height 19
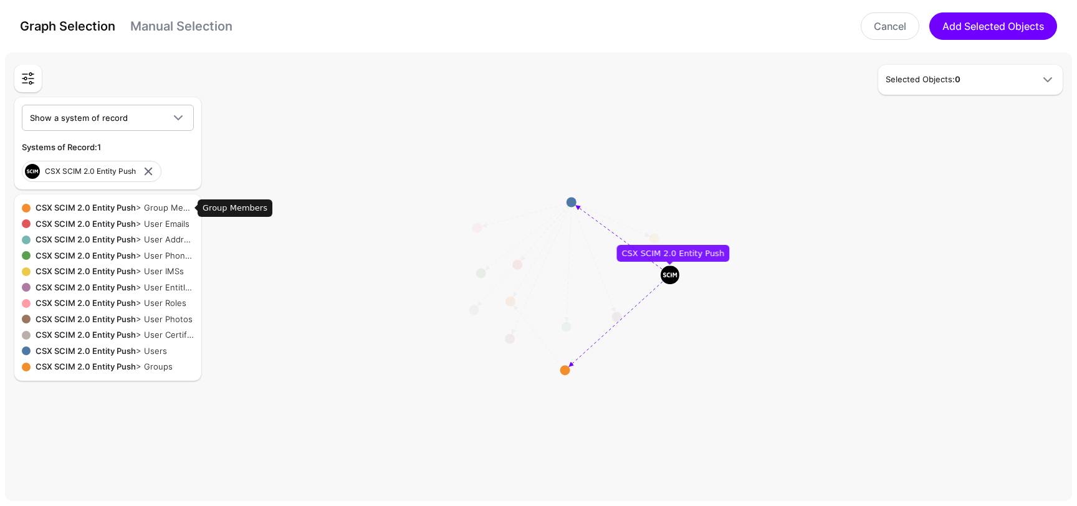
click at [155, 207] on div "CSX SCIM 2.0 Entity Push > Group Members" at bounding box center [112, 208] width 163 height 12
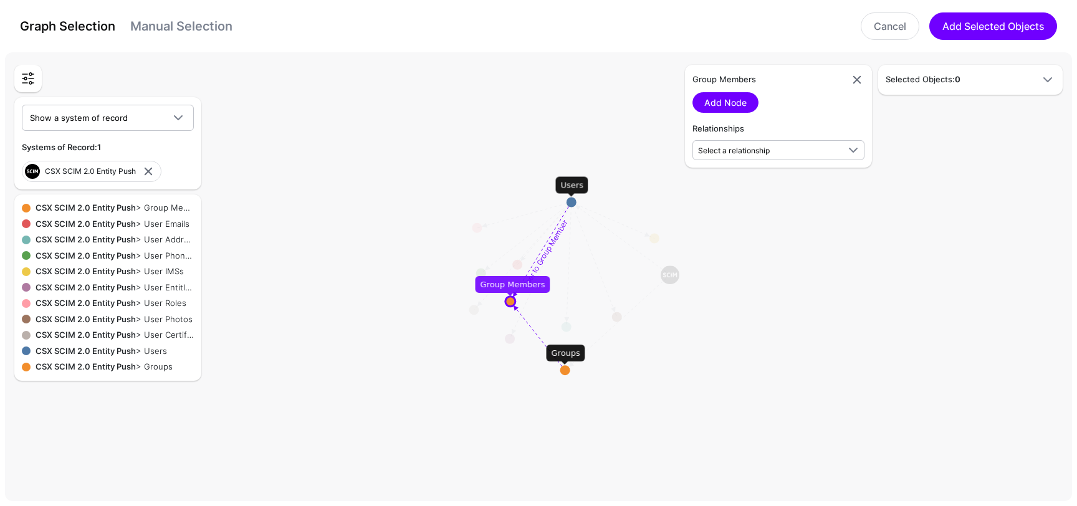
click at [570, 203] on circle at bounding box center [571, 203] width 10 height 10
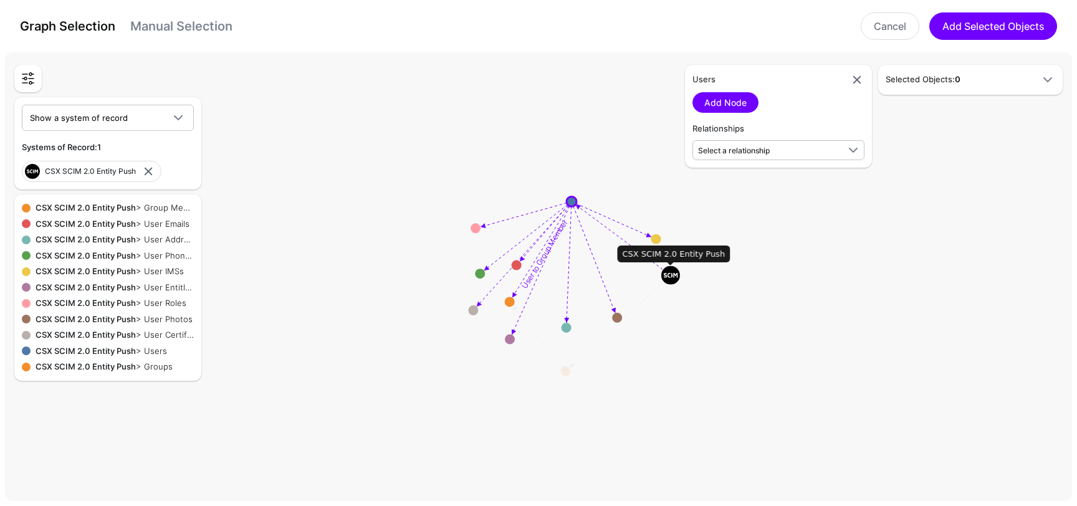
click at [674, 281] on image at bounding box center [670, 275] width 19 height 19
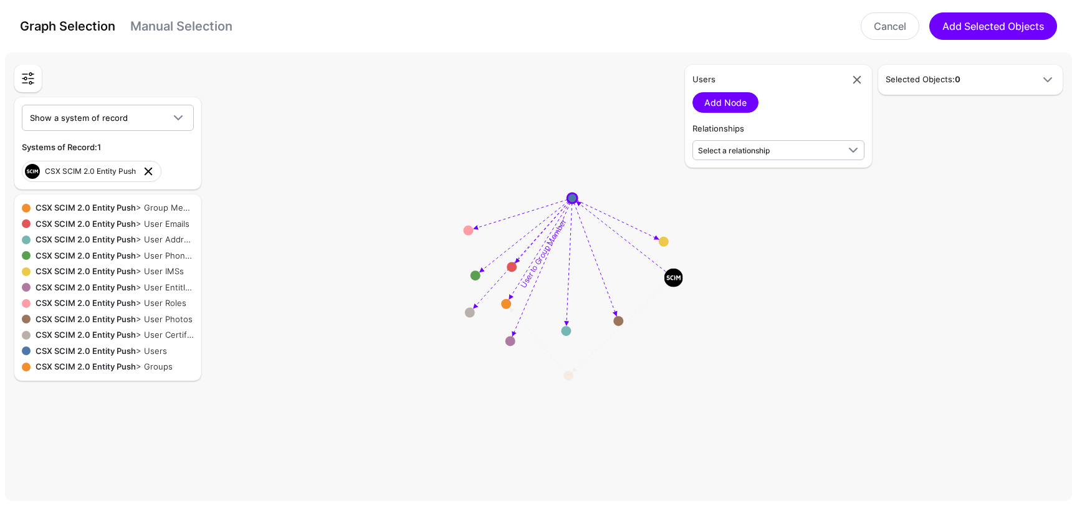
click at [147, 169] on link at bounding box center [148, 171] width 15 height 15
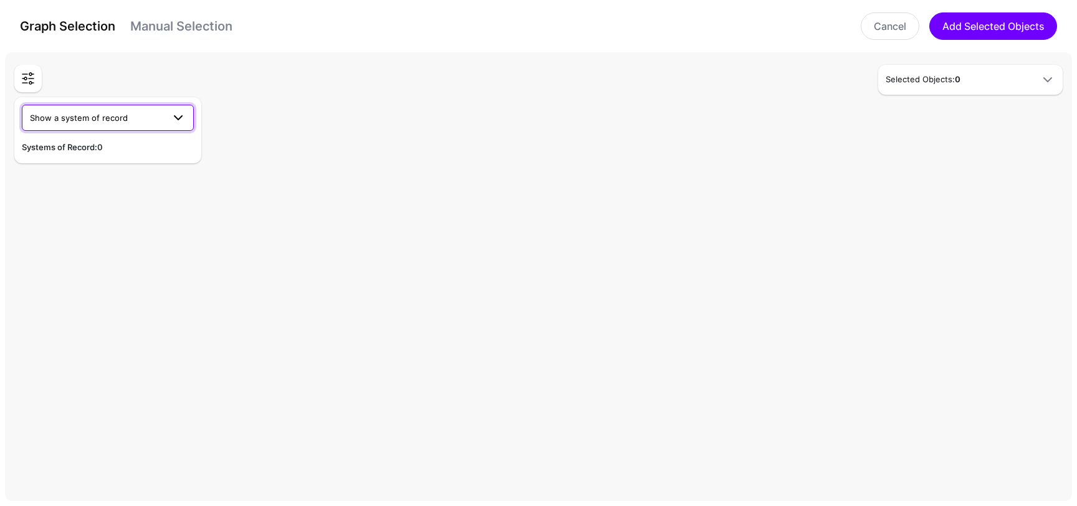
click at [143, 121] on span "Show a system of record" at bounding box center [96, 118] width 133 height 14
click at [143, 161] on div "CSX SCIM 2.0 Entity Push" at bounding box center [108, 167] width 152 height 12
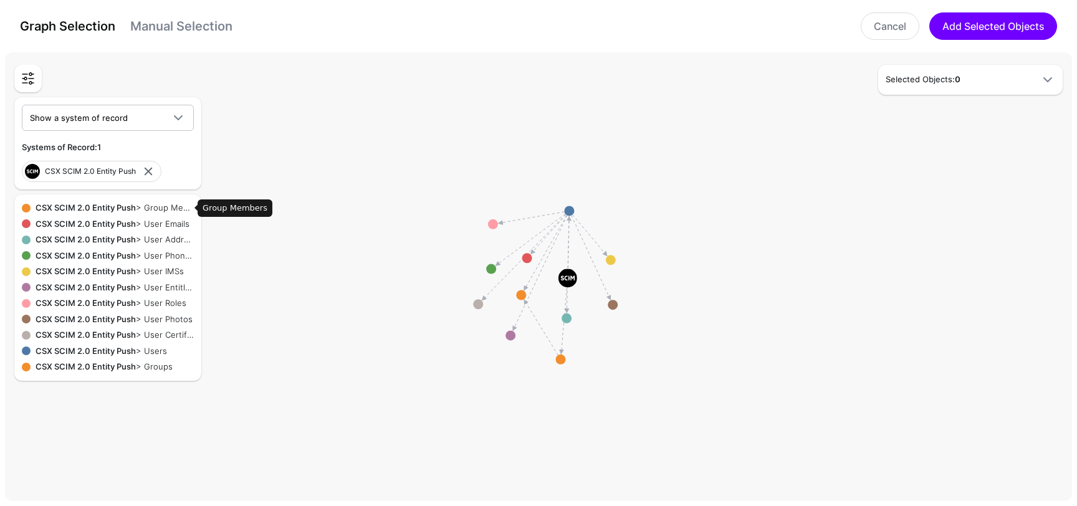
click at [151, 208] on div "CSX SCIM 2.0 Entity Push > Group Members" at bounding box center [112, 208] width 163 height 12
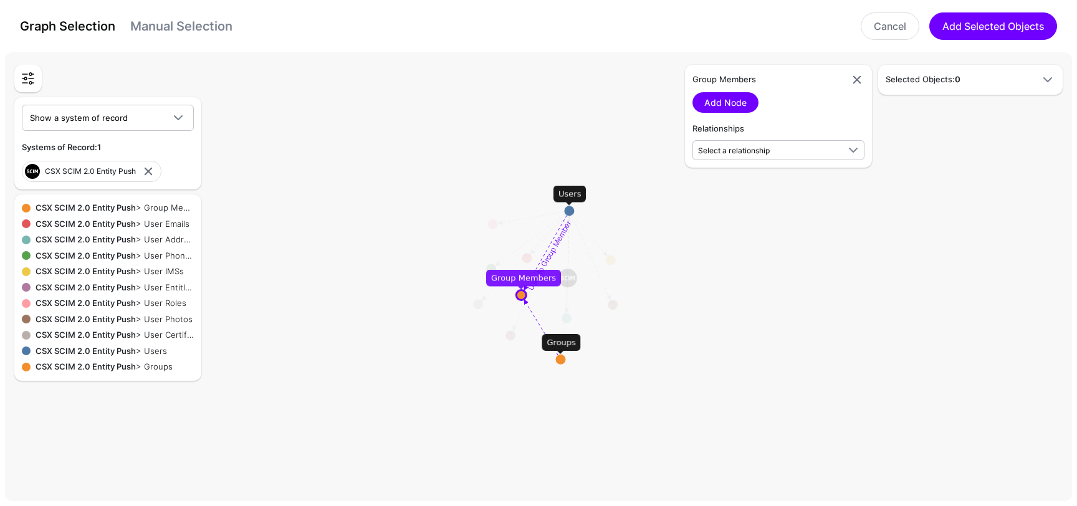
click at [561, 358] on circle at bounding box center [561, 360] width 10 height 10
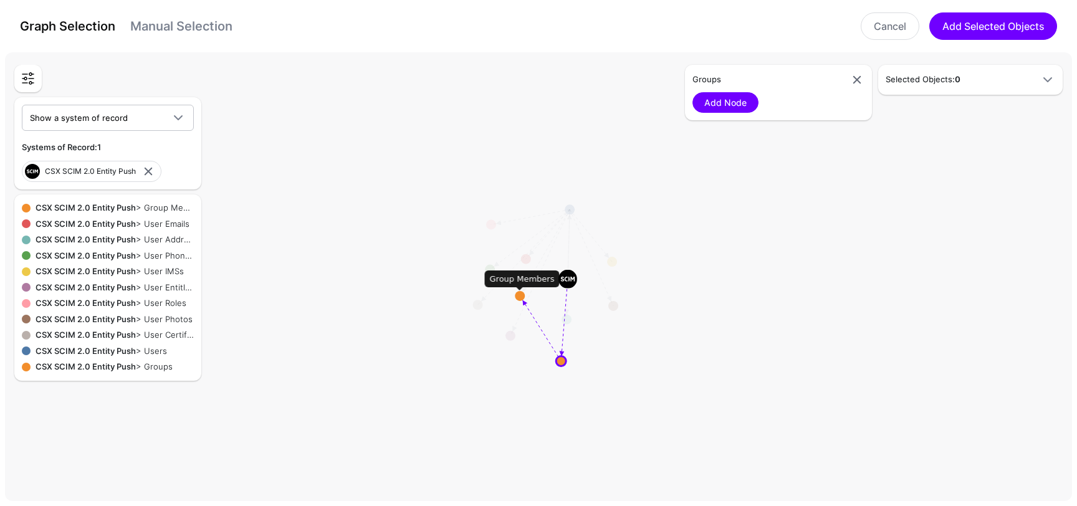
click at [521, 297] on circle at bounding box center [520, 296] width 10 height 10
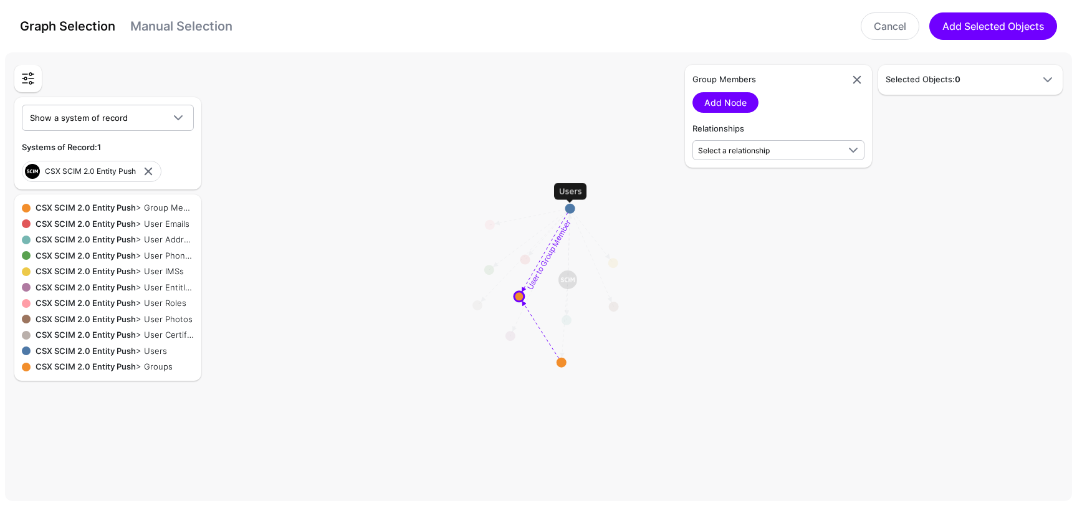
click at [570, 207] on circle at bounding box center [570, 209] width 10 height 10
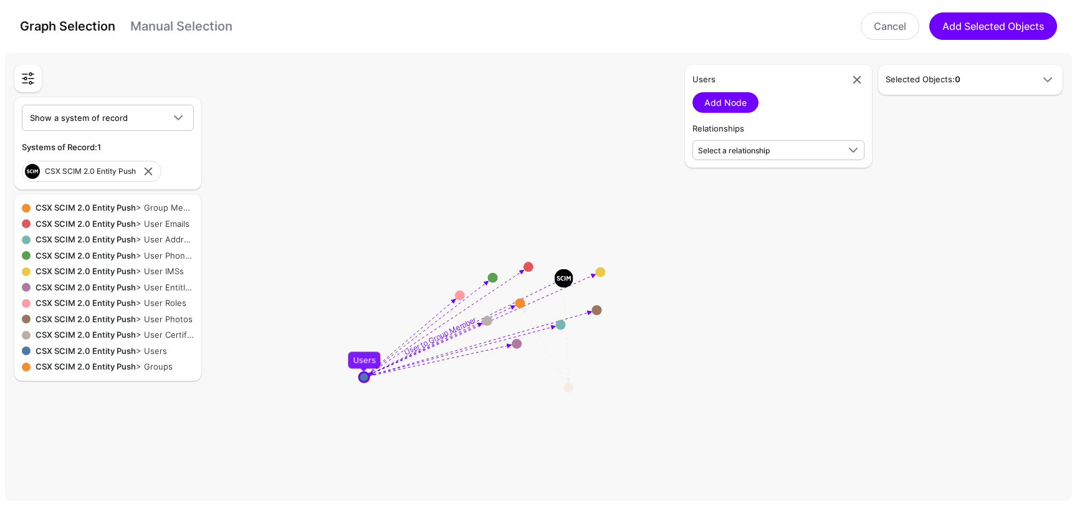
drag, startPoint x: 570, startPoint y: 207, endPoint x: 364, endPoint y: 376, distance: 266.6
click at [364, 376] on circle at bounding box center [364, 377] width 10 height 10
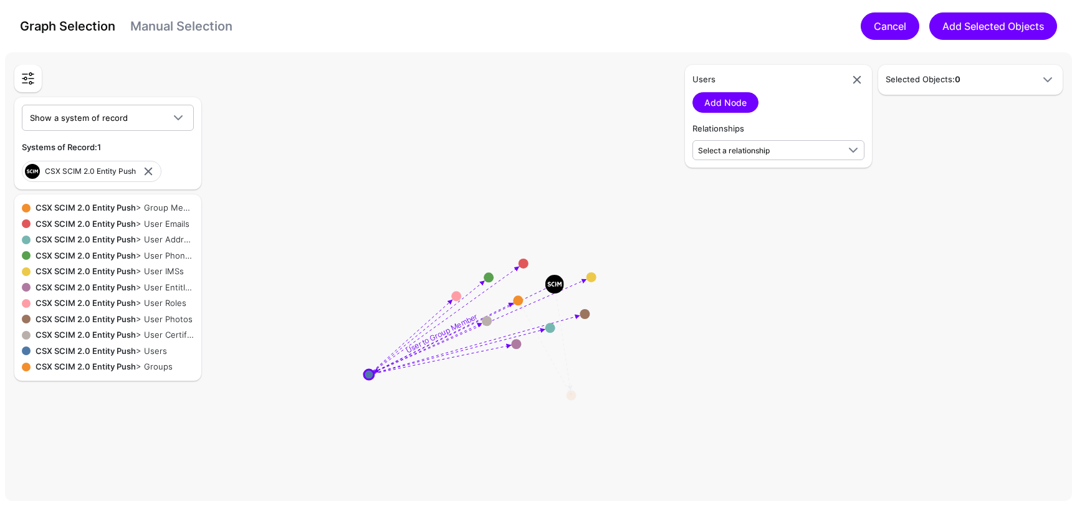
click at [890, 27] on link "Cancel" at bounding box center [890, 25] width 59 height 27
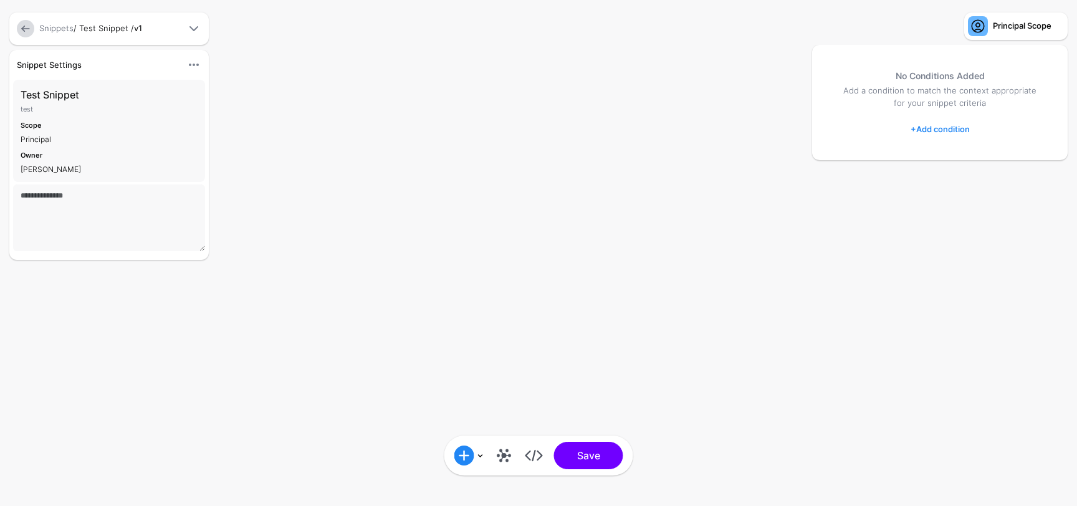
click at [25, 32] on link at bounding box center [25, 28] width 17 height 17
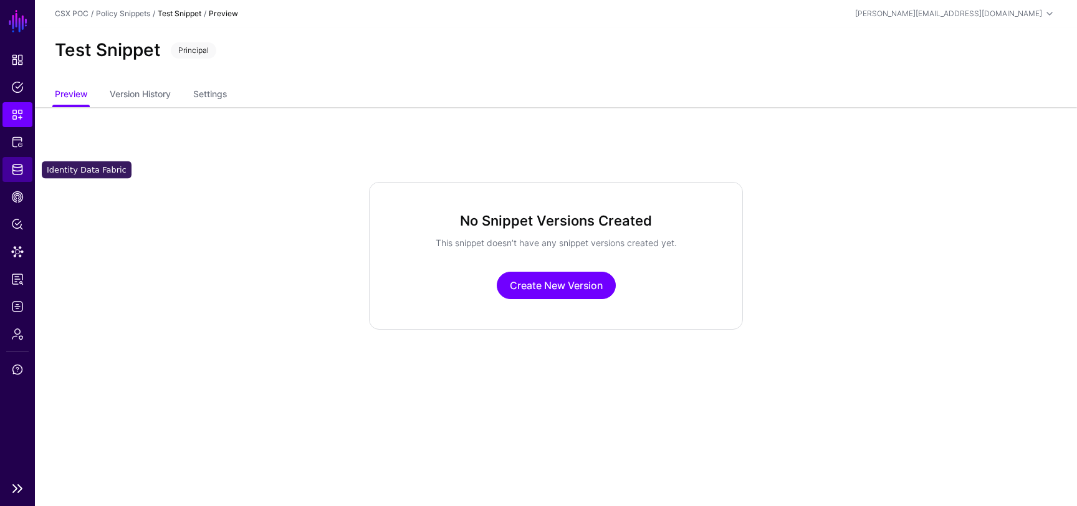
click at [15, 165] on span "Identity Data Fabric" at bounding box center [17, 169] width 12 height 12
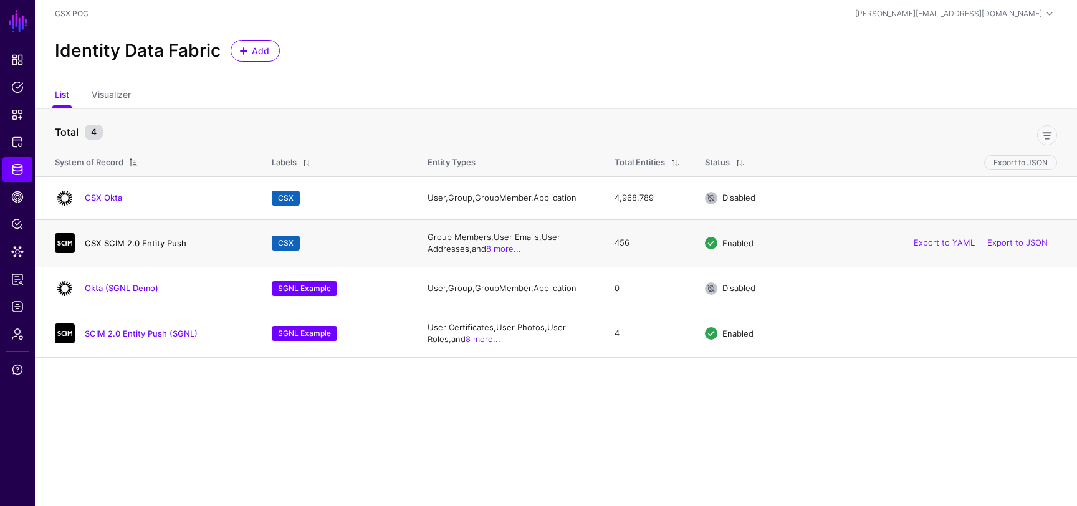
click at [128, 239] on link "CSX SCIM 2.0 Entity Push" at bounding box center [136, 243] width 102 height 10
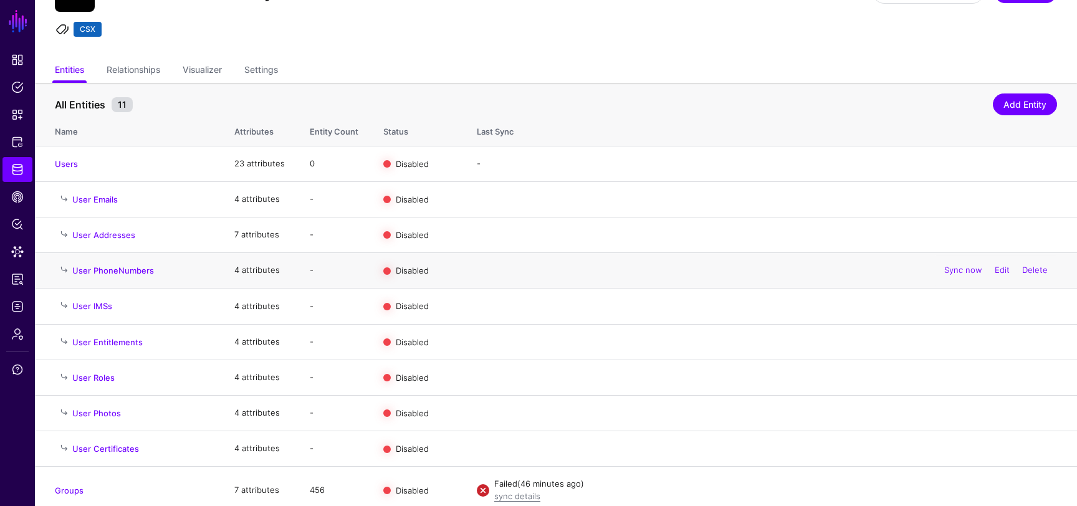
scroll to position [115, 0]
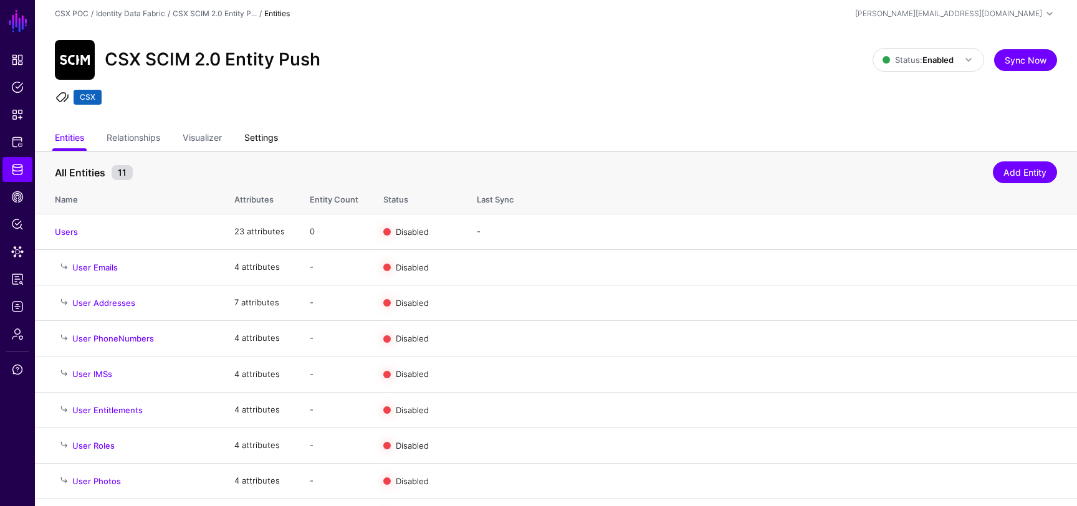
click at [264, 144] on link "Settings" at bounding box center [261, 139] width 34 height 24
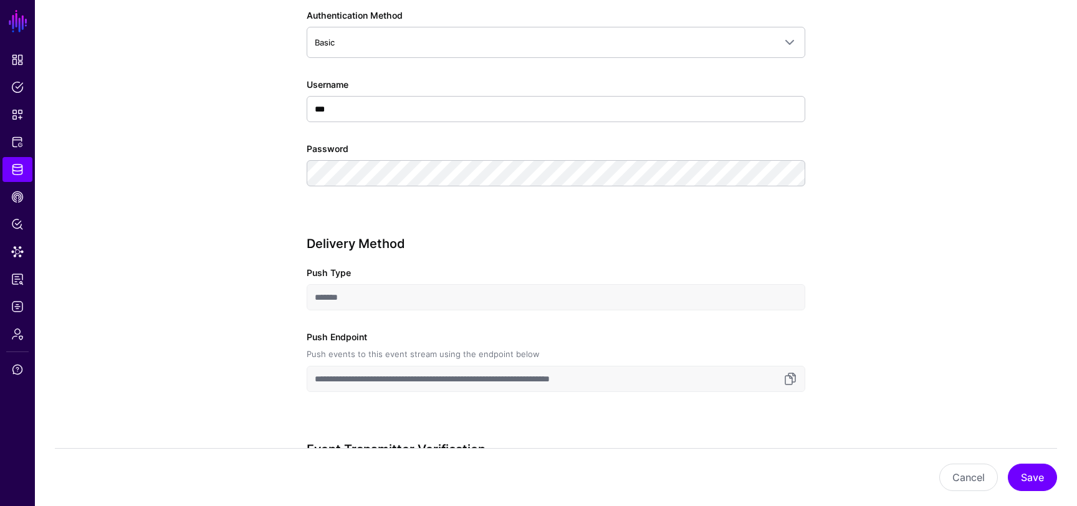
scroll to position [1043, 0]
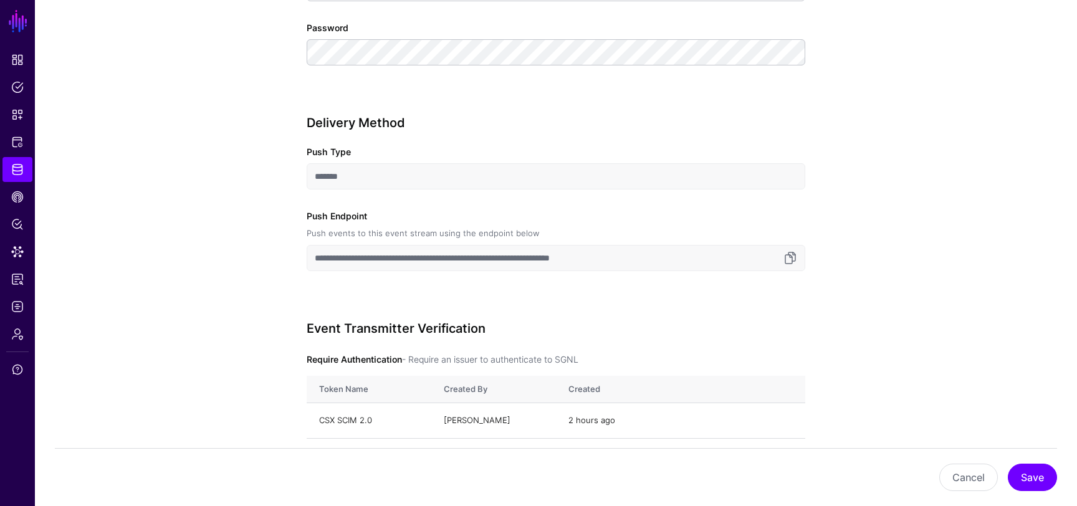
click at [516, 255] on input "**********" at bounding box center [556, 258] width 499 height 26
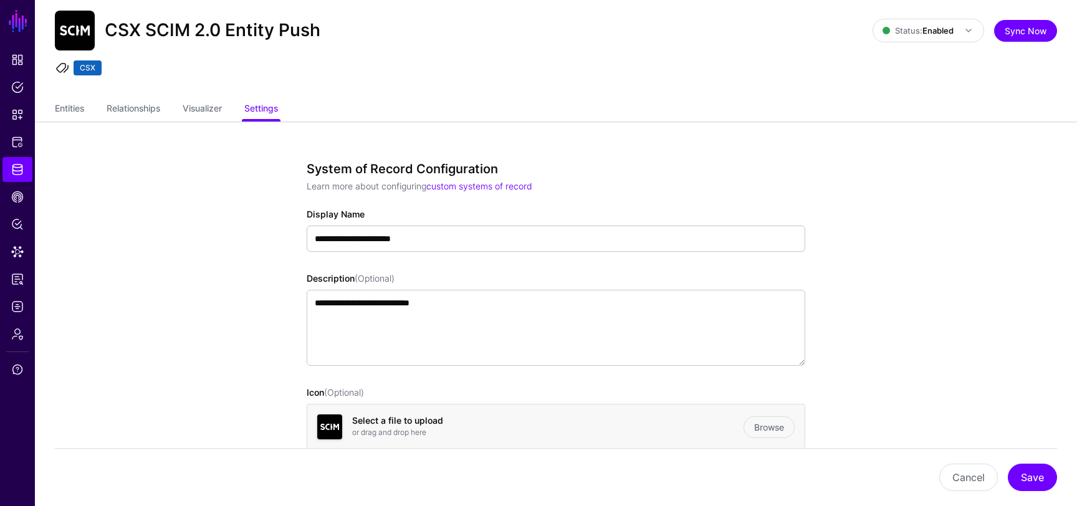
scroll to position [0, 0]
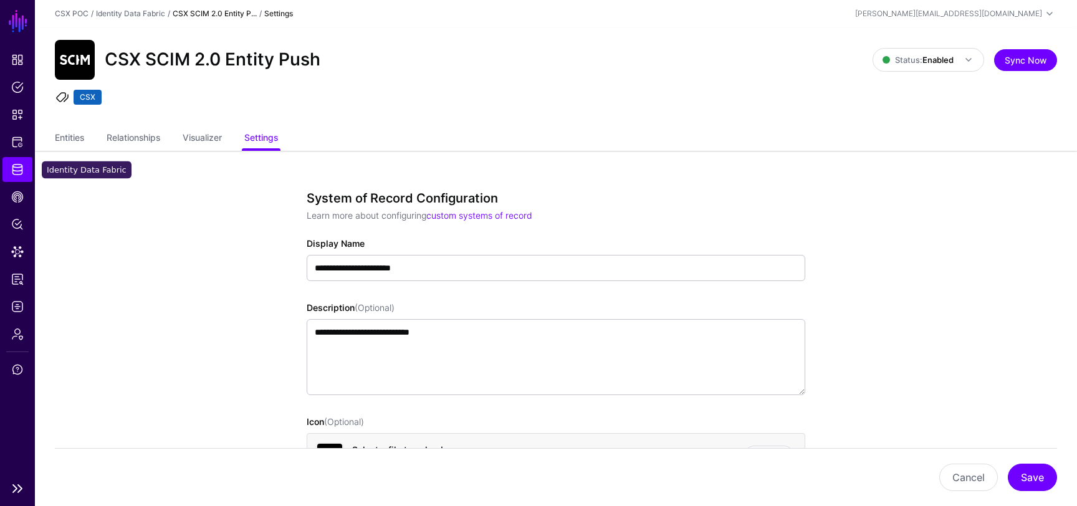
click at [16, 171] on span "Identity Data Fabric" at bounding box center [17, 169] width 12 height 12
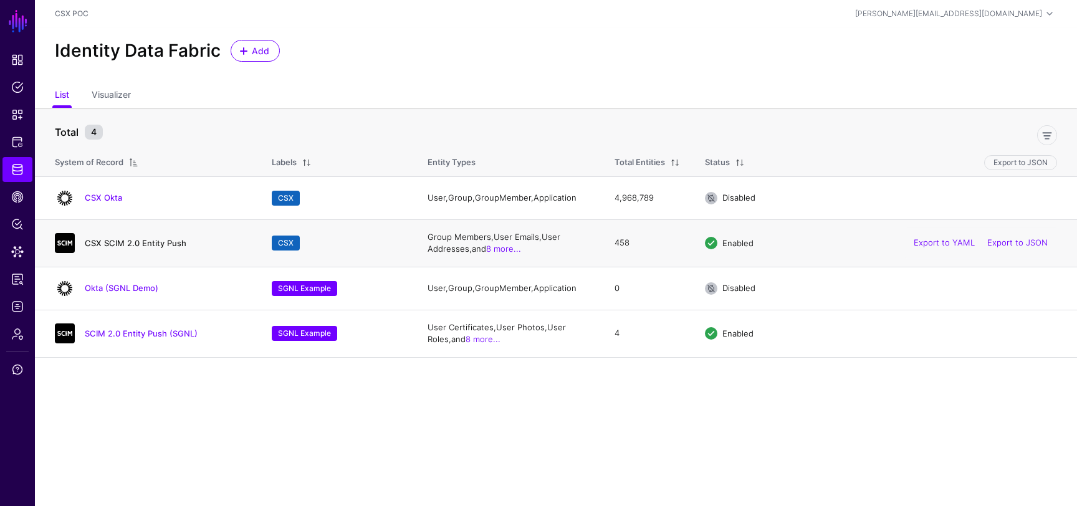
click at [145, 240] on link "CSX SCIM 2.0 Entity Push" at bounding box center [136, 243] width 102 height 10
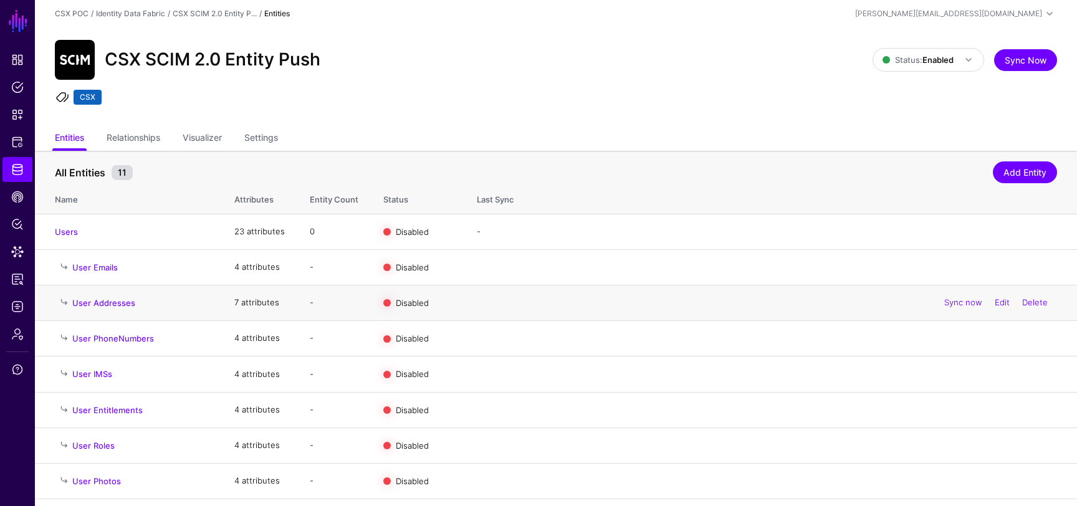
scroll to position [115, 0]
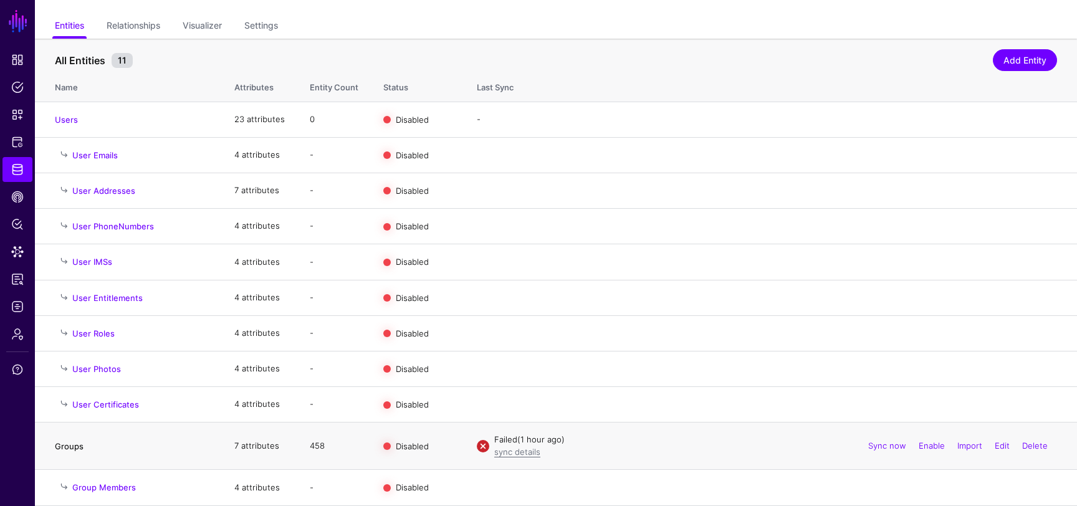
click at [70, 448] on link "Groups" at bounding box center [69, 446] width 29 height 10
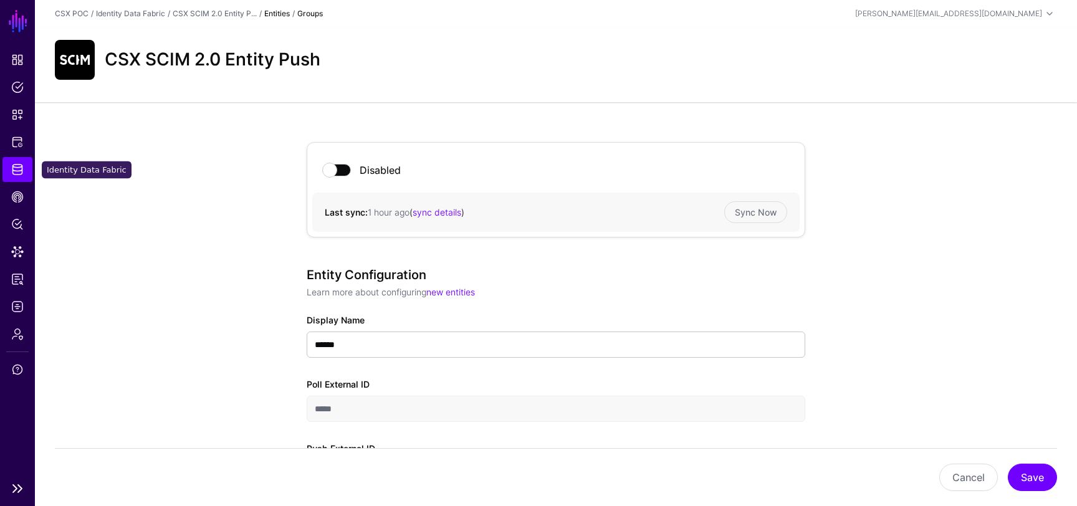
click at [8, 171] on link "Identity Data Fabric" at bounding box center [17, 169] width 30 height 25
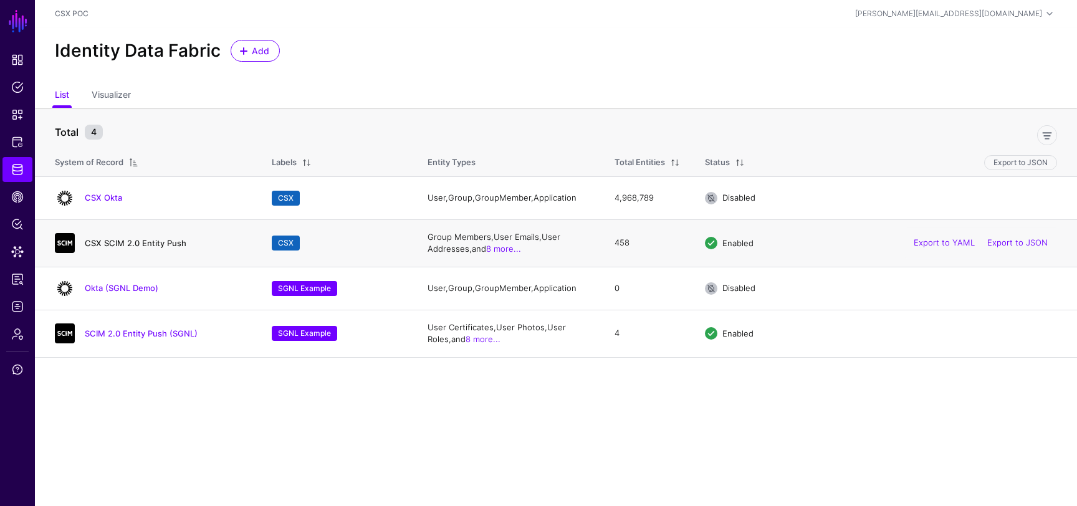
click at [156, 242] on link "CSX SCIM 2.0 Entity Push" at bounding box center [136, 243] width 102 height 10
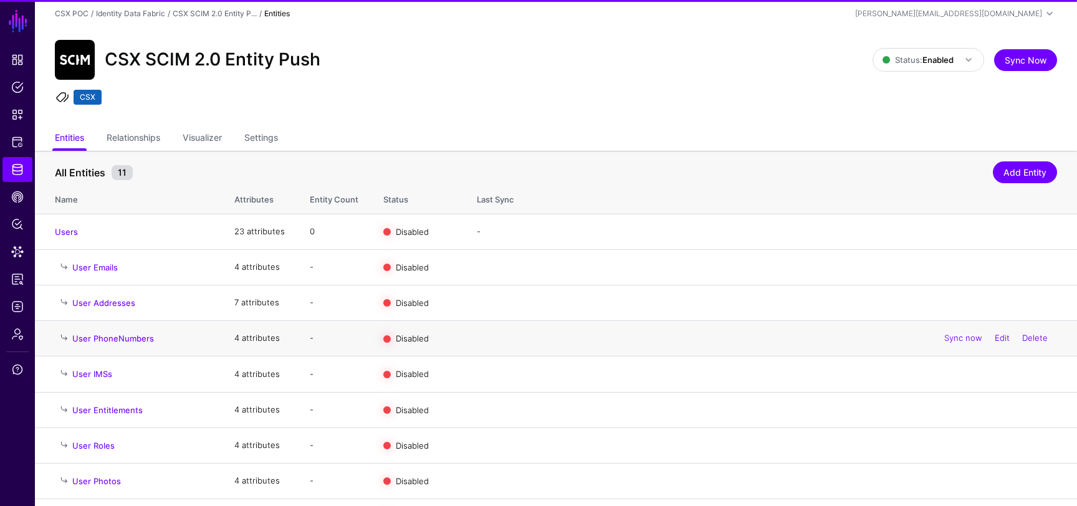
scroll to position [115, 0]
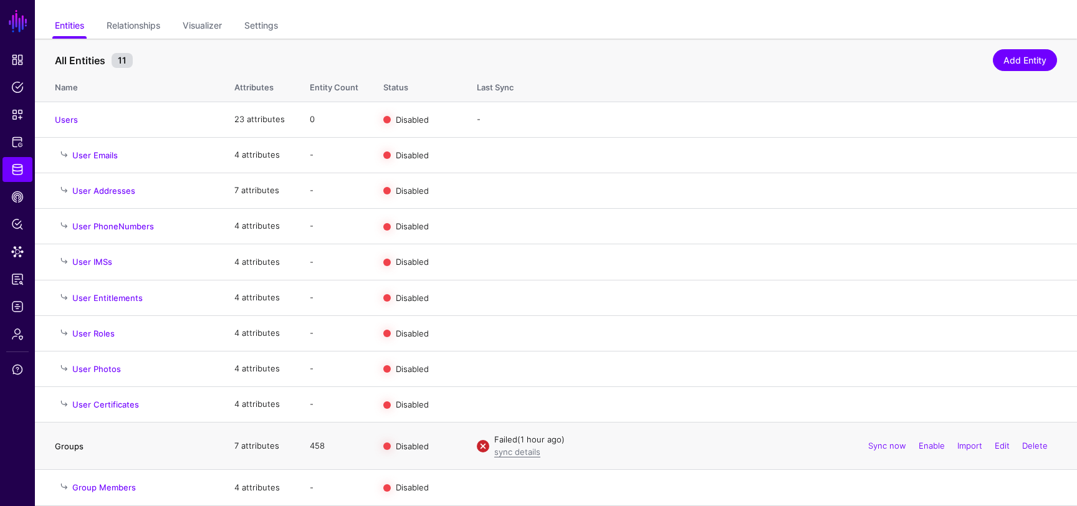
click at [71, 446] on link "Groups" at bounding box center [69, 446] width 29 height 10
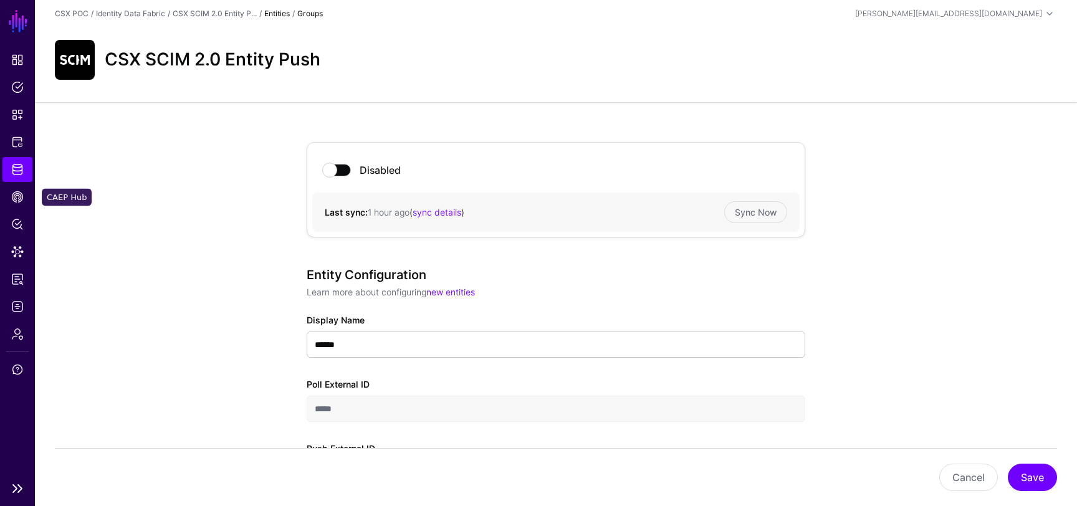
click at [19, 171] on span "Identity Data Fabric" at bounding box center [17, 169] width 12 height 12
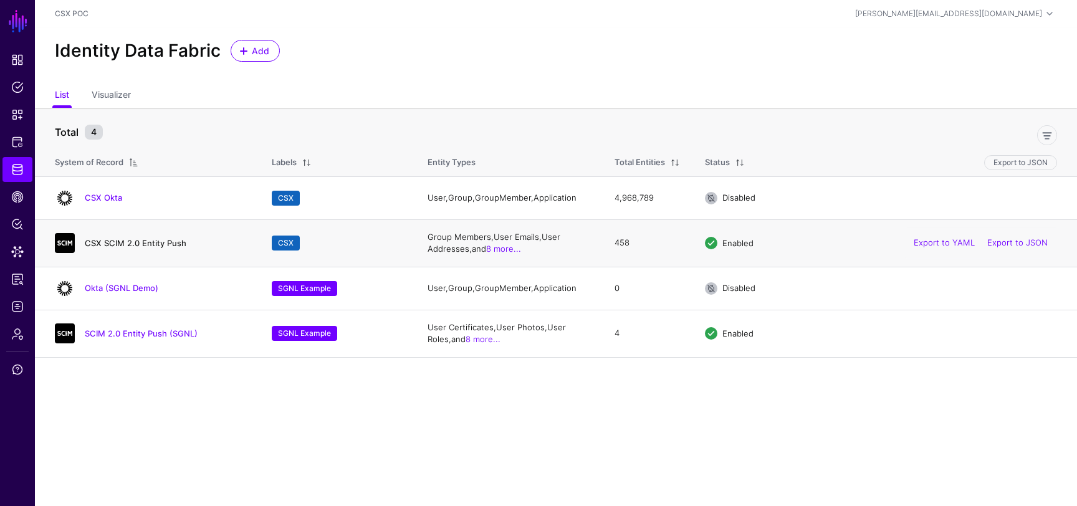
click at [161, 243] on link "CSX SCIM 2.0 Entity Push" at bounding box center [136, 243] width 102 height 10
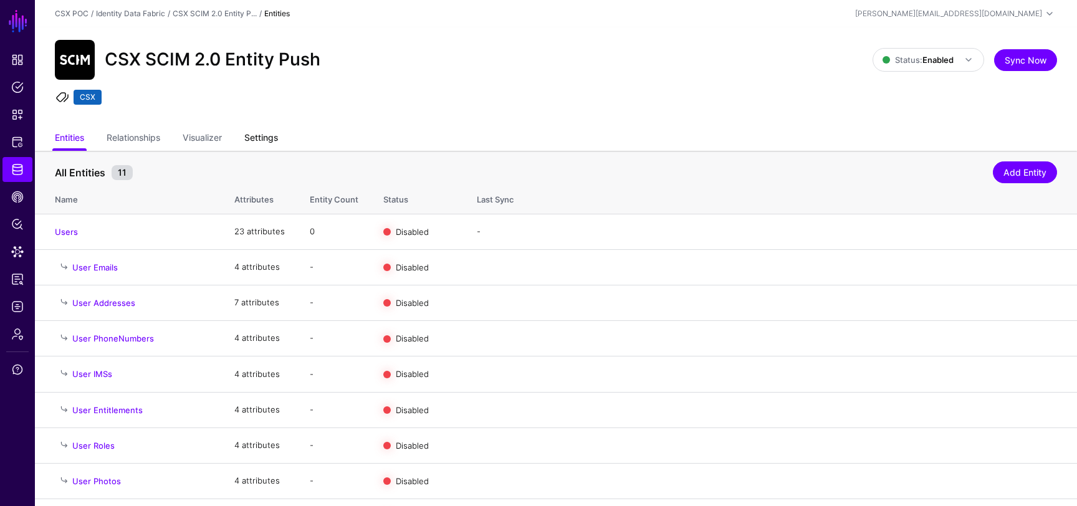
click at [272, 136] on link "Settings" at bounding box center [261, 139] width 34 height 24
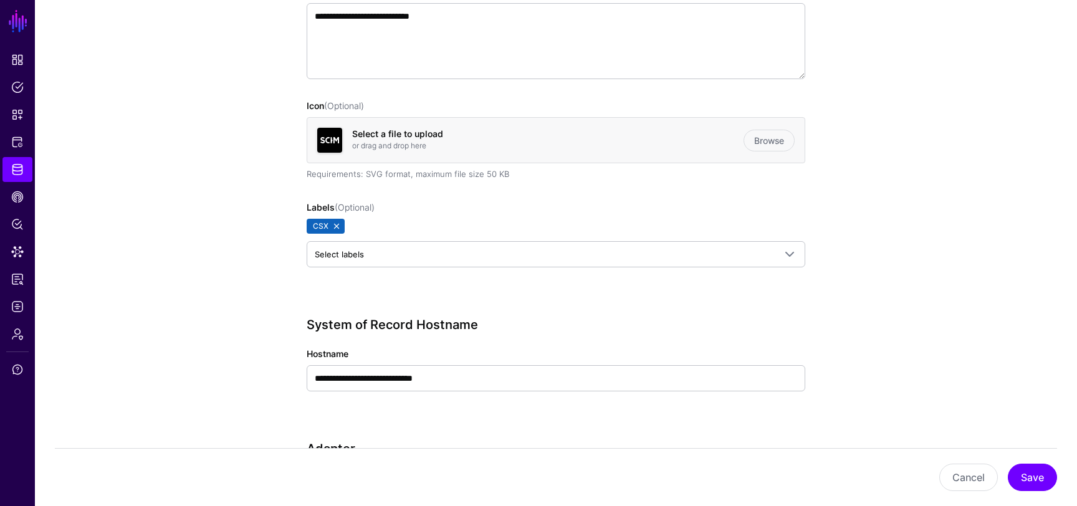
scroll to position [72, 0]
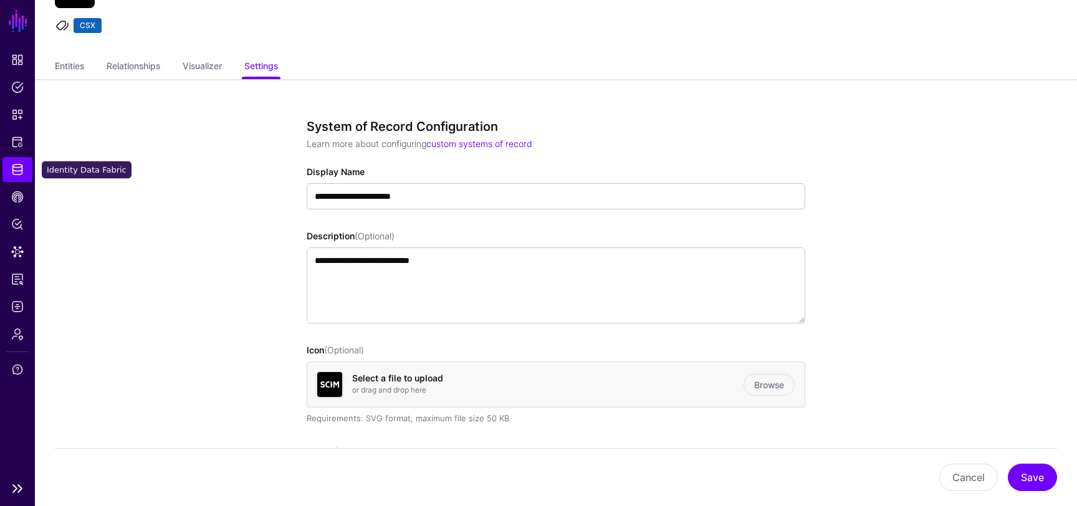
click at [19, 174] on span "Identity Data Fabric" at bounding box center [17, 169] width 12 height 12
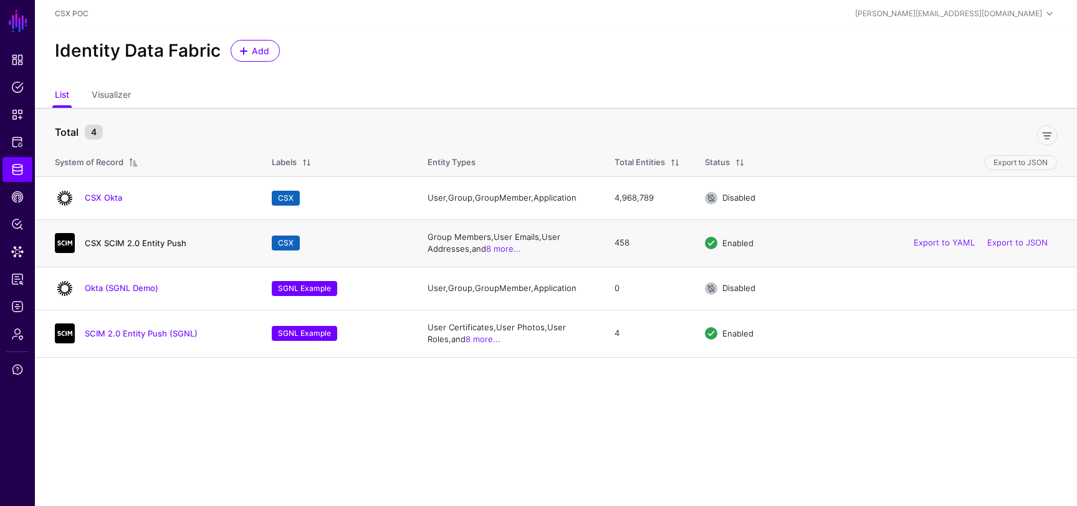
click at [117, 244] on link "CSX SCIM 2.0 Entity Push" at bounding box center [136, 243] width 102 height 10
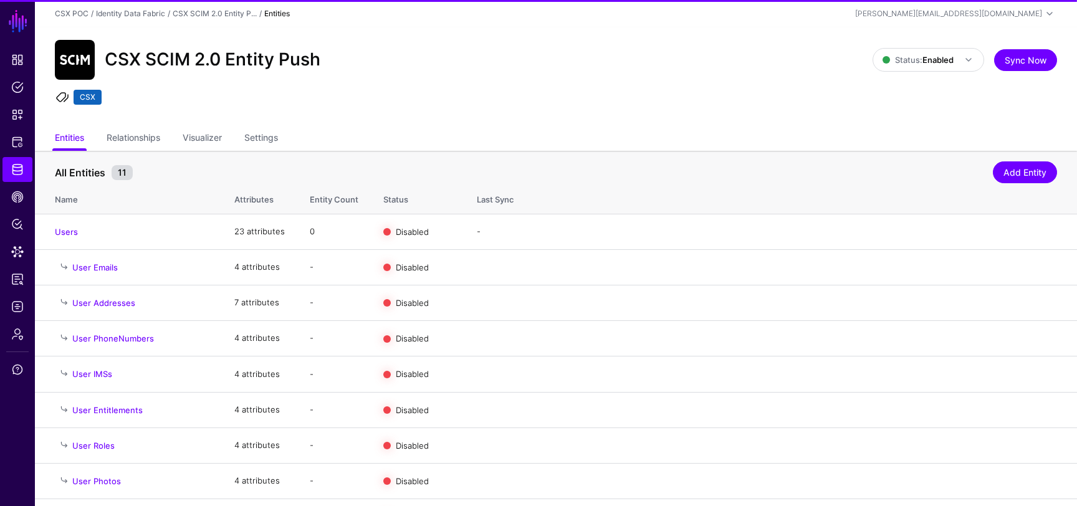
scroll to position [115, 0]
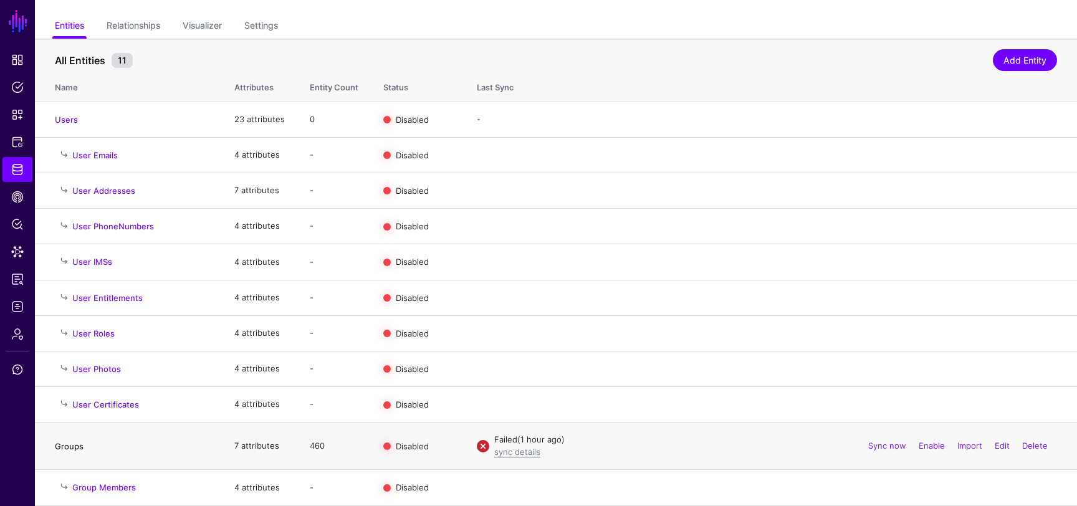
click at [65, 444] on link "Groups" at bounding box center [69, 446] width 29 height 10
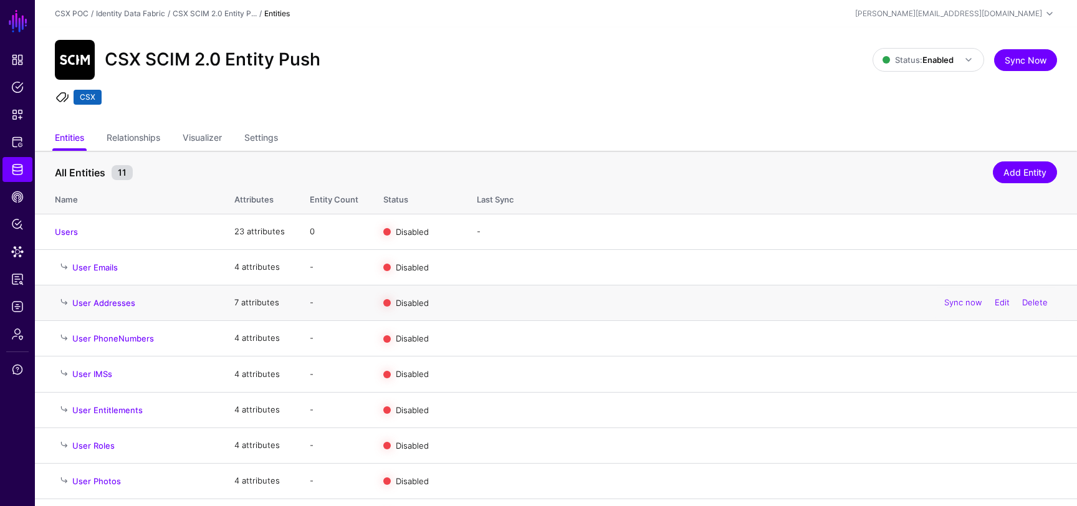
scroll to position [115, 0]
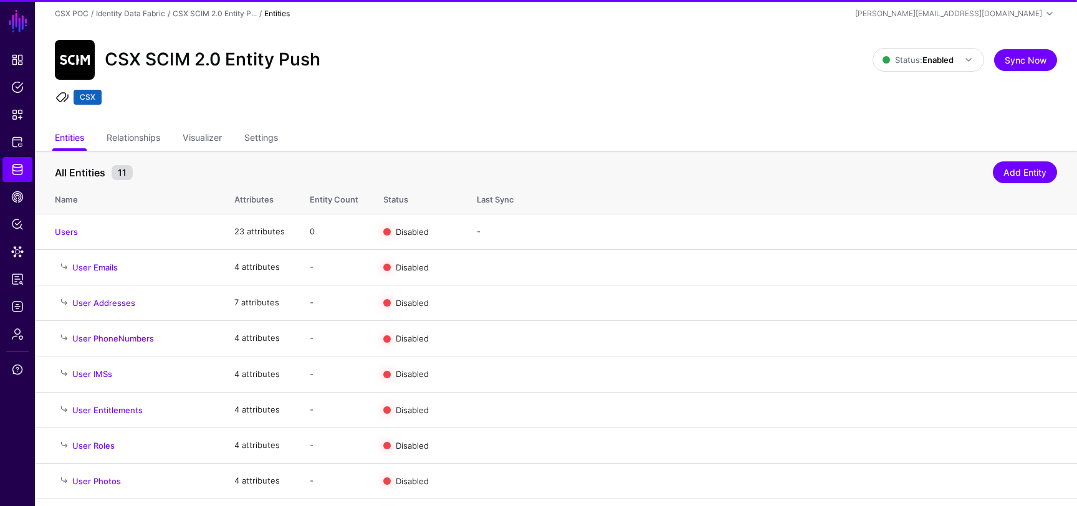
scroll to position [115, 0]
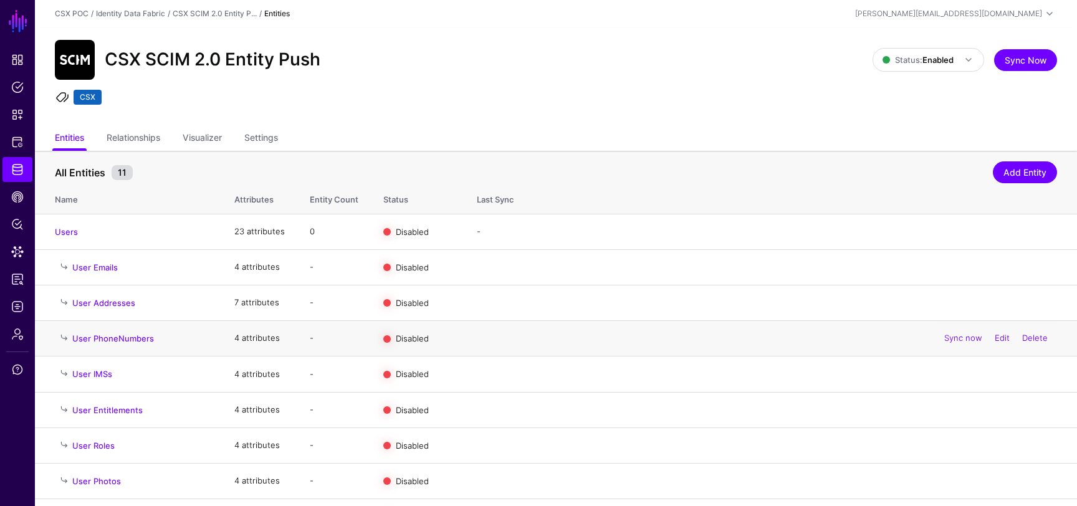
scroll to position [115, 0]
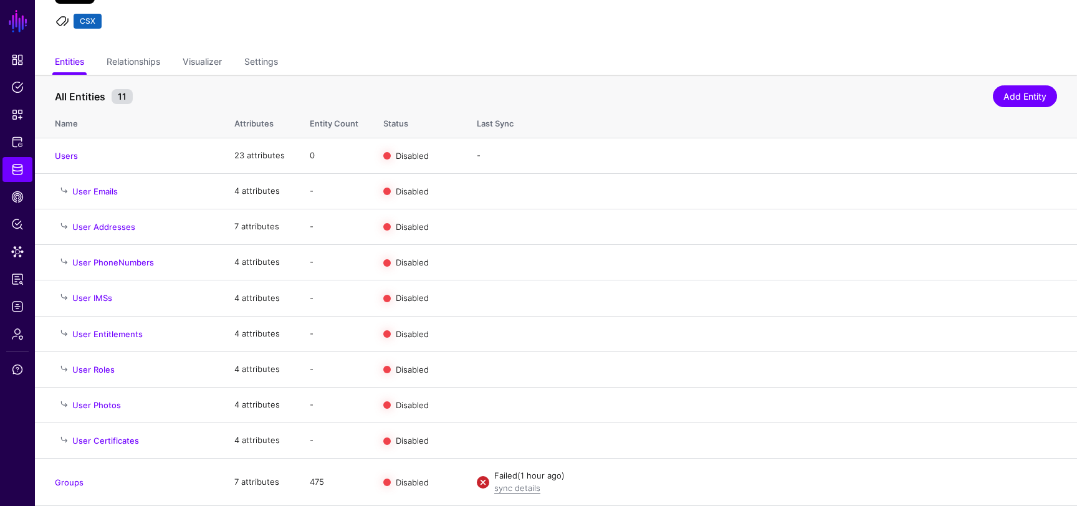
scroll to position [115, 0]
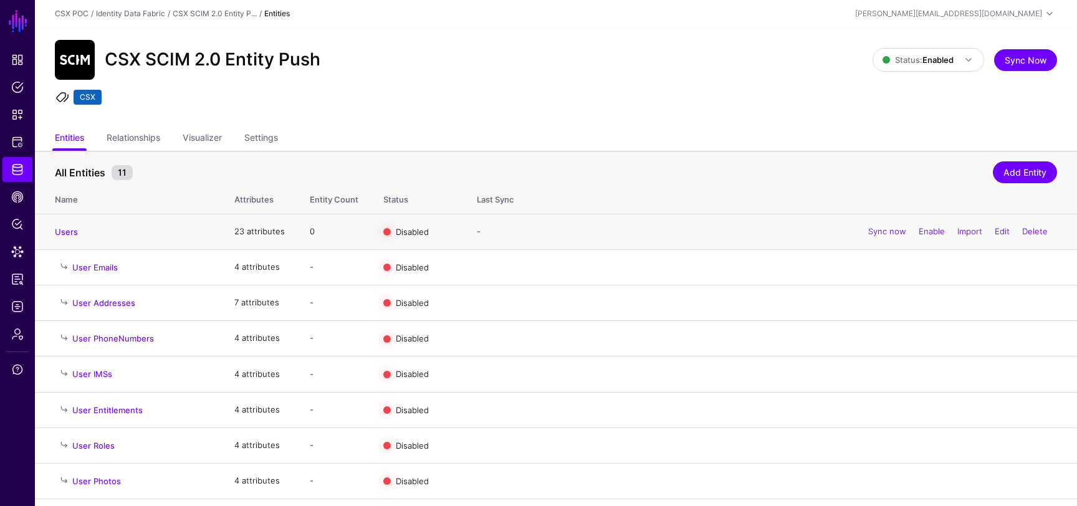
scroll to position [115, 0]
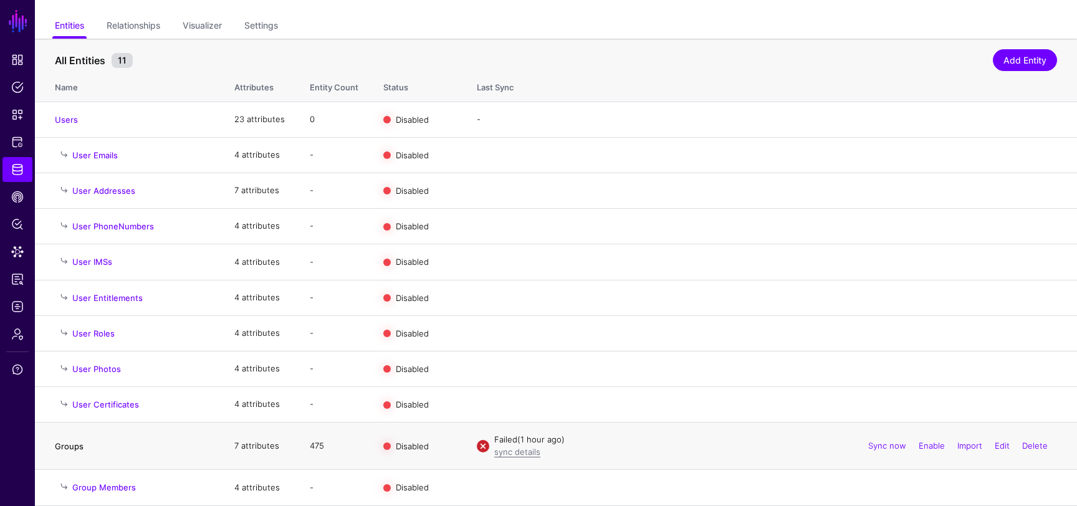
click at [77, 446] on link "Groups" at bounding box center [69, 446] width 29 height 10
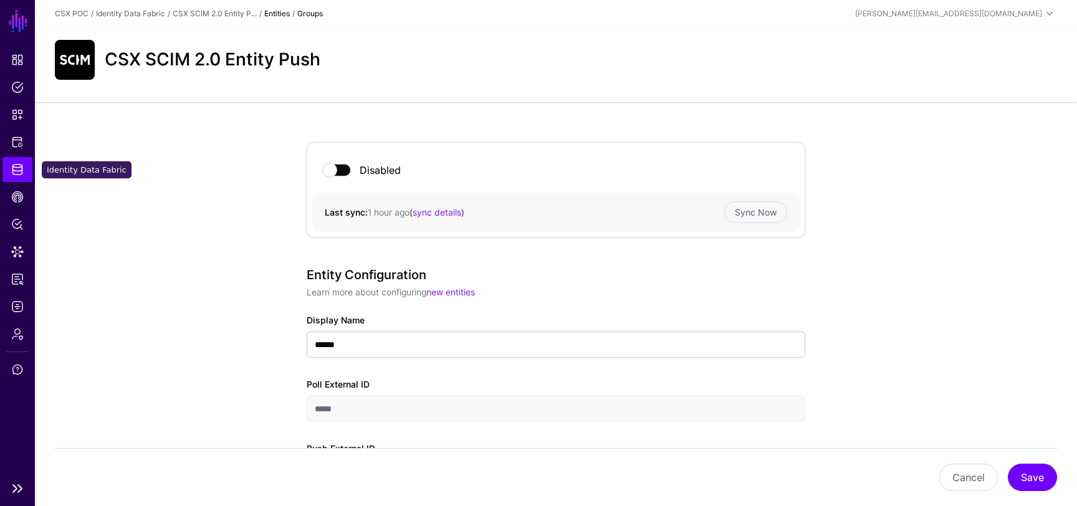
click at [14, 171] on span "Identity Data Fabric" at bounding box center [17, 169] width 12 height 12
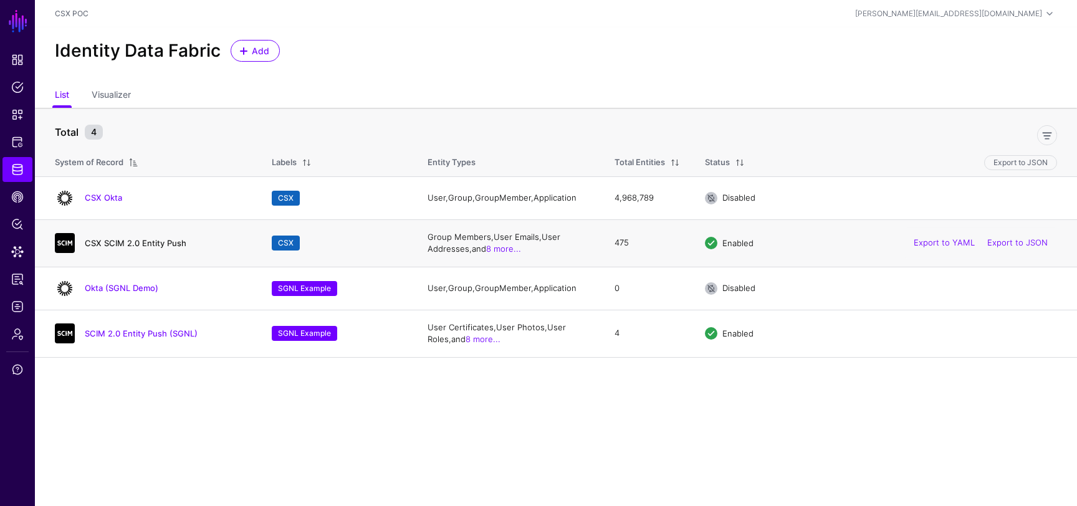
click at [145, 246] on link "CSX SCIM 2.0 Entity Push" at bounding box center [136, 243] width 102 height 10
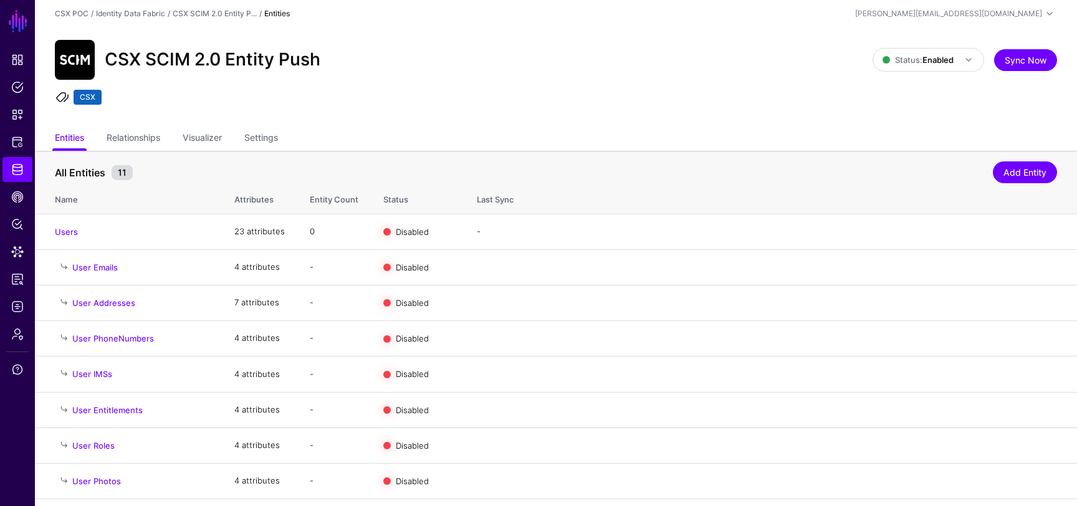
scroll to position [115, 0]
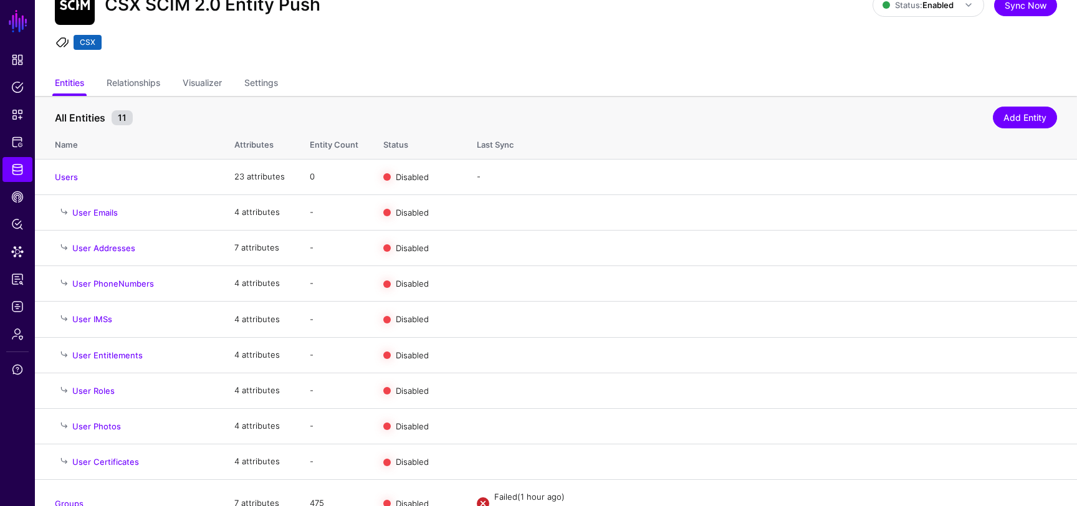
scroll to position [115, 0]
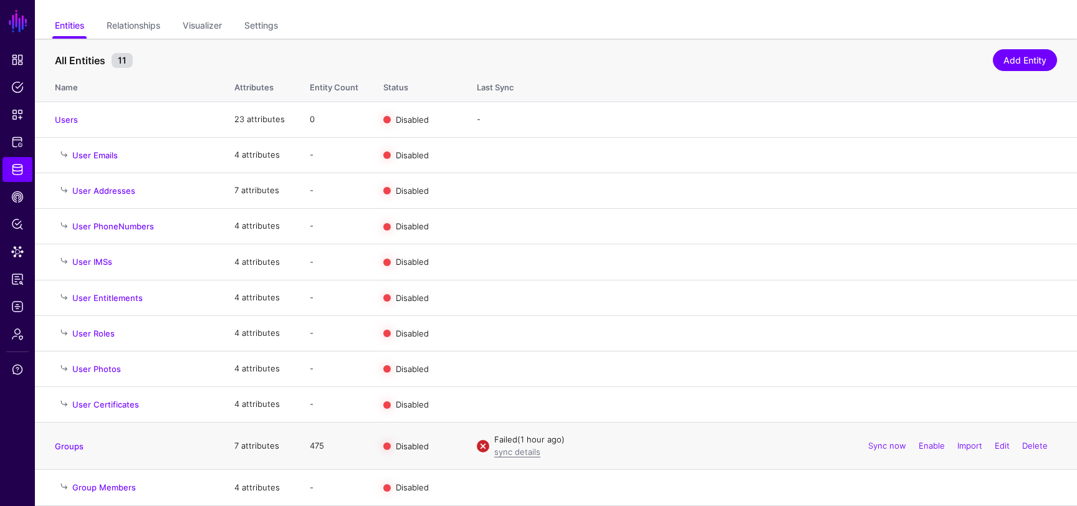
click at [323, 449] on td "475" at bounding box center [334, 445] width 74 height 47
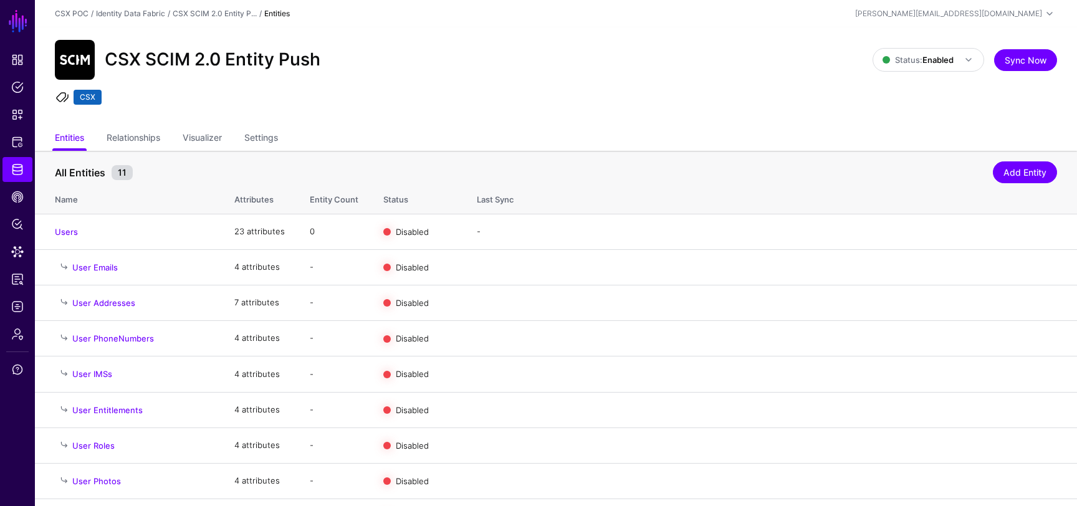
scroll to position [115, 0]
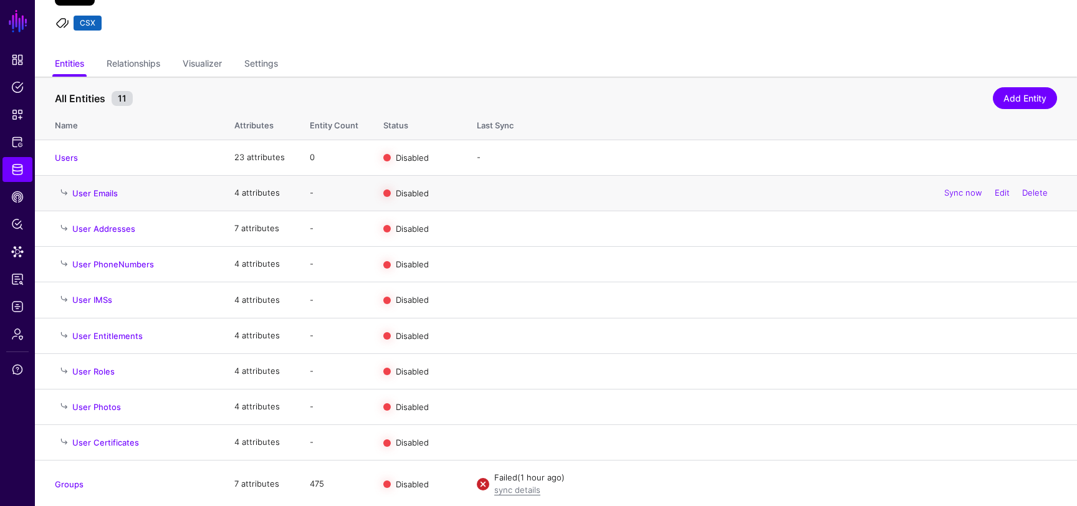
scroll to position [115, 0]
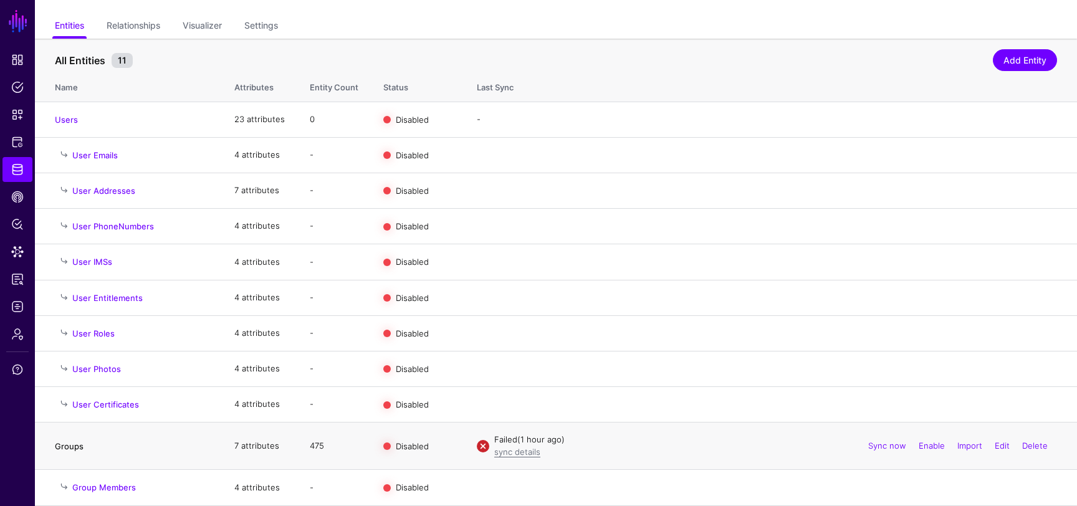
click at [75, 444] on link "Groups" at bounding box center [69, 446] width 29 height 10
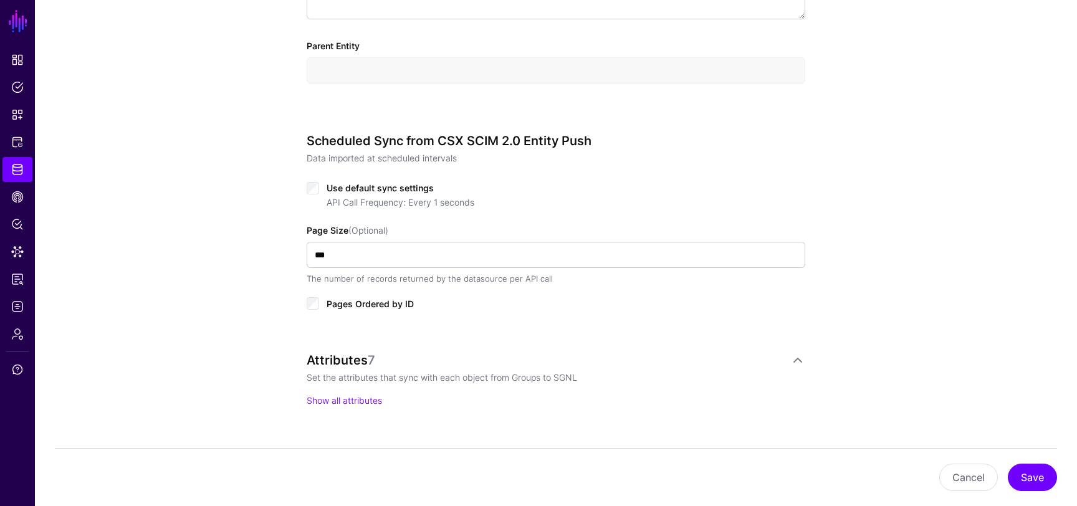
scroll to position [845, 0]
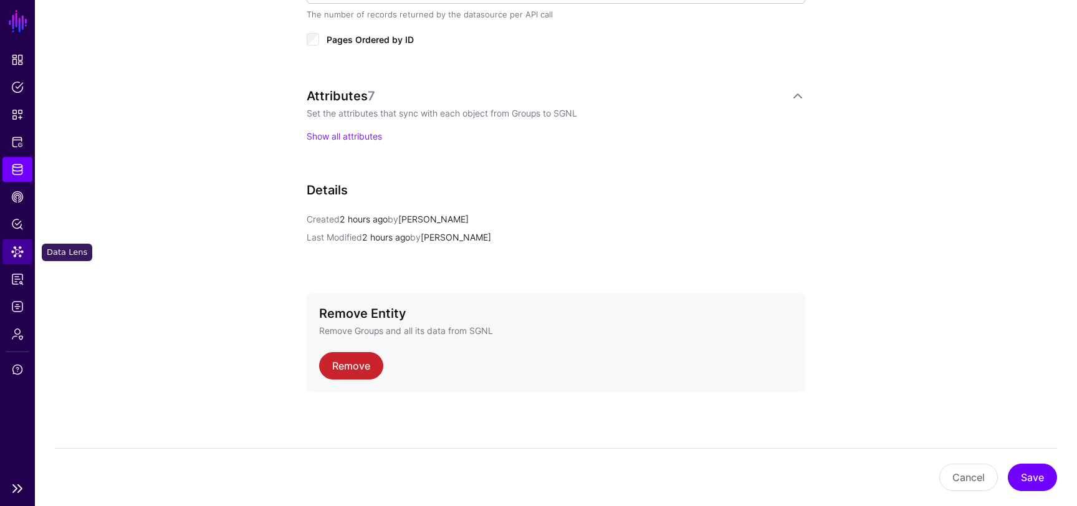
click at [21, 249] on span "Data Lens" at bounding box center [17, 252] width 12 height 12
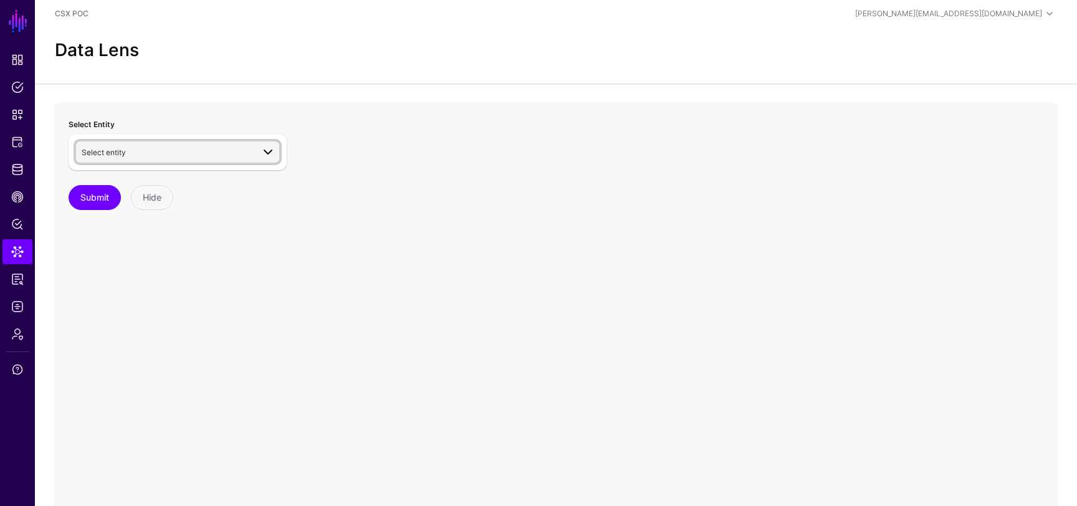
click at [190, 145] on span "Select entity" at bounding box center [179, 152] width 194 height 15
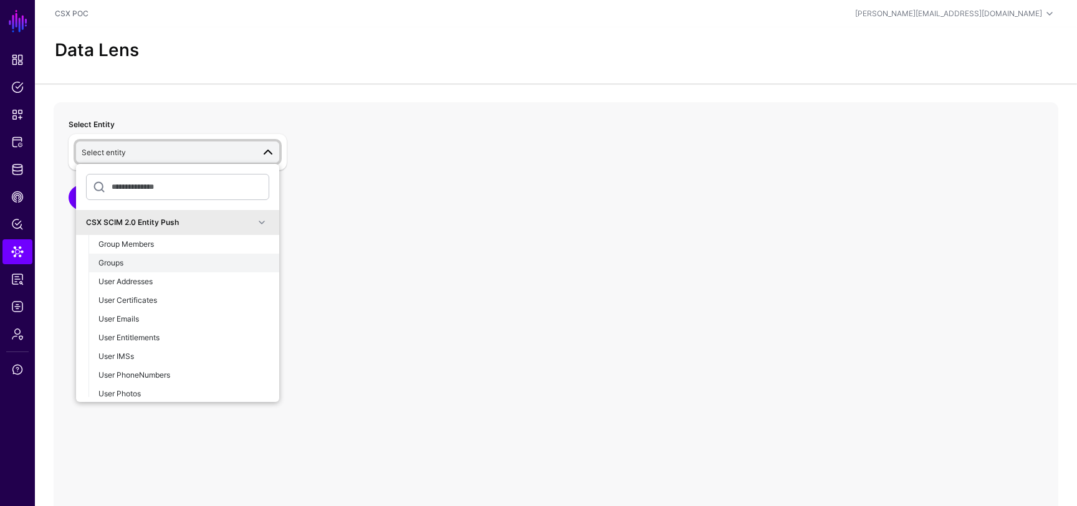
click at [187, 257] on div "Groups" at bounding box center [183, 262] width 171 height 11
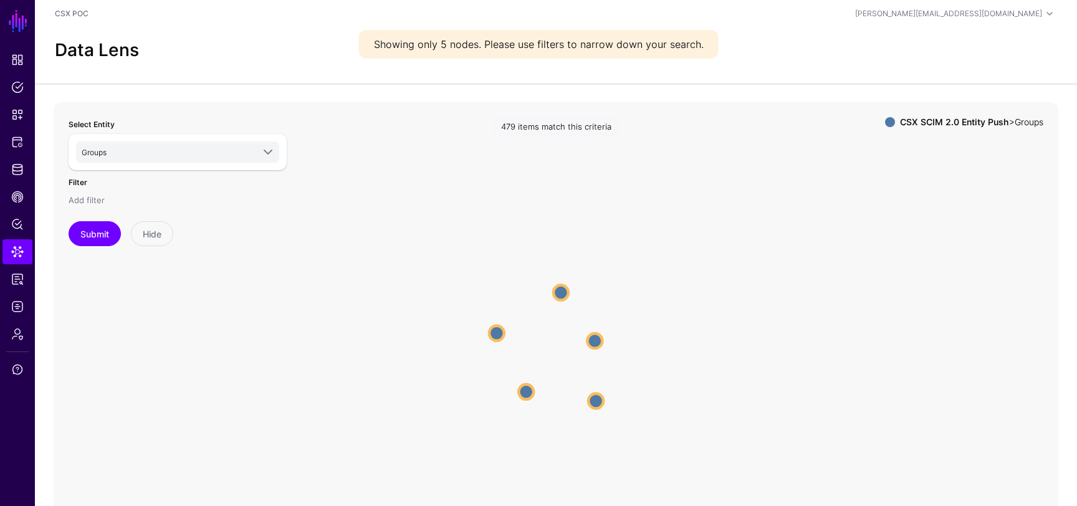
click at [90, 200] on link "Add filter" at bounding box center [87, 200] width 36 height 10
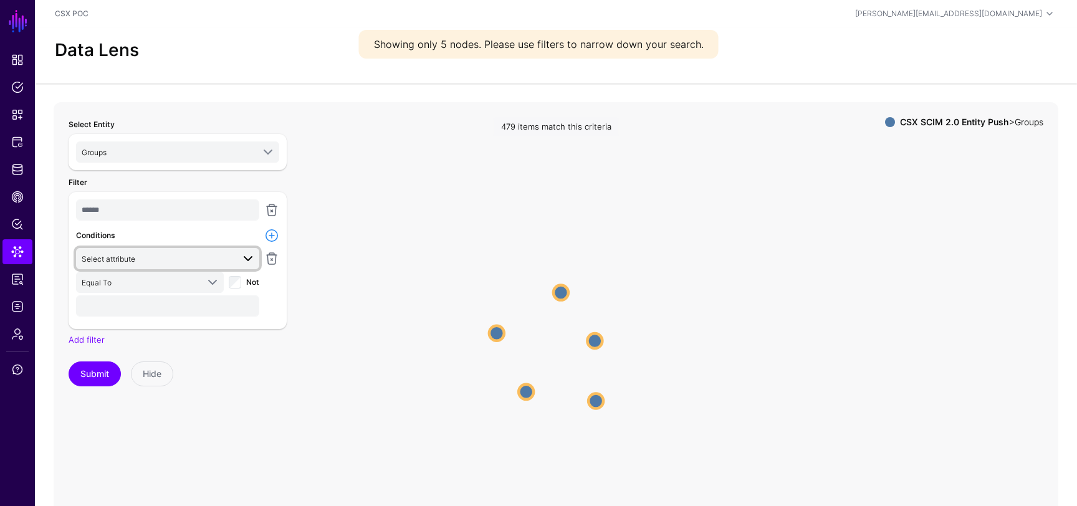
click at [174, 255] on span "Select attribute" at bounding box center [157, 259] width 151 height 14
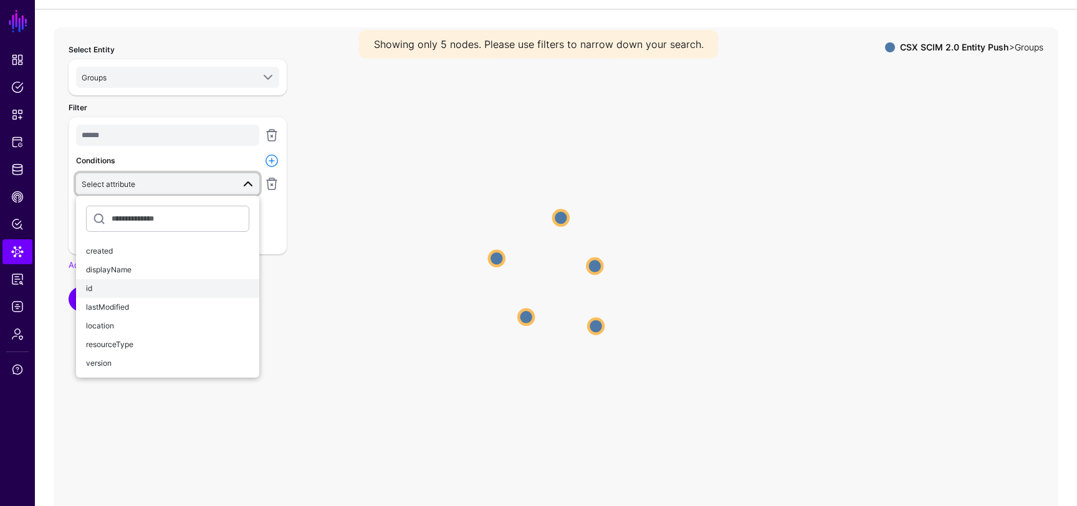
scroll to position [90, 0]
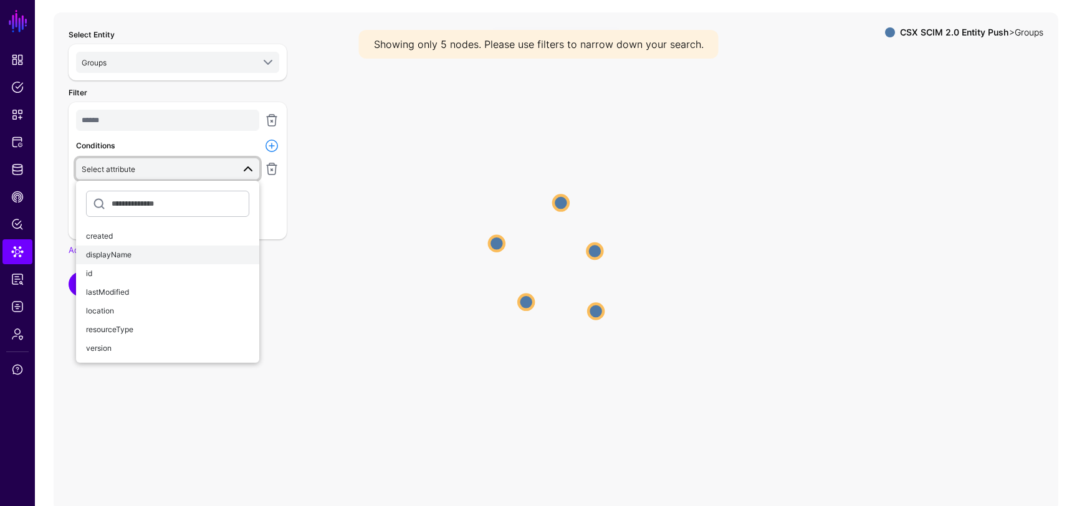
click at [146, 251] on div "displayName" at bounding box center [167, 254] width 163 height 11
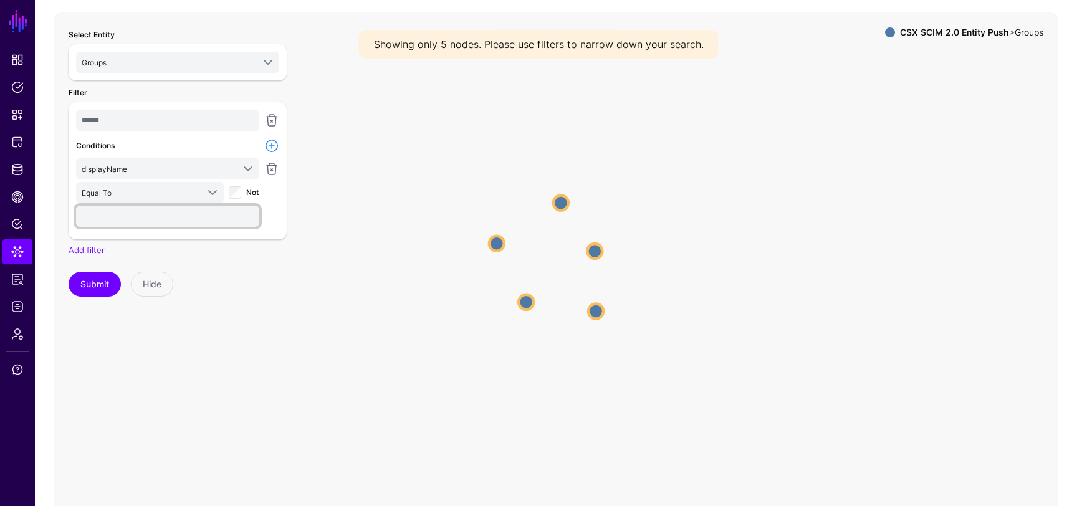
click at [166, 224] on input "text" at bounding box center [167, 216] width 183 height 21
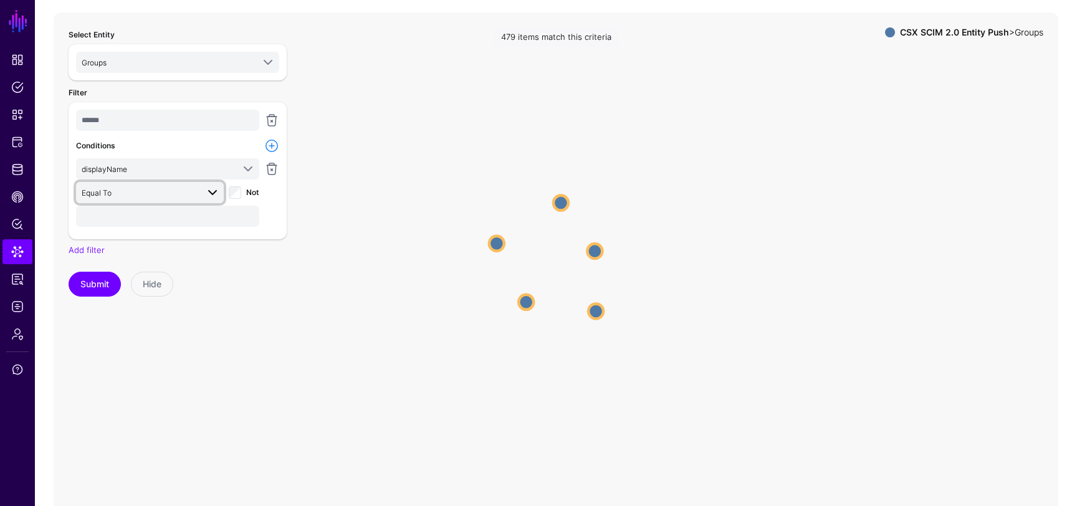
click at [214, 194] on span at bounding box center [212, 192] width 15 height 15
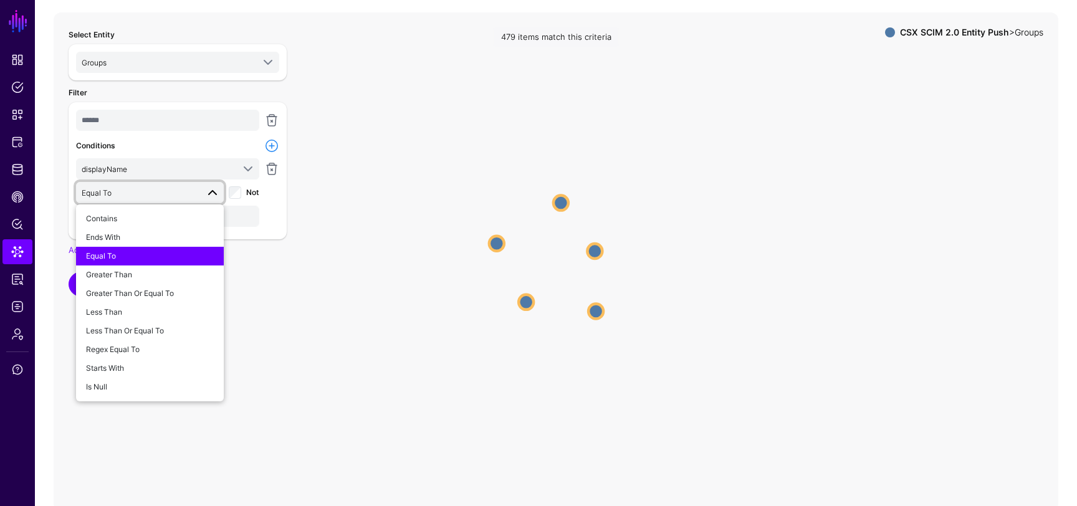
click at [214, 194] on span at bounding box center [212, 192] width 15 height 15
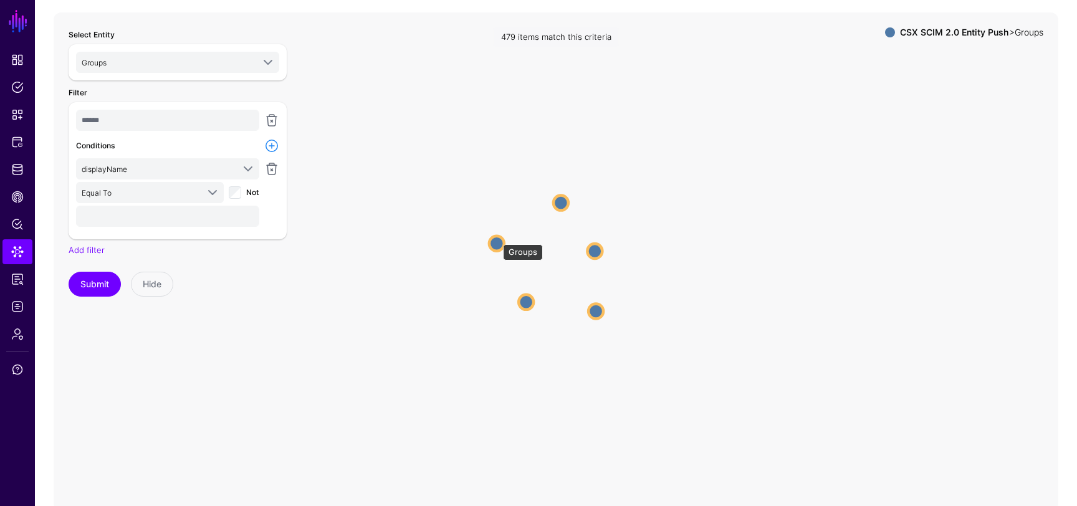
click at [497, 239] on circle at bounding box center [496, 243] width 15 height 15
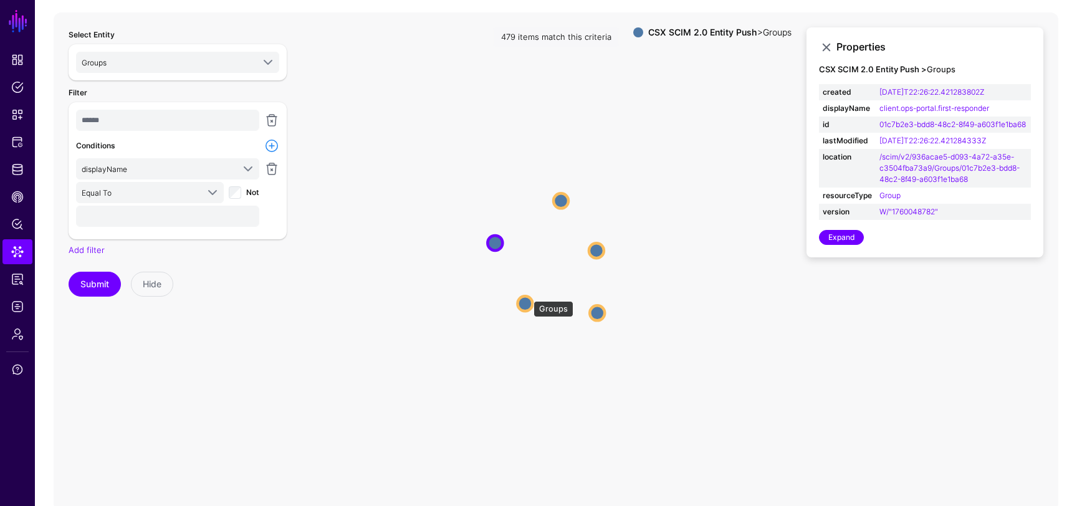
click at [528, 296] on circle at bounding box center [524, 303] width 15 height 15
click at [606, 309] on icon "Groups Groups Groups Groups Groups Groups Groups Groups Groups Groups" at bounding box center [556, 261] width 1005 height 499
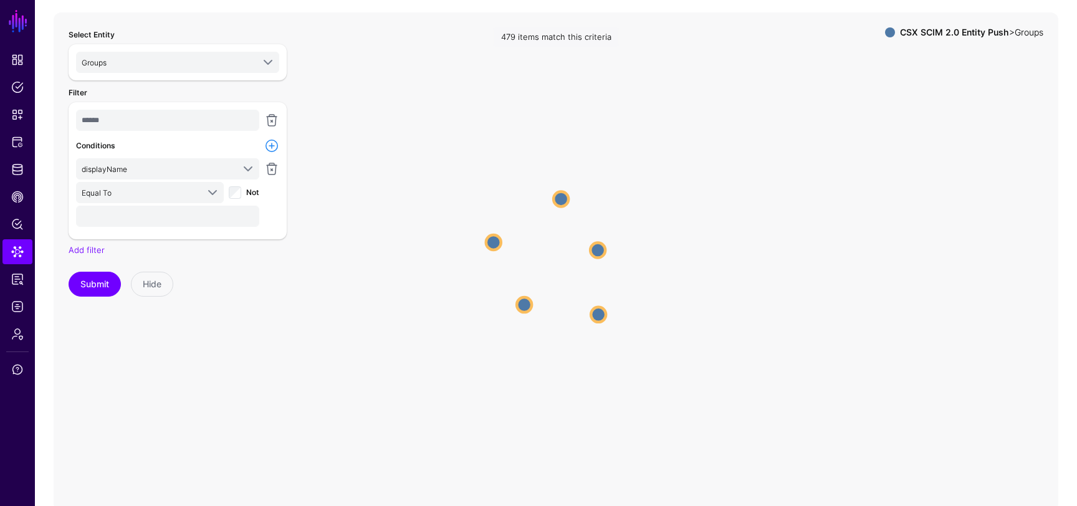
click at [596, 255] on circle at bounding box center [597, 249] width 15 height 15
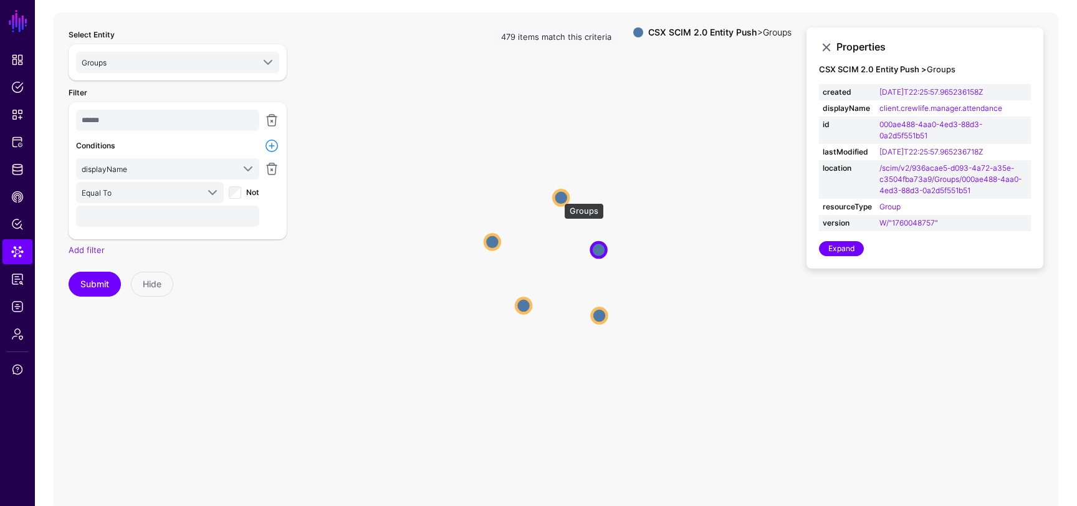
click at [558, 196] on circle at bounding box center [560, 197] width 15 height 15
click at [497, 232] on icon "Groups Groups Groups Groups Groups Groups Groups Groups Groups Groups" at bounding box center [556, 261] width 1005 height 499
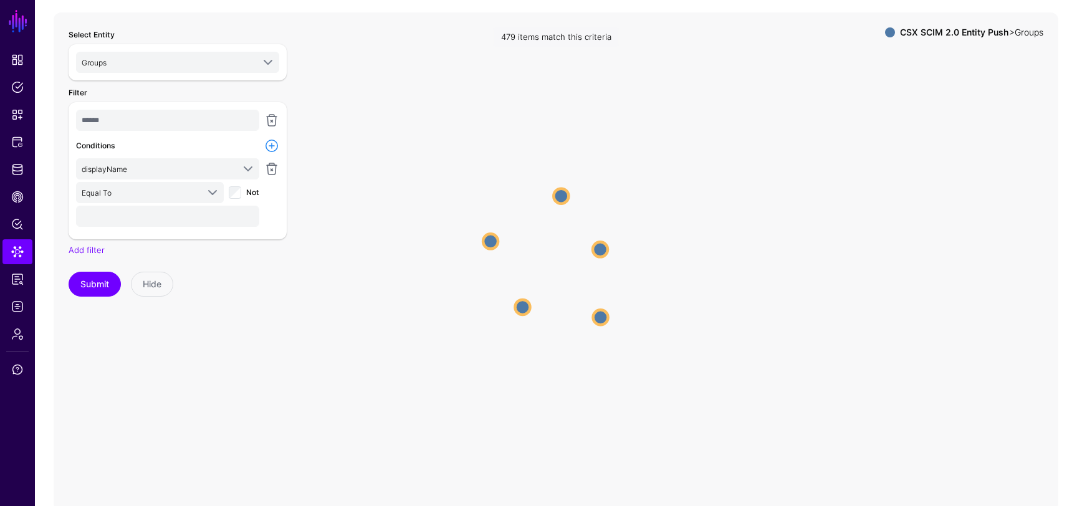
click at [534, 310] on icon "Groups Groups Groups Groups Groups Groups Groups Groups Groups Groups" at bounding box center [556, 261] width 1005 height 499
click at [524, 307] on circle at bounding box center [522, 306] width 15 height 15
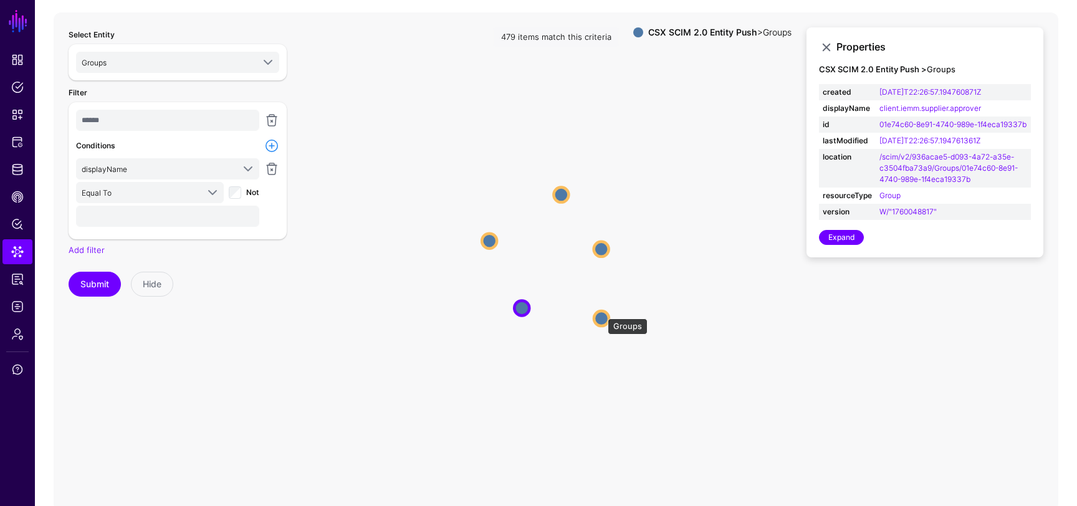
click at [601, 313] on circle at bounding box center [601, 318] width 15 height 15
click at [599, 252] on circle at bounding box center [601, 248] width 15 height 15
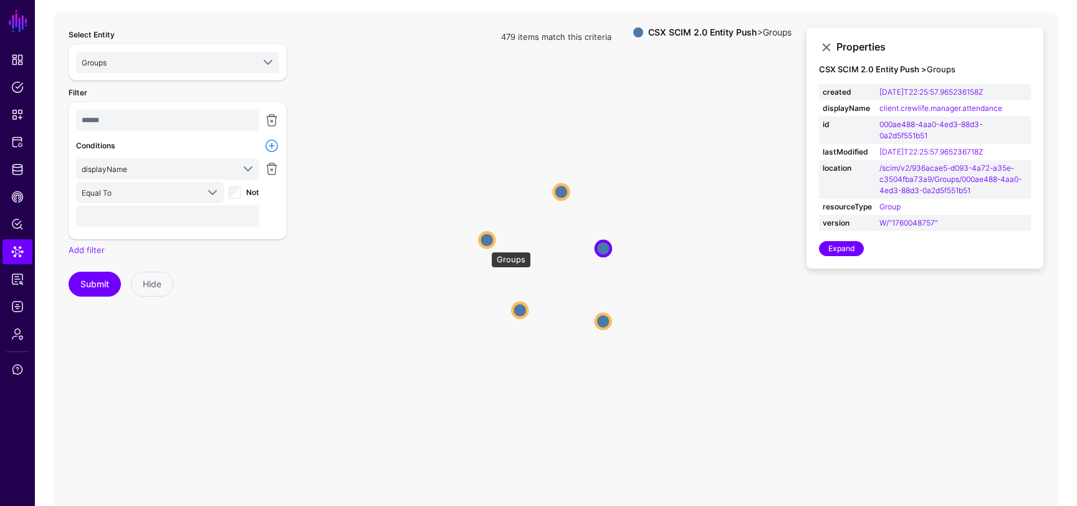
click at [485, 246] on circle at bounding box center [486, 239] width 15 height 15
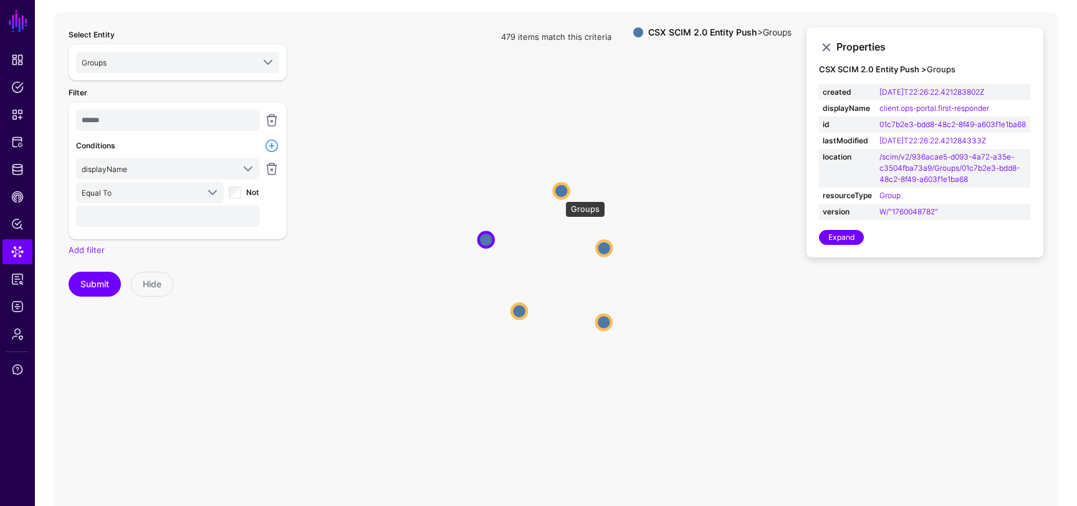
click at [559, 195] on circle at bounding box center [561, 190] width 15 height 15
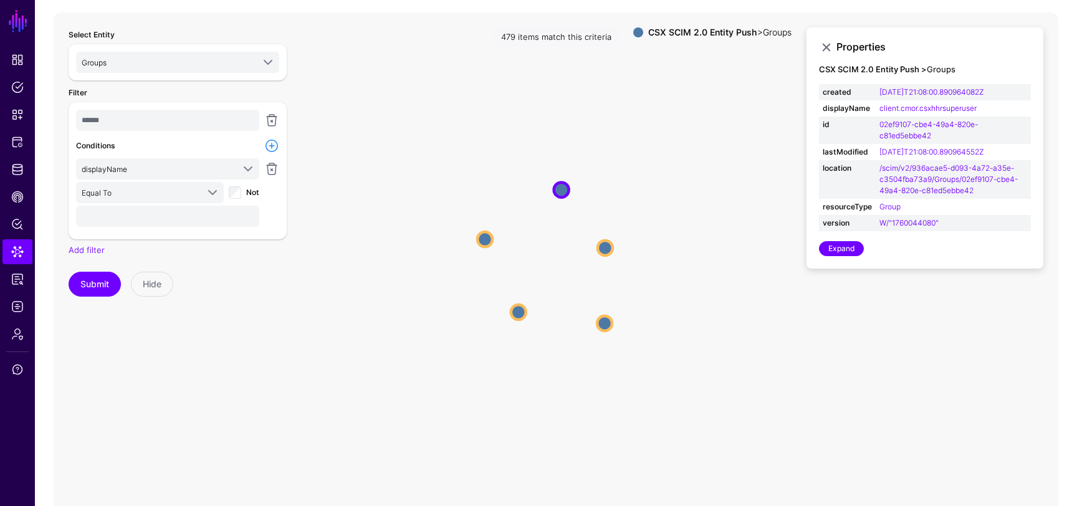
click at [479, 174] on icon "Groups Groups Groups Groups Groups Groups Groups Groups Groups Groups" at bounding box center [556, 261] width 1005 height 499
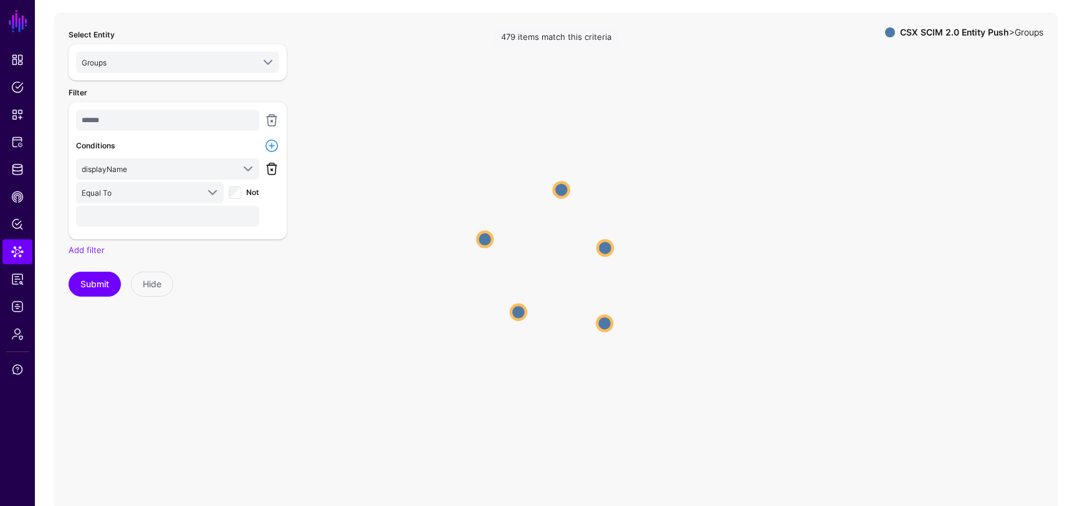
click at [272, 169] on link at bounding box center [271, 168] width 15 height 15
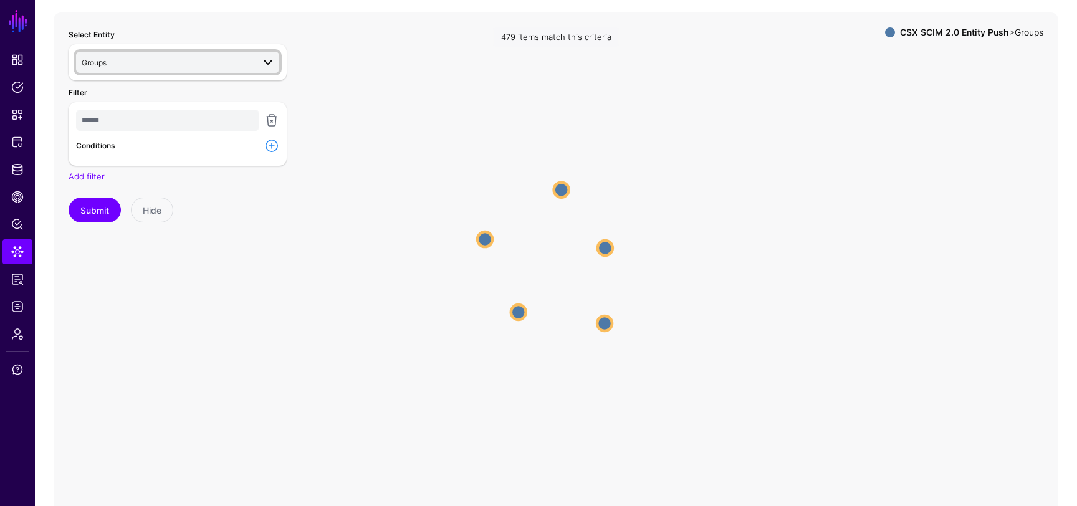
click at [264, 69] on link "Groups" at bounding box center [177, 62] width 203 height 21
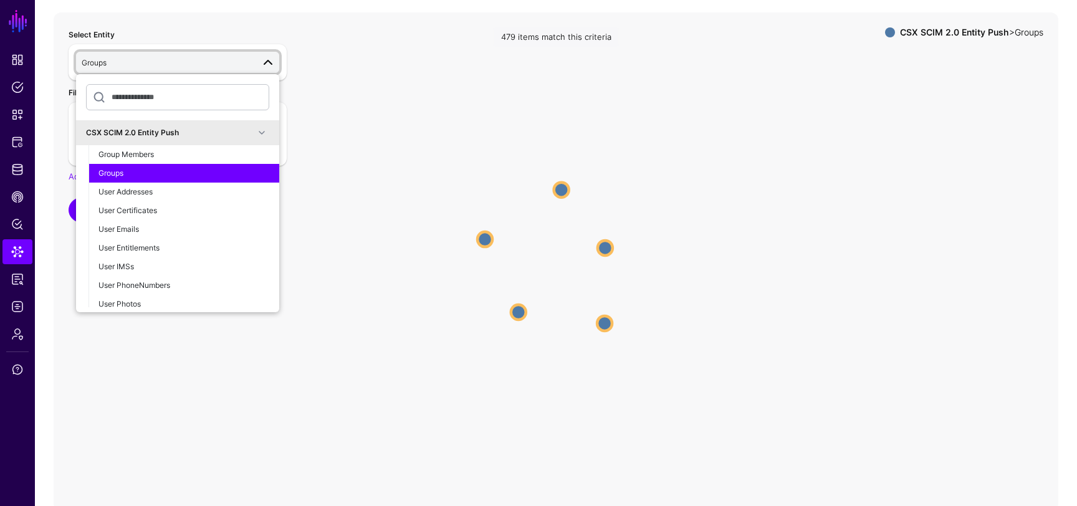
click at [382, 120] on icon "Groups Groups Groups Groups Groups Groups Groups Groups Groups Groups" at bounding box center [556, 261] width 1005 height 499
click at [324, 127] on icon "Groups Groups Groups Groups Groups Groups Groups Groups Groups Groups" at bounding box center [556, 261] width 1005 height 499
click at [269, 62] on span at bounding box center [267, 62] width 15 height 15
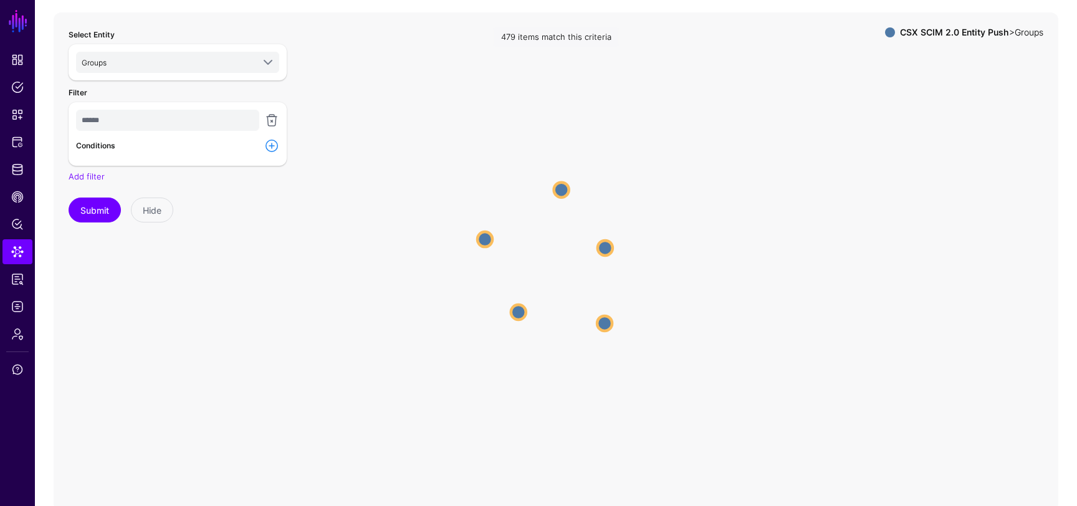
click at [469, 239] on icon "Groups Groups Groups Groups Groups Groups Groups Groups Groups Groups" at bounding box center [556, 261] width 1005 height 499
click at [478, 239] on circle at bounding box center [484, 239] width 15 height 15
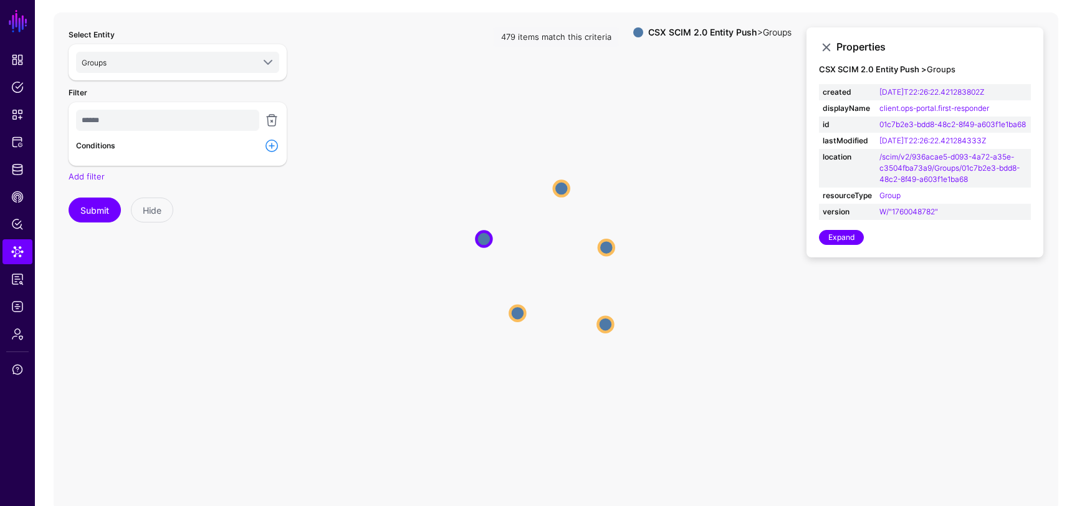
click at [98, 145] on label "Conditions" at bounding box center [95, 145] width 39 height 11
click at [571, 181] on icon "Groups Groups Groups Groups Groups Groups Groups Groups Groups Groups" at bounding box center [556, 261] width 1005 height 499
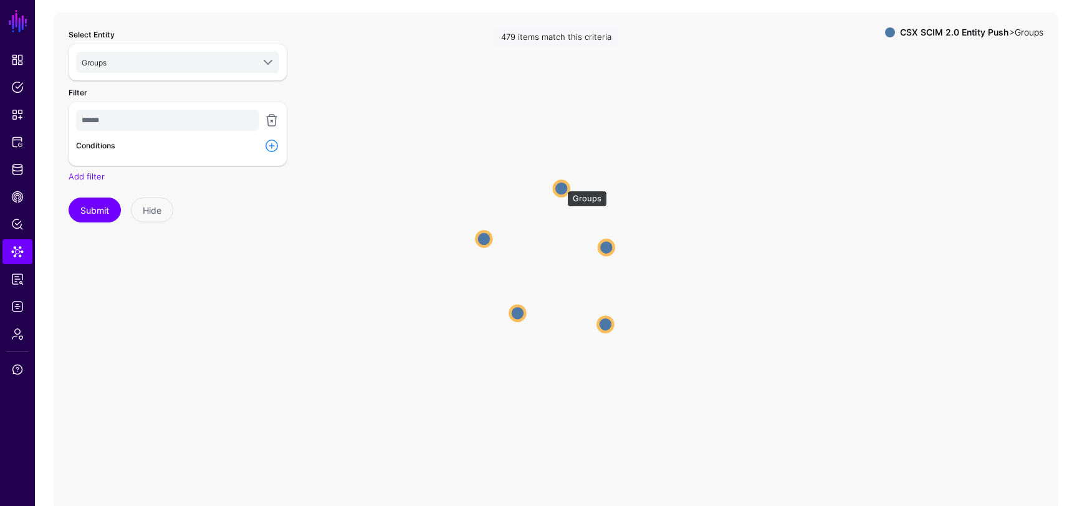
click at [560, 186] on circle at bounding box center [561, 188] width 15 height 15
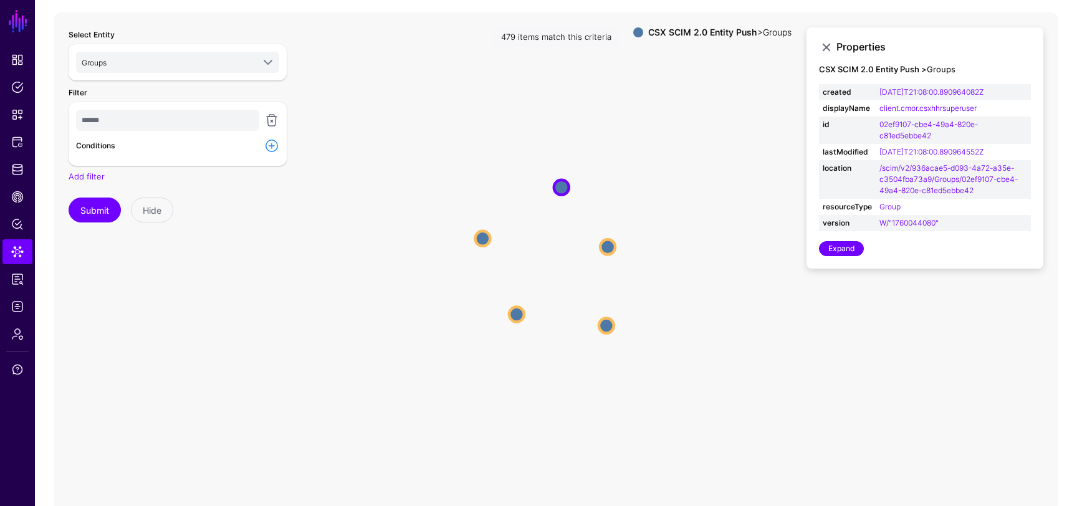
click at [613, 237] on icon "Groups Groups Groups Groups Groups Groups Groups Groups Groups Groups" at bounding box center [556, 261] width 1005 height 499
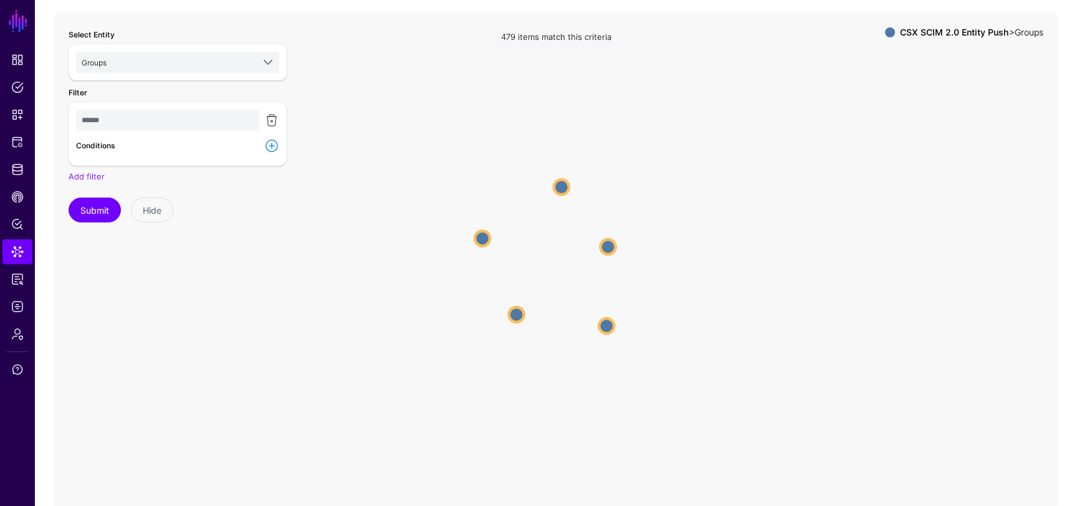
click at [616, 303] on icon "Groups Groups Groups Groups Groups Groups Groups Groups Groups Groups" at bounding box center [556, 261] width 1005 height 499
click at [19, 171] on span "Identity Data Fabric" at bounding box center [17, 169] width 12 height 12
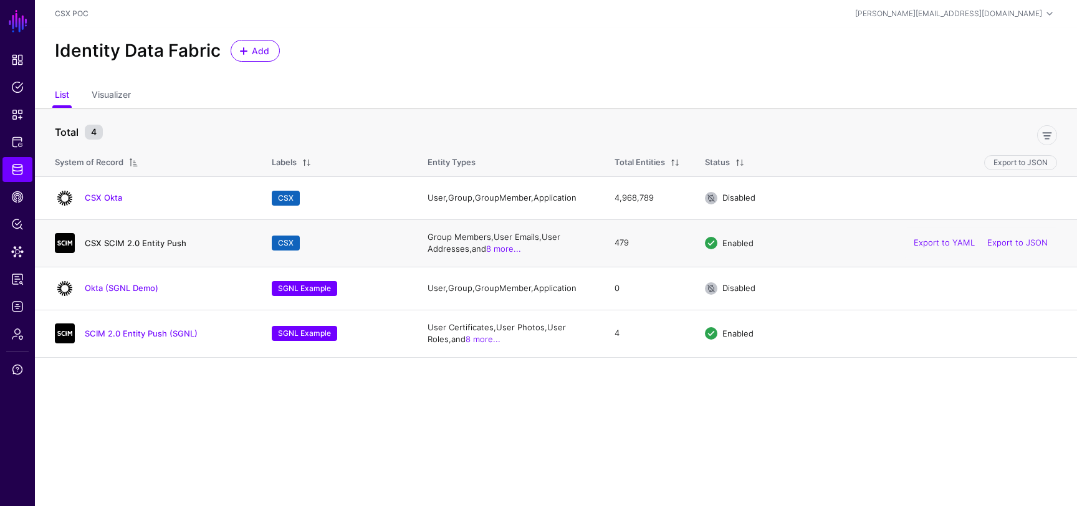
click at [136, 244] on link "CSX SCIM 2.0 Entity Push" at bounding box center [136, 243] width 102 height 10
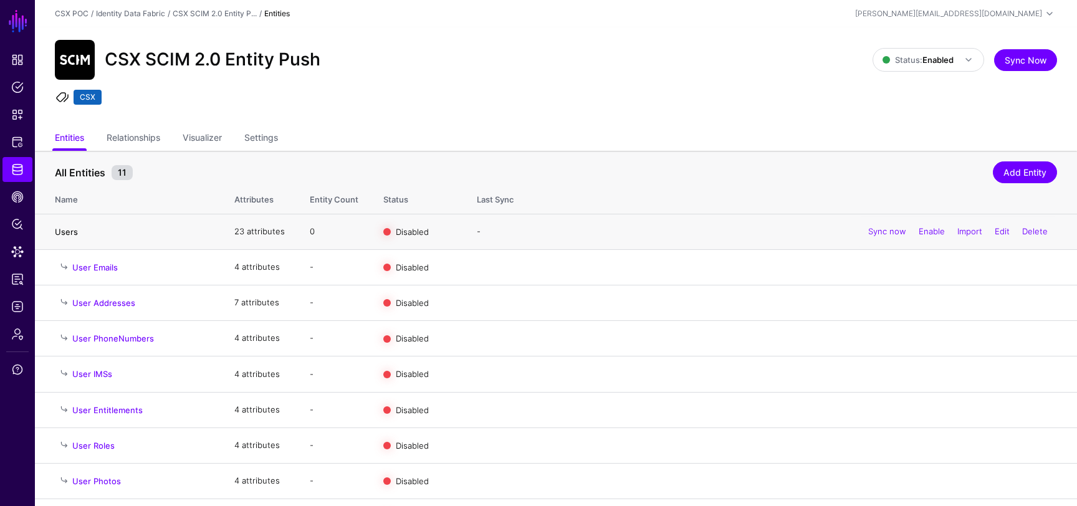
click at [55, 232] on link "Users" at bounding box center [66, 232] width 23 height 10
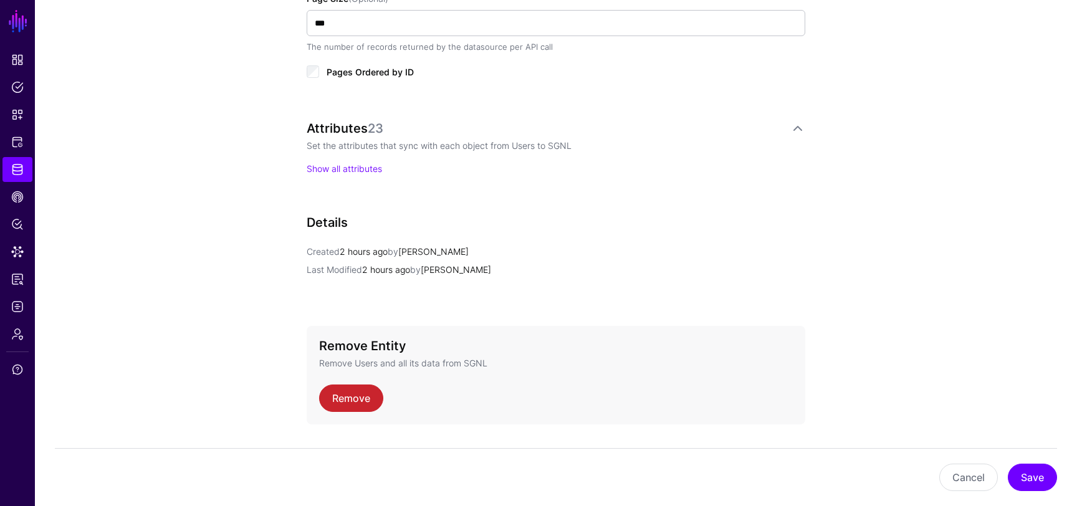
scroll to position [841, 0]
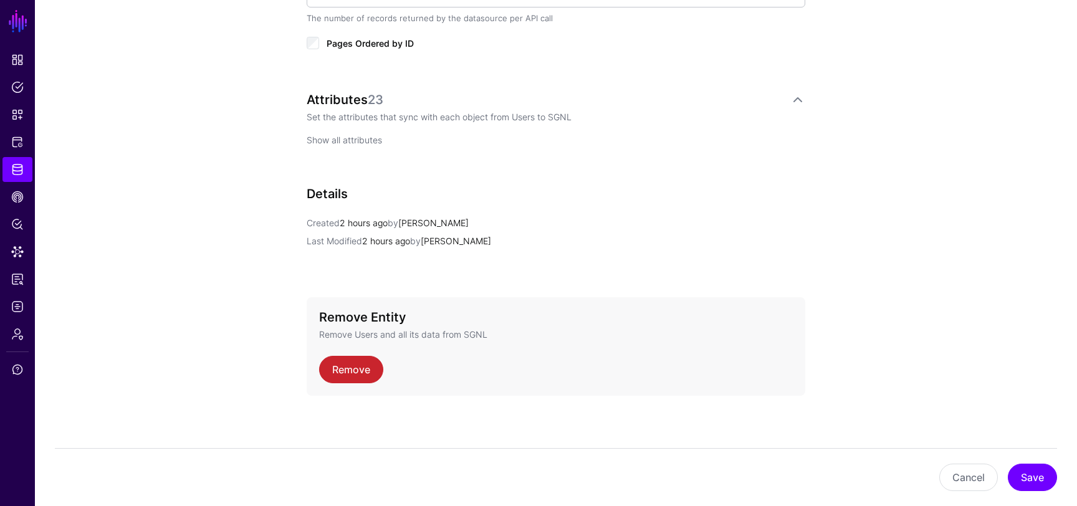
click at [350, 135] on link "Show all attributes" at bounding box center [344, 140] width 75 height 11
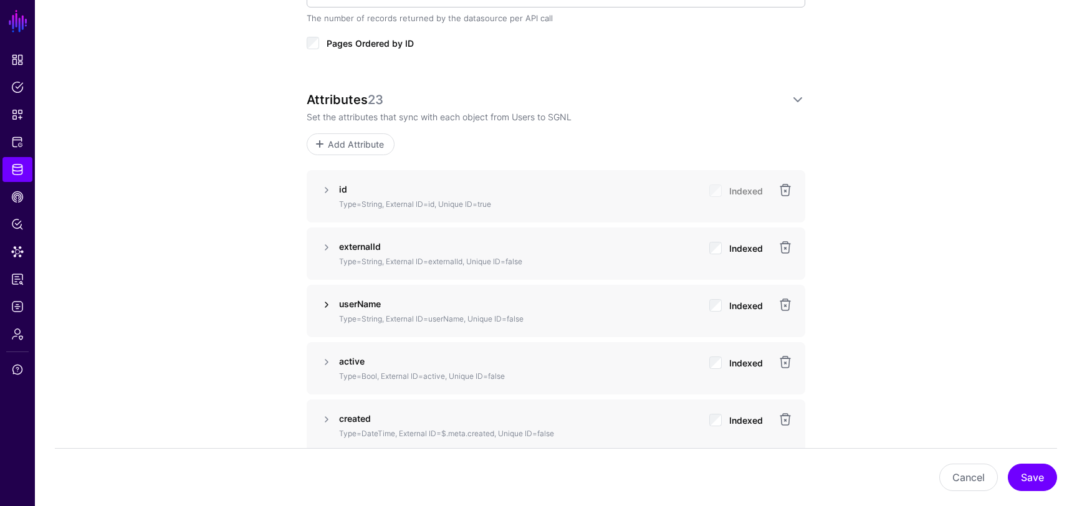
click at [325, 308] on link at bounding box center [326, 304] width 15 height 15
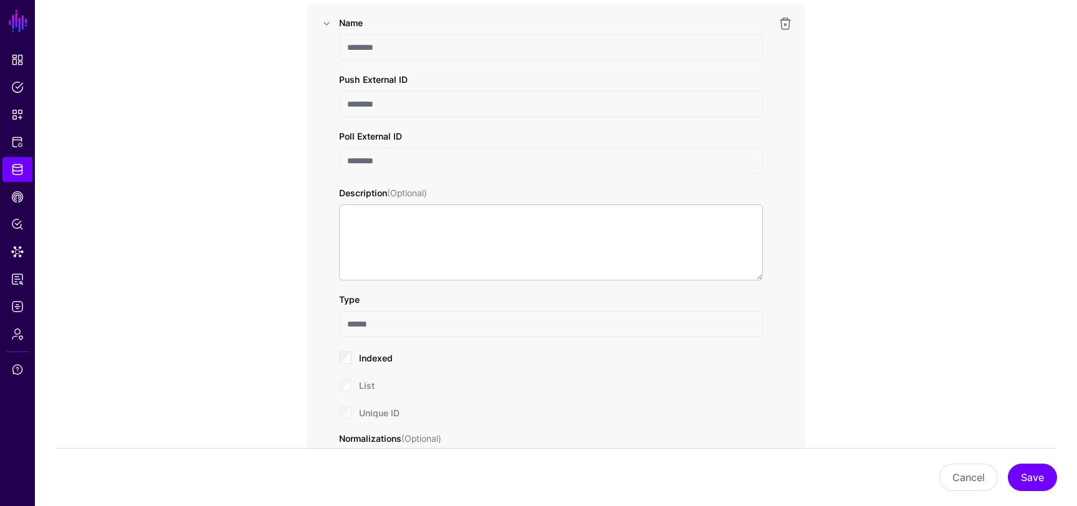
scroll to position [994, 0]
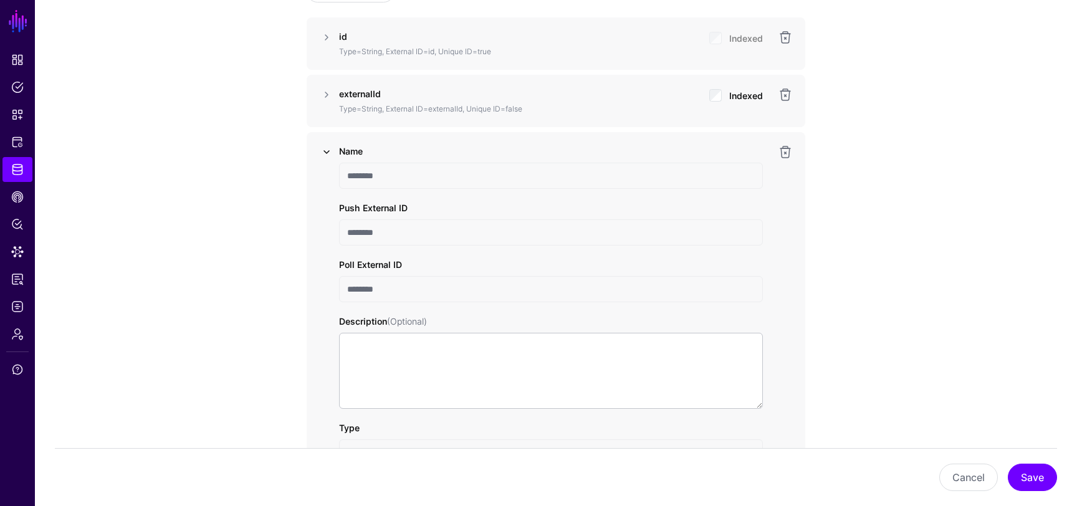
click at [331, 147] on link at bounding box center [326, 152] width 15 height 15
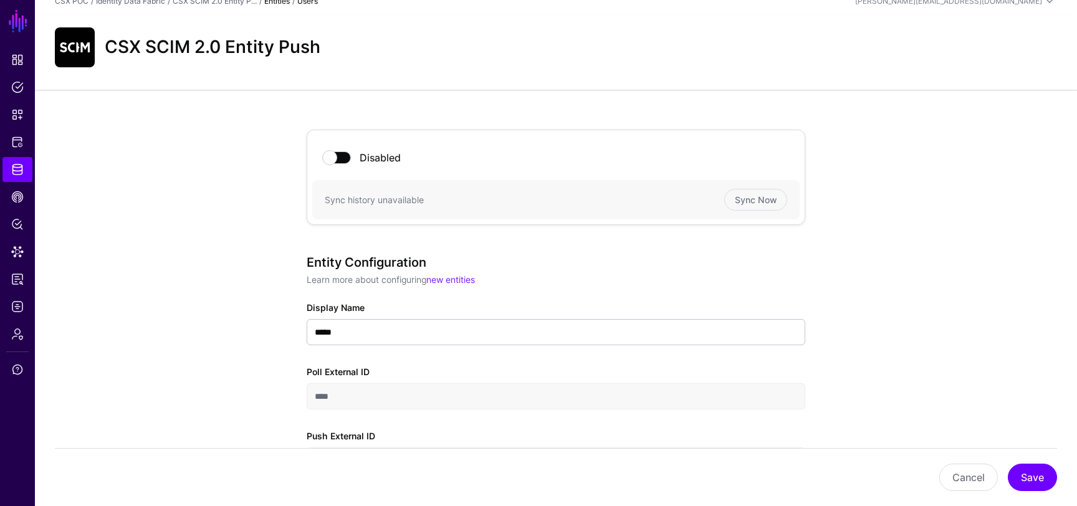
scroll to position [0, 0]
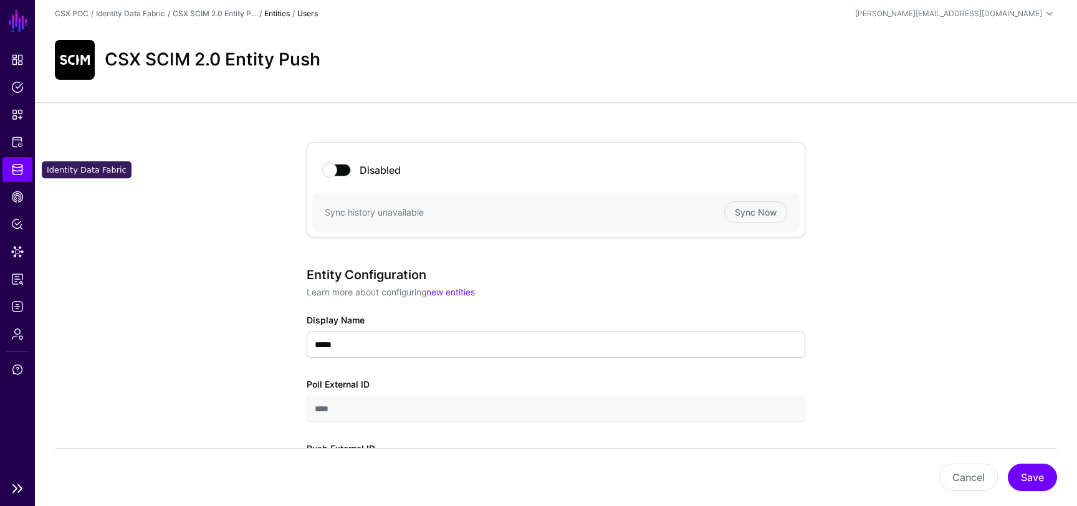
click at [21, 171] on span "Identity Data Fabric" at bounding box center [17, 169] width 12 height 12
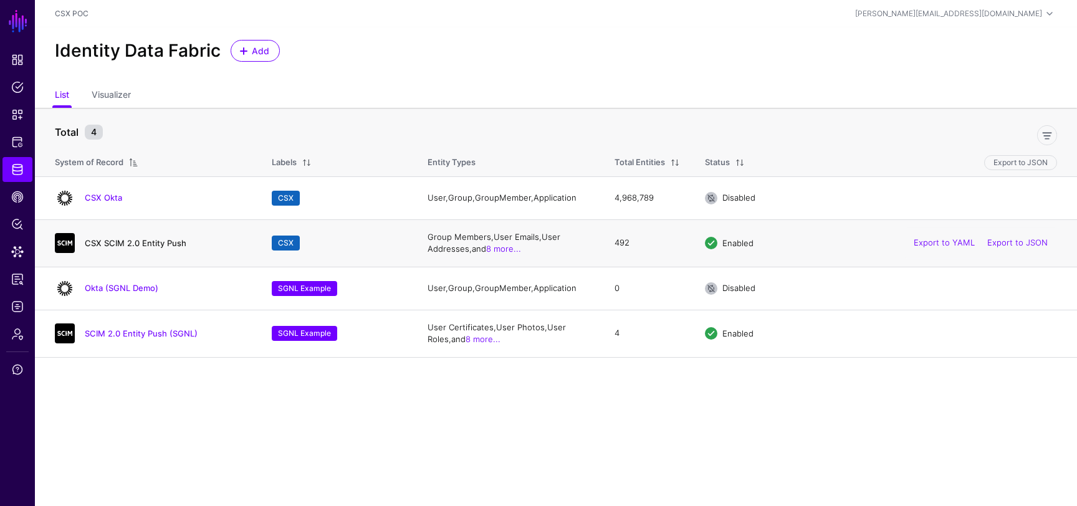
click at [122, 244] on link "CSX SCIM 2.0 Entity Push" at bounding box center [136, 243] width 102 height 10
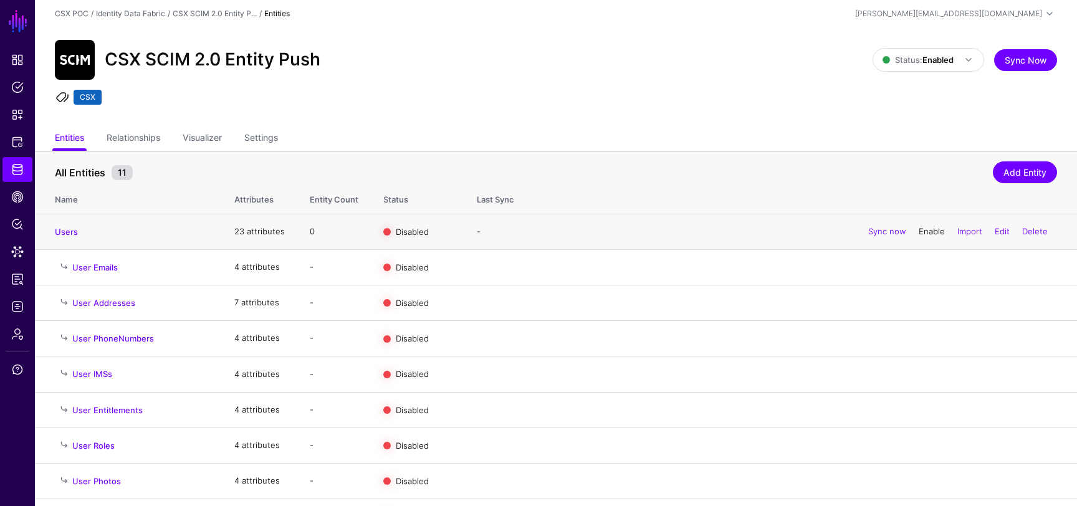
click at [933, 231] on link "Enable" at bounding box center [932, 231] width 26 height 10
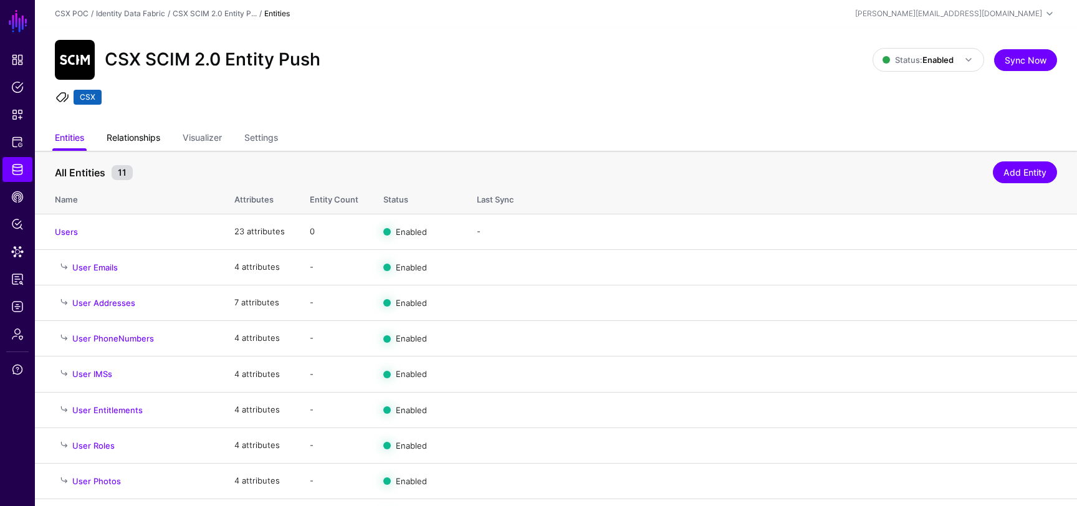
click at [146, 138] on link "Relationships" at bounding box center [134, 139] width 54 height 24
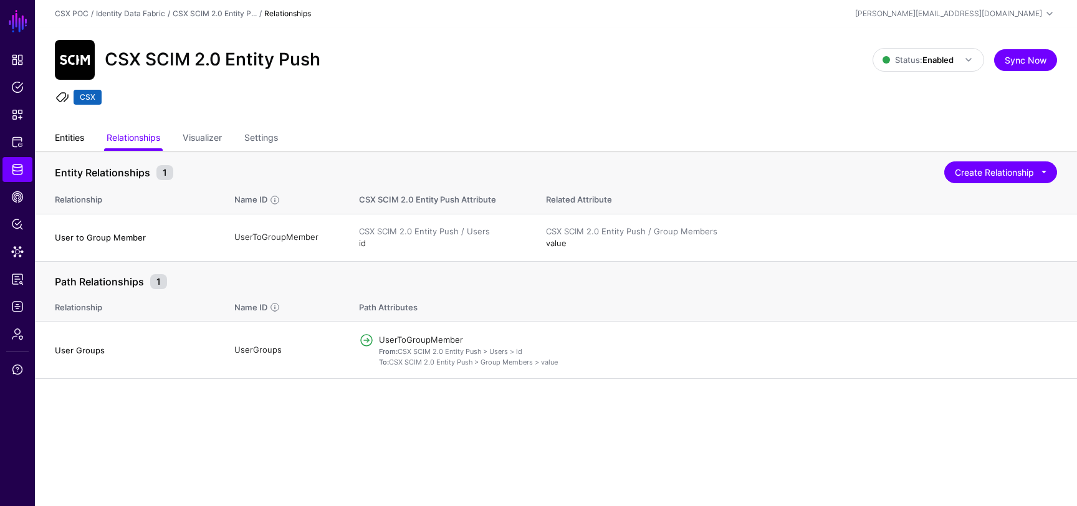
click at [82, 145] on link "Entities" at bounding box center [69, 139] width 29 height 24
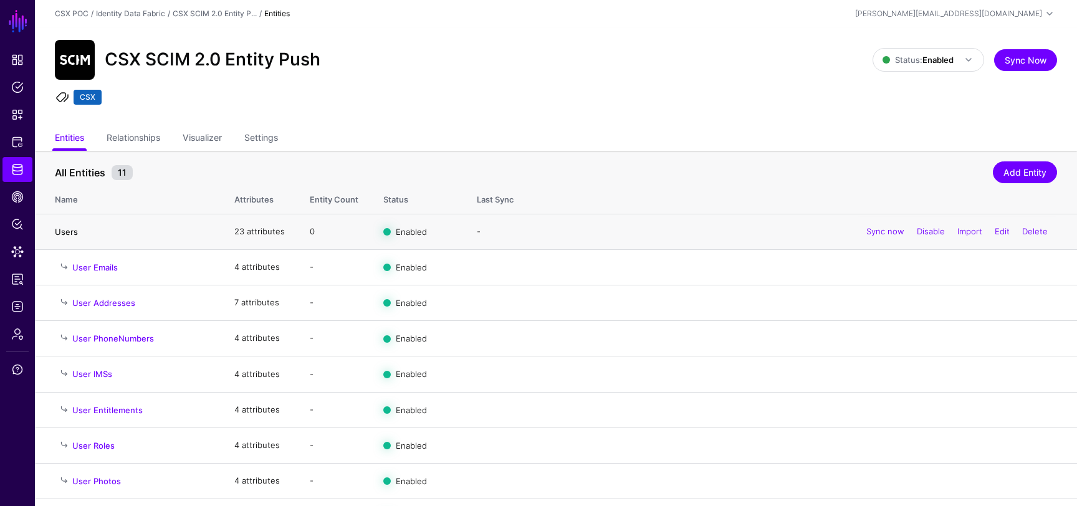
click at [64, 232] on link "Users" at bounding box center [66, 232] width 23 height 10
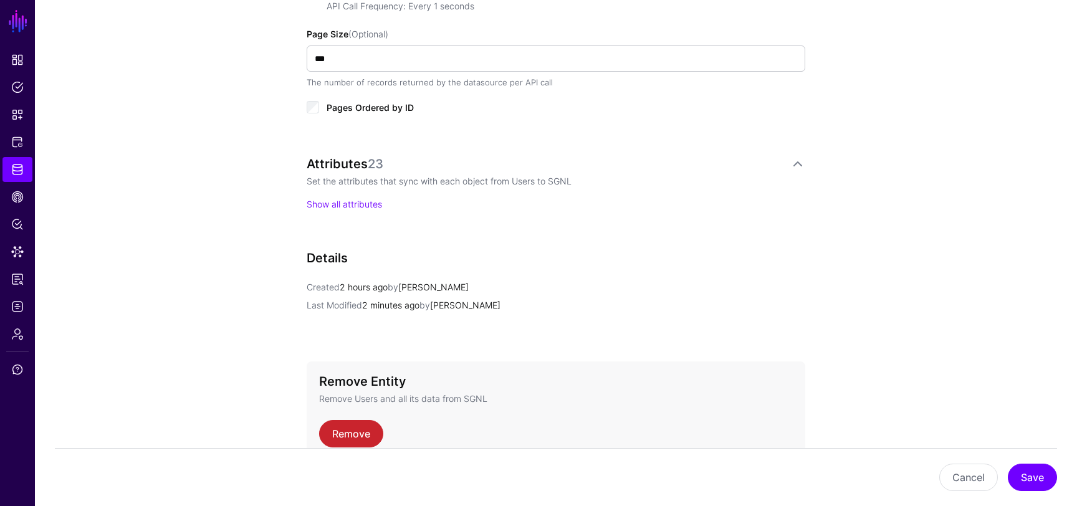
scroll to position [733, 0]
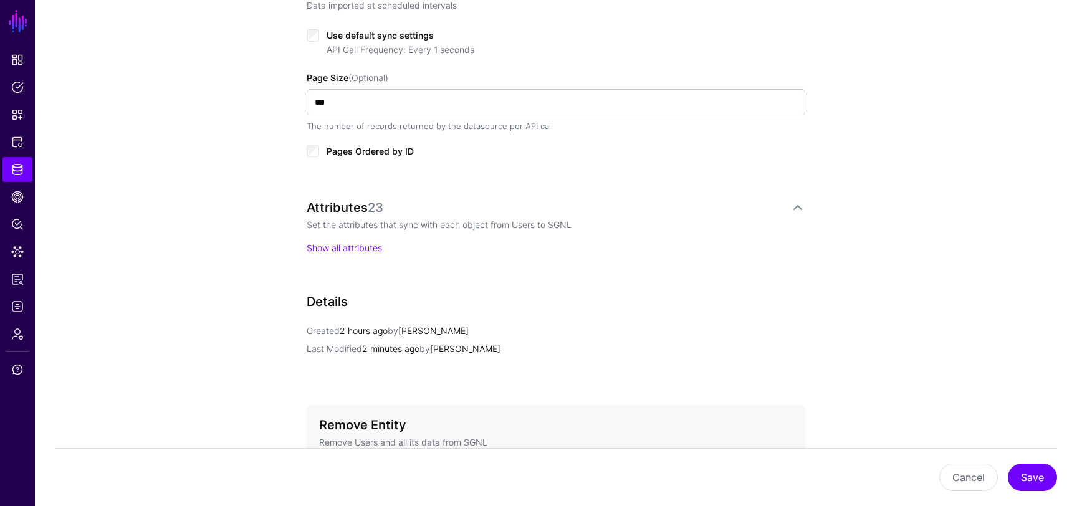
click at [341, 254] on div "Attributes 23 Set the attributes that sync with each object from Users to SGNL …" at bounding box center [556, 239] width 499 height 79
click at [340, 248] on link "Show all attributes" at bounding box center [344, 247] width 75 height 11
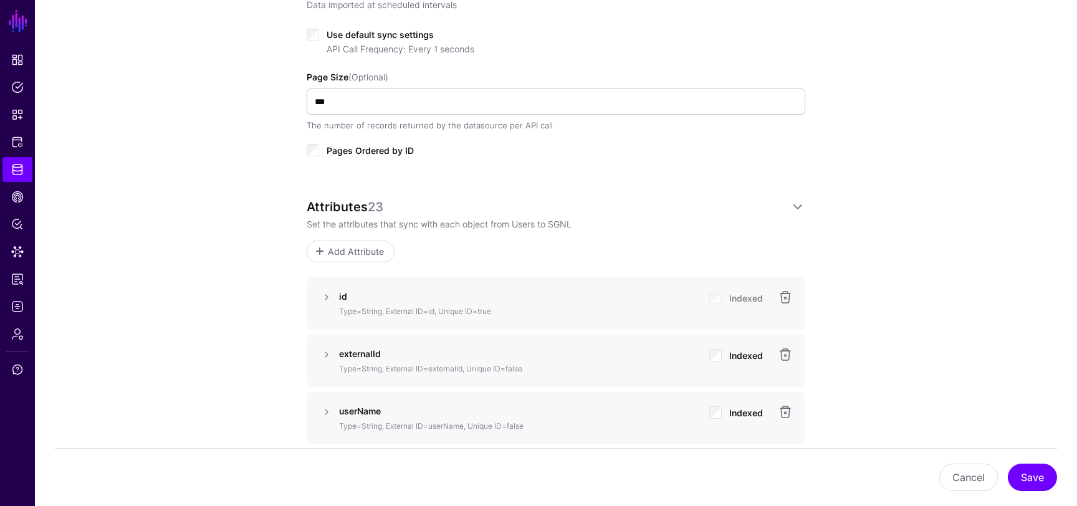
scroll to position [733, 0]
click at [326, 297] on link at bounding box center [326, 298] width 15 height 15
click at [326, 298] on link at bounding box center [326, 298] width 15 height 15
click at [10, 163] on link "Identity Data Fabric" at bounding box center [17, 169] width 30 height 25
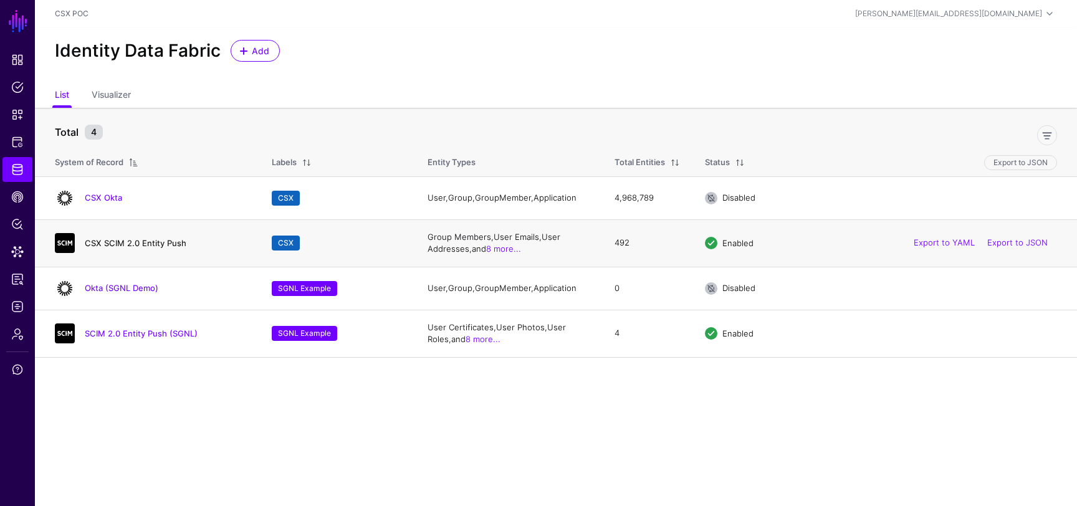
click at [122, 244] on link "CSX SCIM 2.0 Entity Push" at bounding box center [136, 243] width 102 height 10
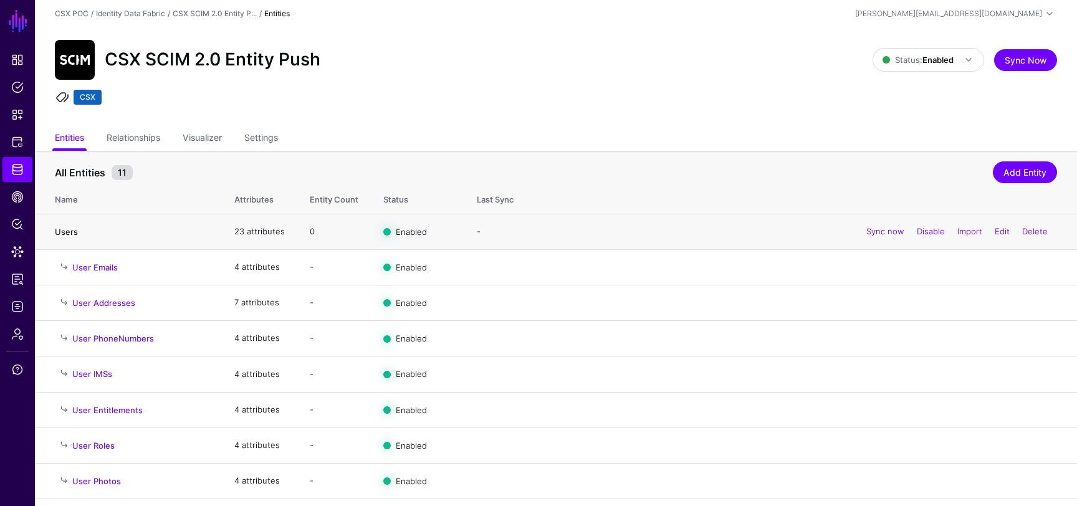
click at [71, 227] on link "Users" at bounding box center [66, 232] width 23 height 10
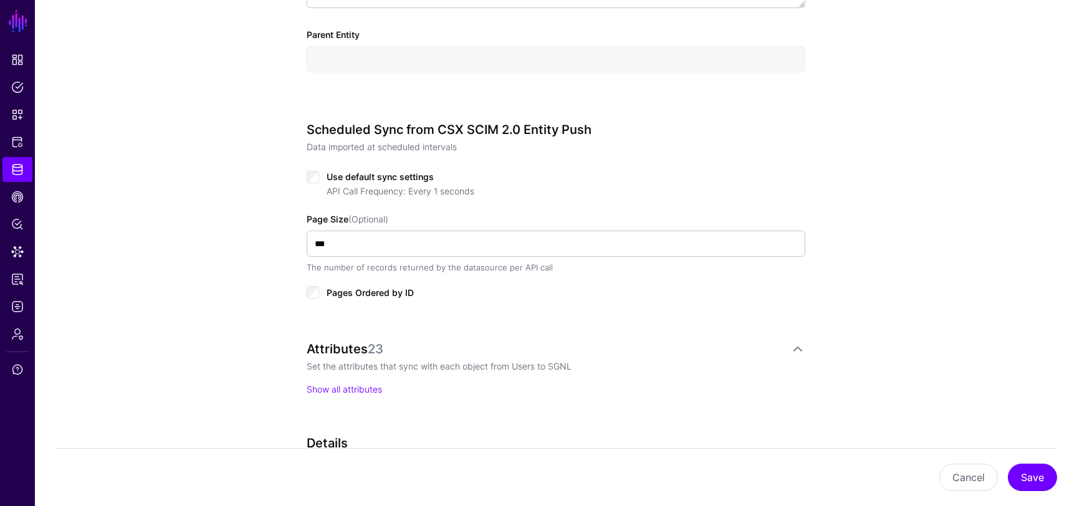
scroll to position [797, 0]
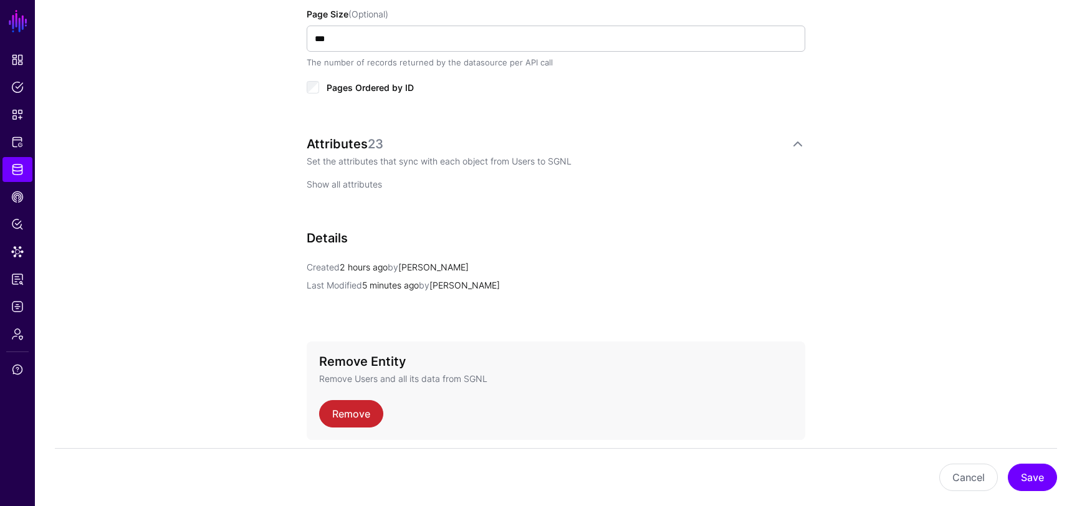
click at [373, 187] on link "Show all attributes" at bounding box center [344, 184] width 75 height 11
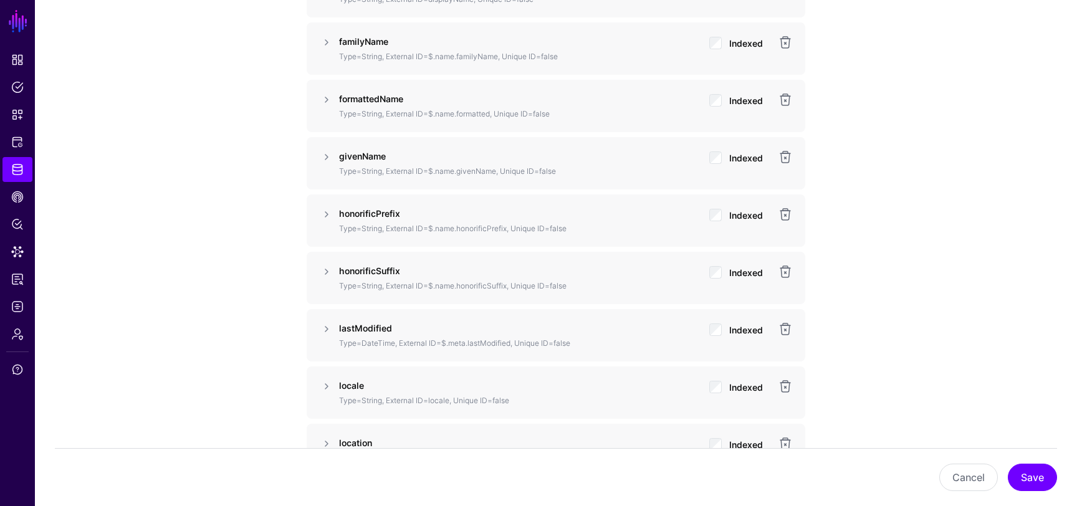
scroll to position [1480, 0]
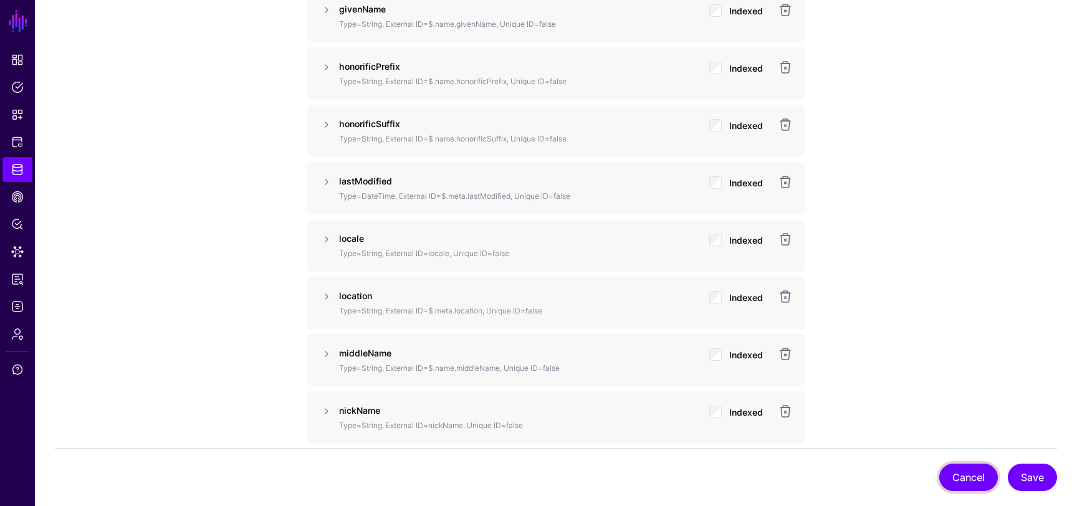
click at [965, 480] on button "Cancel" at bounding box center [968, 477] width 59 height 27
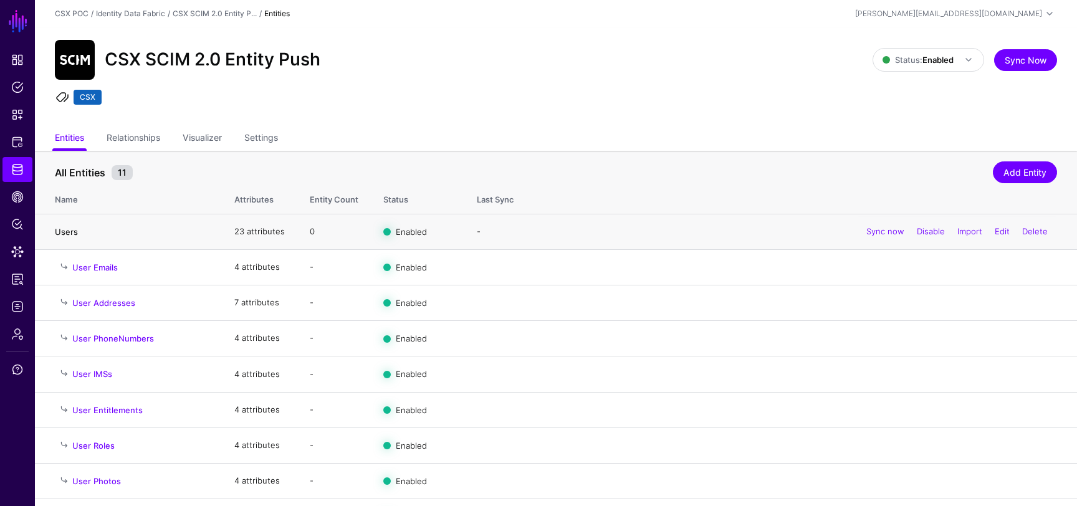
click at [70, 232] on link "Users" at bounding box center [66, 232] width 23 height 10
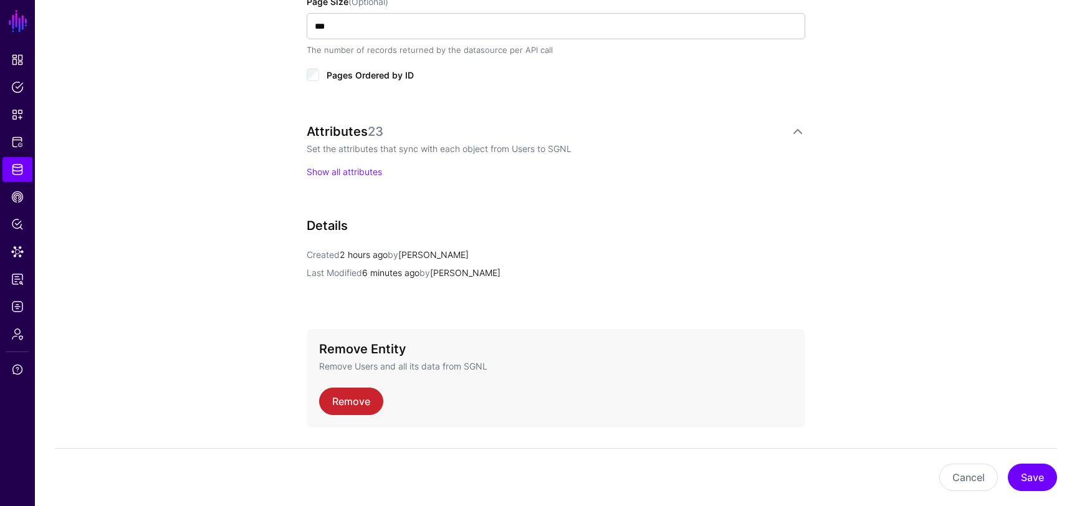
scroll to position [845, 0]
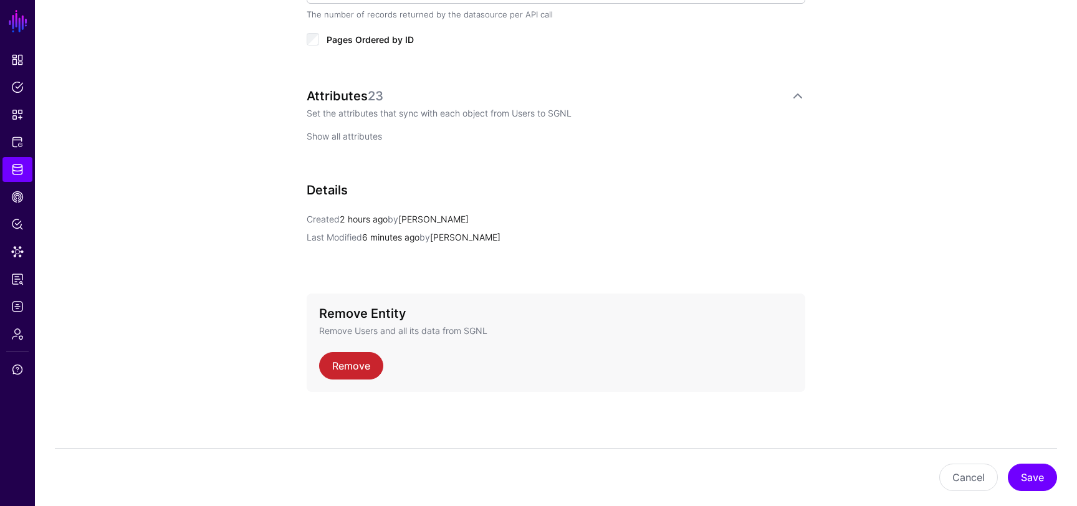
click at [361, 131] on link "Show all attributes" at bounding box center [344, 136] width 75 height 11
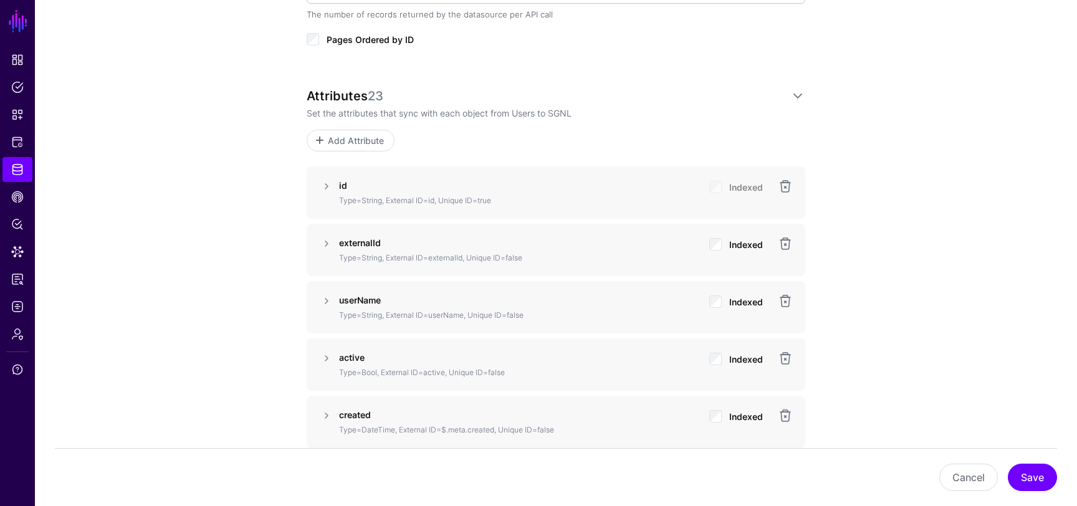
click at [334, 299] on div "userName Type=String, External ID=userName, Unique ID=false Indexed" at bounding box center [556, 307] width 444 height 27
click at [328, 300] on link at bounding box center [326, 301] width 15 height 15
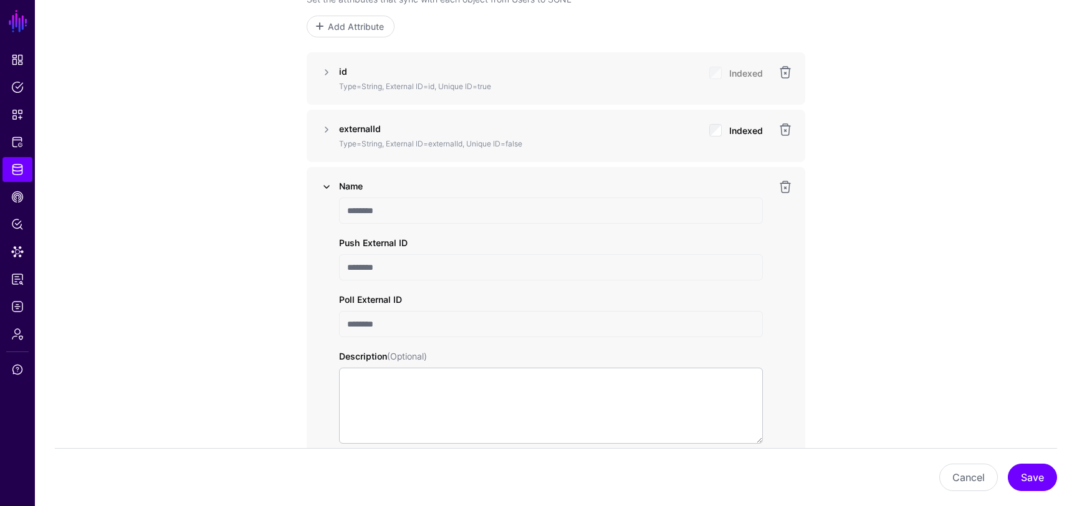
scroll to position [986, 0]
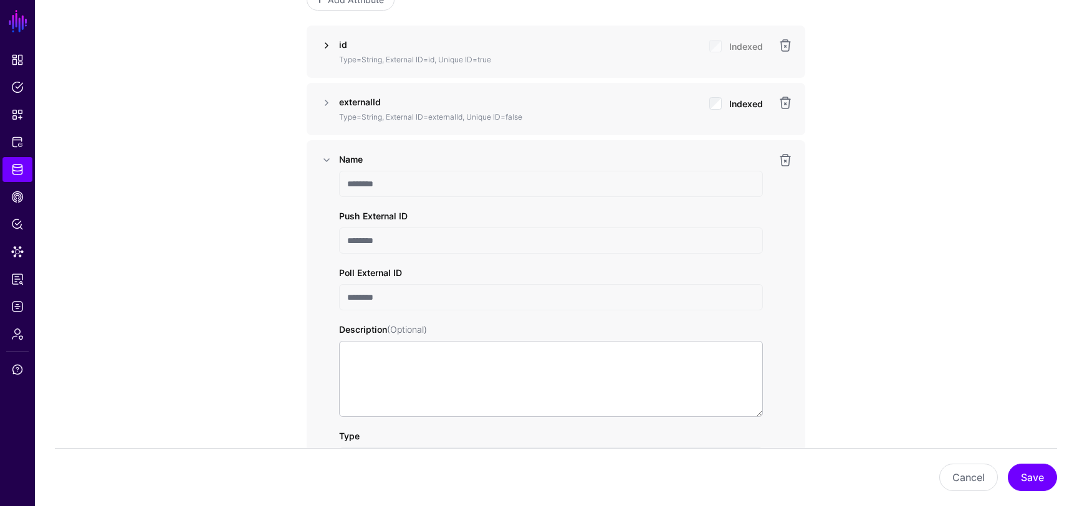
click at [327, 46] on link at bounding box center [326, 45] width 15 height 15
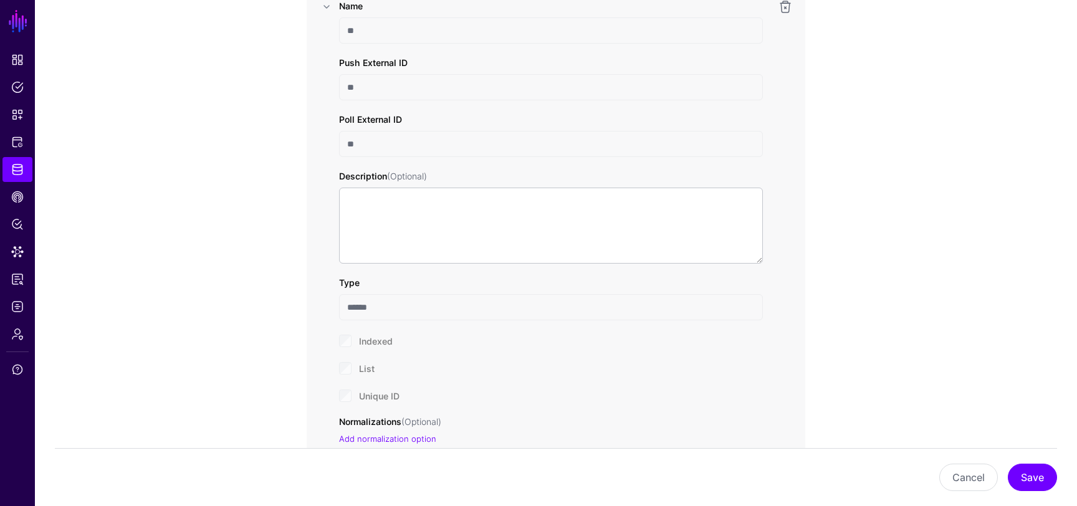
scroll to position [1130, 0]
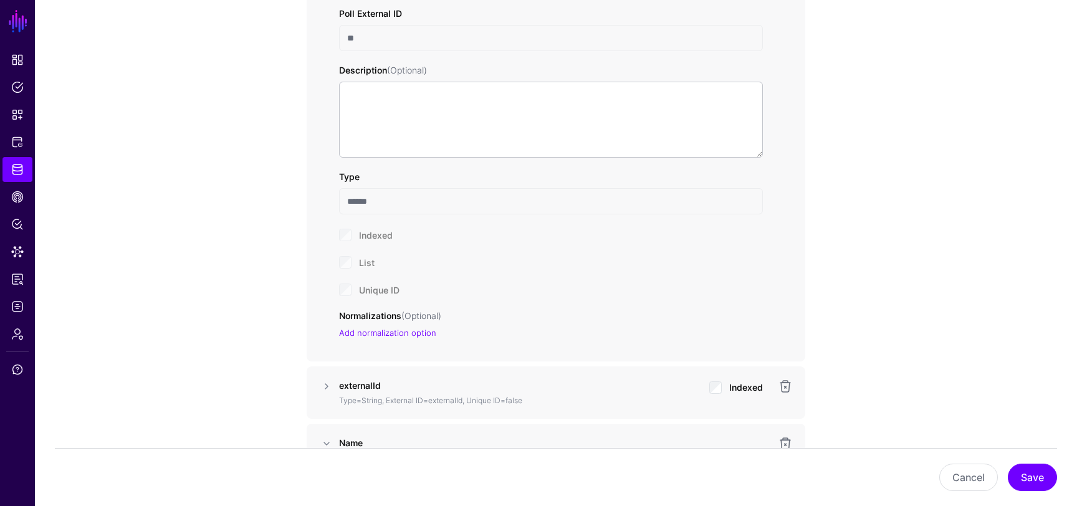
click at [344, 288] on div "Unique ID" at bounding box center [551, 289] width 424 height 15
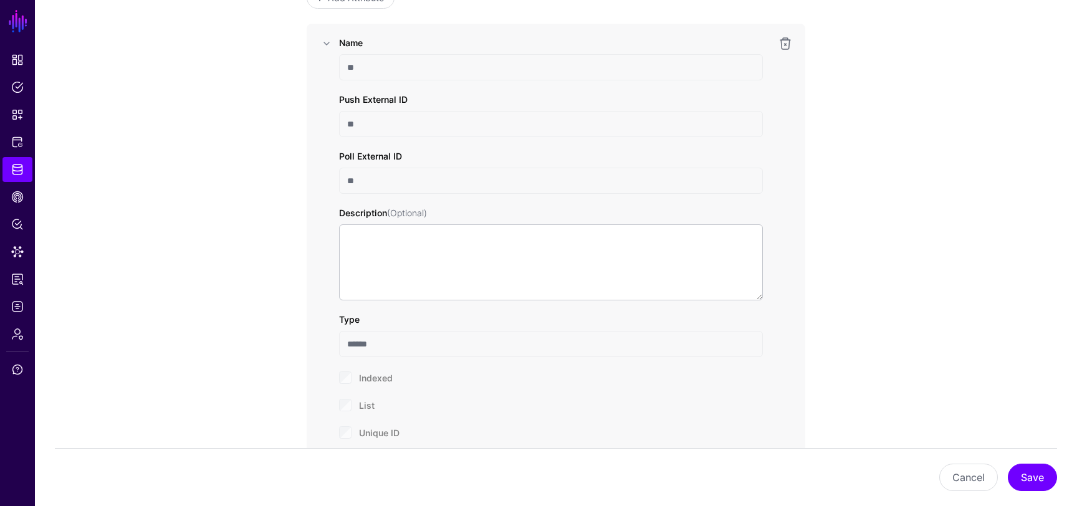
scroll to position [958, 0]
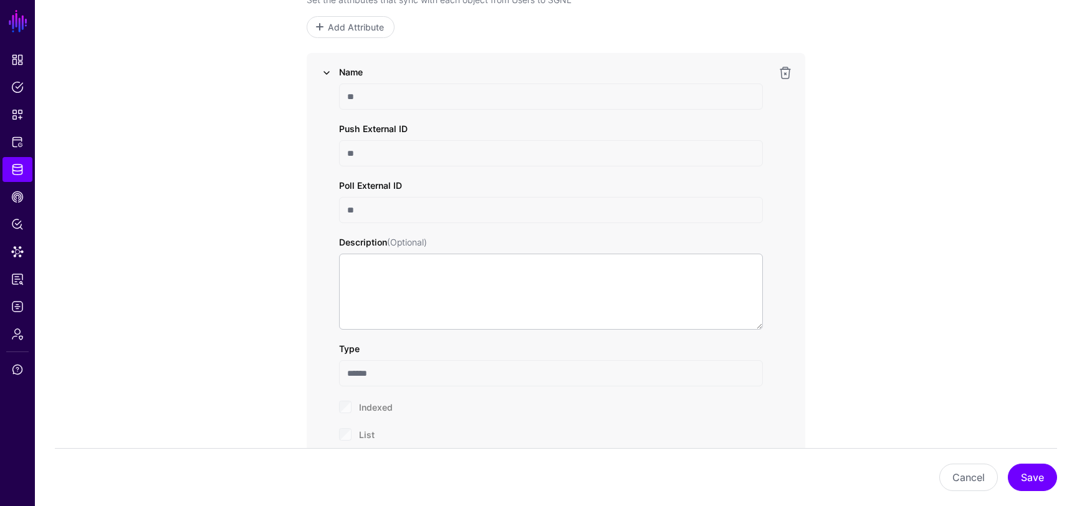
click at [328, 70] on link at bounding box center [326, 72] width 15 height 15
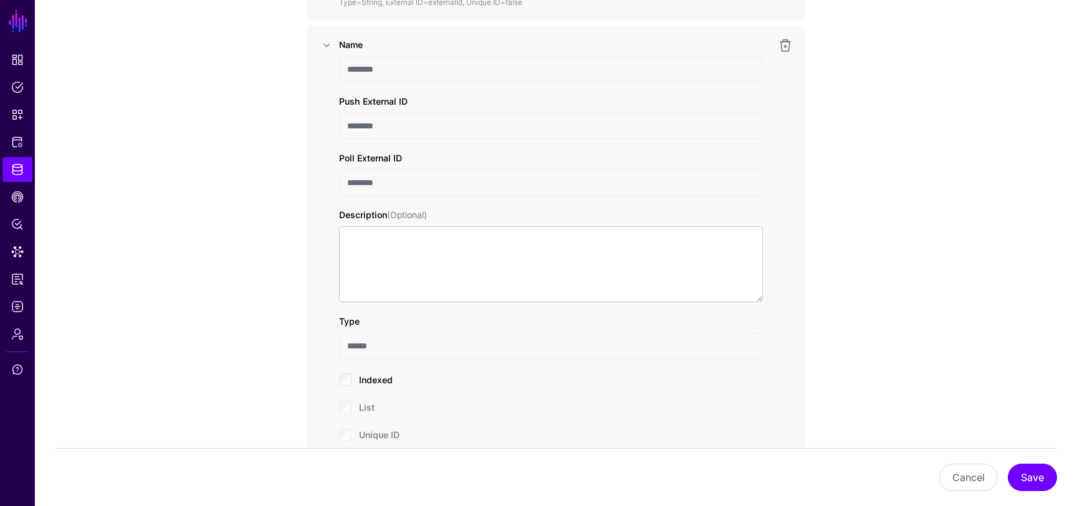
scroll to position [1203, 0]
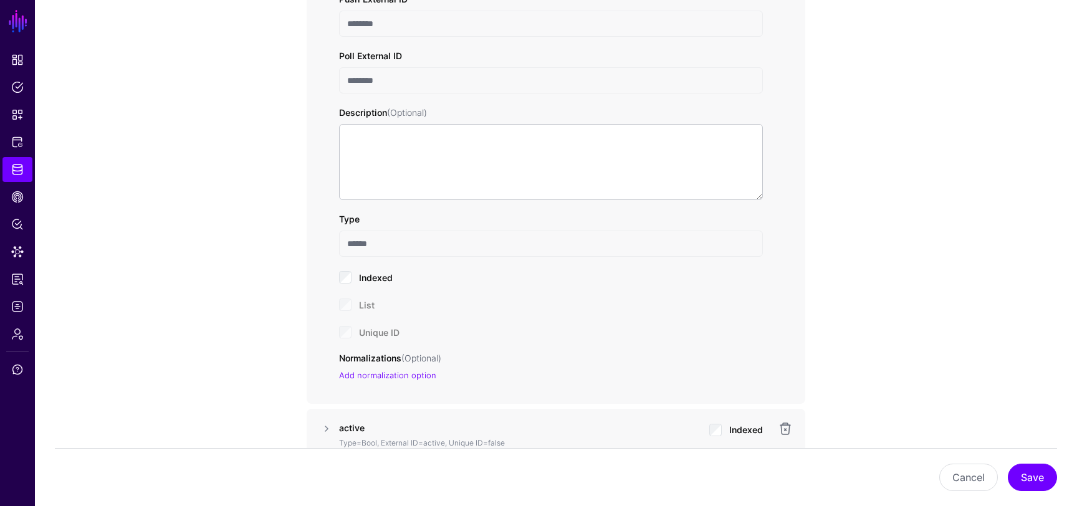
click at [346, 338] on div "Unique ID" at bounding box center [551, 331] width 424 height 15
click at [346, 330] on div "Unique ID" at bounding box center [551, 331] width 424 height 15
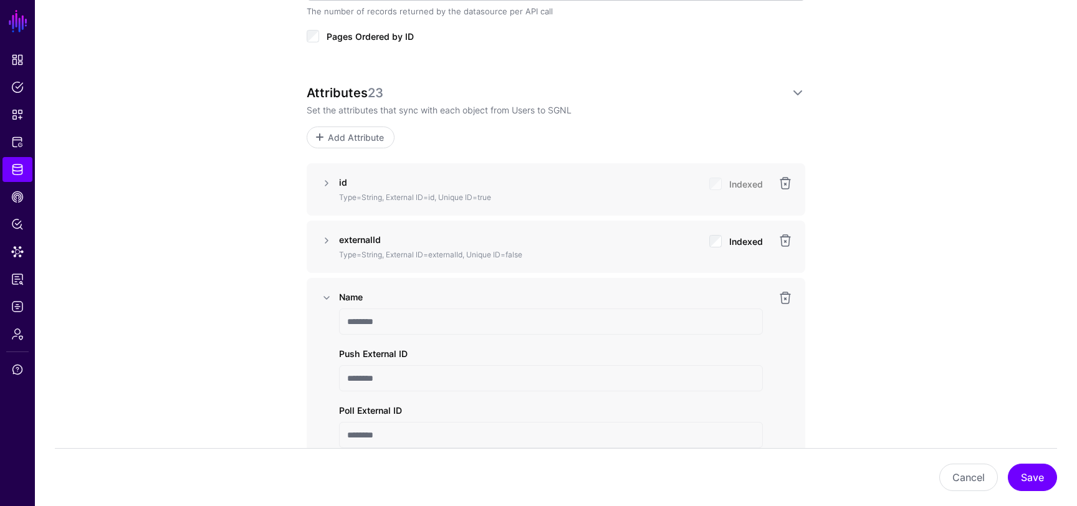
scroll to position [845, 0]
click at [328, 300] on link at bounding box center [326, 301] width 15 height 15
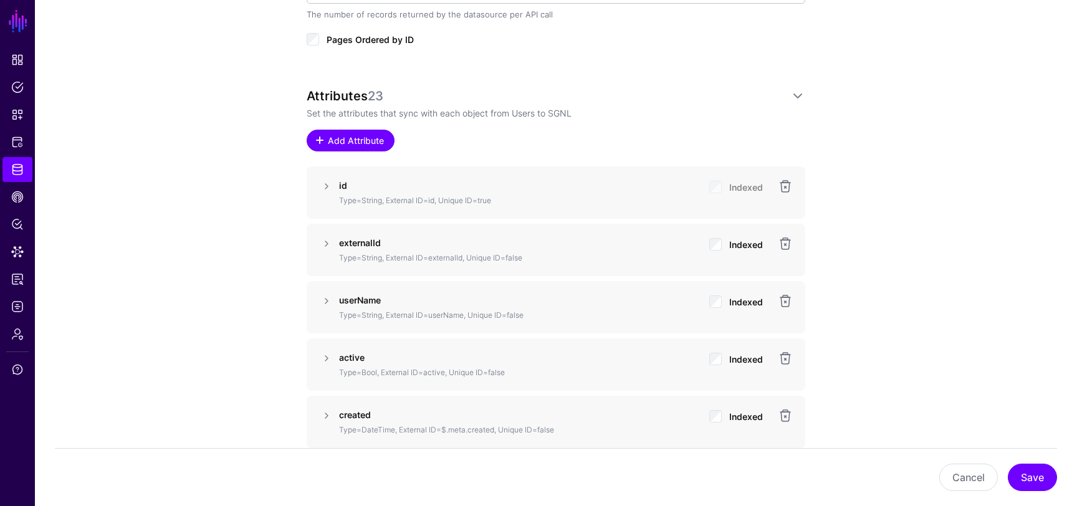
click at [353, 143] on span "Add Attribute" at bounding box center [356, 140] width 59 height 13
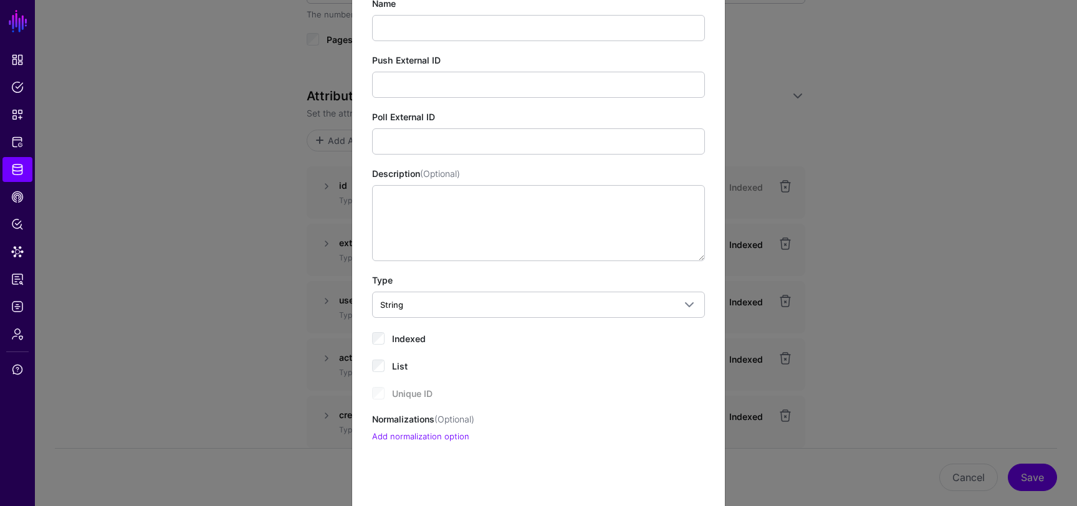
scroll to position [94, 0]
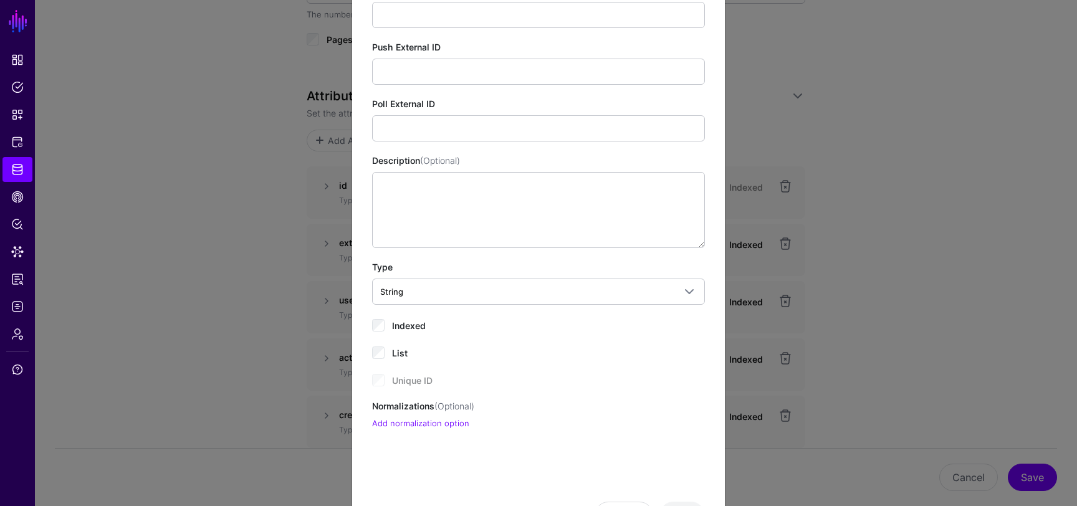
click at [380, 380] on div "Unique ID" at bounding box center [538, 379] width 333 height 15
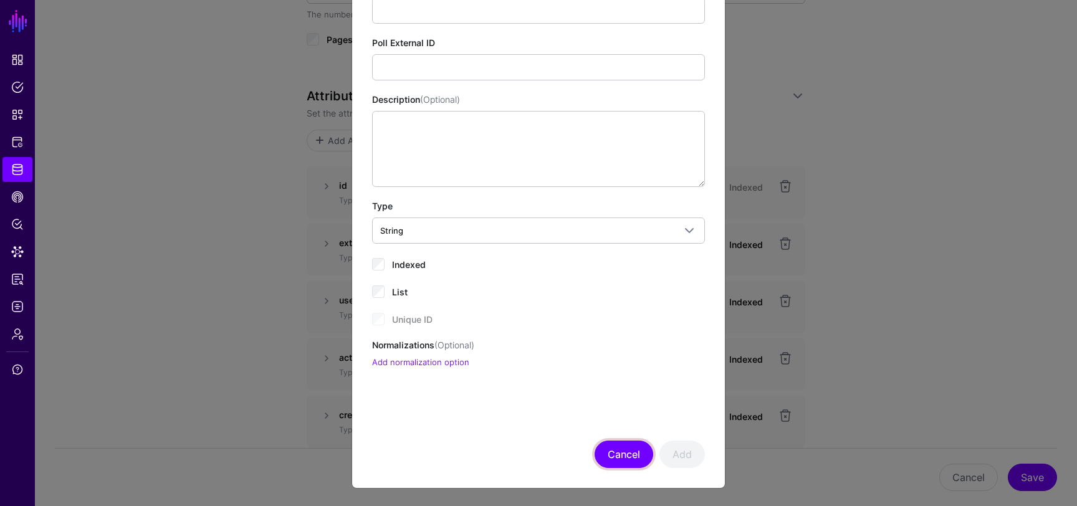
click at [636, 461] on button "Cancel" at bounding box center [623, 454] width 59 height 27
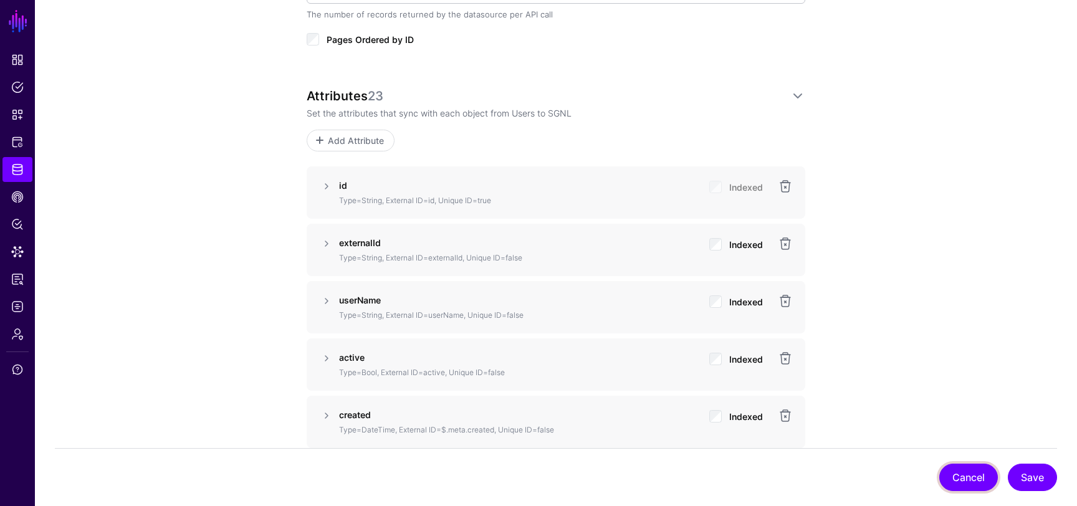
click at [952, 465] on button "Cancel" at bounding box center [968, 477] width 59 height 27
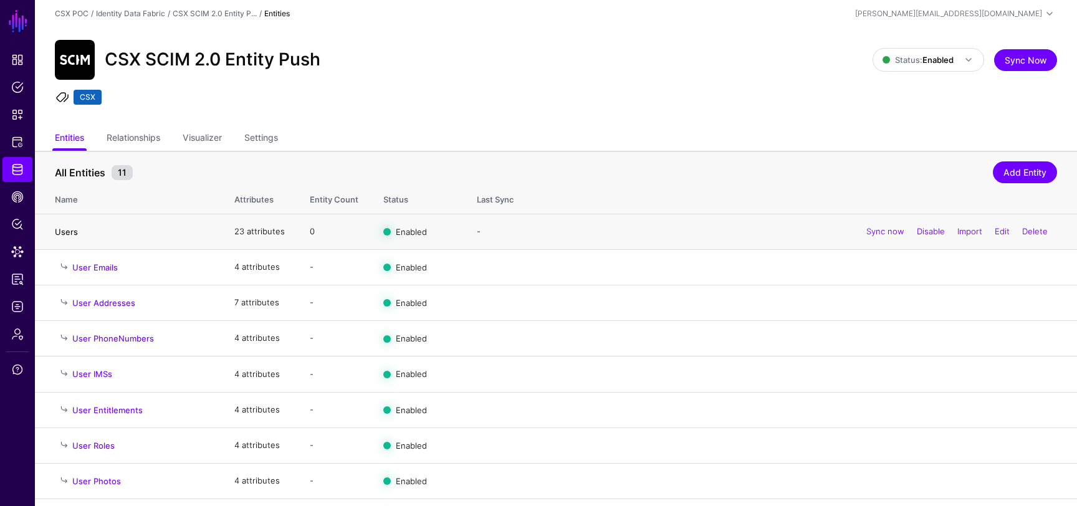
click at [64, 231] on link "Users" at bounding box center [66, 232] width 23 height 10
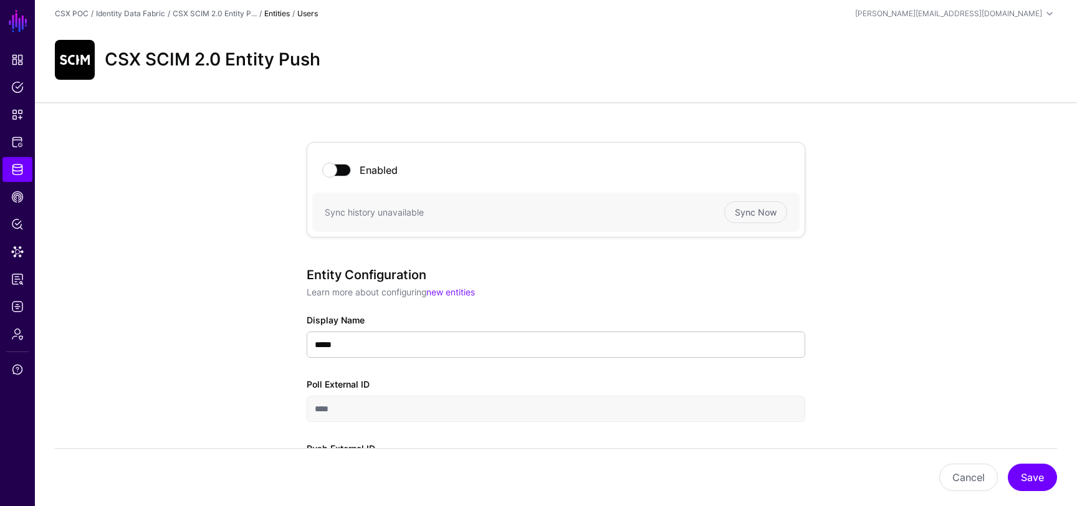
click at [336, 173] on span at bounding box center [336, 170] width 27 height 12
click at [22, 170] on span "Identity Data Fabric" at bounding box center [17, 169] width 12 height 12
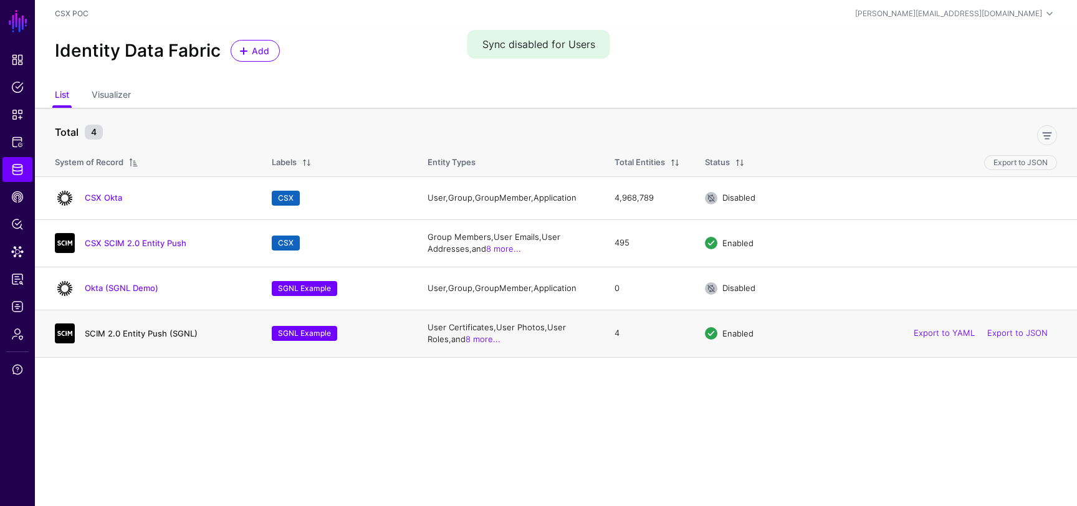
click at [146, 333] on link "SCIM 2.0 Entity Push (SGNL)" at bounding box center [141, 333] width 113 height 10
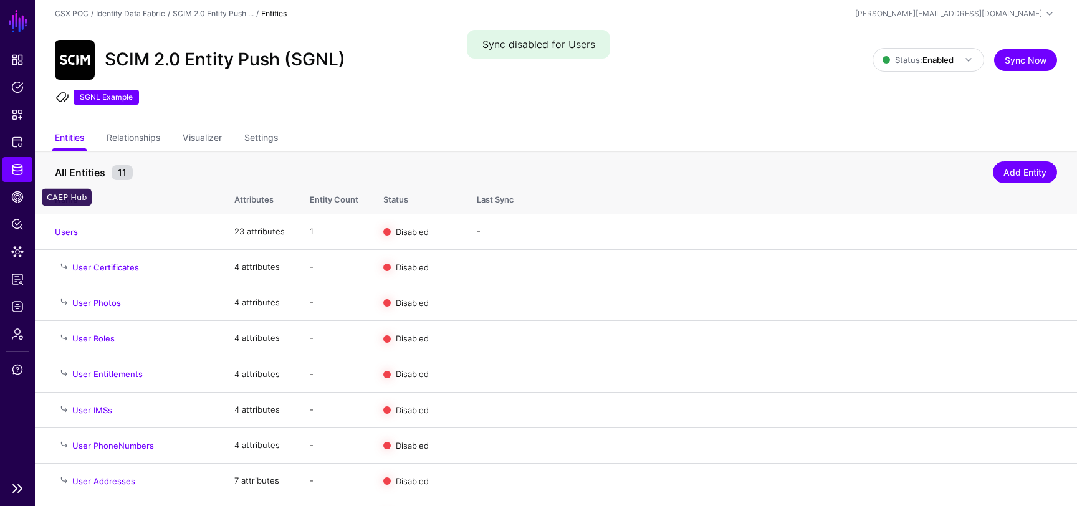
click at [12, 169] on span "Identity Data Fabric" at bounding box center [17, 169] width 12 height 12
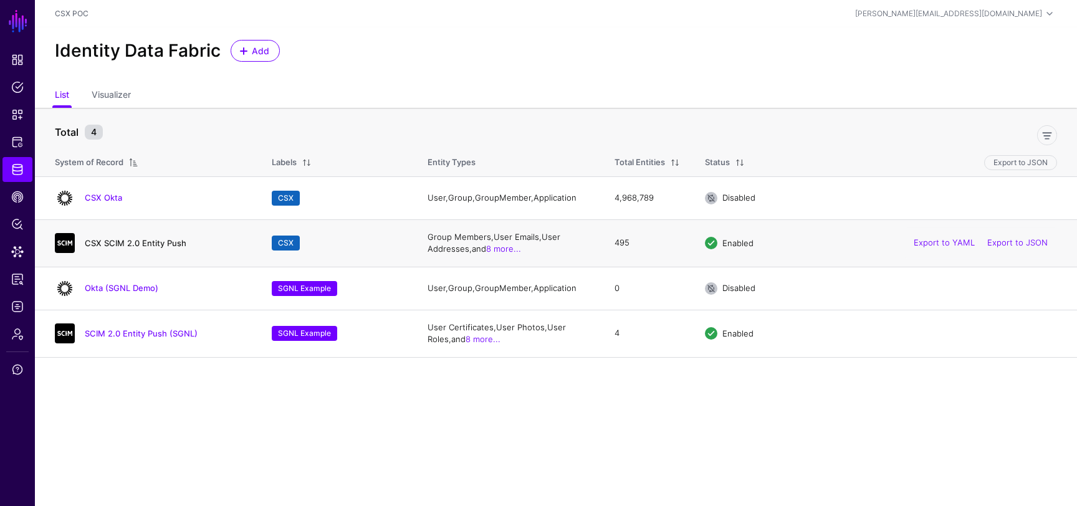
click at [130, 244] on link "CSX SCIM 2.0 Entity Push" at bounding box center [136, 243] width 102 height 10
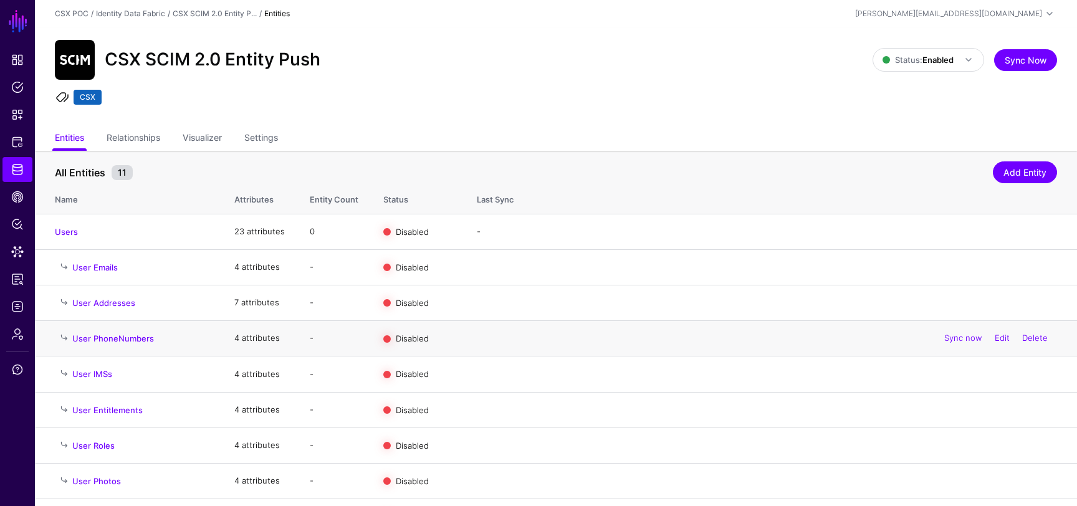
scroll to position [115, 0]
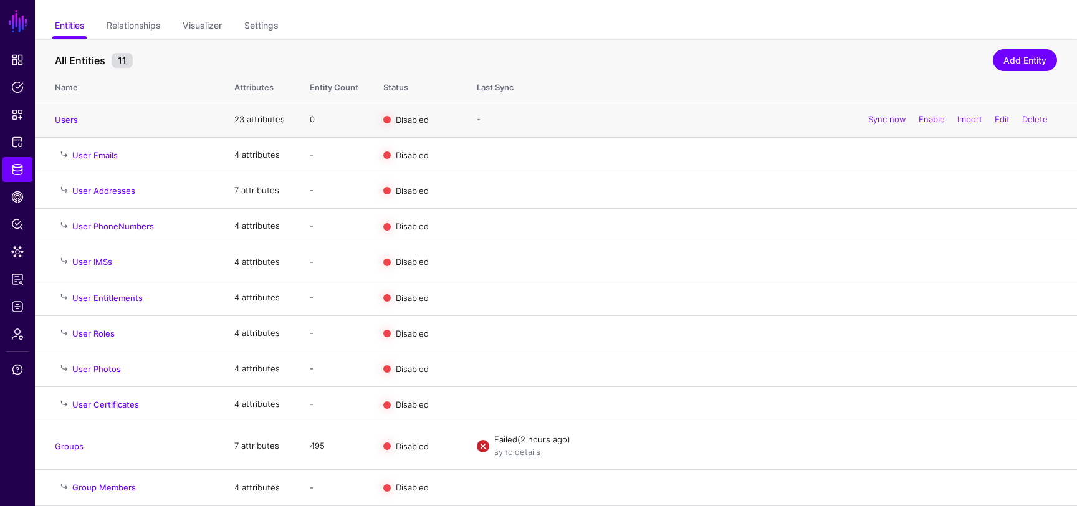
click at [310, 118] on td "0" at bounding box center [334, 120] width 74 height 36
click at [998, 120] on link "Edit" at bounding box center [1002, 119] width 15 height 10
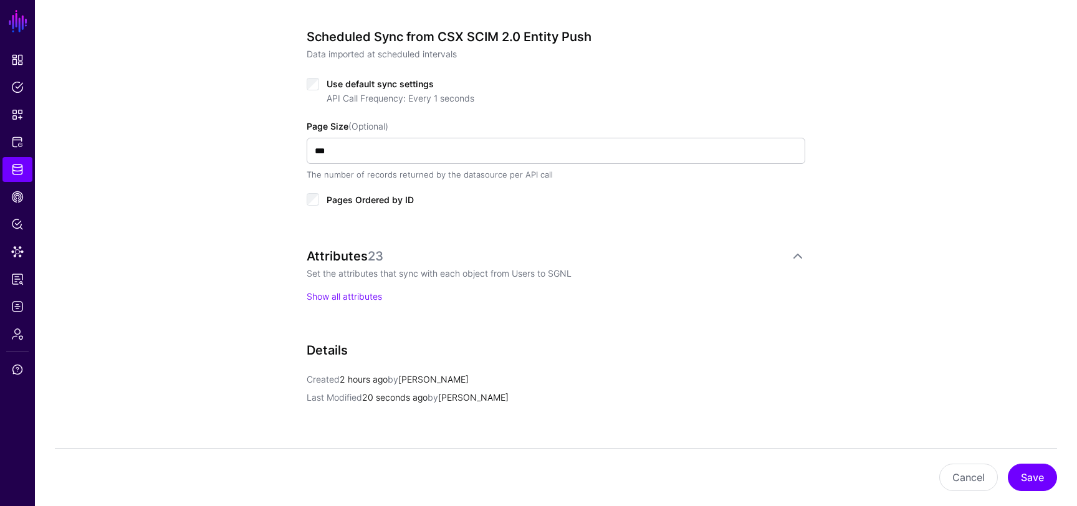
scroll to position [845, 0]
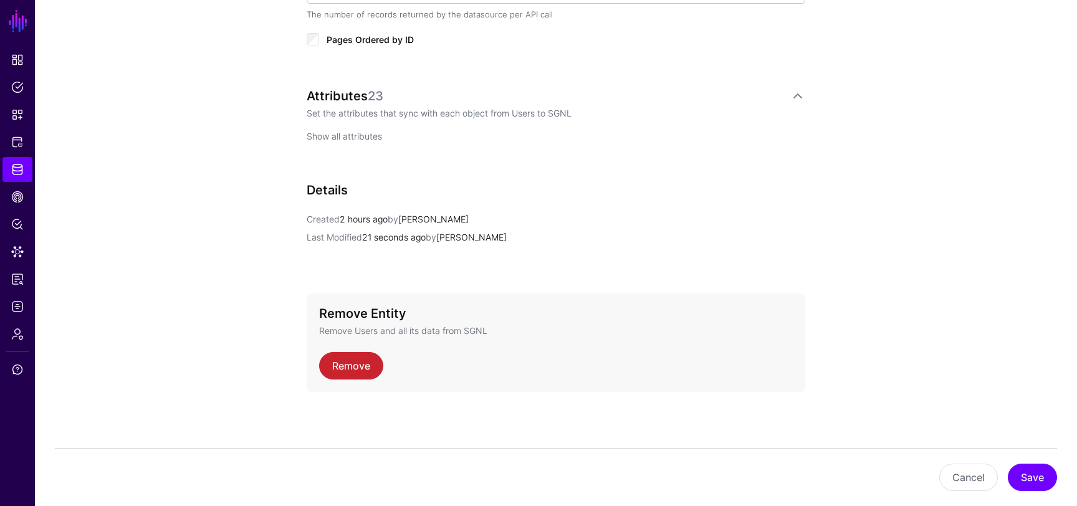
click at [368, 137] on link "Show all attributes" at bounding box center [344, 136] width 75 height 11
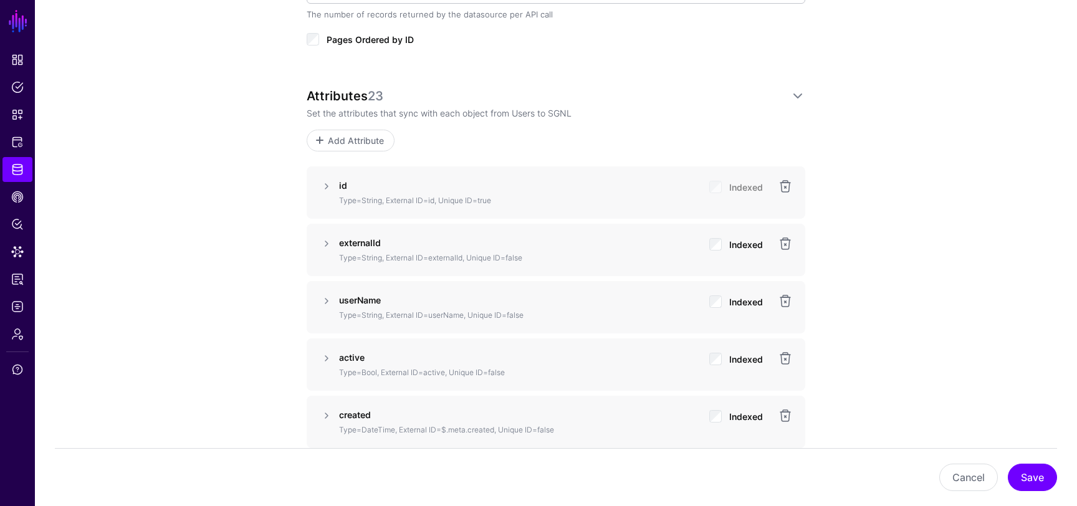
click at [450, 316] on p "Type=String, External ID=userName, Unique ID=false" at bounding box center [519, 315] width 360 height 11
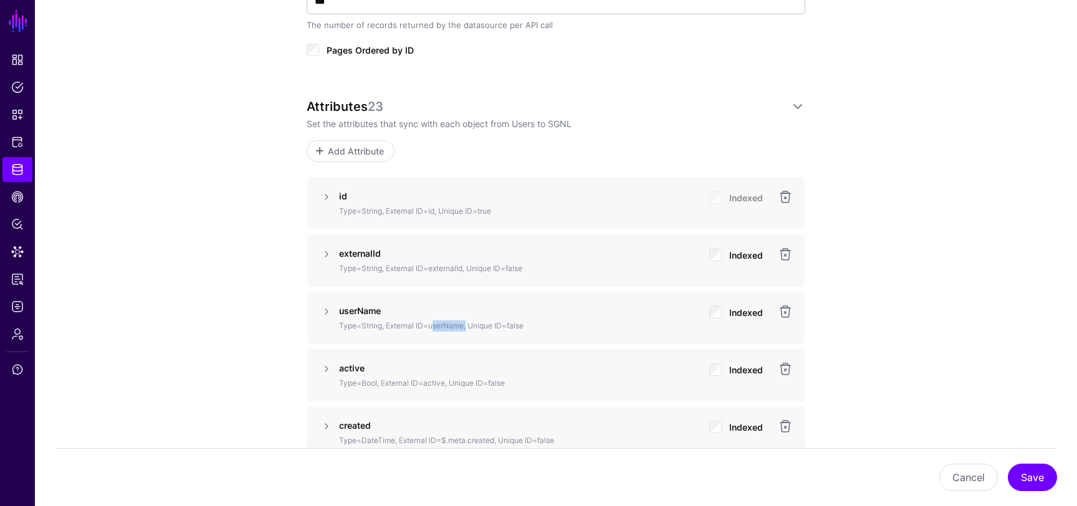
scroll to position [853, 0]
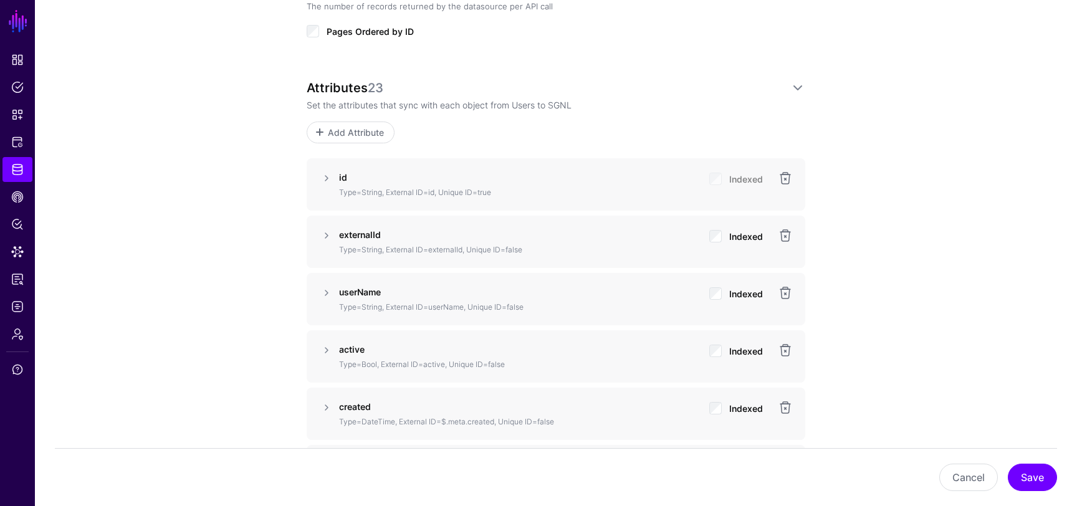
click at [450, 307] on p "Type=String, External ID=userName, Unique ID=false" at bounding box center [519, 307] width 360 height 11
click at [327, 288] on link at bounding box center [326, 292] width 15 height 15
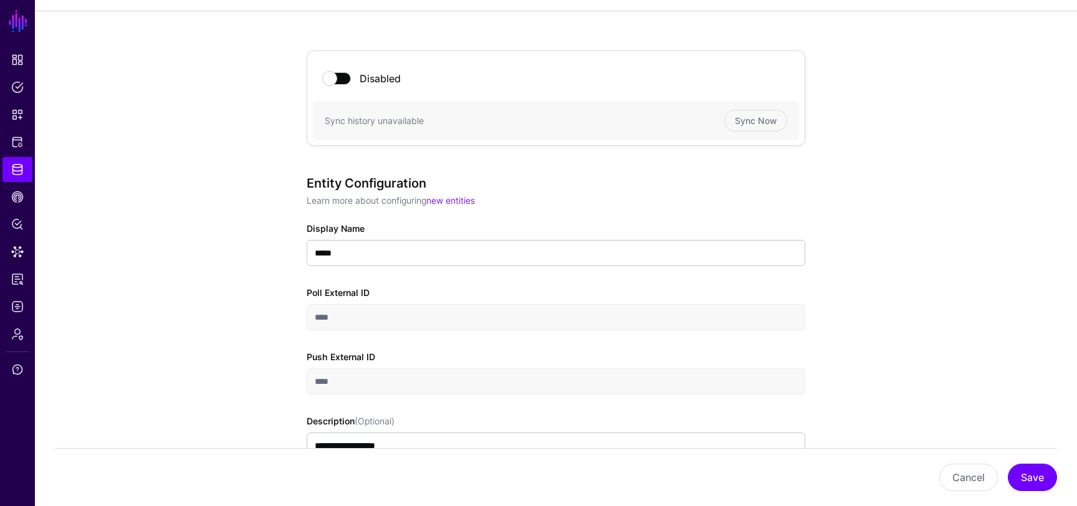
scroll to position [43, 0]
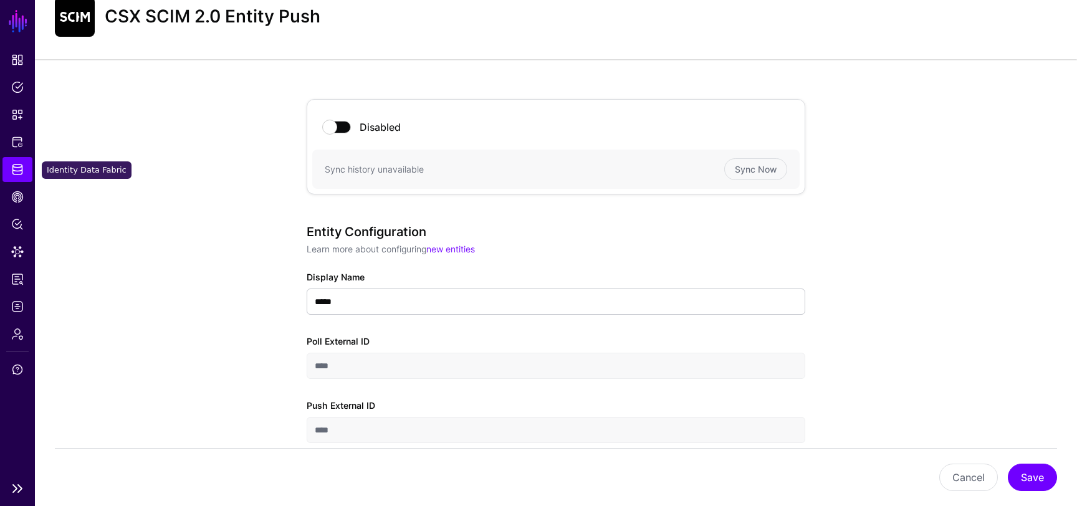
click at [22, 171] on span "Identity Data Fabric" at bounding box center [17, 169] width 12 height 12
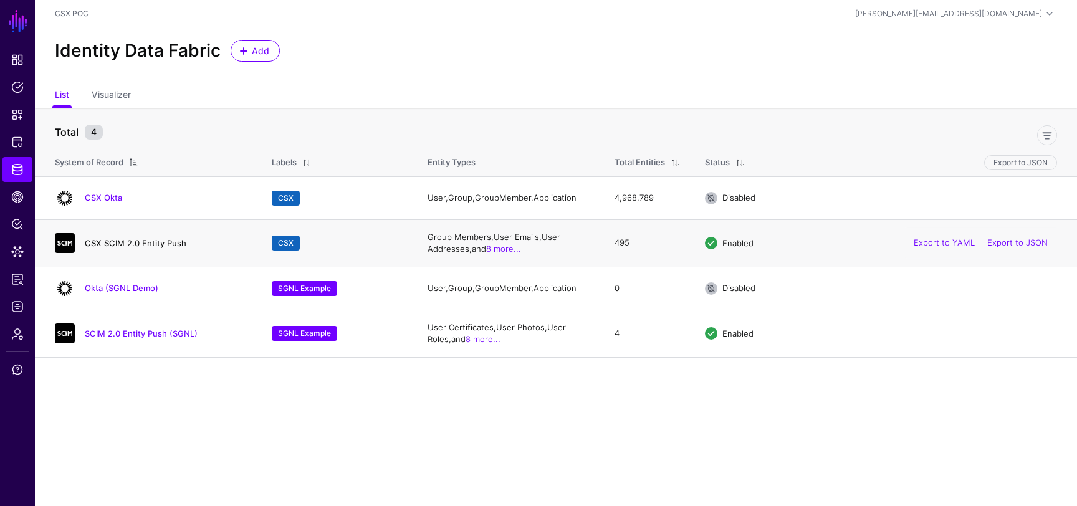
click at [138, 246] on link "CSX SCIM 2.0 Entity Push" at bounding box center [136, 243] width 102 height 10
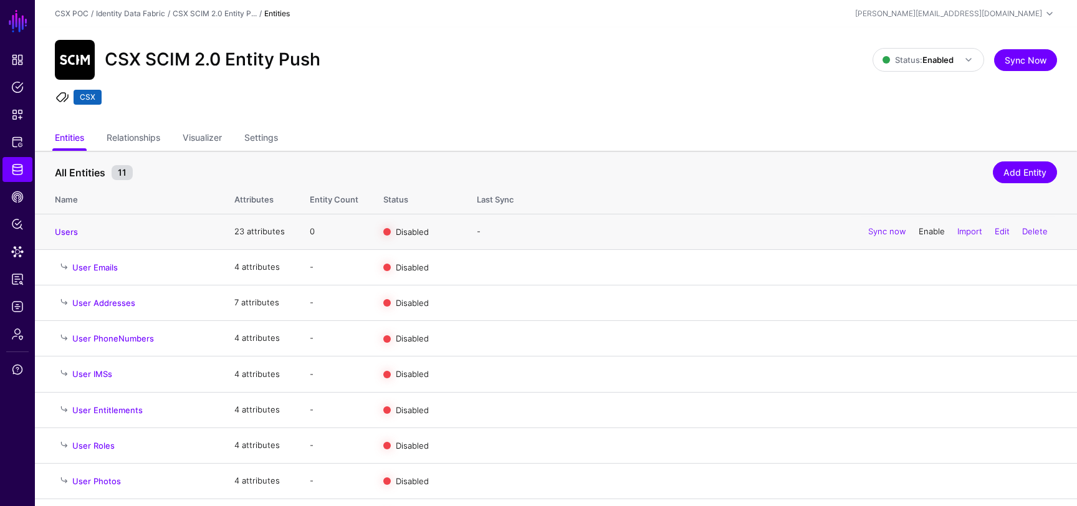
click at [925, 228] on link "Enable" at bounding box center [932, 231] width 26 height 10
click at [932, 232] on link "Disable" at bounding box center [931, 231] width 28 height 10
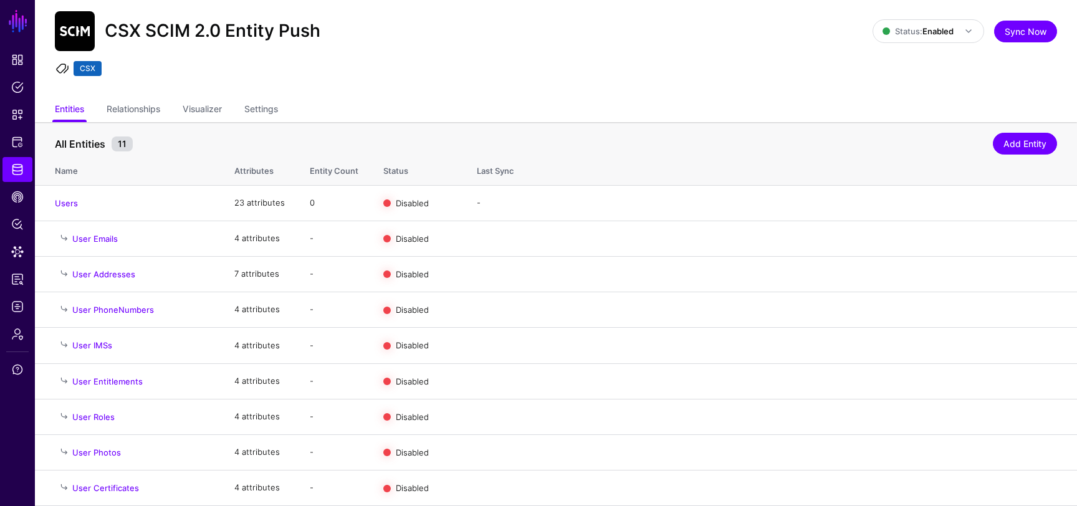
scroll to position [76, 0]
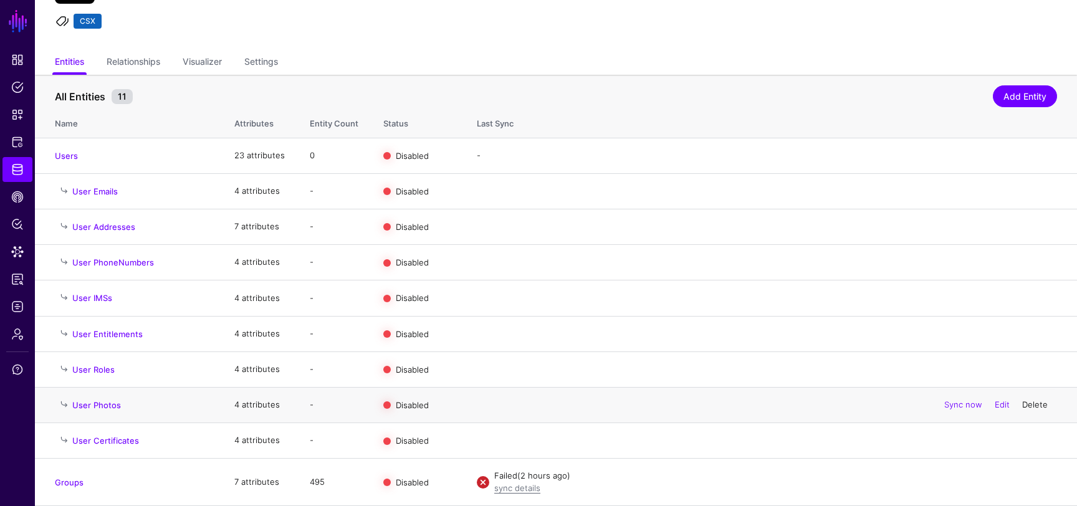
click at [1033, 406] on link "Delete" at bounding box center [1035, 404] width 26 height 10
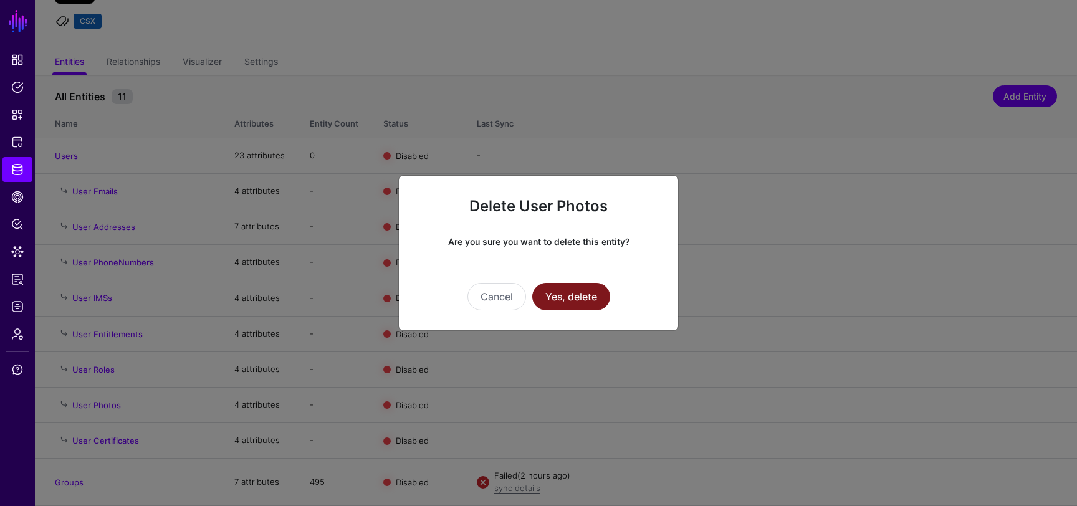
click at [585, 295] on button "Yes, delete" at bounding box center [571, 296] width 78 height 27
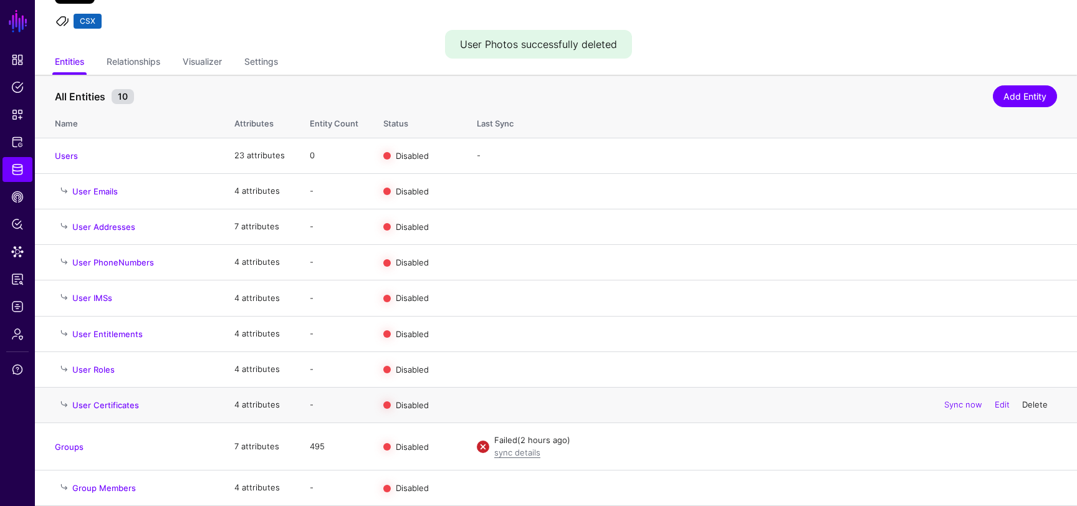
click at [1034, 408] on link "Delete" at bounding box center [1035, 404] width 26 height 10
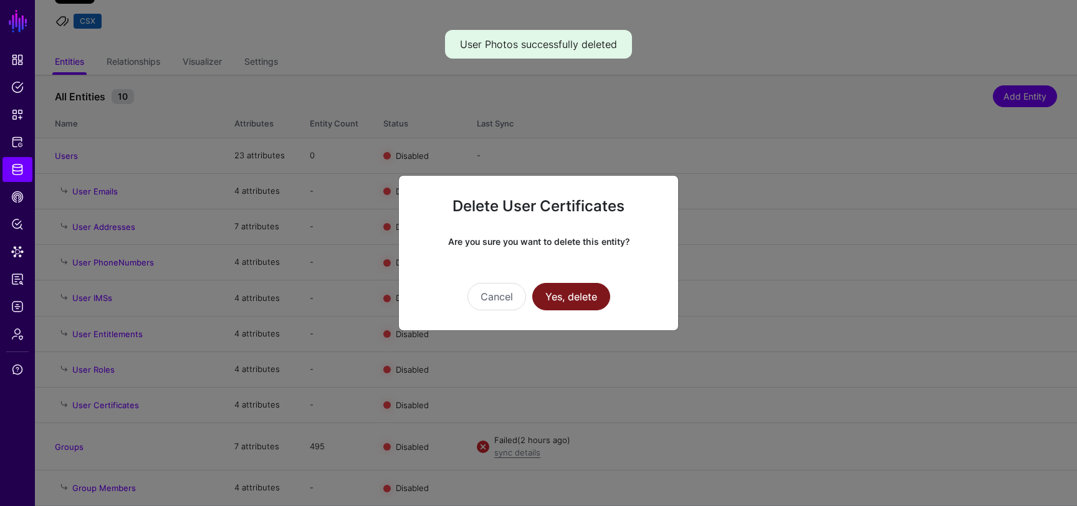
click at [588, 295] on button "Yes, delete" at bounding box center [571, 296] width 78 height 27
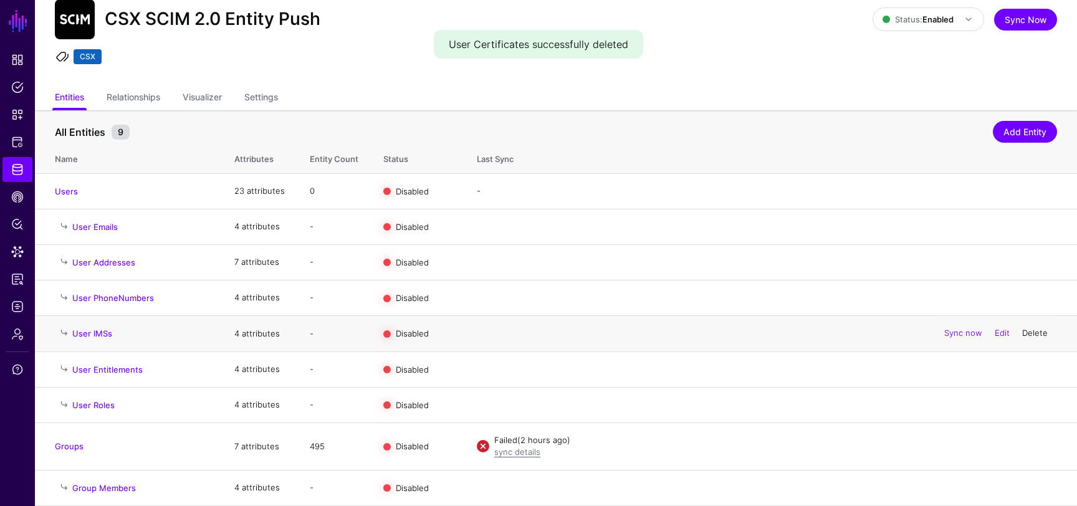
click at [1041, 332] on link "Delete" at bounding box center [1035, 333] width 26 height 10
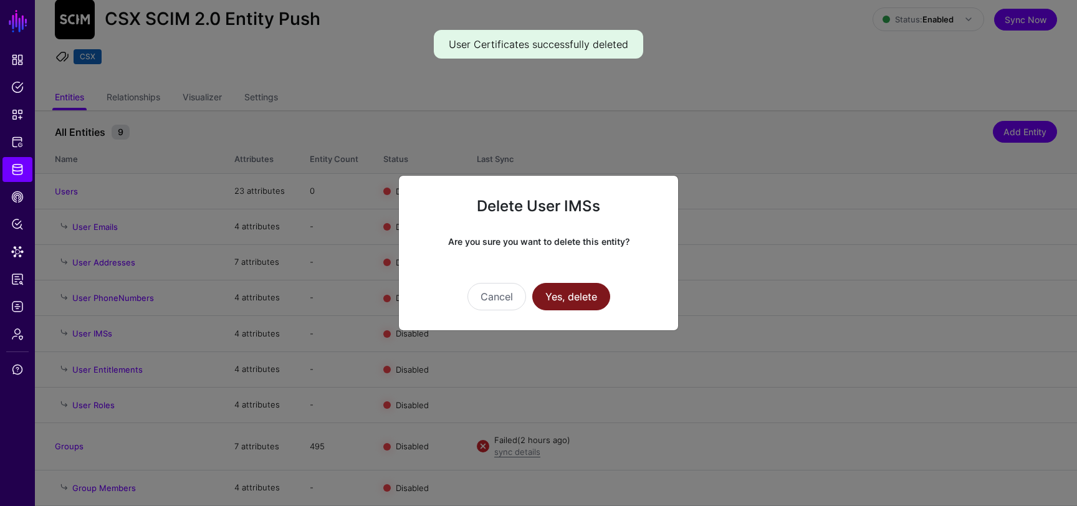
click at [588, 295] on button "Yes, delete" at bounding box center [571, 296] width 78 height 27
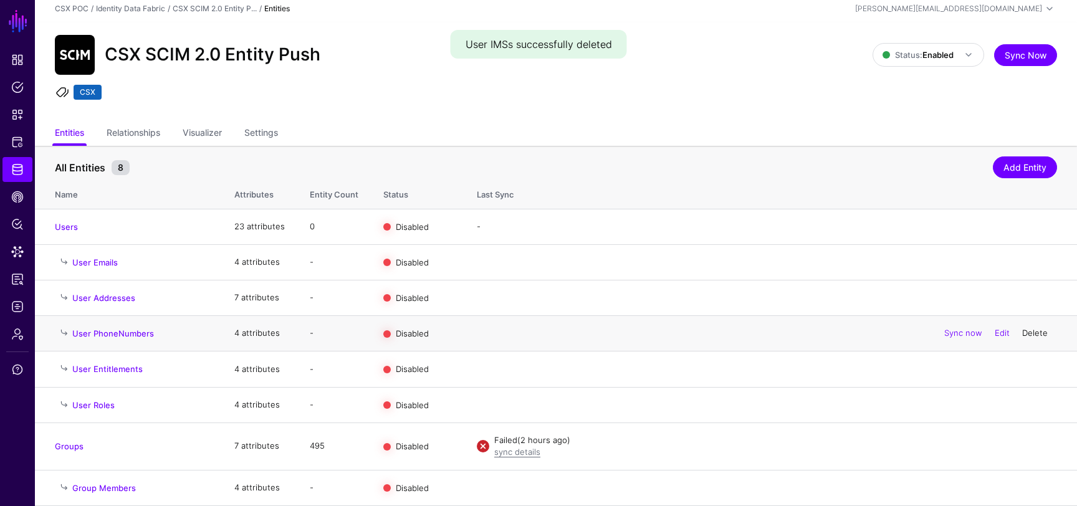
click at [1036, 332] on link "Delete" at bounding box center [1035, 333] width 26 height 10
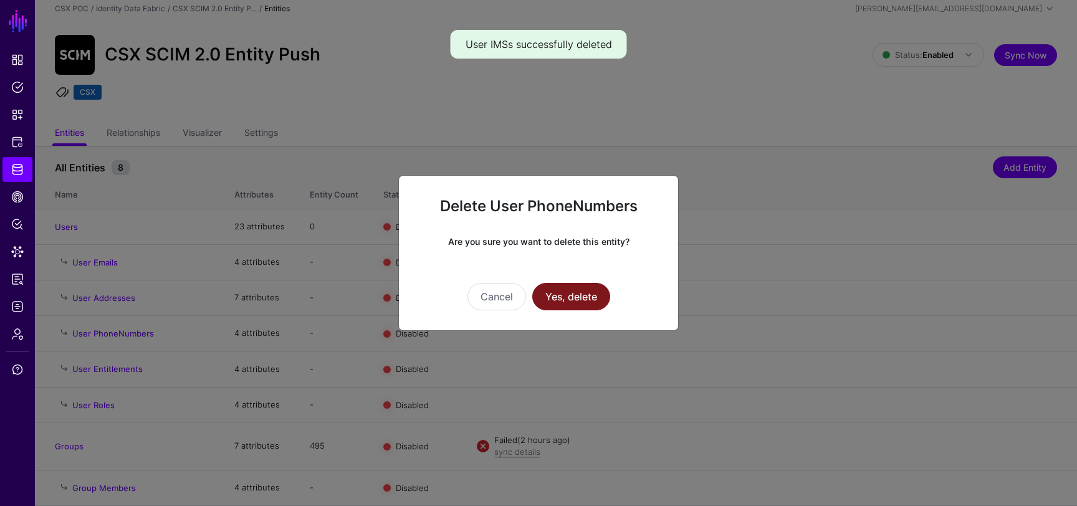
click at [589, 297] on button "Yes, delete" at bounding box center [571, 296] width 78 height 27
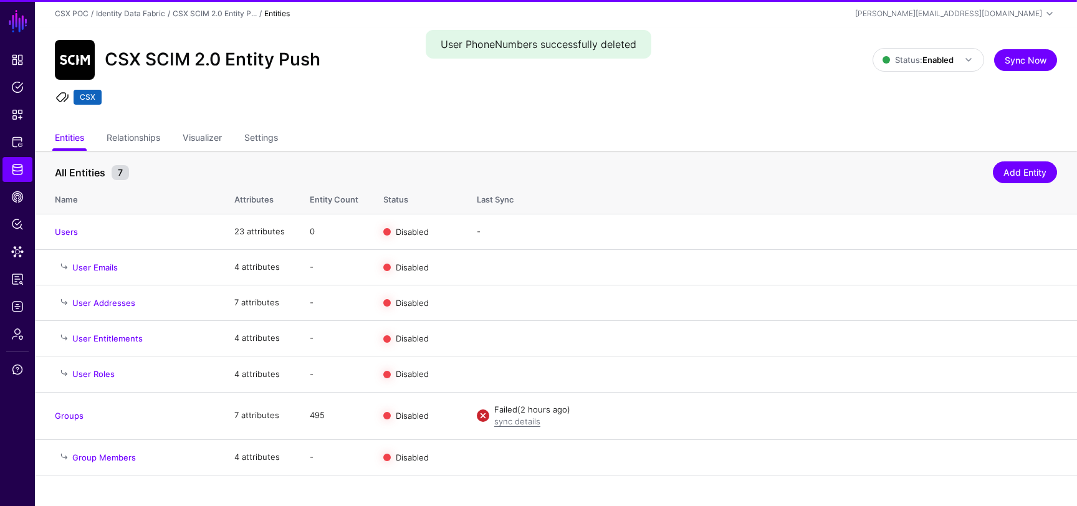
scroll to position [0, 0]
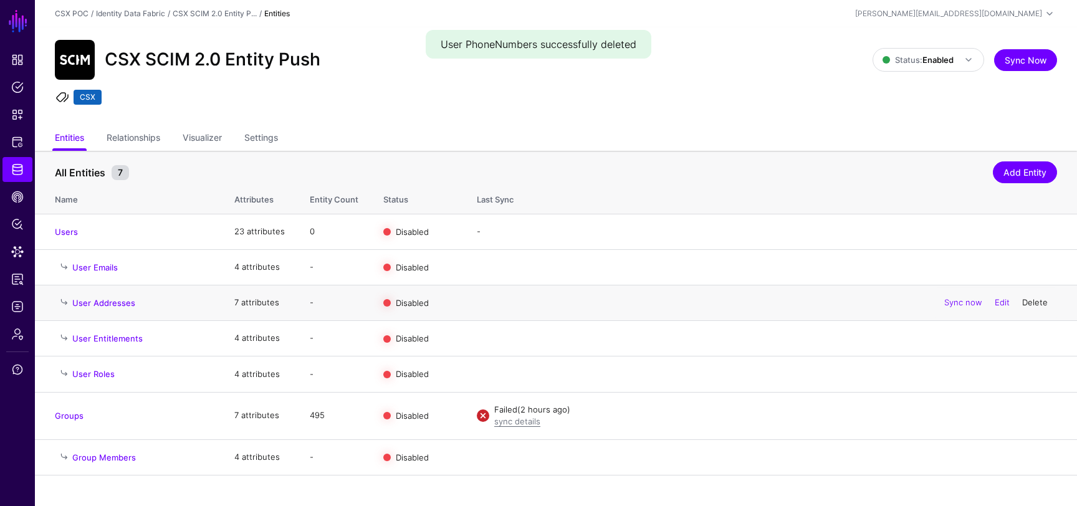
click at [1037, 304] on link "Delete" at bounding box center [1035, 302] width 26 height 10
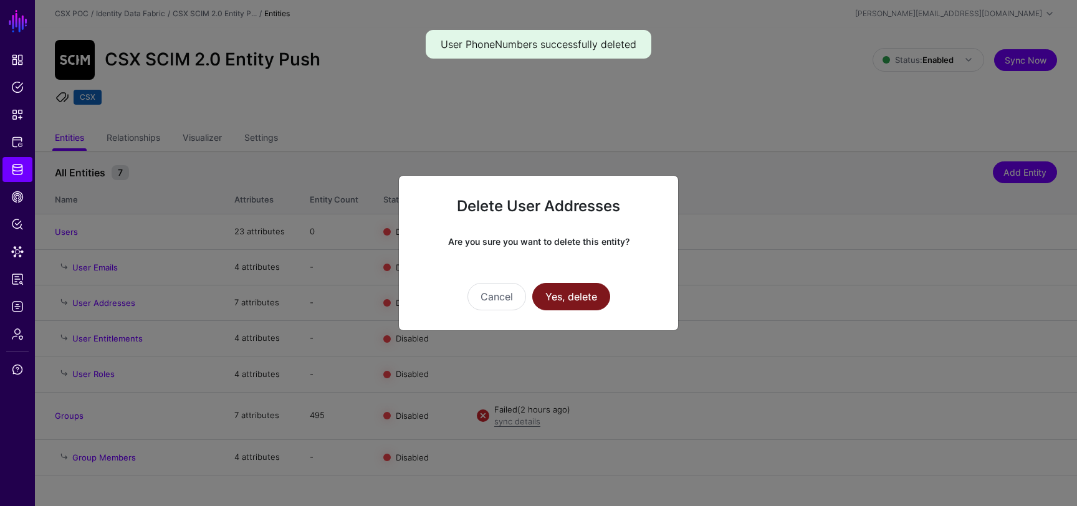
click at [582, 304] on button "Yes, delete" at bounding box center [571, 296] width 78 height 27
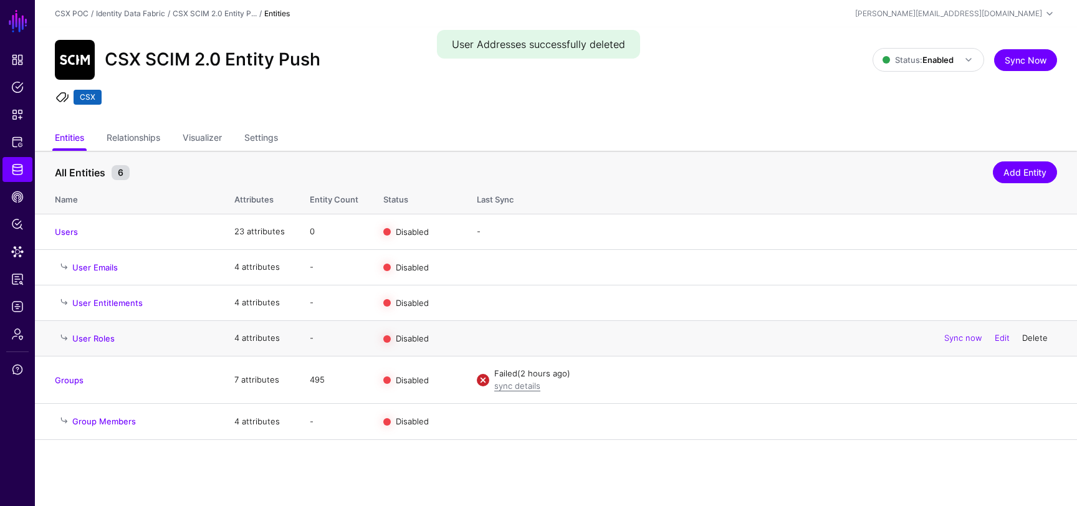
click at [1039, 337] on link "Delete" at bounding box center [1035, 338] width 26 height 10
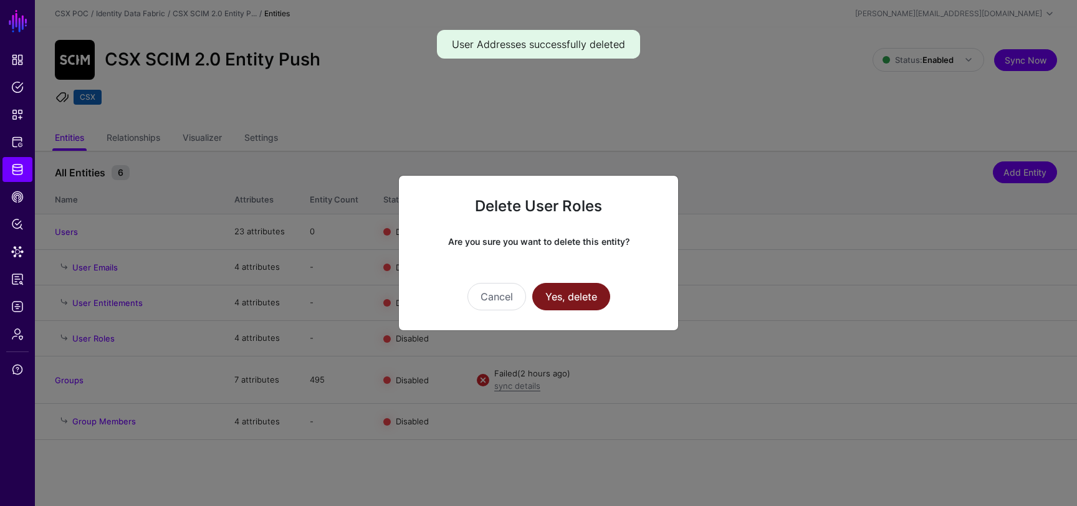
click at [595, 298] on button "Yes, delete" at bounding box center [571, 296] width 78 height 27
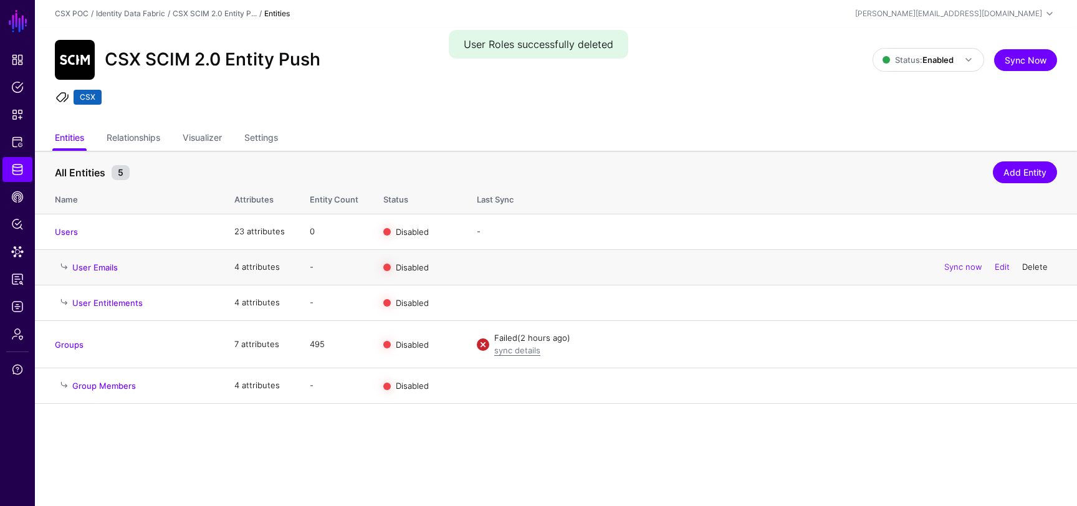
click at [1039, 267] on link "Delete" at bounding box center [1035, 267] width 26 height 10
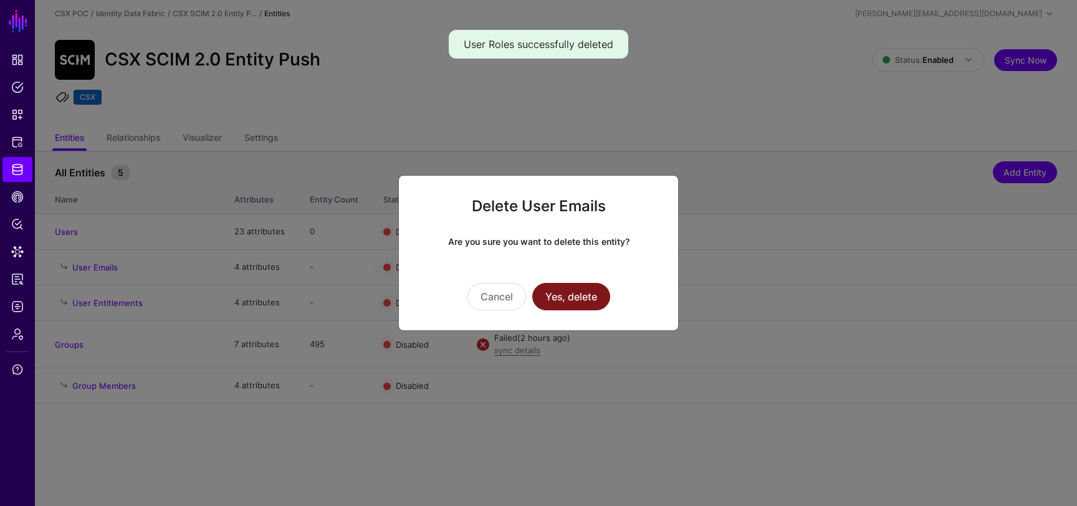
click at [604, 296] on button "Yes, delete" at bounding box center [571, 296] width 78 height 27
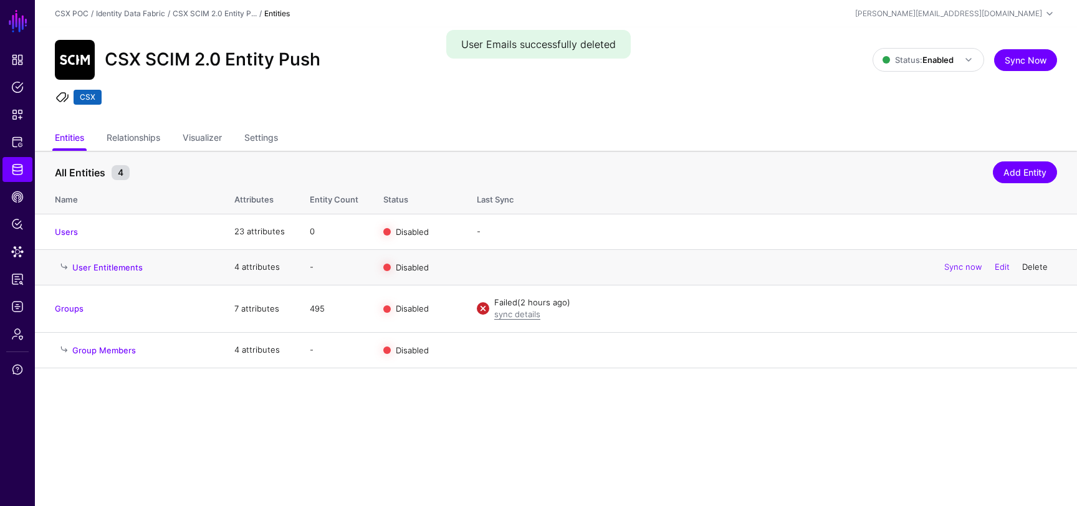
click at [1036, 270] on link "Delete" at bounding box center [1035, 267] width 26 height 10
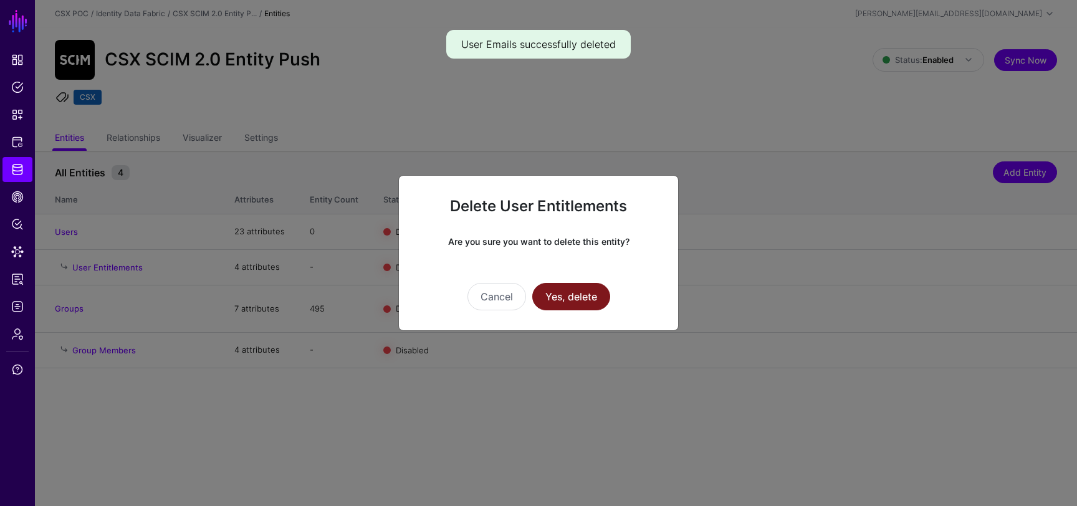
click at [593, 294] on button "Yes, delete" at bounding box center [571, 296] width 78 height 27
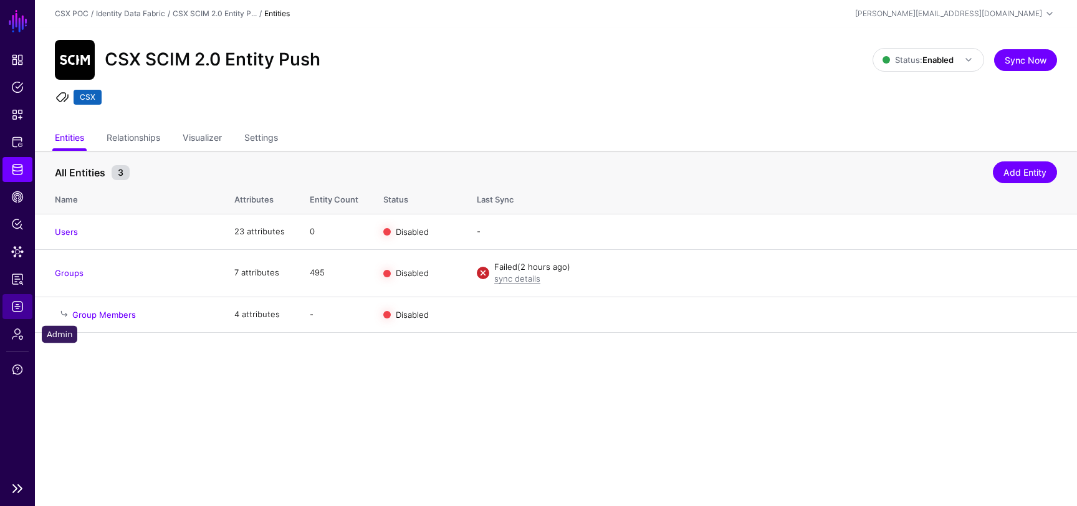
click at [20, 308] on span "Logs" at bounding box center [17, 306] width 12 height 12
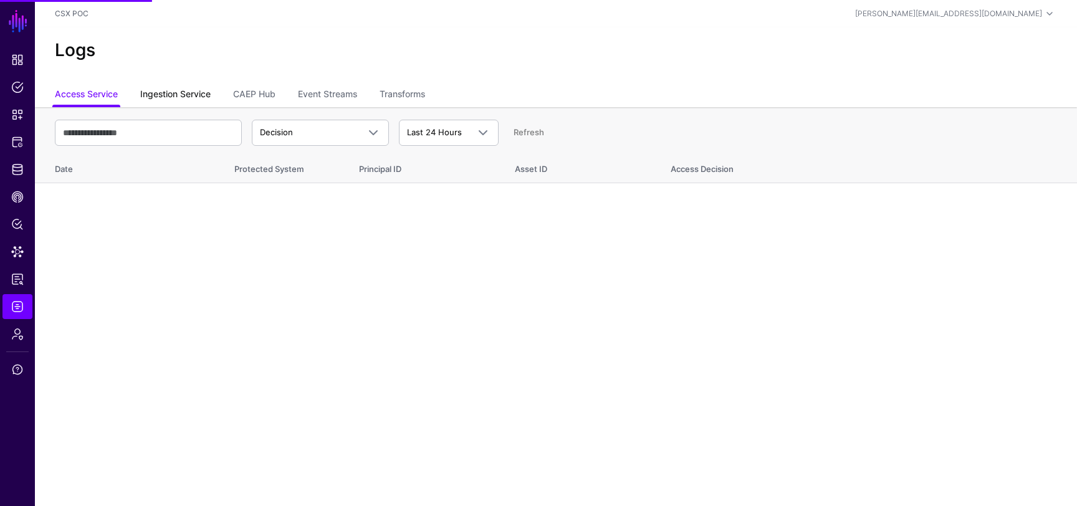
click at [186, 94] on link "Ingestion Service" at bounding box center [175, 96] width 70 height 24
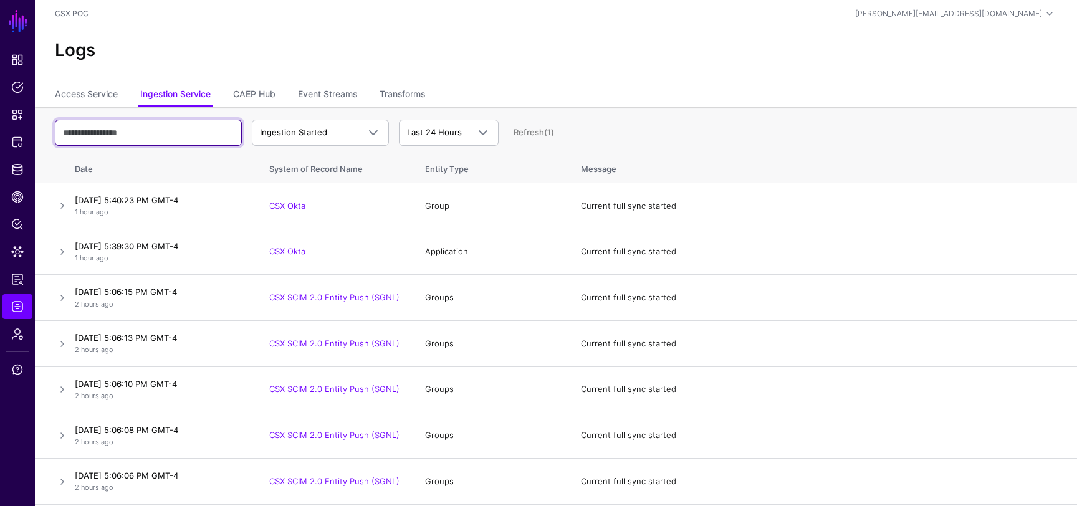
click at [165, 131] on input "text" at bounding box center [148, 133] width 187 height 26
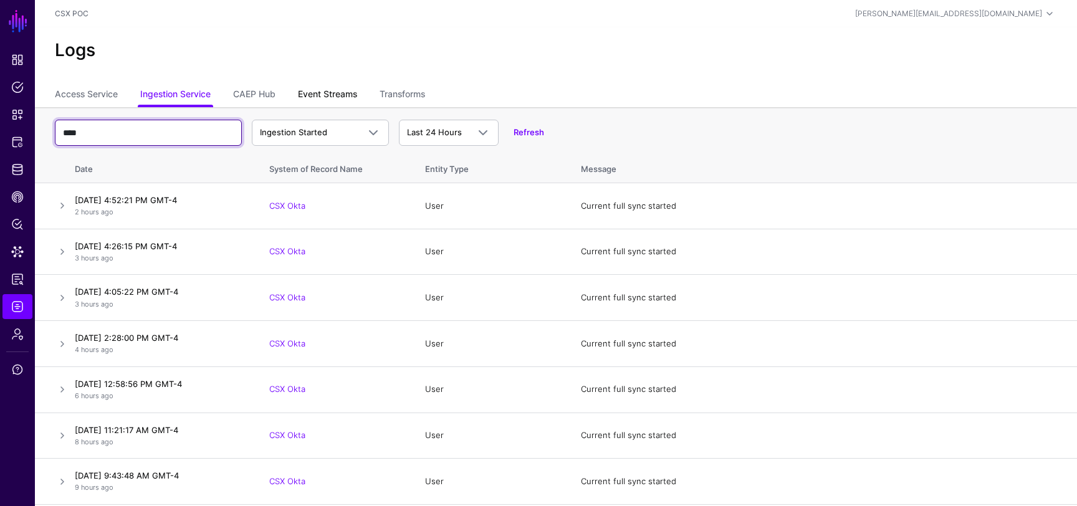
type input "****"
click at [324, 97] on link "Event Streams" at bounding box center [327, 96] width 59 height 24
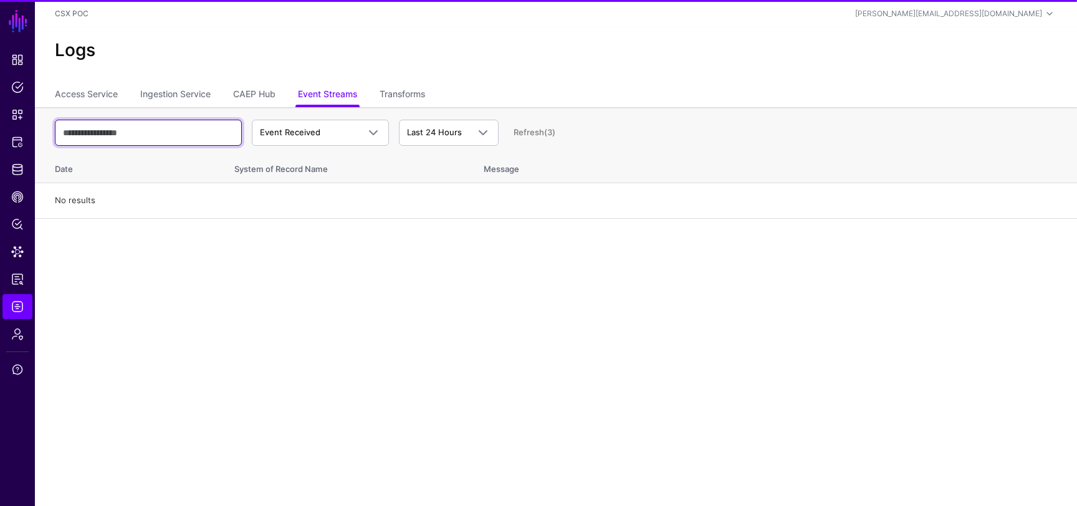
click at [162, 135] on input "text" at bounding box center [148, 133] width 187 height 26
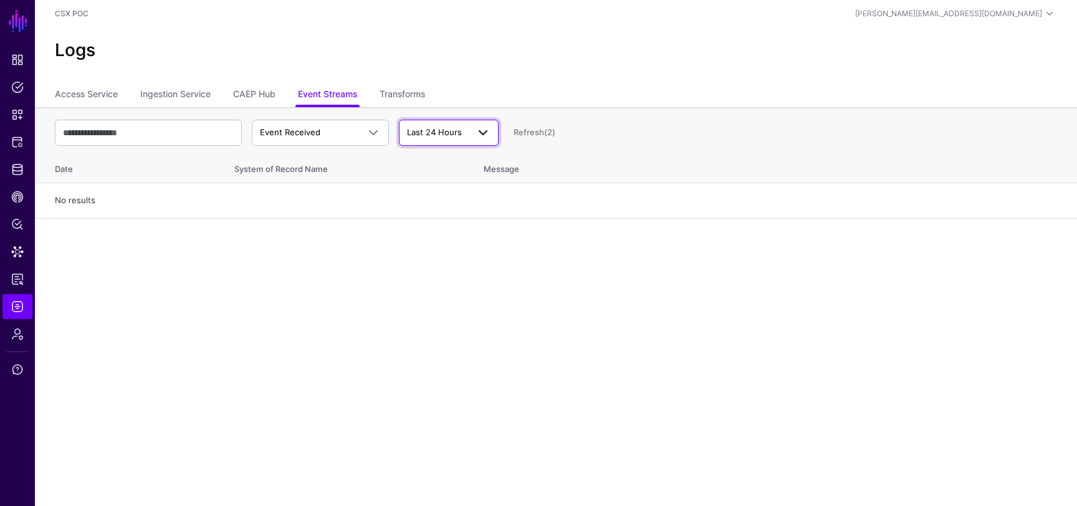
click at [454, 137] on span "Last 24 Hours" at bounding box center [437, 132] width 61 height 12
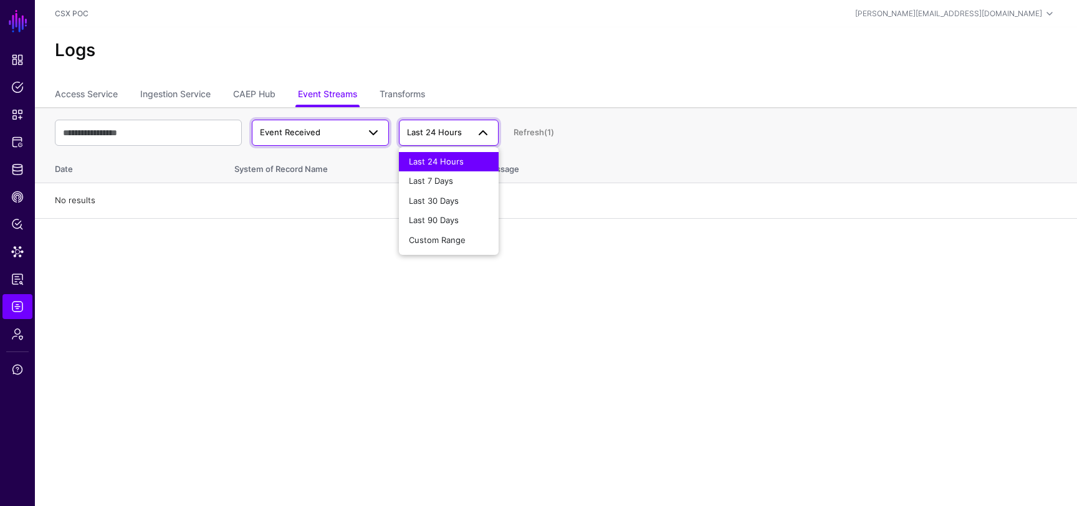
click at [330, 136] on span "Event Received" at bounding box center [309, 132] width 98 height 12
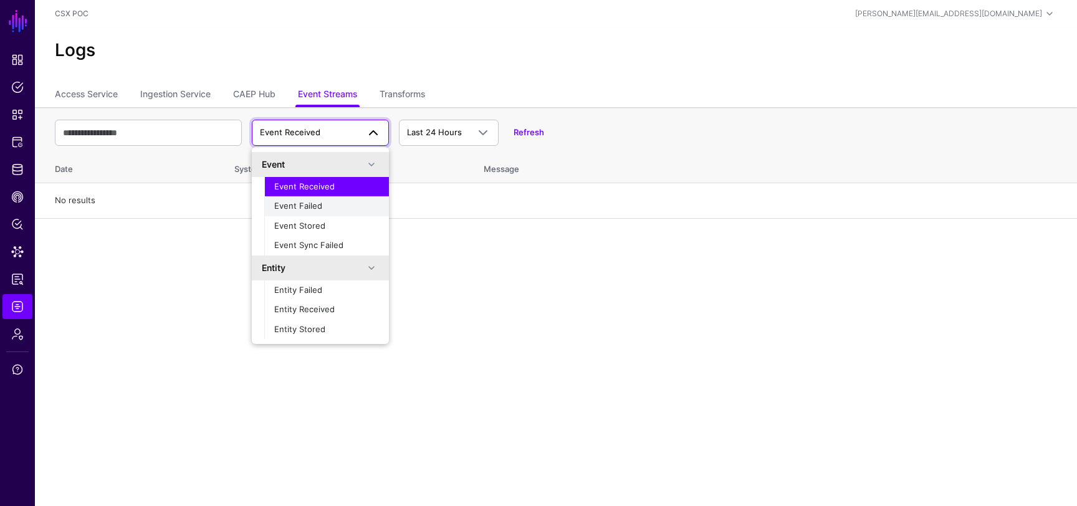
click at [333, 199] on button "Event Failed" at bounding box center [326, 206] width 125 height 20
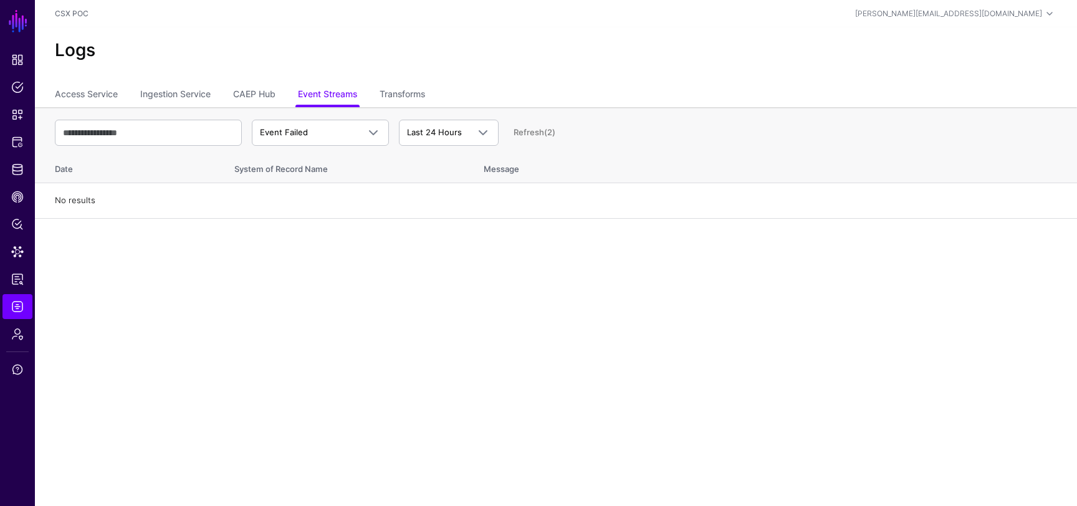
click at [532, 128] on link "Refresh (2)" at bounding box center [534, 132] width 42 height 10
click at [360, 126] on span at bounding box center [369, 132] width 22 height 15
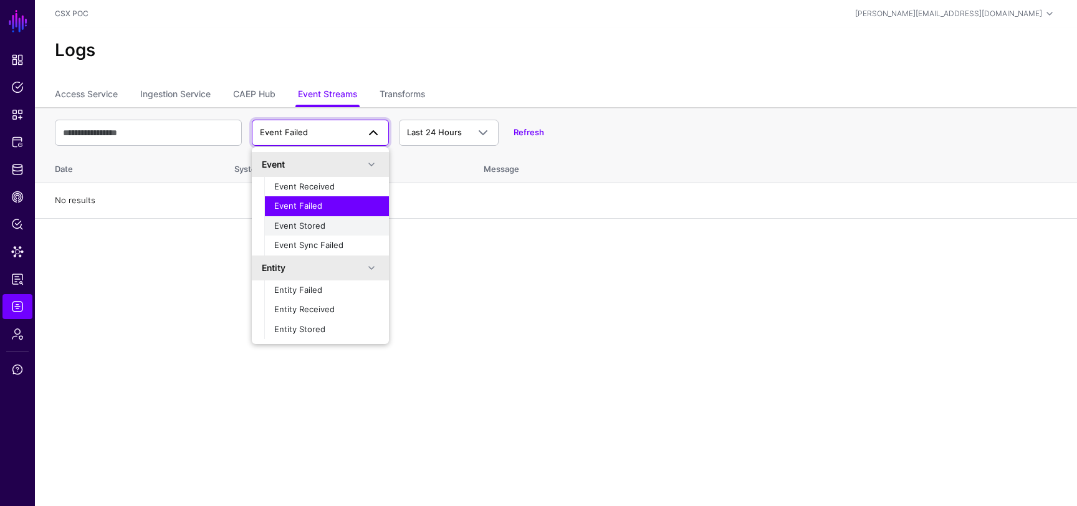
click at [333, 224] on div "Event Stored" at bounding box center [326, 226] width 105 height 12
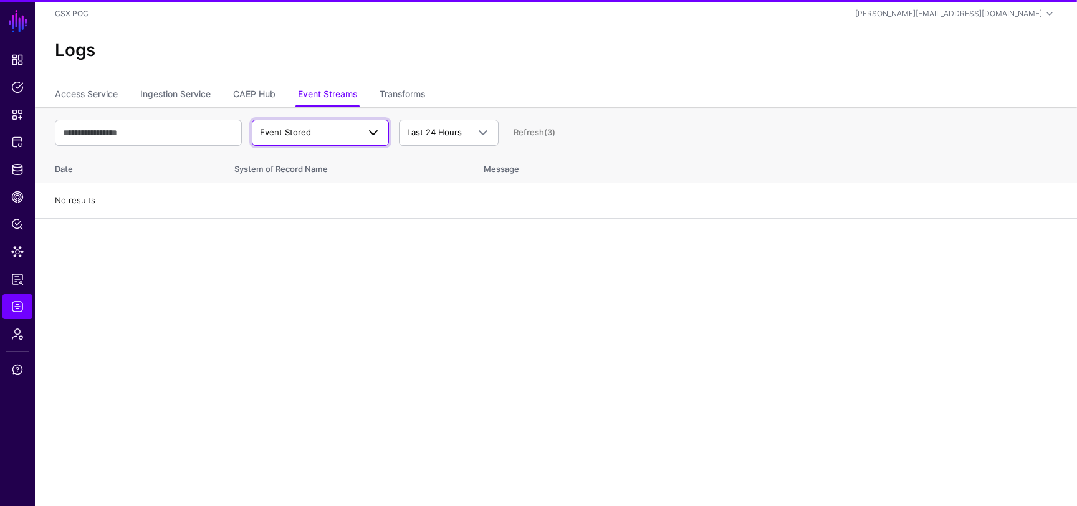
click at [341, 138] on span "Event Stored" at bounding box center [309, 132] width 98 height 12
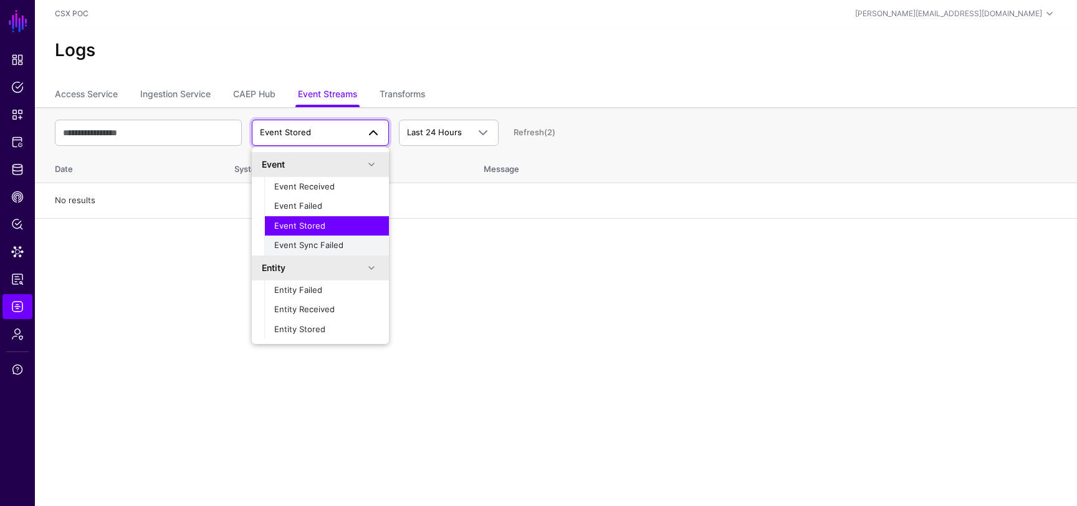
click at [313, 241] on span "Event Sync Failed" at bounding box center [308, 245] width 69 height 10
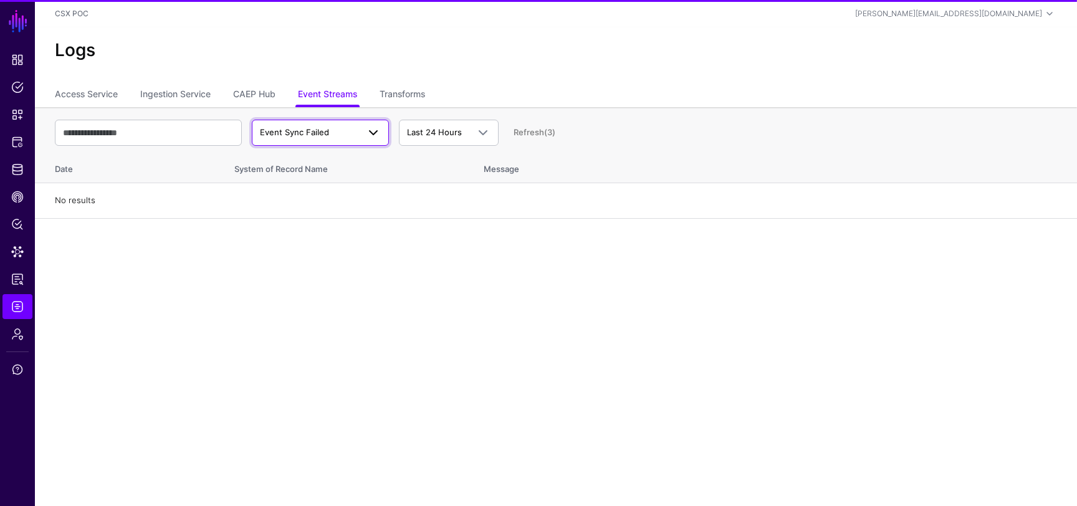
click at [328, 133] on span "Event Sync Failed" at bounding box center [309, 132] width 98 height 12
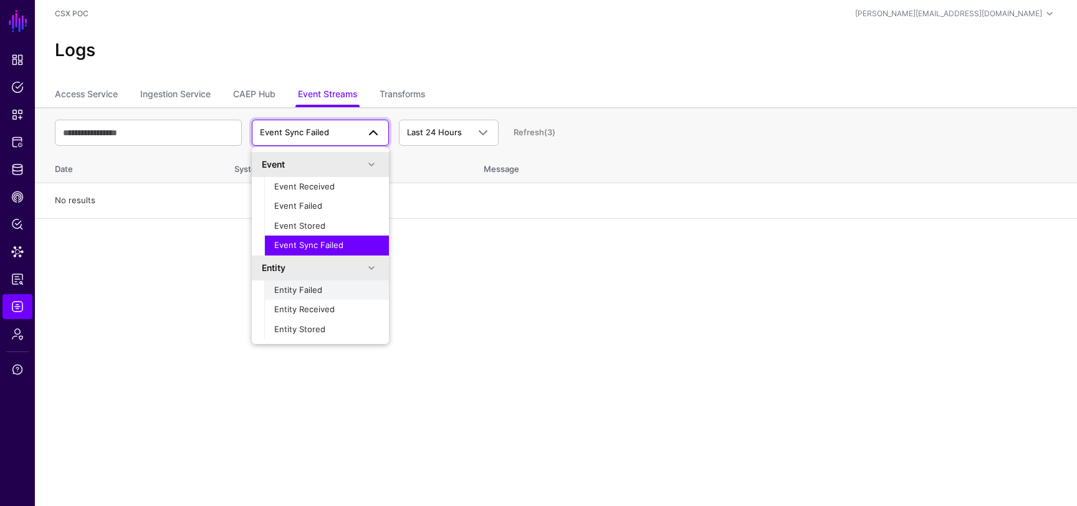
click at [310, 292] on span "Entity Failed" at bounding box center [298, 290] width 48 height 10
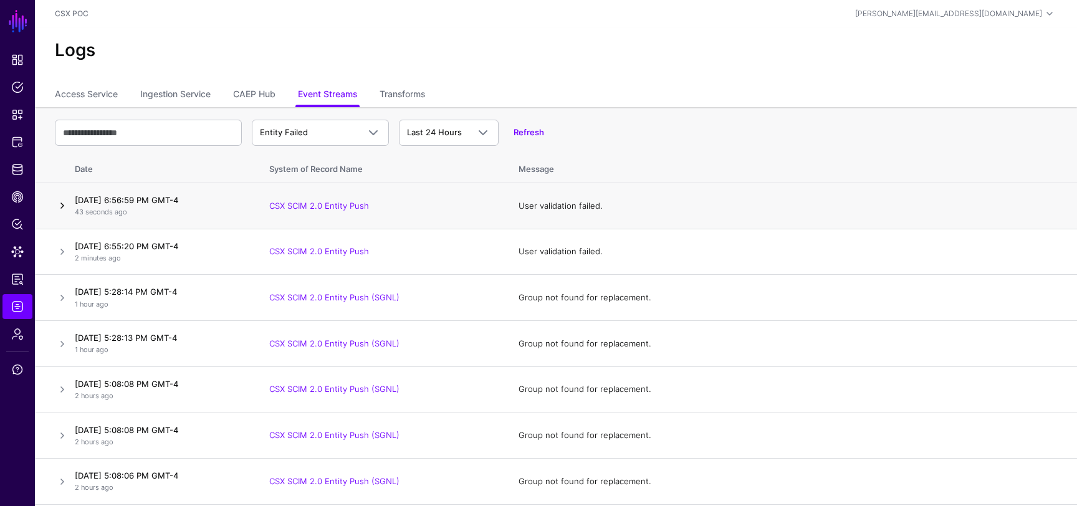
click at [61, 202] on link at bounding box center [62, 205] width 15 height 15
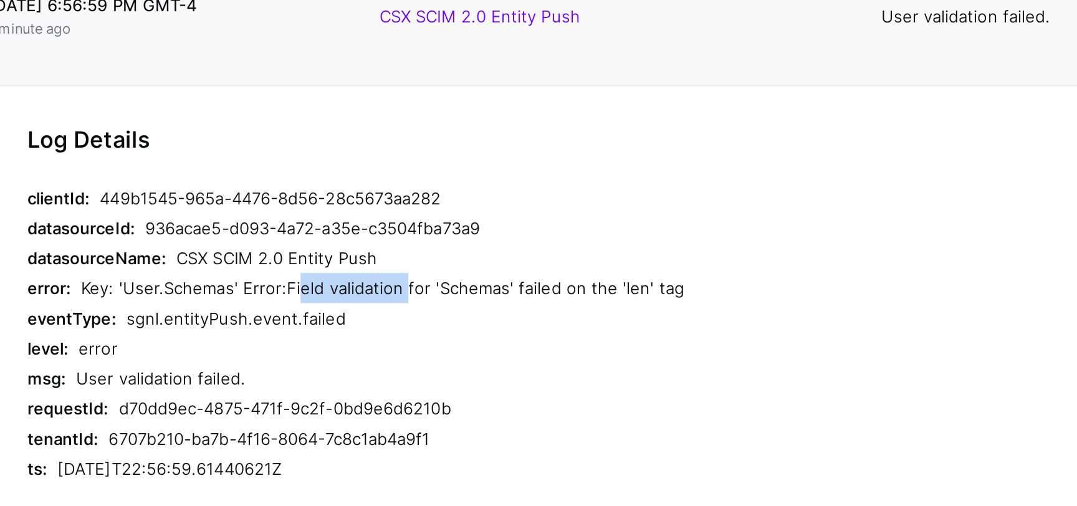
drag, startPoint x: 224, startPoint y: 346, endPoint x: 276, endPoint y: 348, distance: 51.8
click at [276, 348] on div "Key: 'User.Schemas' Error:Field validation for 'Schemas' failed on the 'len' tag" at bounding box center [357, 340] width 472 height 15
click at [284, 347] on div "Key: 'User.Schemas' Error:Field validation for 'Schemas' failed on the 'len' tag" at bounding box center [357, 340] width 472 height 15
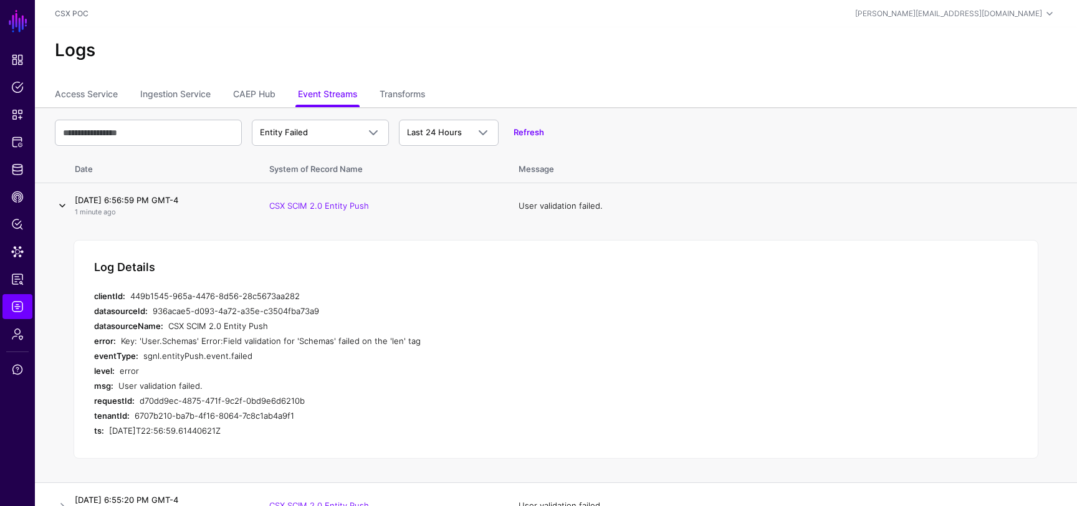
click at [64, 202] on link at bounding box center [62, 205] width 15 height 15
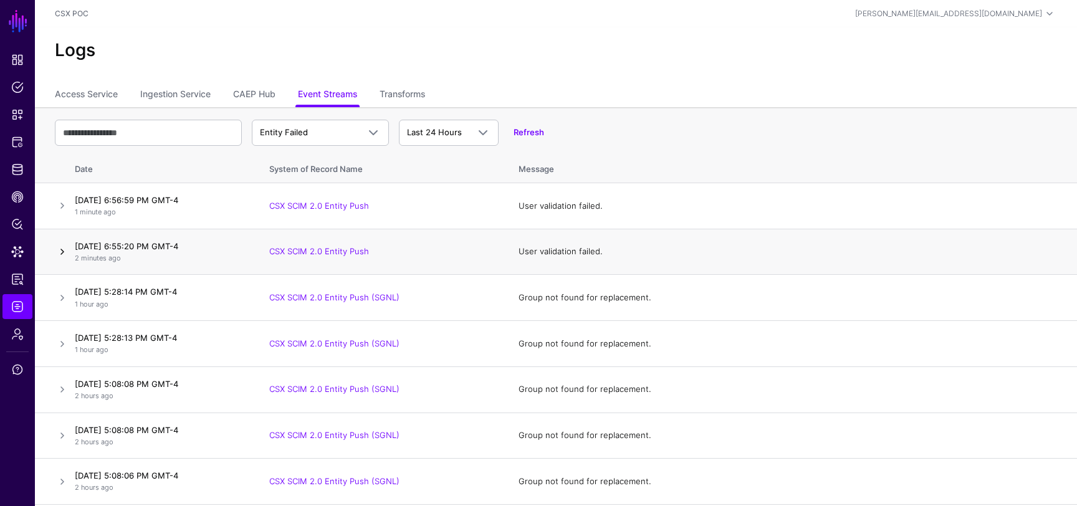
click at [64, 253] on link at bounding box center [62, 251] width 15 height 15
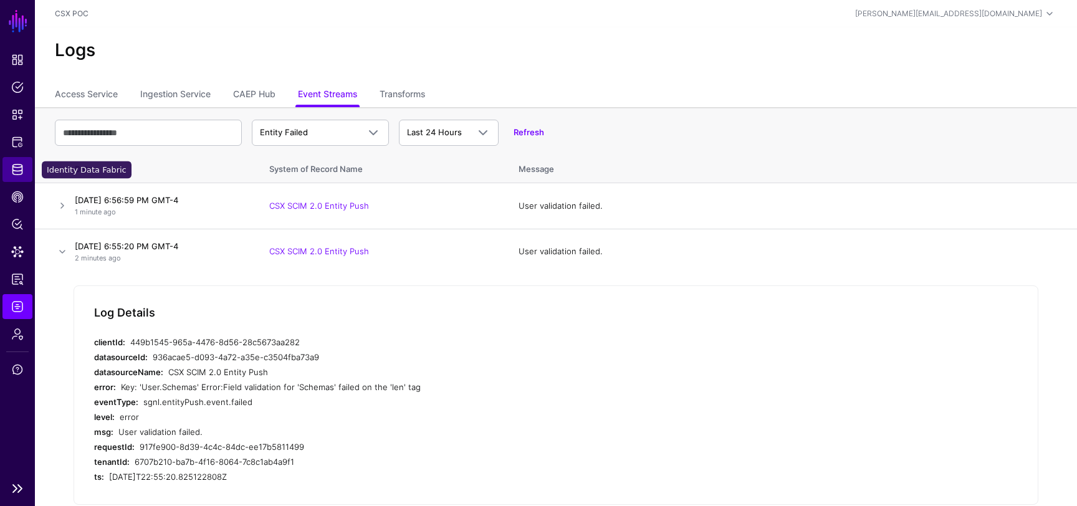
click at [17, 166] on span "Identity Data Fabric" at bounding box center [17, 169] width 12 height 12
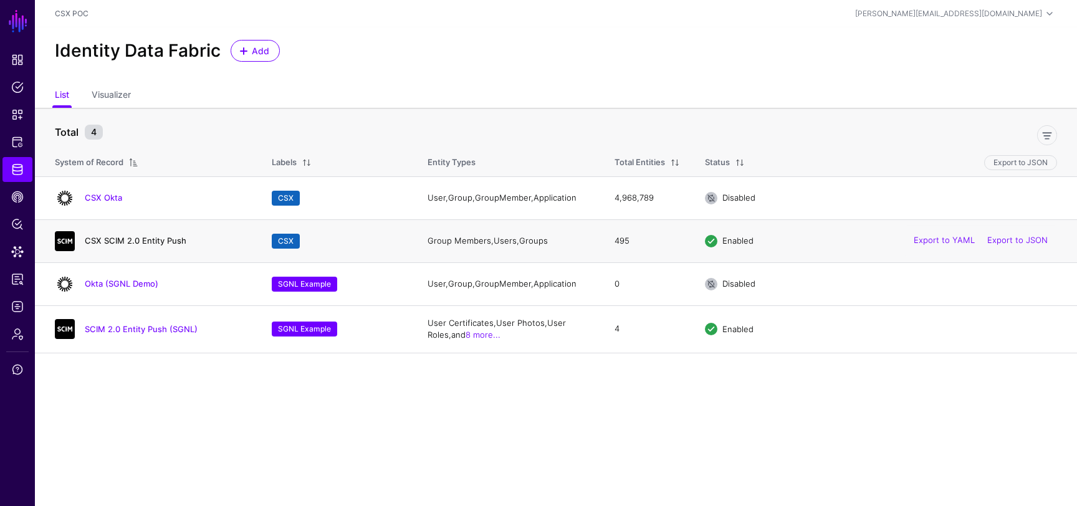
click at [128, 244] on link "CSX SCIM 2.0 Entity Push" at bounding box center [136, 241] width 102 height 10
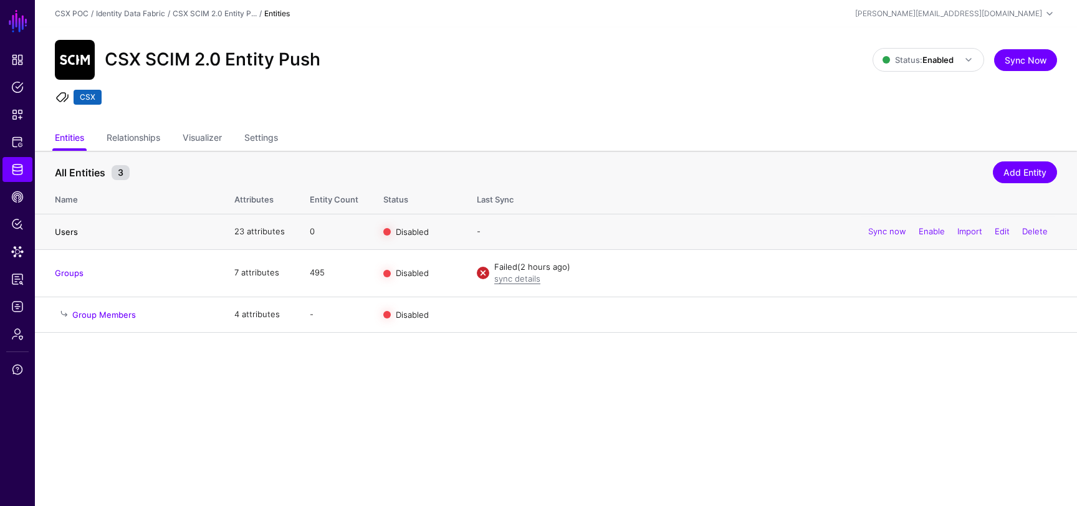
click at [66, 235] on link "Users" at bounding box center [66, 232] width 23 height 10
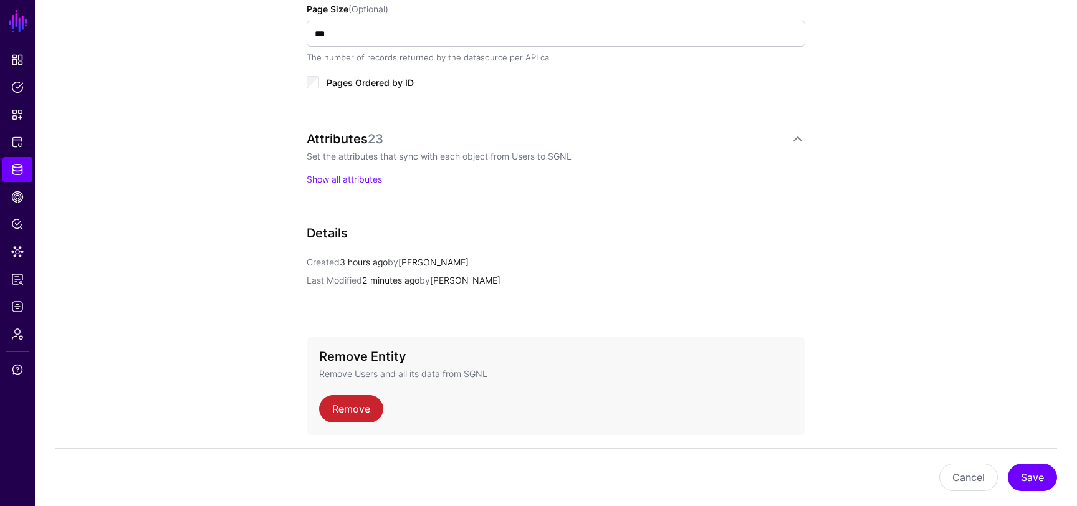
scroll to position [845, 0]
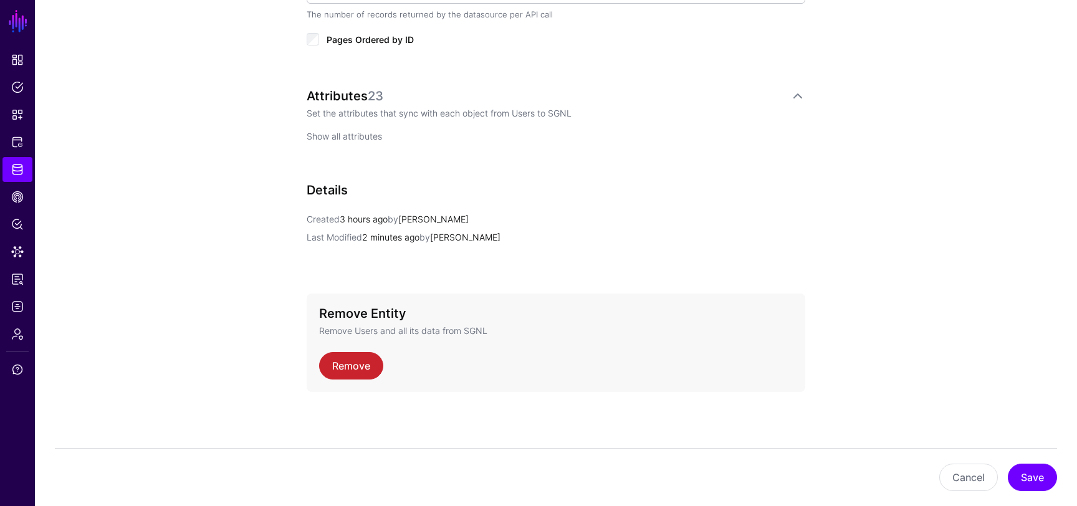
click at [363, 140] on link "Show all attributes" at bounding box center [344, 136] width 75 height 11
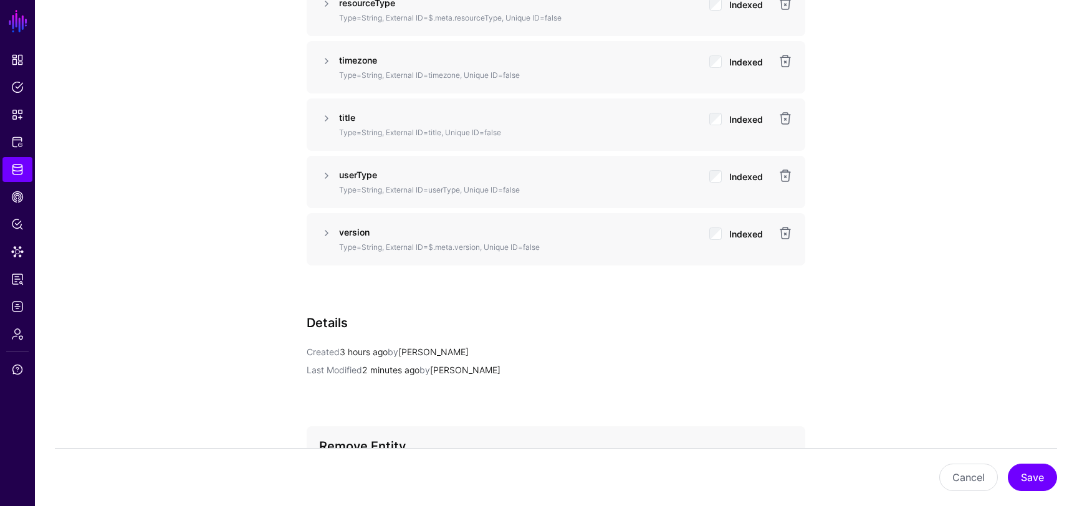
scroll to position [2192, 0]
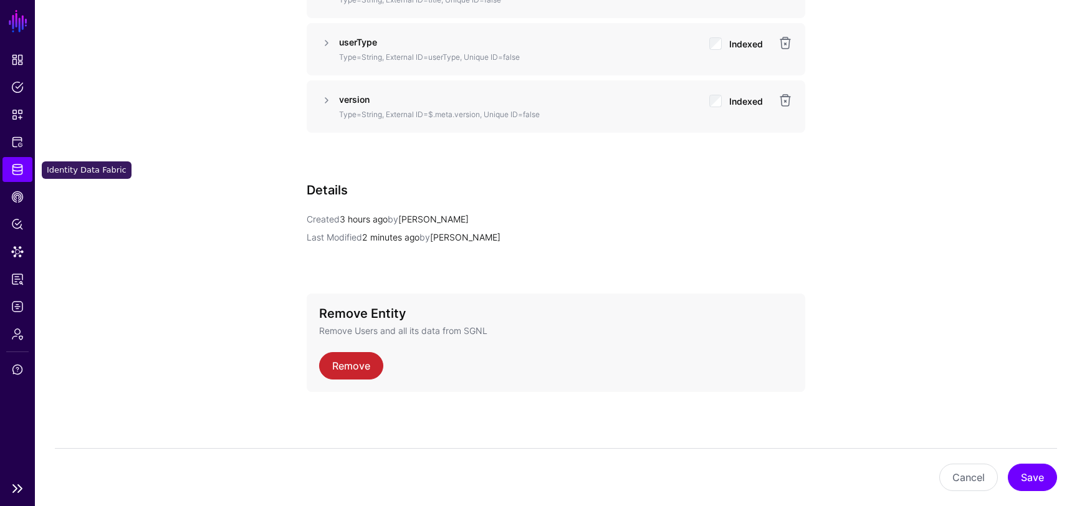
click at [28, 169] on link "Identity Data Fabric" at bounding box center [17, 169] width 30 height 25
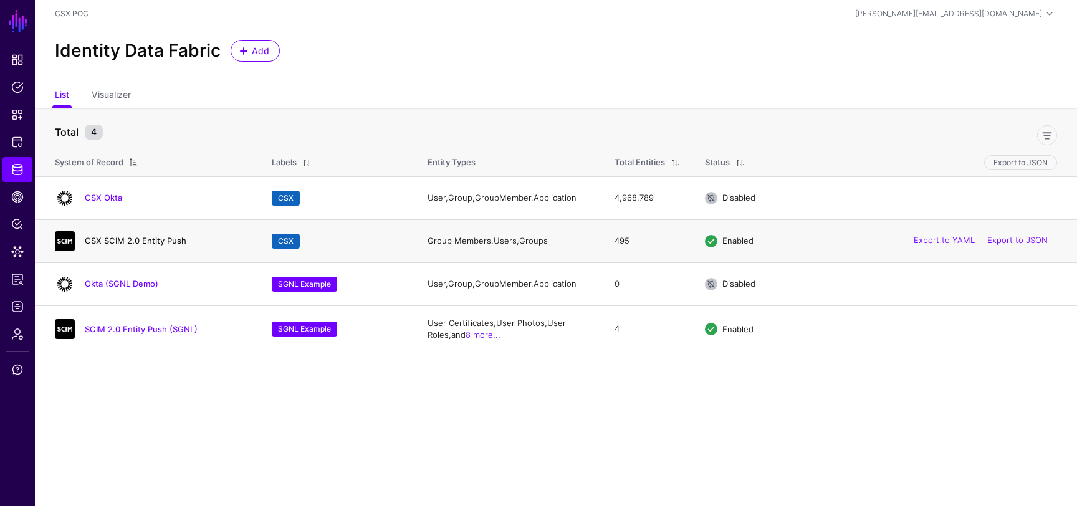
click at [147, 237] on link "CSX SCIM 2.0 Entity Push" at bounding box center [136, 241] width 102 height 10
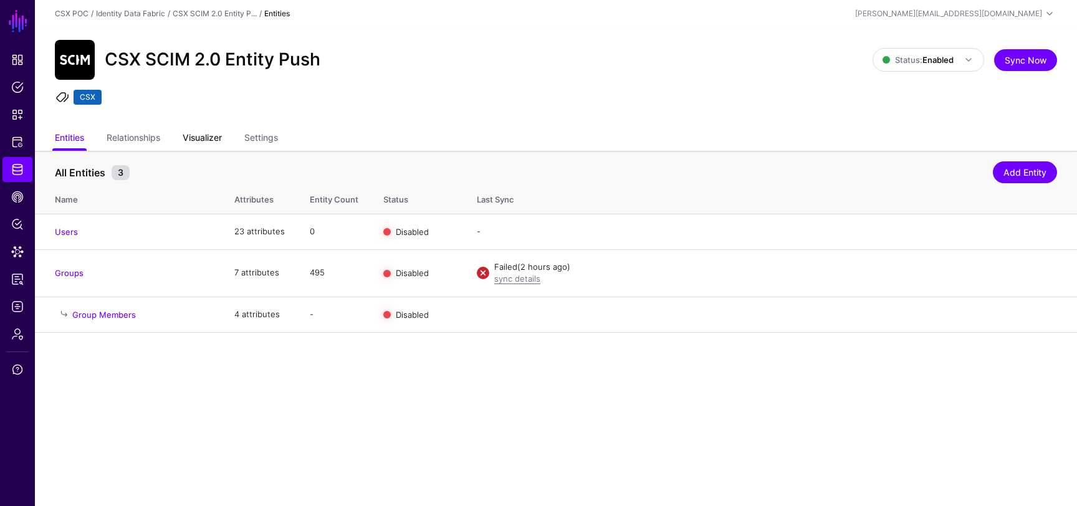
click at [209, 134] on link "Visualizer" at bounding box center [202, 139] width 39 height 24
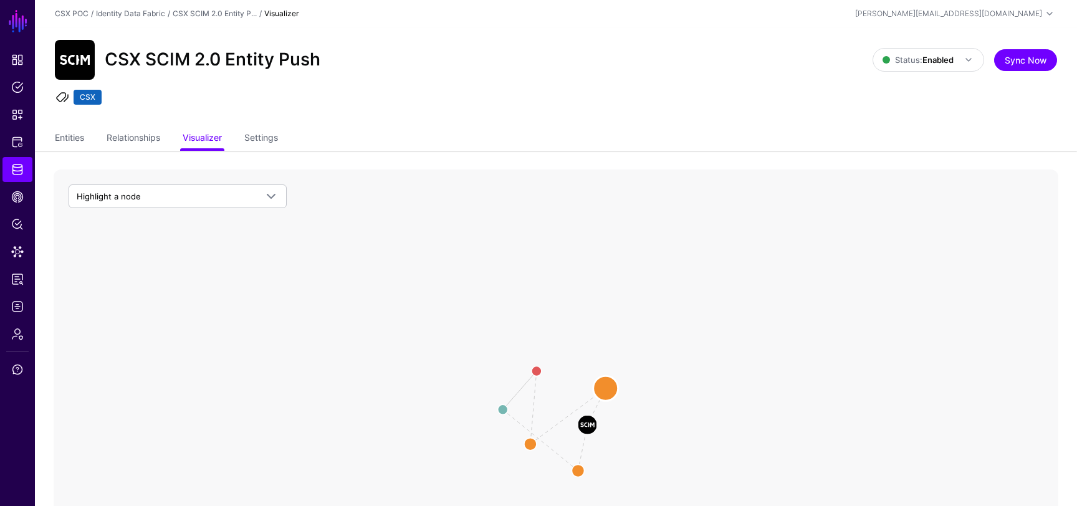
click at [606, 387] on circle at bounding box center [605, 388] width 25 height 25
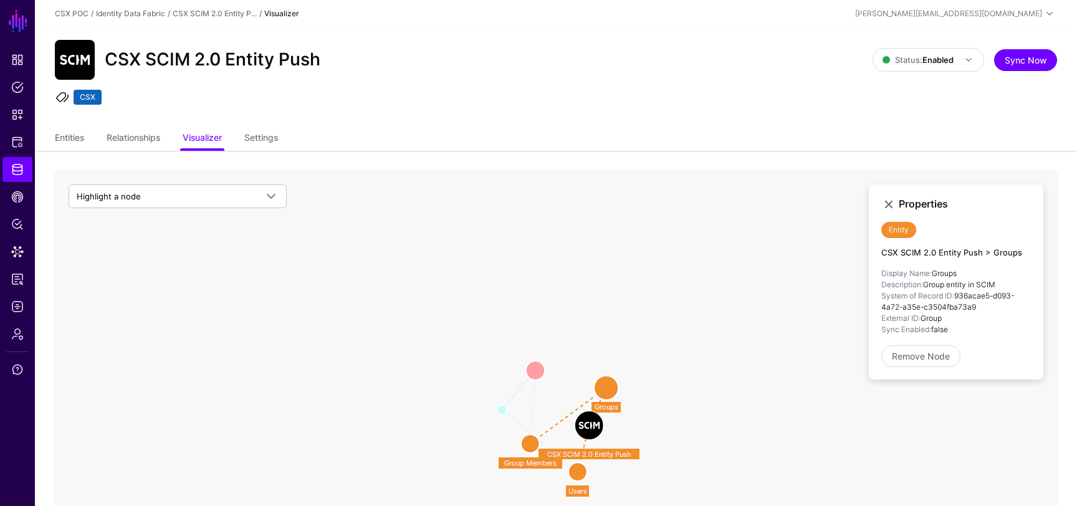
click at [535, 365] on circle at bounding box center [535, 371] width 20 height 20
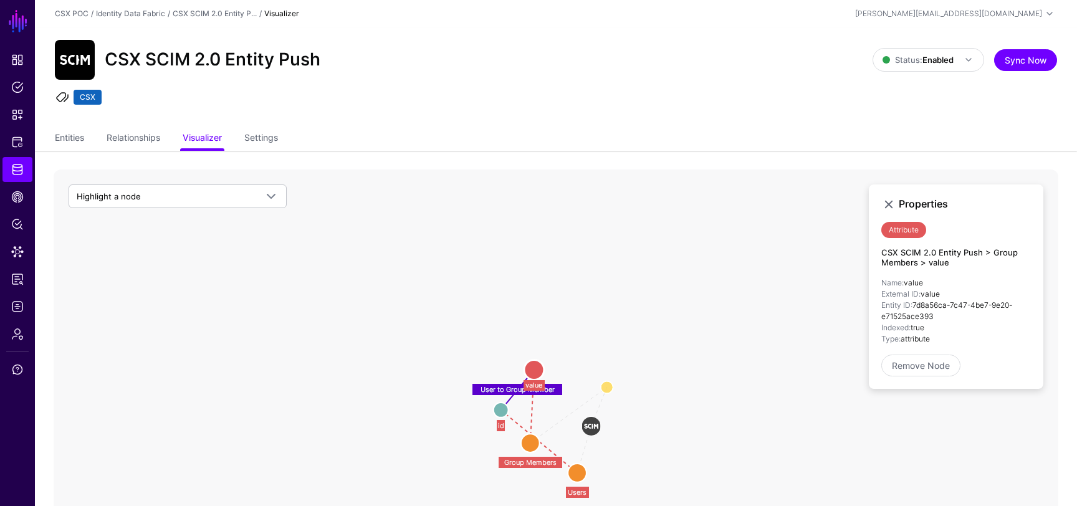
click at [502, 408] on circle at bounding box center [501, 410] width 15 height 15
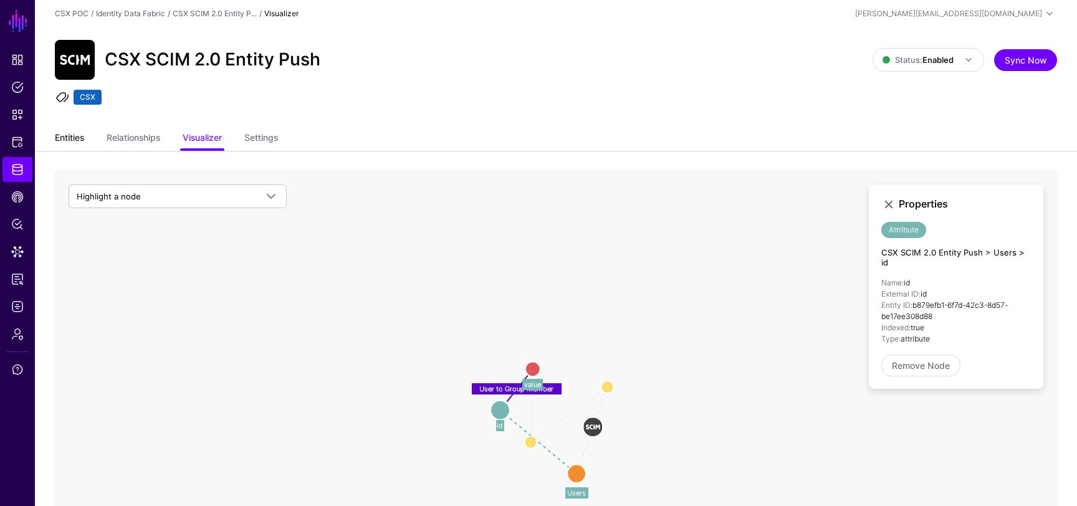
click at [74, 138] on link "Entities" at bounding box center [69, 139] width 29 height 24
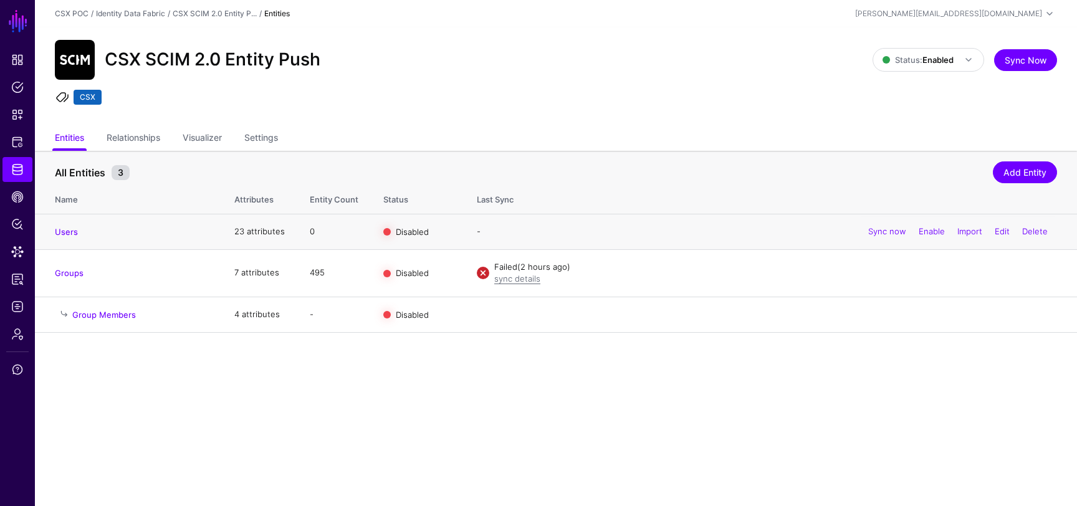
click at [71, 225] on td "Users" at bounding box center [128, 232] width 187 height 36
click at [71, 228] on link "Users" at bounding box center [66, 232] width 23 height 10
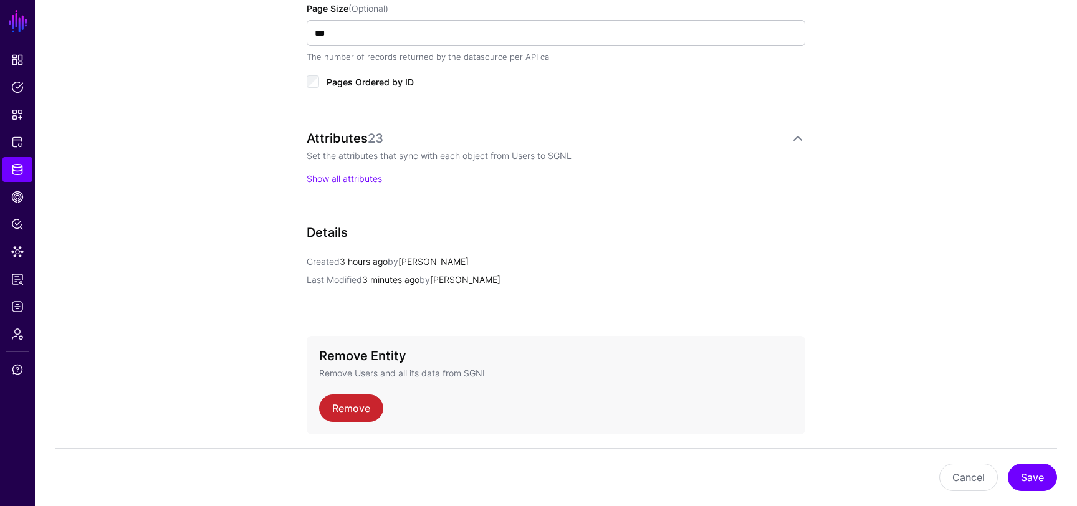
scroll to position [812, 0]
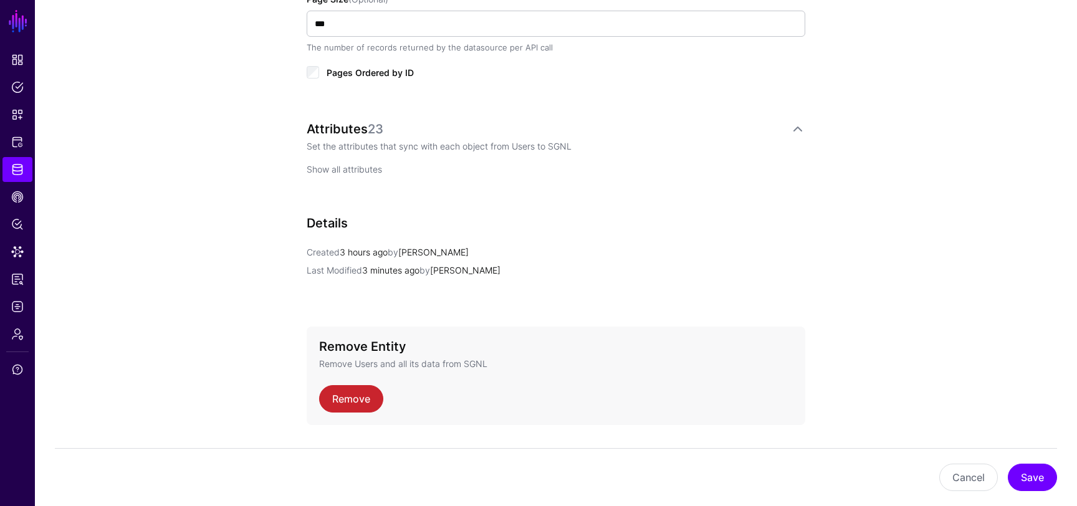
click at [347, 166] on link "Show all attributes" at bounding box center [344, 169] width 75 height 11
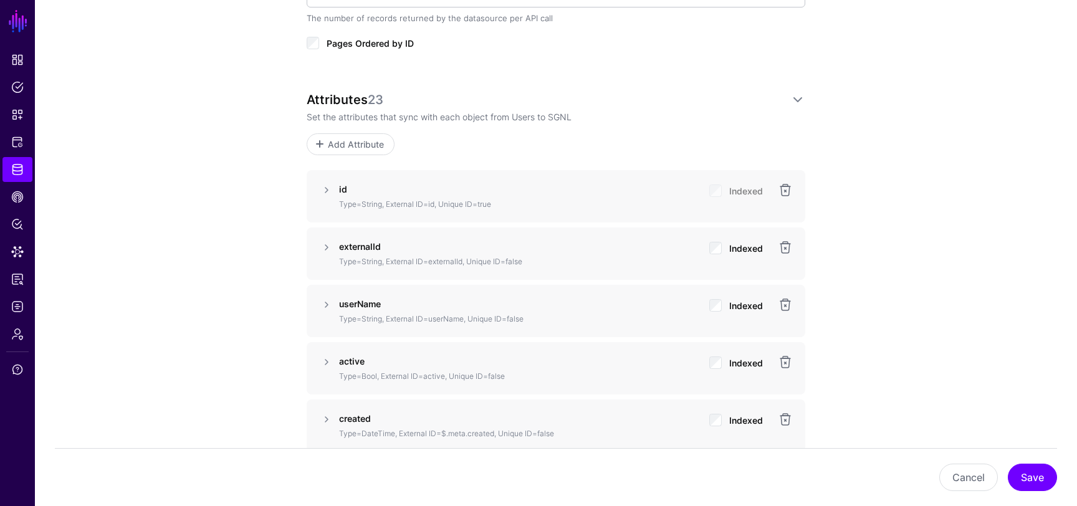
scroll to position [842, 0]
click at [14, 169] on span "Identity Data Fabric" at bounding box center [17, 169] width 12 height 12
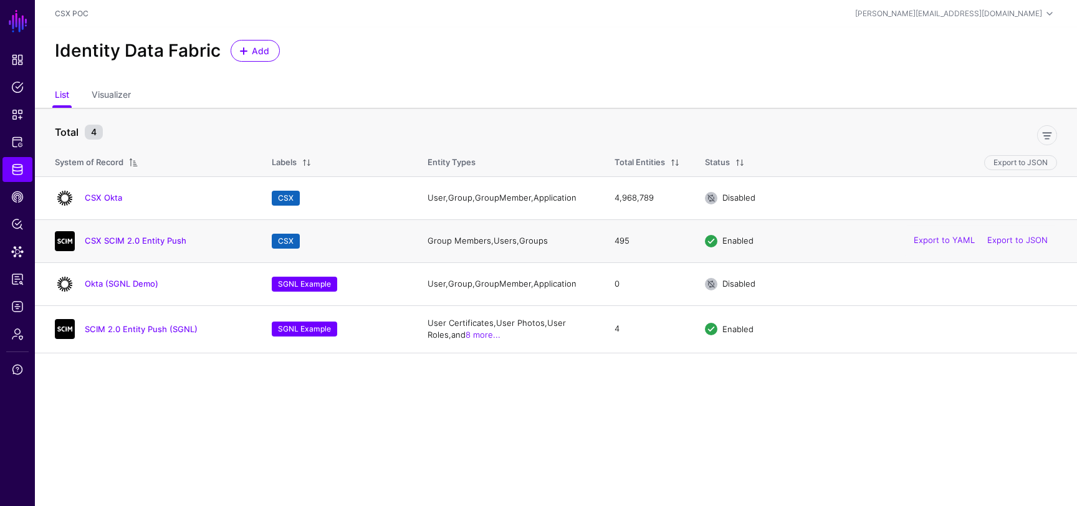
click at [141, 249] on div "CSX SCIM 2.0 Entity Push" at bounding box center [151, 241] width 202 height 20
click at [16, 303] on span "Logs" at bounding box center [17, 306] width 12 height 12
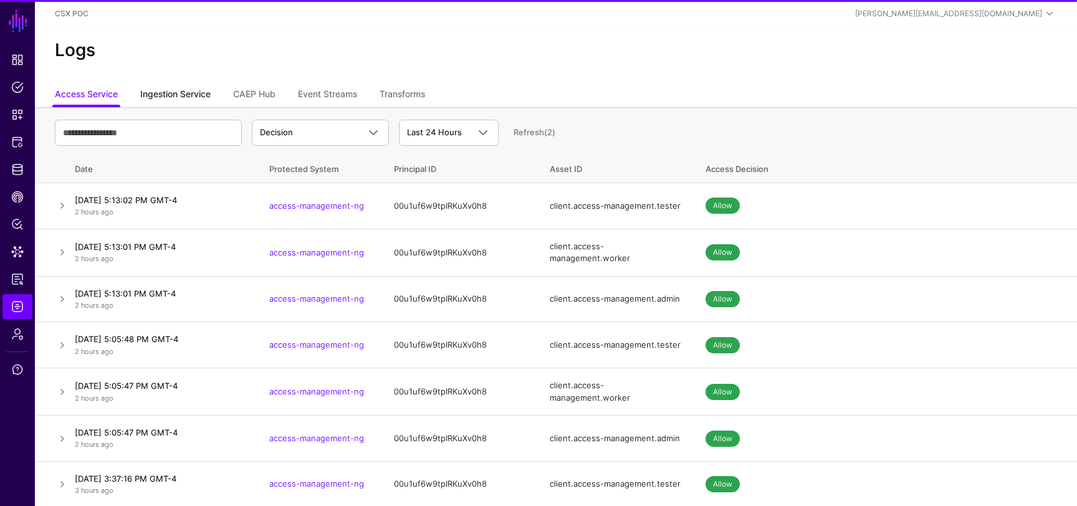
click at [208, 94] on link "Ingestion Service" at bounding box center [175, 96] width 70 height 24
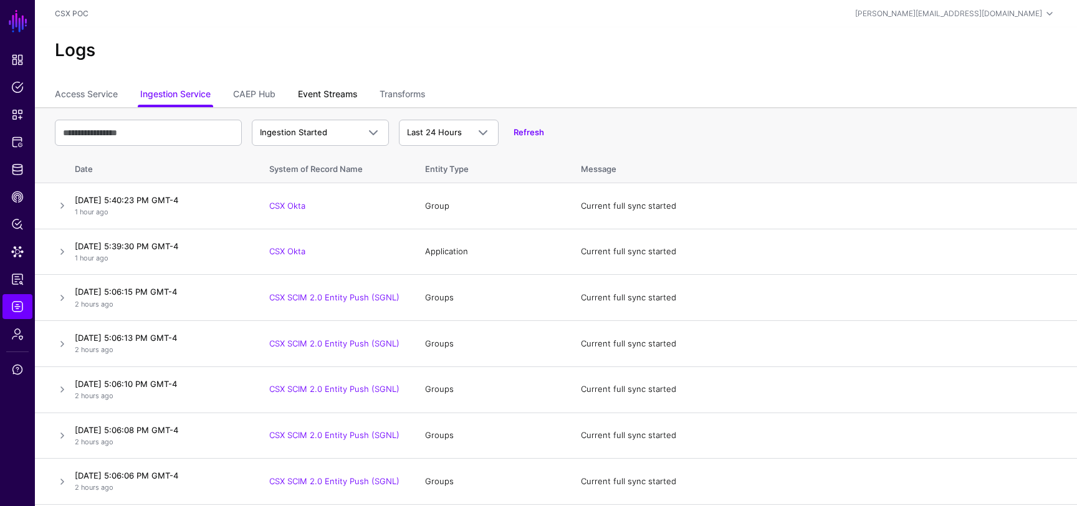
click at [344, 84] on link "Event Streams" at bounding box center [327, 96] width 59 height 24
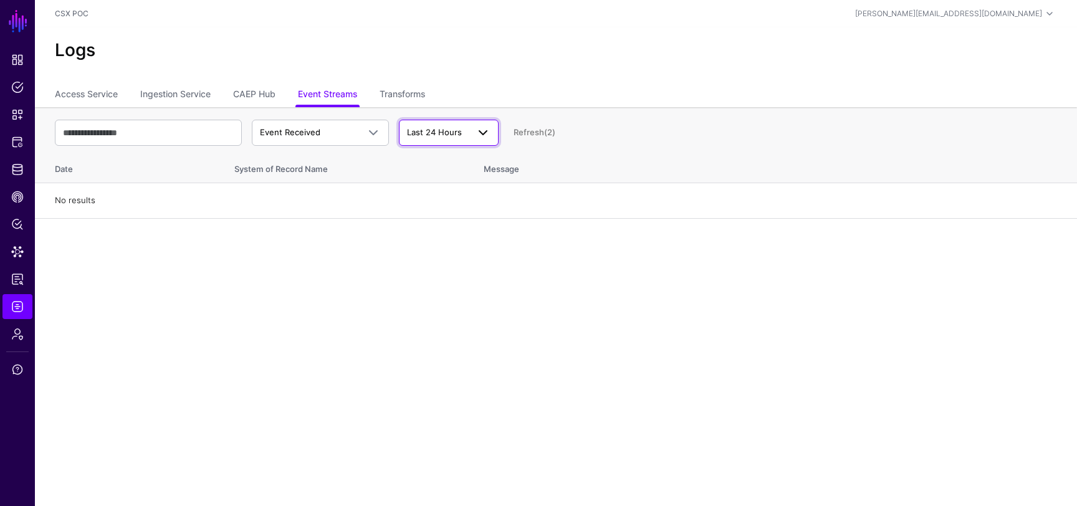
click at [455, 120] on link "Last 24 Hours" at bounding box center [449, 133] width 100 height 26
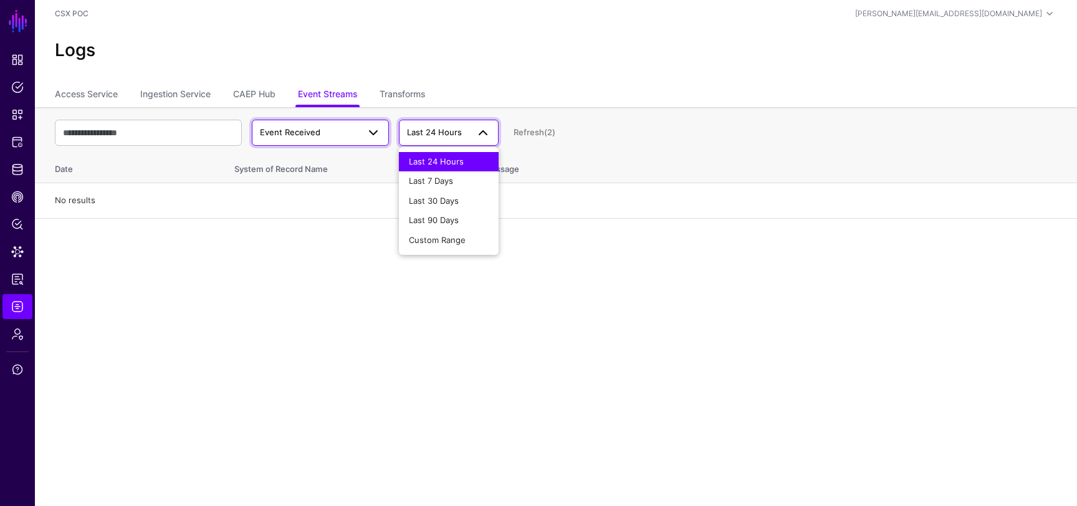
click at [356, 123] on link "Event Received" at bounding box center [320, 133] width 137 height 26
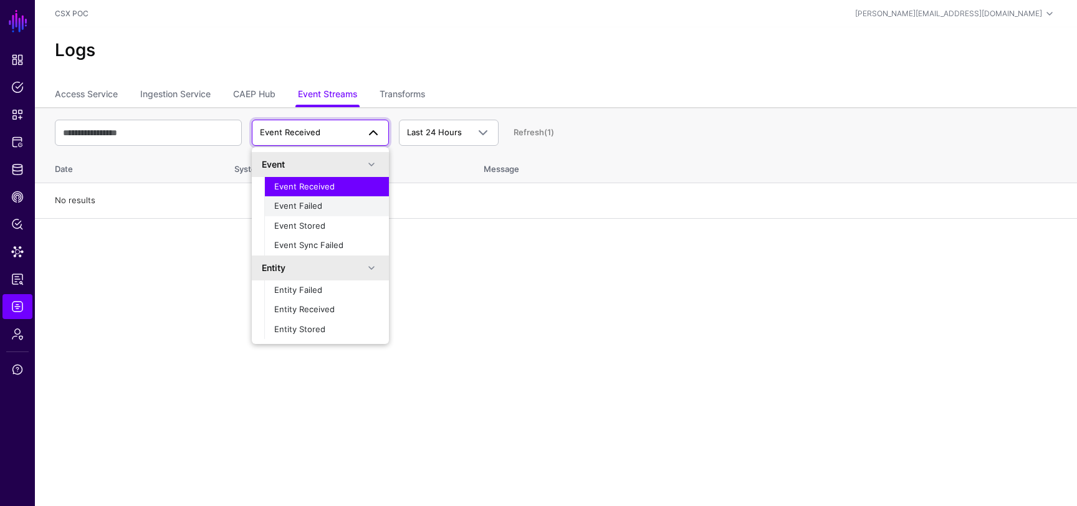
click at [334, 204] on div "Event Failed" at bounding box center [326, 206] width 105 height 12
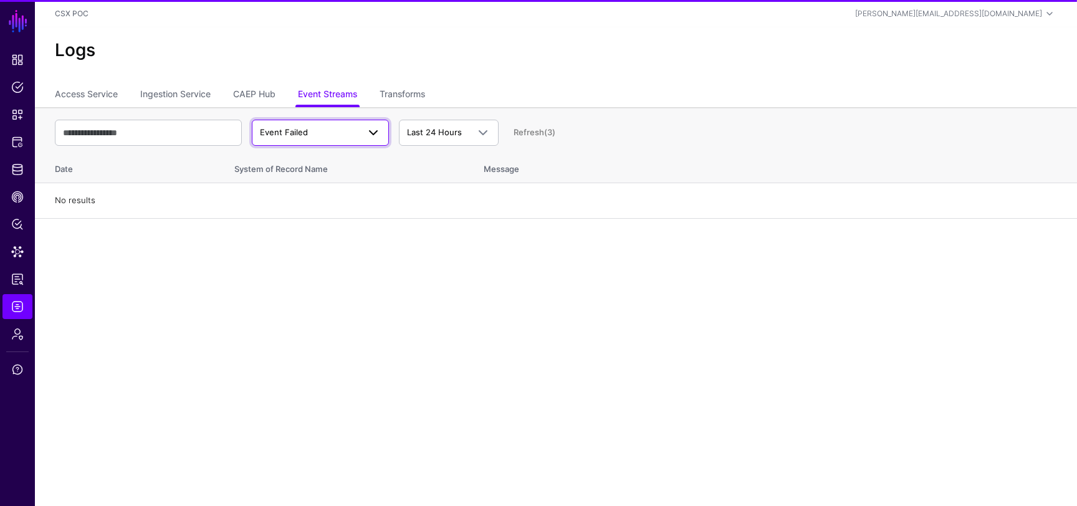
click at [346, 134] on span "Event Failed" at bounding box center [309, 132] width 98 height 12
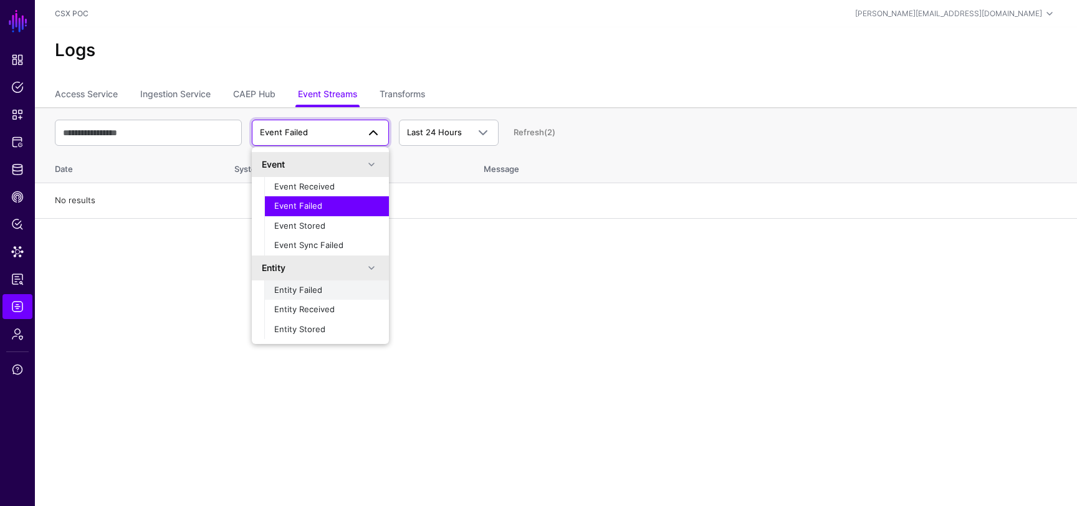
click at [327, 289] on div "Entity Failed" at bounding box center [326, 290] width 105 height 12
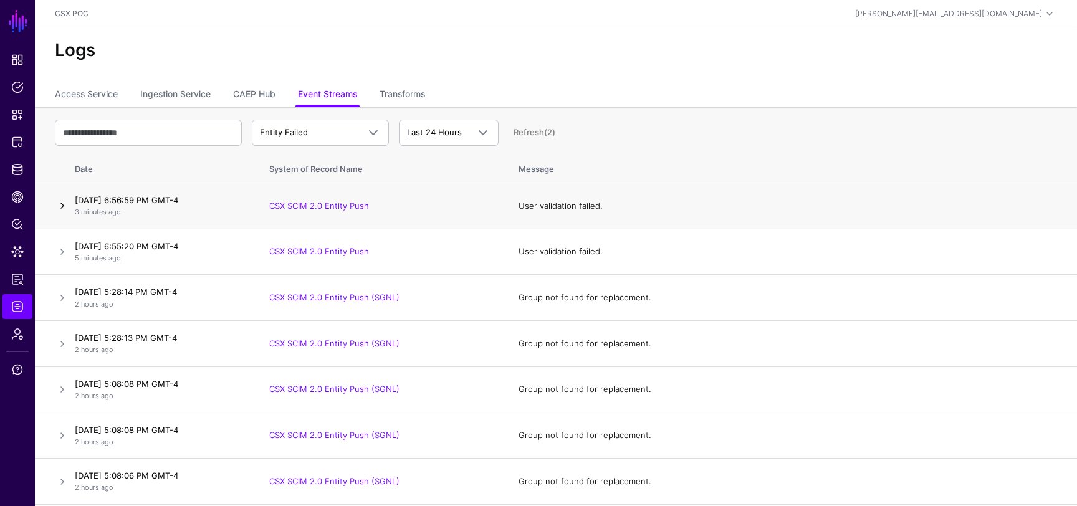
click at [63, 204] on link at bounding box center [62, 205] width 15 height 15
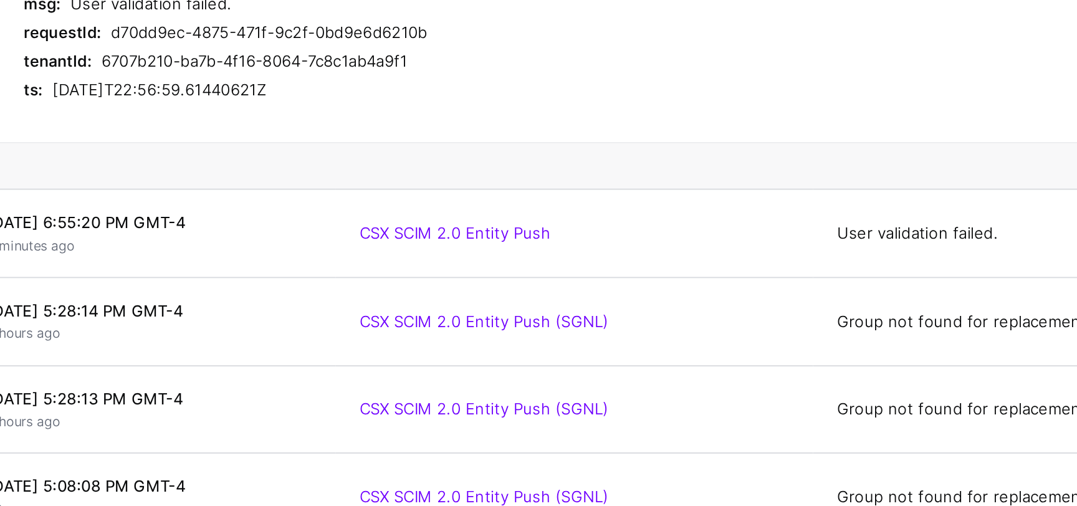
scroll to position [141, 0]
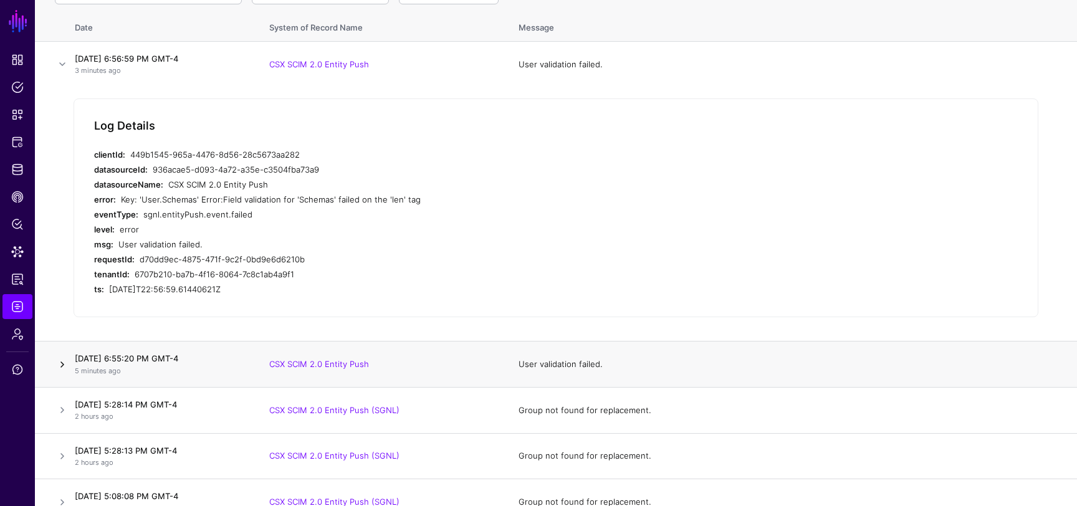
click at [69, 370] on link at bounding box center [62, 364] width 15 height 15
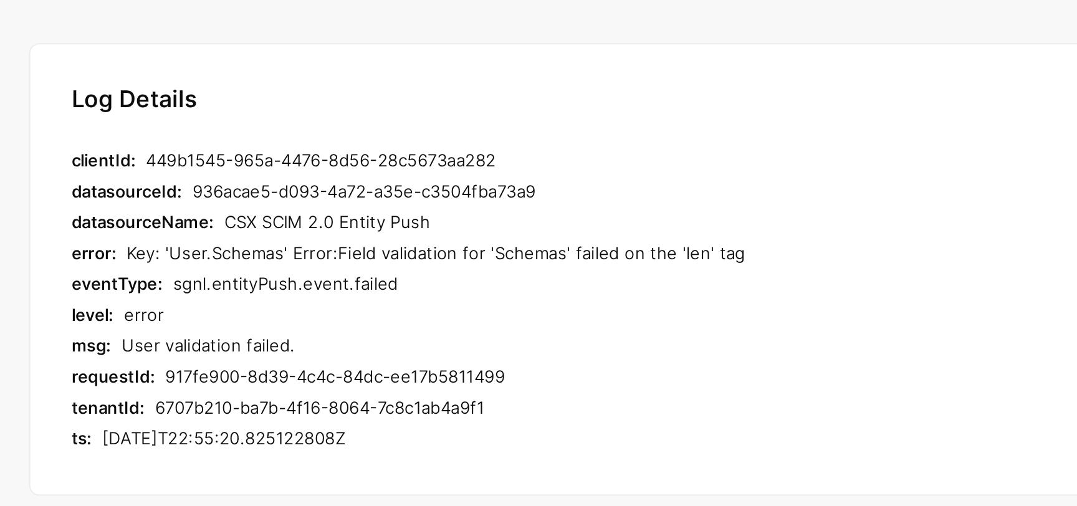
drag, startPoint x: 416, startPoint y: 245, endPoint x: 139, endPoint y: 249, distance: 277.3
click at [139, 249] on div "Key: 'User.Schemas' Error:Field validation for 'Schemas' failed on the 'len' tag" at bounding box center [357, 245] width 472 height 15
copy div "'User.Schemas' Error:Field validation for 'Schemas' failed on the 'len' tag"
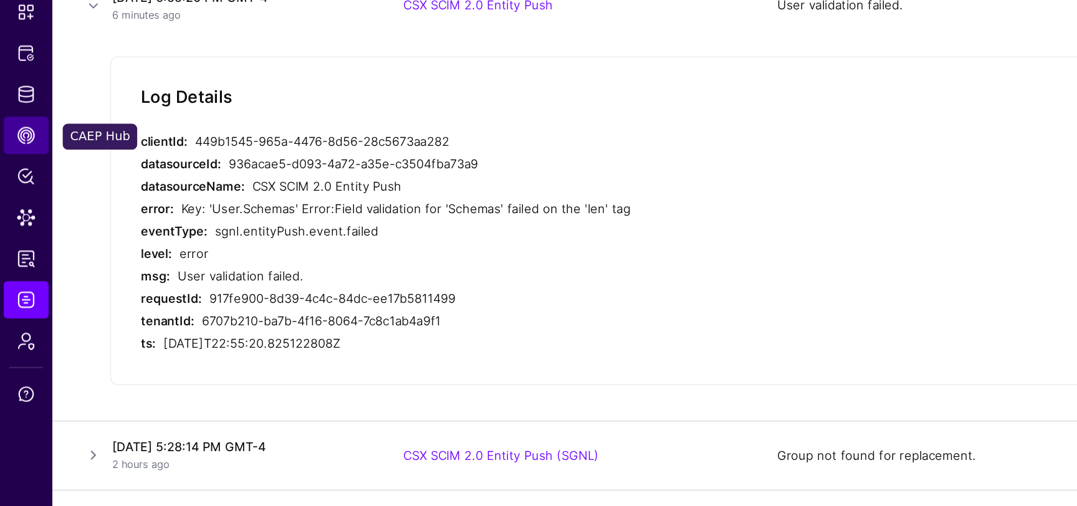
click at [19, 198] on span "CAEP Hub" at bounding box center [17, 197] width 12 height 12
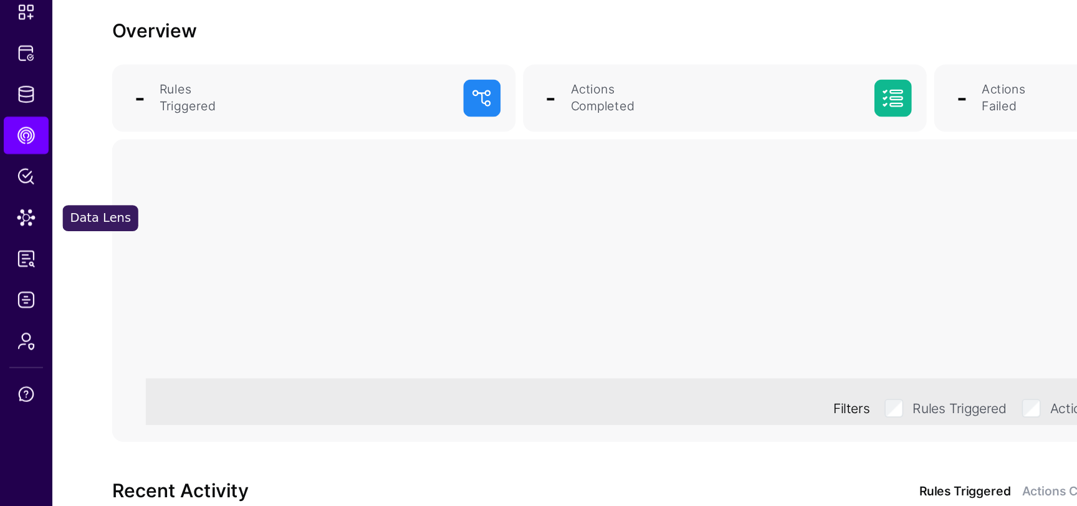
scroll to position [49, 0]
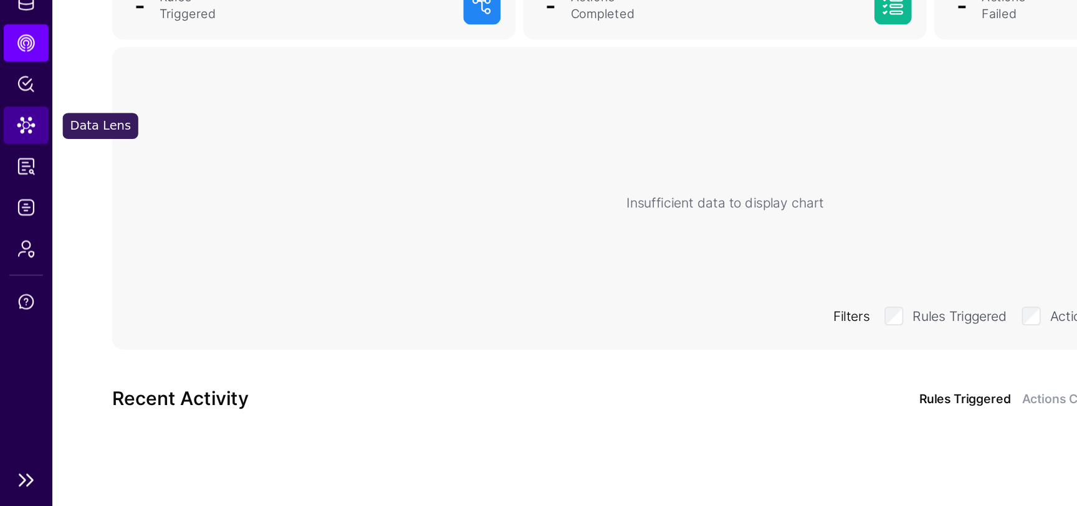
click at [21, 255] on span "Data Lens" at bounding box center [17, 252] width 12 height 12
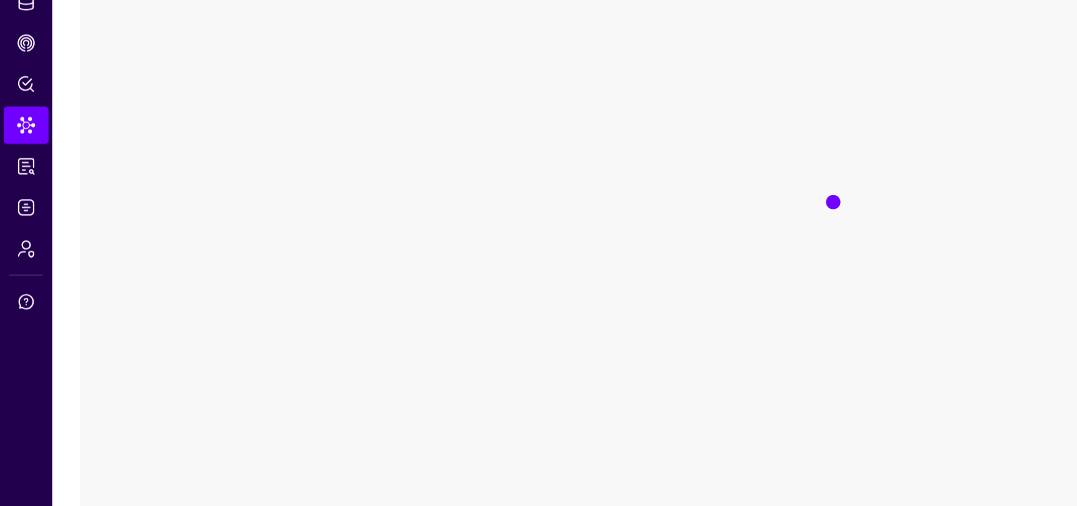
scroll to position [48, 0]
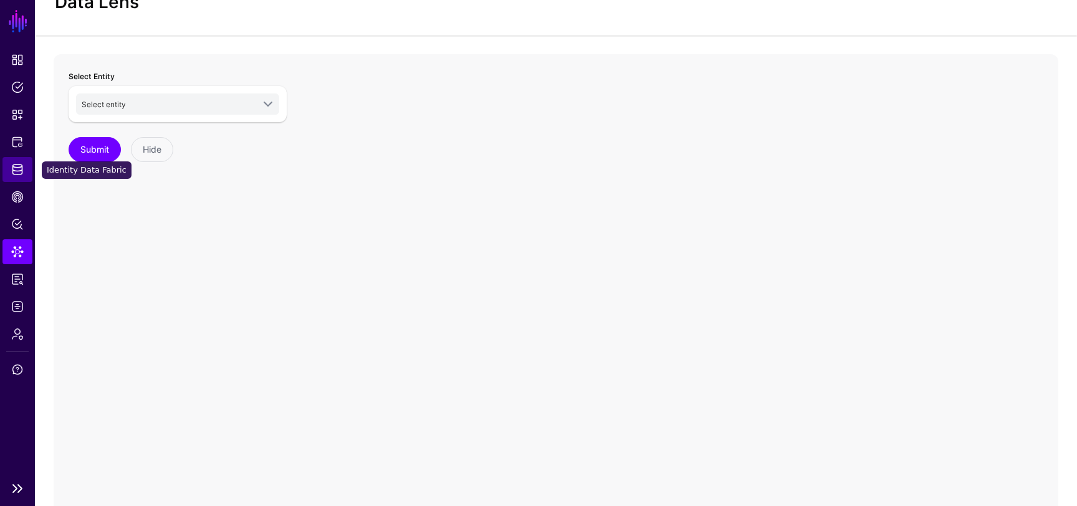
click at [20, 162] on link "Identity Data Fabric" at bounding box center [17, 169] width 30 height 25
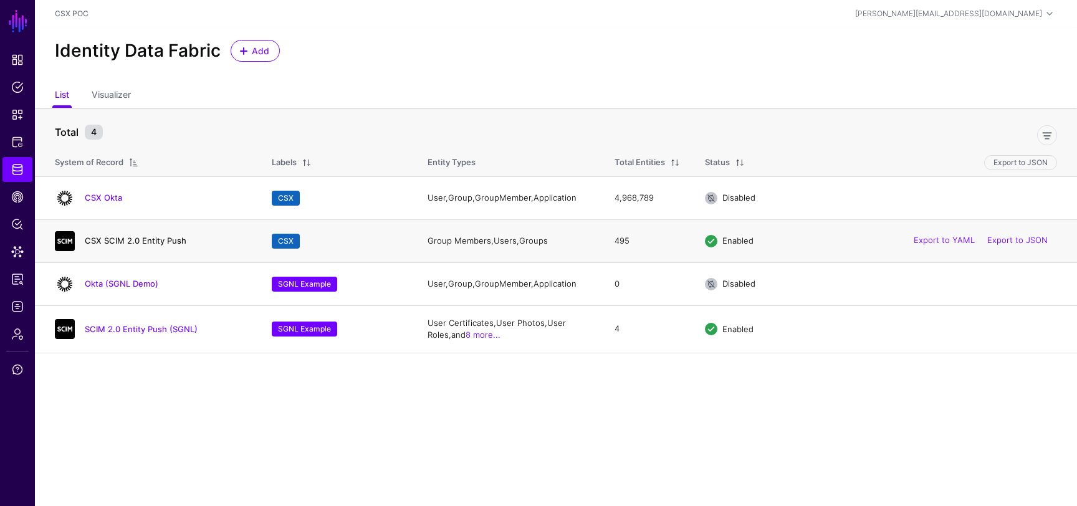
click at [148, 241] on link "CSX SCIM 2.0 Entity Push" at bounding box center [136, 241] width 102 height 10
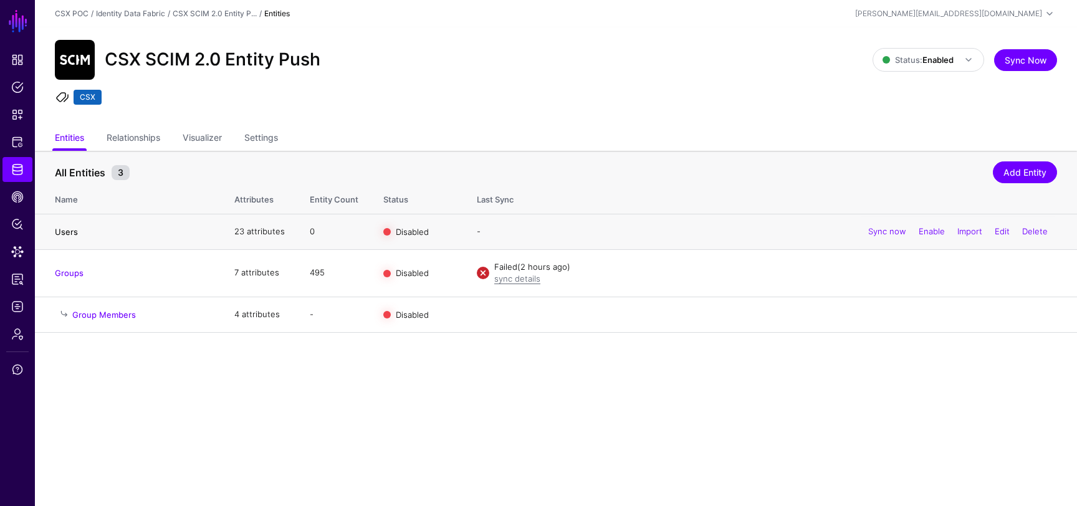
click at [65, 230] on link "Users" at bounding box center [66, 232] width 23 height 10
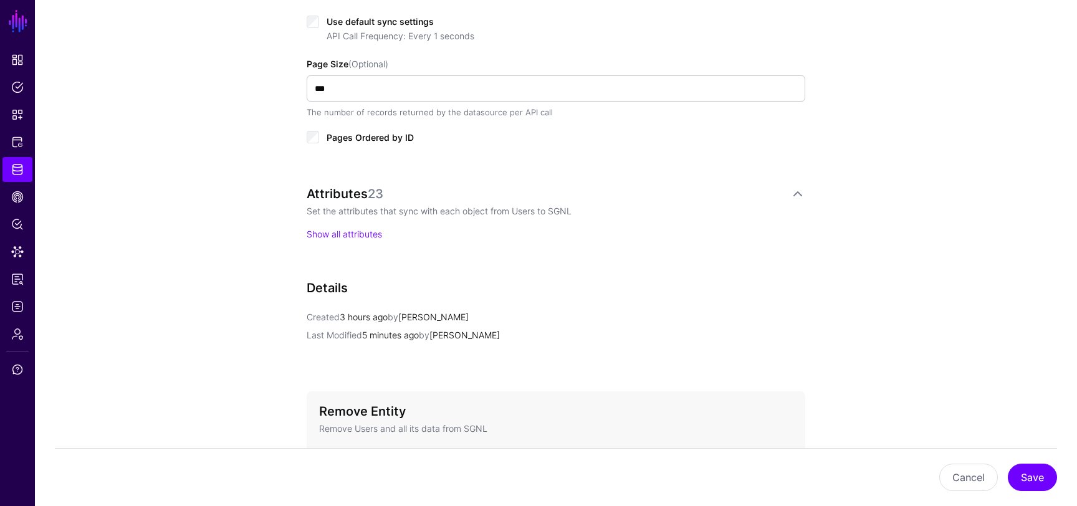
scroll to position [845, 0]
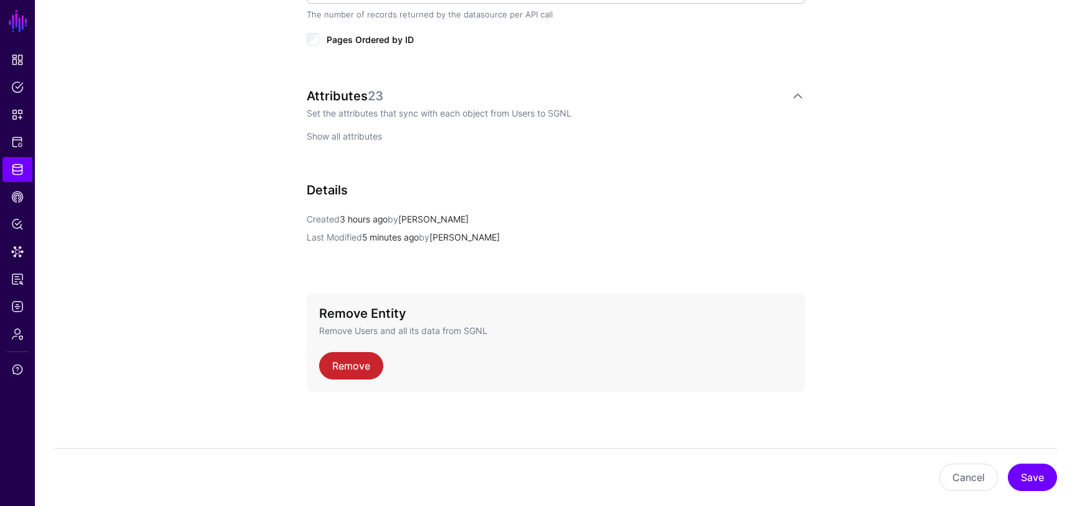
click at [375, 134] on link "Show all attributes" at bounding box center [344, 136] width 75 height 11
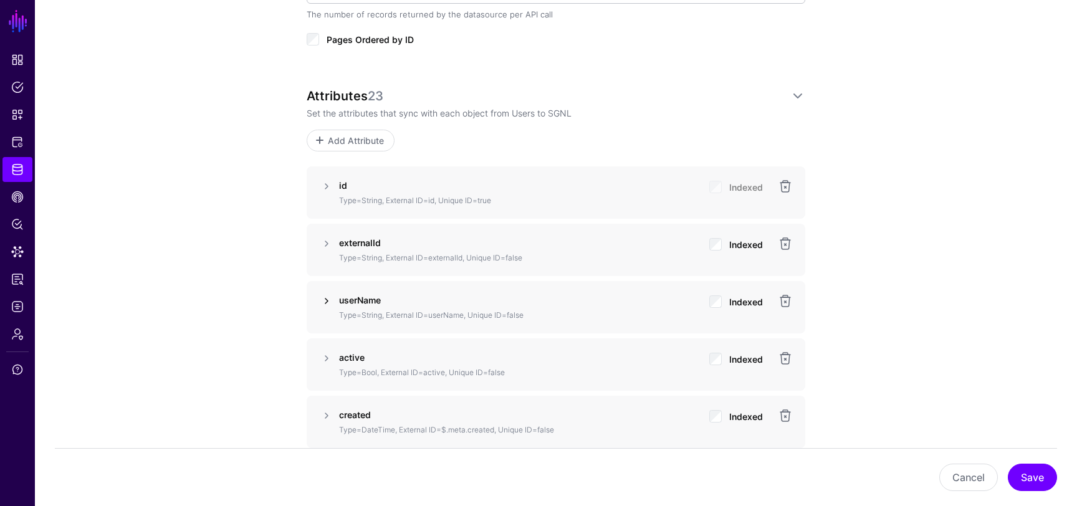
click at [327, 300] on link at bounding box center [326, 301] width 15 height 15
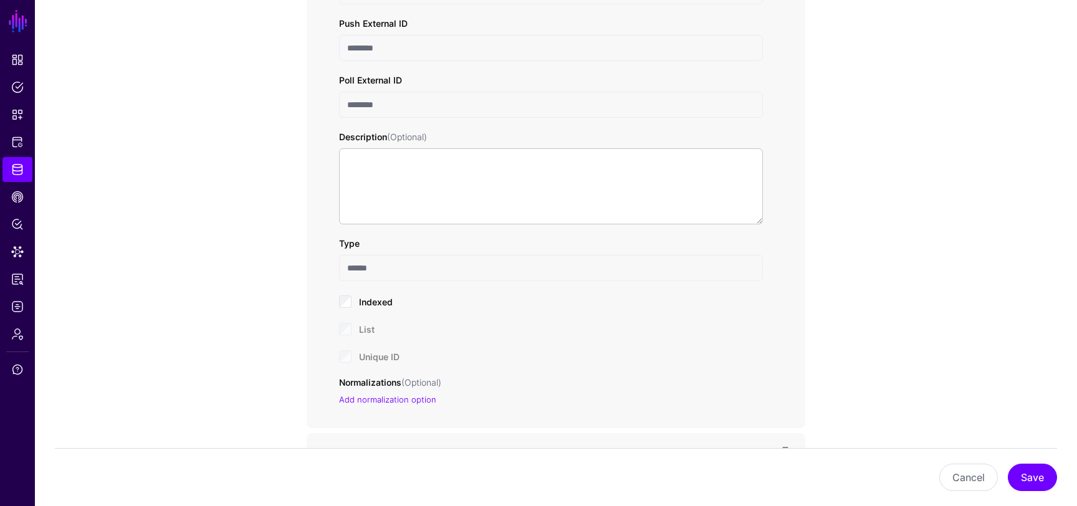
scroll to position [1194, 0]
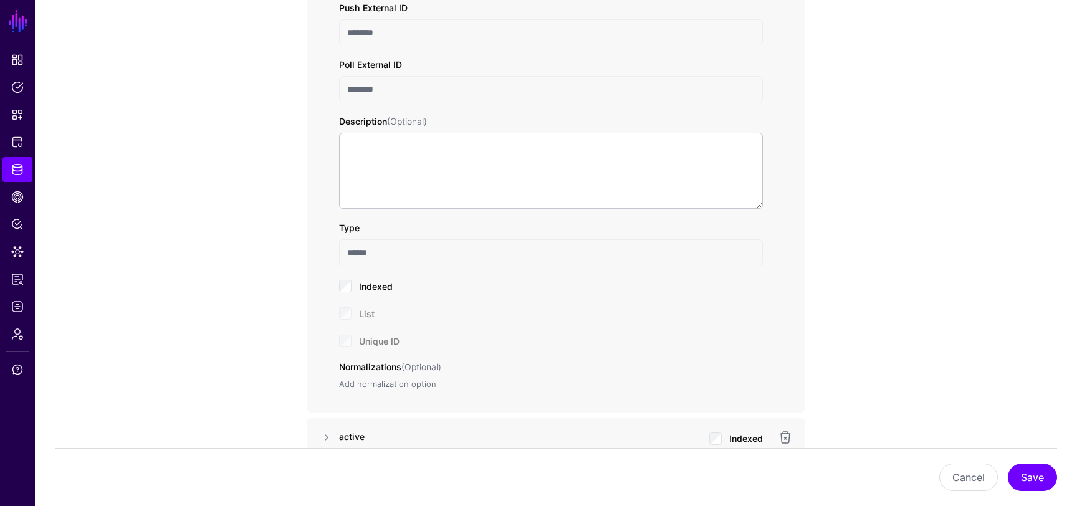
click at [360, 384] on link "Add normalization option" at bounding box center [387, 384] width 97 height 10
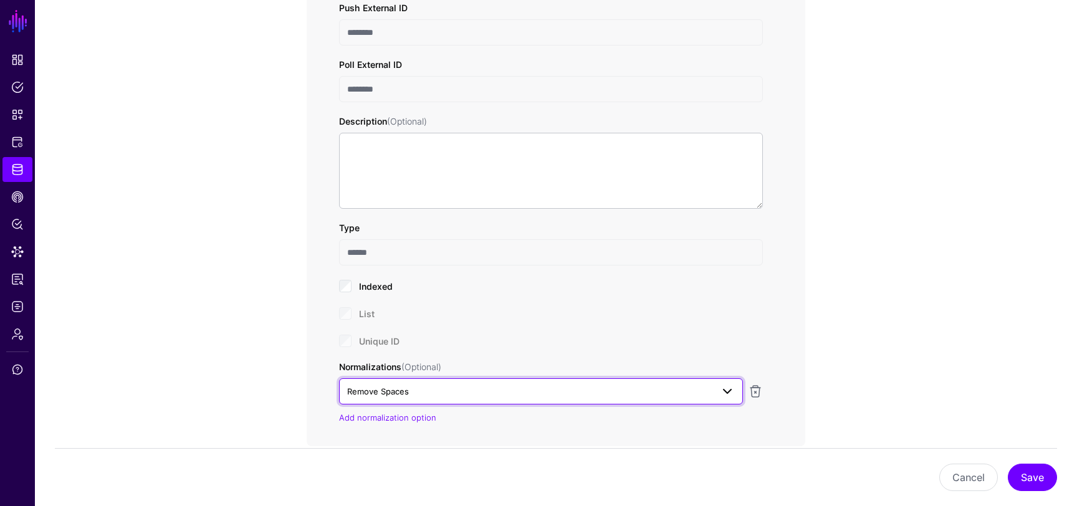
click at [455, 389] on span "Remove Spaces" at bounding box center [529, 391] width 365 height 14
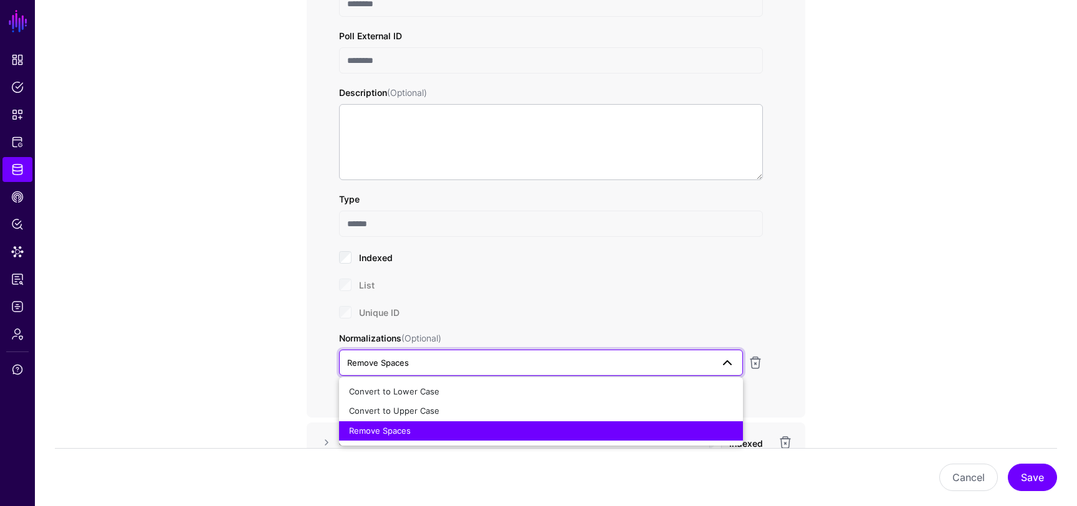
scroll to position [1232, 0]
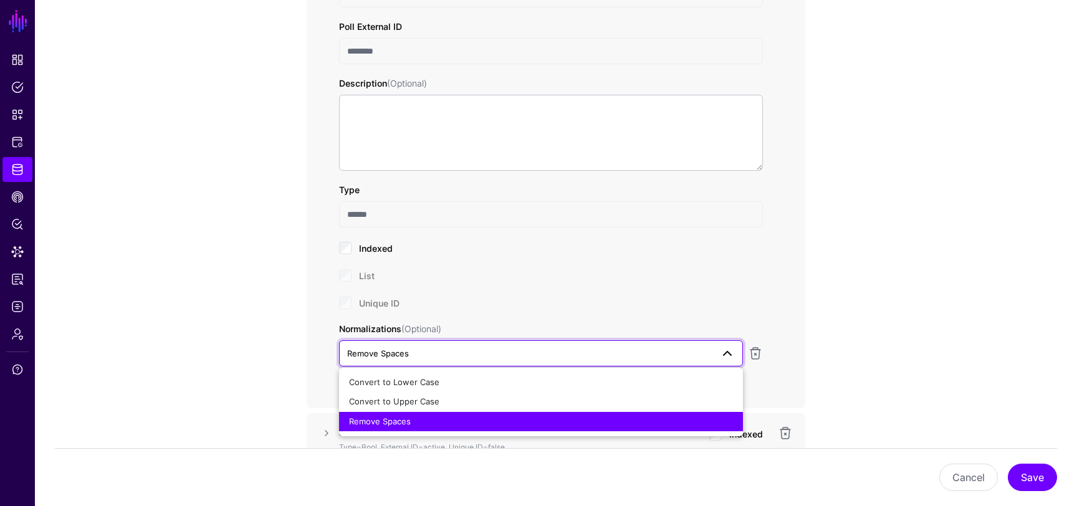
click at [465, 350] on span "Remove Spaces" at bounding box center [529, 353] width 365 height 14
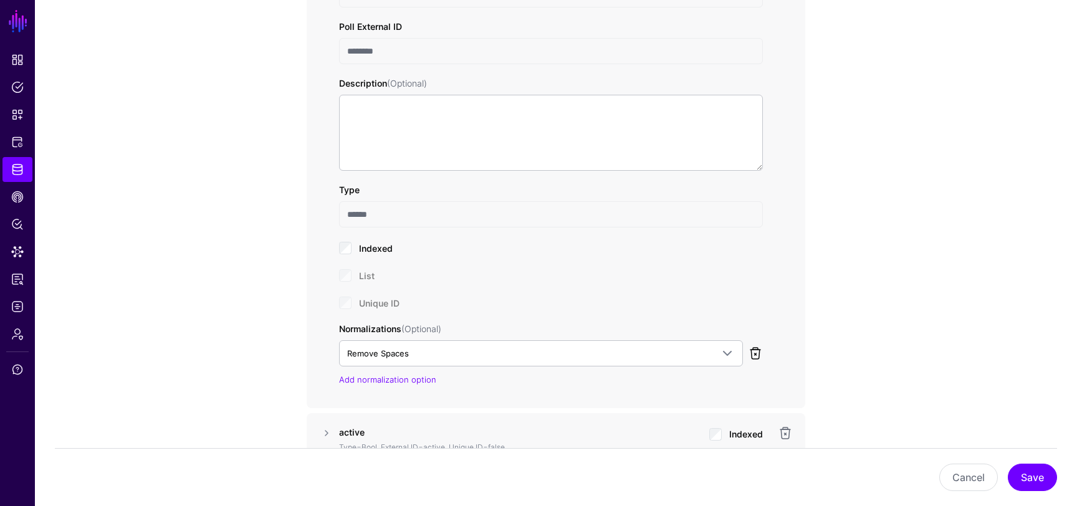
click at [752, 351] on link at bounding box center [755, 353] width 15 height 15
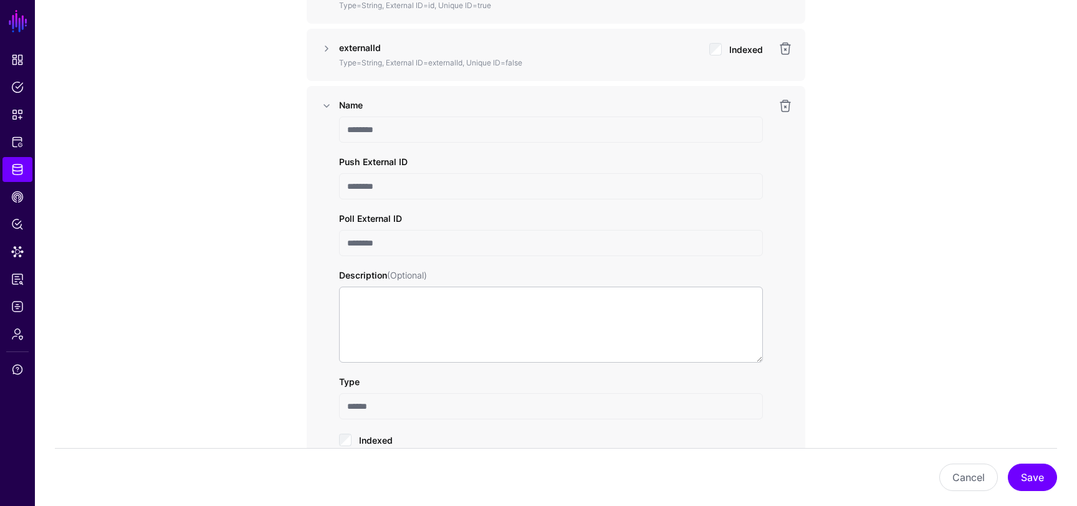
scroll to position [1039, 0]
click at [327, 107] on link at bounding box center [326, 107] width 15 height 15
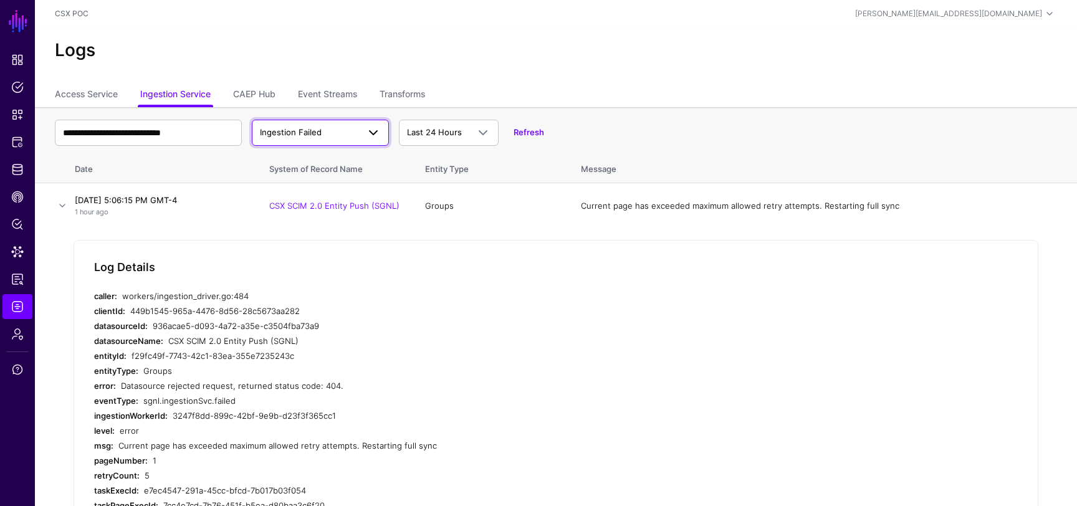
click at [377, 135] on span at bounding box center [373, 132] width 15 height 15
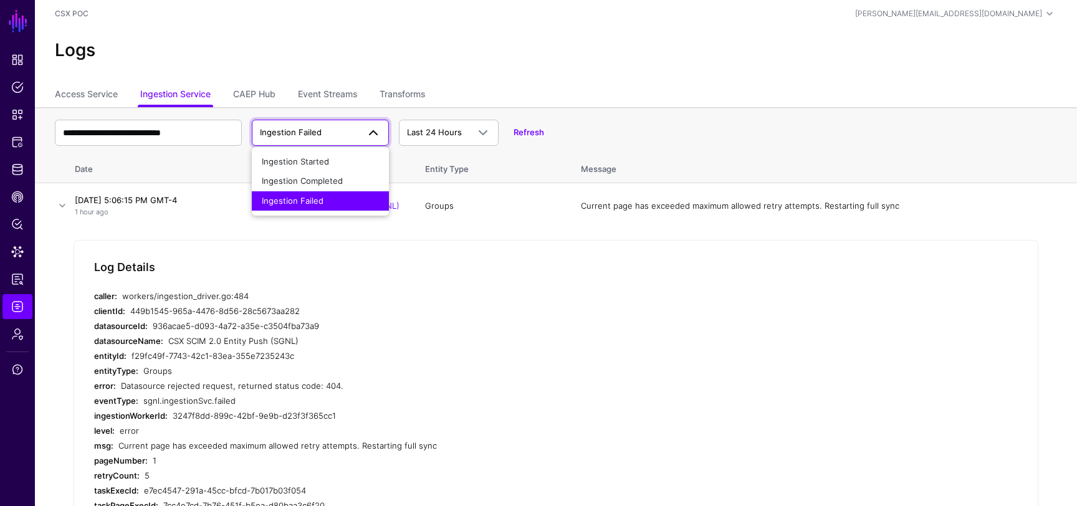
click at [333, 198] on div "Ingestion Failed" at bounding box center [320, 201] width 117 height 12
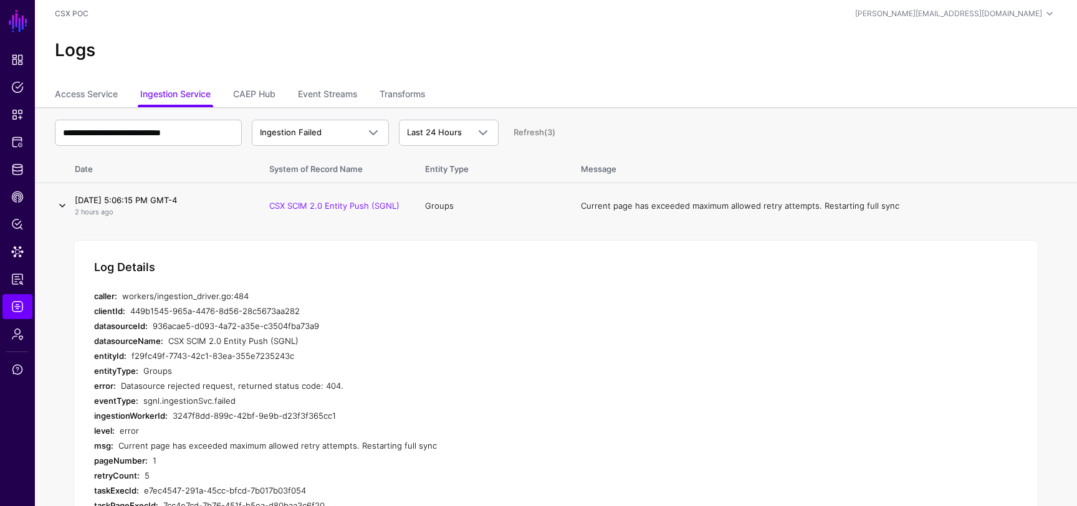
click at [63, 206] on link at bounding box center [62, 205] width 15 height 15
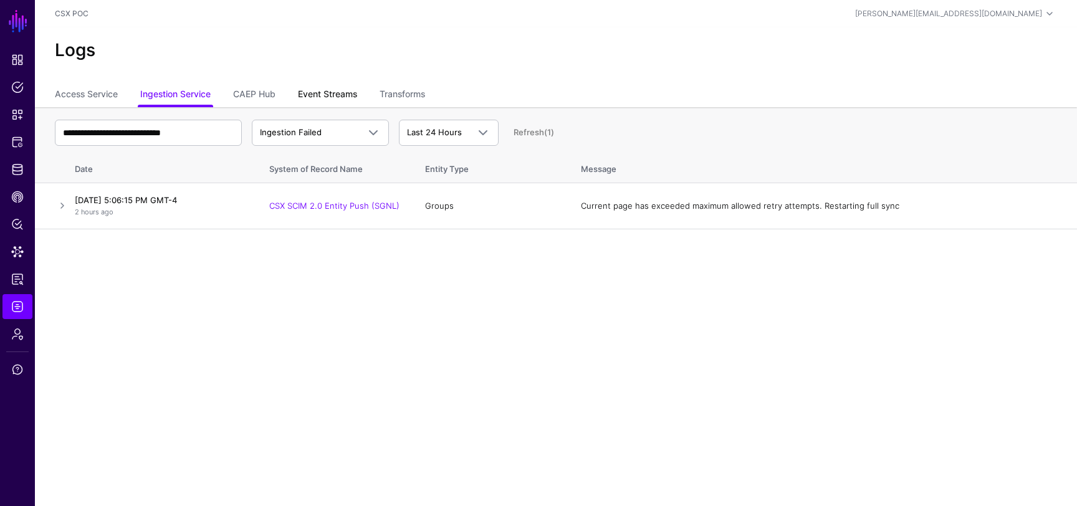
click at [339, 94] on link "Event Streams" at bounding box center [327, 96] width 59 height 24
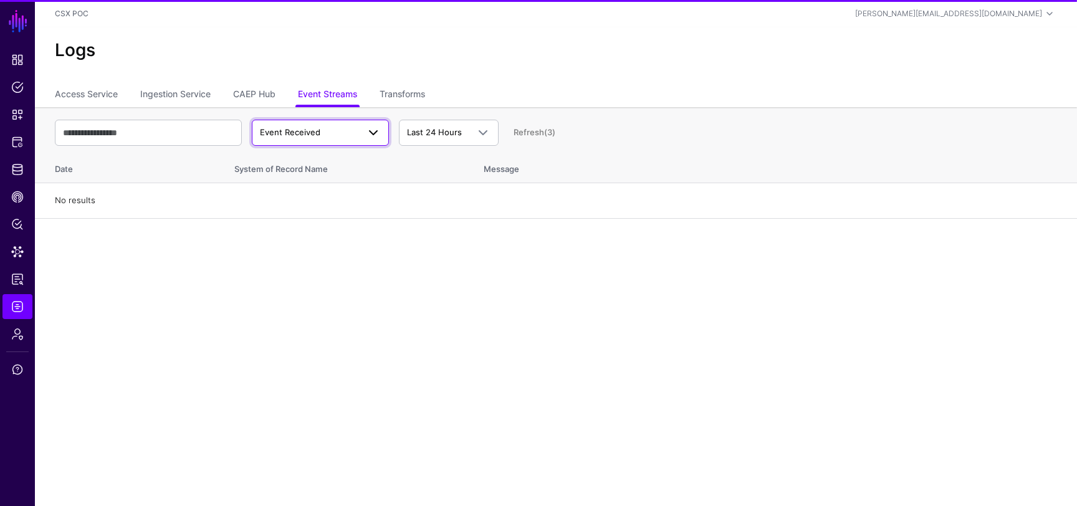
click at [315, 136] on span "Event Received" at bounding box center [290, 132] width 60 height 10
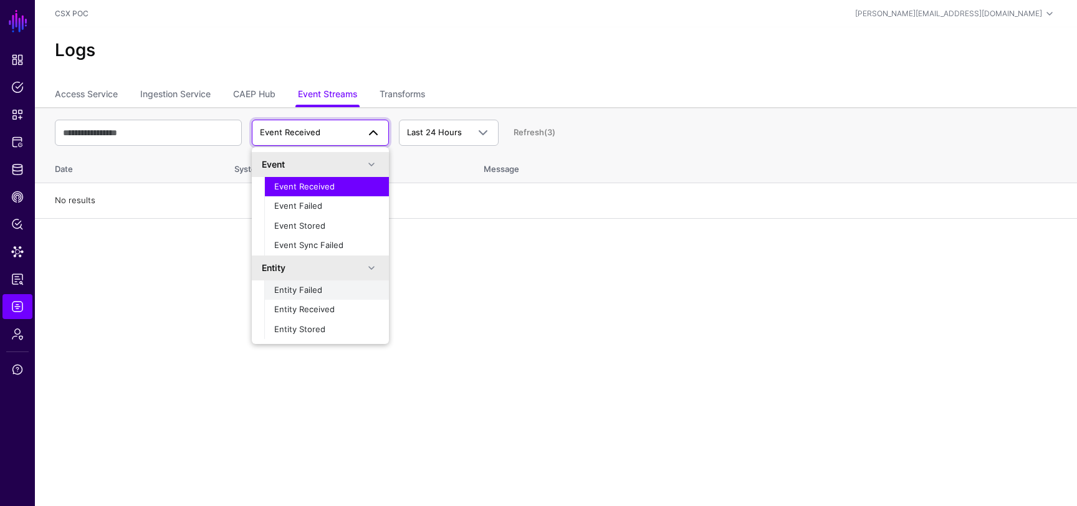
click at [307, 299] on button "Entity Failed" at bounding box center [326, 290] width 125 height 20
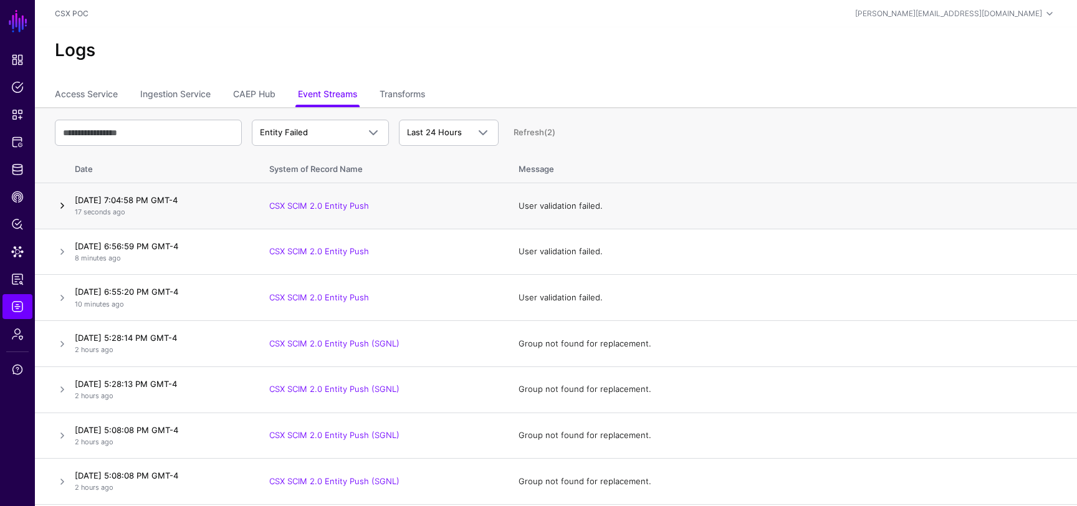
click at [61, 211] on link at bounding box center [62, 205] width 15 height 15
